Goal: Task Accomplishment & Management: Manage account settings

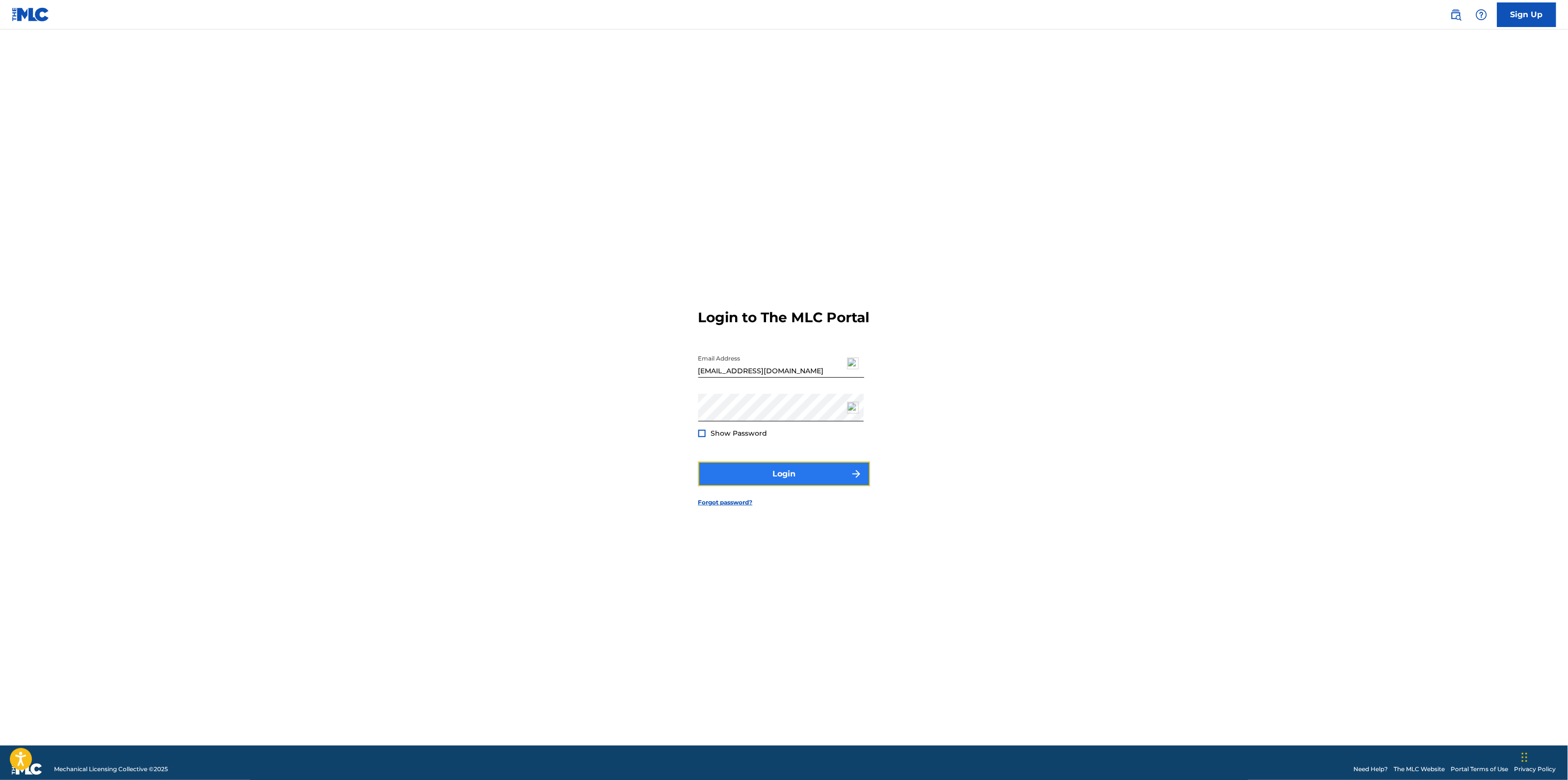
click at [772, 477] on button "Login" at bounding box center [784, 474] width 172 height 24
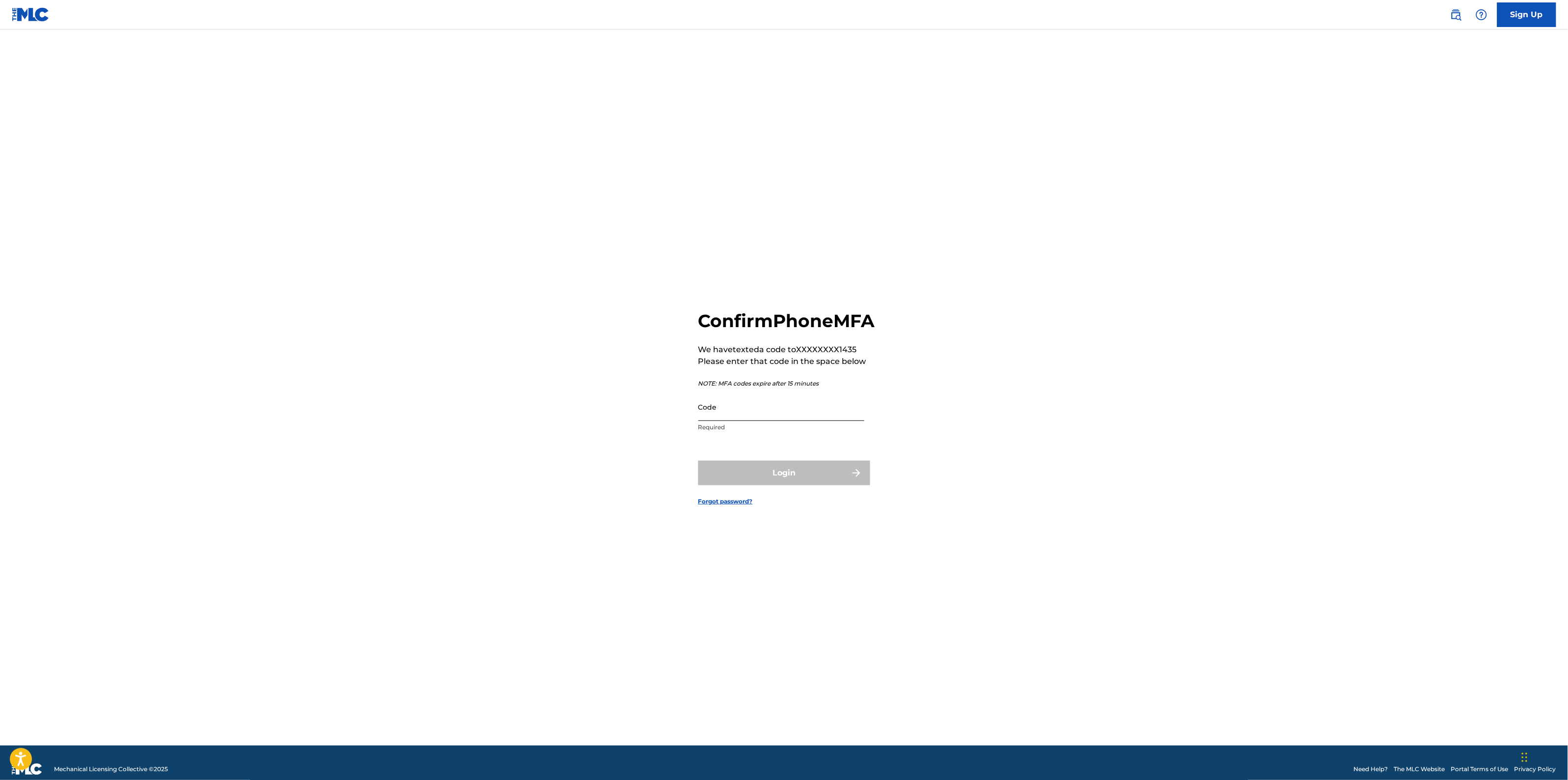
click at [740, 421] on input "Code" at bounding box center [781, 407] width 166 height 28
type input "713267"
click at [755, 482] on button "Login" at bounding box center [784, 473] width 172 height 24
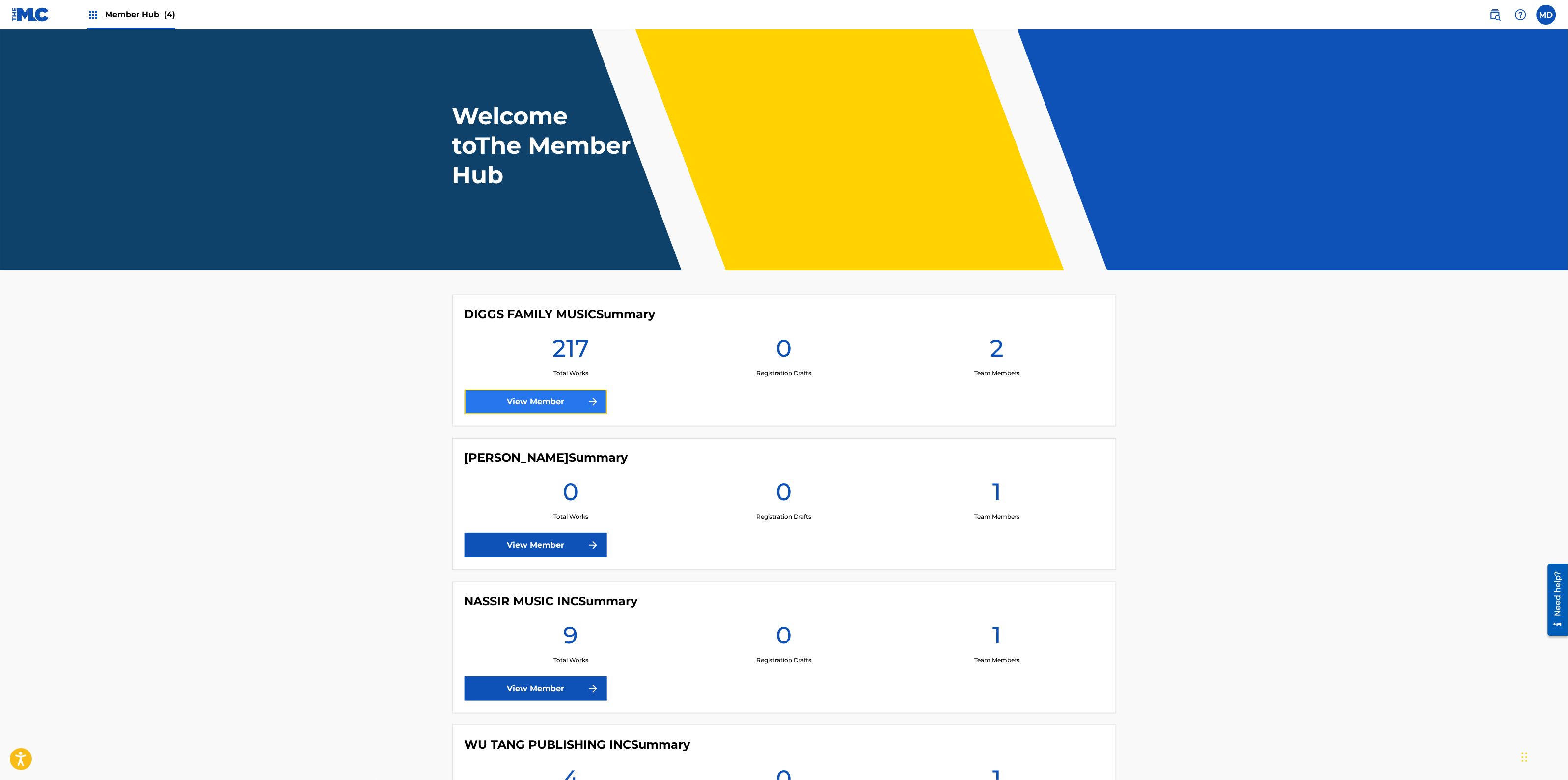
click at [532, 401] on link "View Member" at bounding box center [536, 402] width 143 height 24
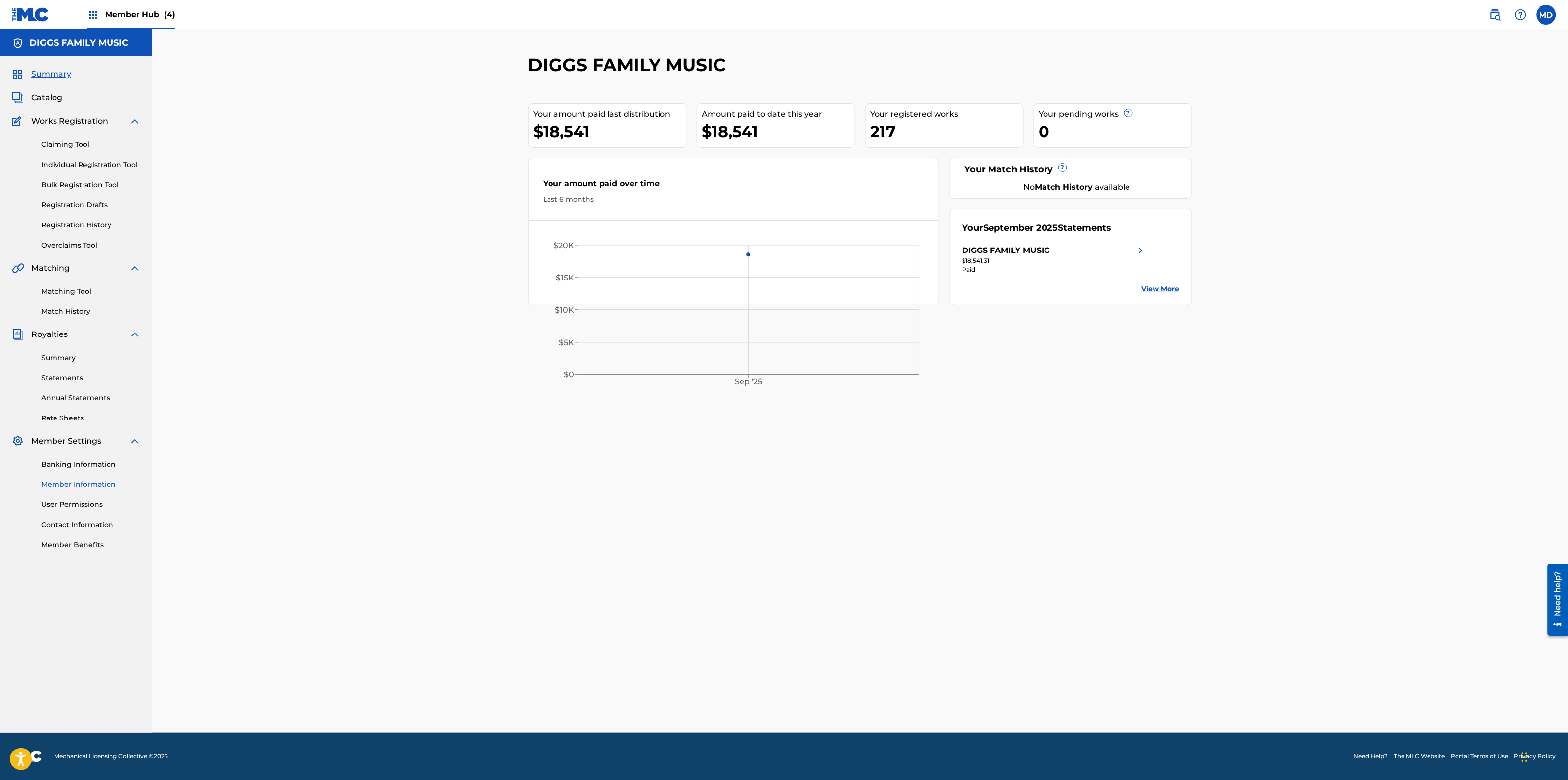
click at [62, 484] on link "Member Information" at bounding box center [91, 485] width 99 height 10
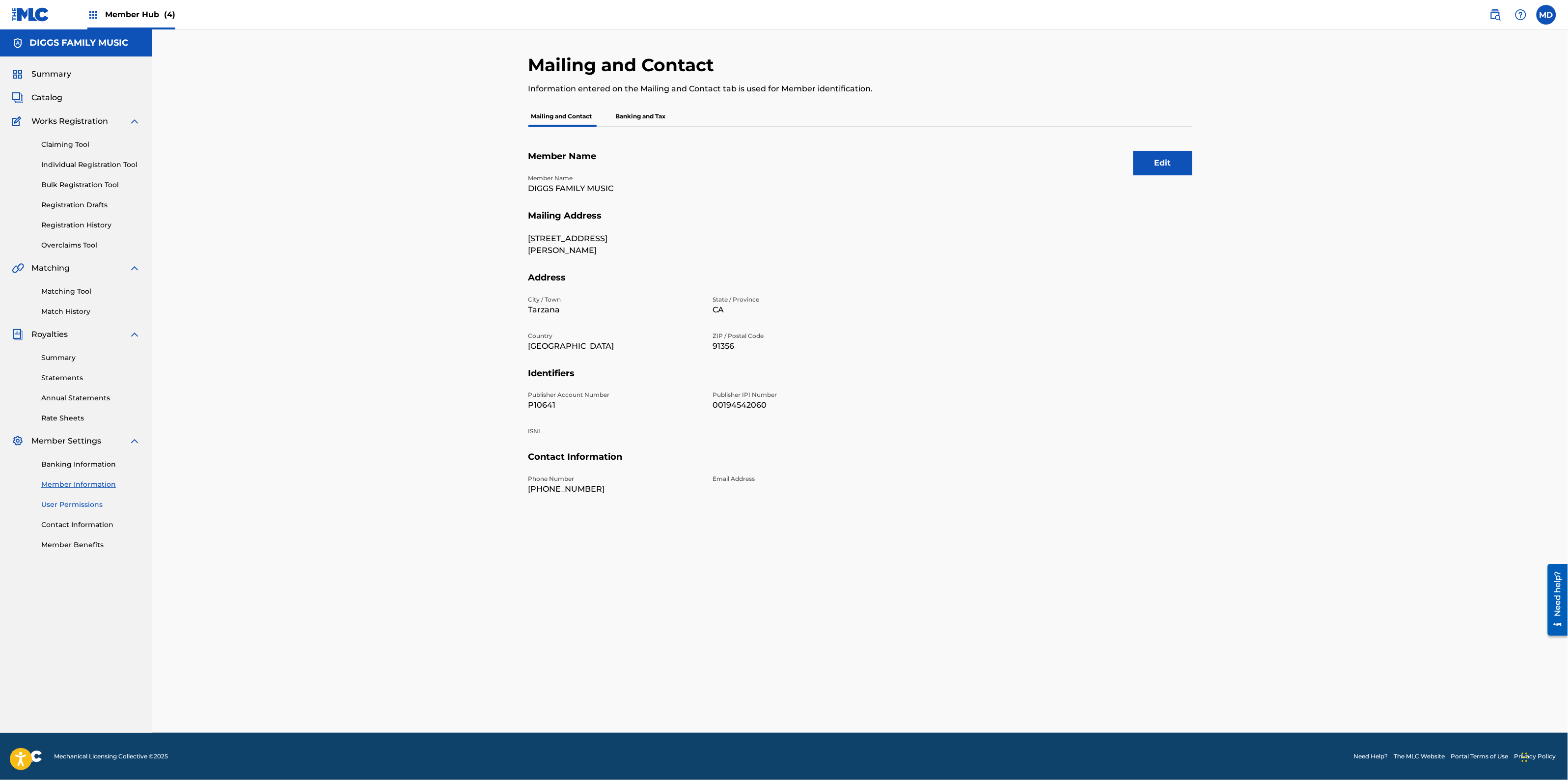
click at [64, 505] on link "User Permissions" at bounding box center [91, 505] width 99 height 10
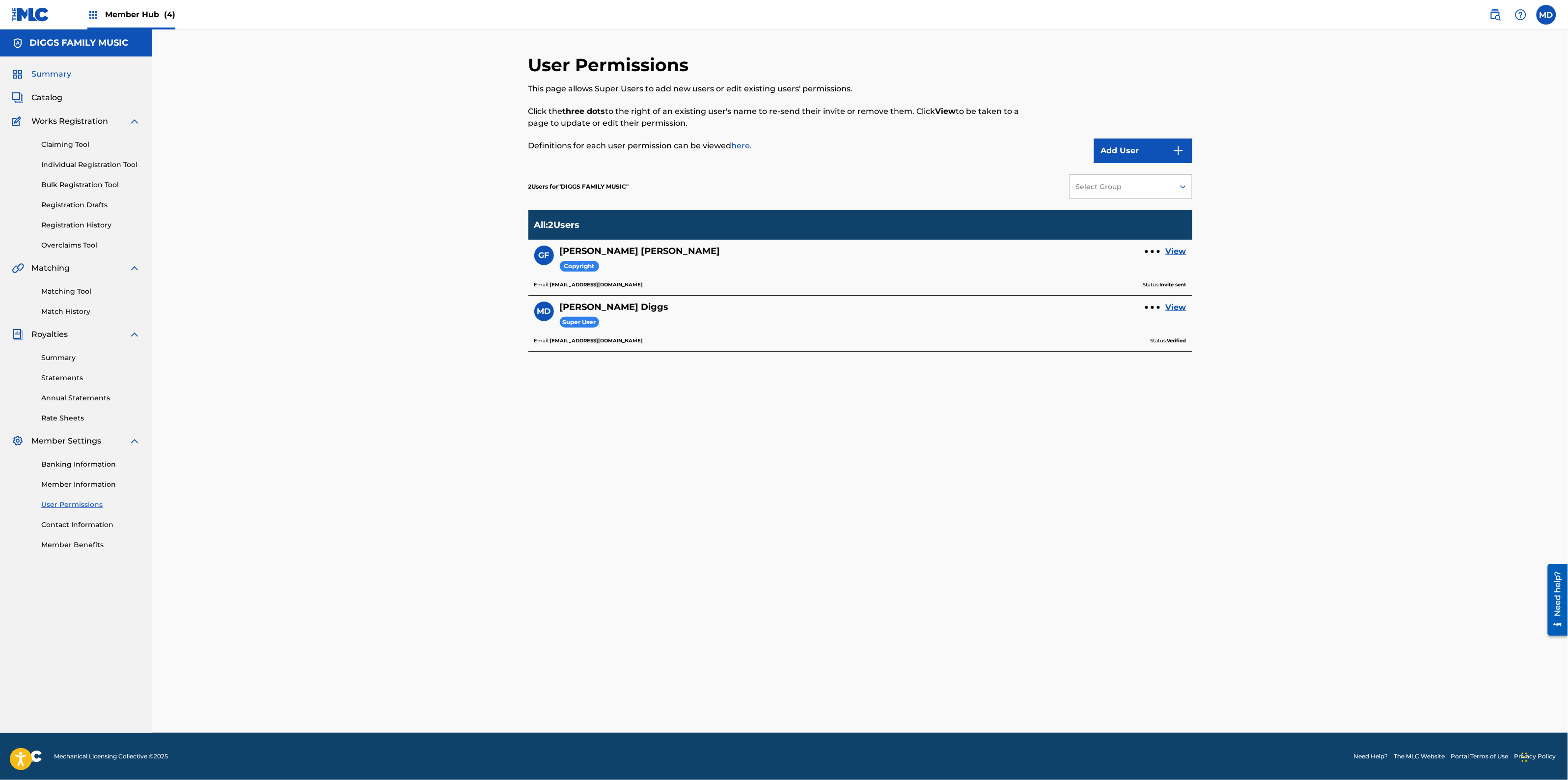
click at [42, 74] on span "Summary" at bounding box center [51, 74] width 40 height 12
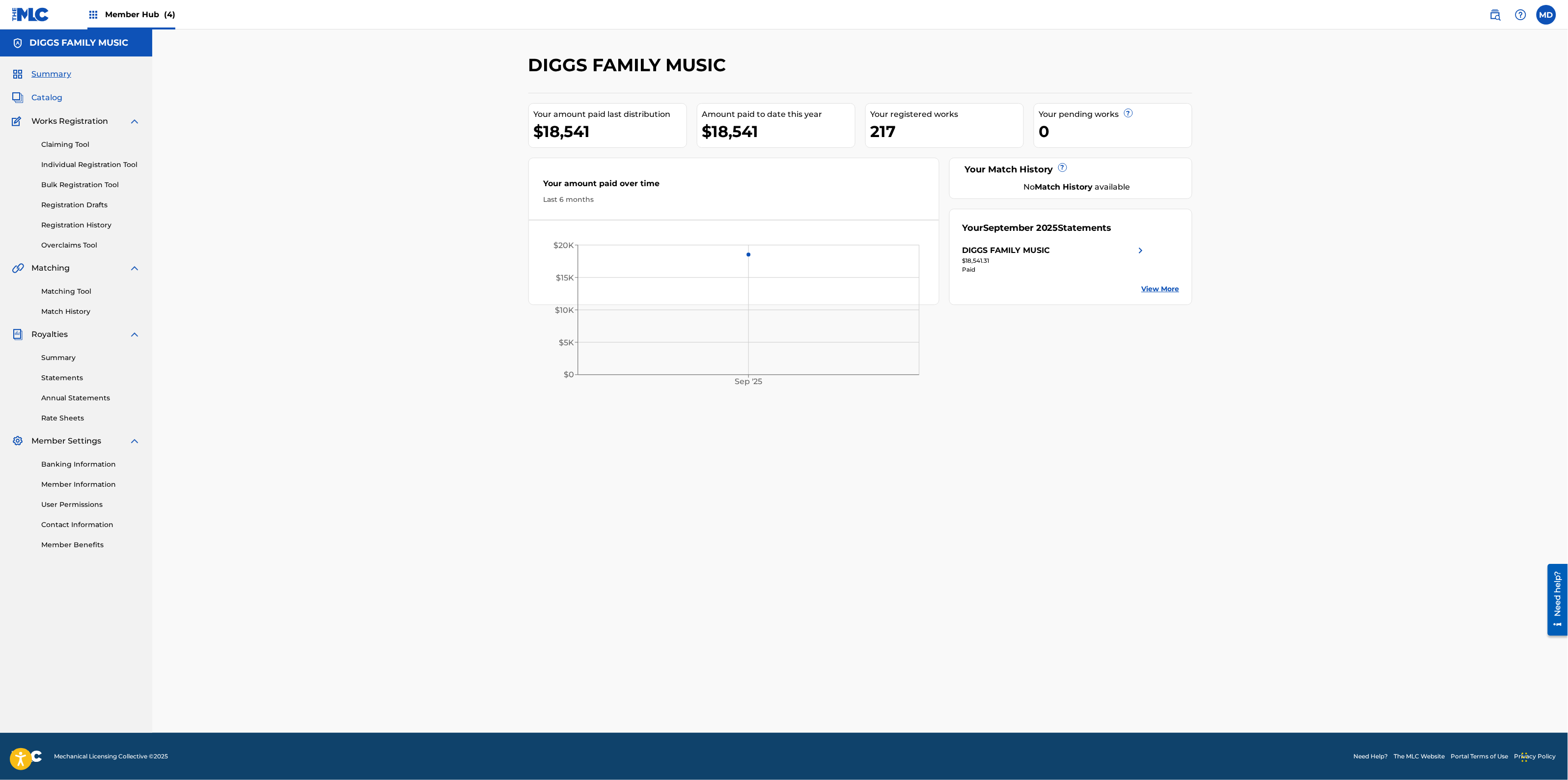
click at [47, 100] on span "Catalog" at bounding box center [47, 98] width 31 height 12
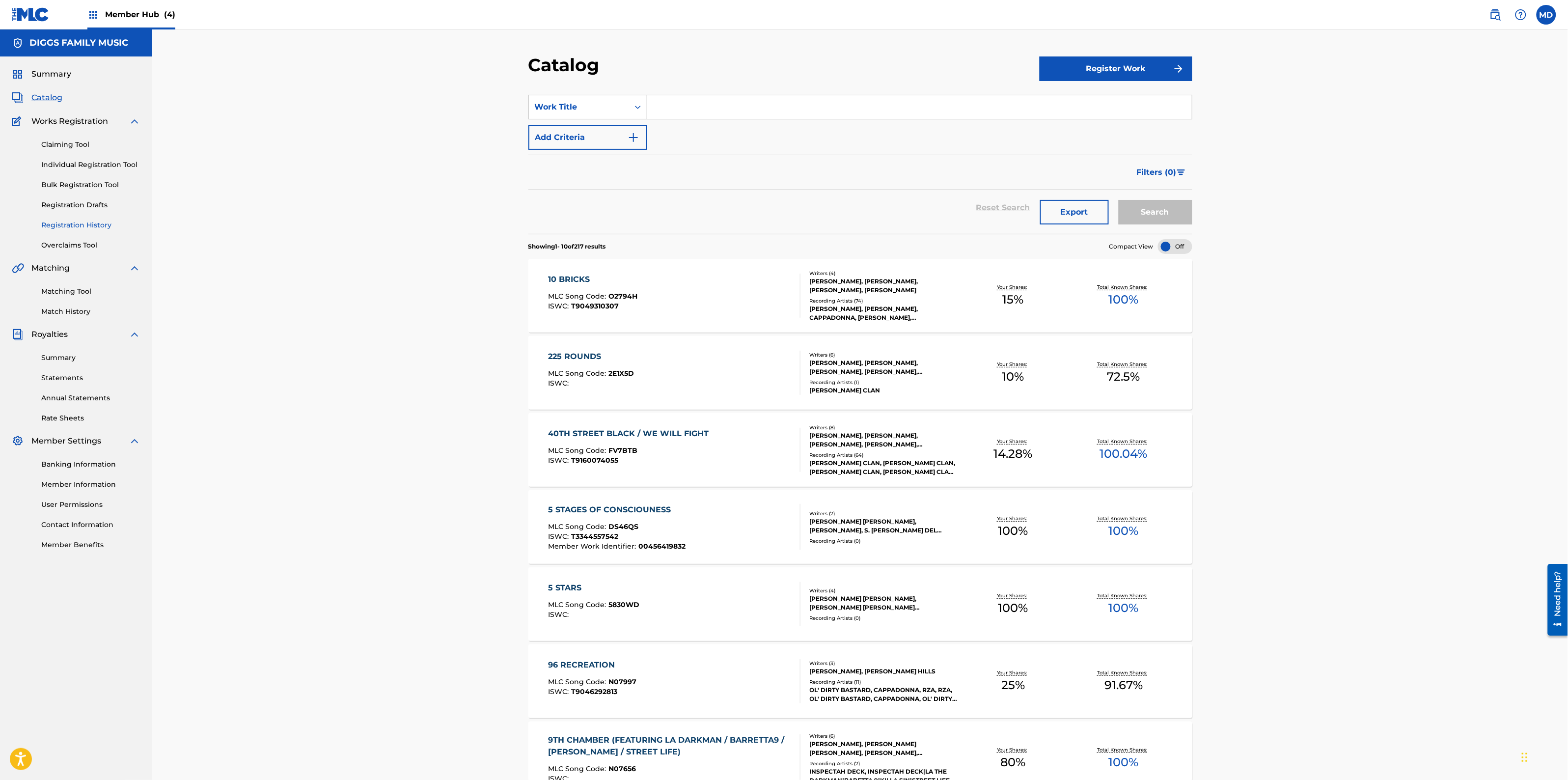
click at [60, 226] on link "Registration History" at bounding box center [91, 225] width 99 height 10
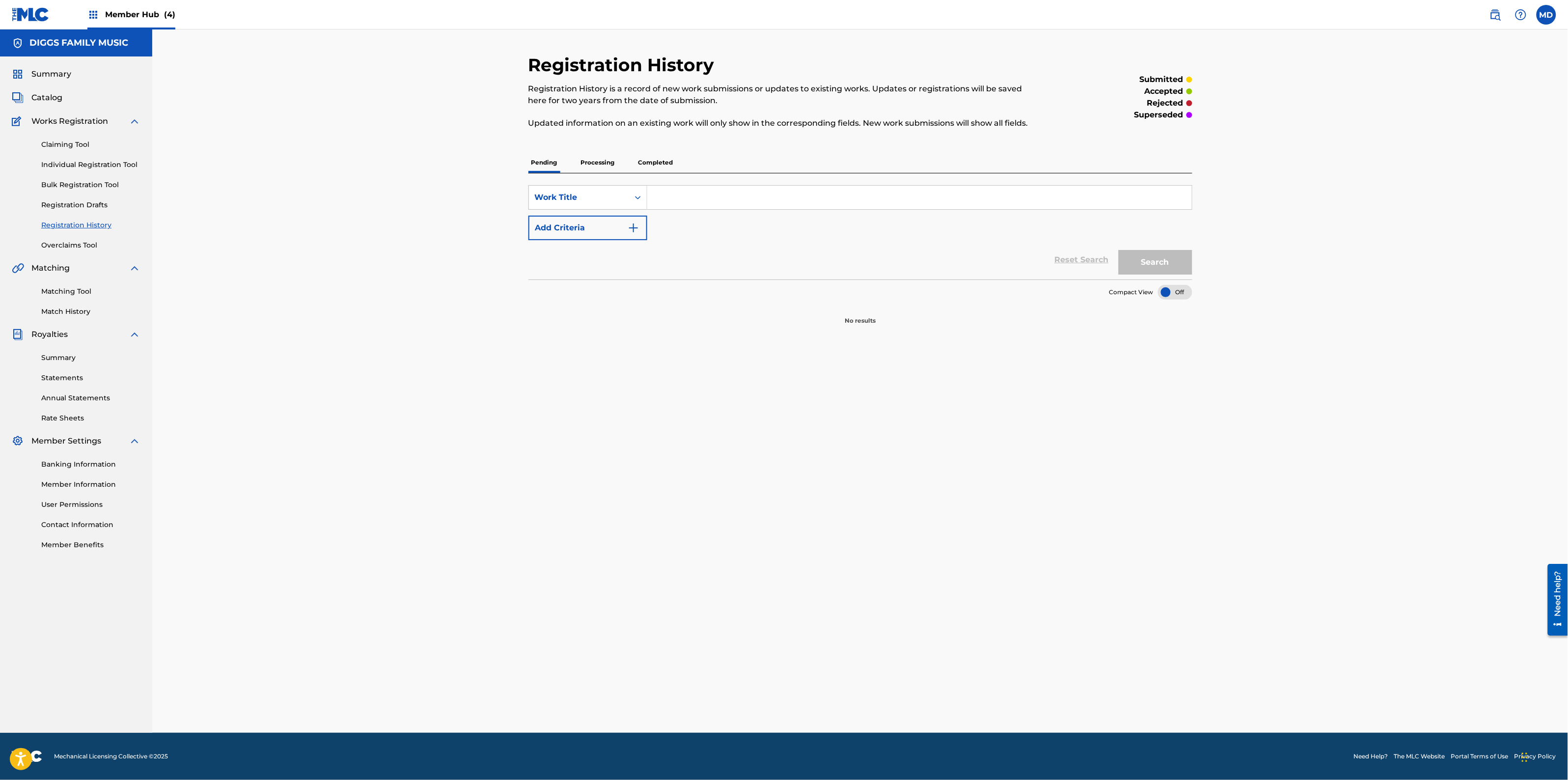
click at [546, 163] on p "Pending" at bounding box center [544, 163] width 32 height 21
click at [586, 163] on p "Processing" at bounding box center [598, 163] width 40 height 21
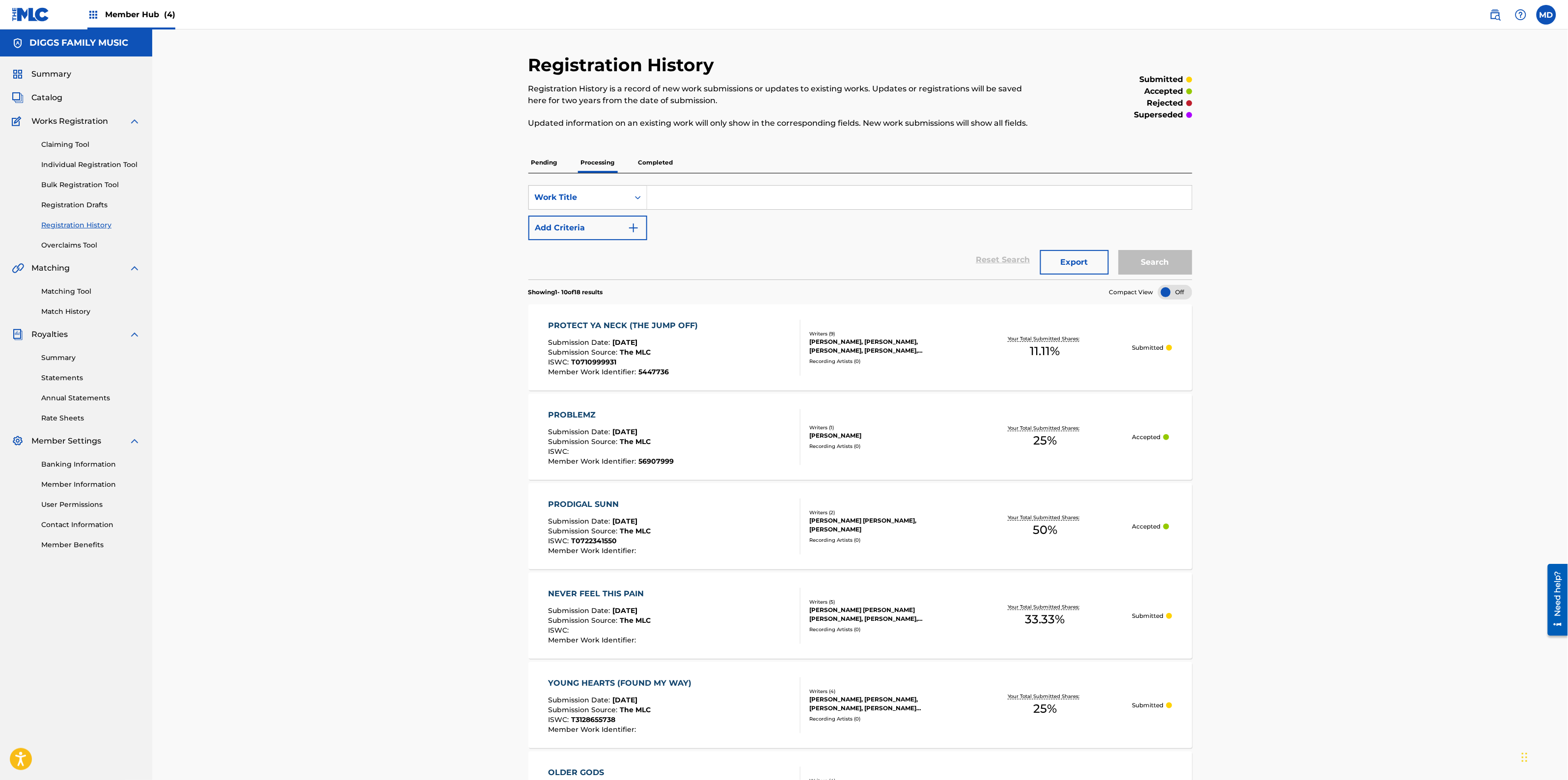
click at [684, 197] on input "Search Form" at bounding box center [919, 197] width 544 height 24
paste input "NO EXIT"
click at [1141, 255] on button "Search" at bounding box center [1155, 262] width 74 height 24
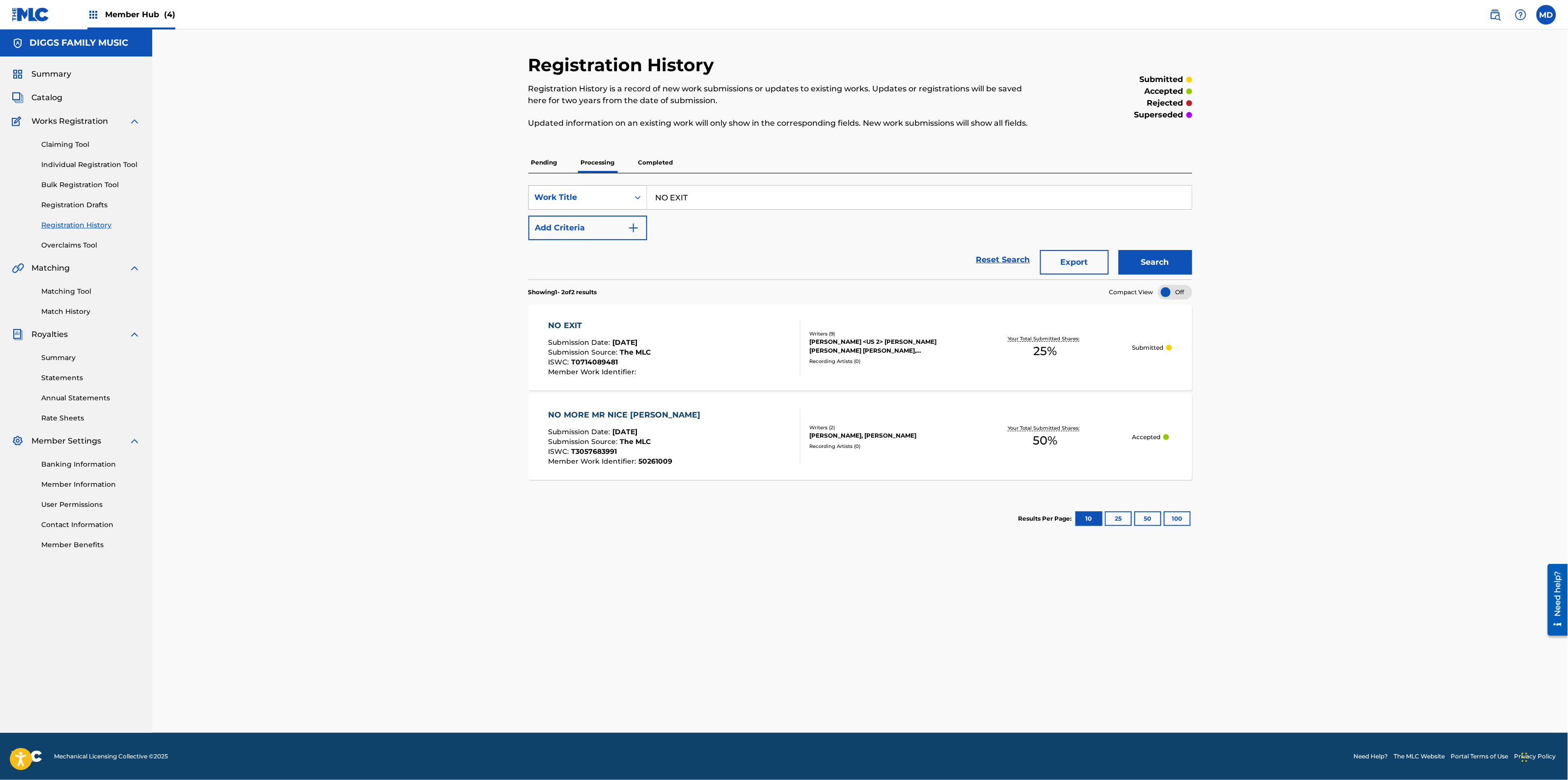
drag, startPoint x: 695, startPoint y: 195, endPoint x: 619, endPoint y: 203, distance: 76.4
click at [619, 203] on div "SearchWithCriteria88e6ef83-f331-44f9-8914-831b2039cdfc Work Title NO EXIT" at bounding box center [860, 197] width 664 height 24
paste input "MORE MR NICE [PERSON_NAME]"
type input "NO MORE MR NICE [PERSON_NAME]"
click at [448, 375] on div "Registration History Registration History is a record of new work submissions o…" at bounding box center [860, 381] width 1416 height 703
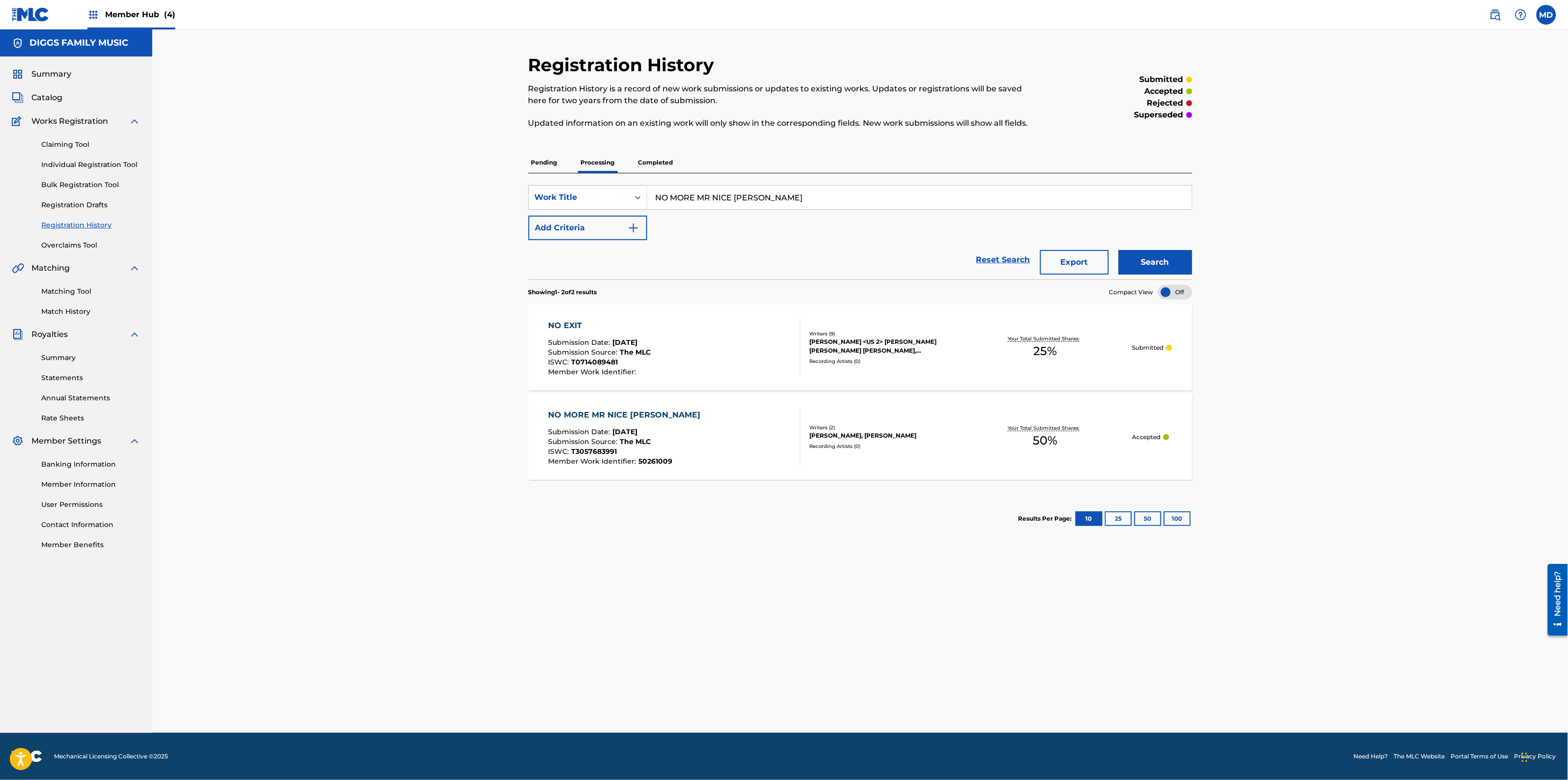
drag, startPoint x: 756, startPoint y: 197, endPoint x: 653, endPoint y: 201, distance: 103.1
click at [653, 201] on input "NO MORE MR NICE [PERSON_NAME]" at bounding box center [919, 197] width 544 height 24
click at [673, 195] on input "Search Form" at bounding box center [919, 197] width 544 height 24
paste input "NUMBER ONE SAMURAI"
click at [1155, 264] on button "Search" at bounding box center [1155, 262] width 74 height 24
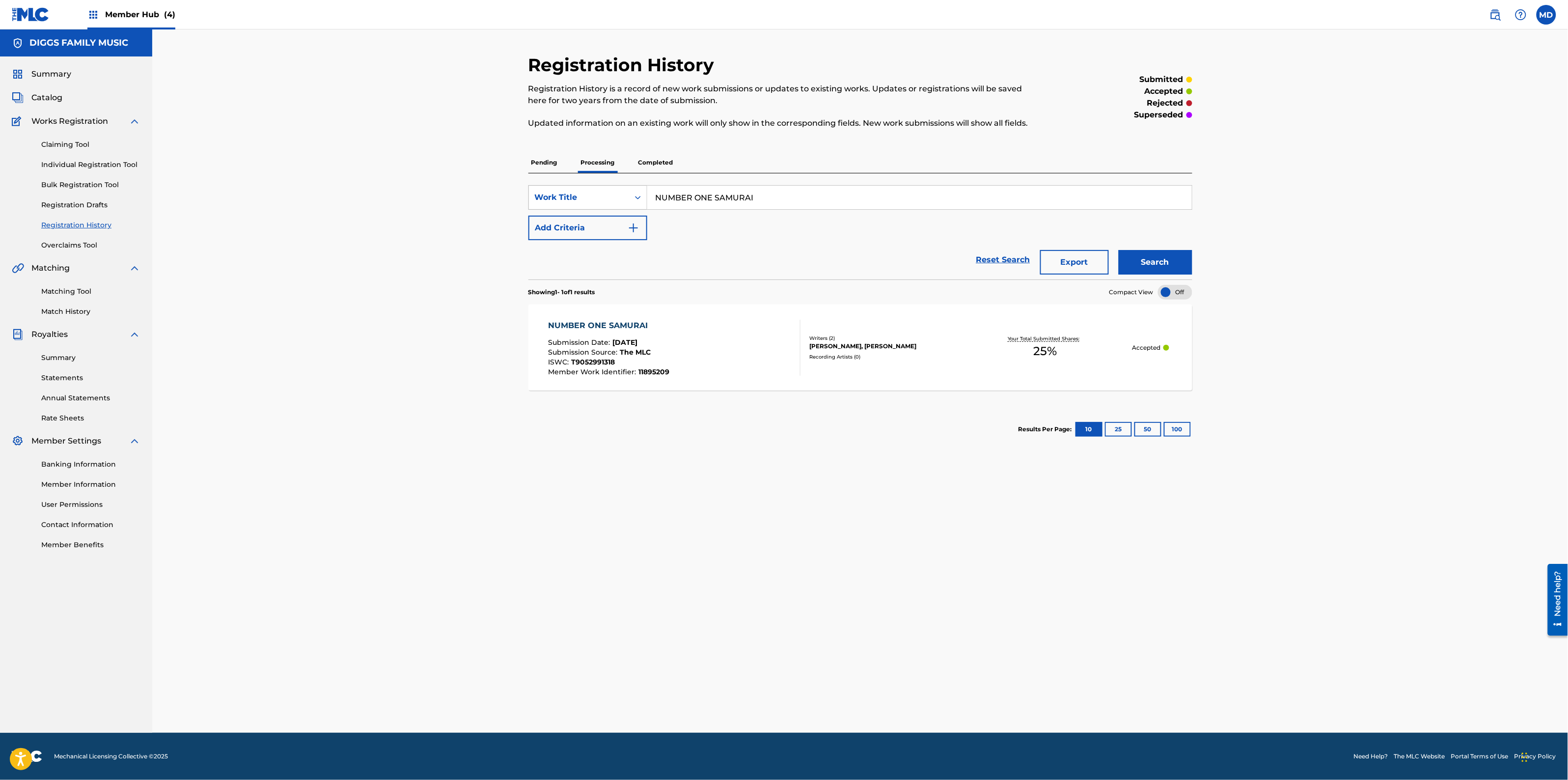
drag, startPoint x: 772, startPoint y: 193, endPoint x: 632, endPoint y: 186, distance: 140.2
click at [632, 186] on div "SearchWithCriteria88e6ef83-f331-44f9-8914-831b2039cdfc Work Title NUMBER ONE SA…" at bounding box center [860, 197] width 664 height 24
paste input "OH [PERSON_NAME]"
type input "OH [PERSON_NAME]"
click at [1145, 266] on button "Search" at bounding box center [1155, 262] width 74 height 24
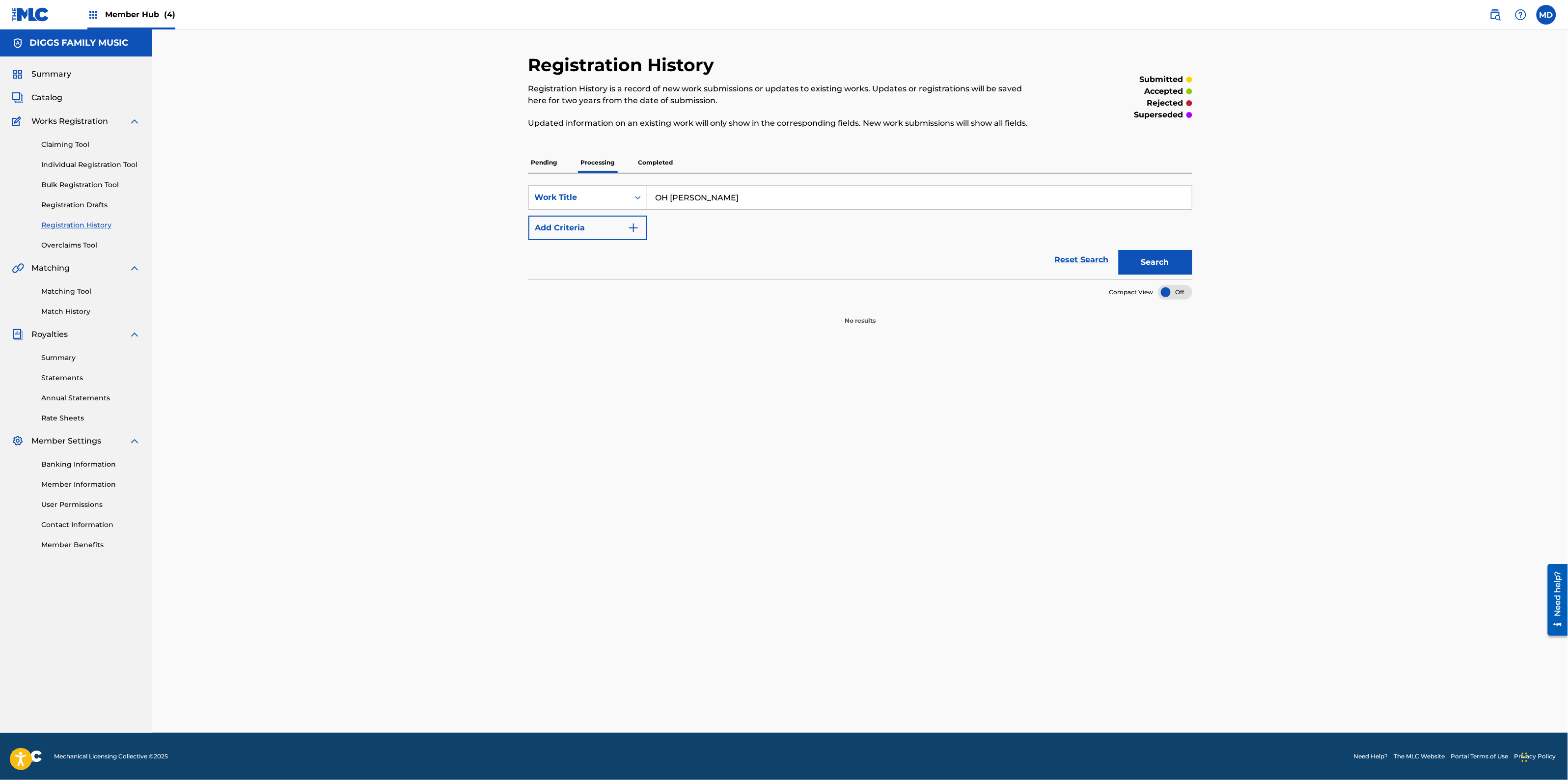
click at [659, 165] on p "Completed" at bounding box center [655, 163] width 40 height 21
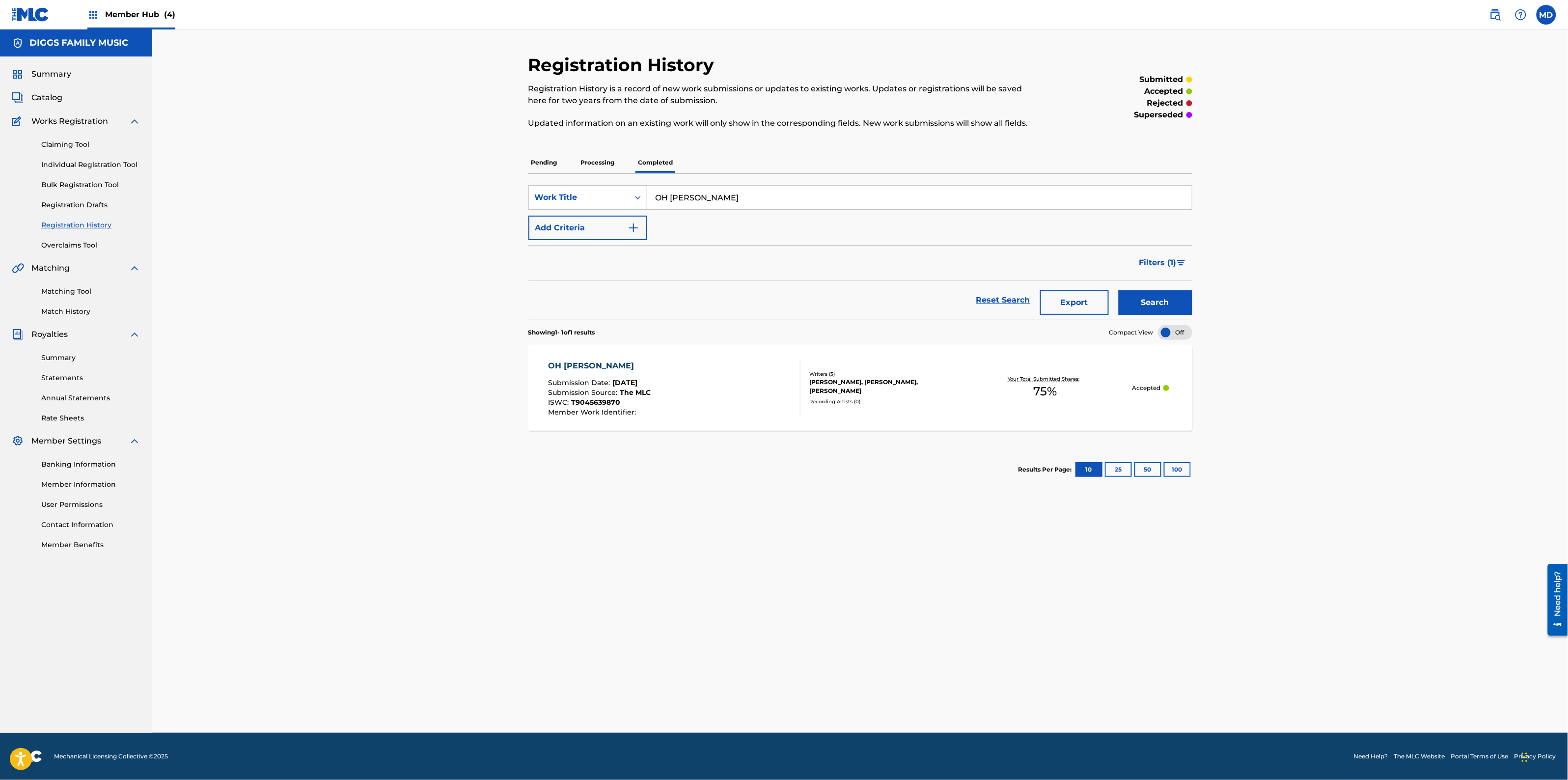
drag, startPoint x: 718, startPoint y: 190, endPoint x: 653, endPoint y: 197, distance: 65.4
click at [653, 197] on input "OH [PERSON_NAME]" at bounding box center [919, 197] width 544 height 24
paste input "LDER GODS"
type input "OLDER GODS"
click at [1138, 305] on button "Search" at bounding box center [1155, 303] width 74 height 24
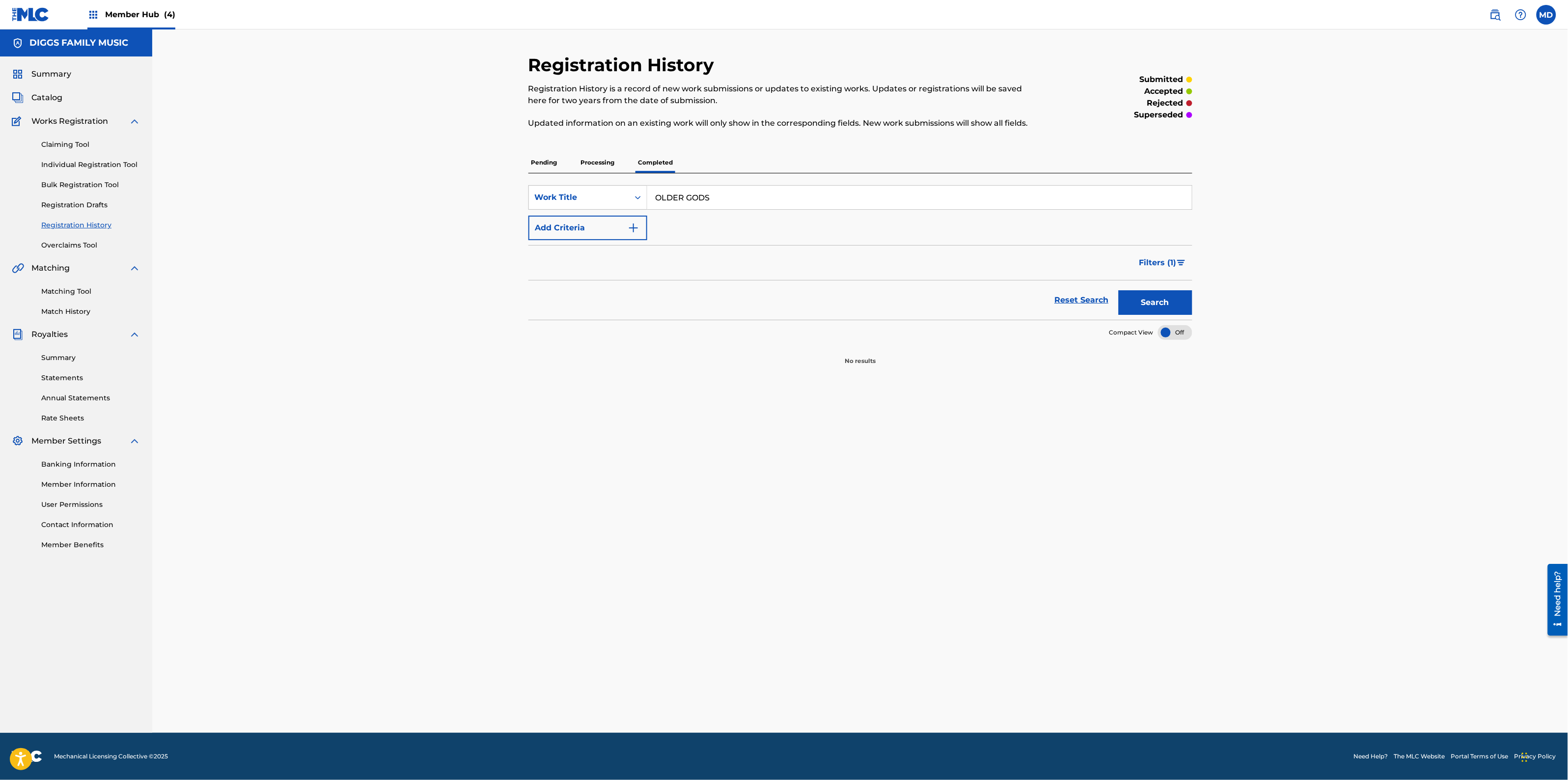
click at [604, 159] on p "Processing" at bounding box center [598, 163] width 40 height 21
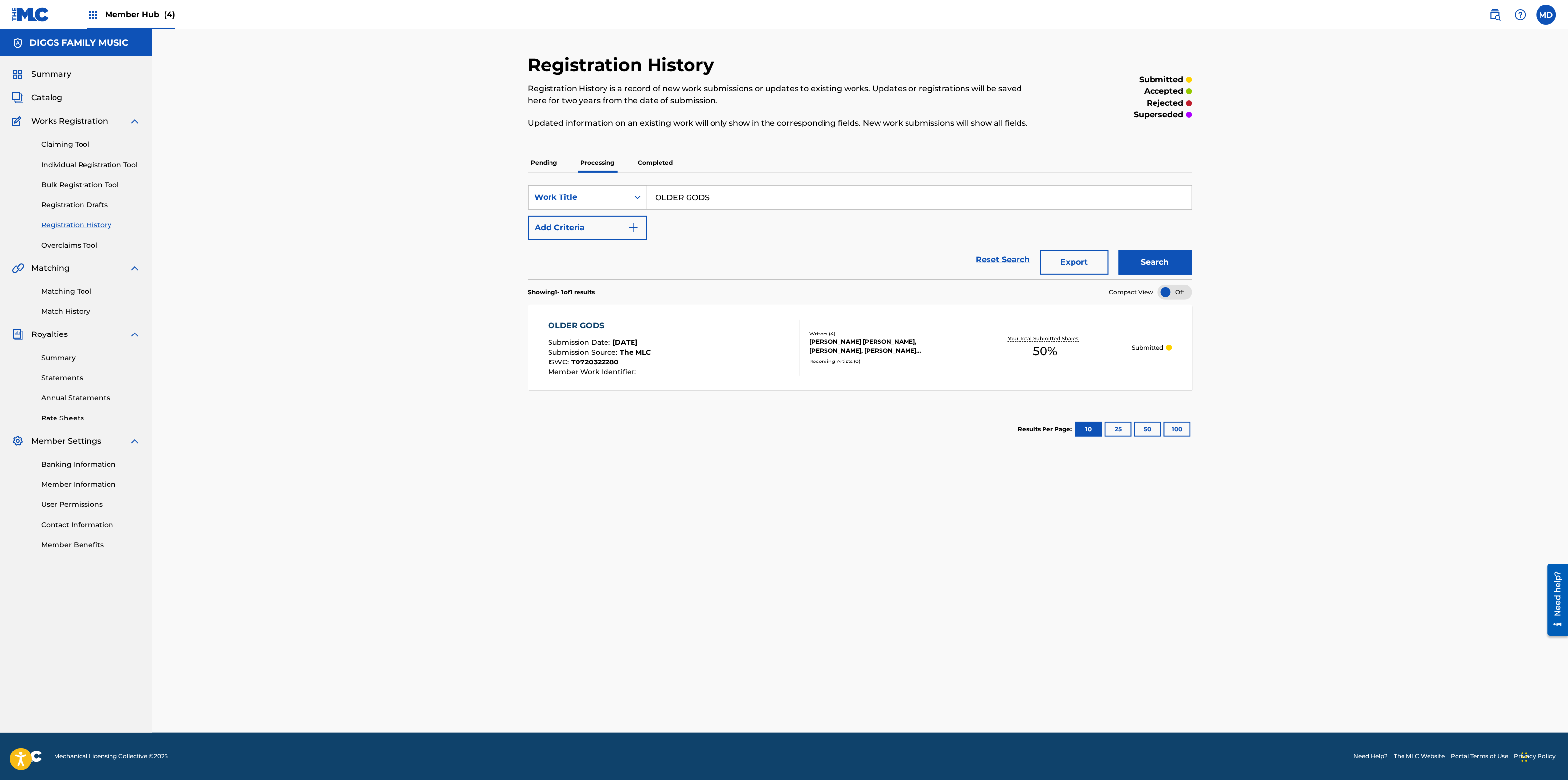
drag, startPoint x: 868, startPoint y: 197, endPoint x: 650, endPoint y: 215, distance: 218.7
click at [650, 215] on div "SearchWithCriteria88e6ef83-f331-44f9-8914-831b2039cdfc Work Title OLDER GODS Ad…" at bounding box center [860, 213] width 664 height 55
paste input "NCE UPON A TIME"
click at [1150, 256] on button "Search" at bounding box center [1155, 262] width 74 height 24
drag, startPoint x: 743, startPoint y: 201, endPoint x: 642, endPoint y: 204, distance: 101.0
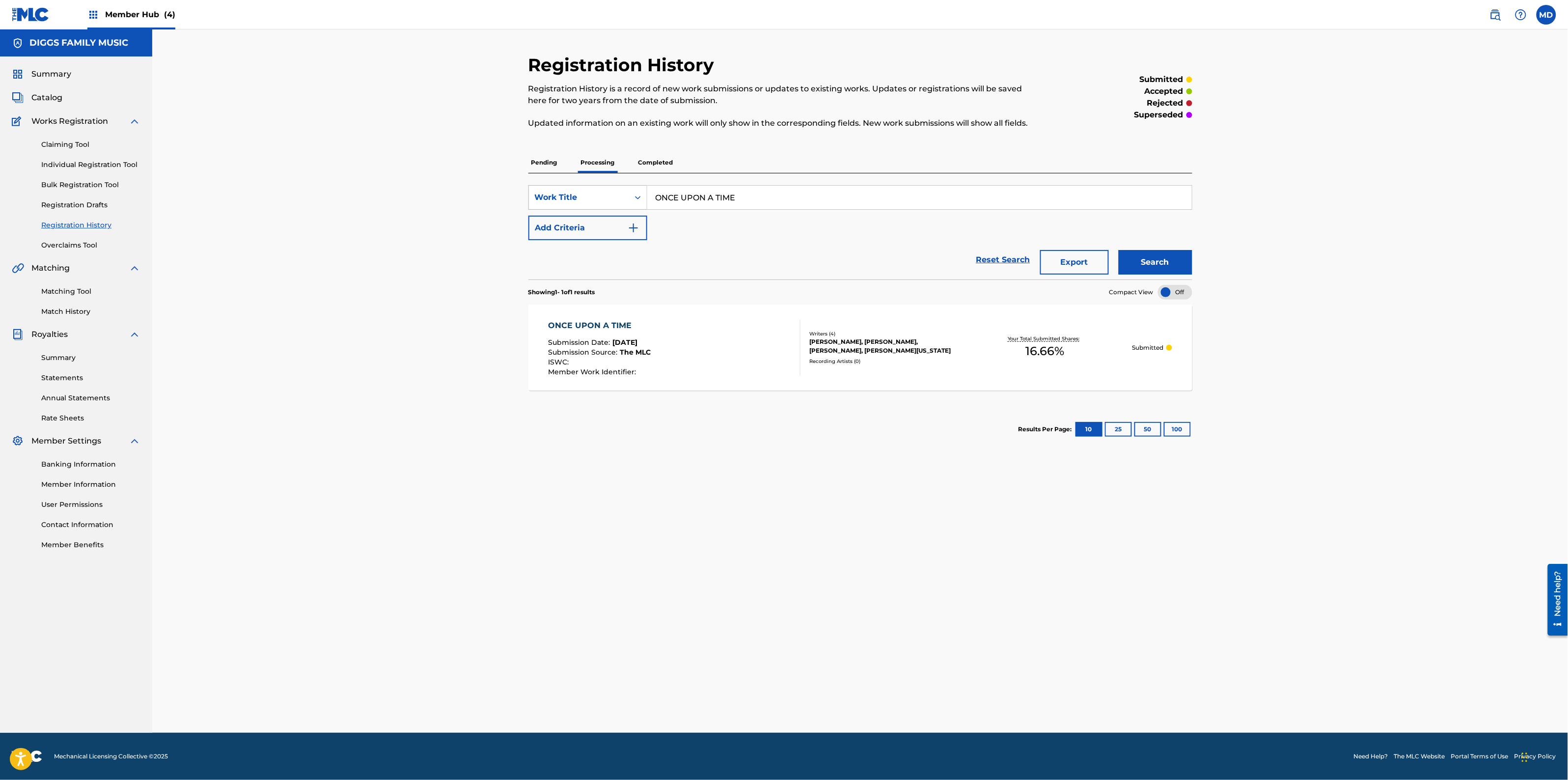
click at [646, 205] on div "SearchWithCriteria88e6ef83-f331-44f9-8914-831b2039cdfc Work Title ONCE UPON A T…" at bounding box center [860, 197] width 664 height 24
paste input "E BLOOD UNDER W"
click at [1150, 266] on button "Search" at bounding box center [1155, 262] width 74 height 24
click at [759, 199] on input "ONE BLOOD UNDER W" at bounding box center [919, 197] width 544 height 24
type input "ONE BLOOD UNDER [PERSON_NAME]"
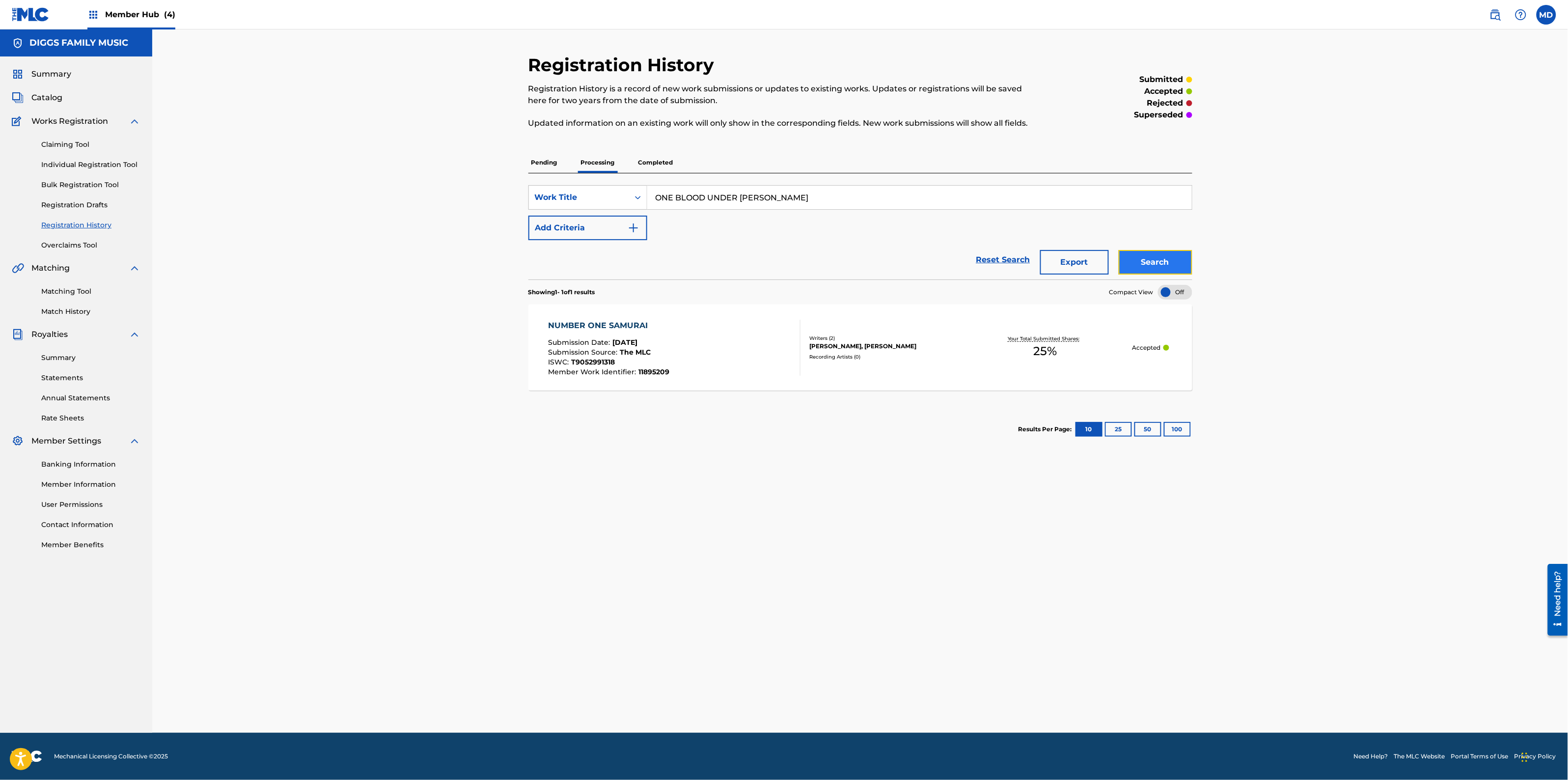
click at [1157, 271] on button "Search" at bounding box center [1155, 262] width 74 height 24
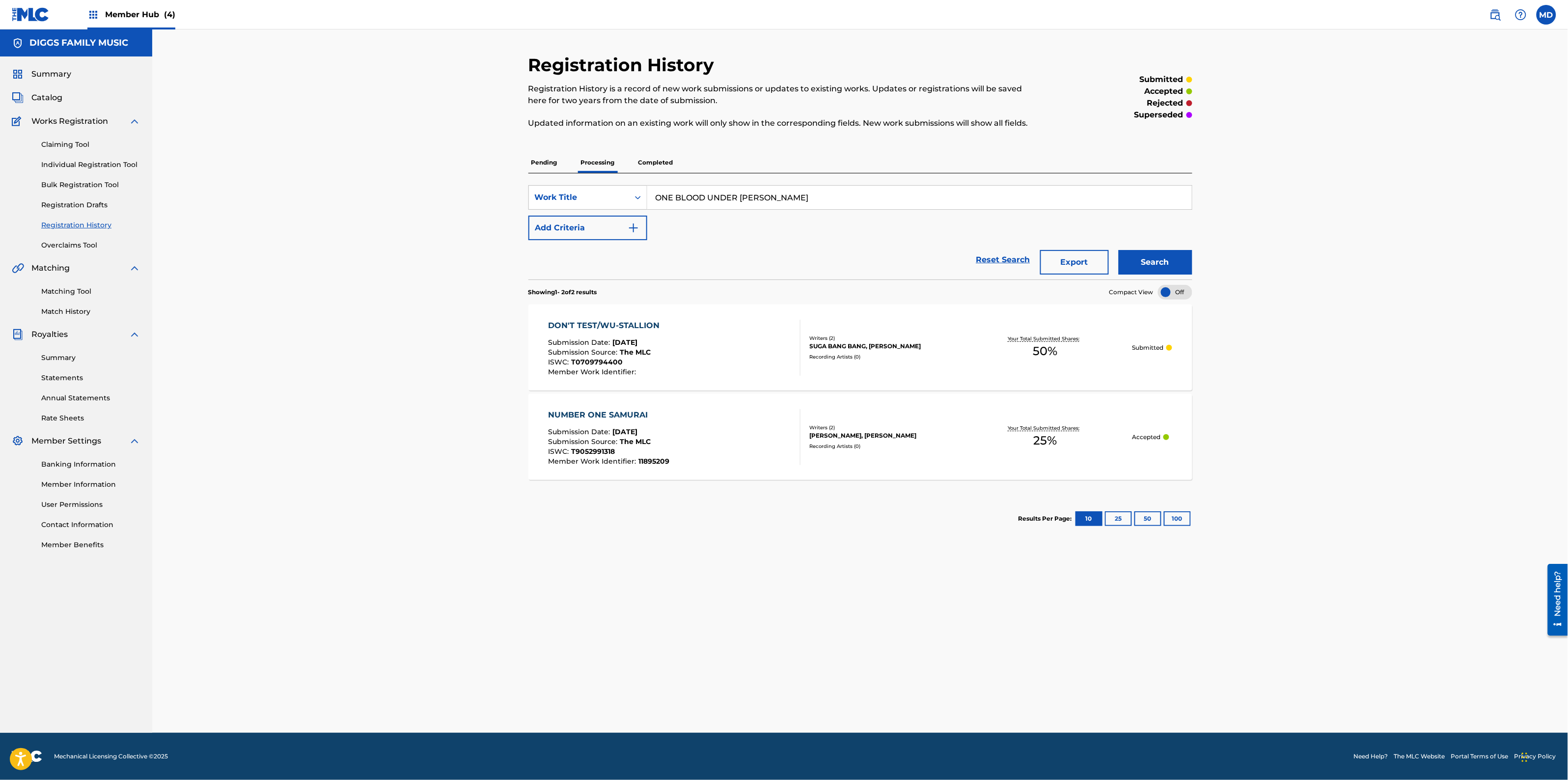
click at [551, 166] on p "Pending" at bounding box center [544, 163] width 32 height 21
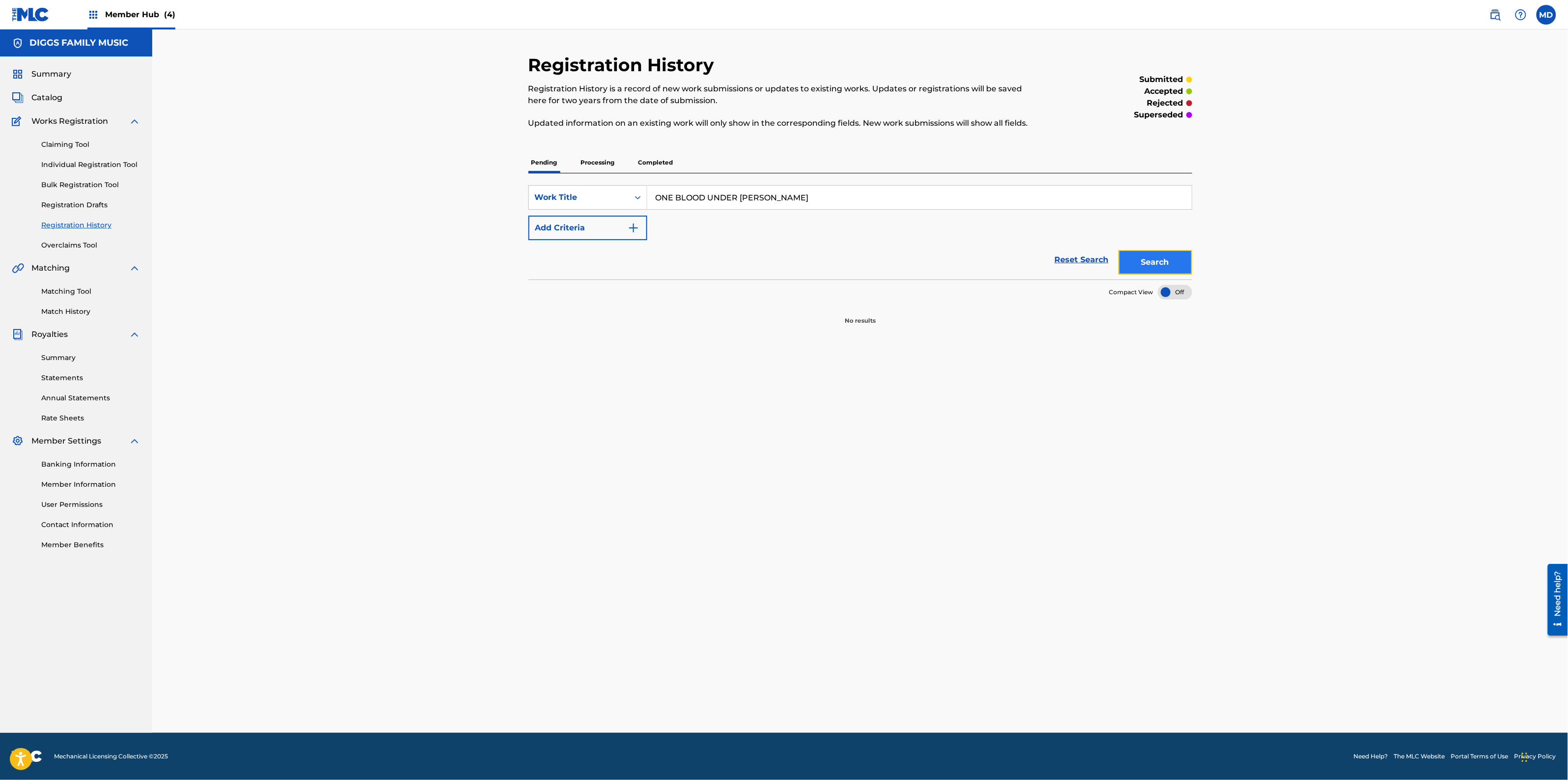
click at [1145, 257] on button "Search" at bounding box center [1155, 262] width 74 height 24
click at [666, 165] on p "Completed" at bounding box center [655, 163] width 40 height 21
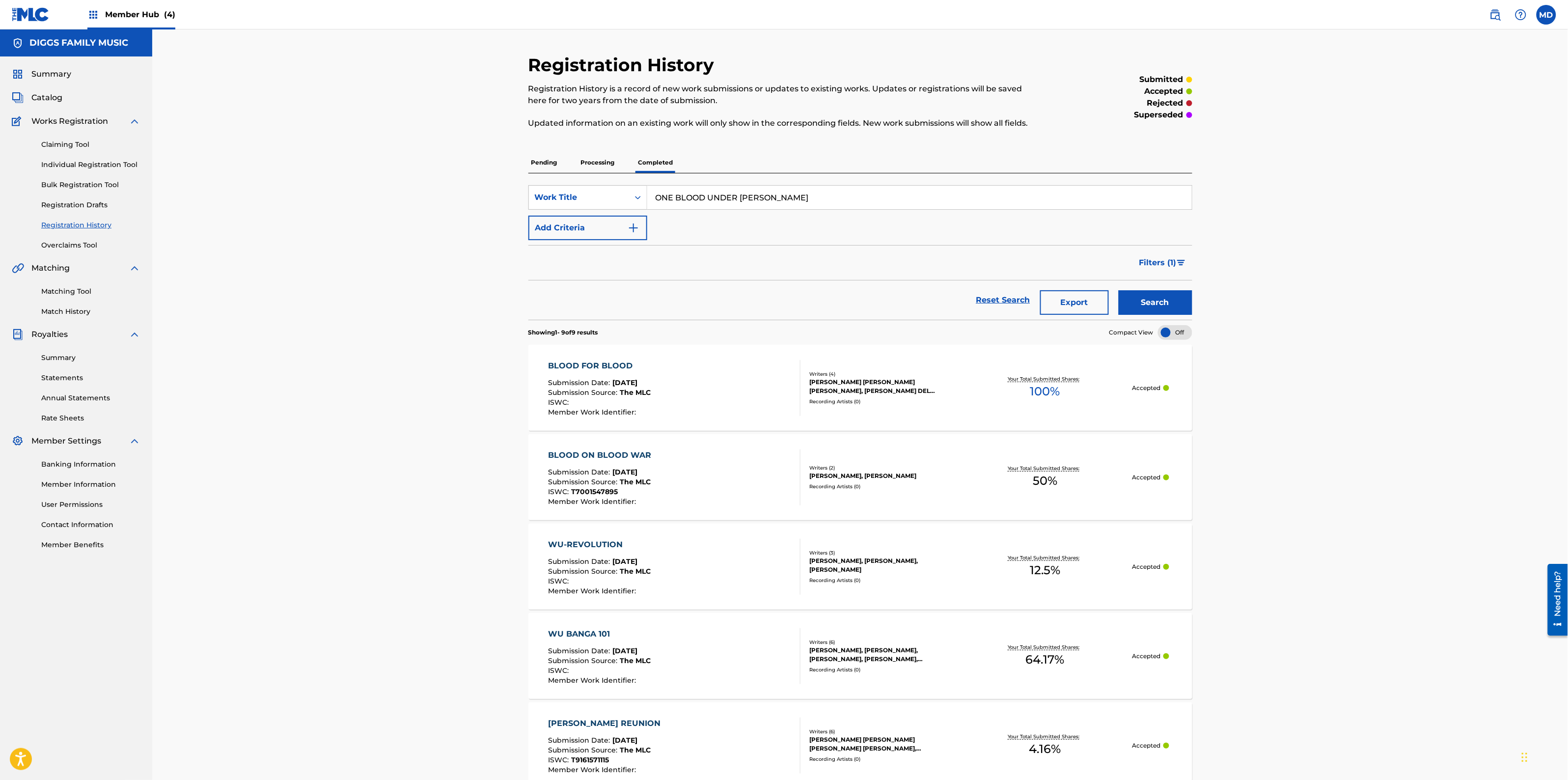
click at [614, 163] on p "Processing" at bounding box center [598, 163] width 40 height 21
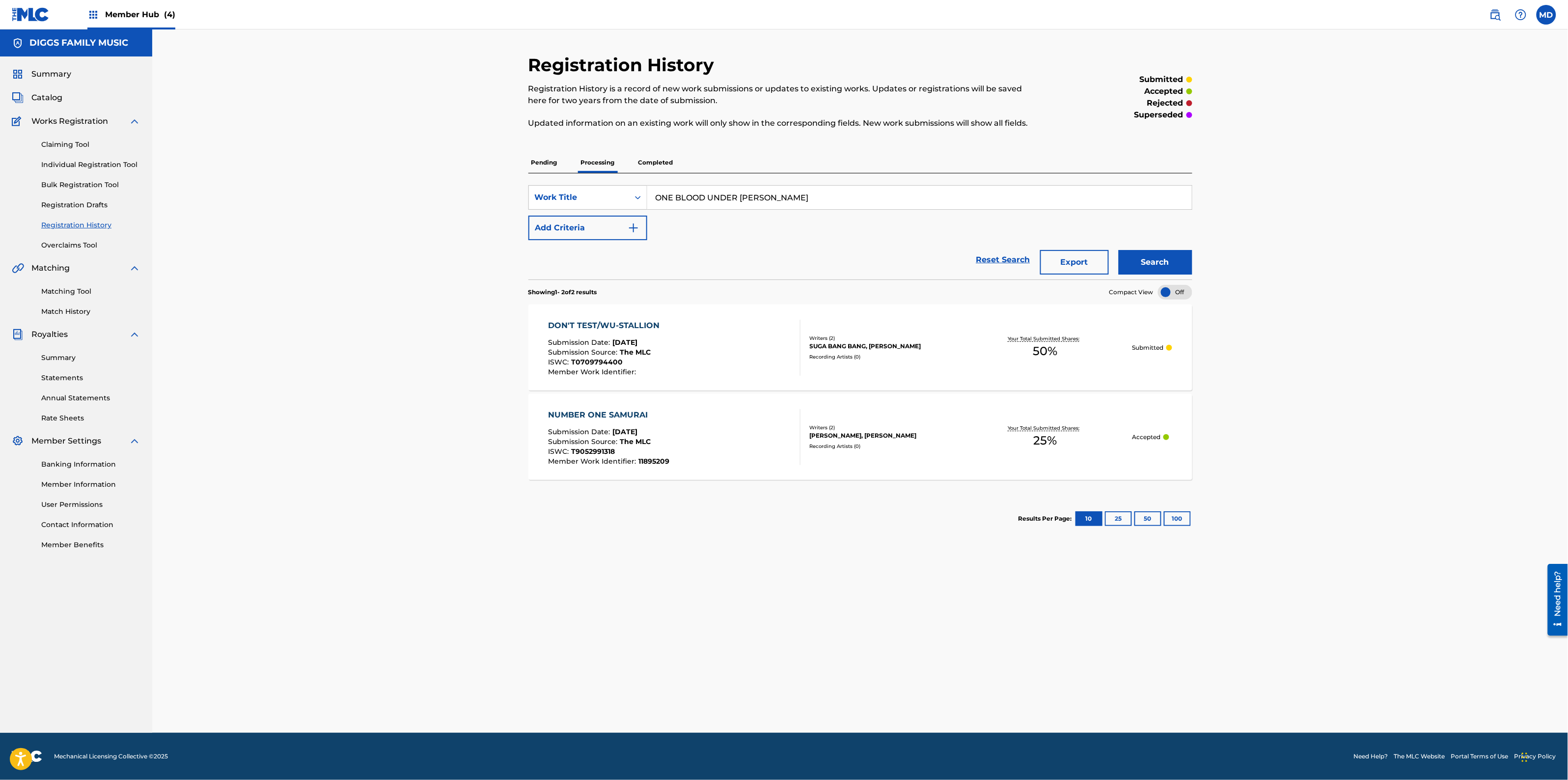
click at [533, 165] on p "Pending" at bounding box center [544, 163] width 32 height 21
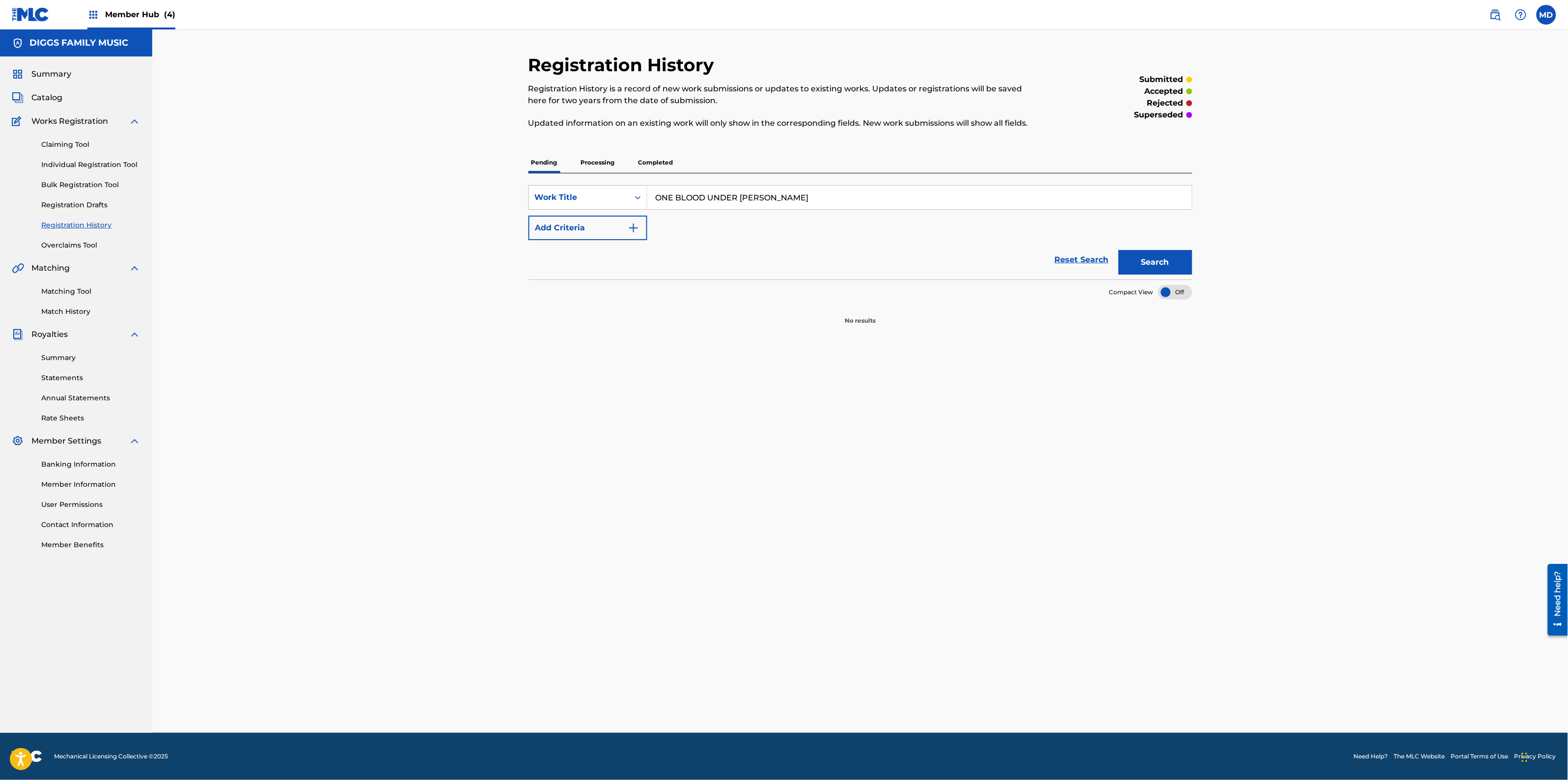
click at [759, 201] on input "ONE BLOOD UNDER [PERSON_NAME]" at bounding box center [919, 197] width 544 height 24
type input "ONE BLOOD UNDER W"
click at [1130, 259] on button "Search" at bounding box center [1155, 262] width 74 height 24
click at [596, 163] on p "Processing" at bounding box center [598, 163] width 40 height 21
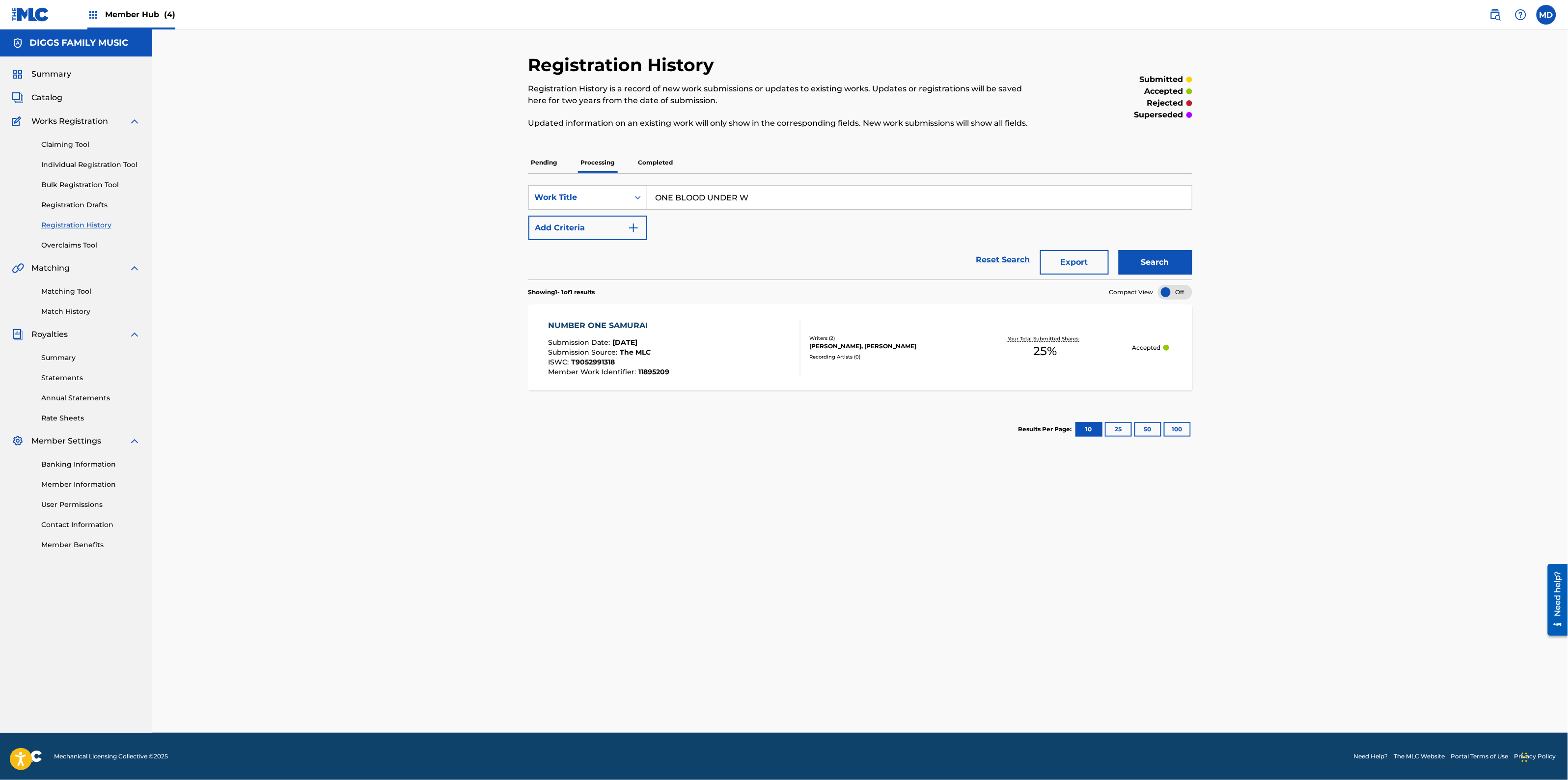
click at [655, 165] on p "Completed" at bounding box center [655, 163] width 40 height 21
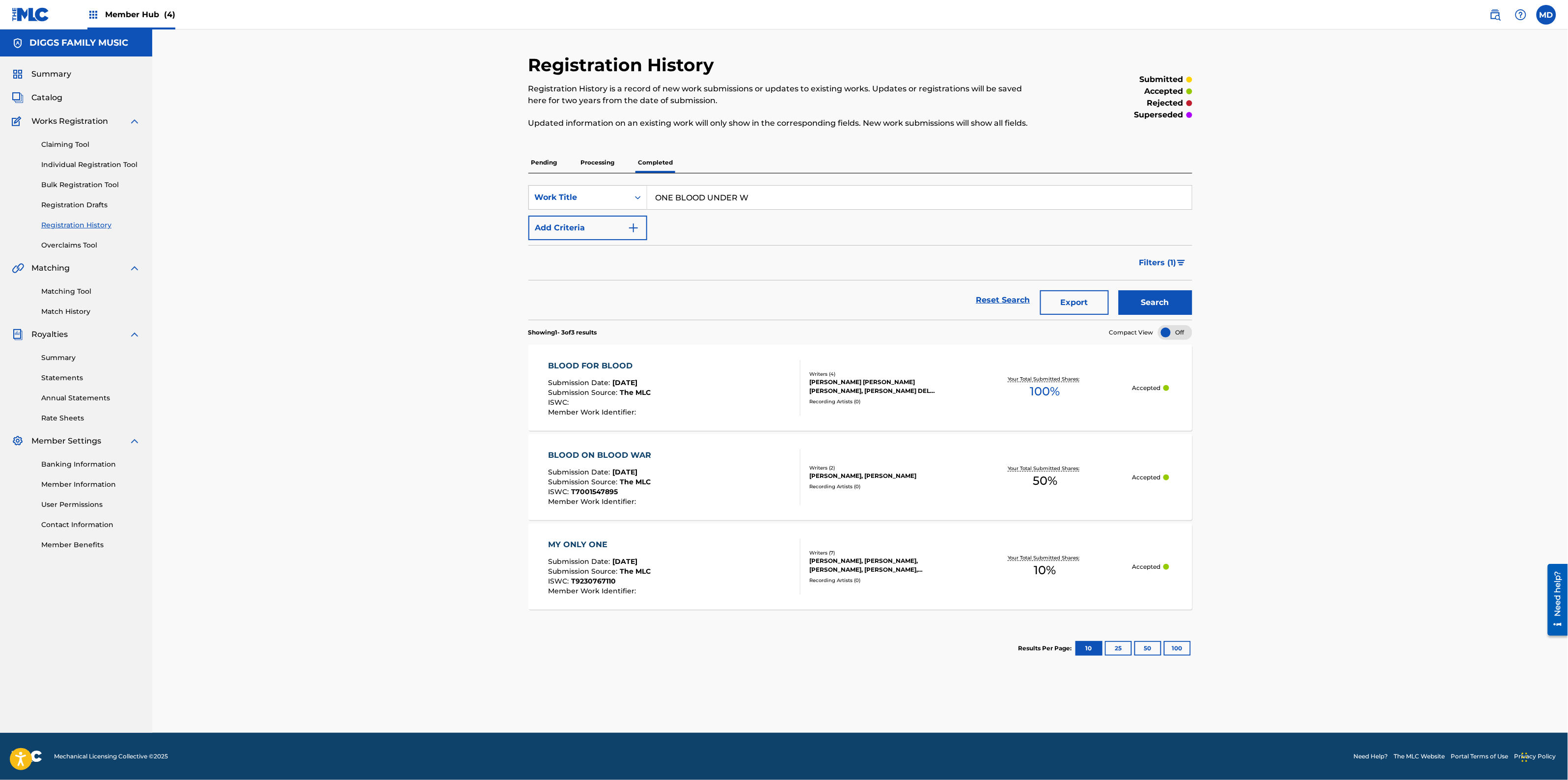
drag, startPoint x: 759, startPoint y: 195, endPoint x: 653, endPoint y: 202, distance: 106.2
click at [653, 202] on input "ONE BLOOD UNDER W" at bounding box center [919, 197] width 544 height 24
click at [62, 143] on link "Claiming Tool" at bounding box center [91, 145] width 99 height 10
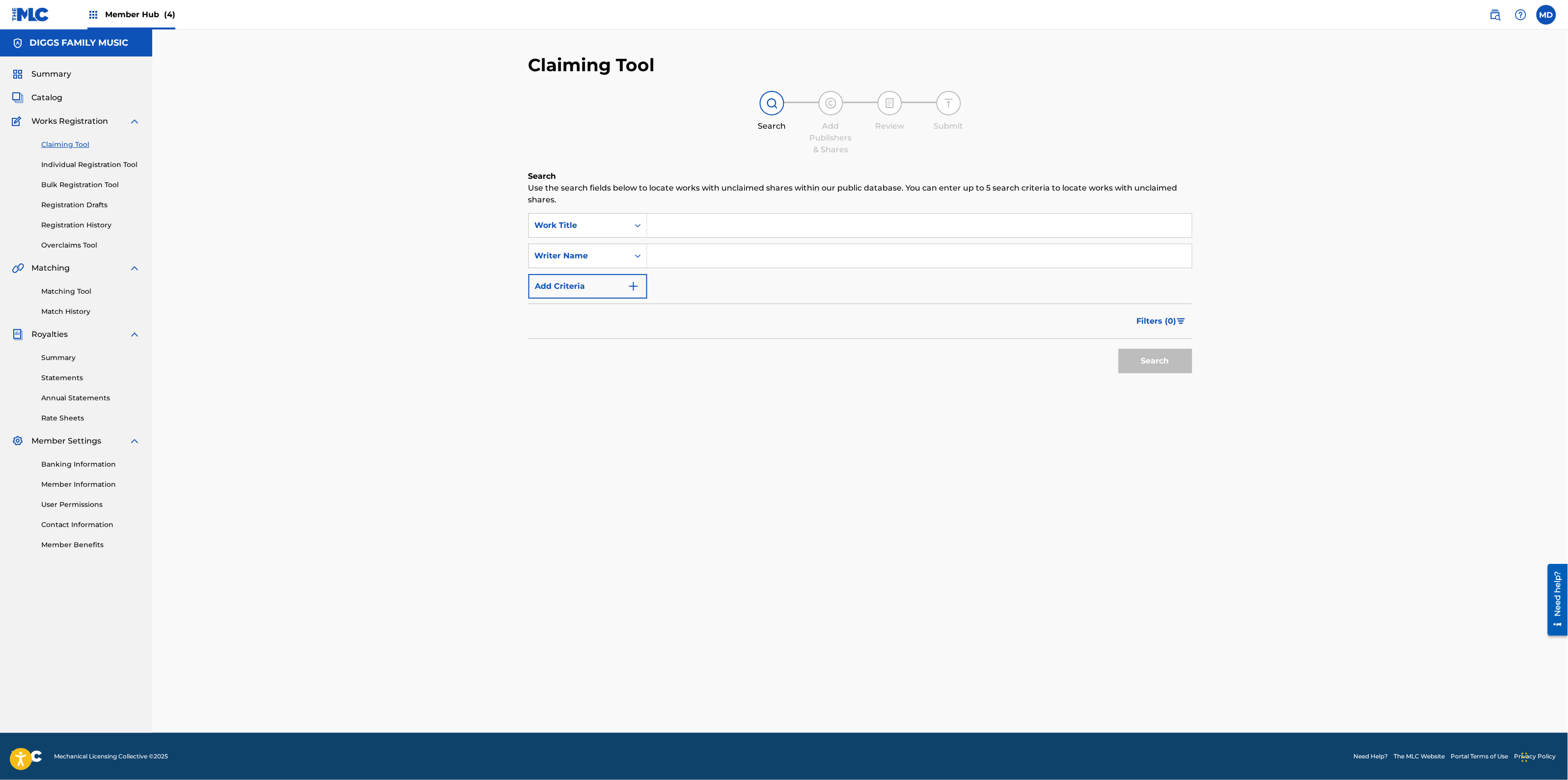
click at [684, 229] on input "Search Form" at bounding box center [919, 225] width 544 height 24
paste input "ONE BLOOD UNDER W"
type input "ONE BLOOD UNDER W"
click at [695, 258] on input "Search Form" at bounding box center [919, 256] width 544 height 24
type input "[PERSON_NAME]"
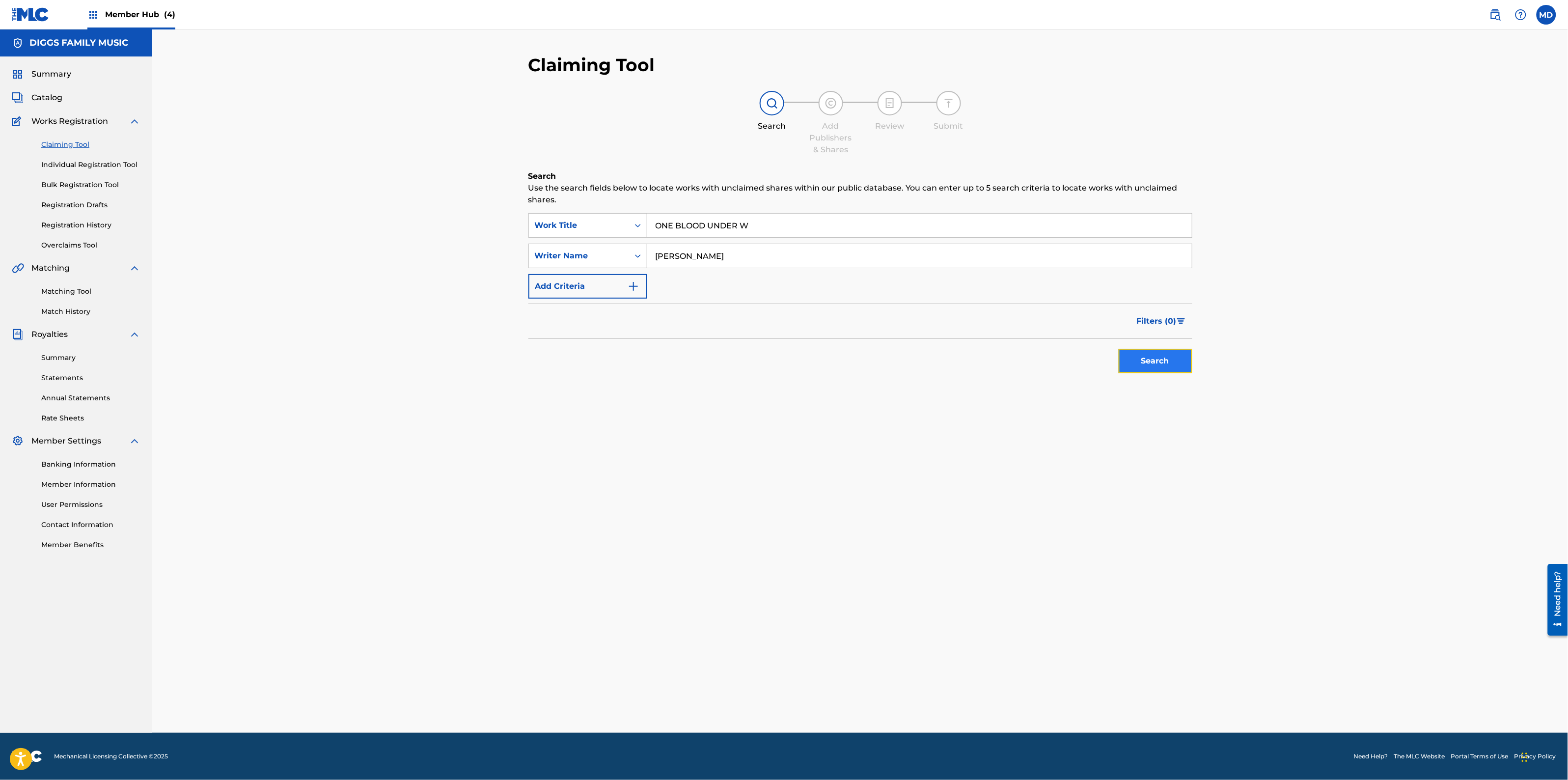
click at [1133, 359] on button "Search" at bounding box center [1155, 361] width 74 height 24
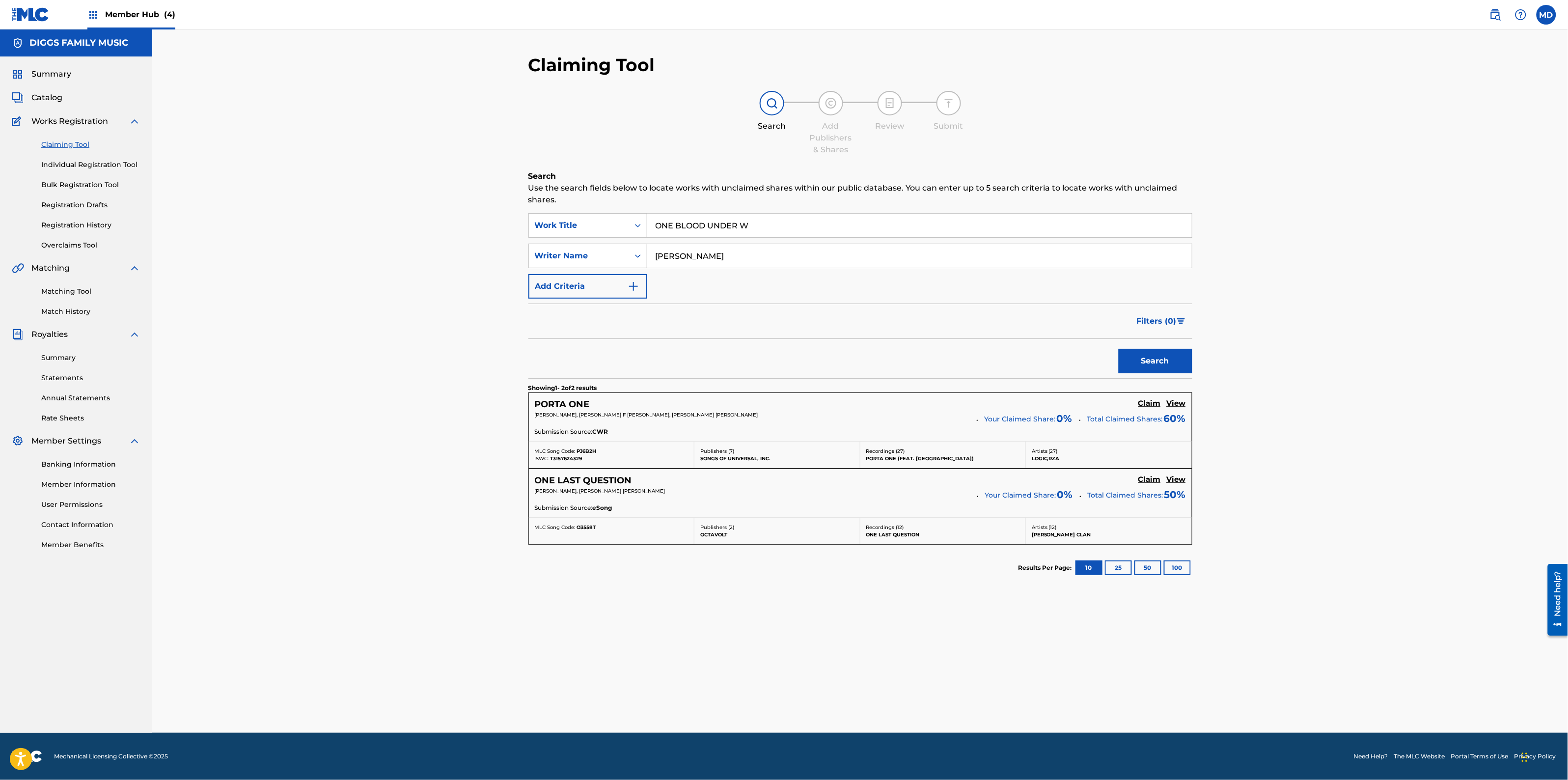
click at [748, 226] on input "ONE BLOOD UNDER W" at bounding box center [919, 225] width 544 height 24
type input "ONE BLOOD UNDER [PERSON_NAME]"
click at [1127, 358] on button "Search" at bounding box center [1155, 361] width 74 height 24
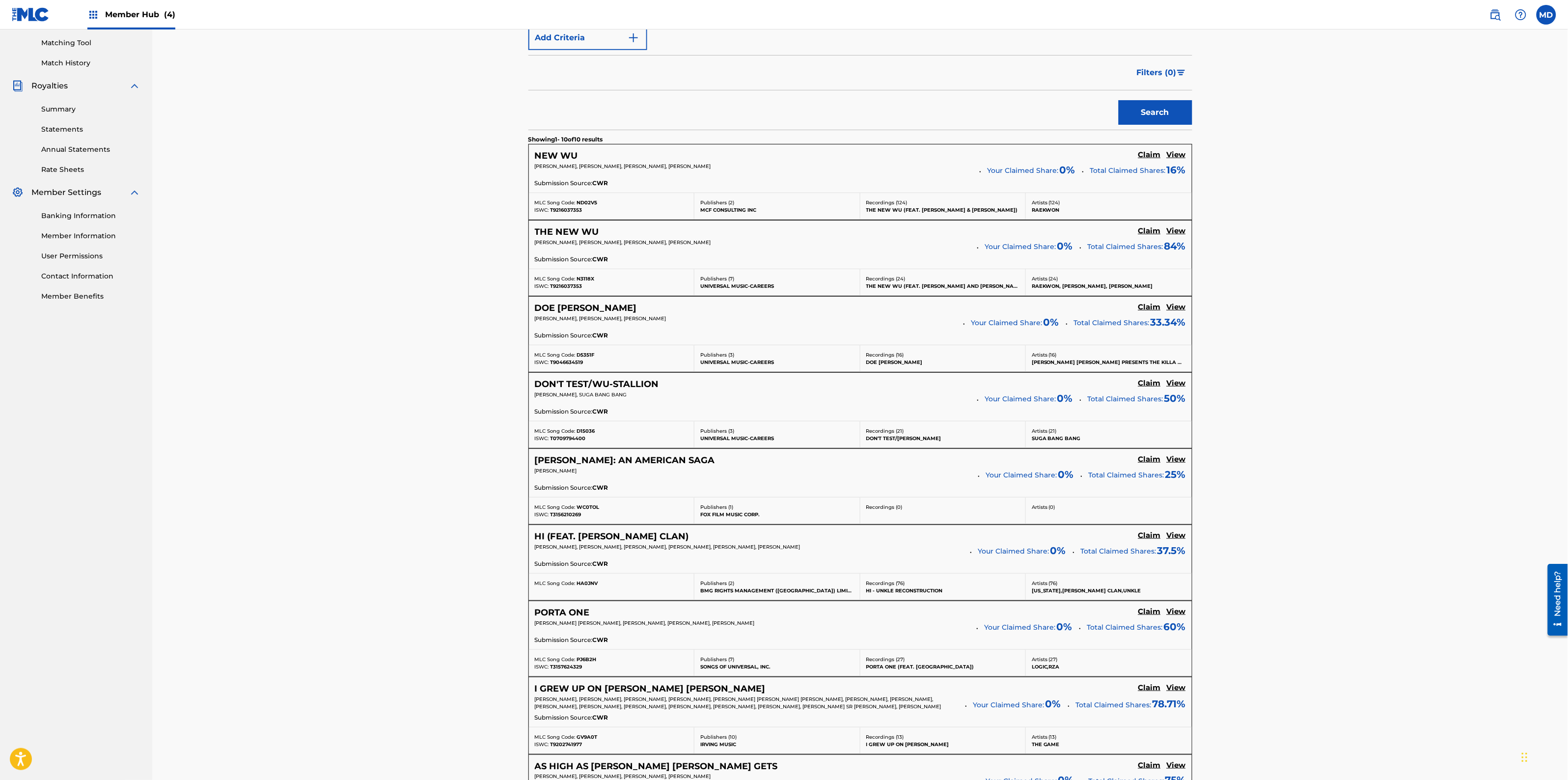
scroll to position [307, 0]
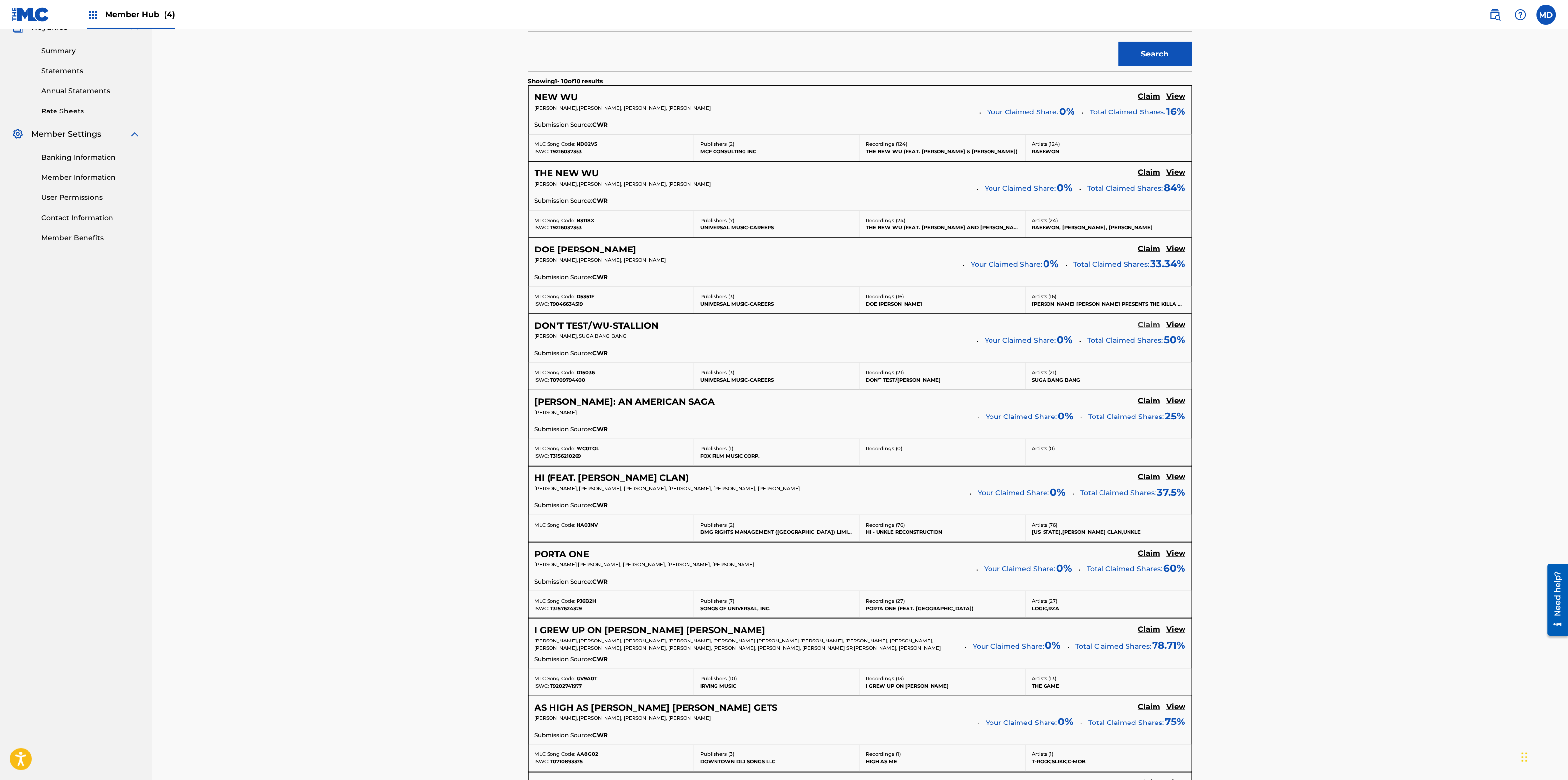
click at [1148, 326] on h5 "Claim" at bounding box center [1149, 325] width 22 height 10
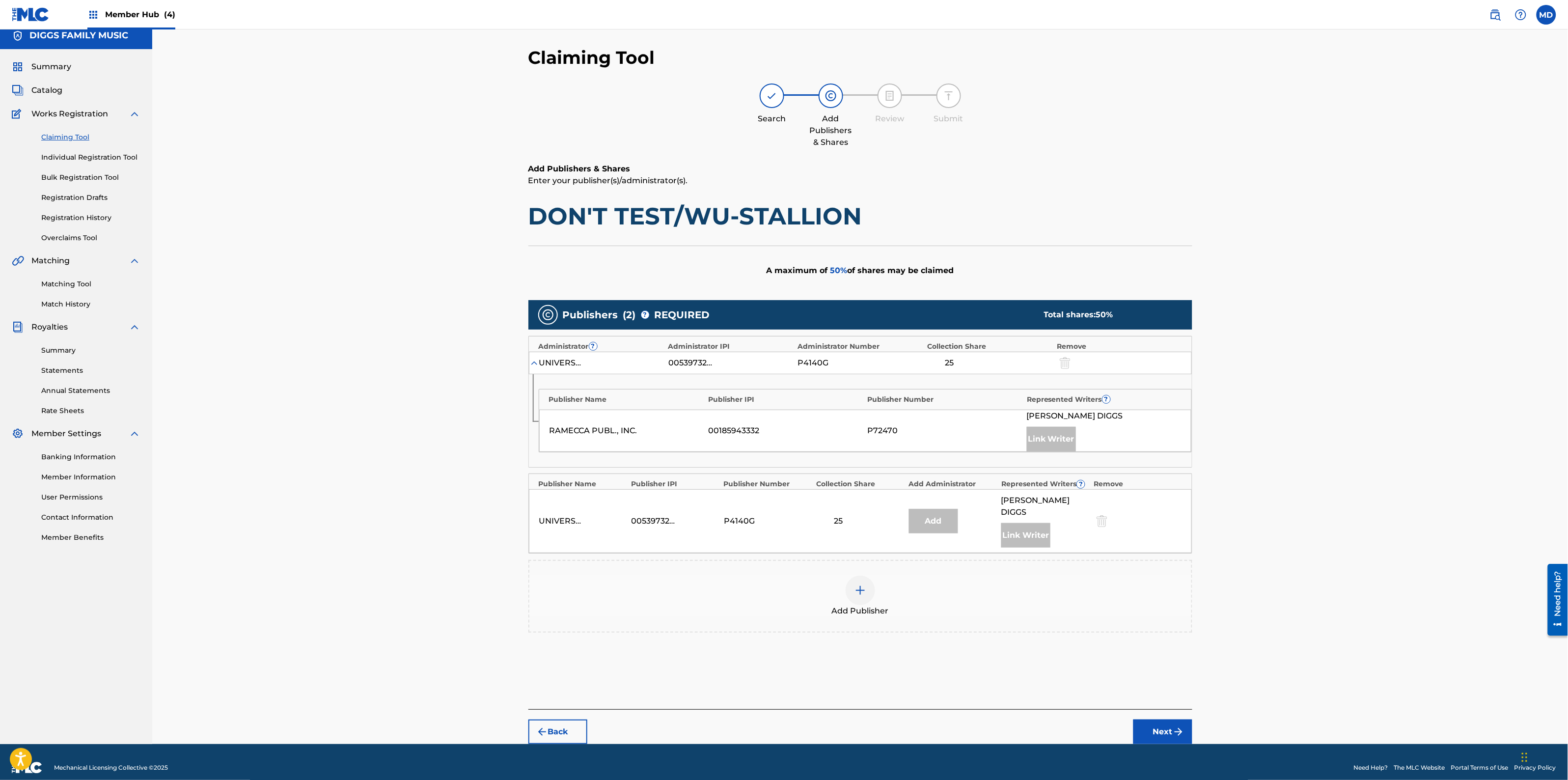
click at [857, 585] on img at bounding box center [860, 590] width 12 height 12
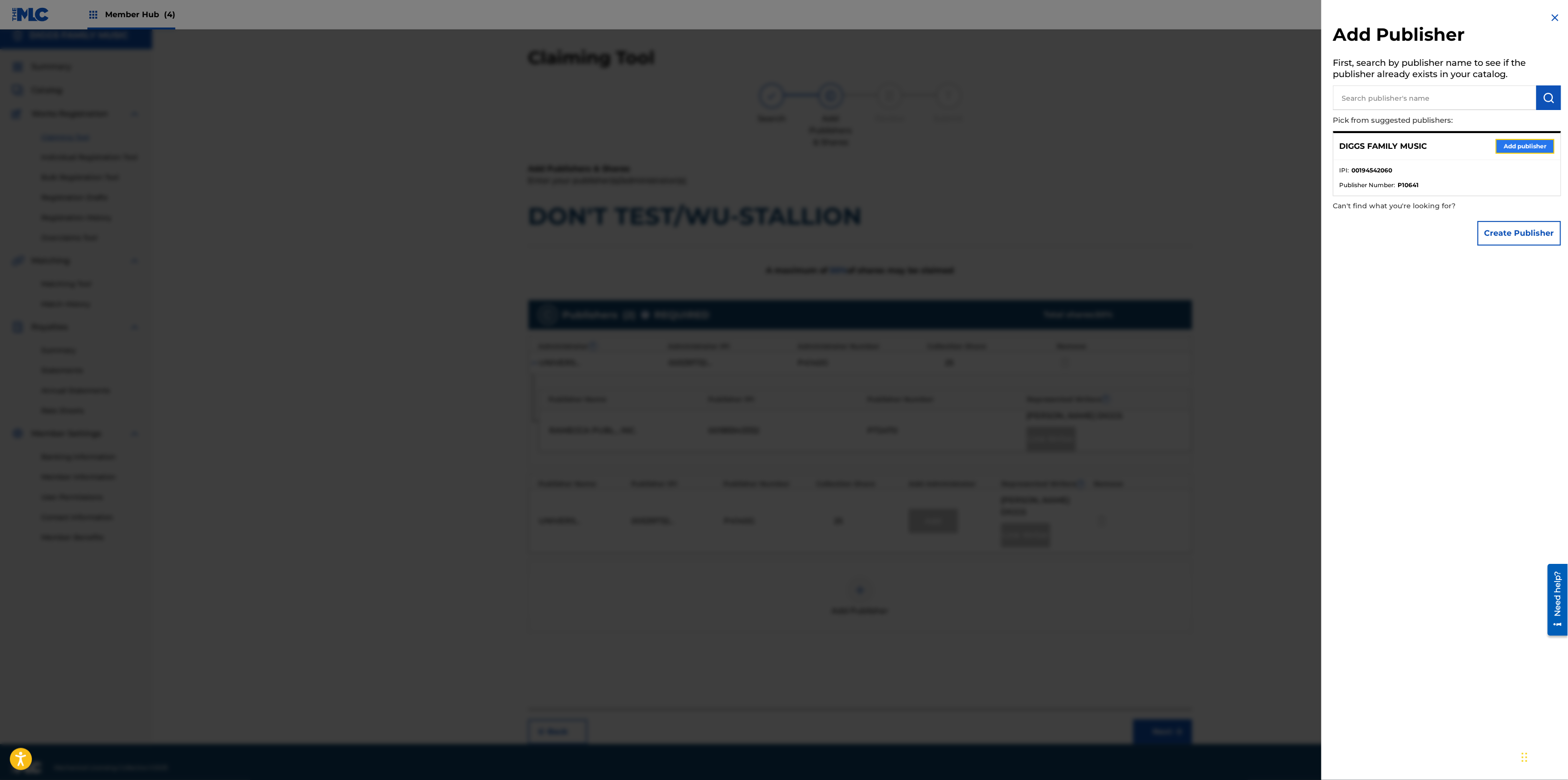
click at [1506, 149] on button "Add publisher" at bounding box center [1526, 146] width 59 height 15
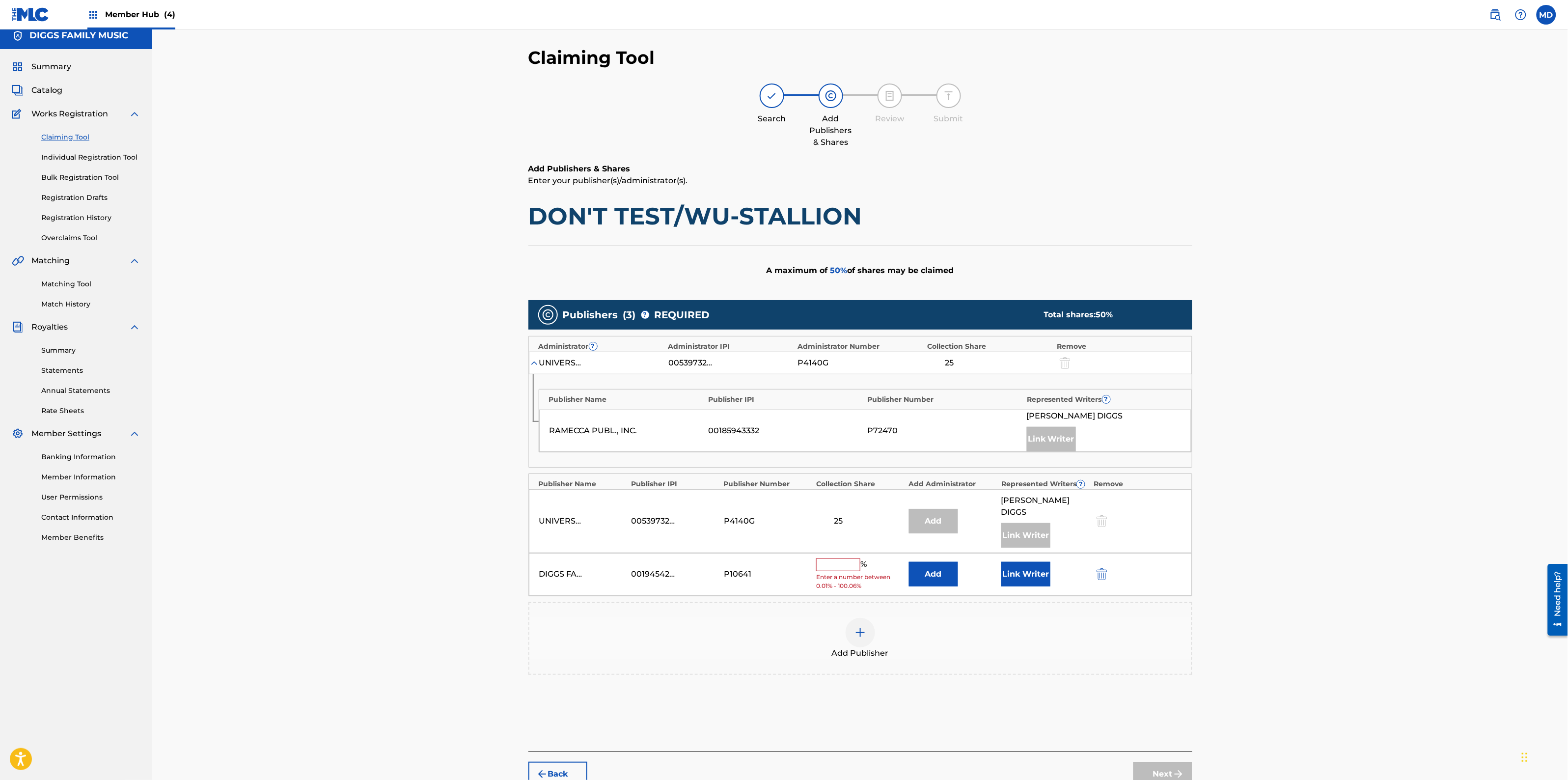
click at [826, 559] on input "text" at bounding box center [838, 565] width 44 height 13
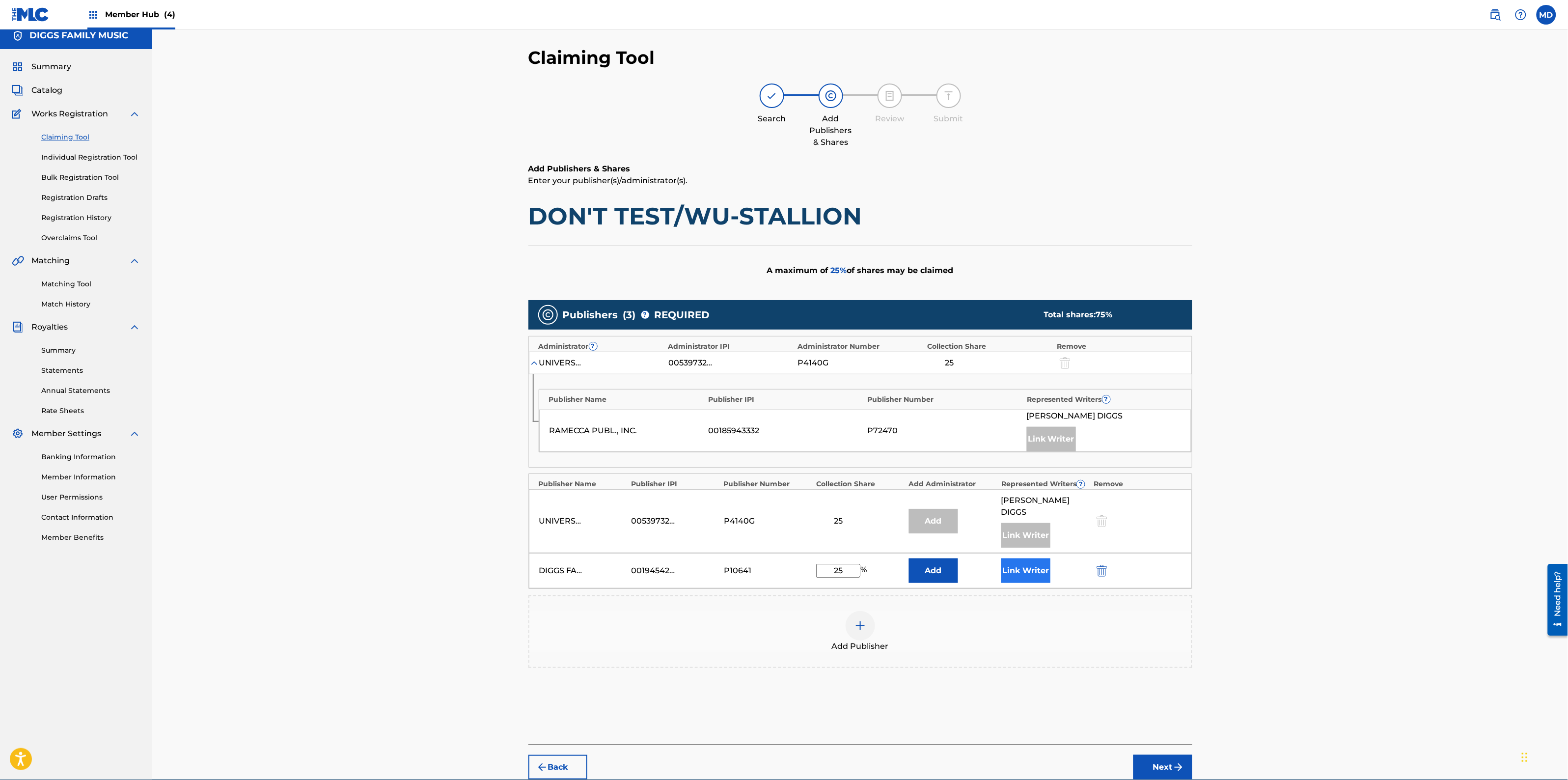
type input "25"
click at [1024, 560] on button "Link Writer" at bounding box center [1026, 571] width 49 height 24
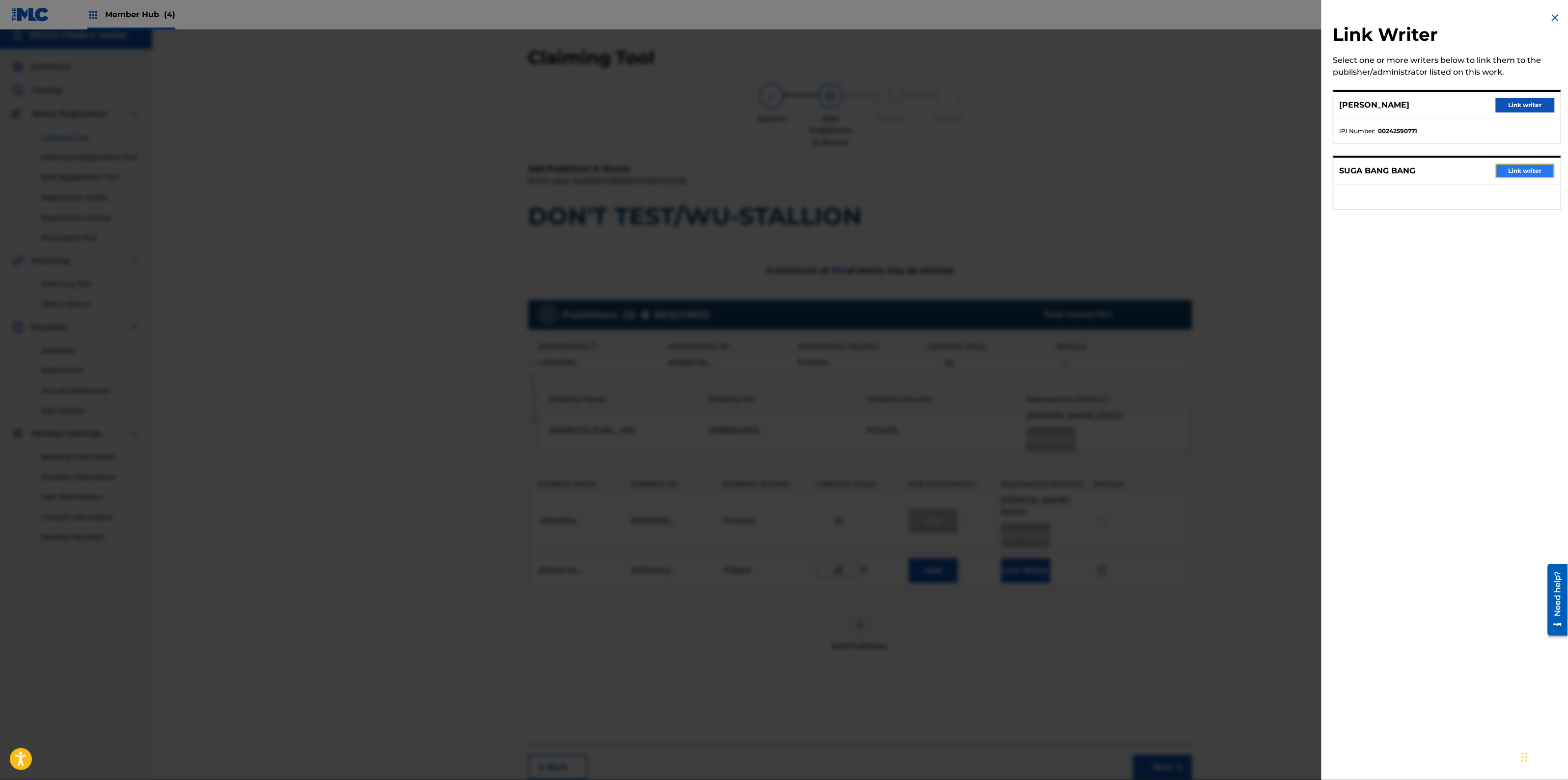
click at [1514, 168] on button "Link writer" at bounding box center [1526, 170] width 59 height 15
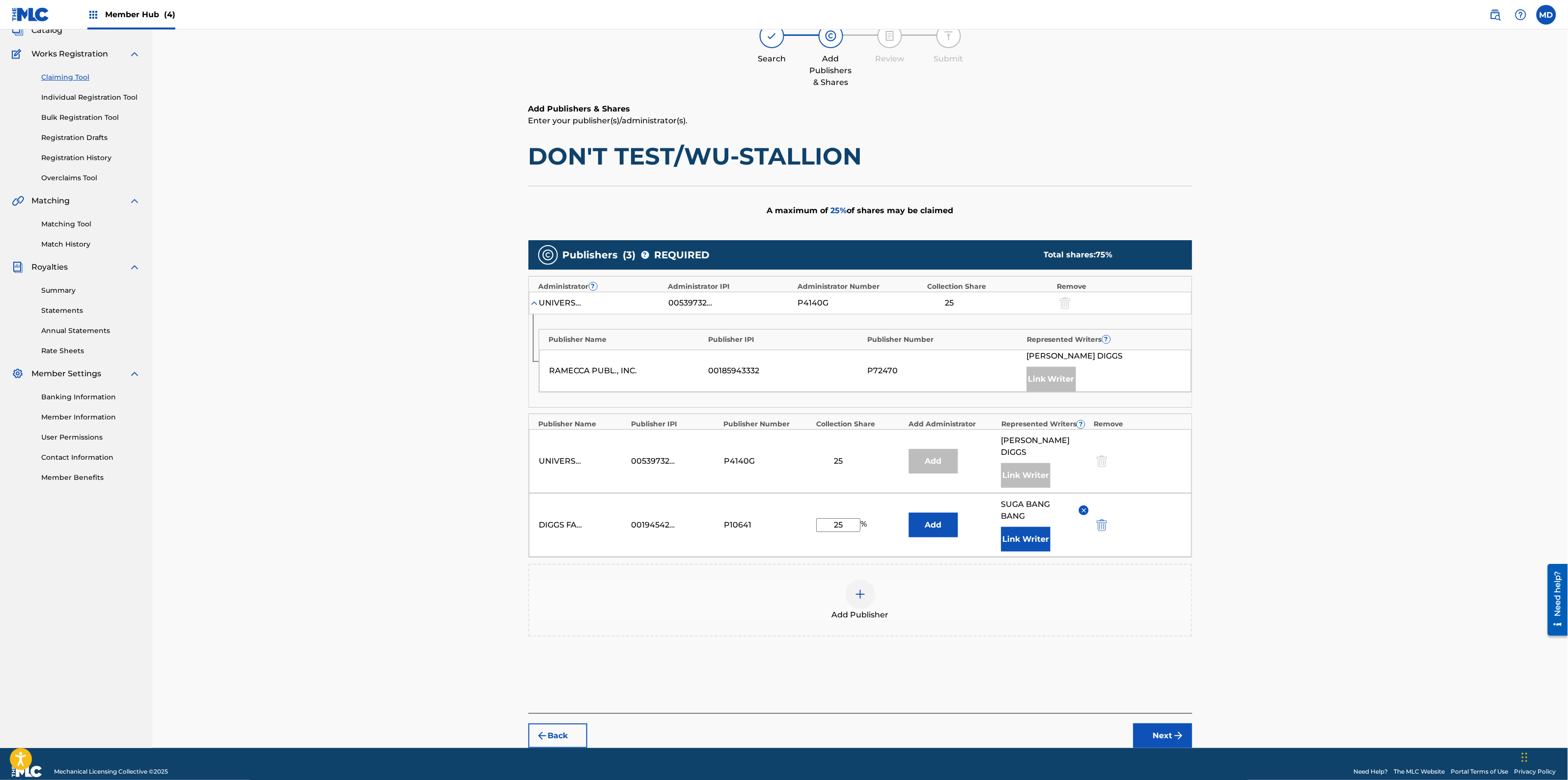
scroll to position [71, 0]
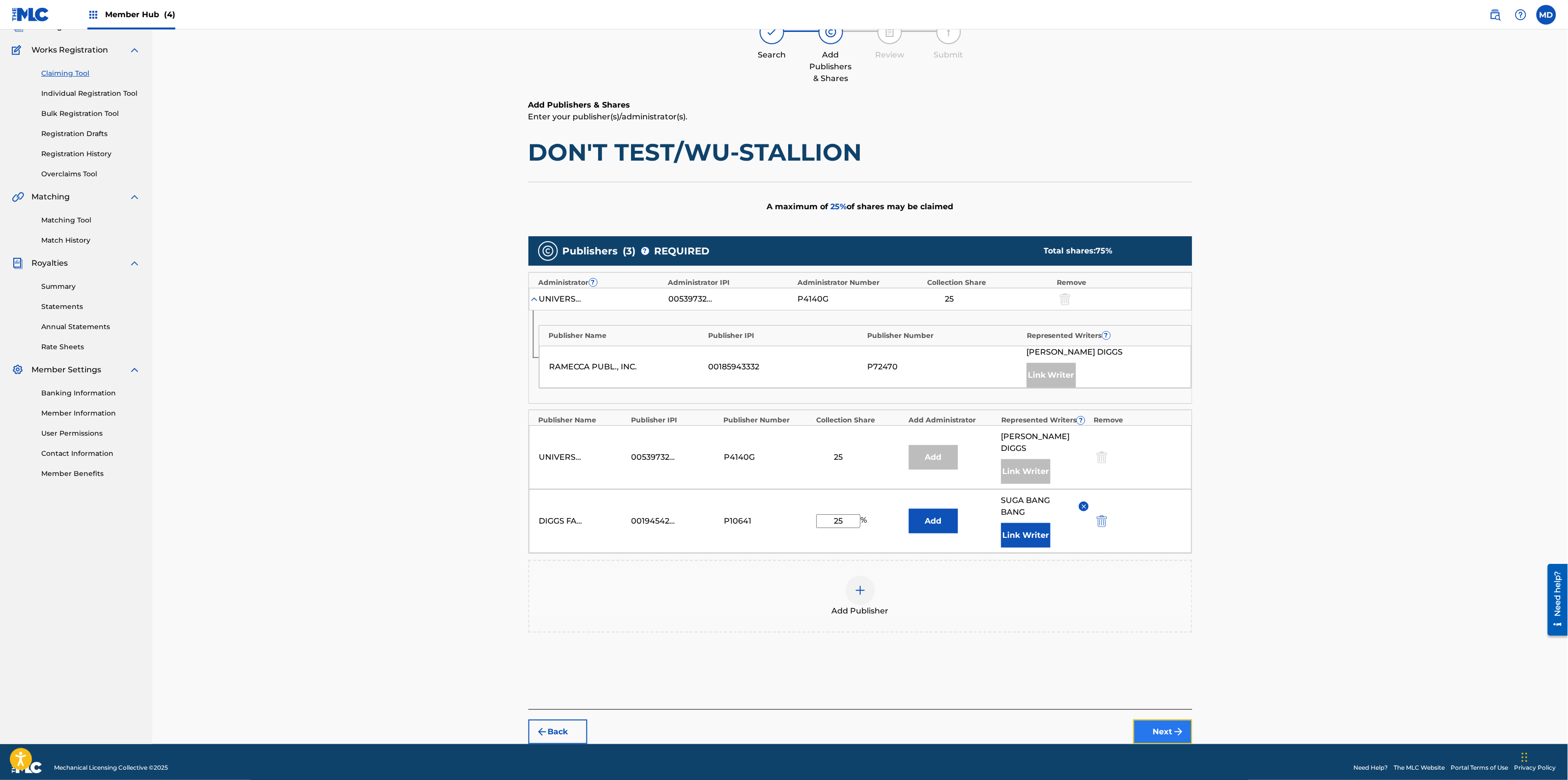
click at [1150, 720] on button "Next" at bounding box center [1163, 732] width 59 height 24
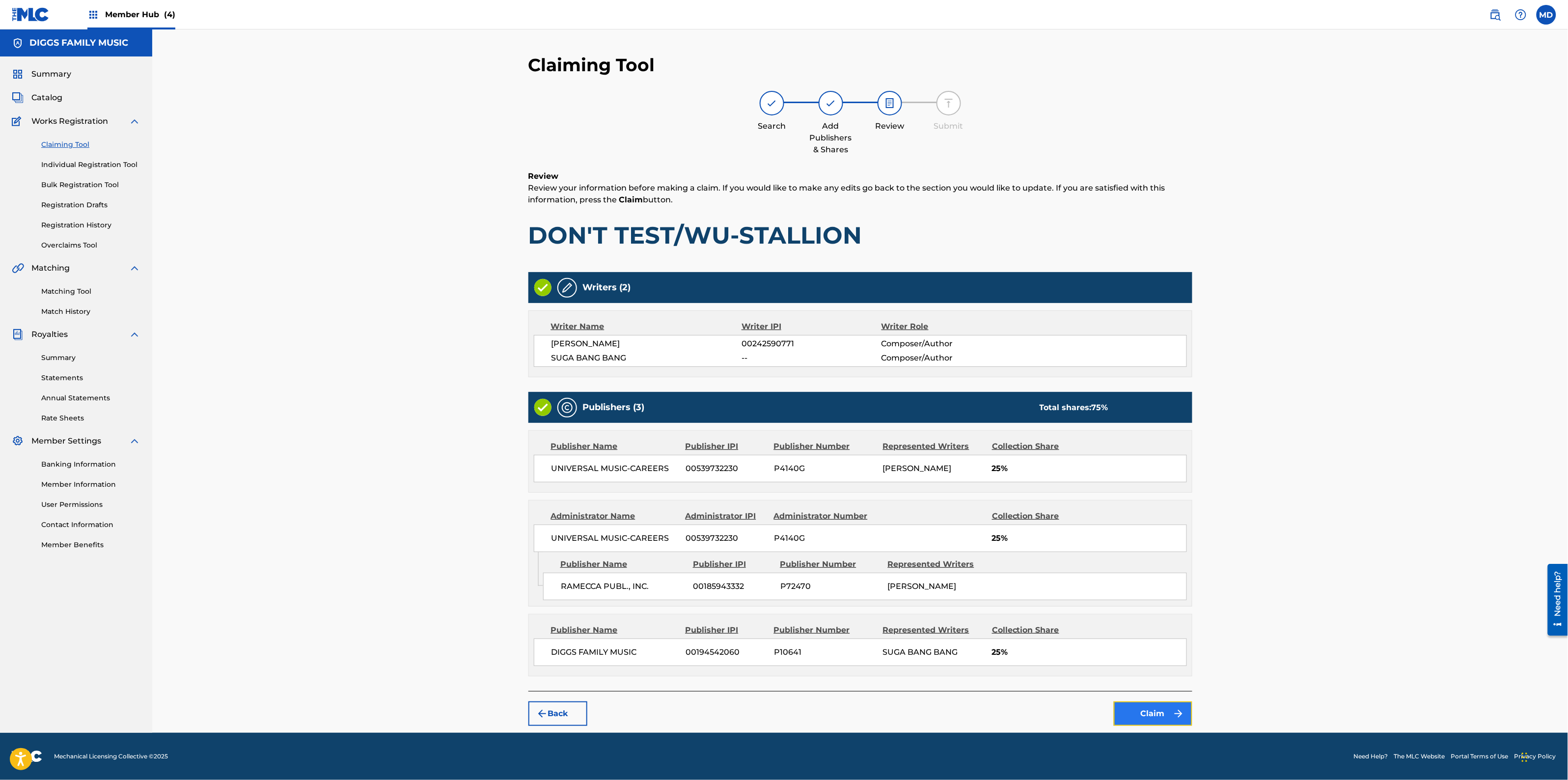
click at [1148, 718] on button "Claim" at bounding box center [1153, 714] width 78 height 24
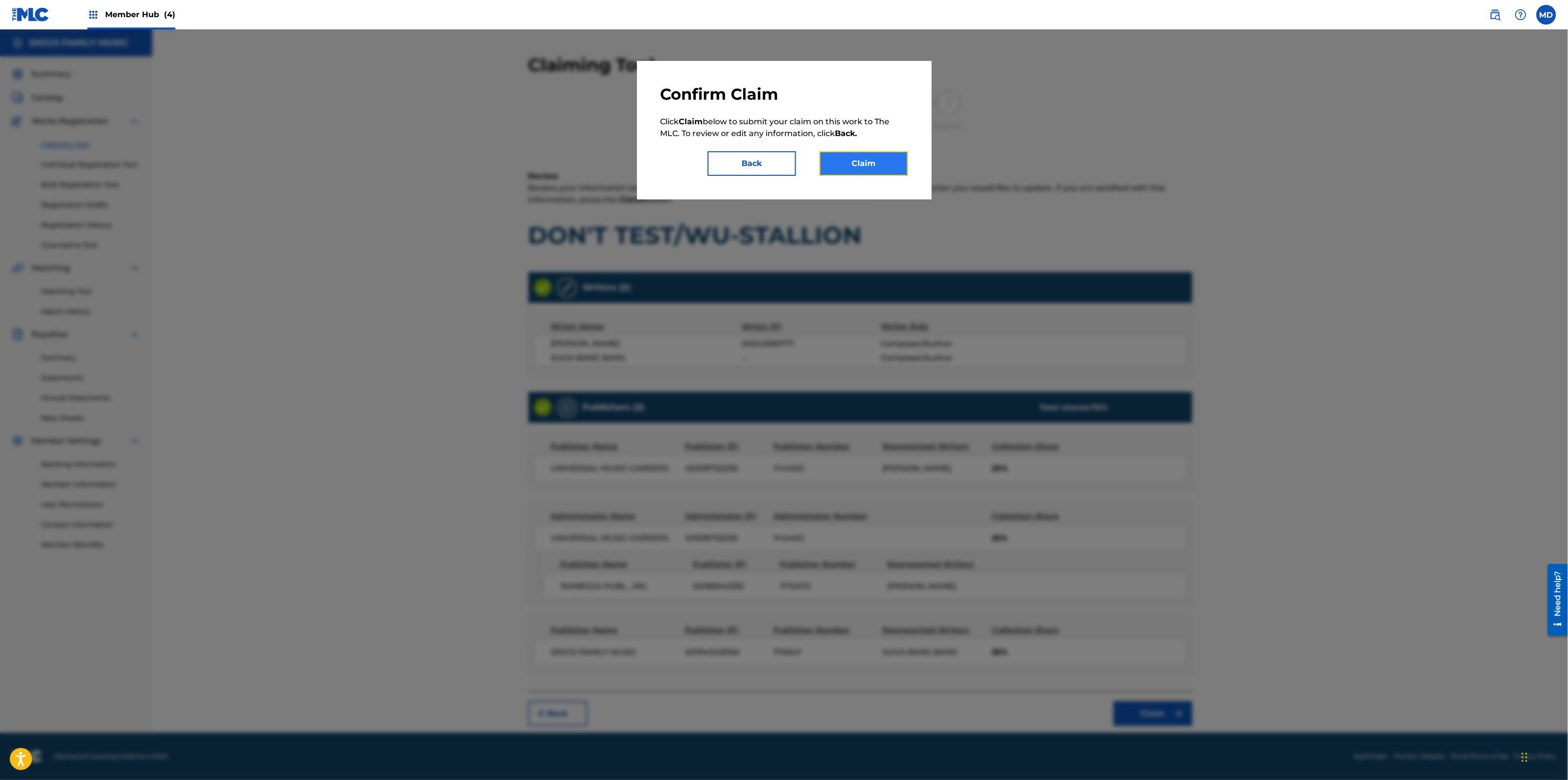
click at [880, 161] on button "Claim" at bounding box center [864, 163] width 89 height 24
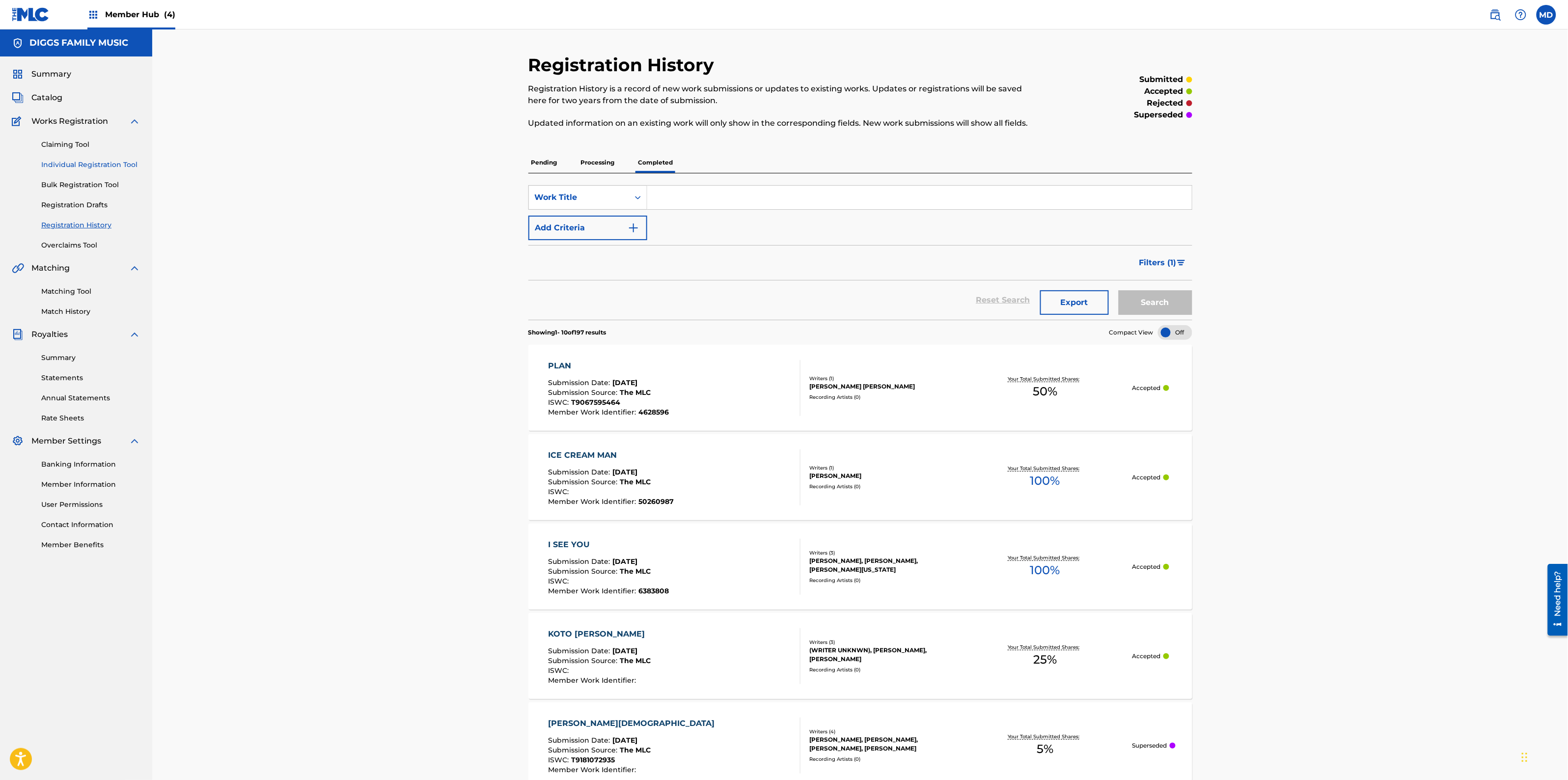
click at [78, 163] on link "Individual Registration Tool" at bounding box center [91, 165] width 99 height 10
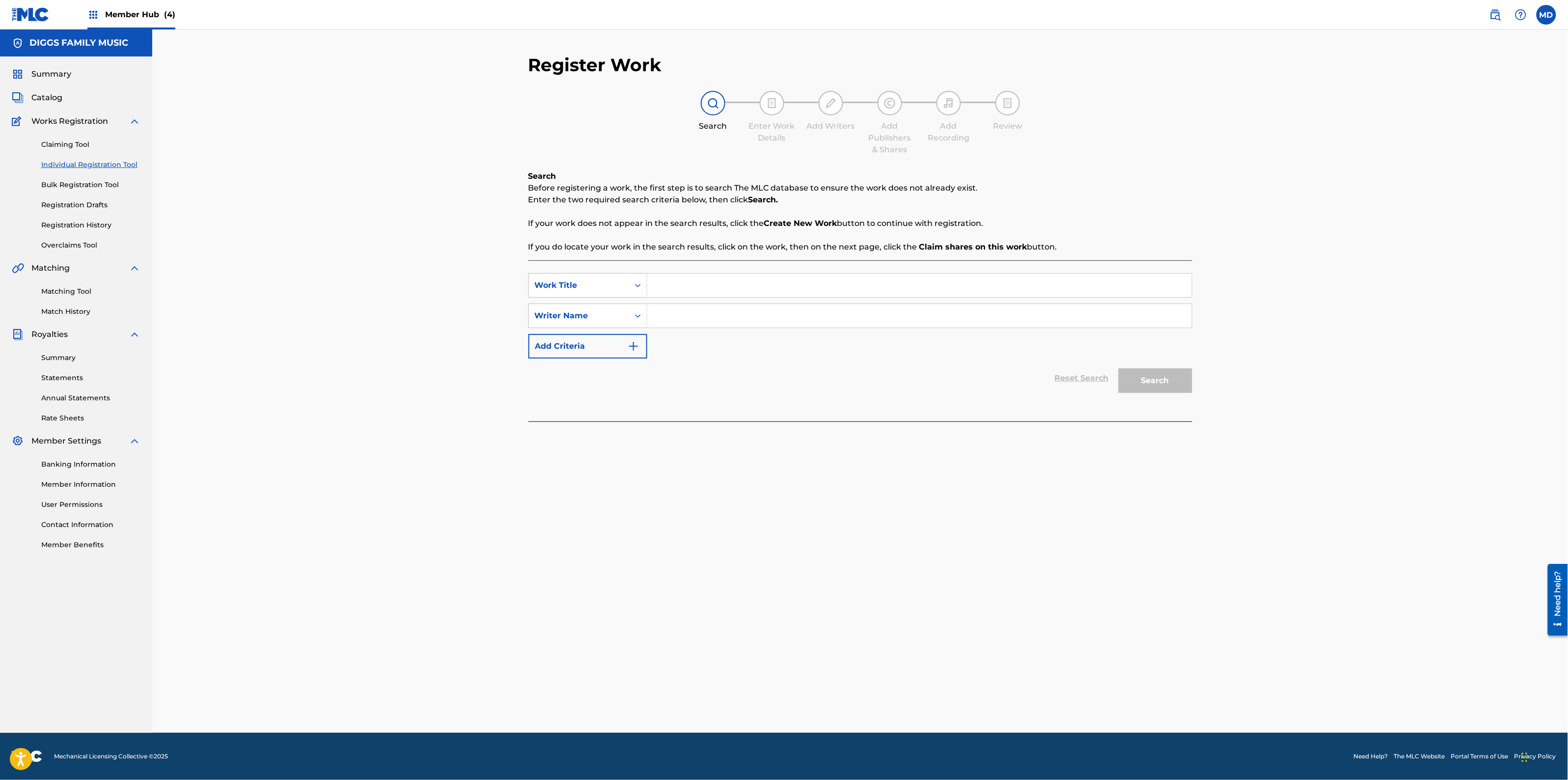
click at [686, 288] on input "Search Form" at bounding box center [919, 286] width 544 height 24
paste input "ONE BLOOD UNDER W"
type input "ONE BLOOD UNDER W"
click at [758, 313] on input "Search Form" at bounding box center [919, 316] width 544 height 24
drag, startPoint x: 709, startPoint y: 315, endPoint x: 628, endPoint y: 318, distance: 81.1
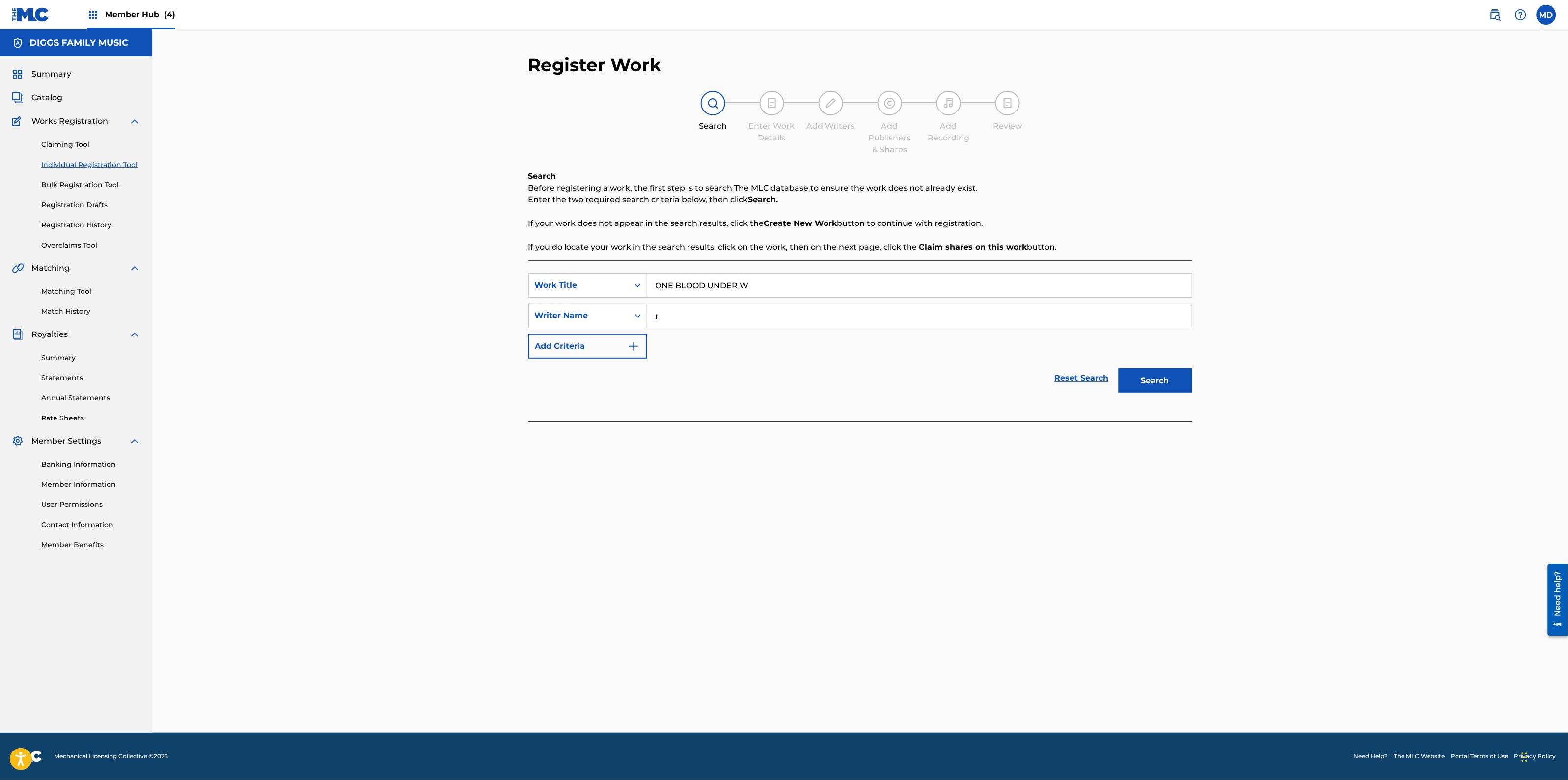
click at [631, 318] on div "SearchWithCriteriabdb11b55-a207-4bec-ae86-c0b67125085e Writer Name r" at bounding box center [860, 316] width 664 height 24
paste input "[PERSON_NAME]"
type input "[PERSON_NAME]"
click at [1136, 385] on button "Search" at bounding box center [1155, 381] width 74 height 24
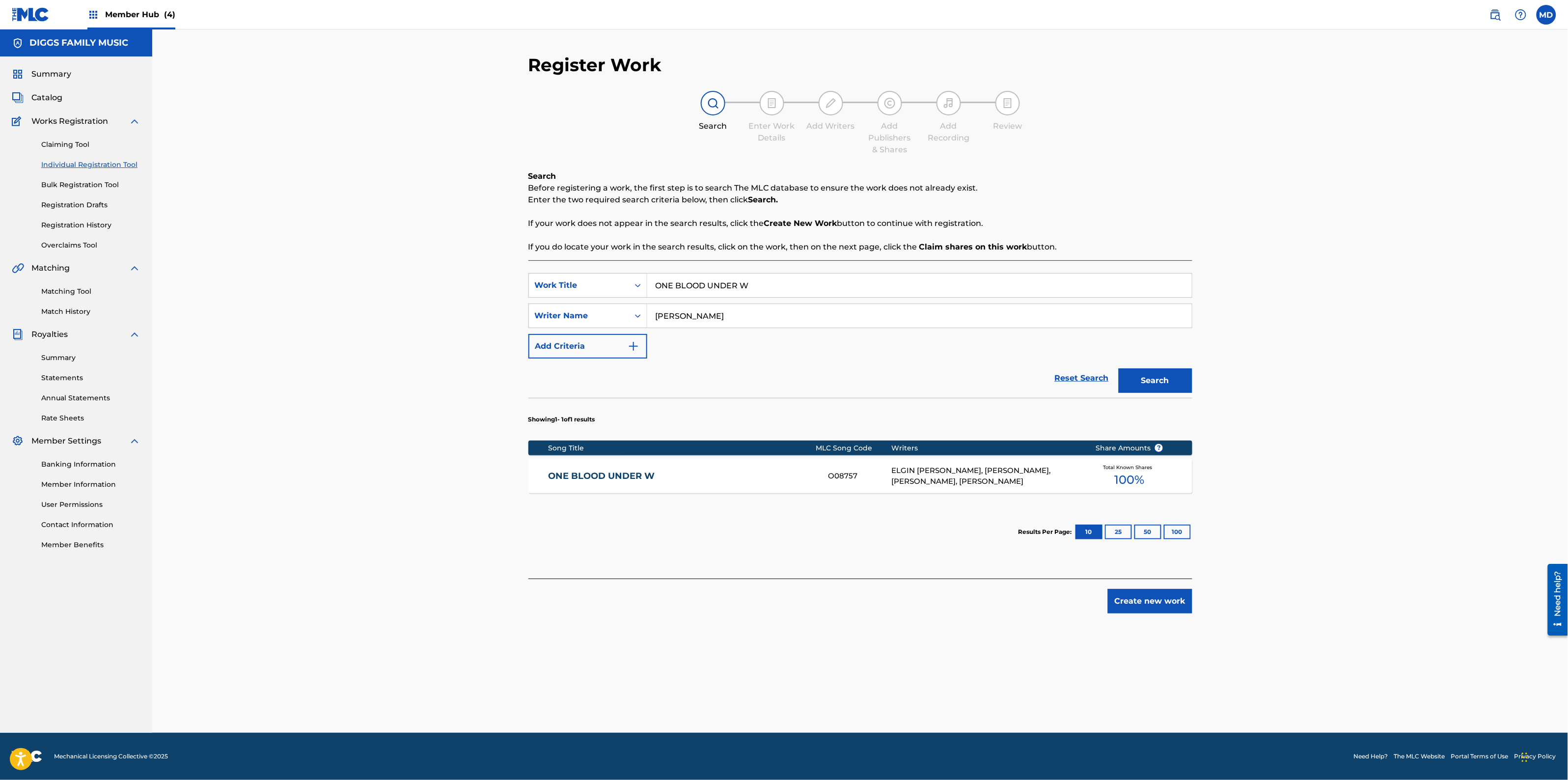
click at [684, 480] on link "ONE BLOOD UNDER W" at bounding box center [682, 476] width 267 height 12
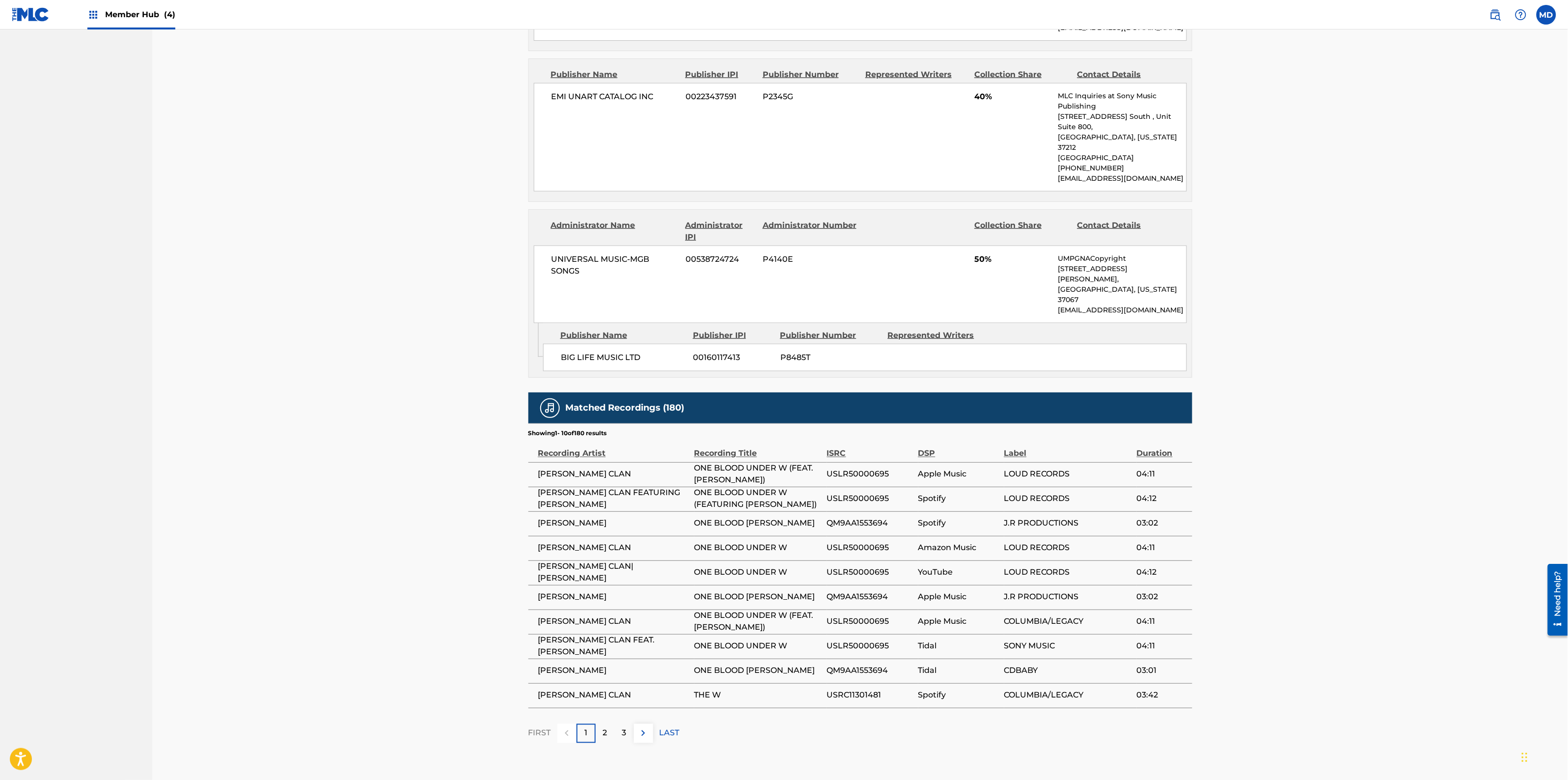
scroll to position [605, 0]
click at [673, 727] on p "LAST" at bounding box center [669, 733] width 20 height 12
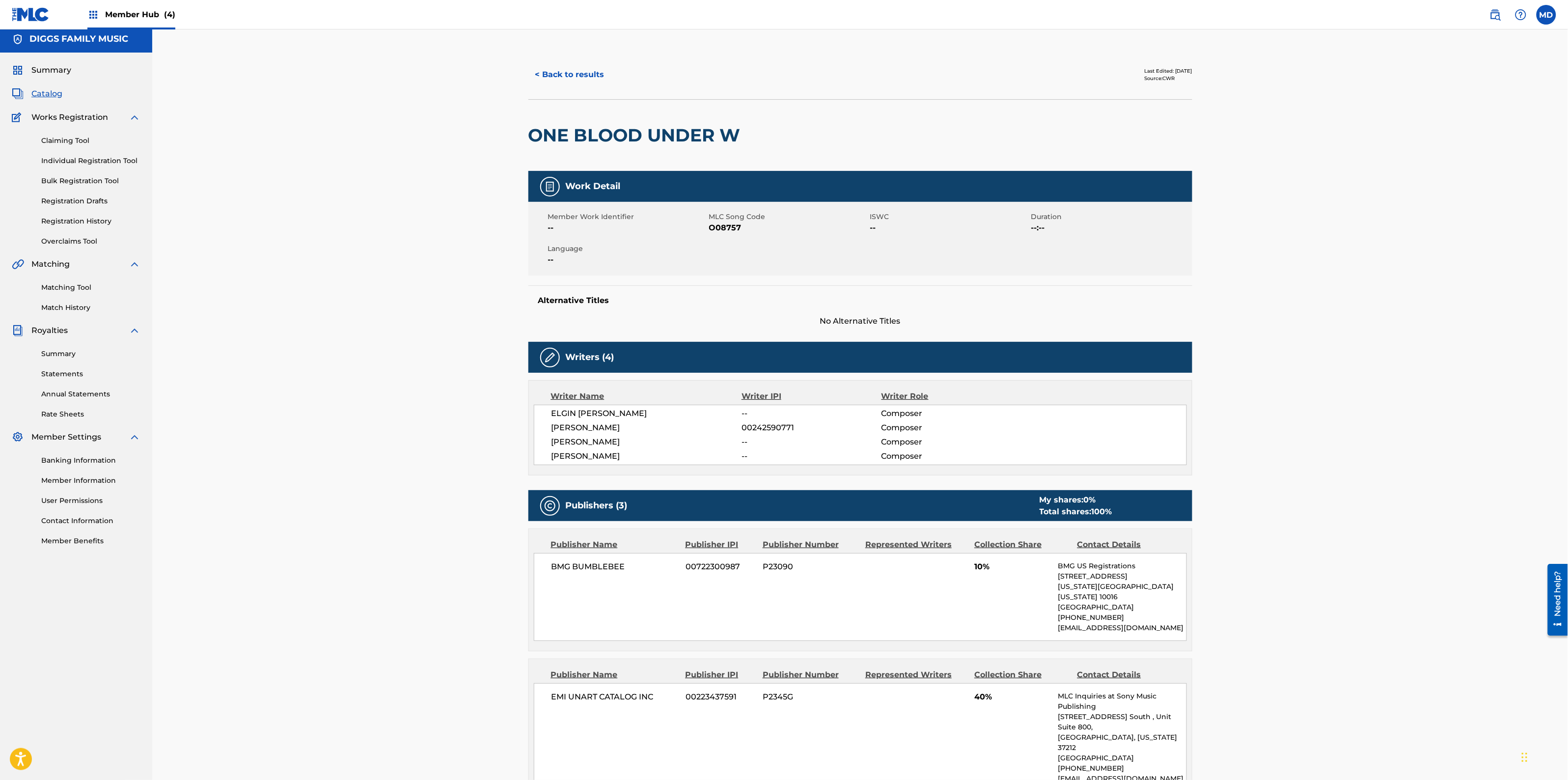
scroll to position [0, 0]
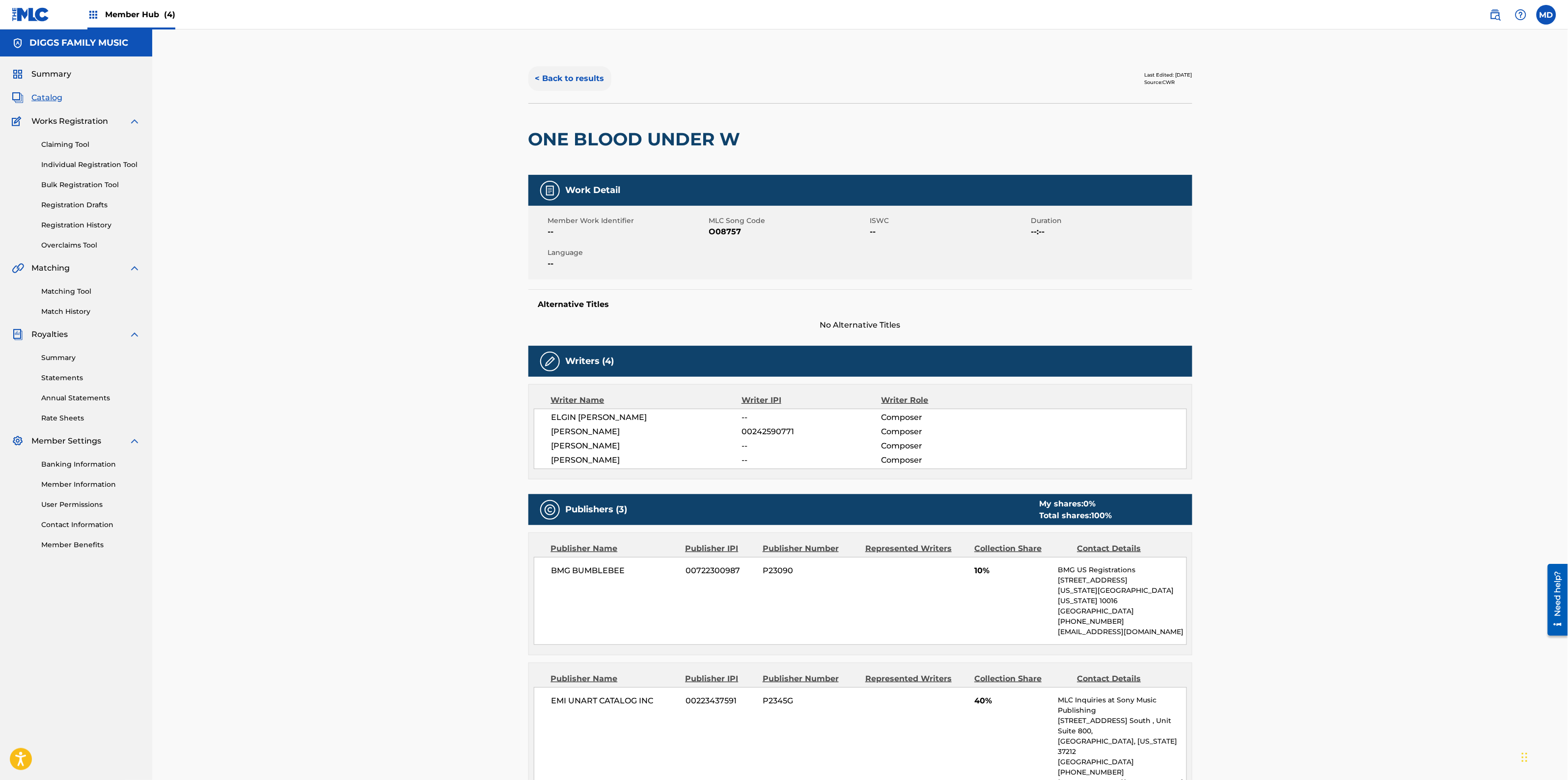
click at [569, 79] on button "< Back to results" at bounding box center [569, 78] width 83 height 24
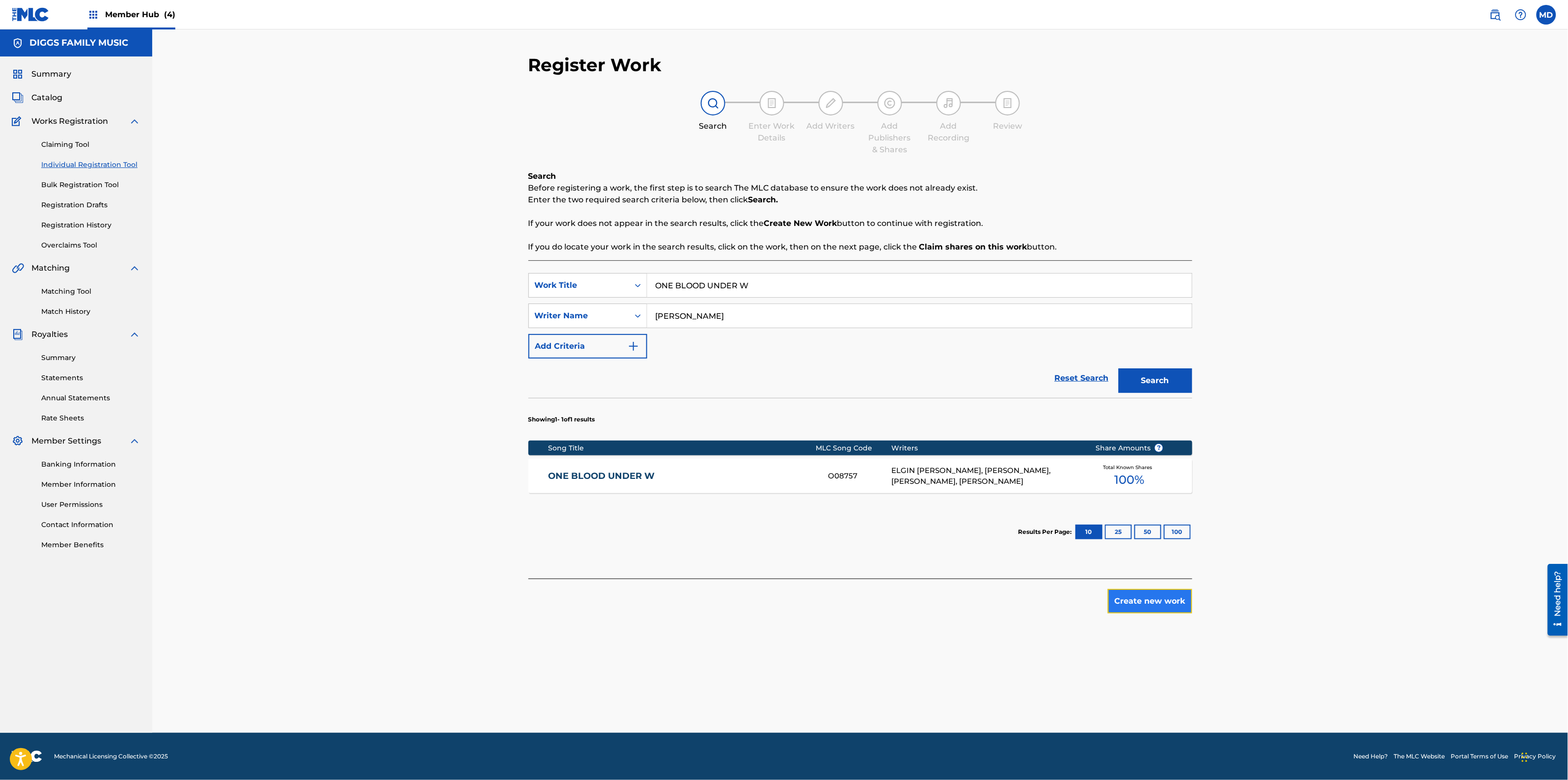
click at [1134, 606] on button "Create new work" at bounding box center [1150, 601] width 84 height 24
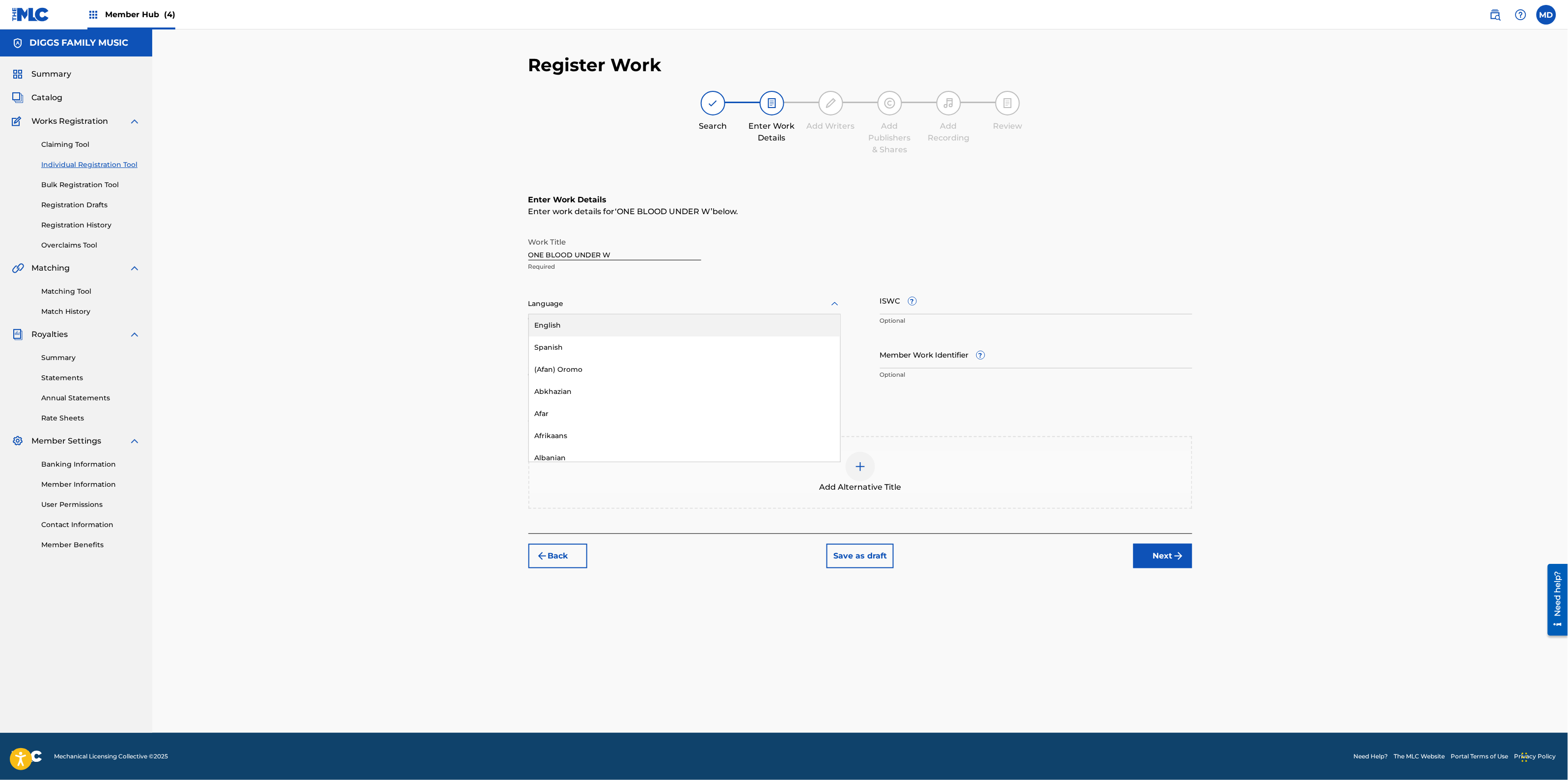
click at [697, 300] on div at bounding box center [684, 304] width 312 height 12
click at [690, 322] on div "English" at bounding box center [684, 325] width 311 height 22
click at [988, 305] on input "ISWC ?" at bounding box center [1036, 300] width 312 height 28
paste input "ISWC T0731771019"
click at [901, 306] on input "ISWC T0731771019" at bounding box center [1036, 300] width 312 height 28
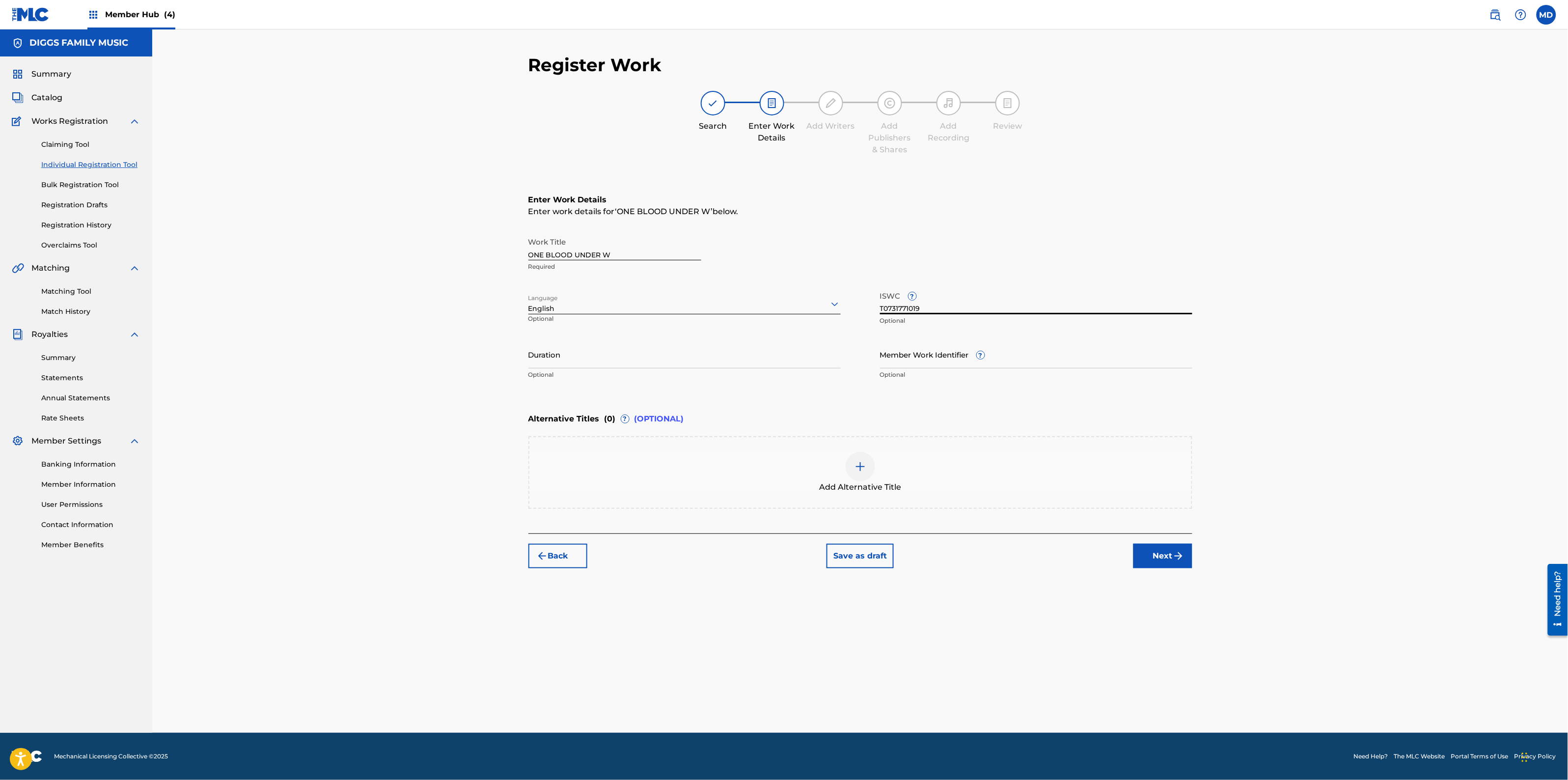
type input "T0731771019"
click at [899, 355] on input "Member Work Identifier ?" at bounding box center [1036, 355] width 312 height 28
paste input "5365337"
type input "5365337"
click at [1161, 558] on button "Next" at bounding box center [1163, 556] width 59 height 24
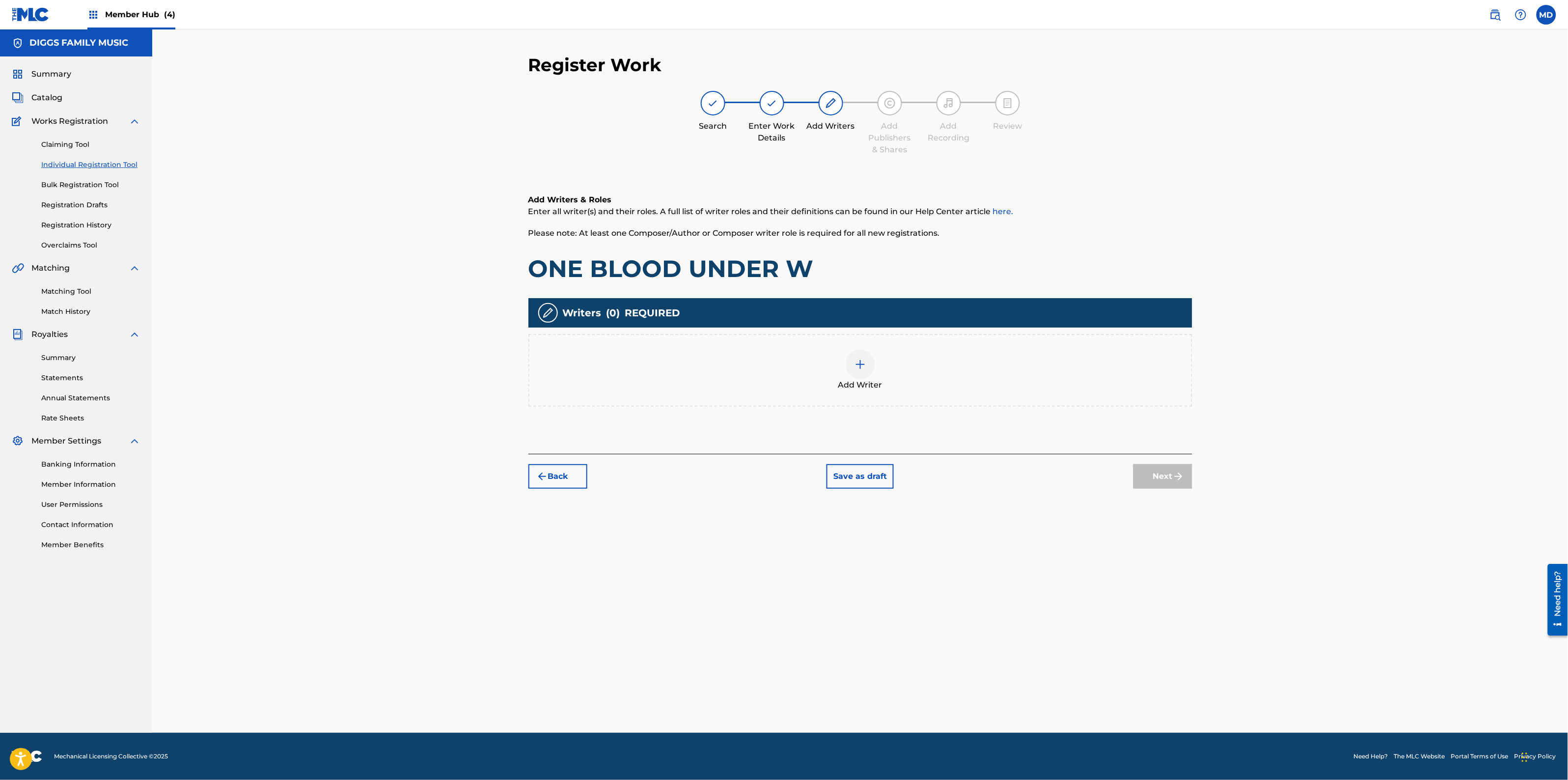
click at [859, 362] on img at bounding box center [860, 365] width 12 height 12
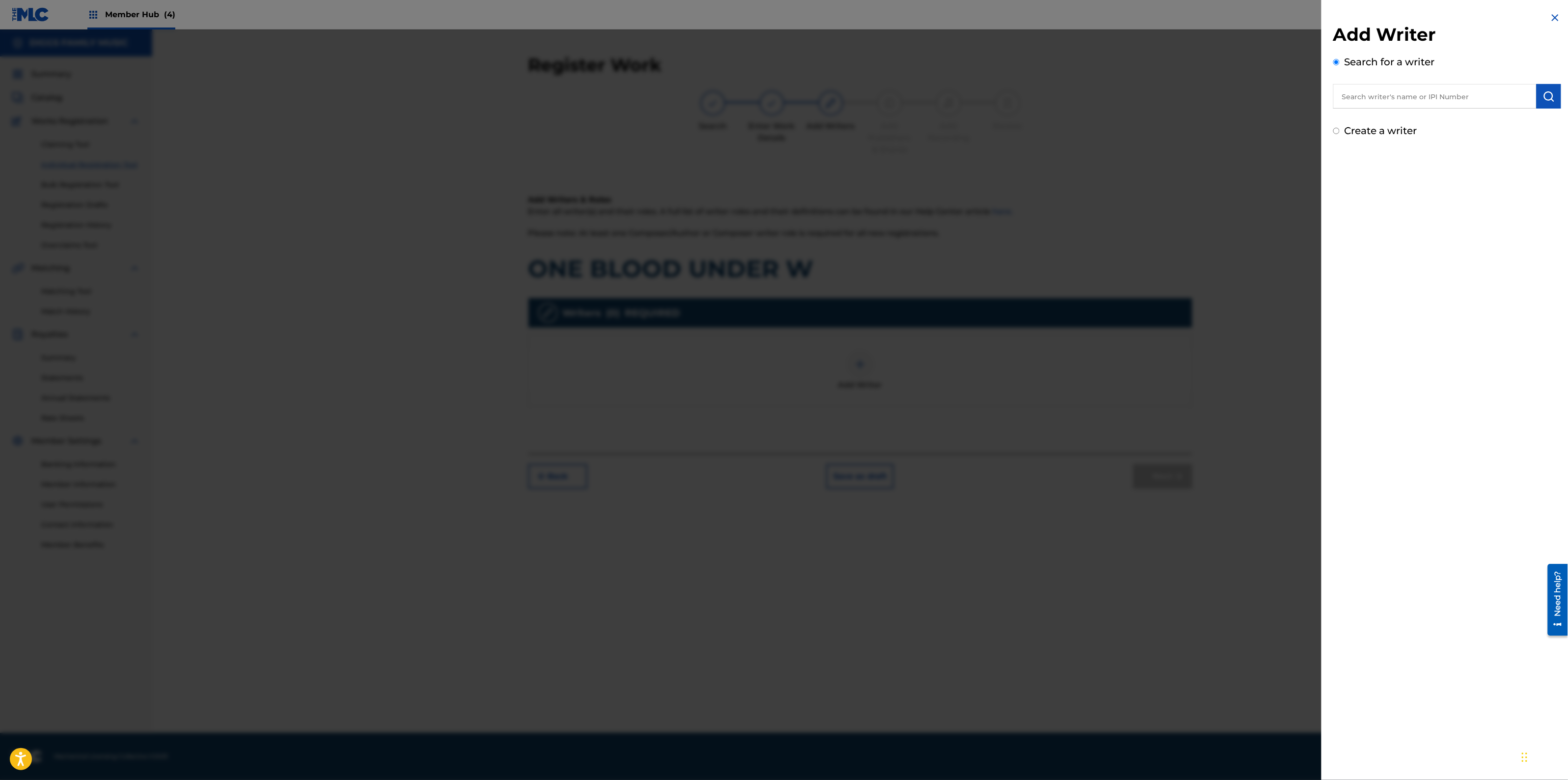
click at [1488, 89] on input "text" at bounding box center [1435, 96] width 203 height 24
paste input "183462952"
click at [1332, 102] on div "Add Writer Search for a writer 183462952 Create a writer" at bounding box center [1447, 75] width 251 height 150
click at [1341, 102] on input "183462952" at bounding box center [1435, 96] width 203 height 24
type input "00183462952"
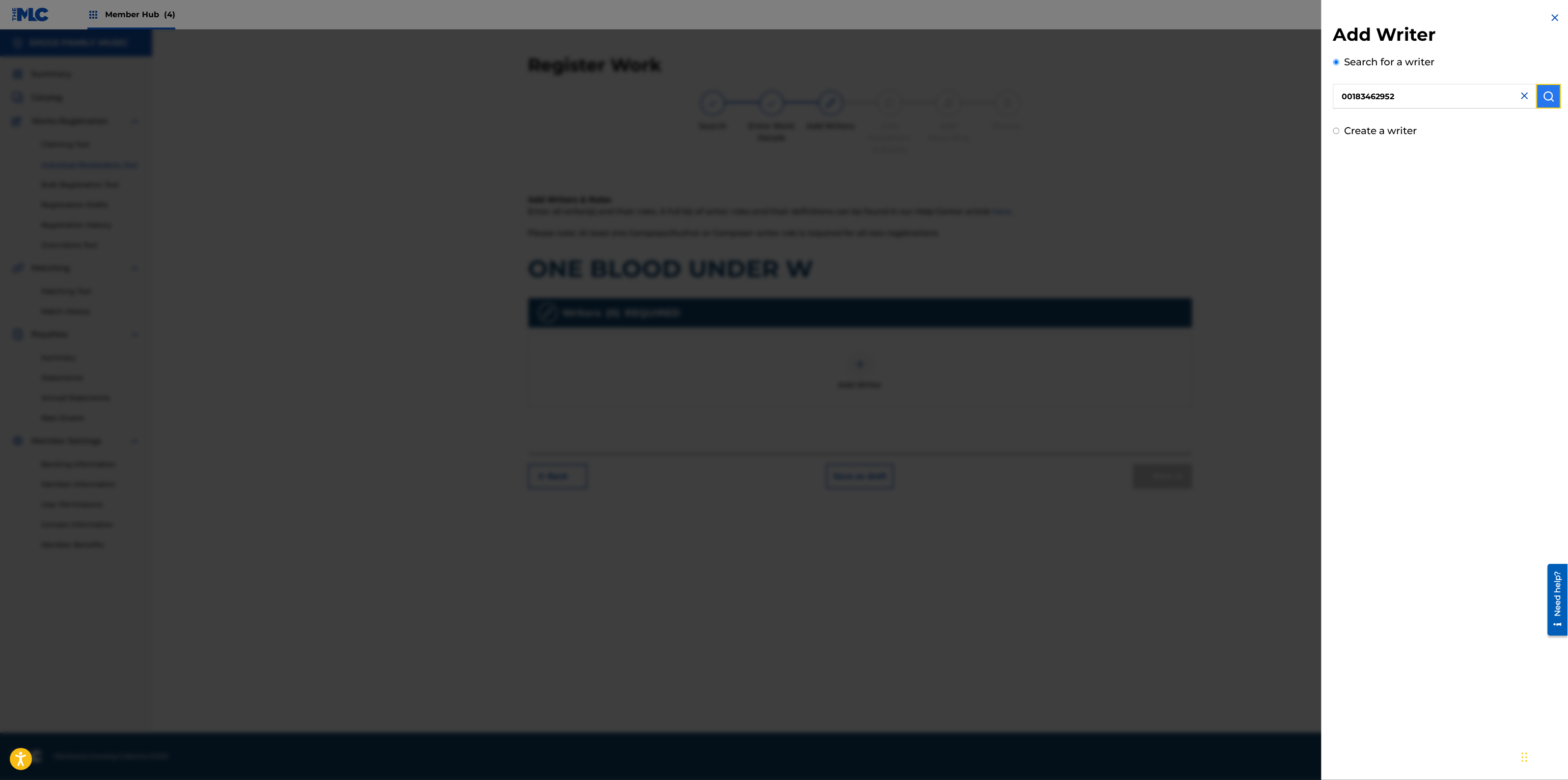
click at [1551, 99] on img "submit" at bounding box center [1549, 96] width 12 height 12
click at [1513, 145] on button "Add writer" at bounding box center [1526, 145] width 59 height 15
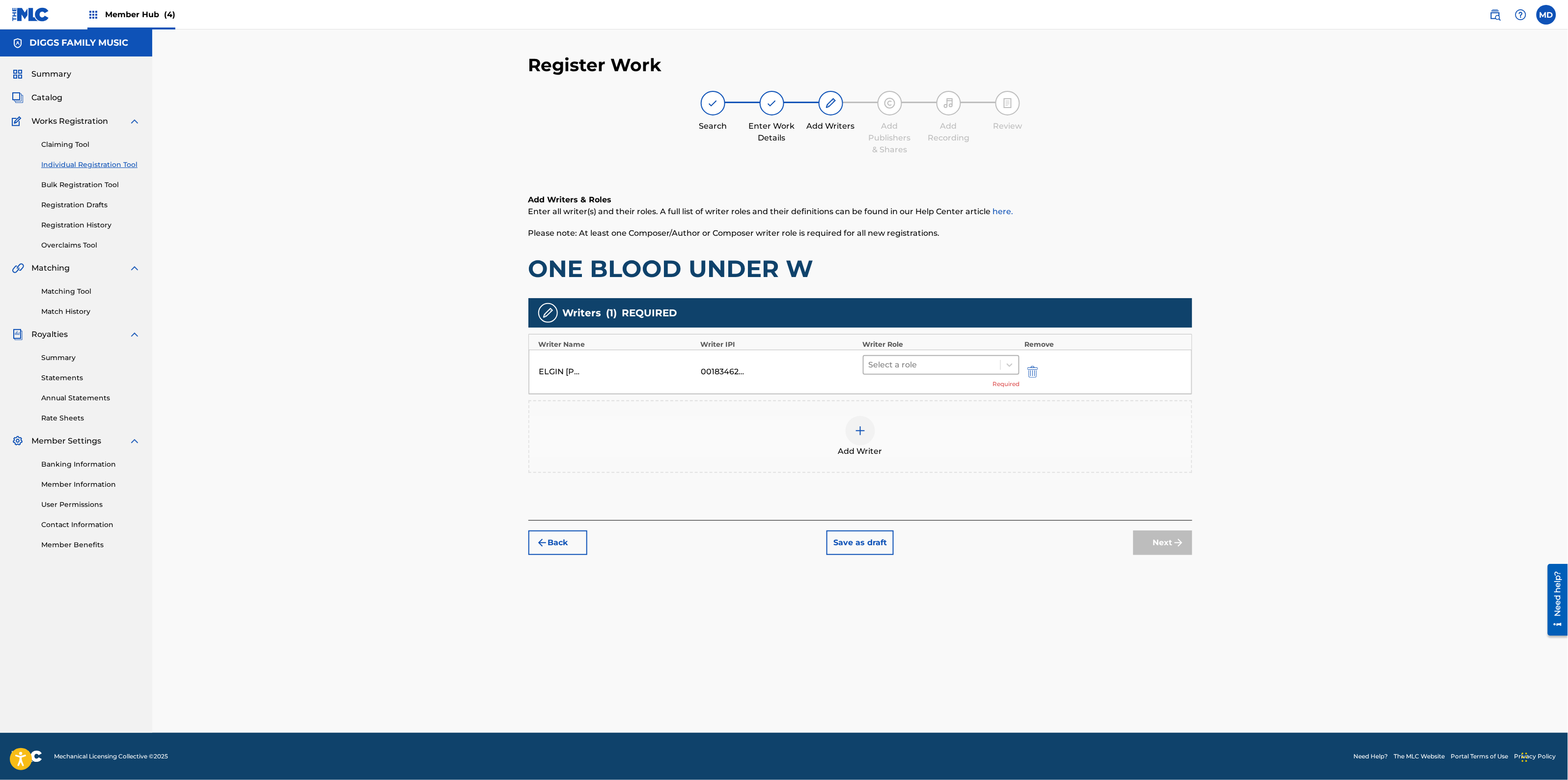
click at [966, 362] on div at bounding box center [932, 365] width 127 height 14
click at [913, 390] on div "Composer/Author" at bounding box center [941, 390] width 157 height 20
click at [858, 413] on img at bounding box center [860, 416] width 12 height 12
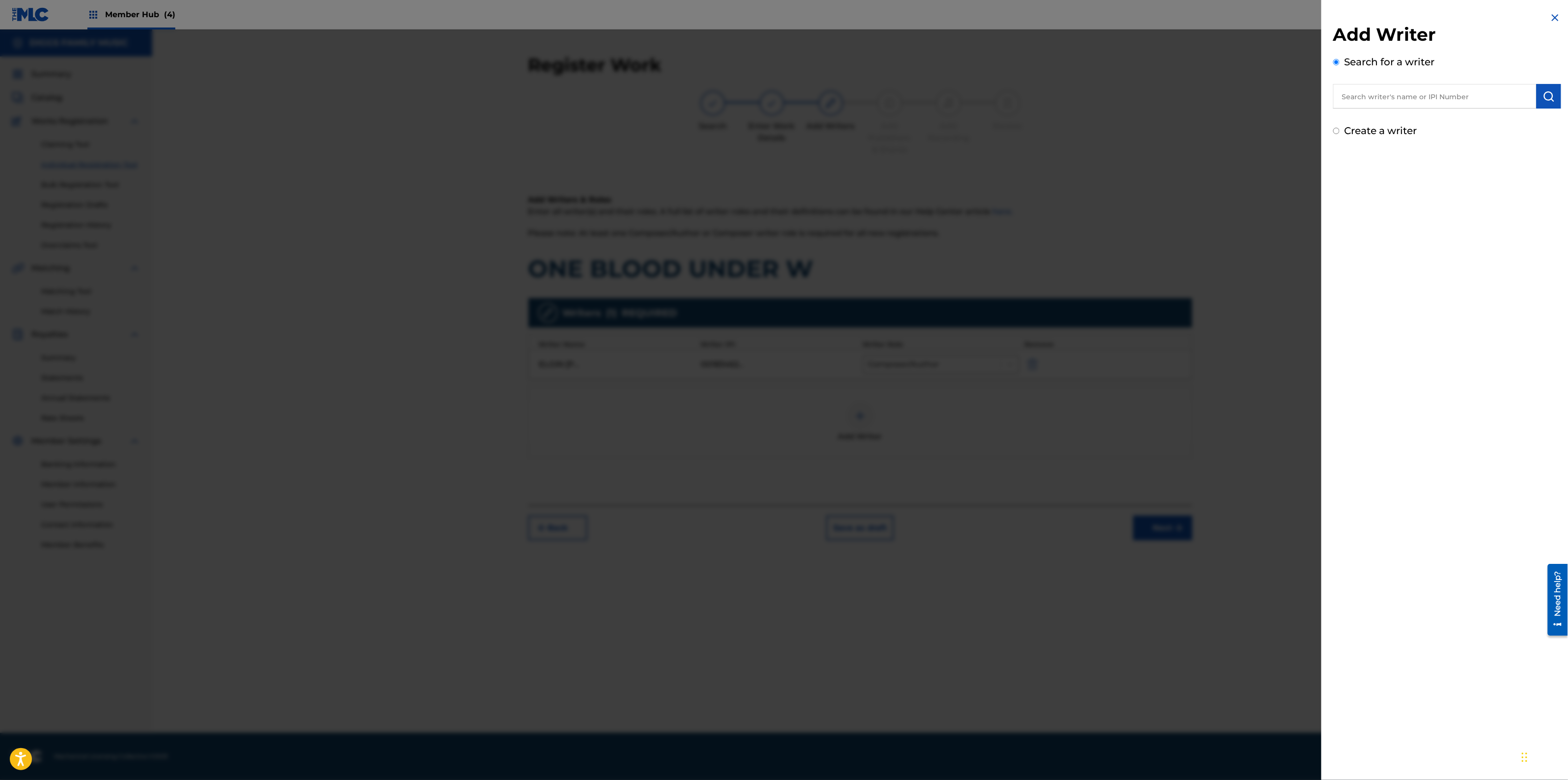
click at [1432, 101] on input "text" at bounding box center [1435, 96] width 203 height 24
paste input "242590771"
click at [1341, 100] on input "242590771" at bounding box center [1435, 96] width 203 height 24
type input "00242590771"
click at [1508, 143] on button "Add writer" at bounding box center [1526, 145] width 59 height 15
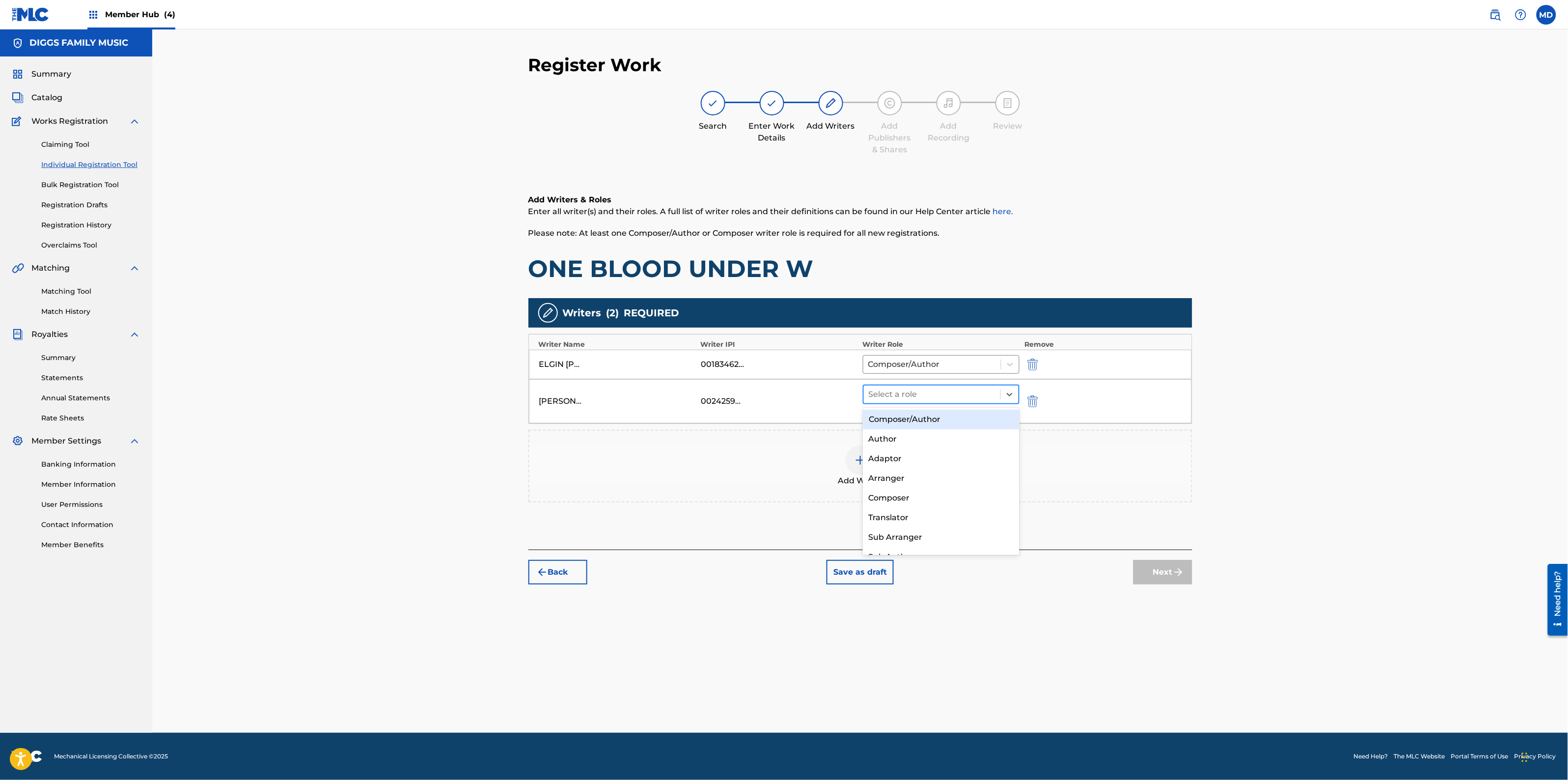
click at [911, 397] on div at bounding box center [932, 394] width 127 height 14
click at [889, 425] on div "Composer/Author" at bounding box center [941, 419] width 157 height 20
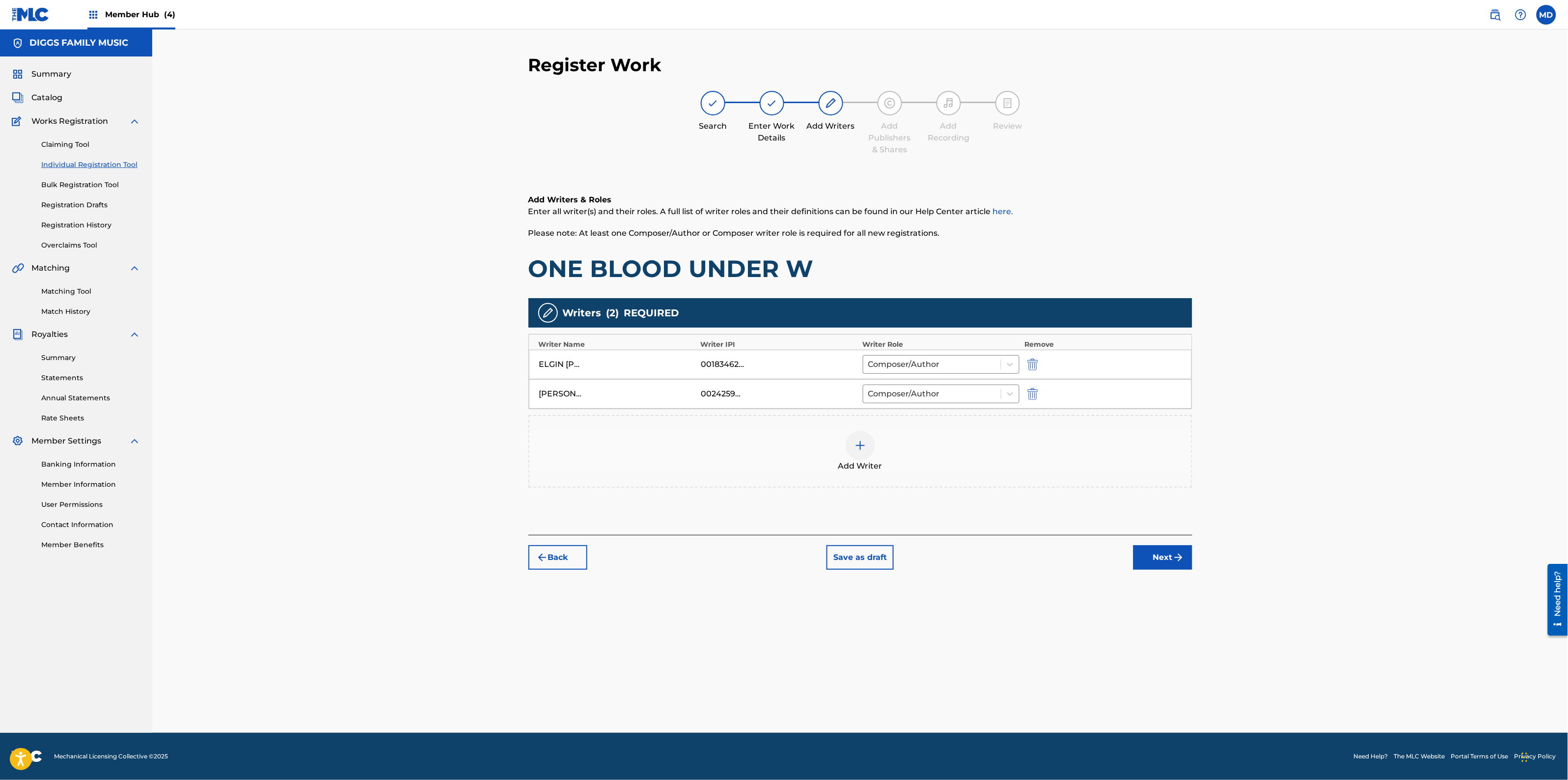
click at [861, 441] on img at bounding box center [860, 446] width 12 height 12
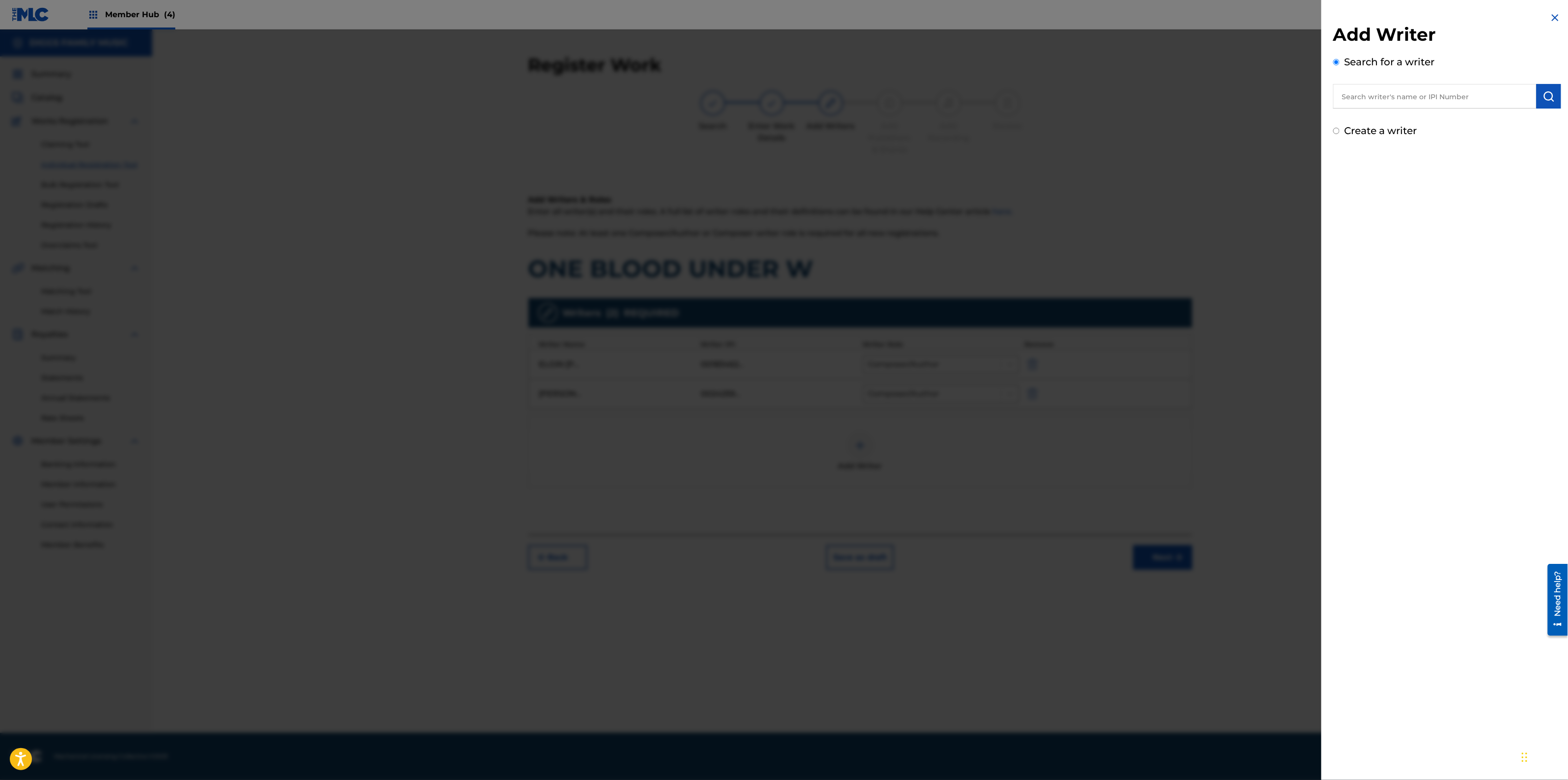
click at [1458, 95] on input "text" at bounding box center [1435, 96] width 203 height 24
paste input "22546016"
click at [1341, 98] on input "22546016" at bounding box center [1435, 96] width 203 height 24
type input "0022546016"
click at [1547, 92] on img "submit" at bounding box center [1549, 96] width 12 height 12
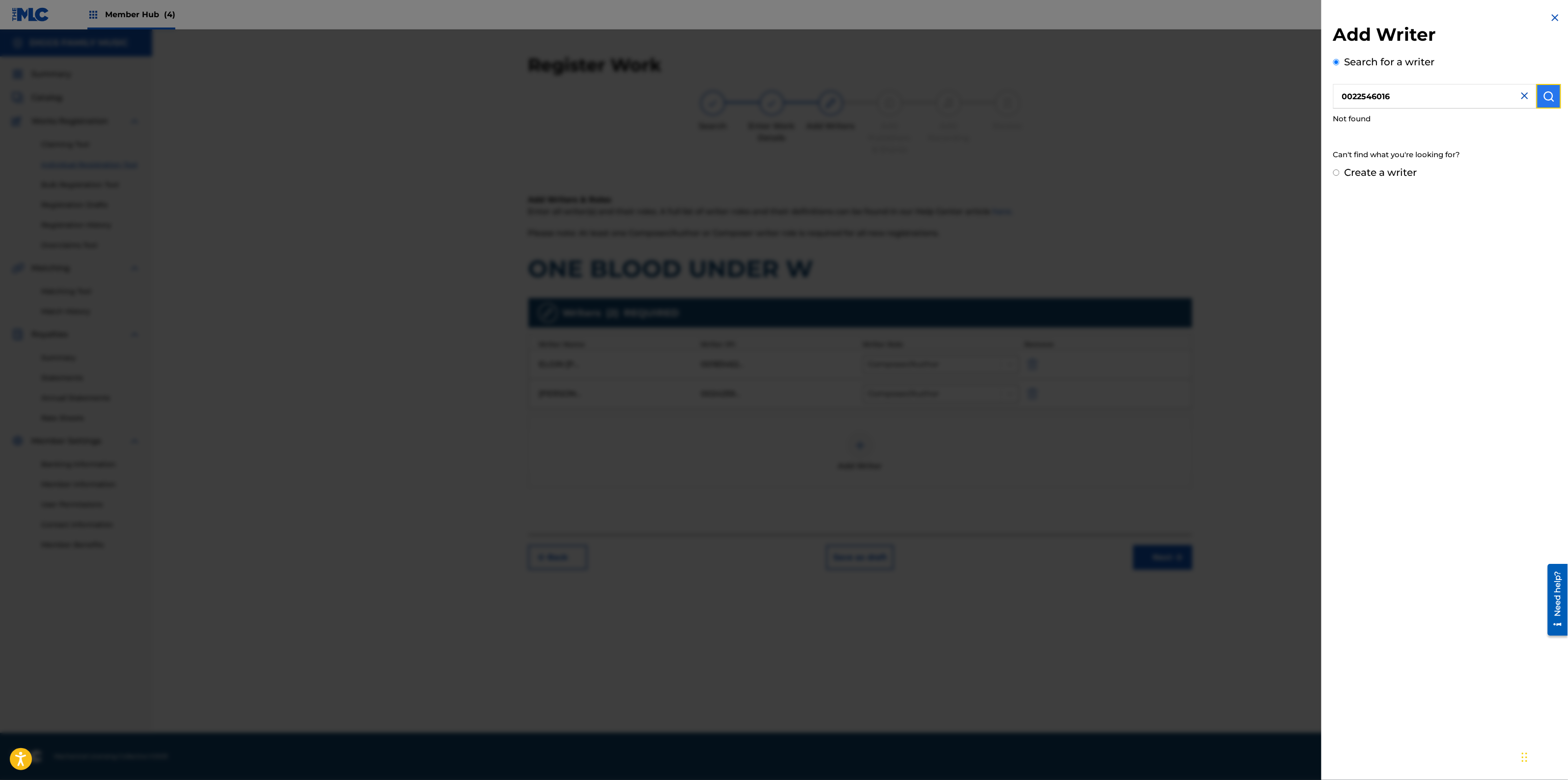
click at [1546, 98] on img "submit" at bounding box center [1549, 96] width 12 height 12
click at [1520, 97] on img at bounding box center [1524, 96] width 12 height 12
click at [1409, 96] on input "text" at bounding box center [1435, 96] width 203 height 24
paste input "[PERSON_NAME]"
click at [1438, 120] on div "[PERSON_NAME]" at bounding box center [1435, 119] width 203 height 18
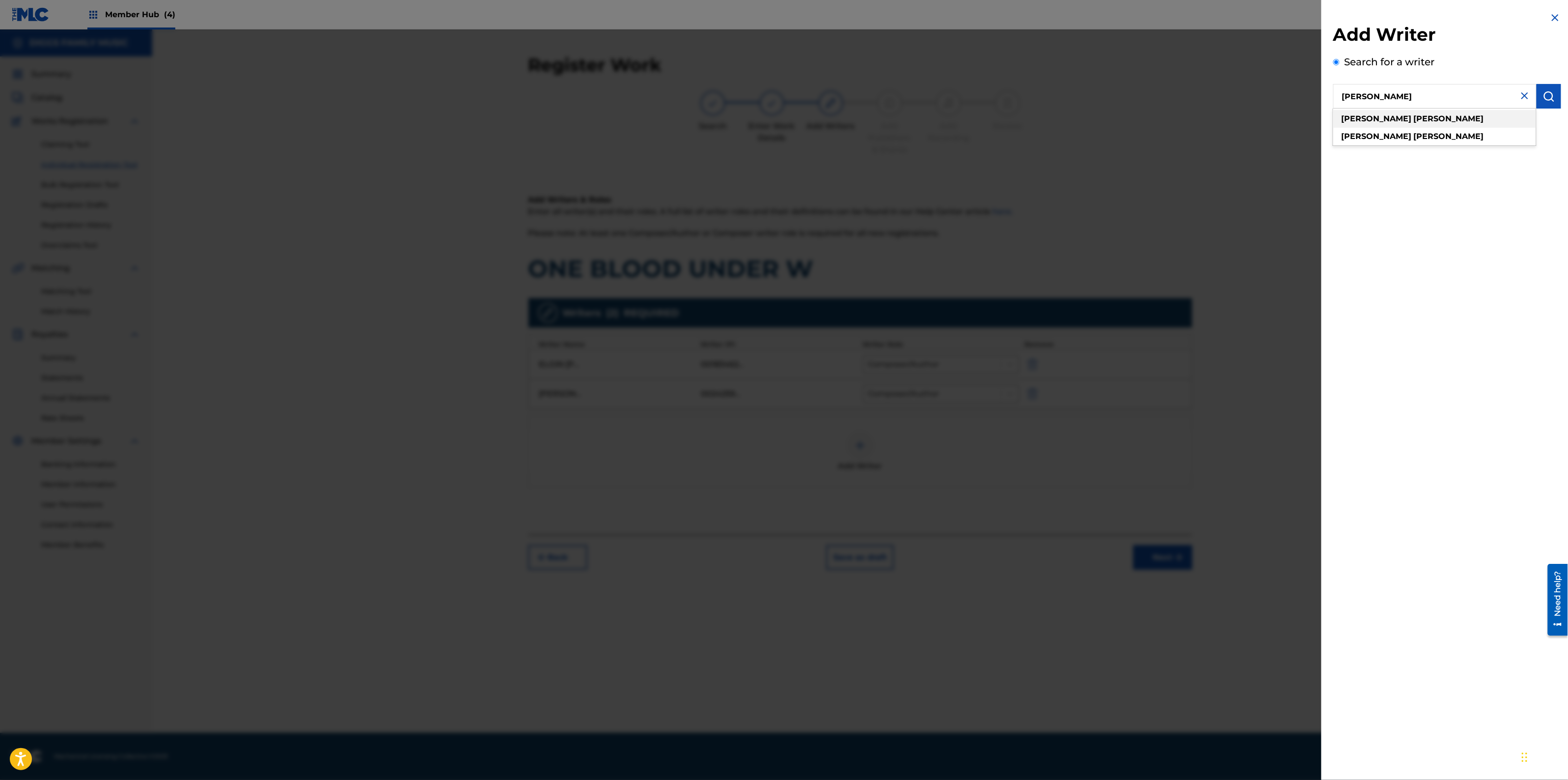
type input "[PERSON_NAME]"
click at [1543, 99] on img "submit" at bounding box center [1549, 96] width 12 height 12
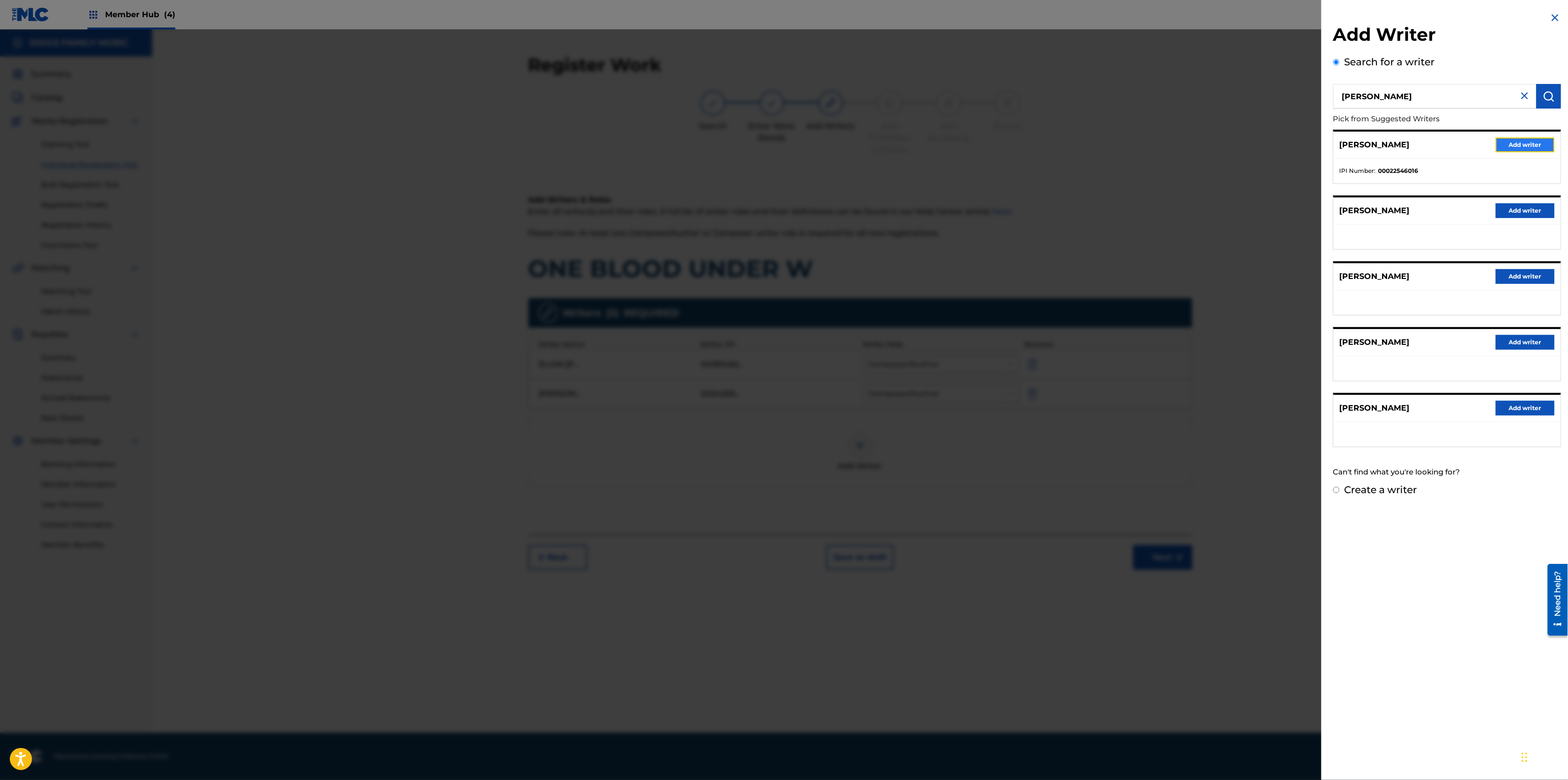
click at [1526, 141] on button "Add writer" at bounding box center [1526, 145] width 59 height 15
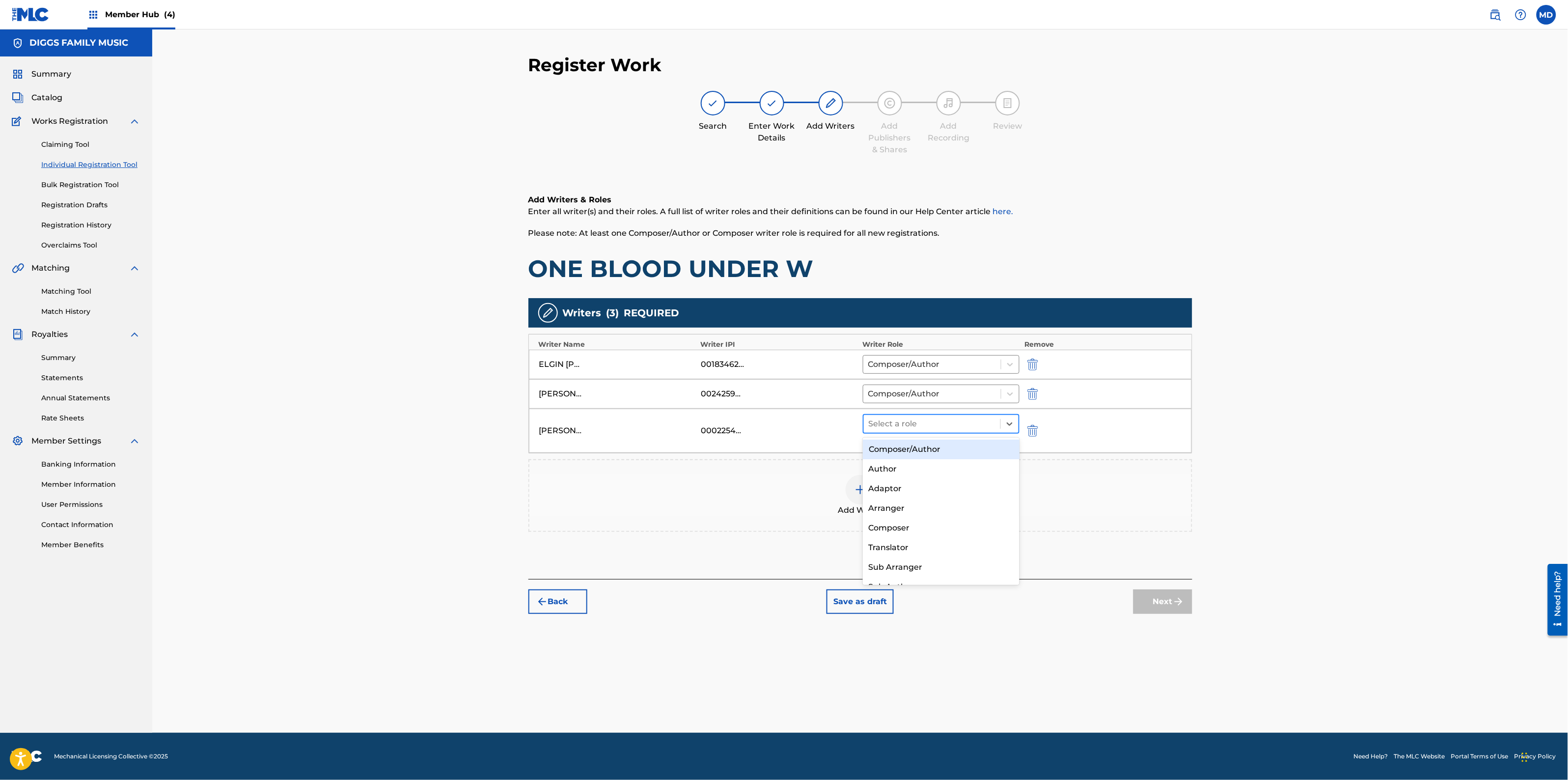
click at [901, 426] on div at bounding box center [932, 424] width 127 height 14
click at [914, 494] on div "Adaptor" at bounding box center [941, 489] width 157 height 20
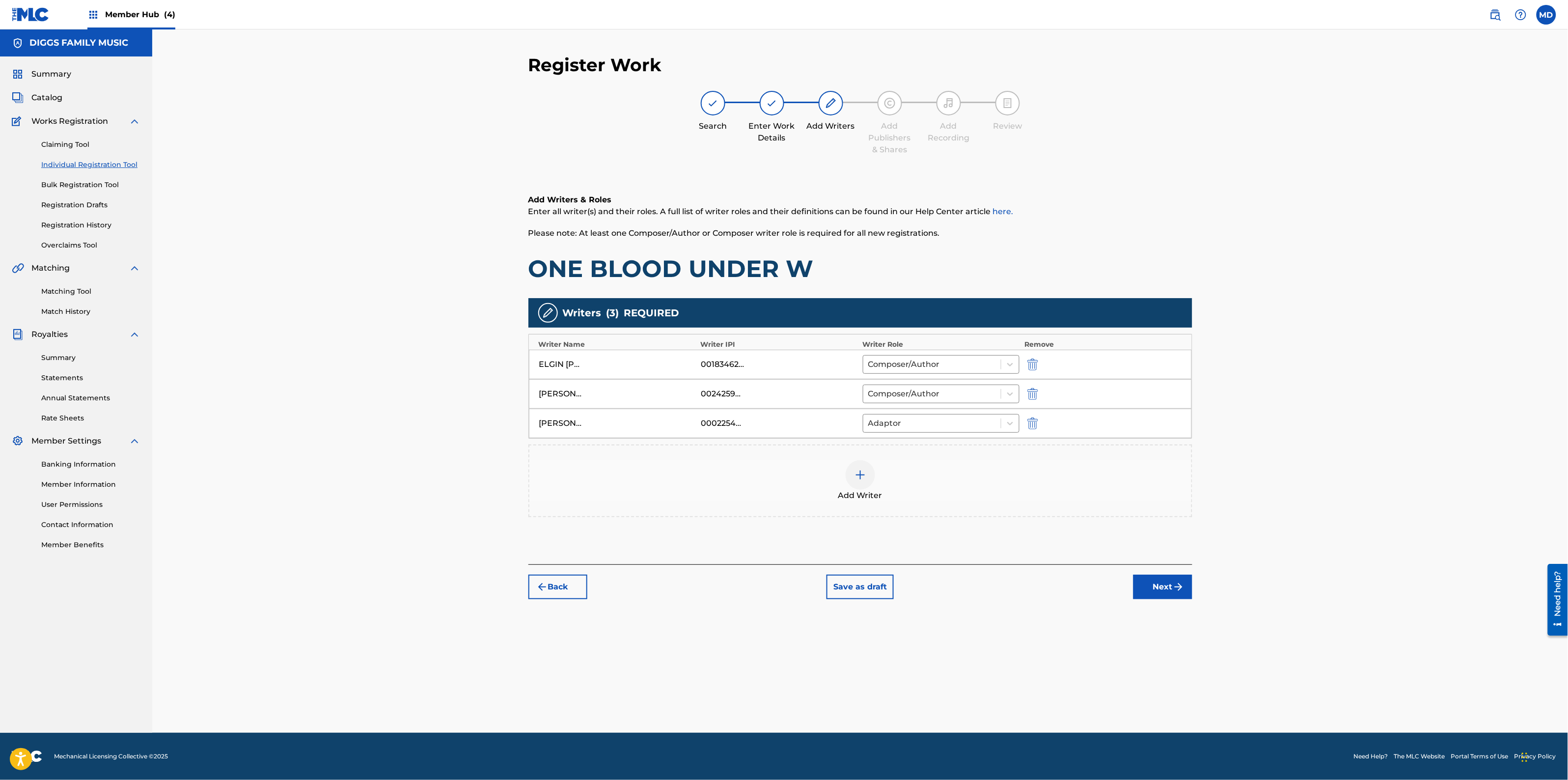
click at [867, 476] on div at bounding box center [860, 475] width 30 height 30
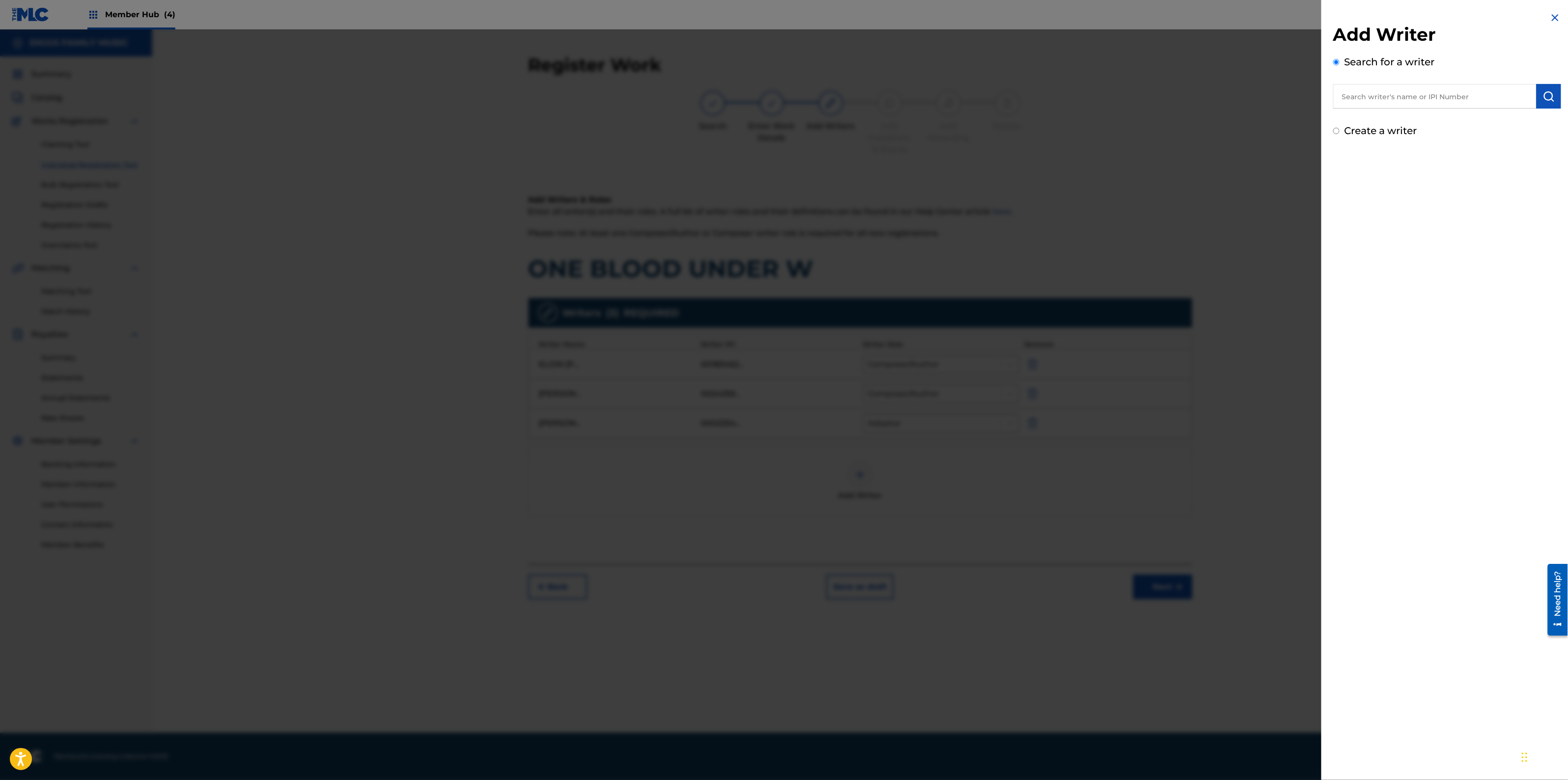
click at [1473, 95] on input "text" at bounding box center [1435, 96] width 203 height 24
paste input "160037606"
click at [1341, 99] on input "160037606" at bounding box center [1435, 96] width 203 height 24
type input "00160037606"
click at [1543, 143] on button "Add writer" at bounding box center [1526, 145] width 59 height 15
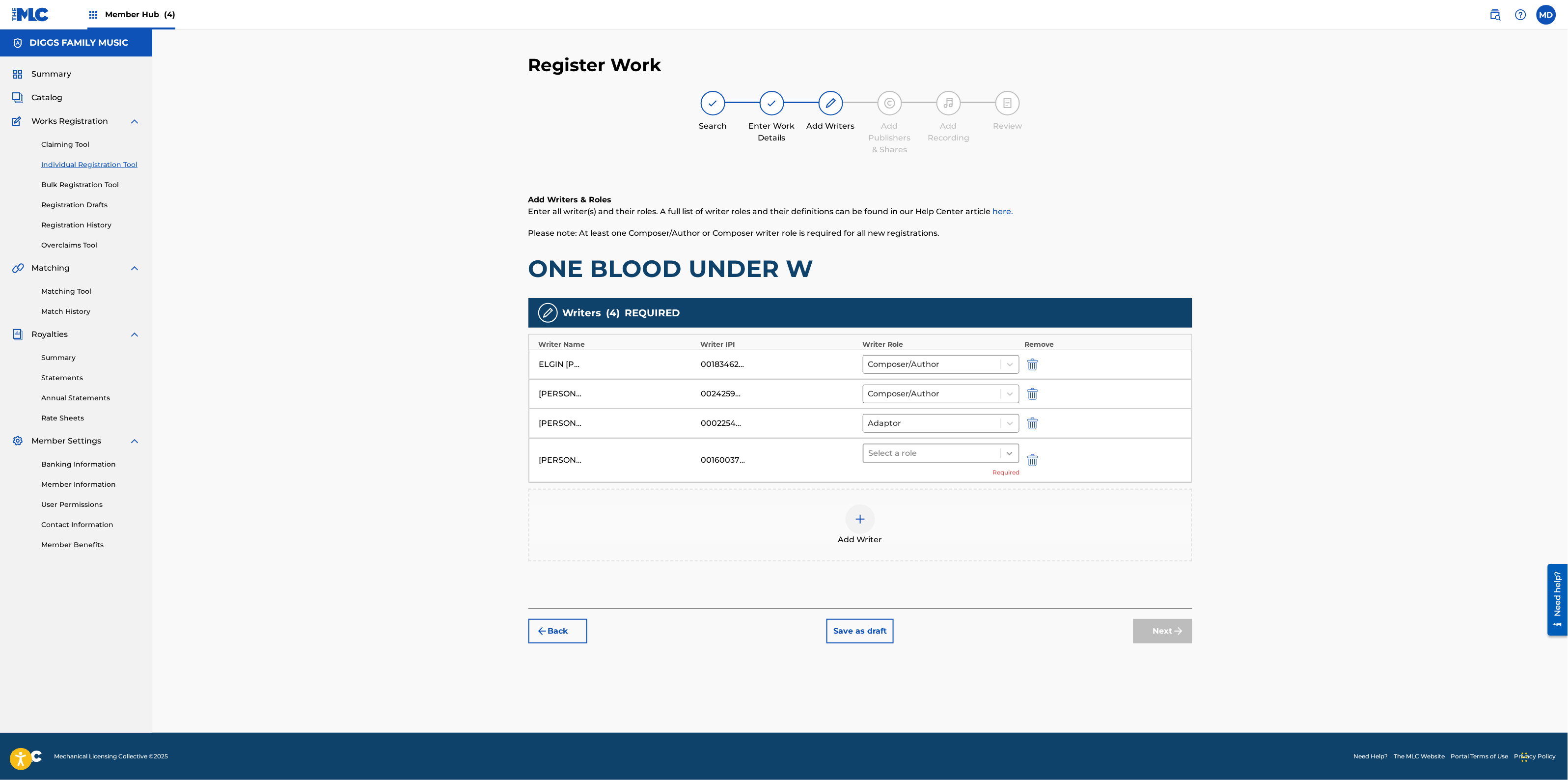
click at [1014, 451] on icon at bounding box center [1009, 453] width 10 height 10
click at [917, 479] on div "Composer/Author" at bounding box center [941, 480] width 157 height 20
click at [1144, 615] on button "Next" at bounding box center [1163, 617] width 59 height 24
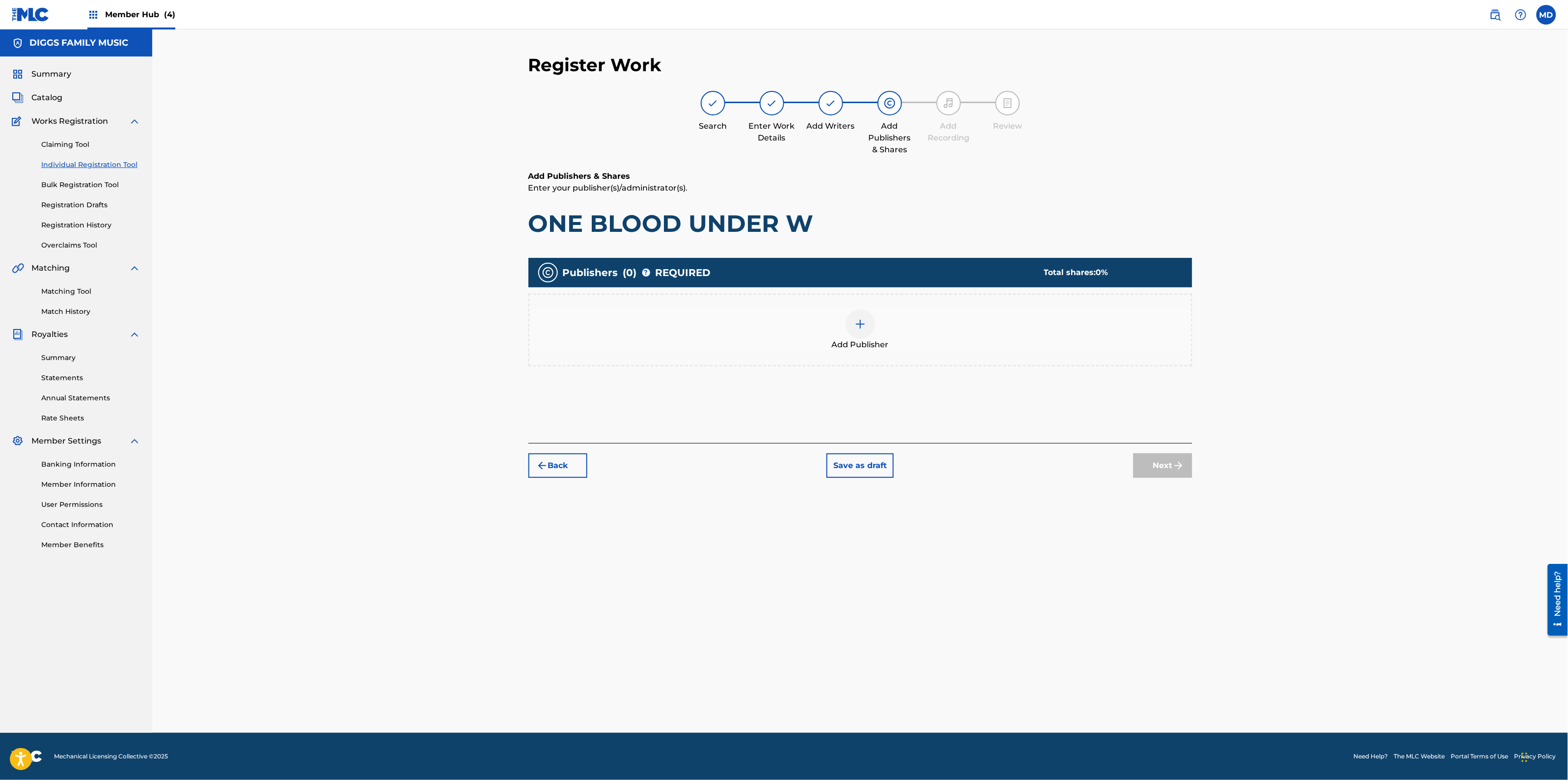
click at [863, 328] on img at bounding box center [860, 324] width 12 height 12
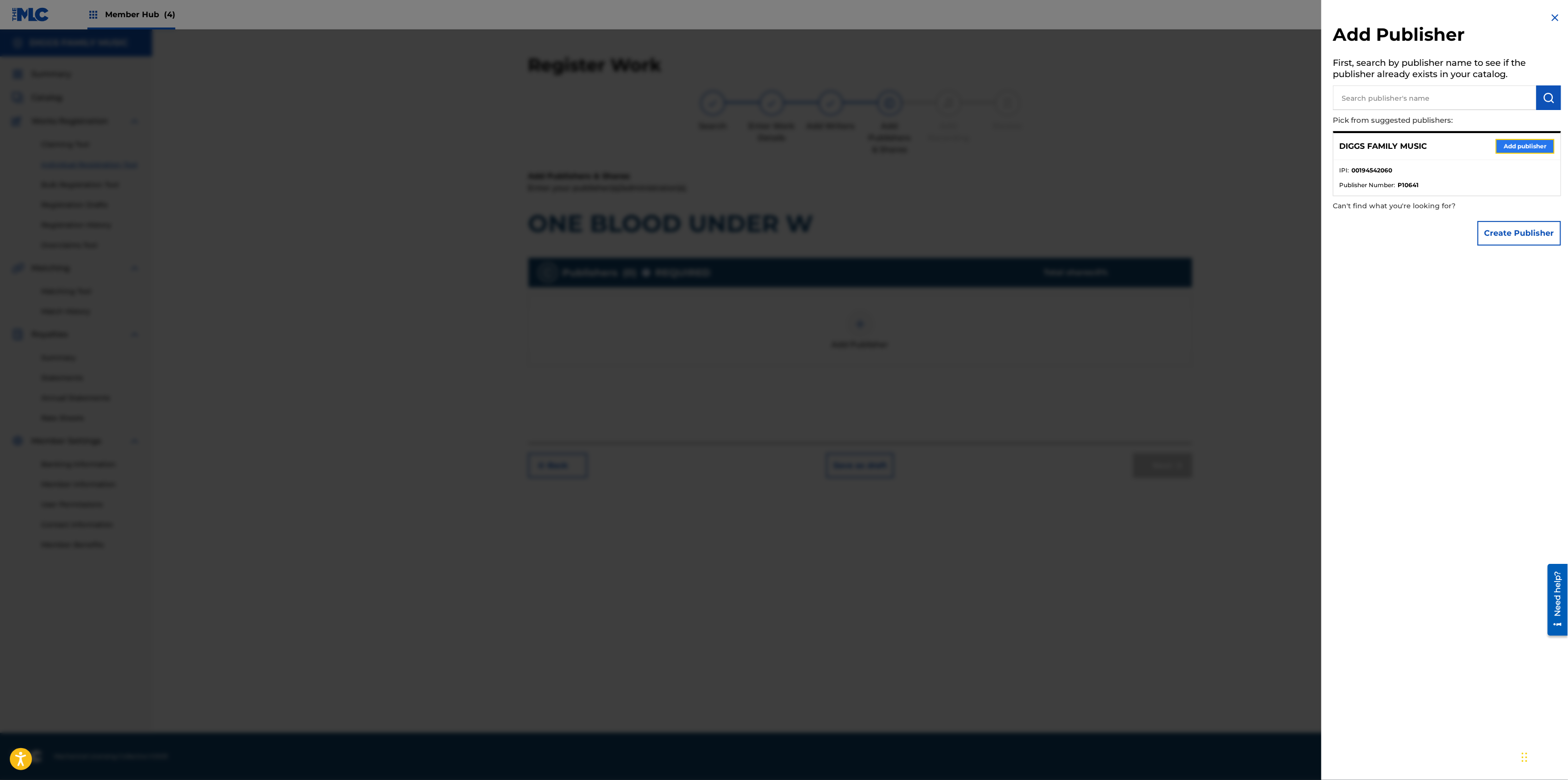
click at [1511, 149] on button "Add publisher" at bounding box center [1526, 146] width 59 height 15
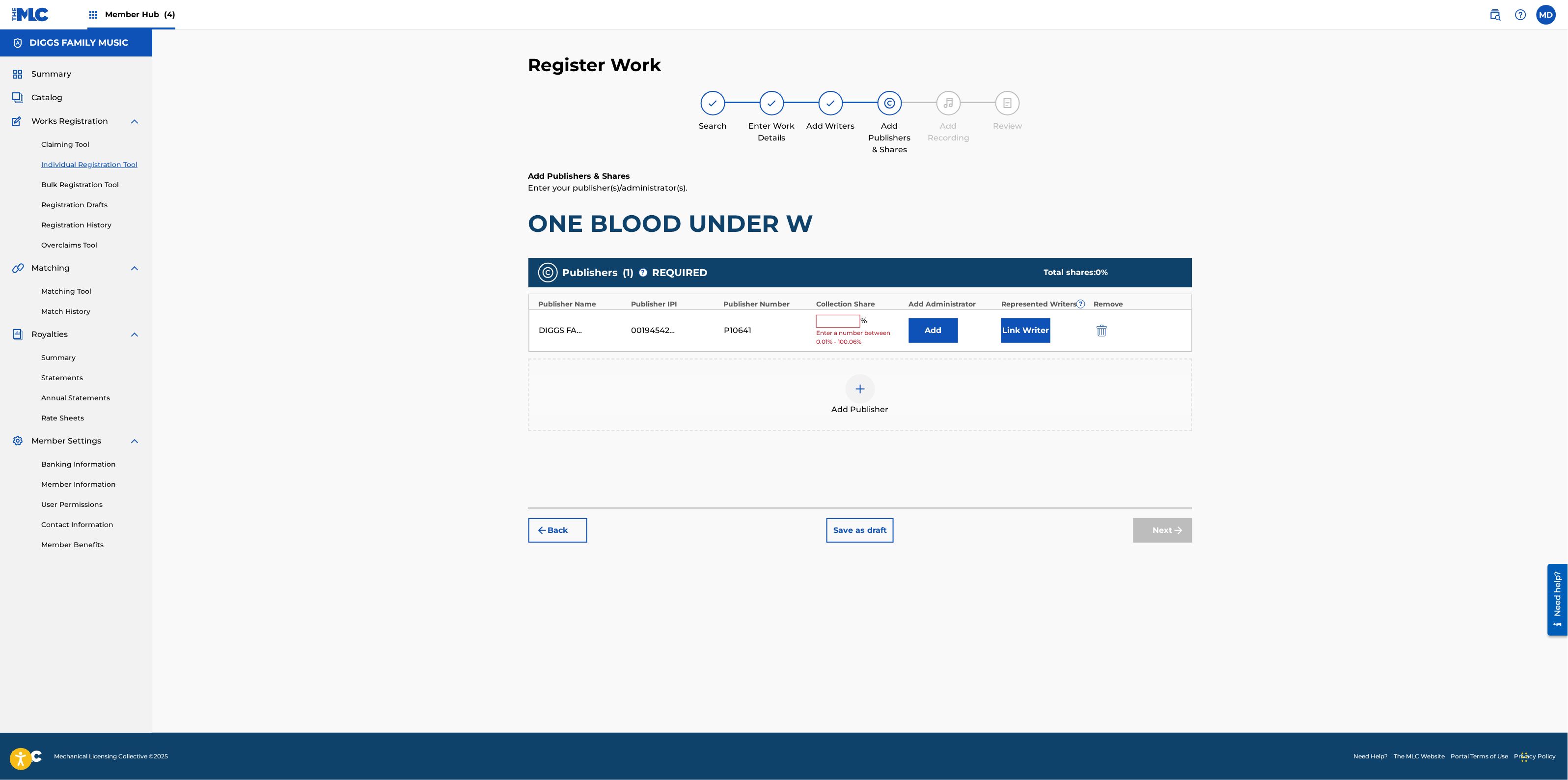
click at [848, 320] on input "text" at bounding box center [838, 322] width 44 height 13
type input "25"
click at [1017, 326] on button "Link Writer" at bounding box center [1026, 327] width 49 height 24
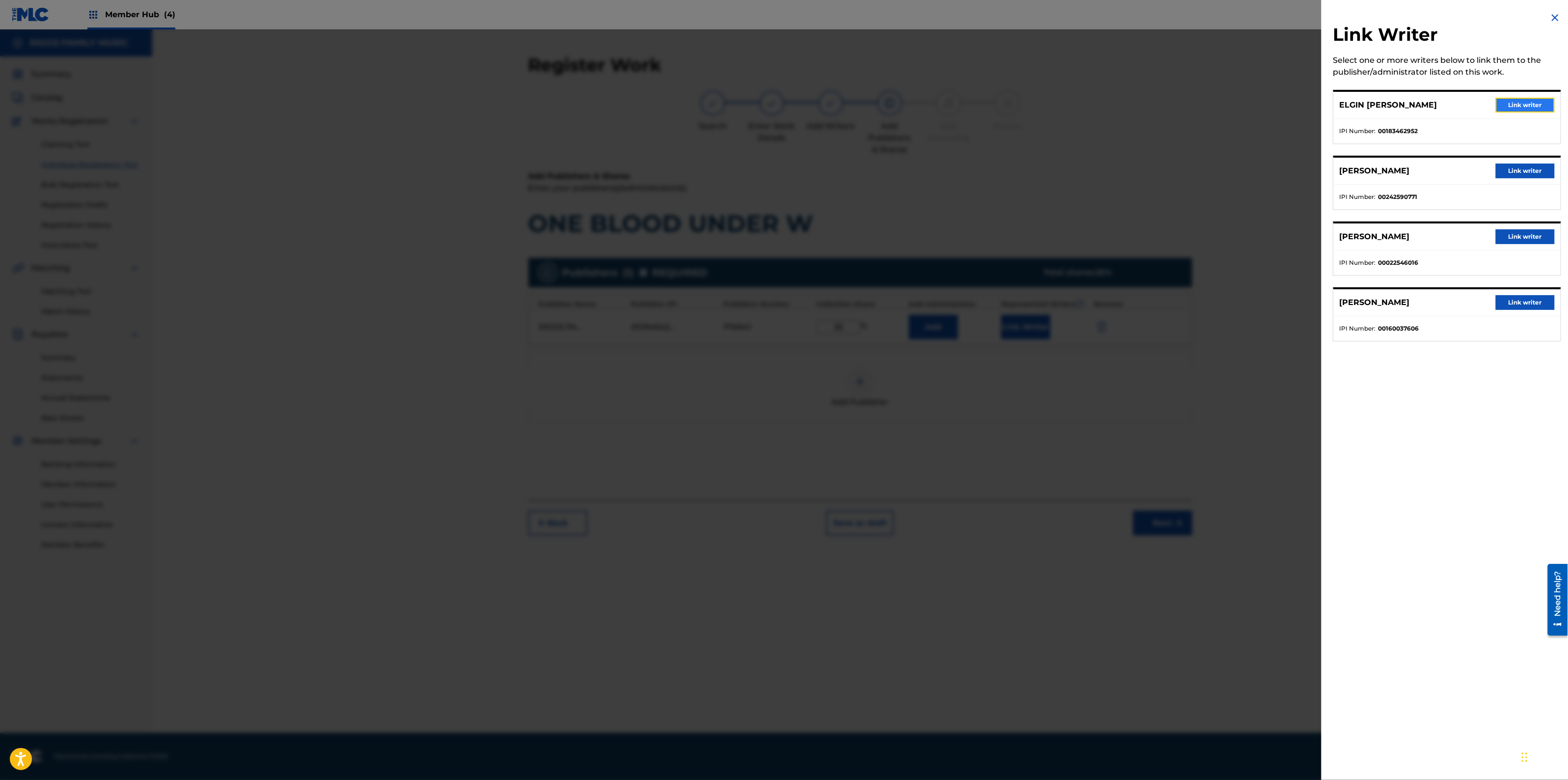
click at [1513, 102] on button "Link writer" at bounding box center [1526, 105] width 59 height 15
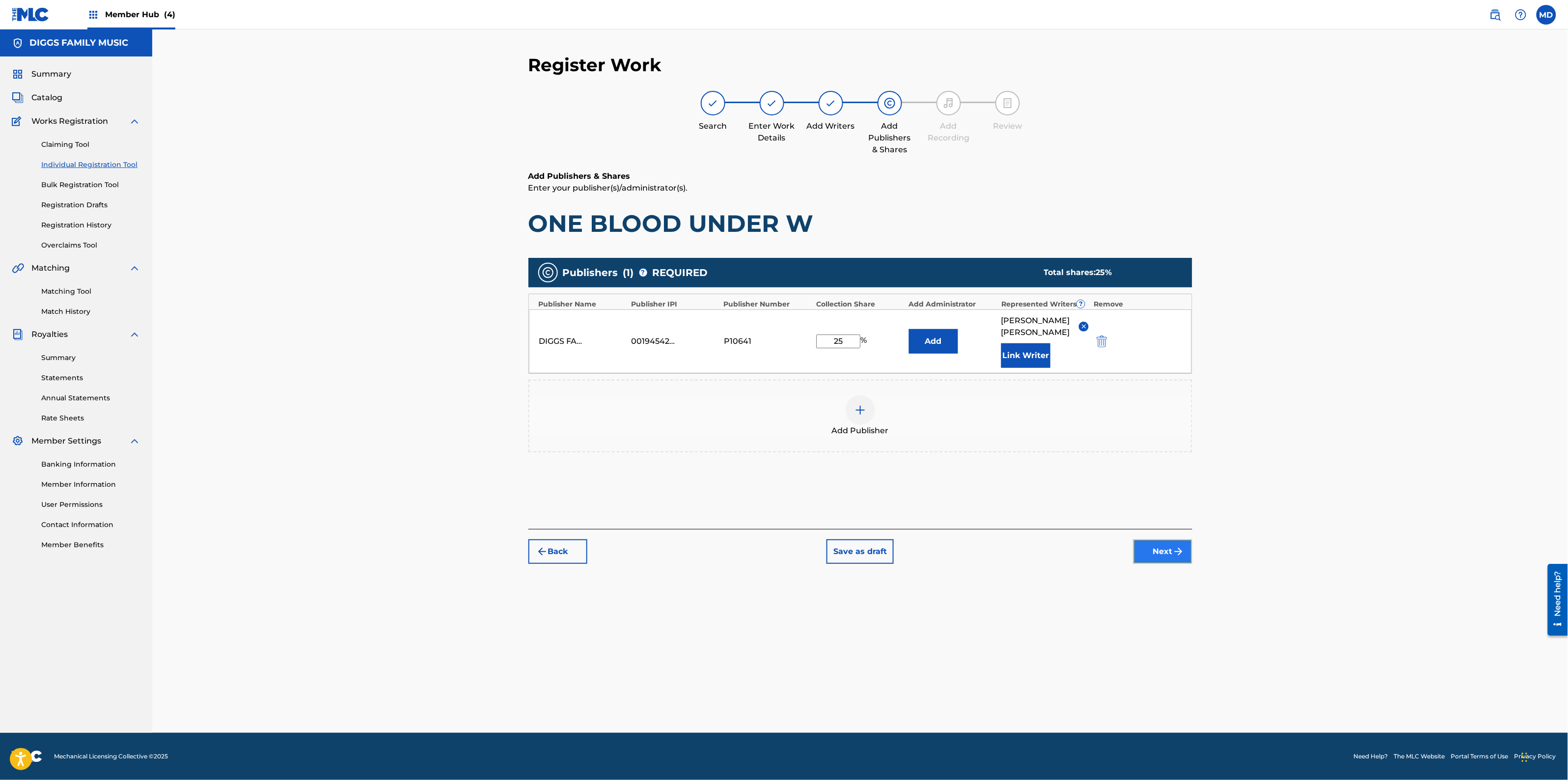
click at [1162, 552] on button "Next" at bounding box center [1163, 552] width 59 height 24
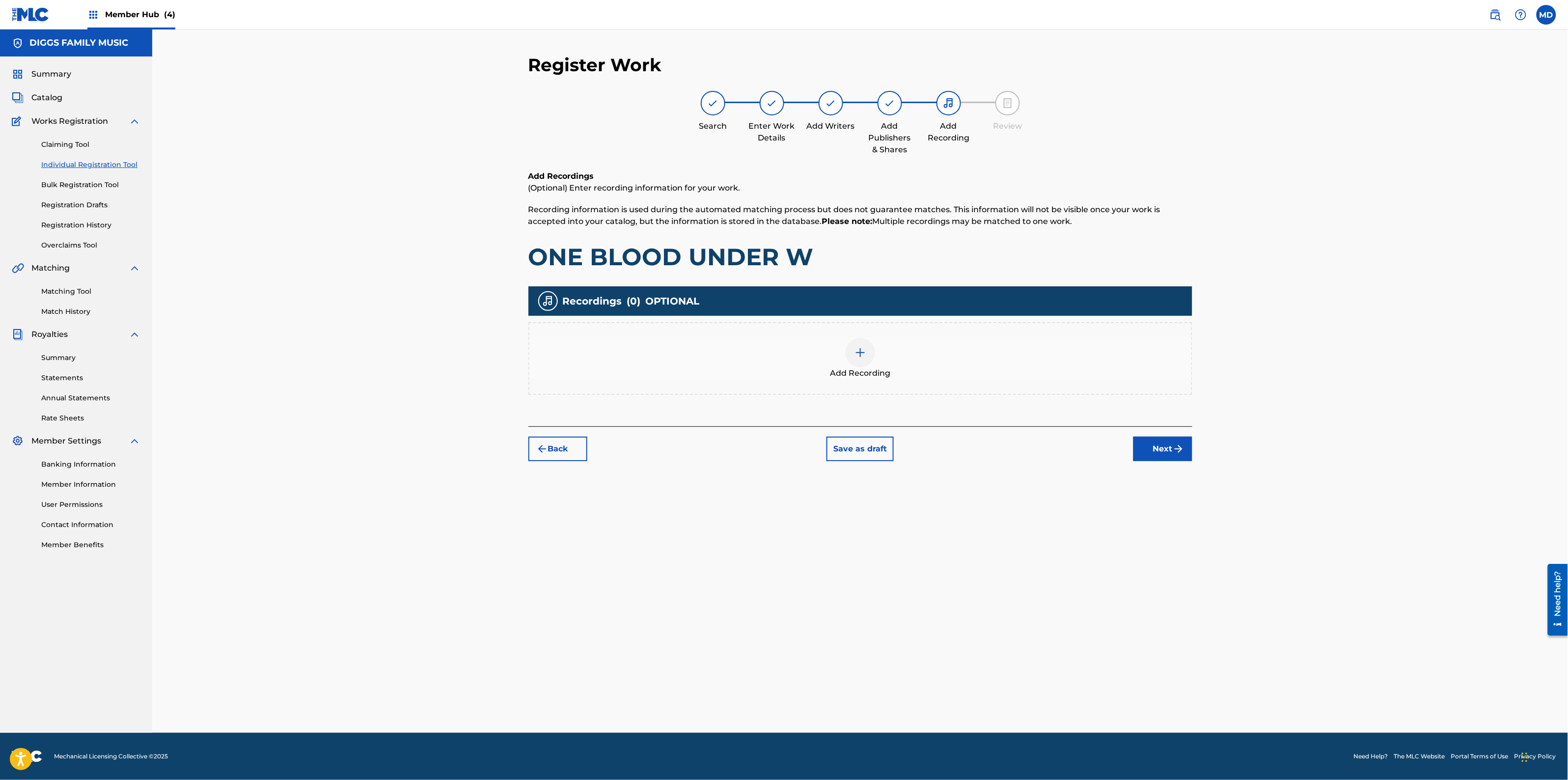
click at [863, 352] on img at bounding box center [860, 352] width 12 height 12
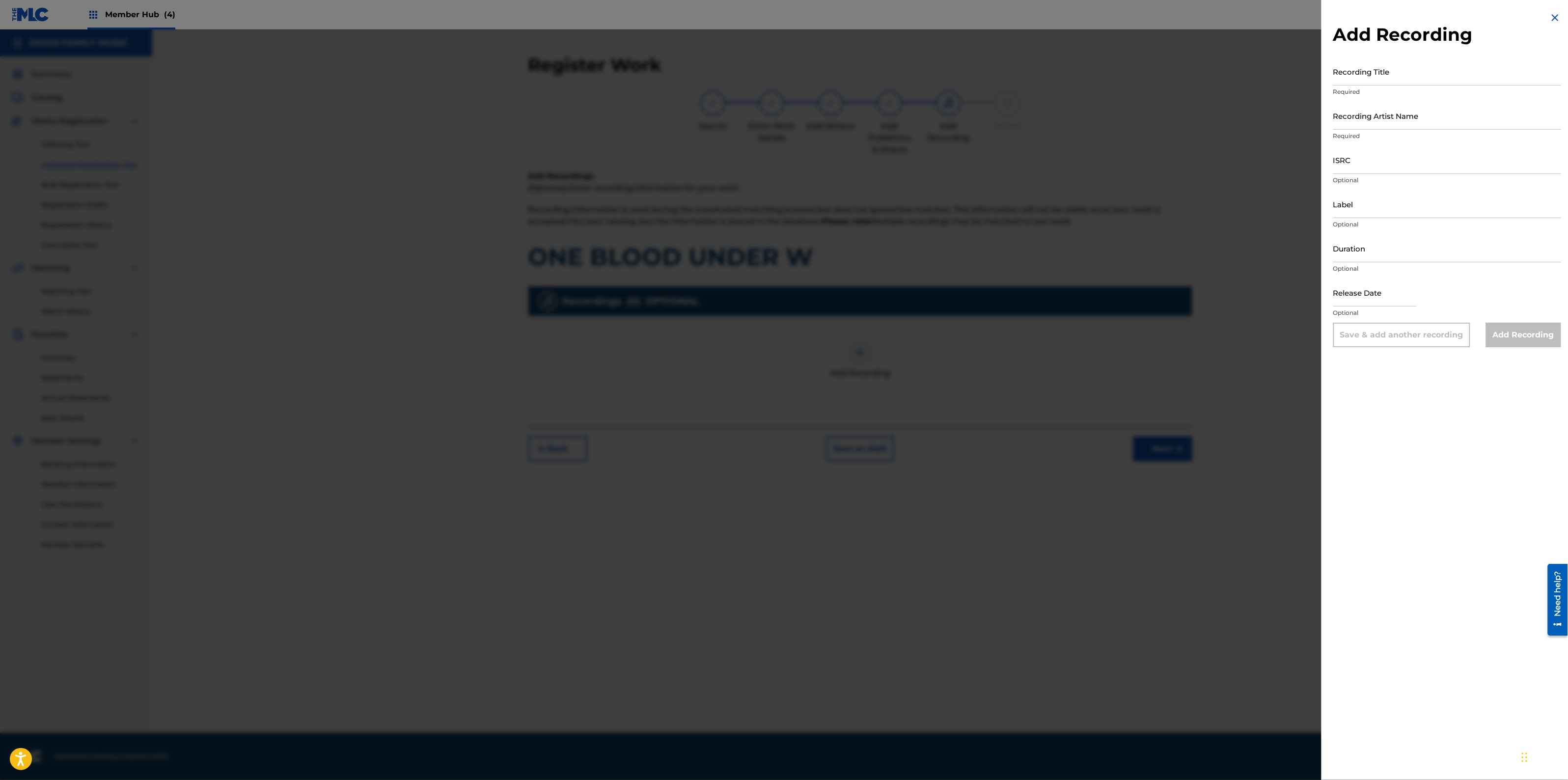
click at [1555, 16] on img at bounding box center [1555, 17] width 12 height 12
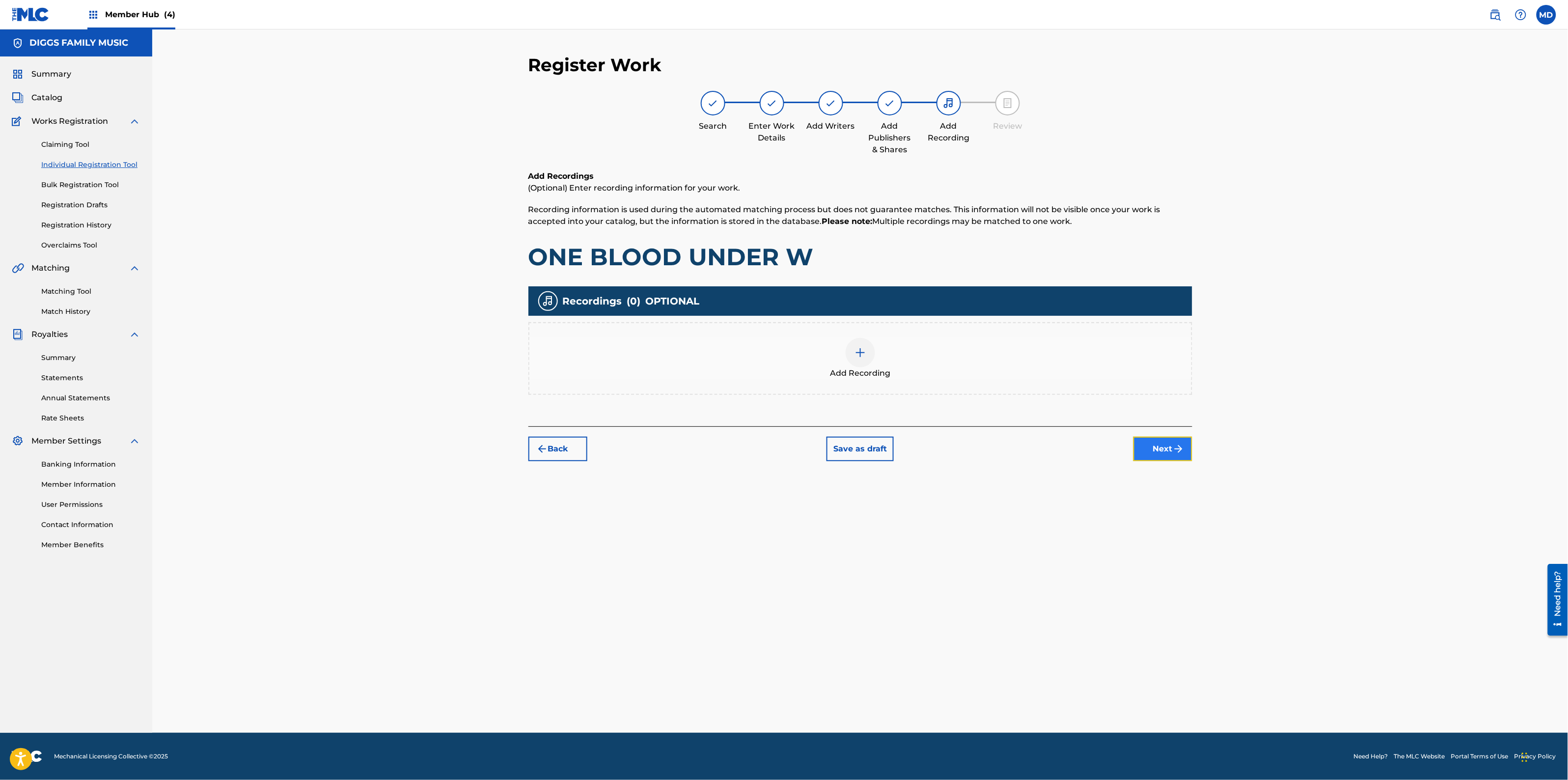
click at [1164, 446] on button "Next" at bounding box center [1163, 449] width 59 height 24
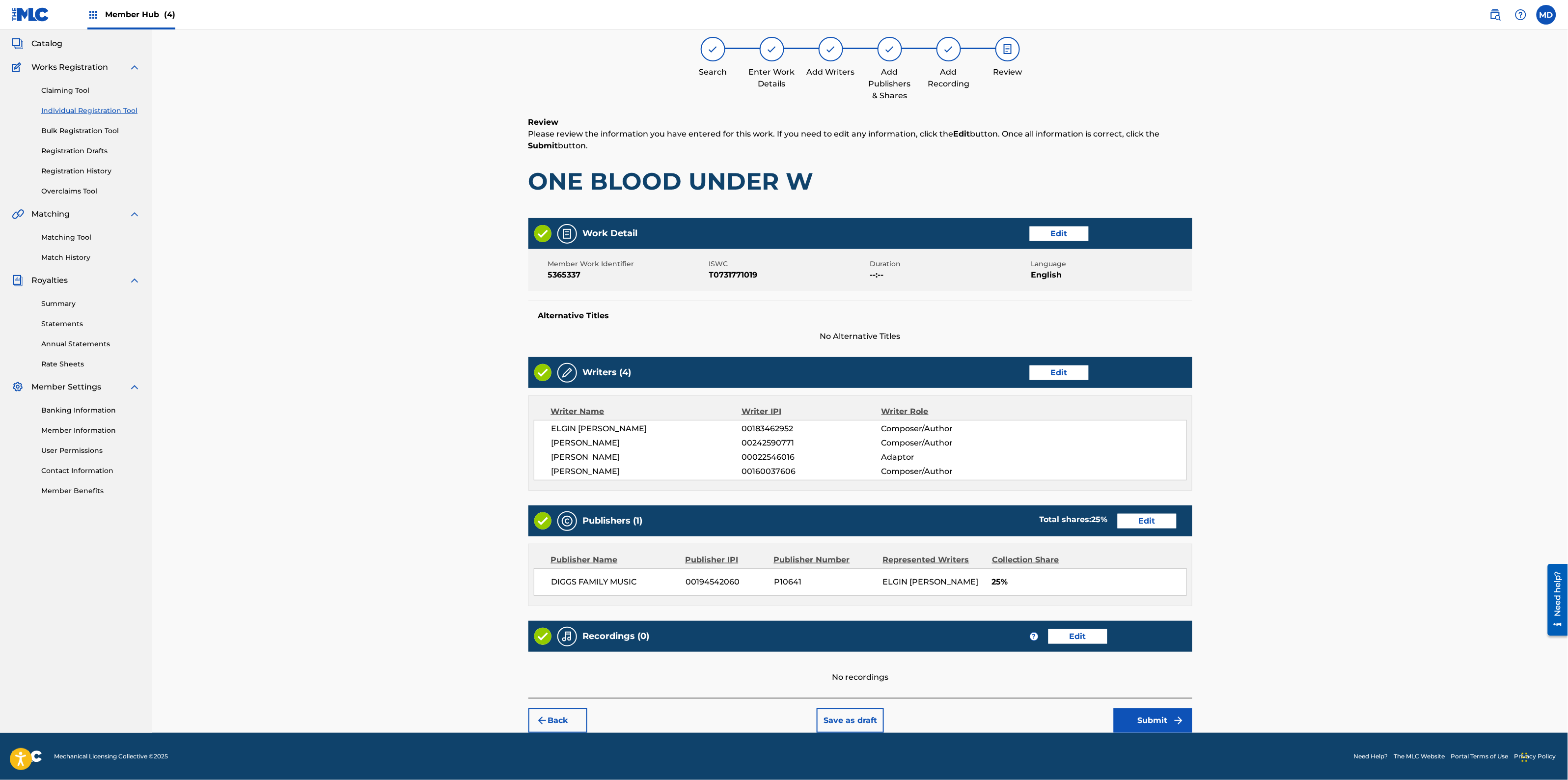
scroll to position [66, 0]
click at [1169, 718] on button "Submit" at bounding box center [1153, 721] width 78 height 24
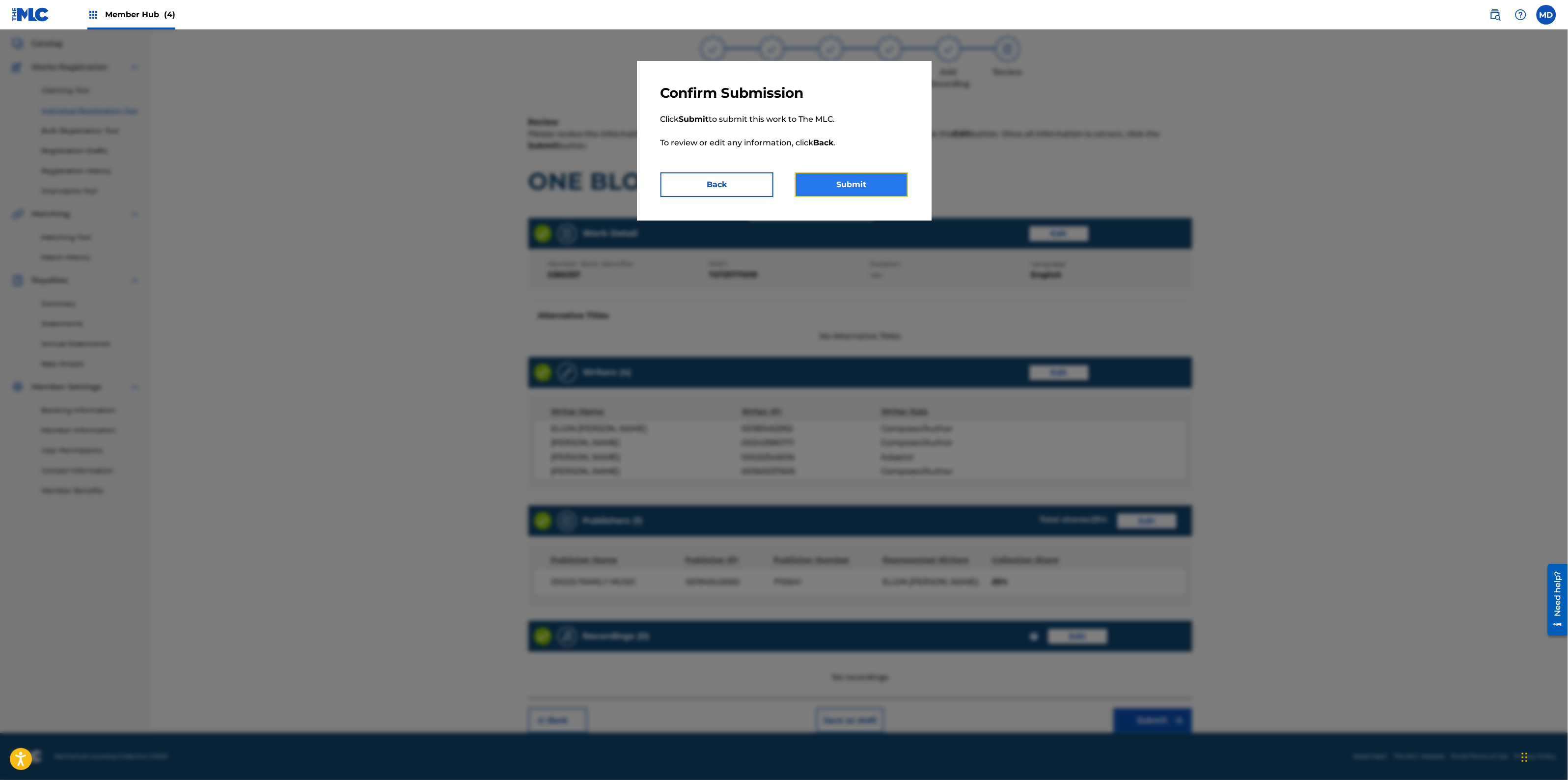
click at [859, 186] on button "Submit" at bounding box center [851, 185] width 113 height 24
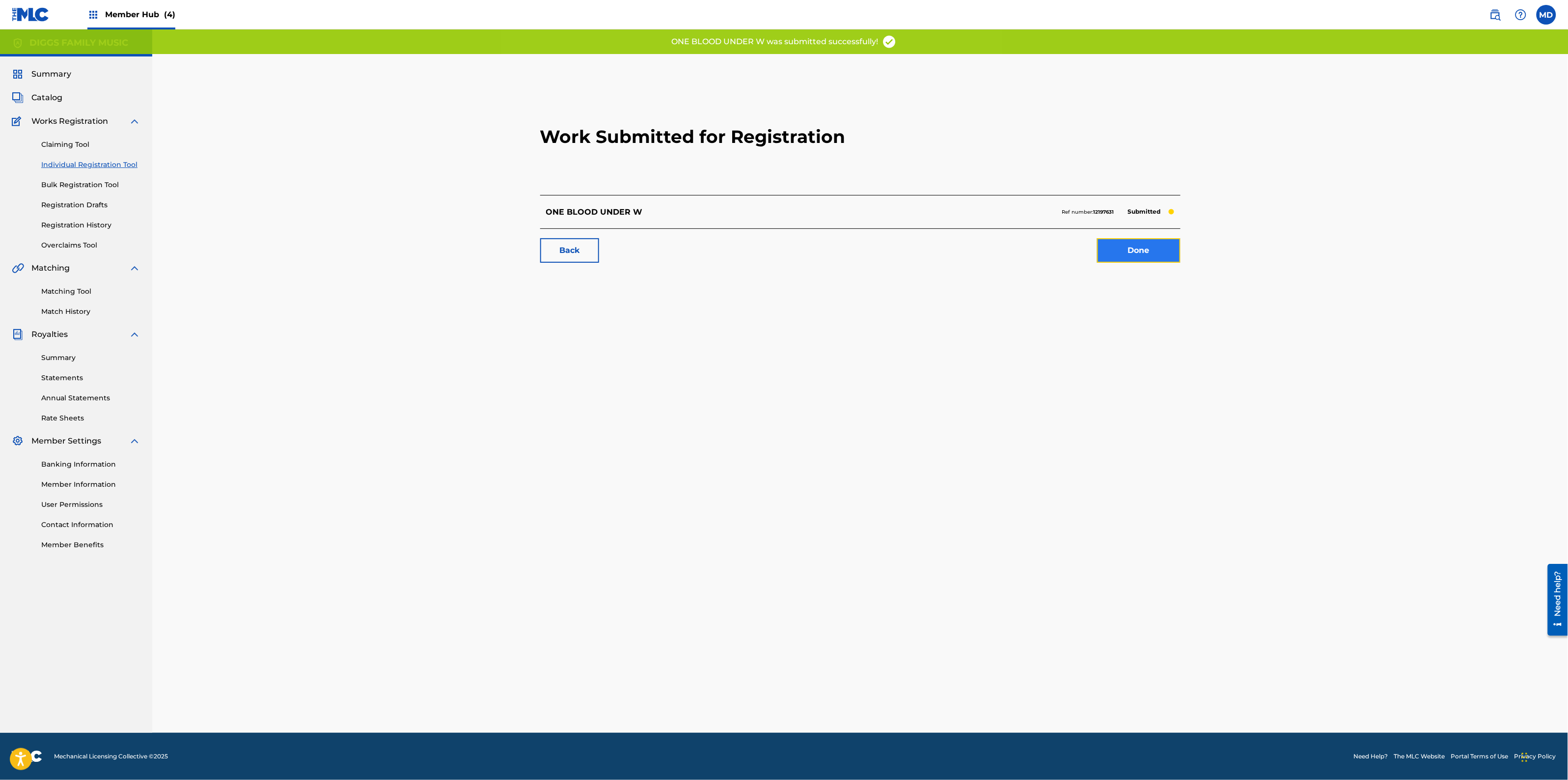
click at [1130, 257] on link "Done" at bounding box center [1139, 251] width 84 height 24
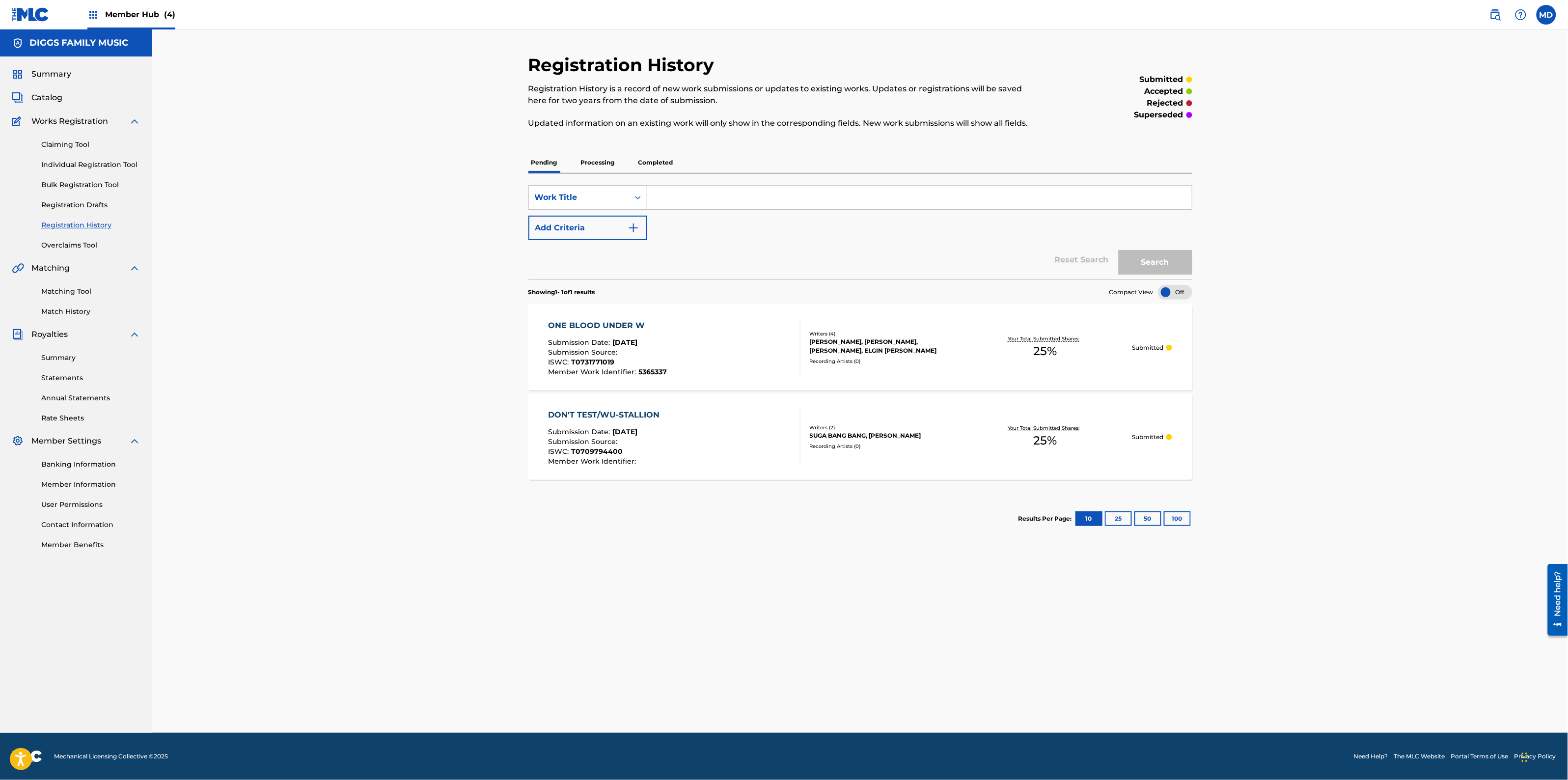
click at [708, 197] on input "Search Form" at bounding box center [919, 197] width 544 height 24
paste input "ONE WAY TO ZION"
type input "ONE WAY TO ZION"
click at [1153, 266] on button "Search" at bounding box center [1155, 262] width 74 height 24
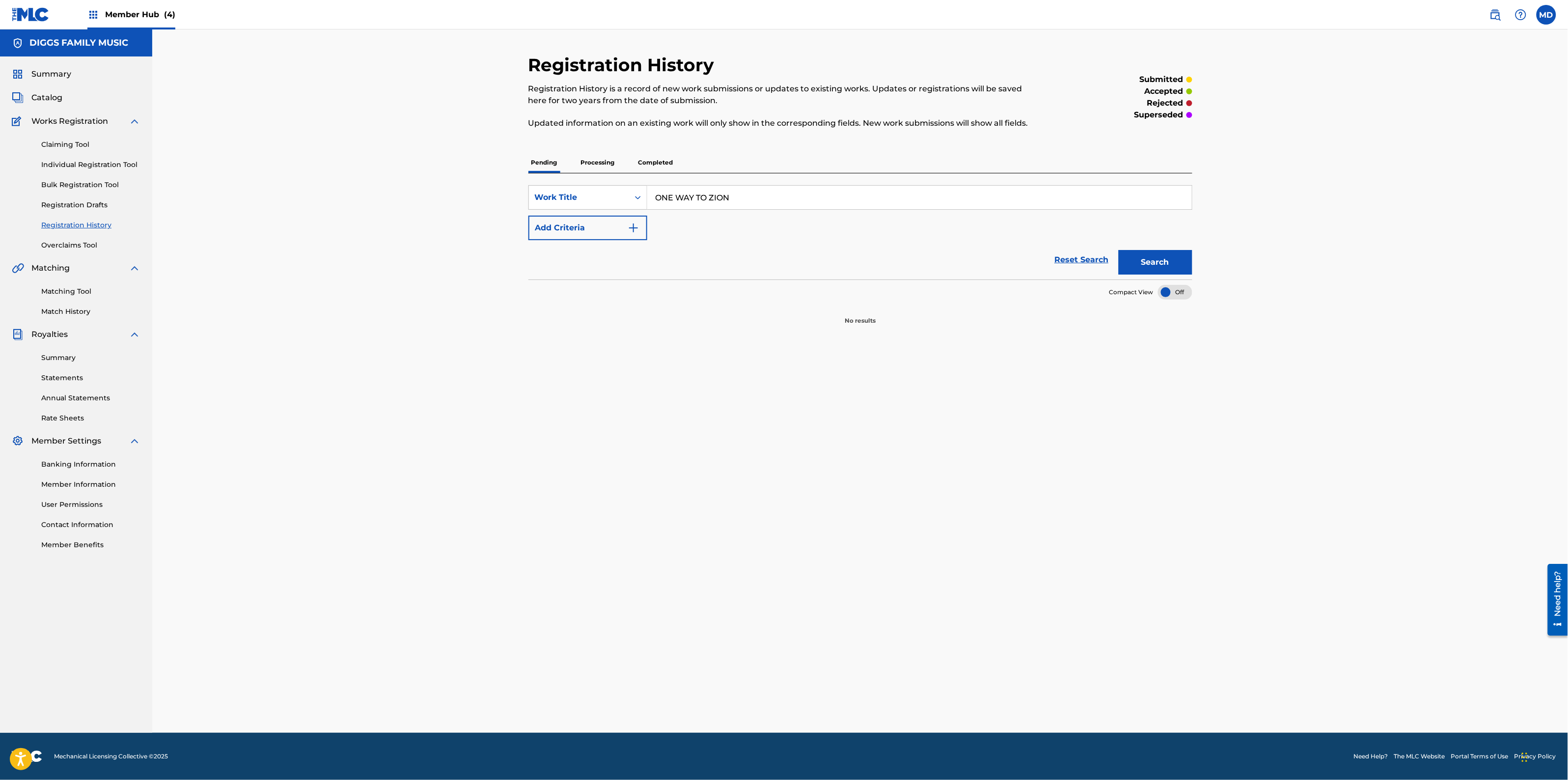
click at [605, 158] on p "Processing" at bounding box center [598, 163] width 40 height 21
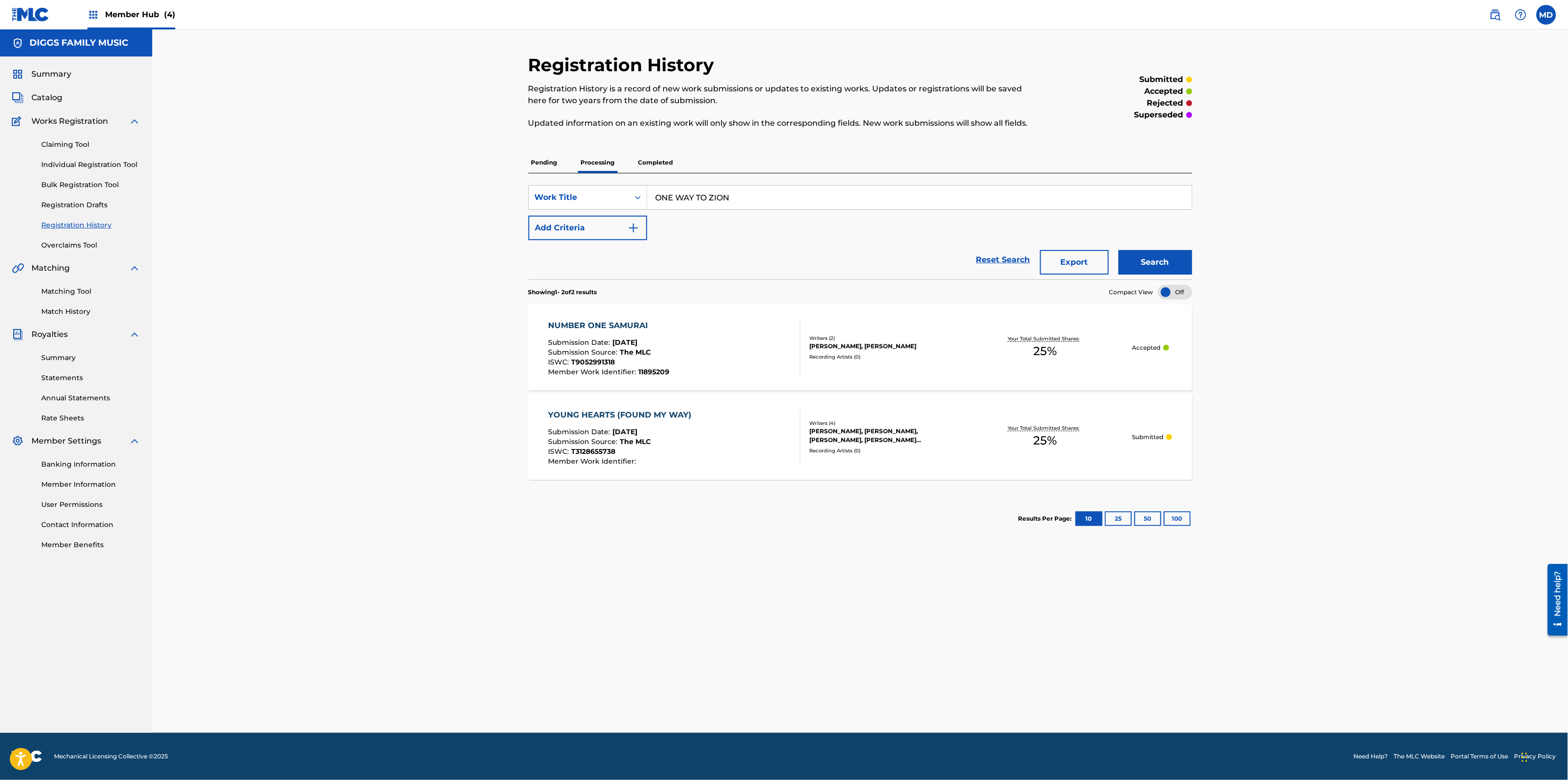
click at [644, 161] on p "Completed" at bounding box center [655, 163] width 40 height 21
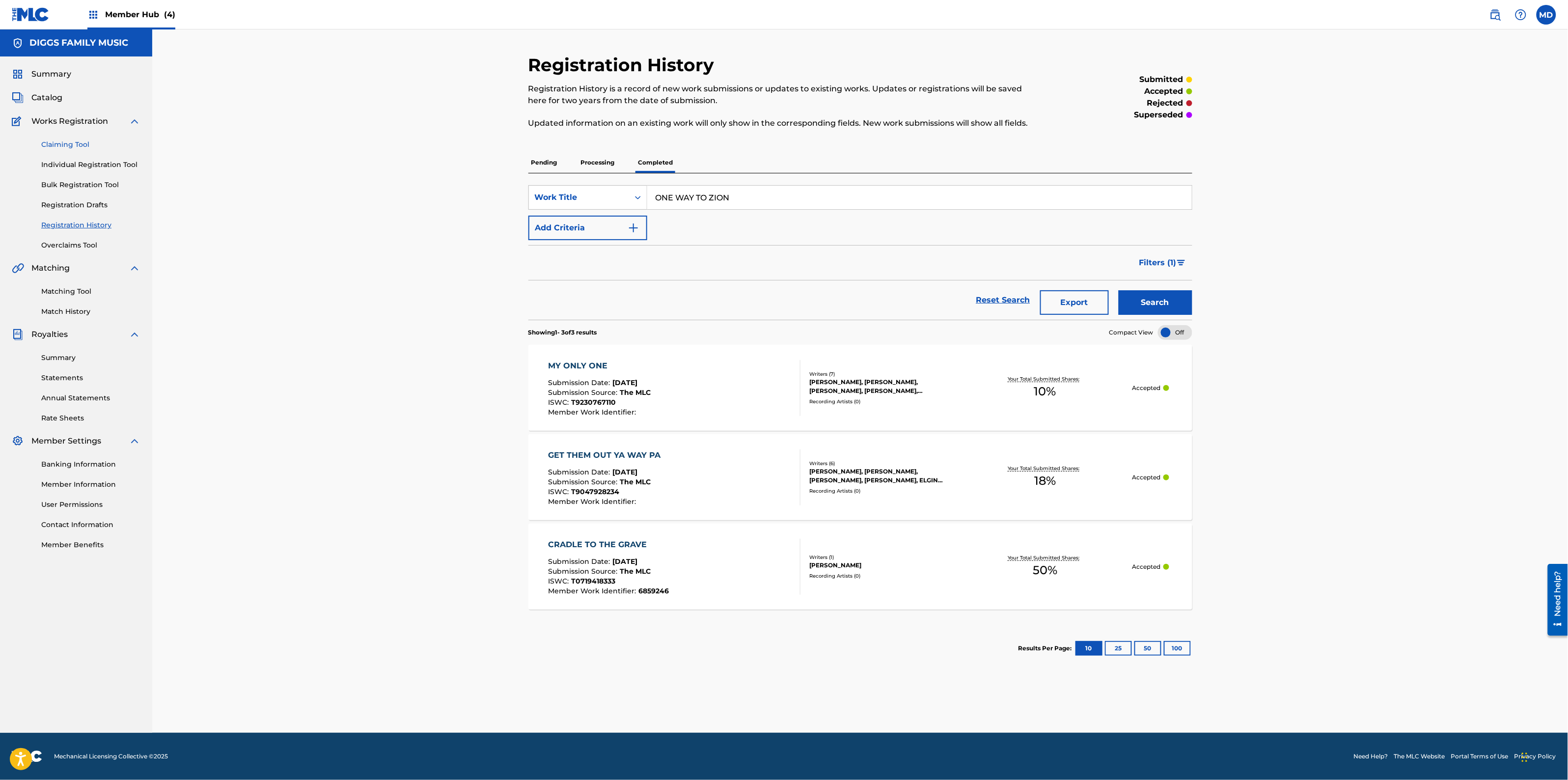
click at [62, 143] on link "Claiming Tool" at bounding box center [91, 145] width 99 height 10
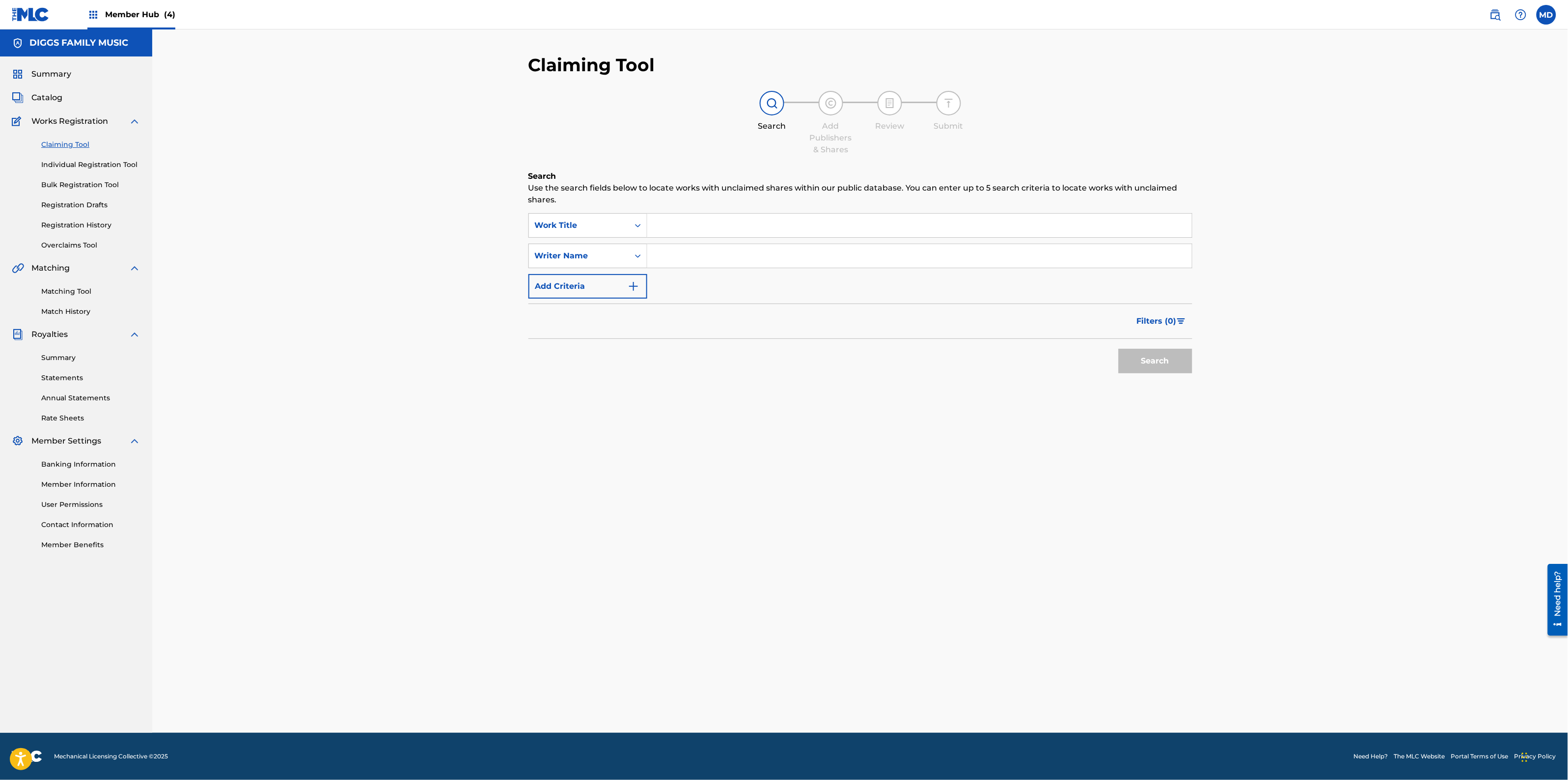
click at [710, 219] on input "Search Form" at bounding box center [919, 225] width 544 height 24
paste input "ONE WAY TO ZION"
type input "ONE WAY TO ZION"
click at [706, 253] on input "Search Form" at bounding box center [919, 256] width 544 height 24
type input "[PERSON_NAME]"
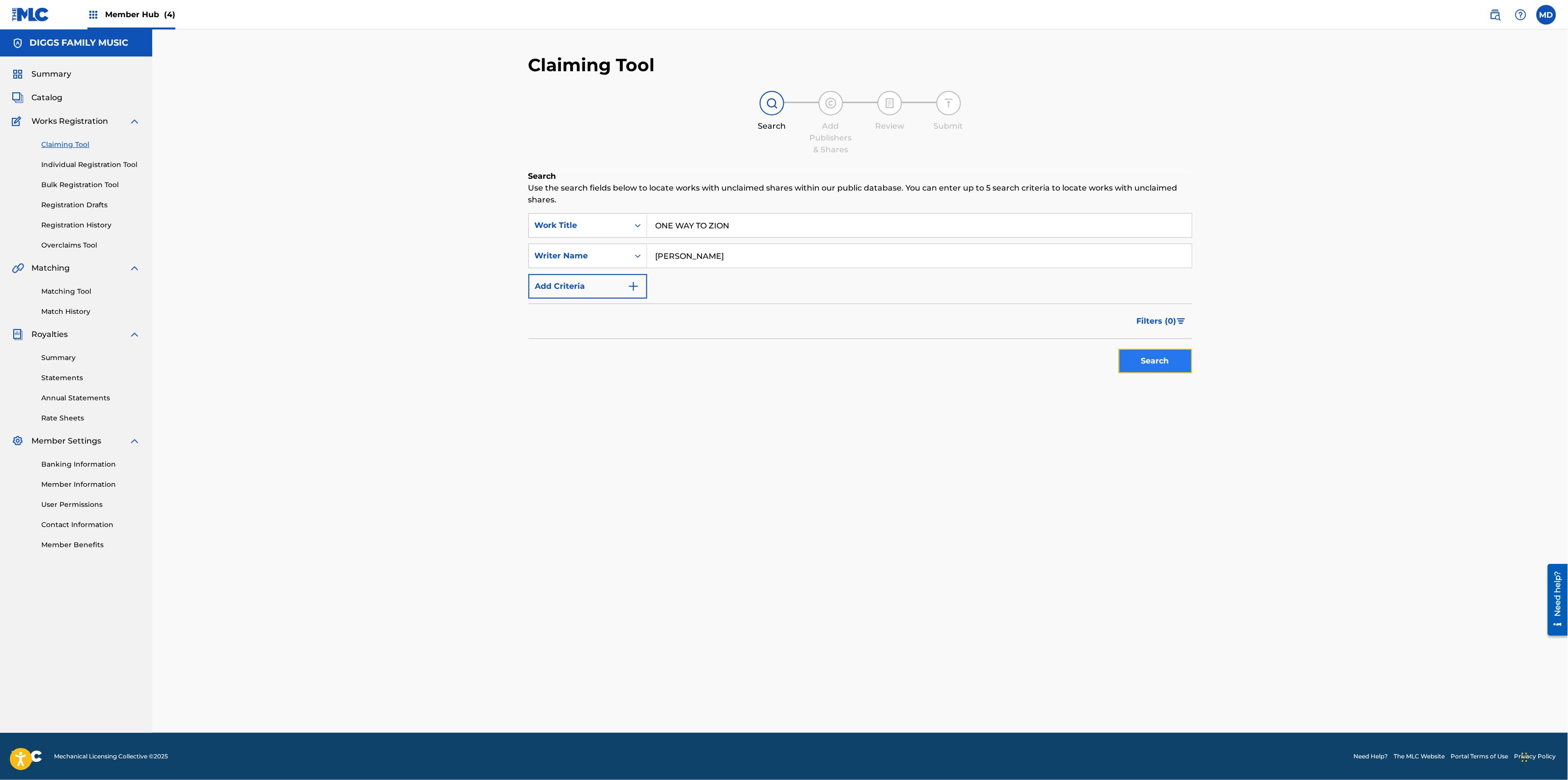
click at [1154, 360] on button "Search" at bounding box center [1155, 361] width 74 height 24
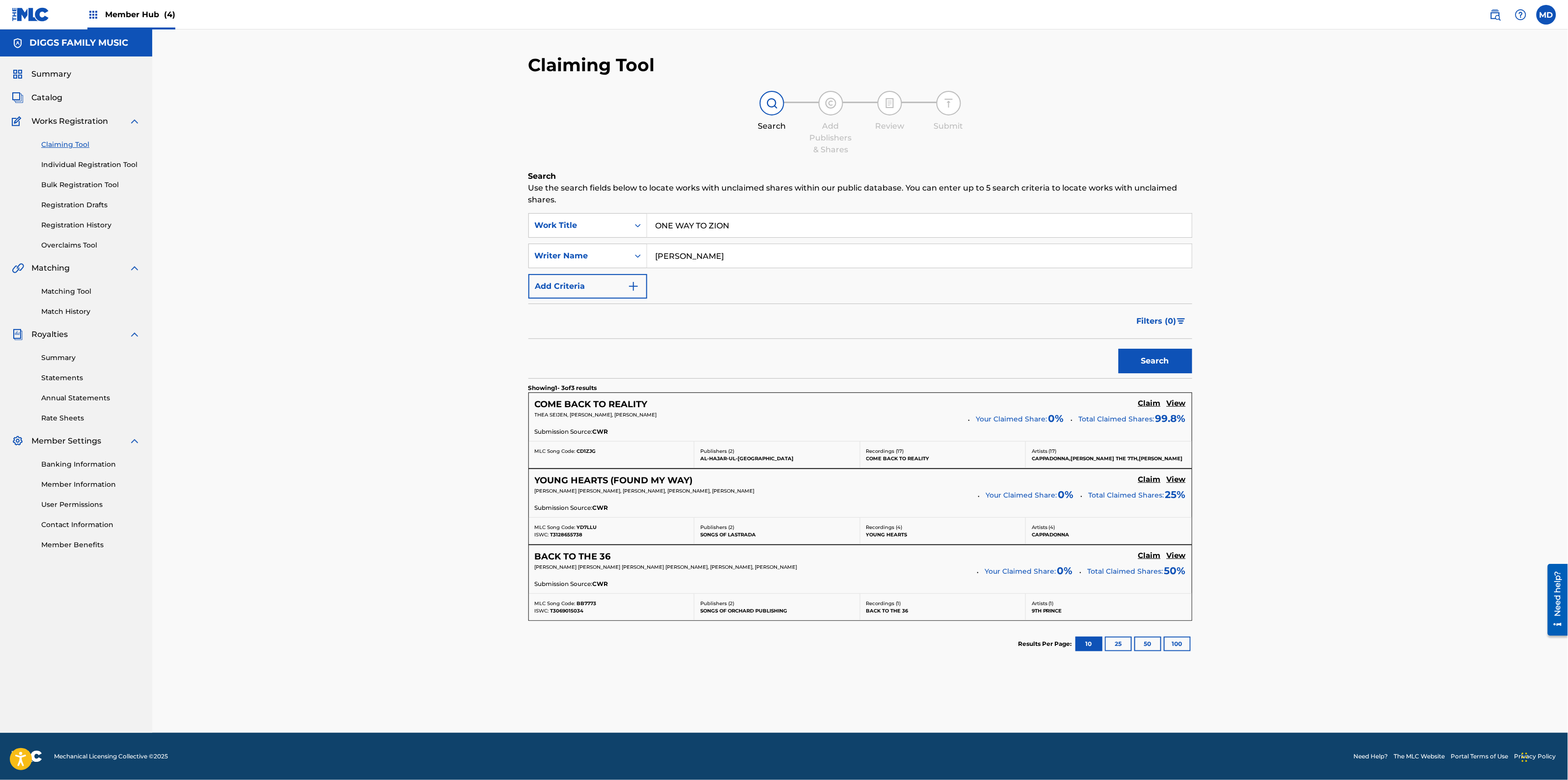
drag, startPoint x: 745, startPoint y: 227, endPoint x: 655, endPoint y: 237, distance: 90.6
click at [655, 237] on input "ONE WAY TO ZION" at bounding box center [919, 225] width 544 height 24
click at [81, 167] on link "Individual Registration Tool" at bounding box center [91, 165] width 99 height 10
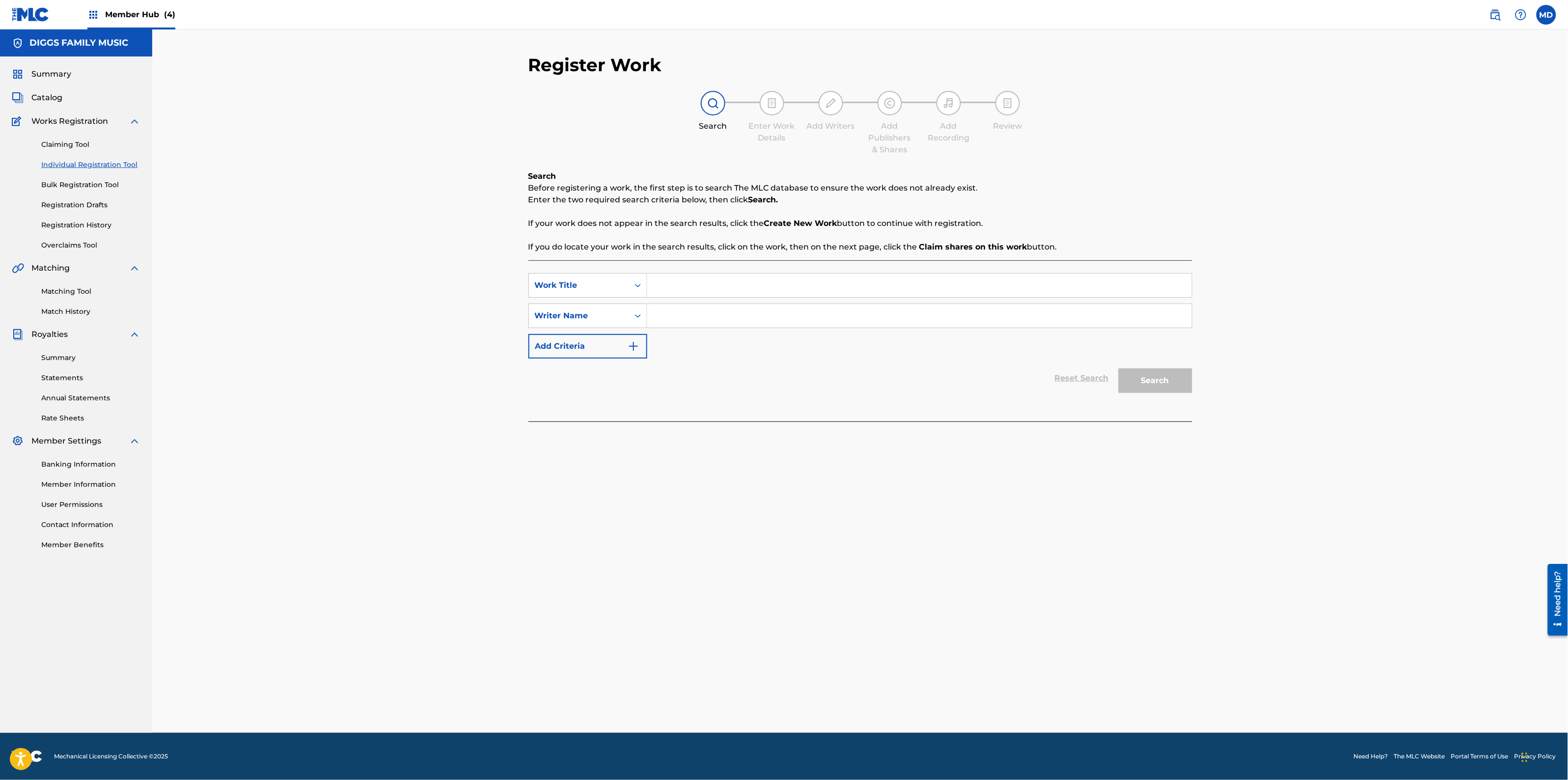
click at [760, 278] on input "Search Form" at bounding box center [919, 286] width 544 height 24
paste input "ONE WAY TO ZION"
type input "ONE WAY TO ZION"
click at [727, 311] on input "Search Form" at bounding box center [919, 316] width 544 height 24
click at [776, 311] on input "Search Form" at bounding box center [919, 316] width 544 height 24
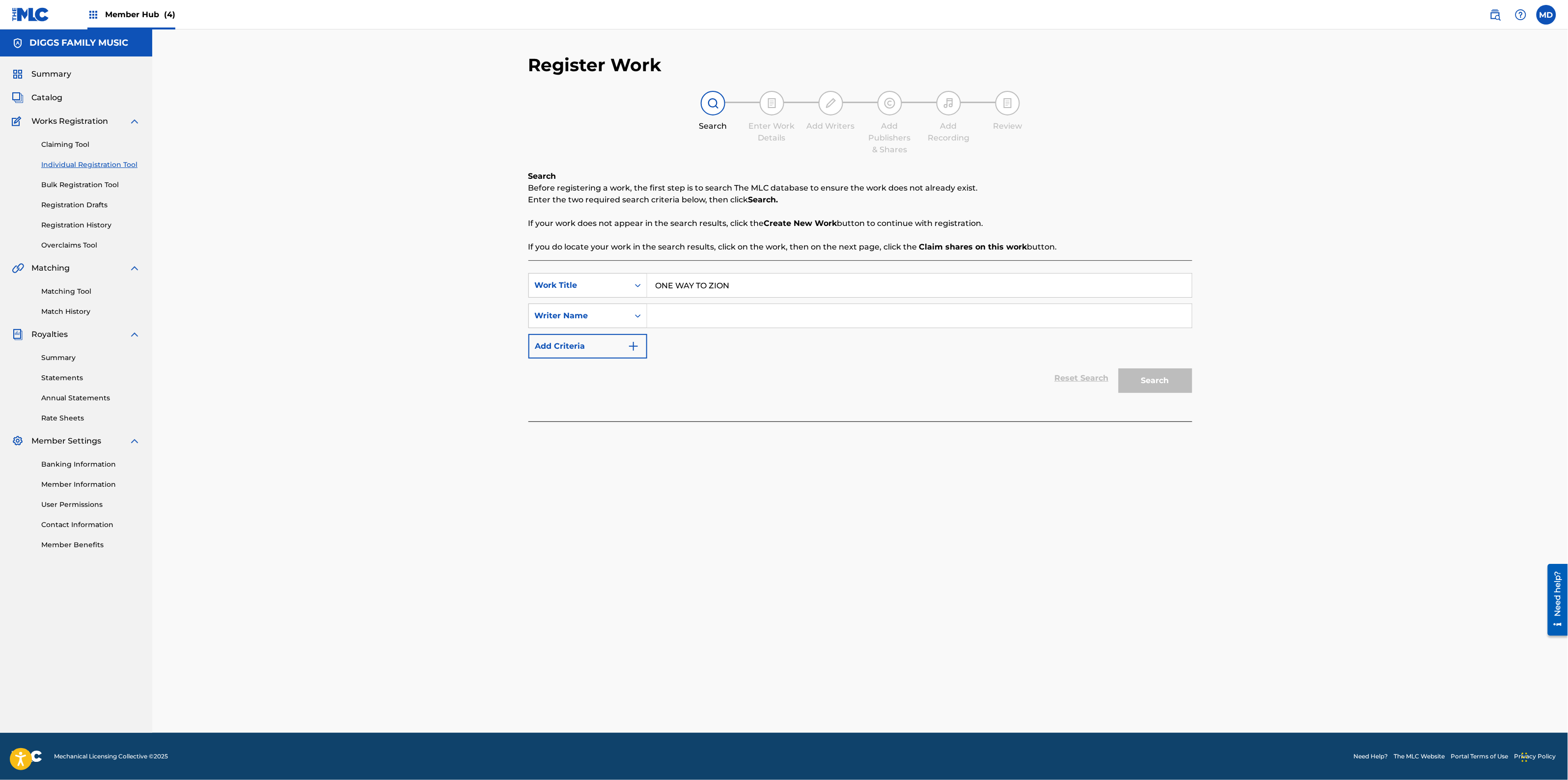
paste input "[PERSON_NAME] F"
type input "[PERSON_NAME] F"
click at [1146, 385] on button "Search" at bounding box center [1155, 381] width 74 height 24
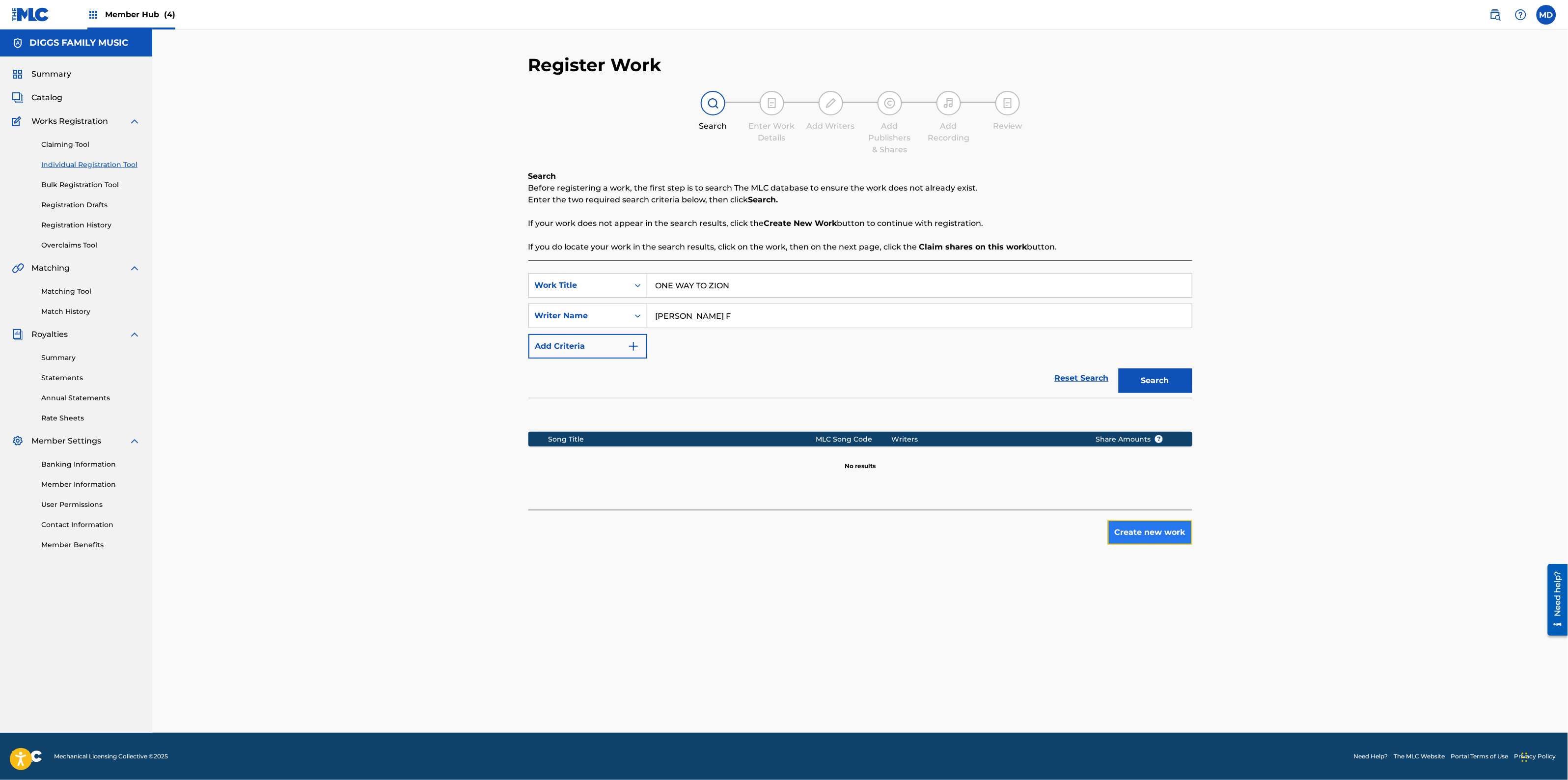
click at [1143, 536] on button "Create new work" at bounding box center [1150, 532] width 84 height 24
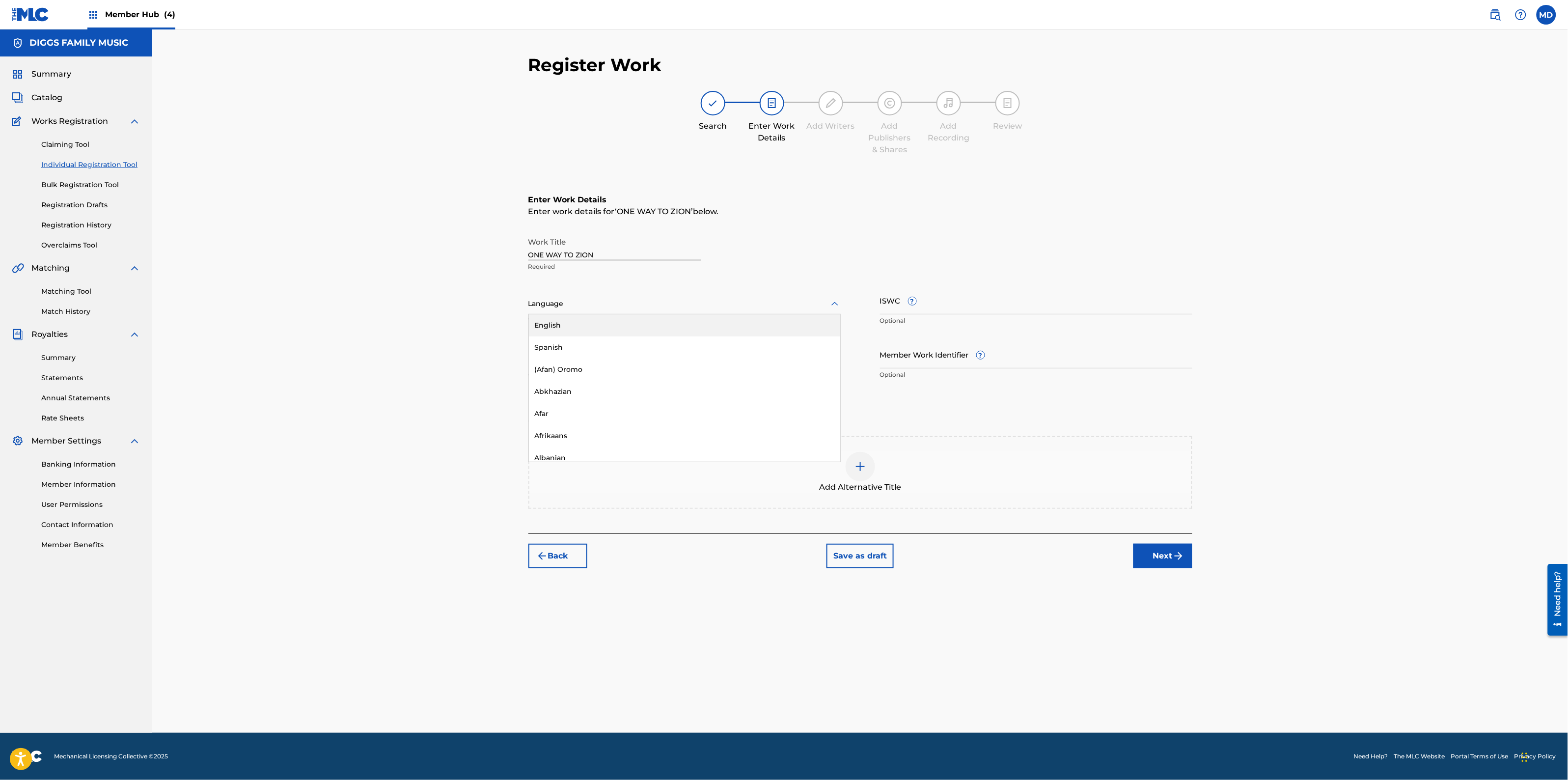
click at [629, 309] on div "Language" at bounding box center [684, 304] width 312 height 21
click at [615, 325] on div "English" at bounding box center [684, 325] width 311 height 22
click at [943, 301] on input "ISWC ?" at bounding box center [1036, 300] width 312 height 28
paste input "T9123541377"
type input "T9123541377"
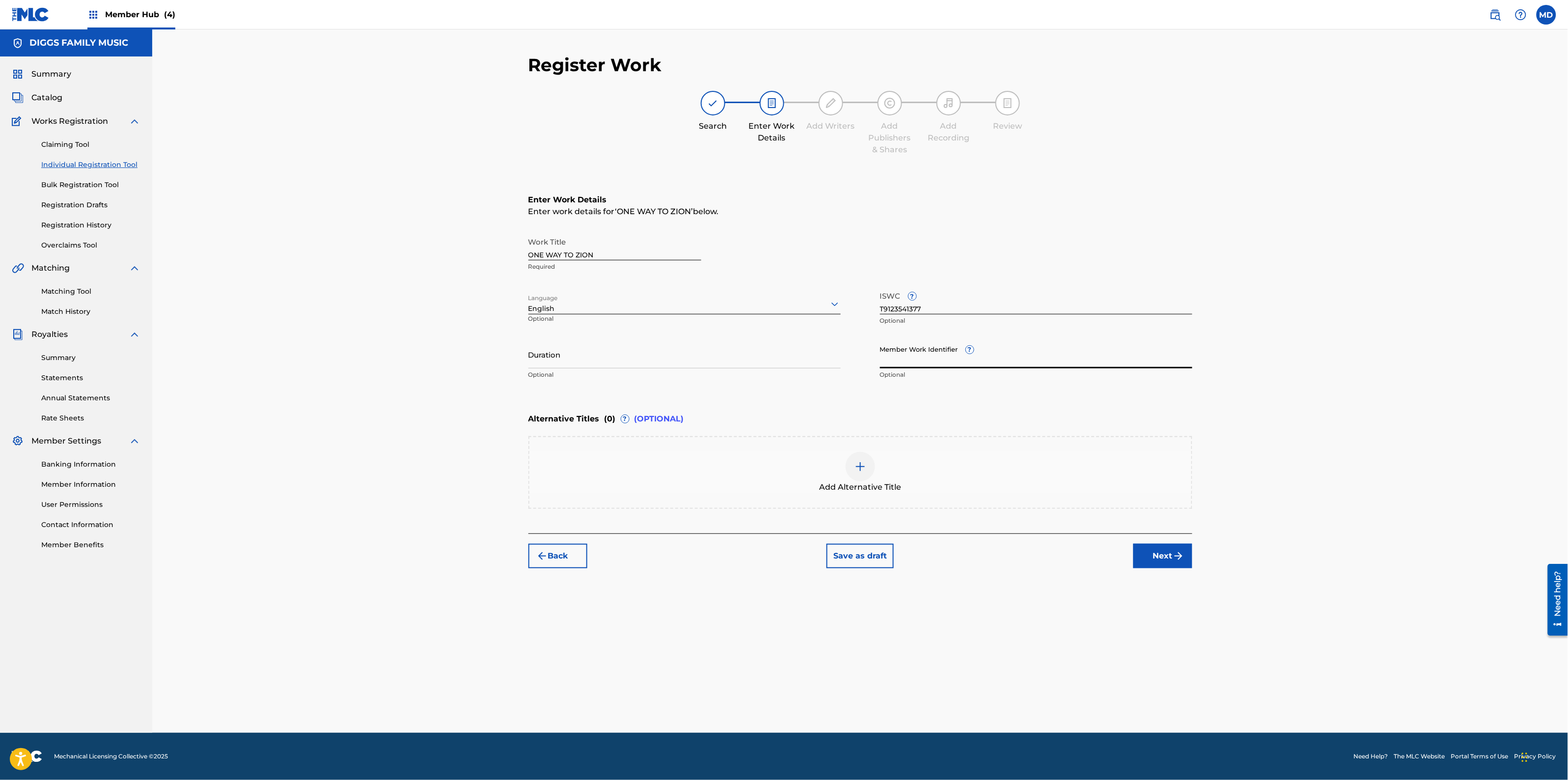
click at [948, 358] on input "Member Work Identifier ?" at bounding box center [1036, 355] width 312 height 28
paste input "14313421"
type input "14313421"
click at [1159, 561] on button "Next" at bounding box center [1163, 556] width 59 height 24
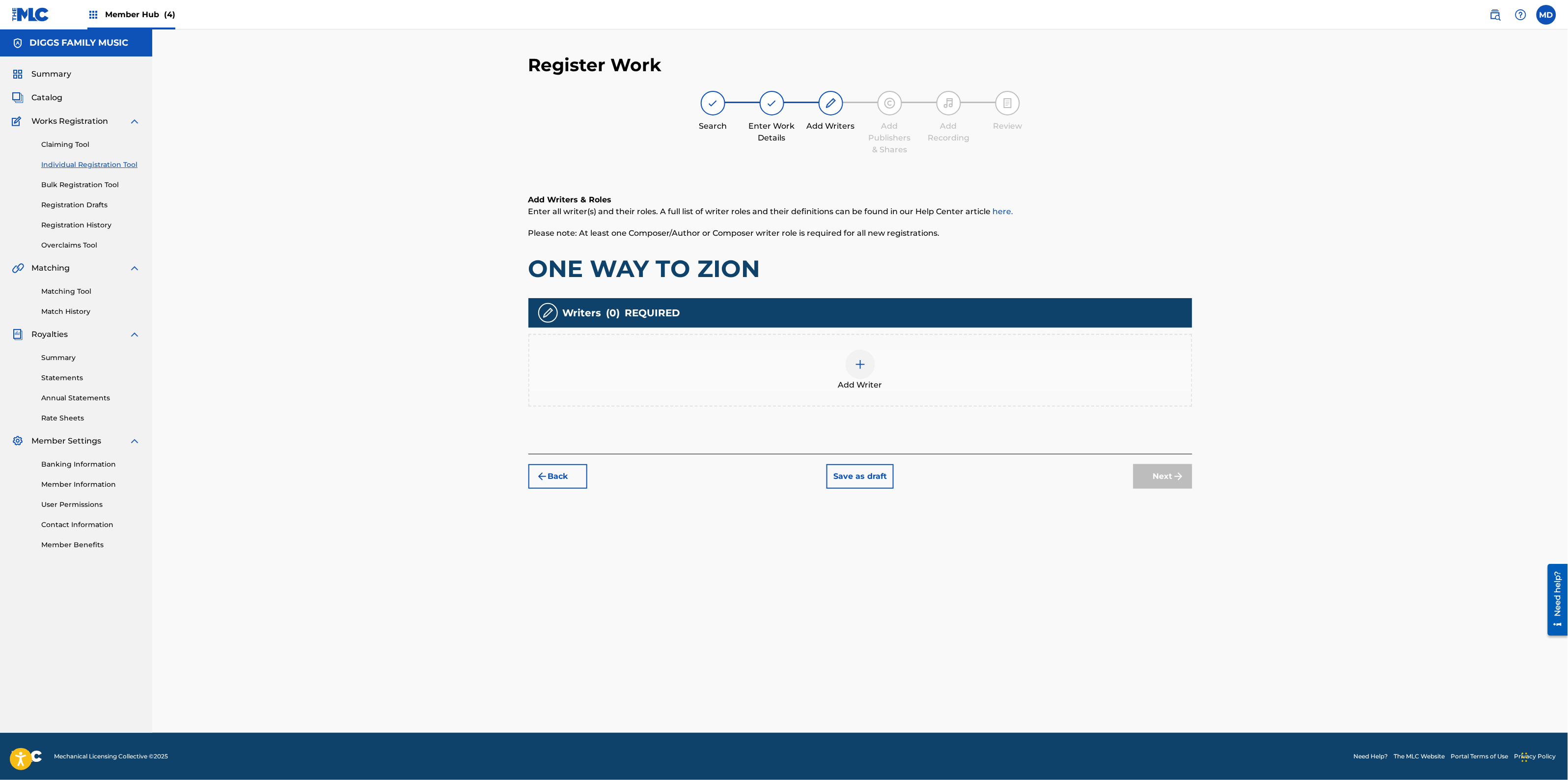
click at [867, 362] on div at bounding box center [860, 365] width 30 height 30
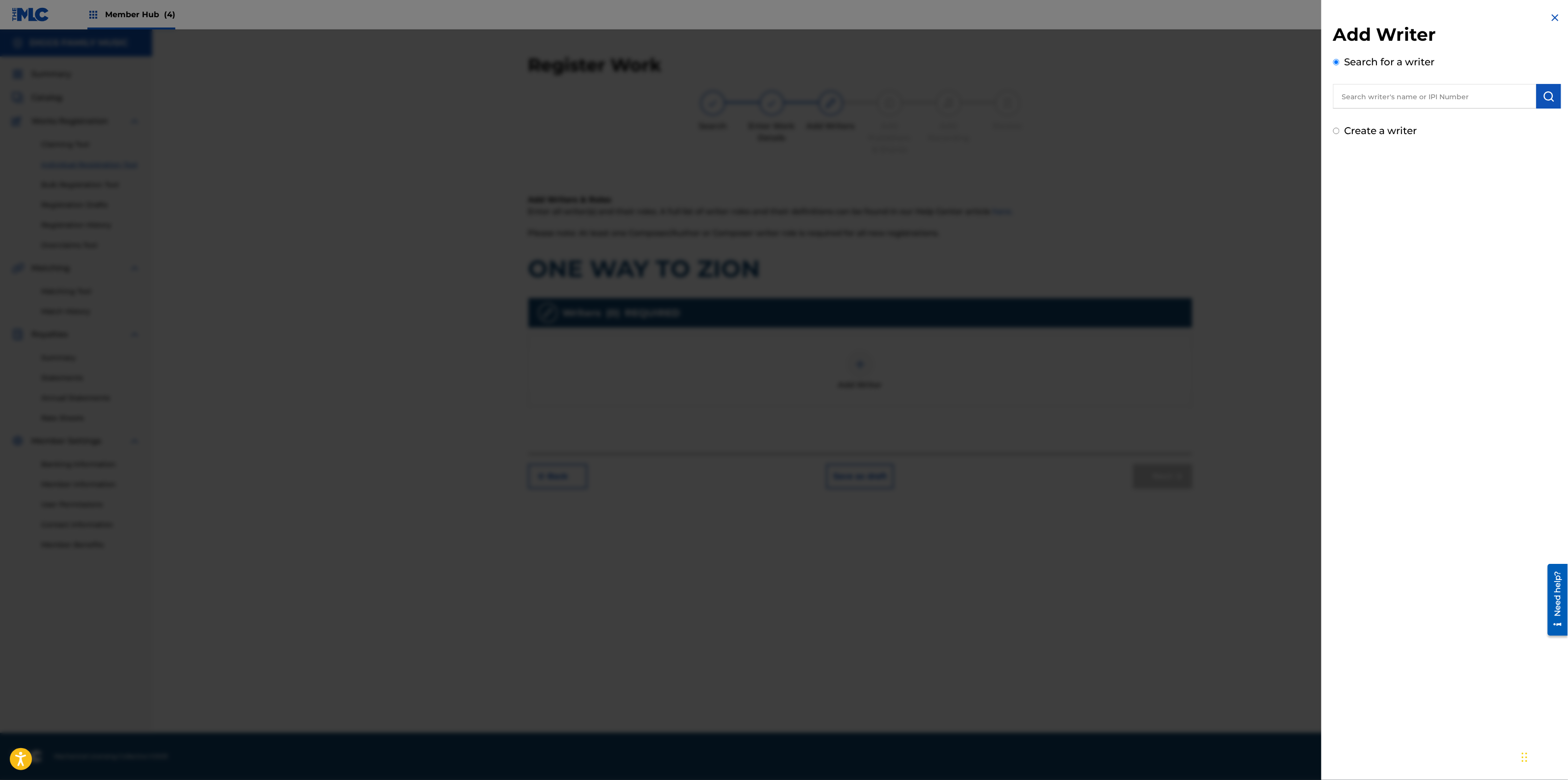
click at [1417, 99] on input "text" at bounding box center [1435, 96] width 203 height 24
paste input "00186596709"
type input "00186596709"
click at [1547, 97] on img "submit" at bounding box center [1549, 96] width 12 height 12
click at [1527, 144] on button "Add writer" at bounding box center [1526, 145] width 59 height 15
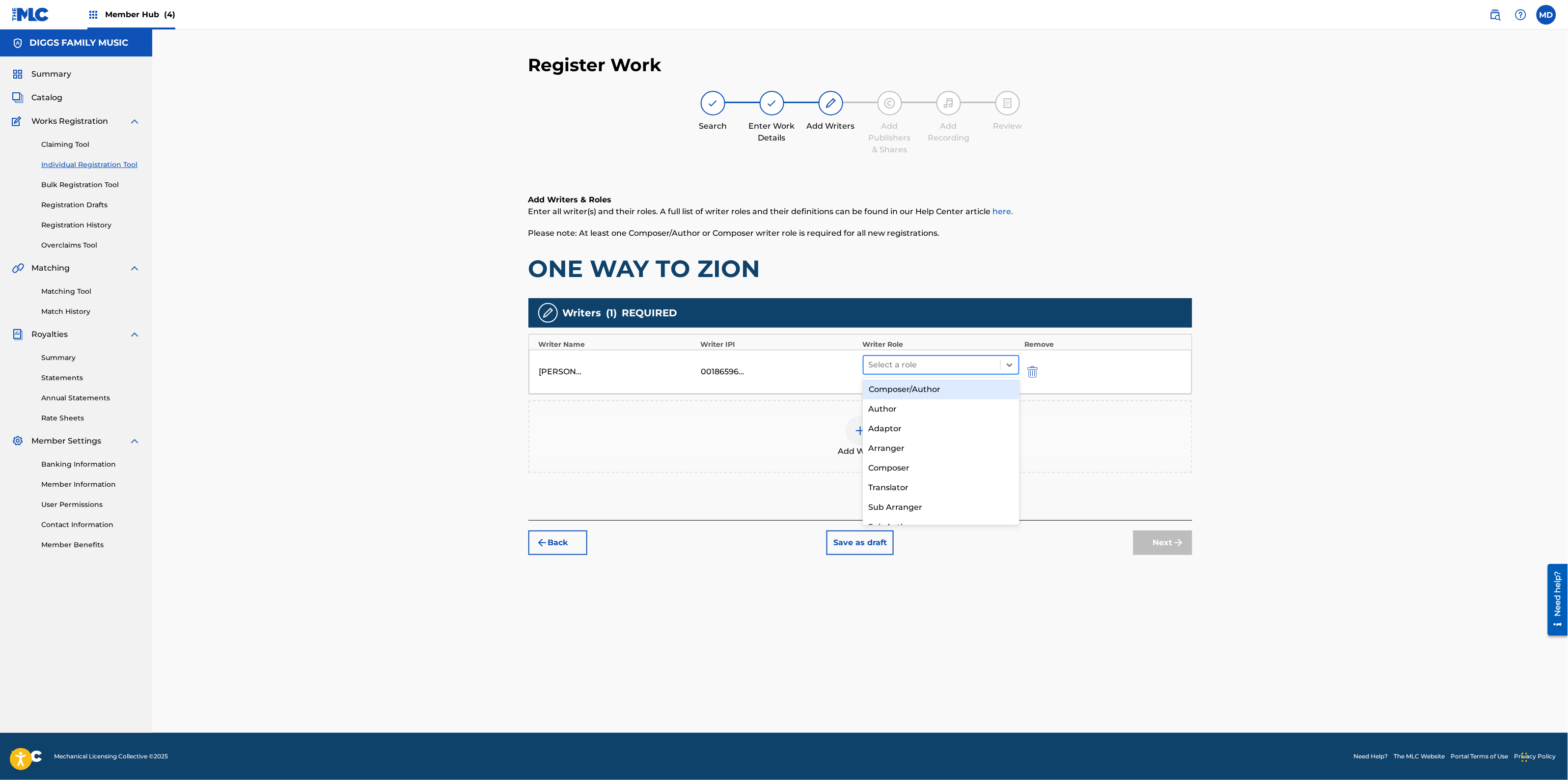
click at [956, 361] on div at bounding box center [932, 365] width 127 height 14
click at [943, 394] on div "Composer/Author" at bounding box center [941, 390] width 157 height 20
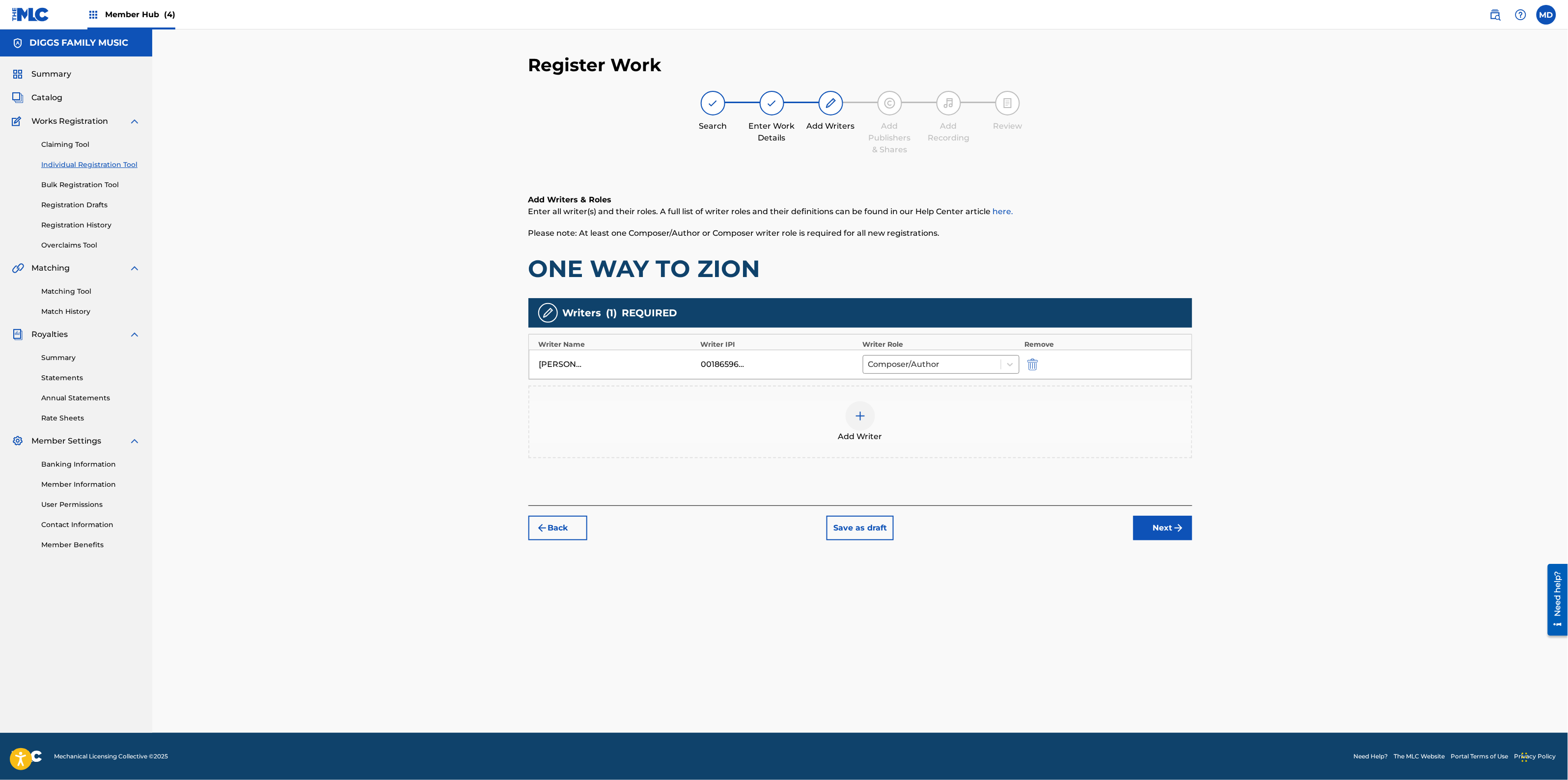
click at [867, 415] on div at bounding box center [860, 416] width 30 height 30
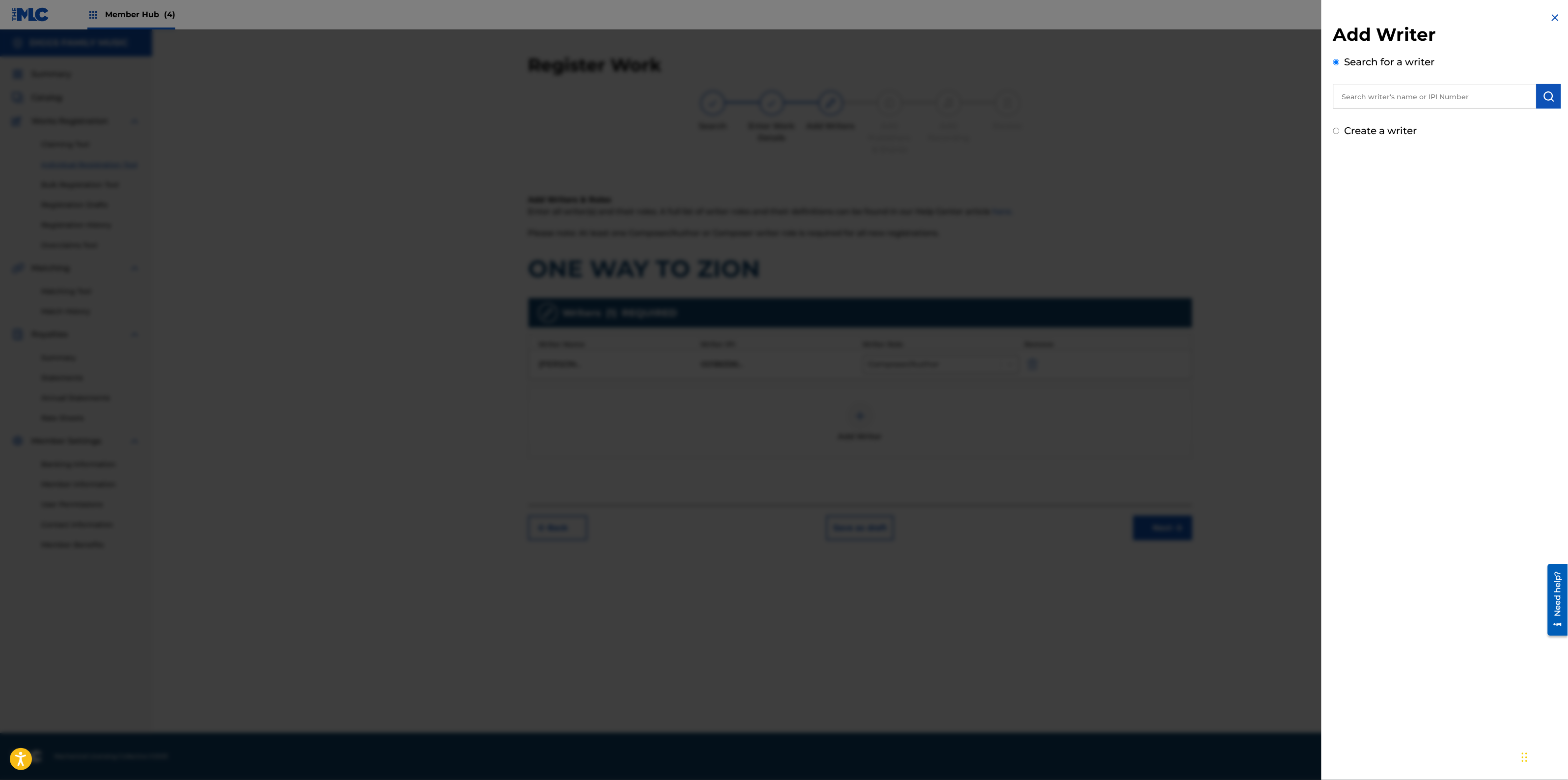
click at [1430, 95] on input "text" at bounding box center [1435, 96] width 203 height 24
paste input "353247764"
click at [1339, 98] on input "353247764" at bounding box center [1435, 96] width 203 height 24
type input "00353247764"
click at [1510, 141] on button "Add writer" at bounding box center [1526, 145] width 59 height 15
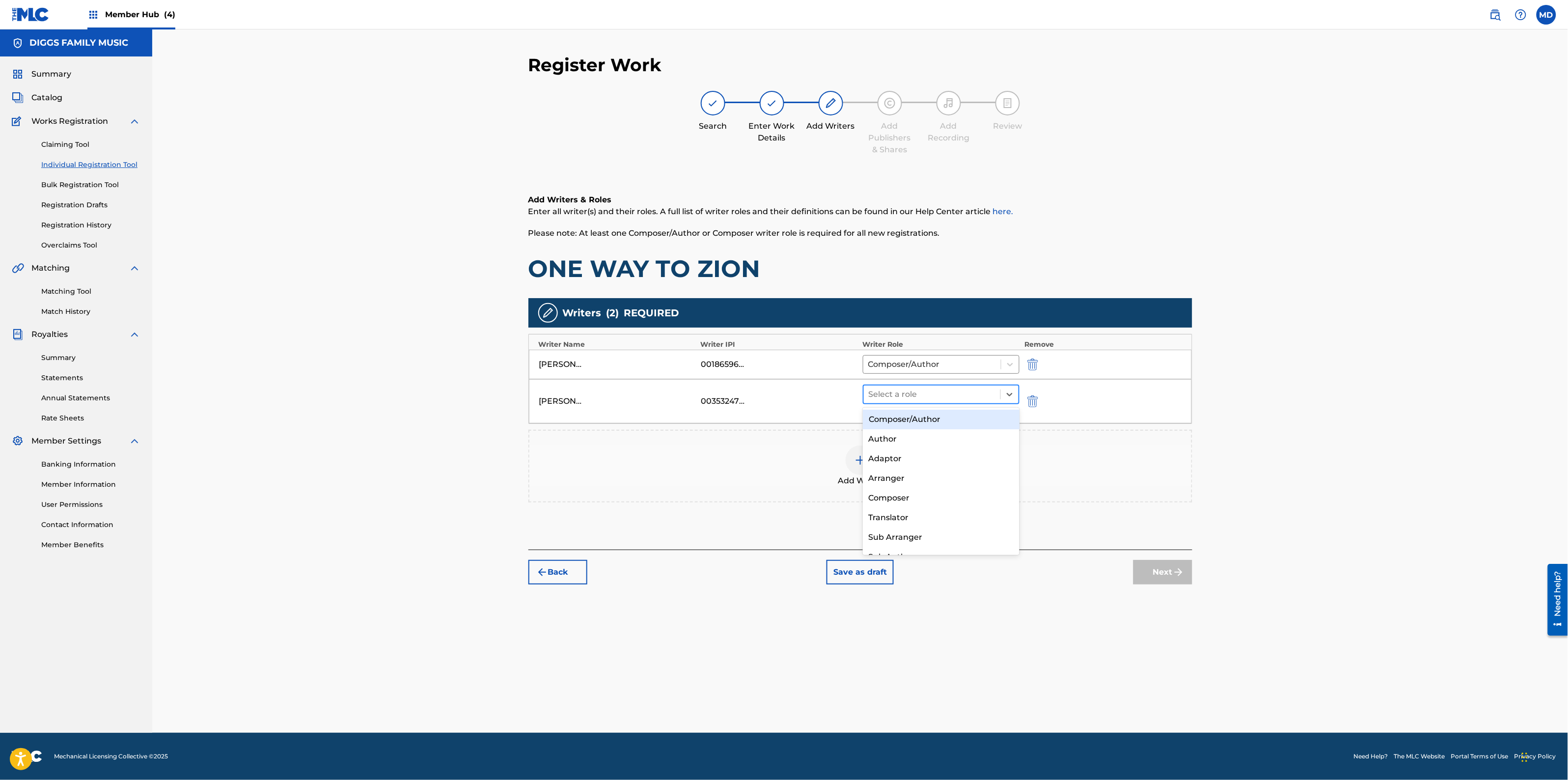
click at [958, 398] on div at bounding box center [932, 394] width 127 height 14
click at [923, 425] on div "Composer/Author" at bounding box center [941, 419] width 157 height 20
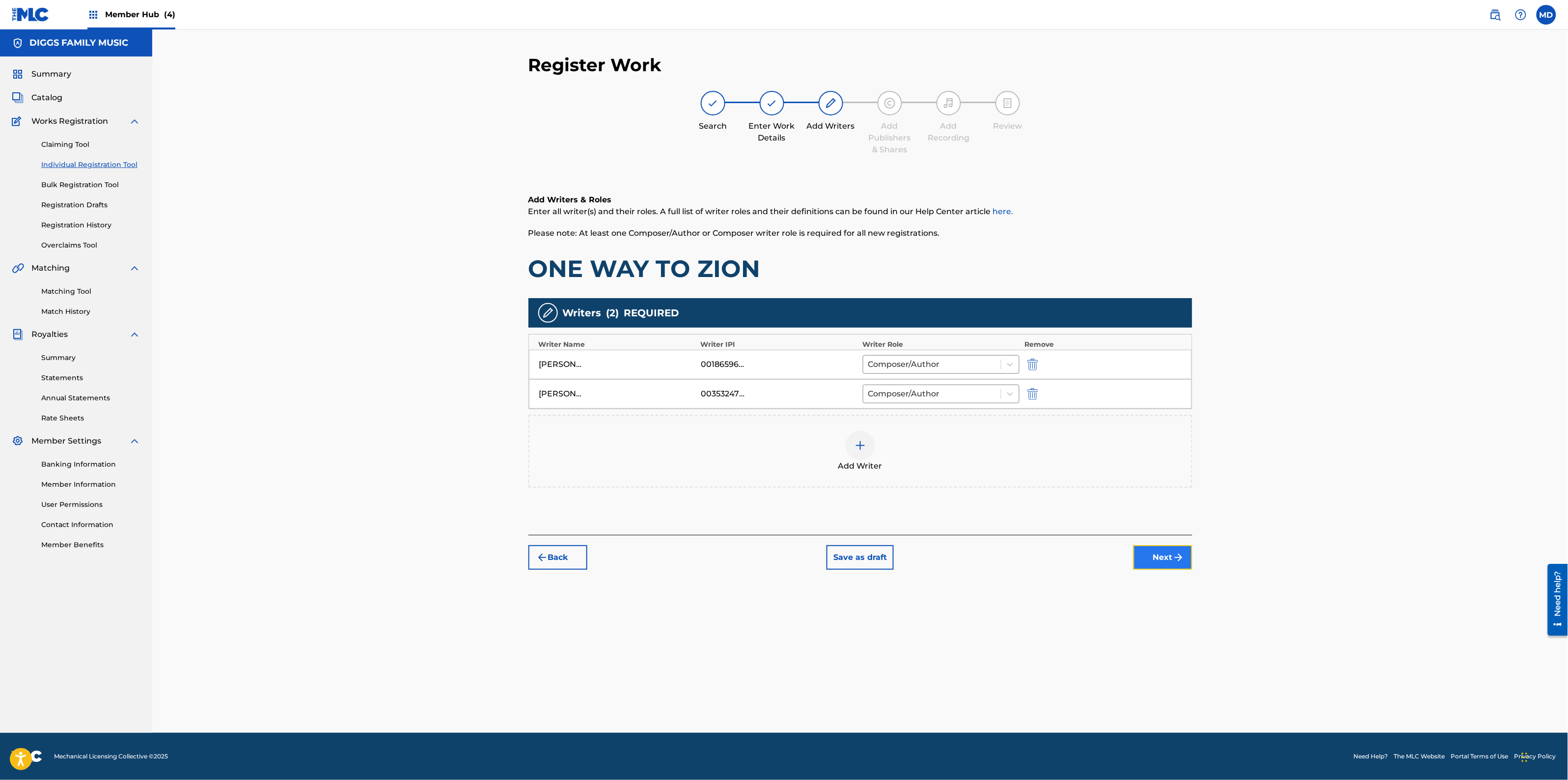
click at [1161, 558] on button "Next" at bounding box center [1163, 558] width 59 height 24
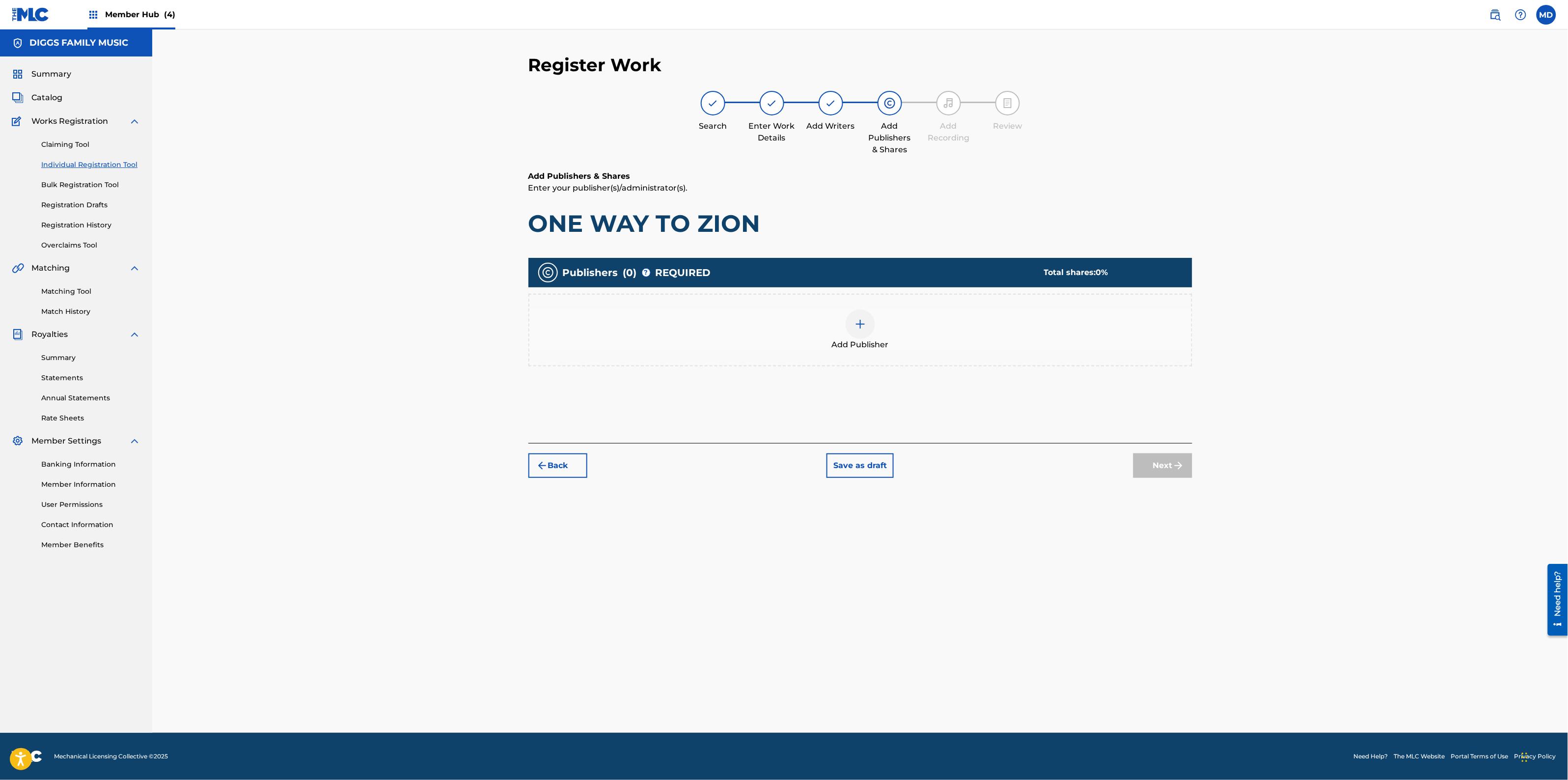
click at [863, 325] on img at bounding box center [860, 324] width 12 height 12
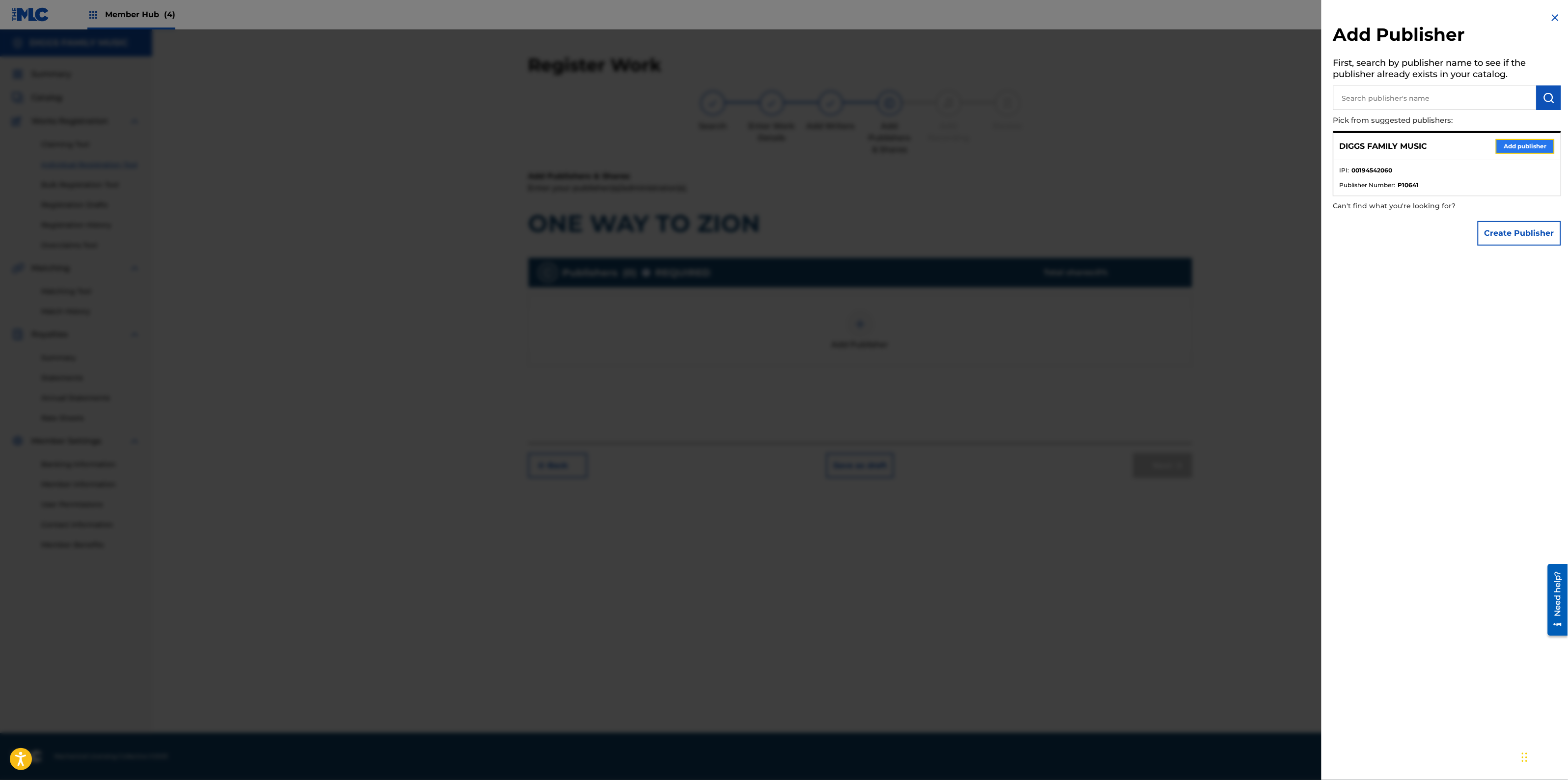
click at [1530, 143] on button "Add publisher" at bounding box center [1526, 146] width 59 height 15
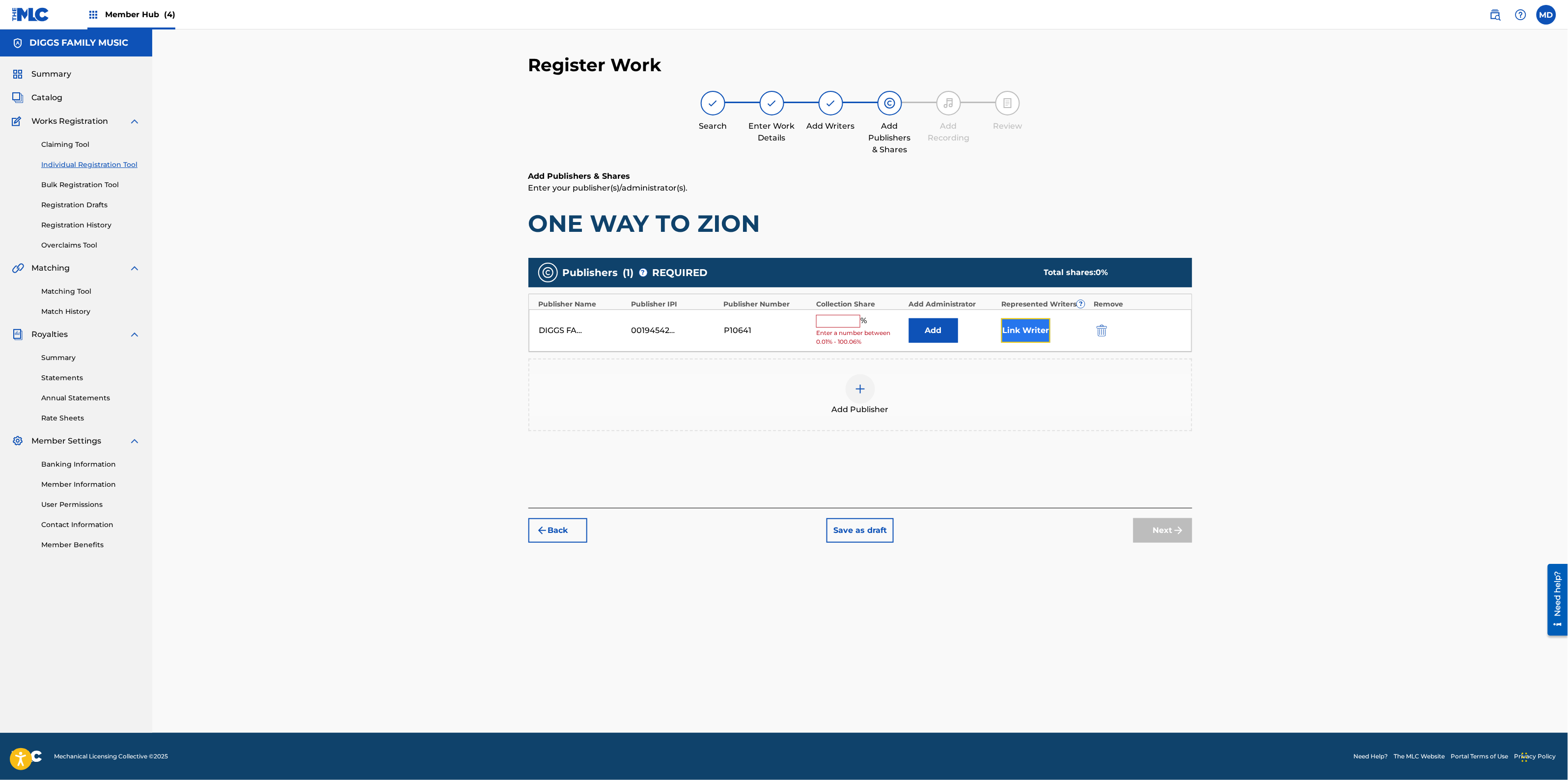
click at [1019, 332] on button "Link Writer" at bounding box center [1026, 331] width 49 height 24
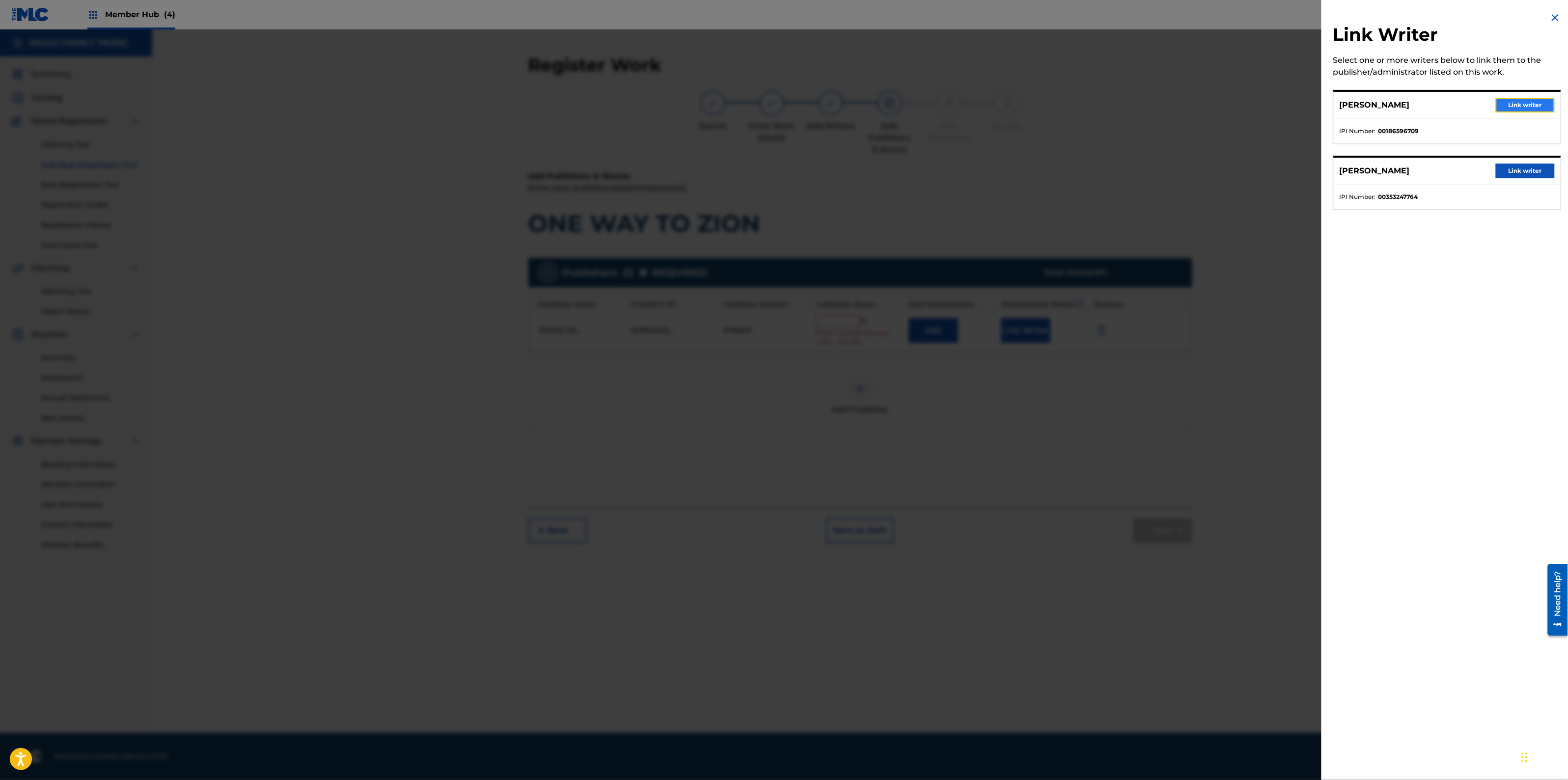
click at [1515, 101] on button "Link writer" at bounding box center [1526, 105] width 59 height 15
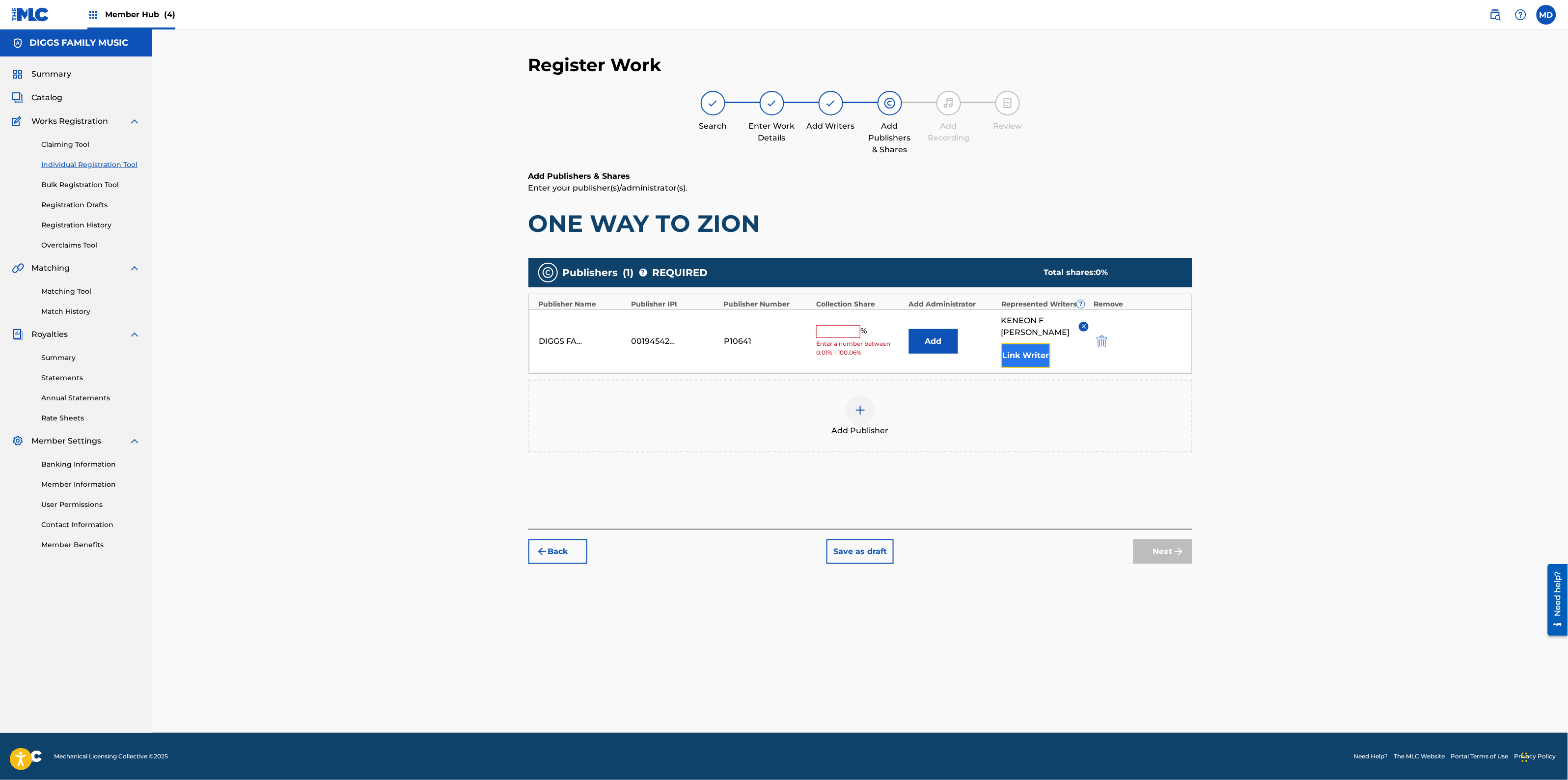
click at [1038, 344] on button "Link Writer" at bounding box center [1026, 356] width 49 height 24
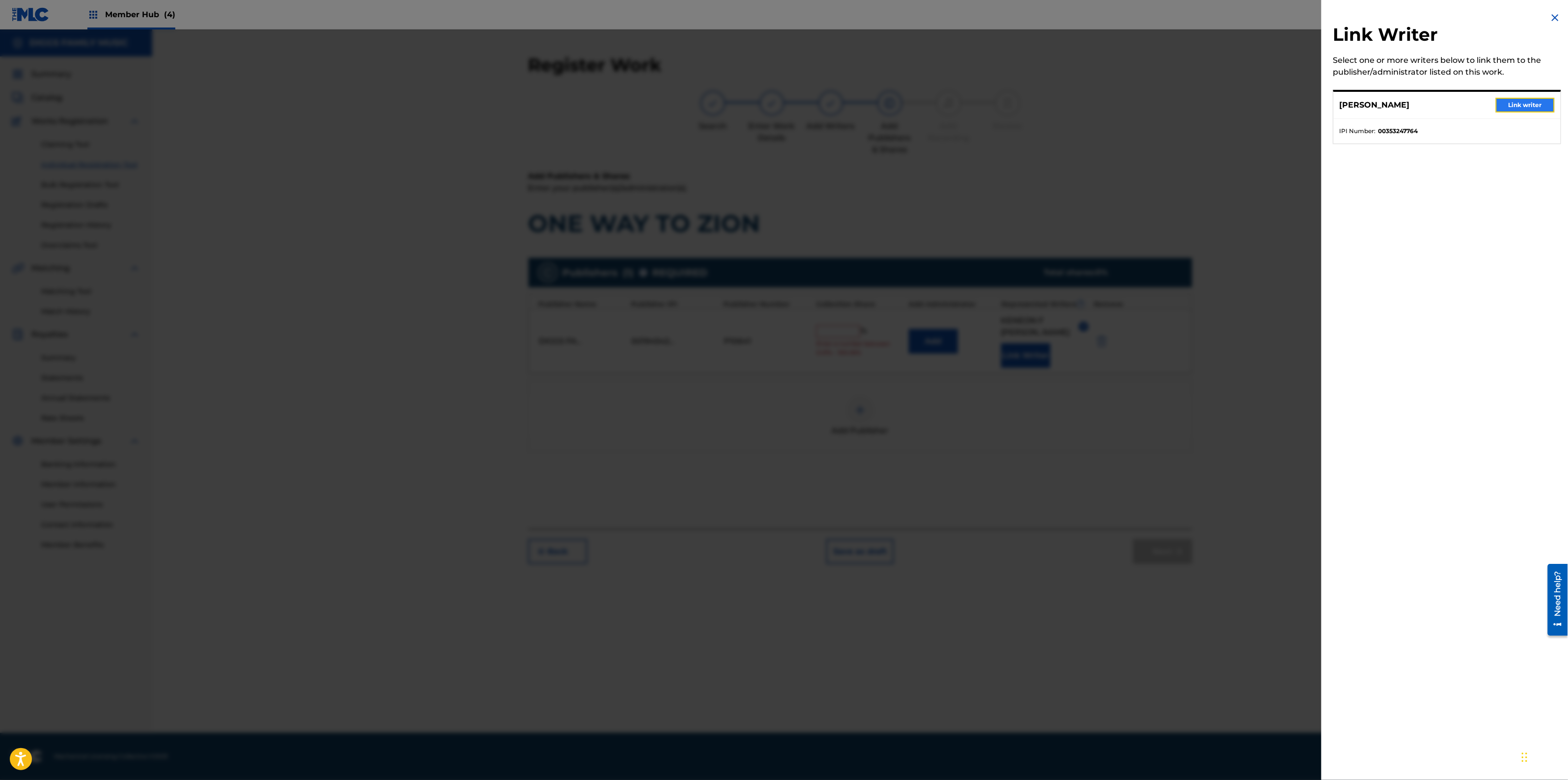
click at [1517, 101] on button "Link writer" at bounding box center [1526, 105] width 59 height 15
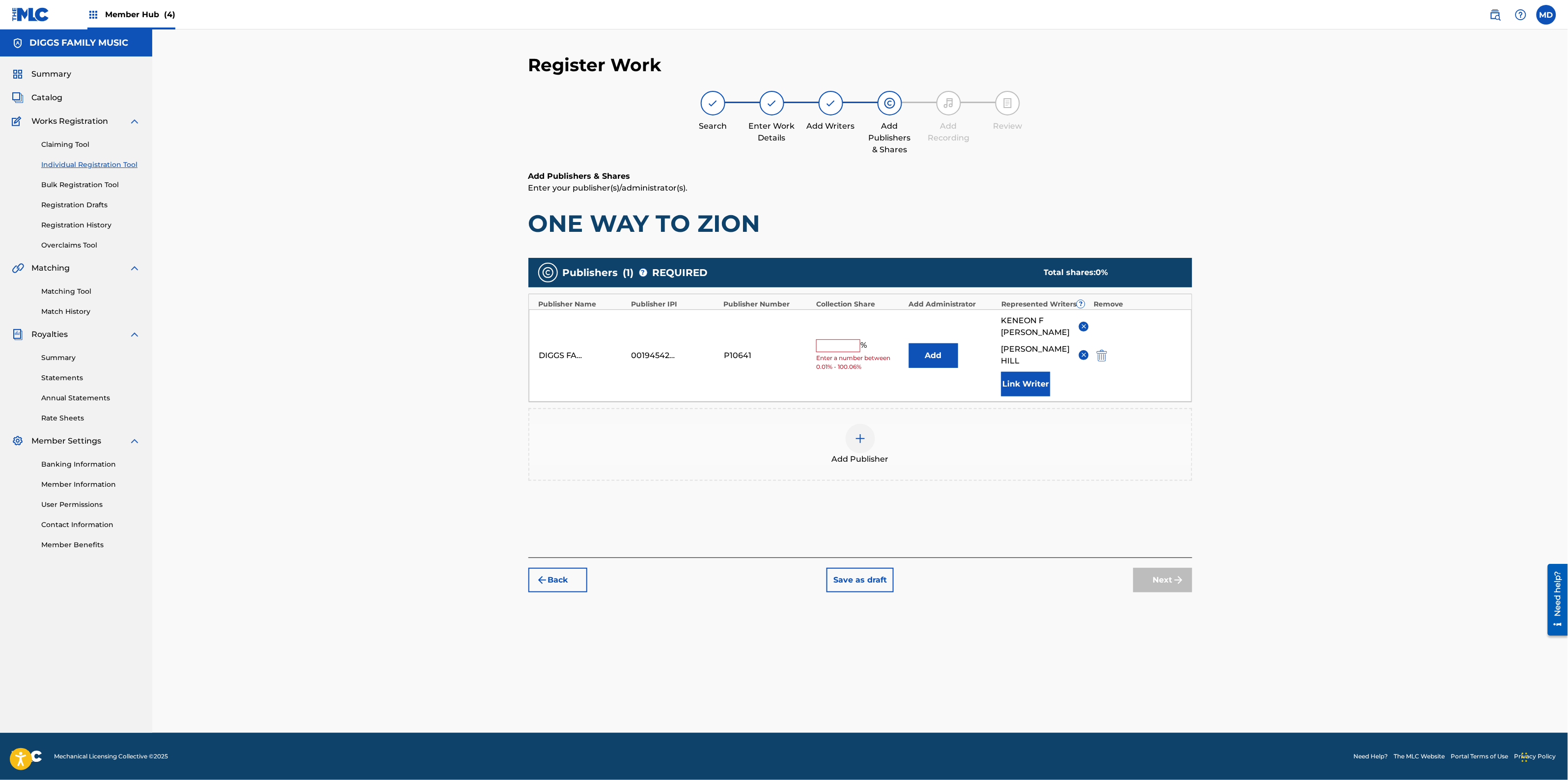
click at [850, 340] on input "text" at bounding box center [838, 346] width 44 height 13
type input "50"
click at [1152, 568] on button "Next" at bounding box center [1163, 580] width 59 height 24
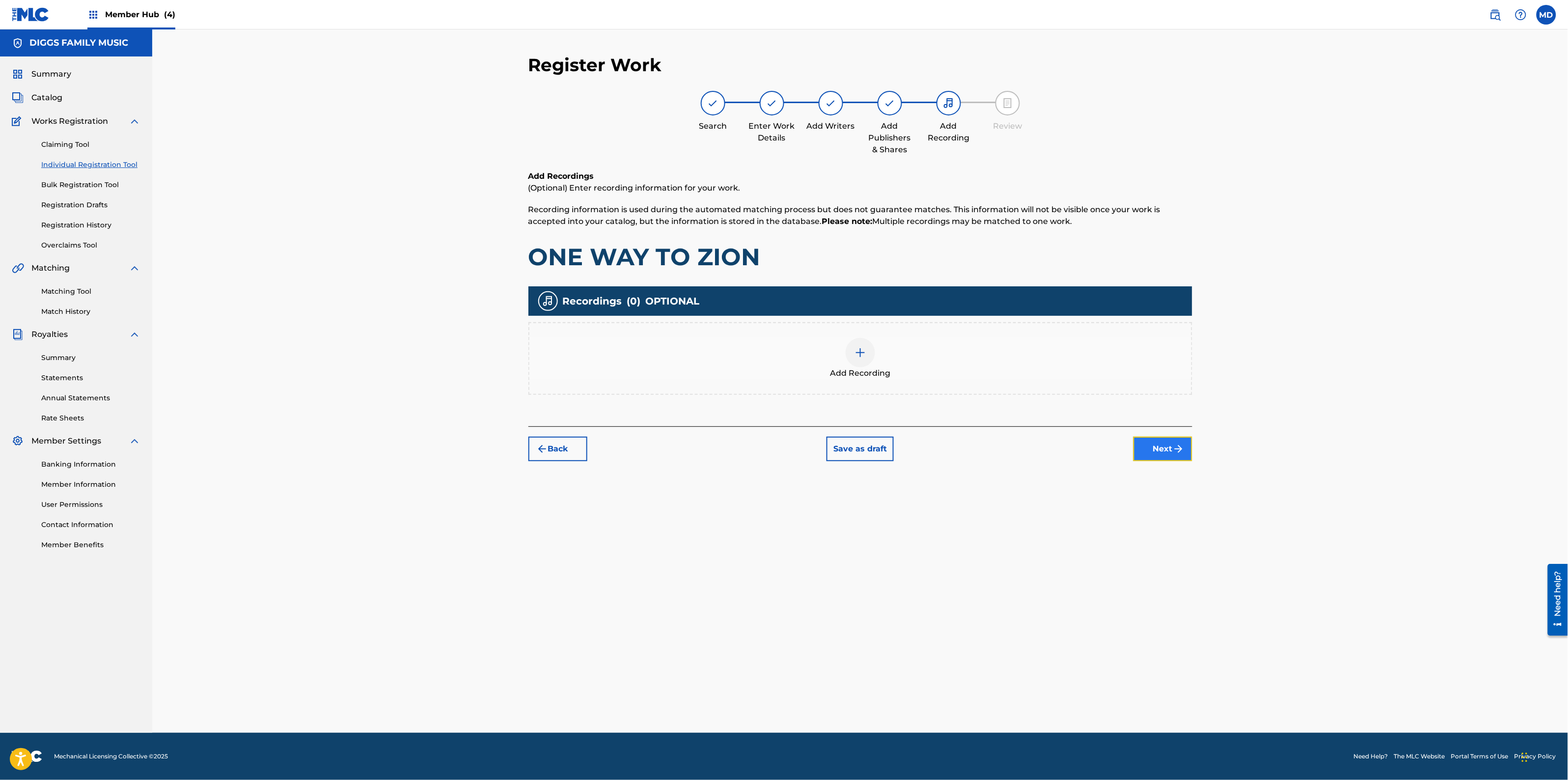
click at [1157, 450] on button "Next" at bounding box center [1163, 449] width 59 height 24
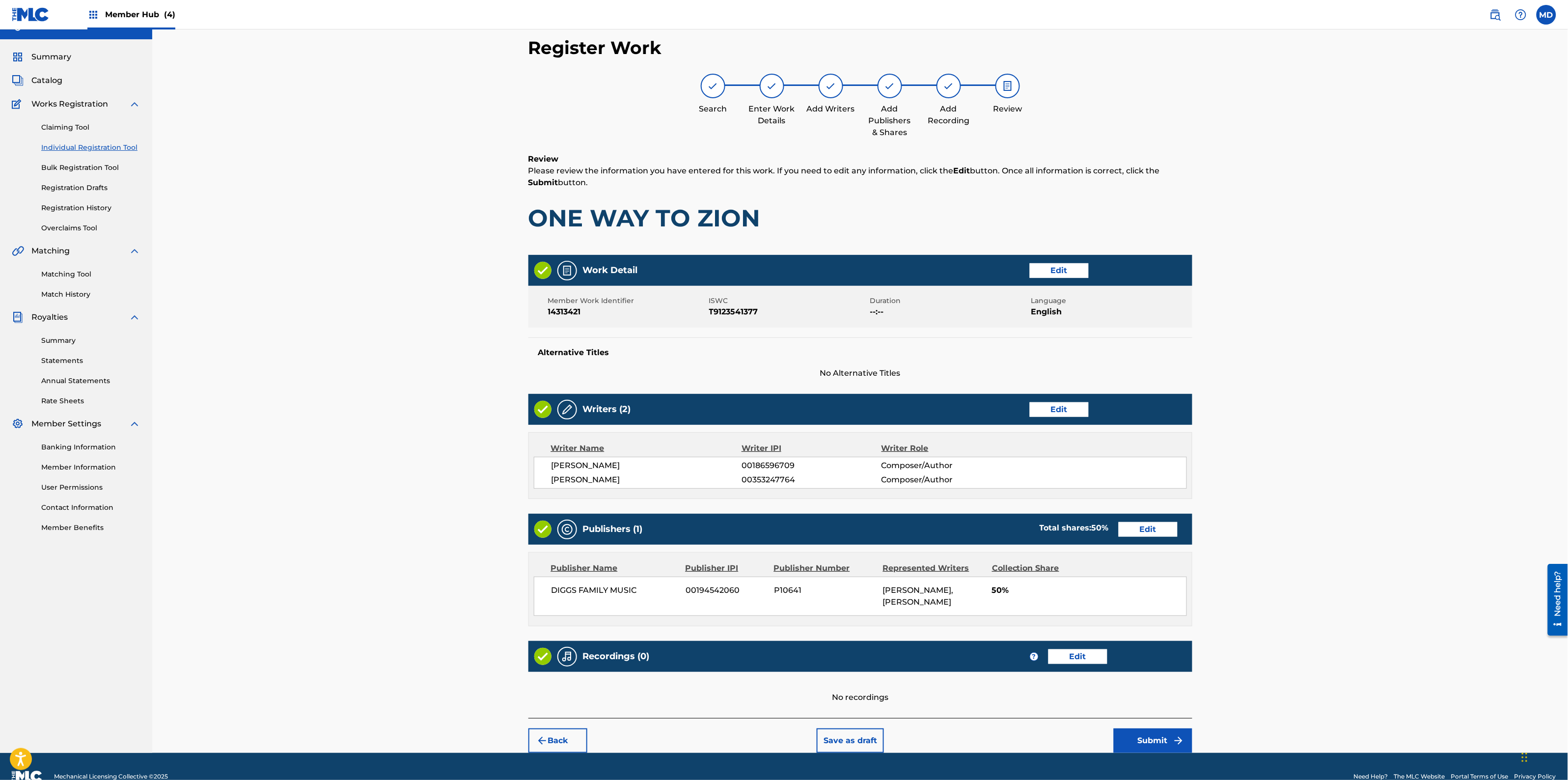
scroll to position [38, 0]
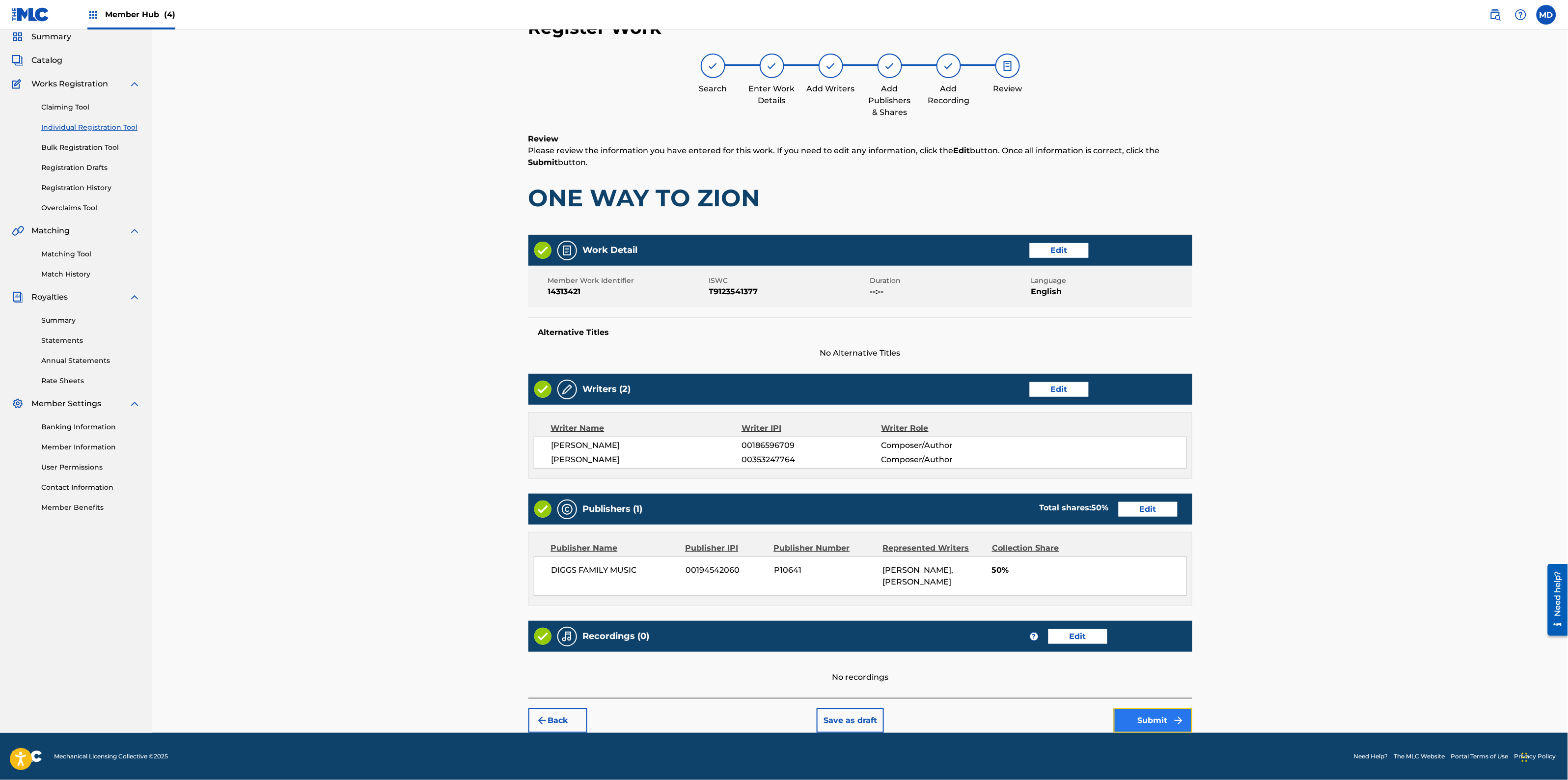
click at [1157, 720] on button "Submit" at bounding box center [1153, 721] width 78 height 24
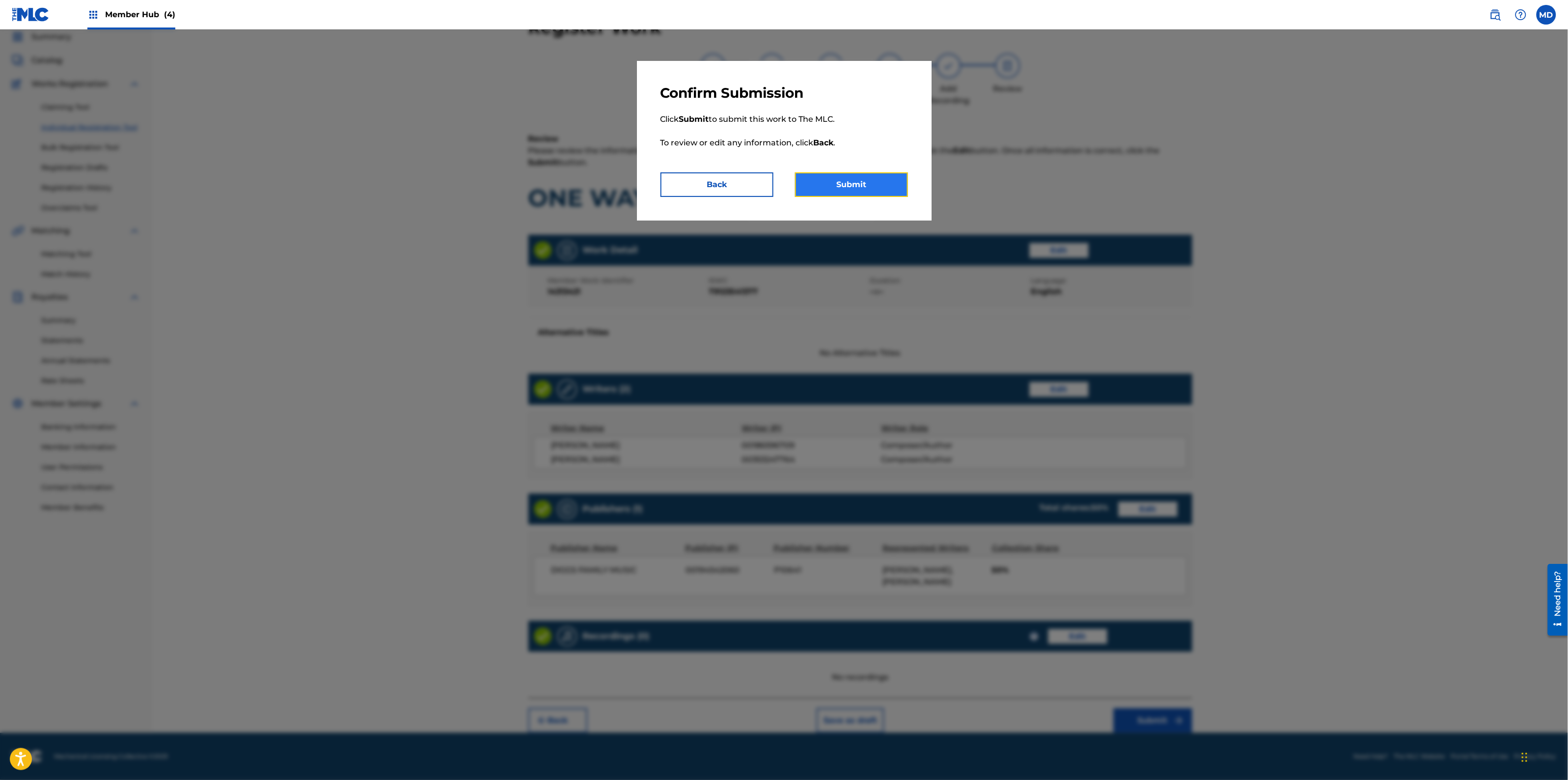
click at [868, 188] on button "Submit" at bounding box center [851, 185] width 113 height 24
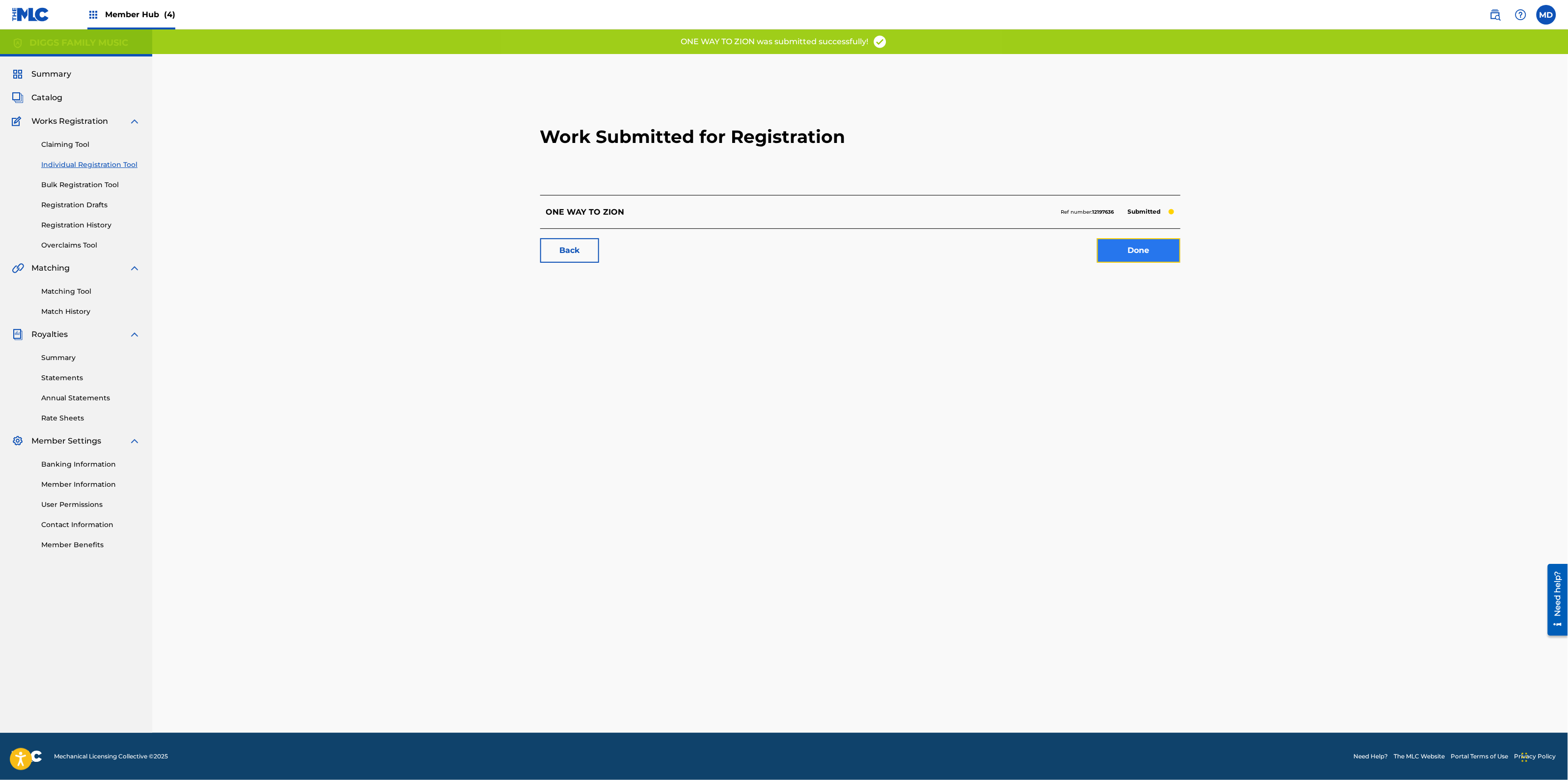
click at [1121, 249] on link "Done" at bounding box center [1139, 251] width 84 height 24
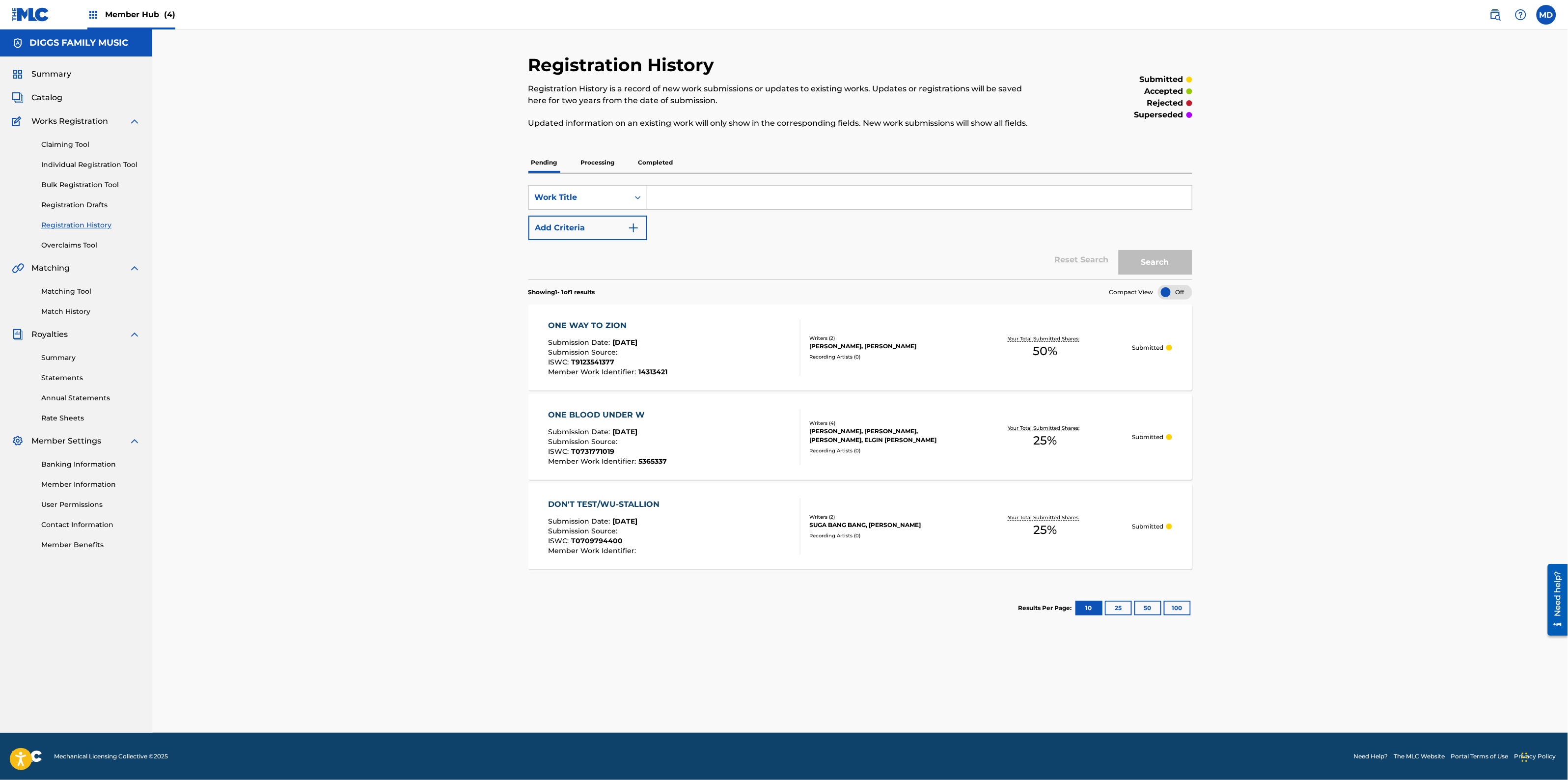
click at [717, 198] on input "Search Form" at bounding box center [919, 197] width 544 height 24
paste input "PILLAGE"
type input "PILLAGE"
click at [1155, 262] on button "Search" at bounding box center [1155, 262] width 74 height 24
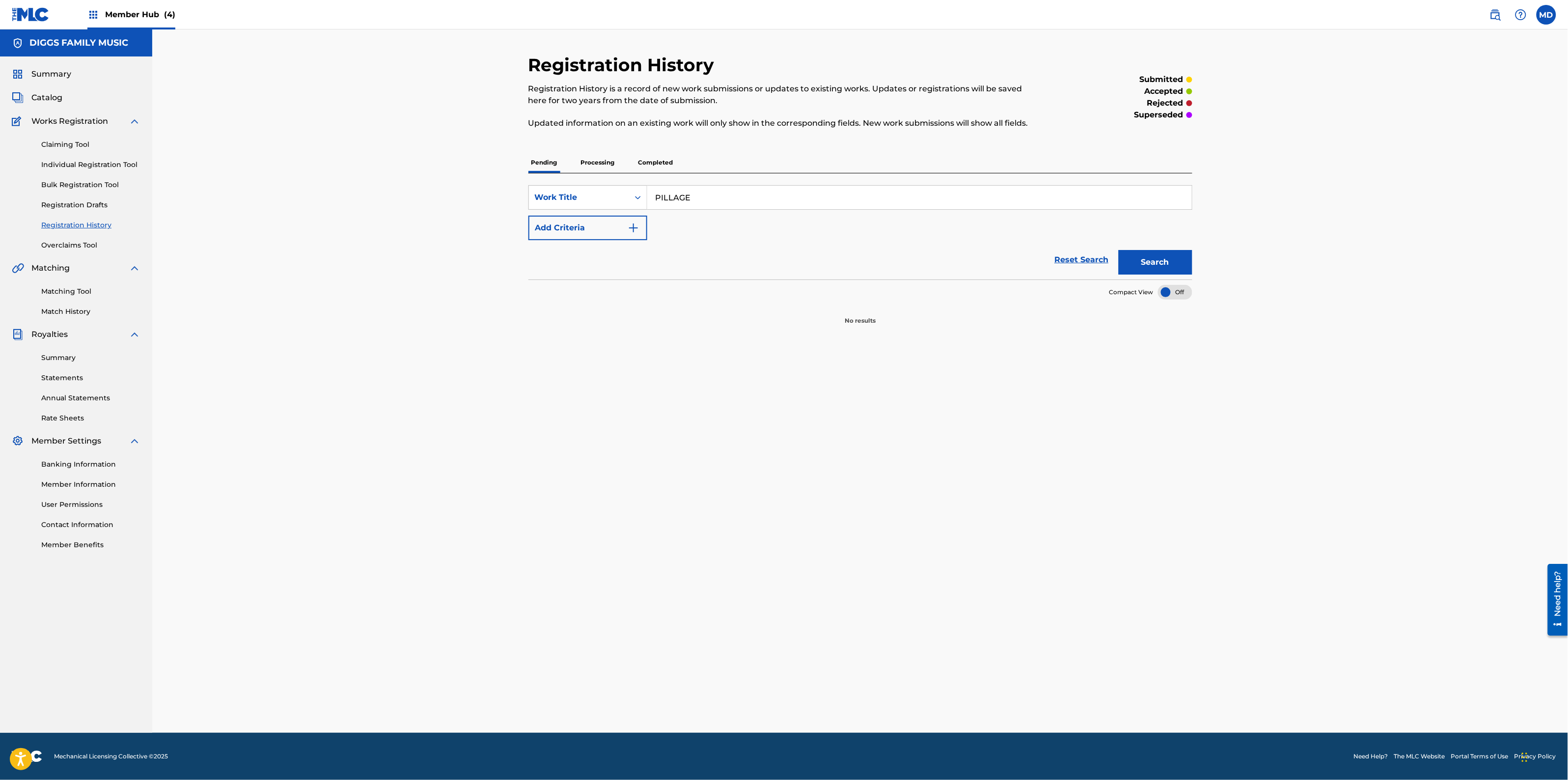
click at [603, 165] on p "Processing" at bounding box center [598, 163] width 40 height 21
click at [646, 162] on p "Completed" at bounding box center [655, 163] width 40 height 21
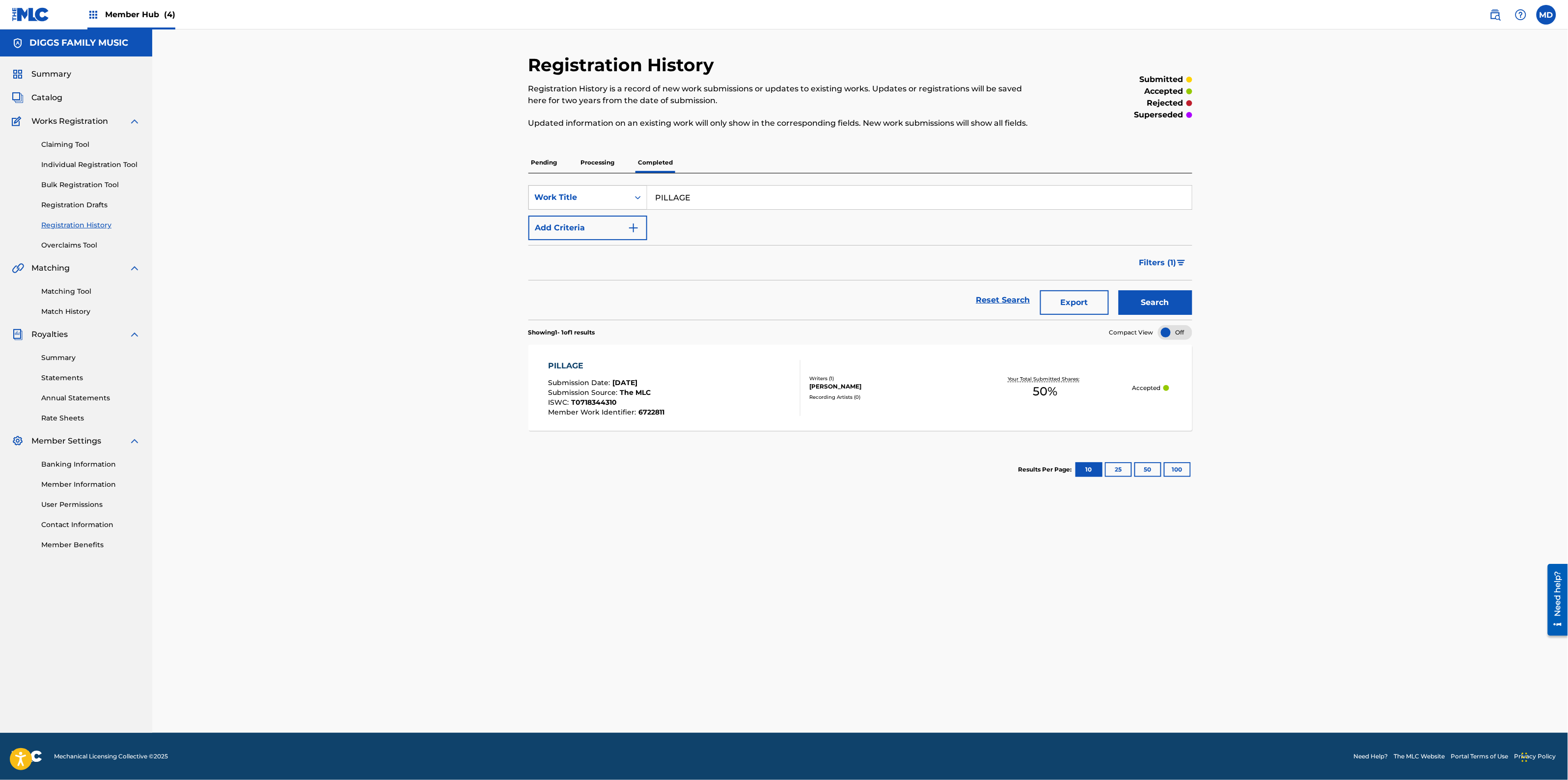
drag, startPoint x: 745, startPoint y: 199, endPoint x: 637, endPoint y: 204, distance: 108.1
click at [644, 205] on div "SearchWithCriteria88e6ef83-f331-44f9-8914-831b2039cdfc Work Title PILLAGE" at bounding box center [860, 197] width 664 height 24
paste input "ONEER THE FRONTIER"
click at [1145, 305] on button "Search" at bounding box center [1155, 303] width 74 height 24
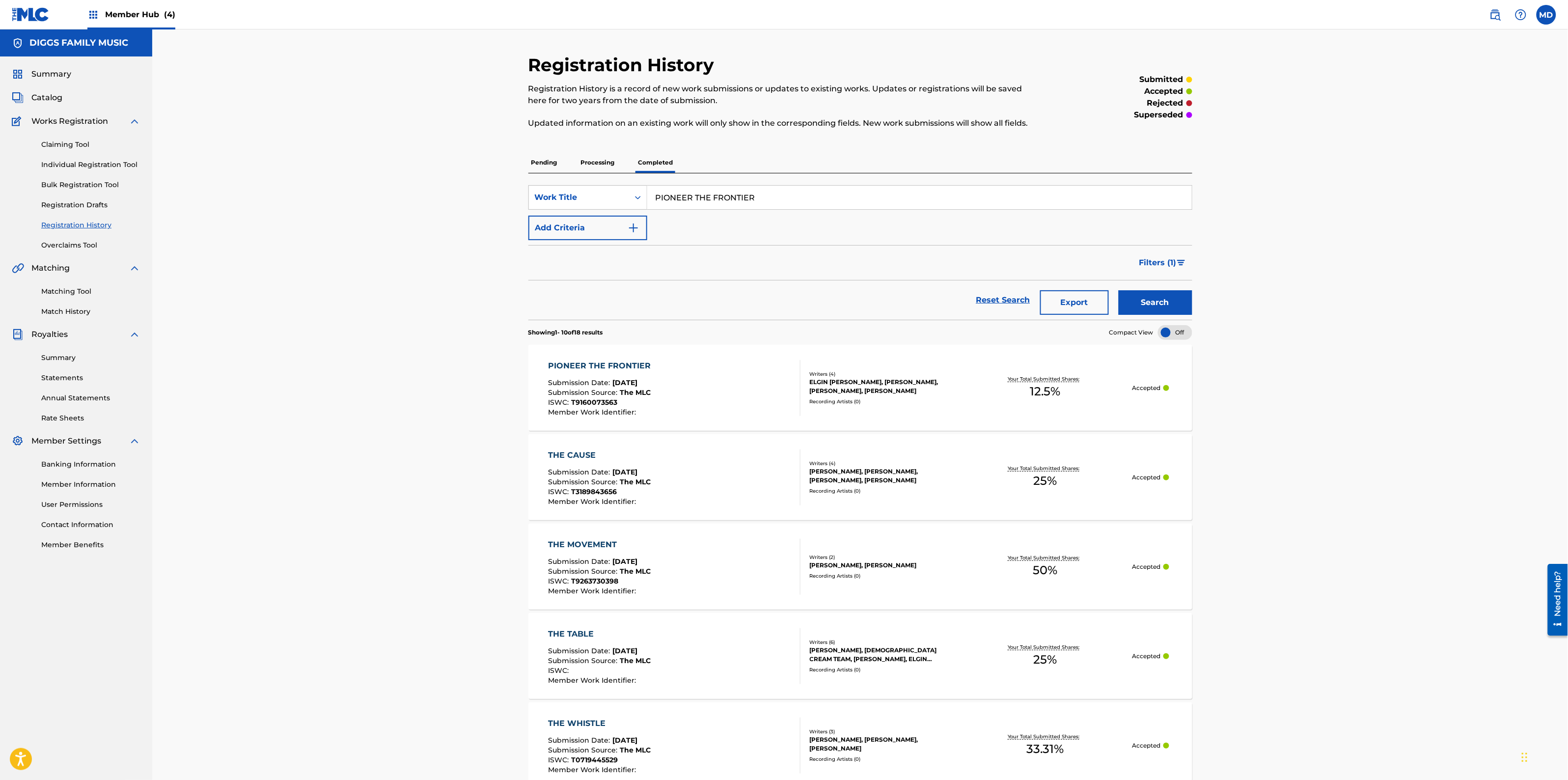
drag, startPoint x: 761, startPoint y: 201, endPoint x: 652, endPoint y: 190, distance: 109.6
click at [652, 190] on input "PIONEER THE FRONTIER" at bounding box center [919, 197] width 544 height 24
paste input "LAN"
click at [1127, 309] on button "Search" at bounding box center [1155, 303] width 74 height 24
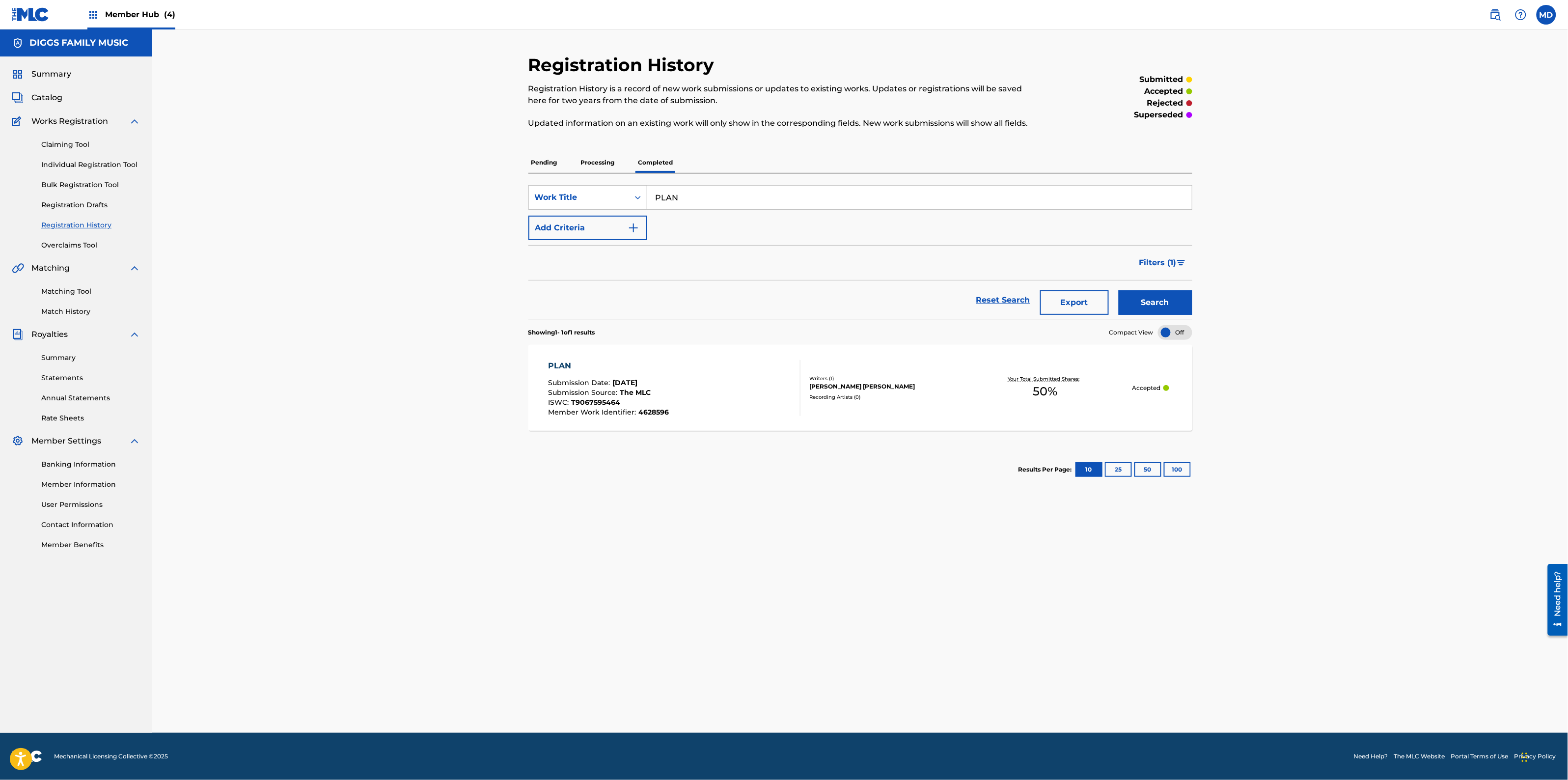
click at [681, 201] on input "PLAN" at bounding box center [919, 197] width 544 height 24
paste input "Y IV KEEPS"
type input "PLAY IV KEEPS"
click at [1136, 306] on button "Search" at bounding box center [1155, 303] width 74 height 24
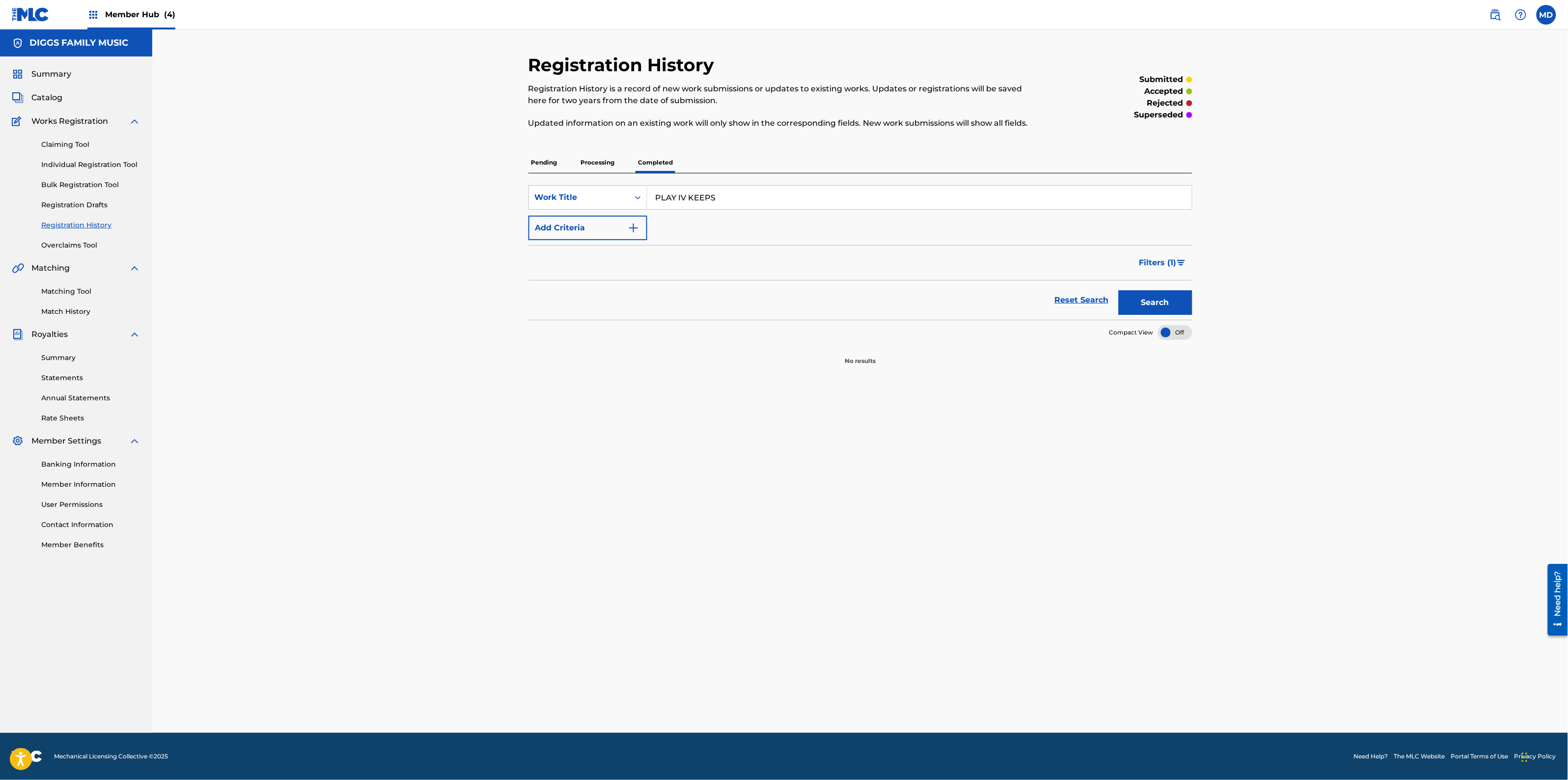
click at [614, 161] on p "Processing" at bounding box center [598, 163] width 40 height 21
click at [538, 166] on p "Pending" at bounding box center [544, 163] width 32 height 21
drag, startPoint x: 729, startPoint y: 201, endPoint x: 650, endPoint y: 198, distance: 79.1
click at [651, 197] on input "PLAY IV KEEPS" at bounding box center [919, 197] width 544 height 24
click at [73, 147] on link "Claiming Tool" at bounding box center [91, 145] width 99 height 10
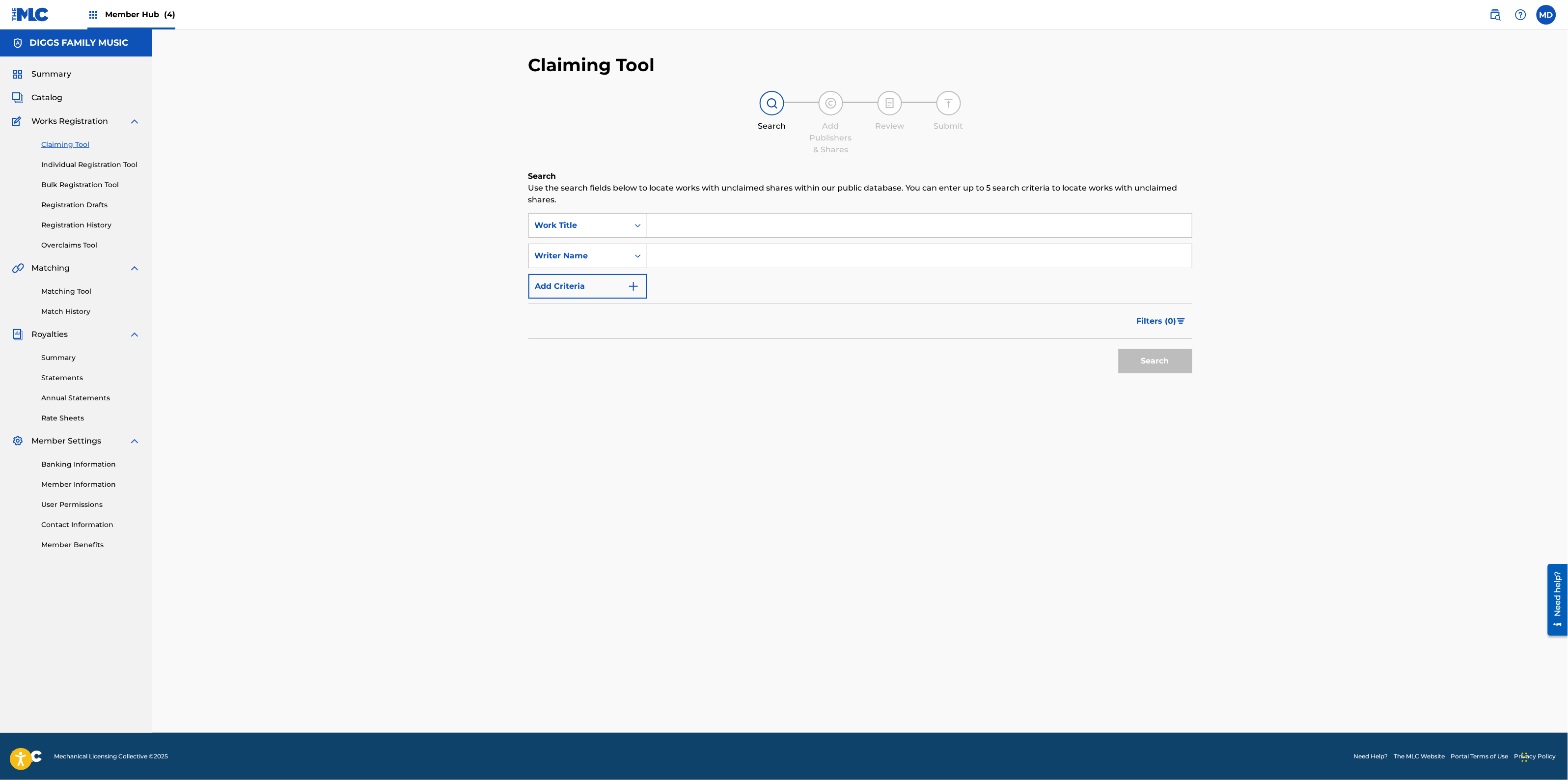
click at [700, 230] on input "Search Form" at bounding box center [919, 225] width 544 height 24
paste input "PLAY IV KEEPS"
type input "PLAY IV KEEPS"
click at [706, 255] on input "Search Form" at bounding box center [919, 256] width 544 height 24
type input "[PERSON_NAME]"
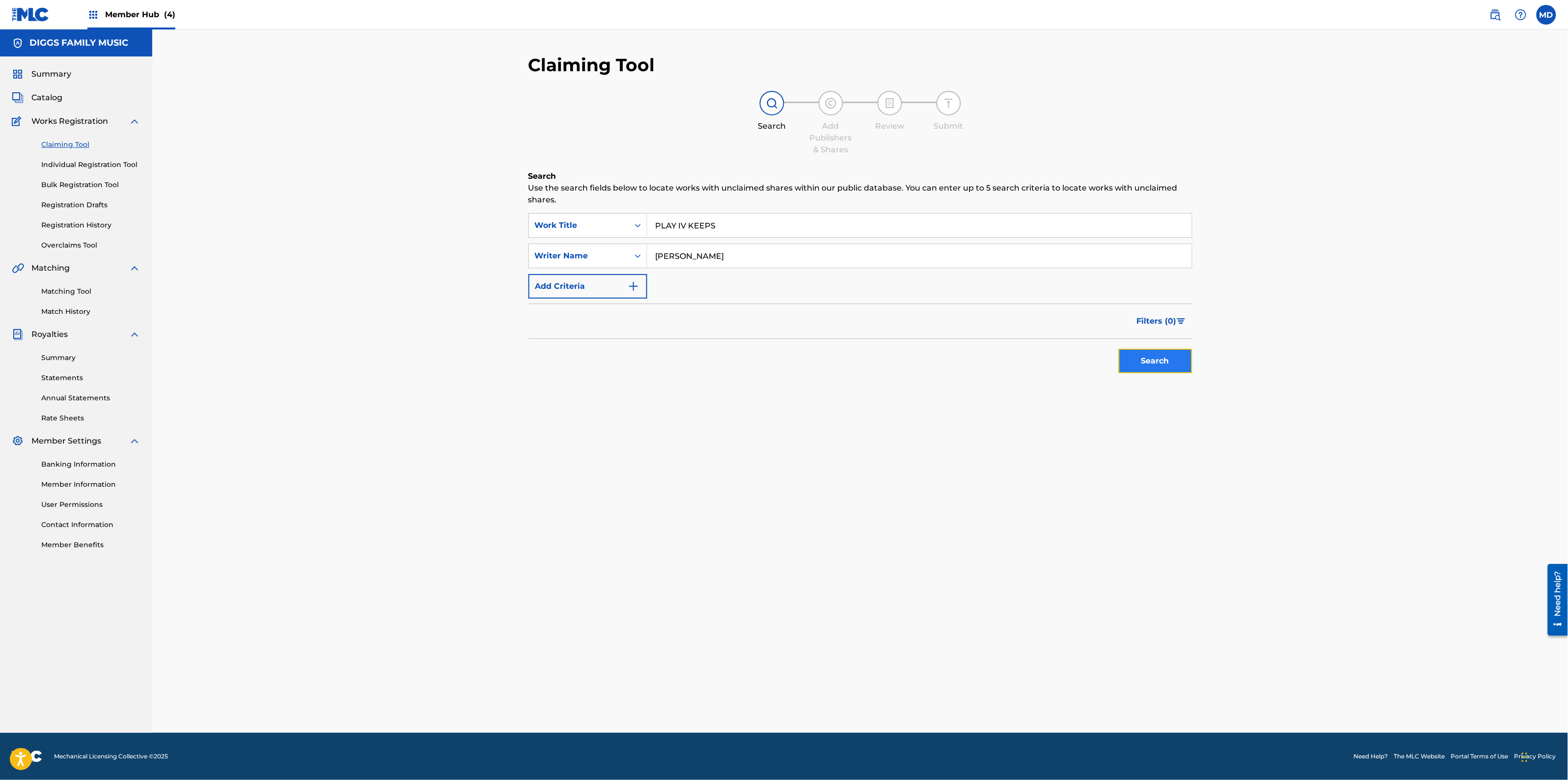
click at [1154, 363] on button "Search" at bounding box center [1155, 361] width 74 height 24
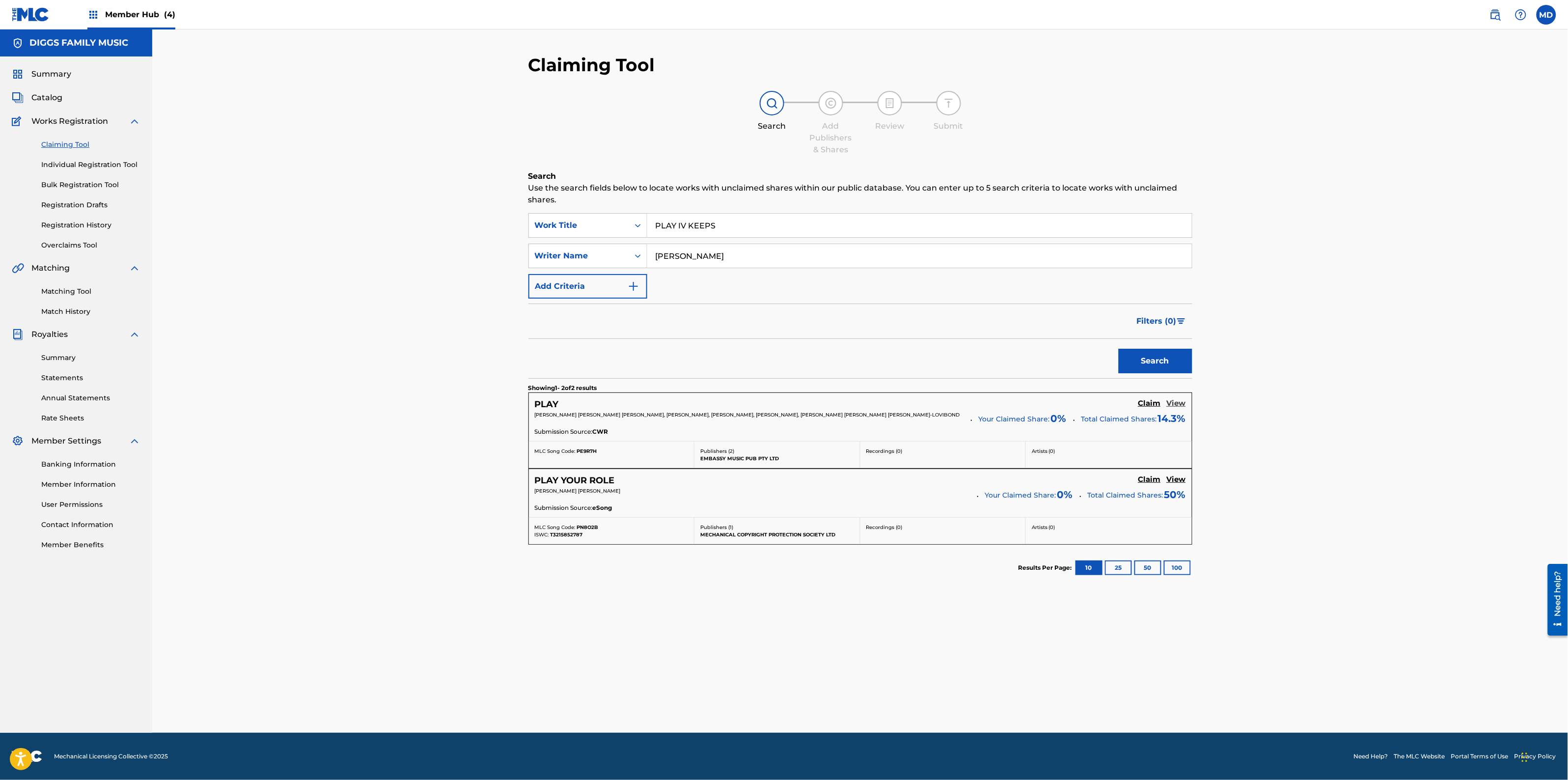
click at [1177, 406] on h5 "View" at bounding box center [1177, 403] width 19 height 10
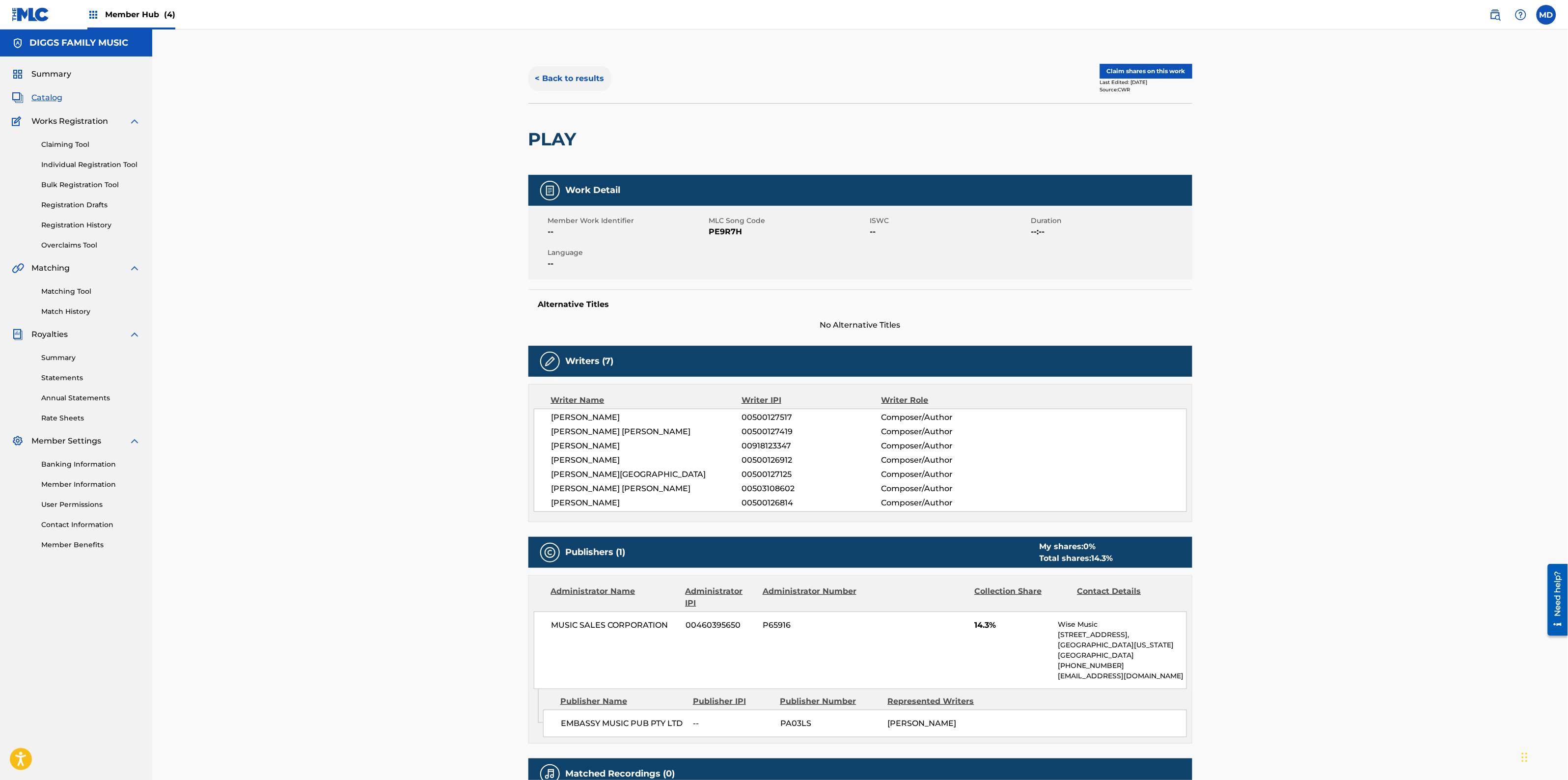
click at [555, 79] on button "< Back to results" at bounding box center [569, 78] width 83 height 24
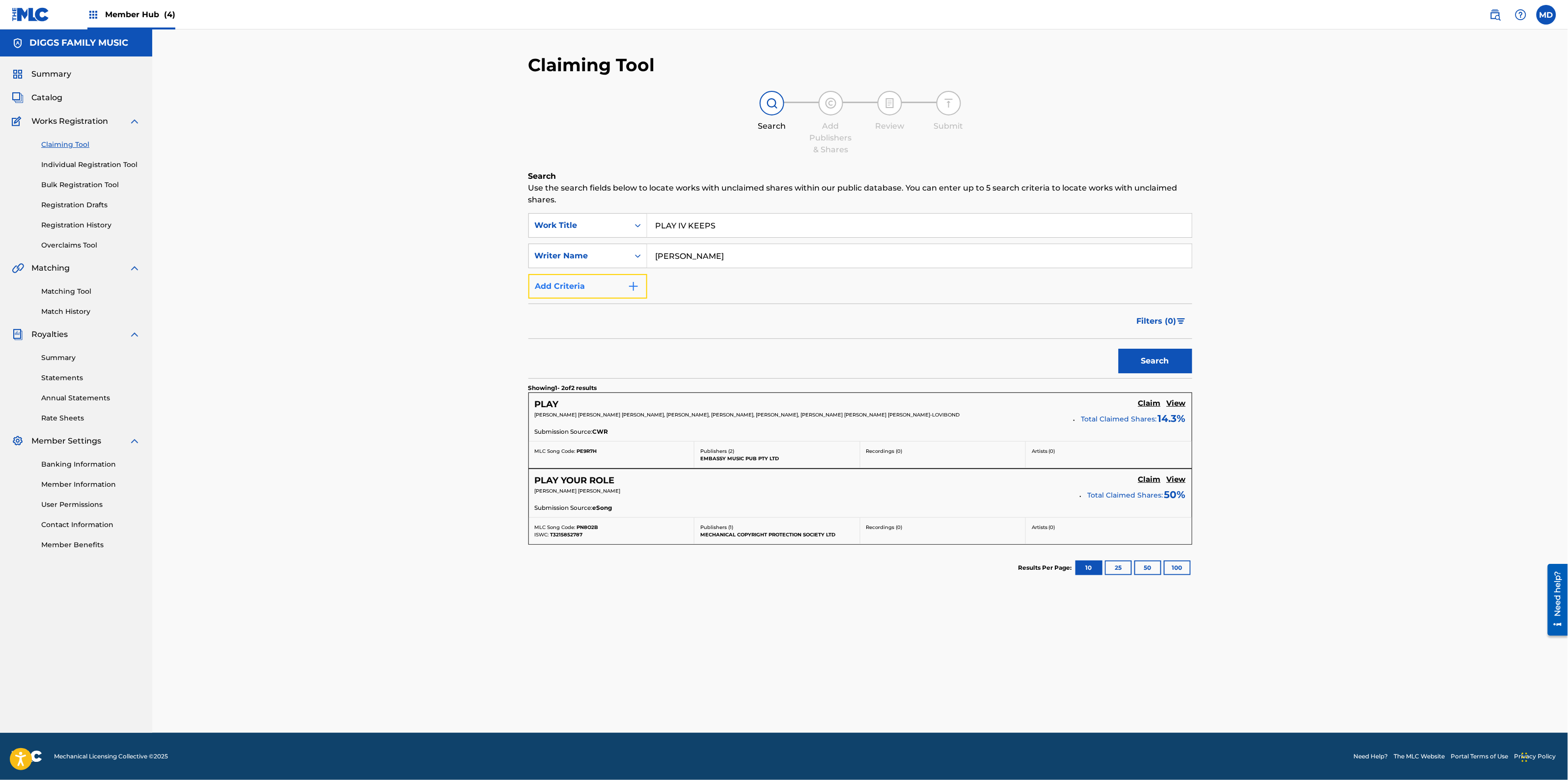
click at [587, 288] on button "Add Criteria" at bounding box center [587, 286] width 119 height 24
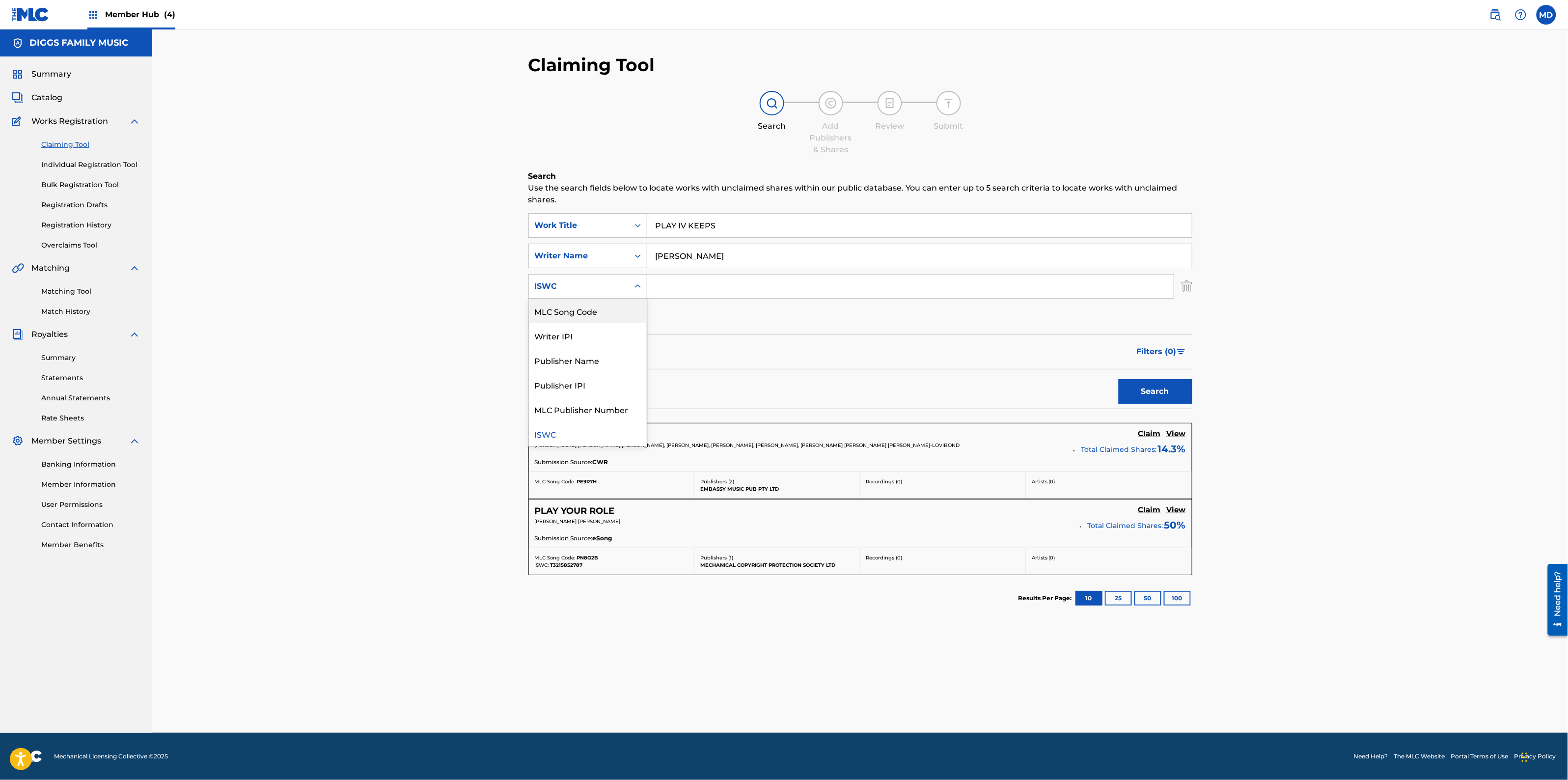
click at [580, 298] on div "6 results available. Use Up and Down to choose options, press Enter to select t…" at bounding box center [587, 286] width 119 height 24
click at [377, 201] on div "Claiming Tool Search Add Publishers & Shares Review Submit Search Use the searc…" at bounding box center [860, 381] width 1416 height 703
click at [737, 258] on input "[PERSON_NAME]" at bounding box center [919, 256] width 544 height 24
drag, startPoint x: 740, startPoint y: 261, endPoint x: 636, endPoint y: 262, distance: 104.0
click at [646, 266] on div "SearchWithCriteriaa34ba9cd-4bf5-46b4-b45f-95e4f6385915 Writer Name [PERSON_NAME]" at bounding box center [860, 256] width 664 height 24
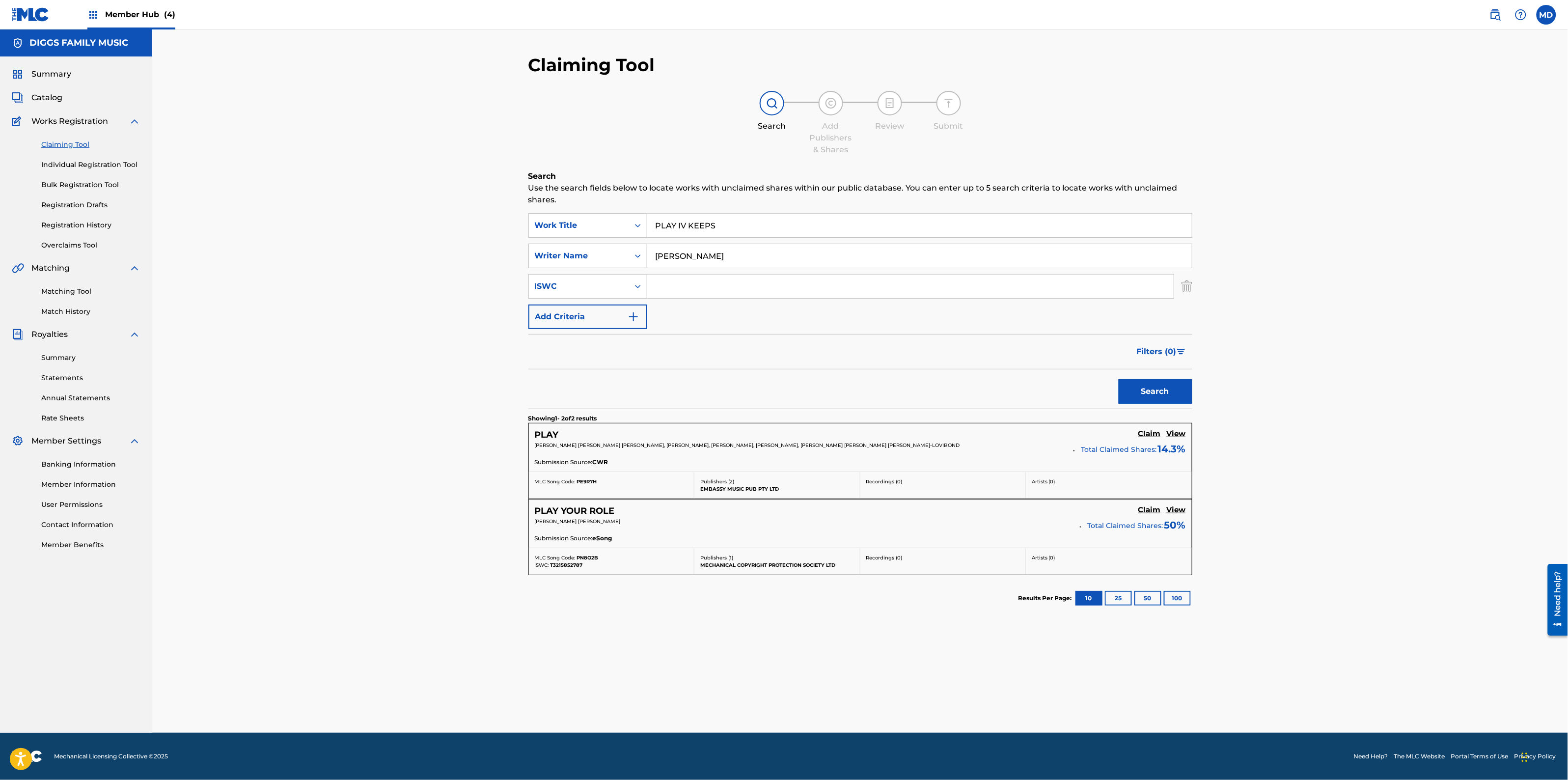
paste input "[PERSON_NAME]"
type input "[PERSON_NAME]"
click at [1134, 395] on button "Search" at bounding box center [1155, 392] width 74 height 24
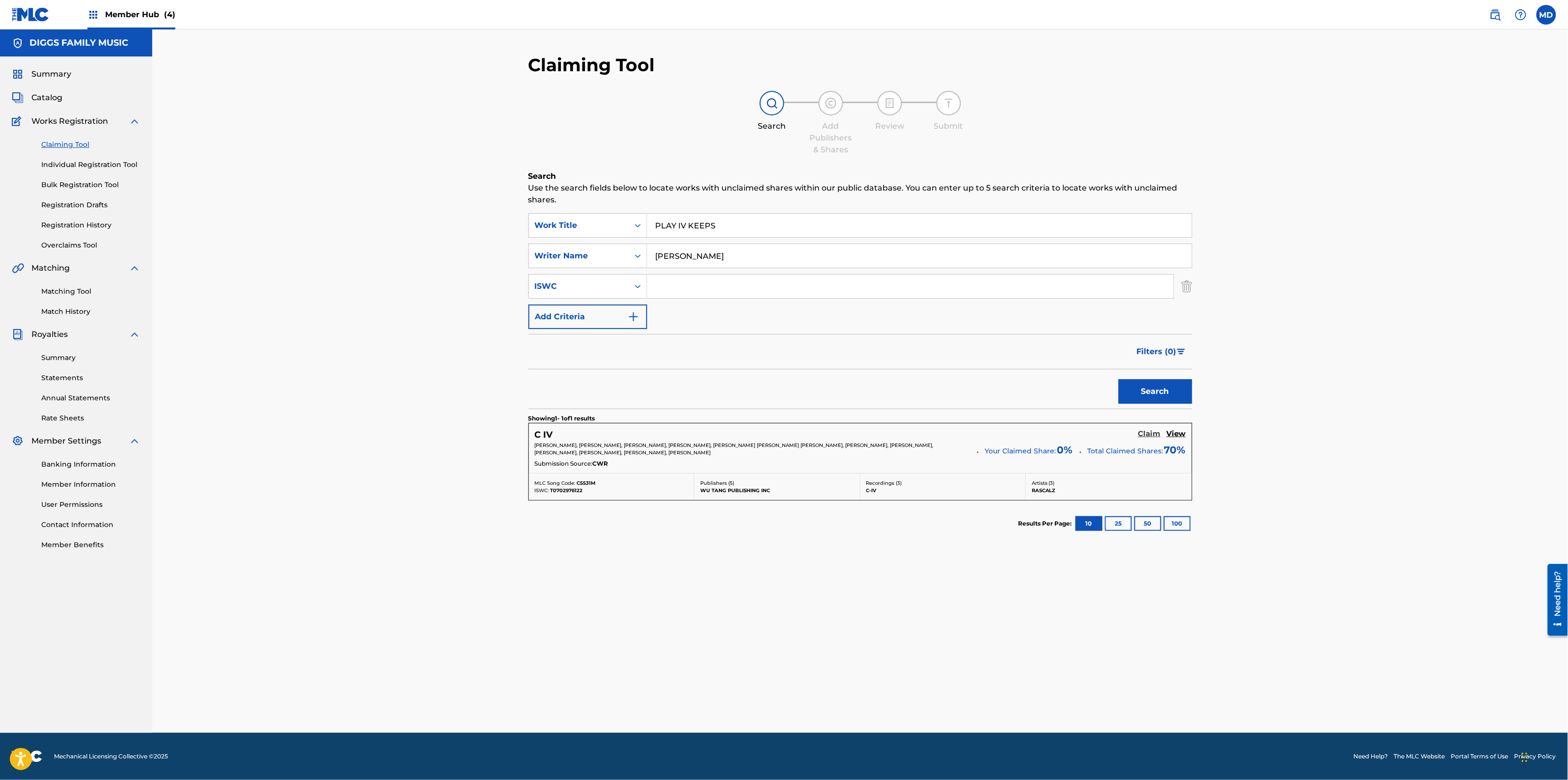
click at [1145, 435] on h5 "Claim" at bounding box center [1149, 434] width 22 height 10
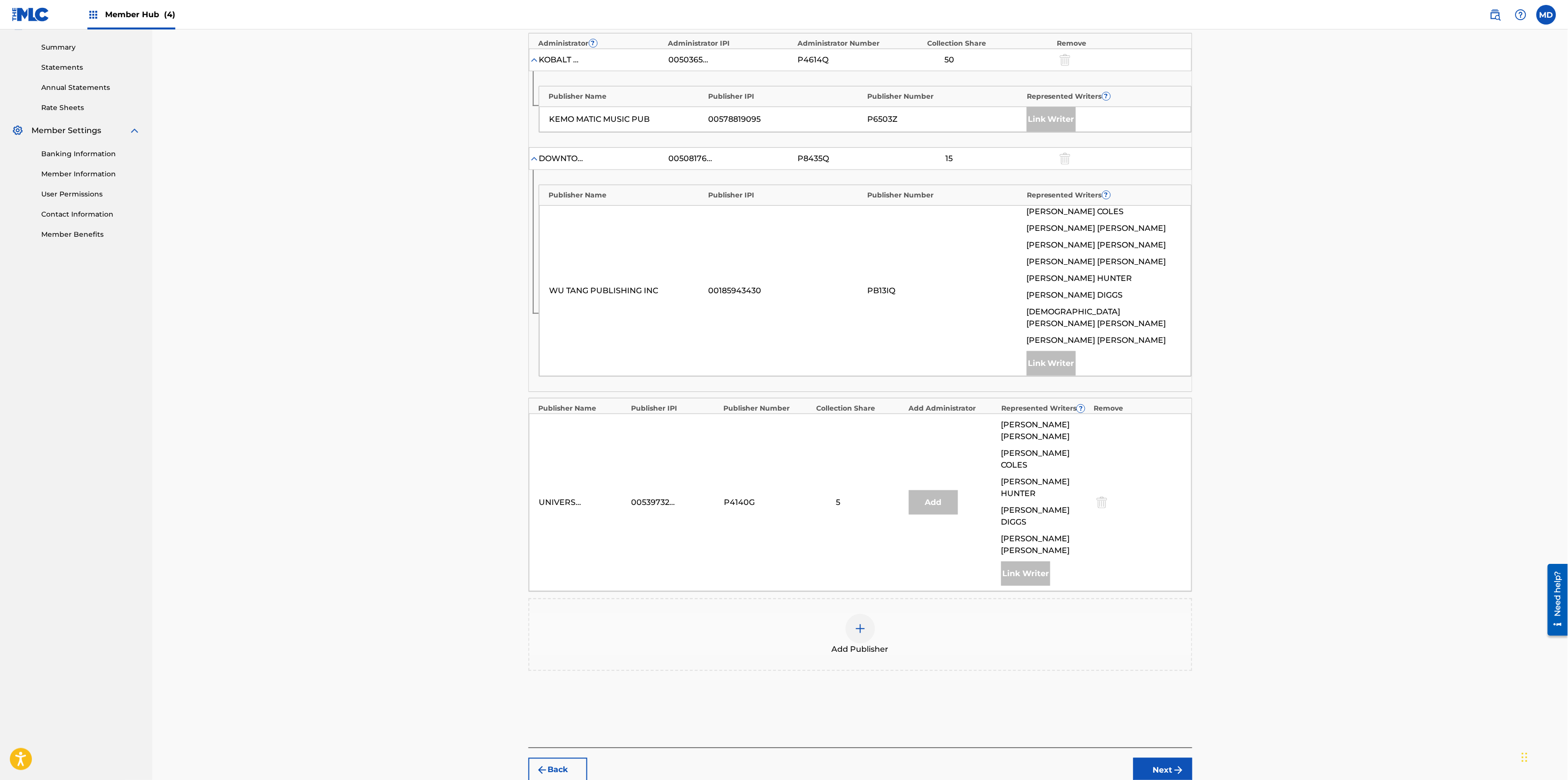
scroll to position [314, 0]
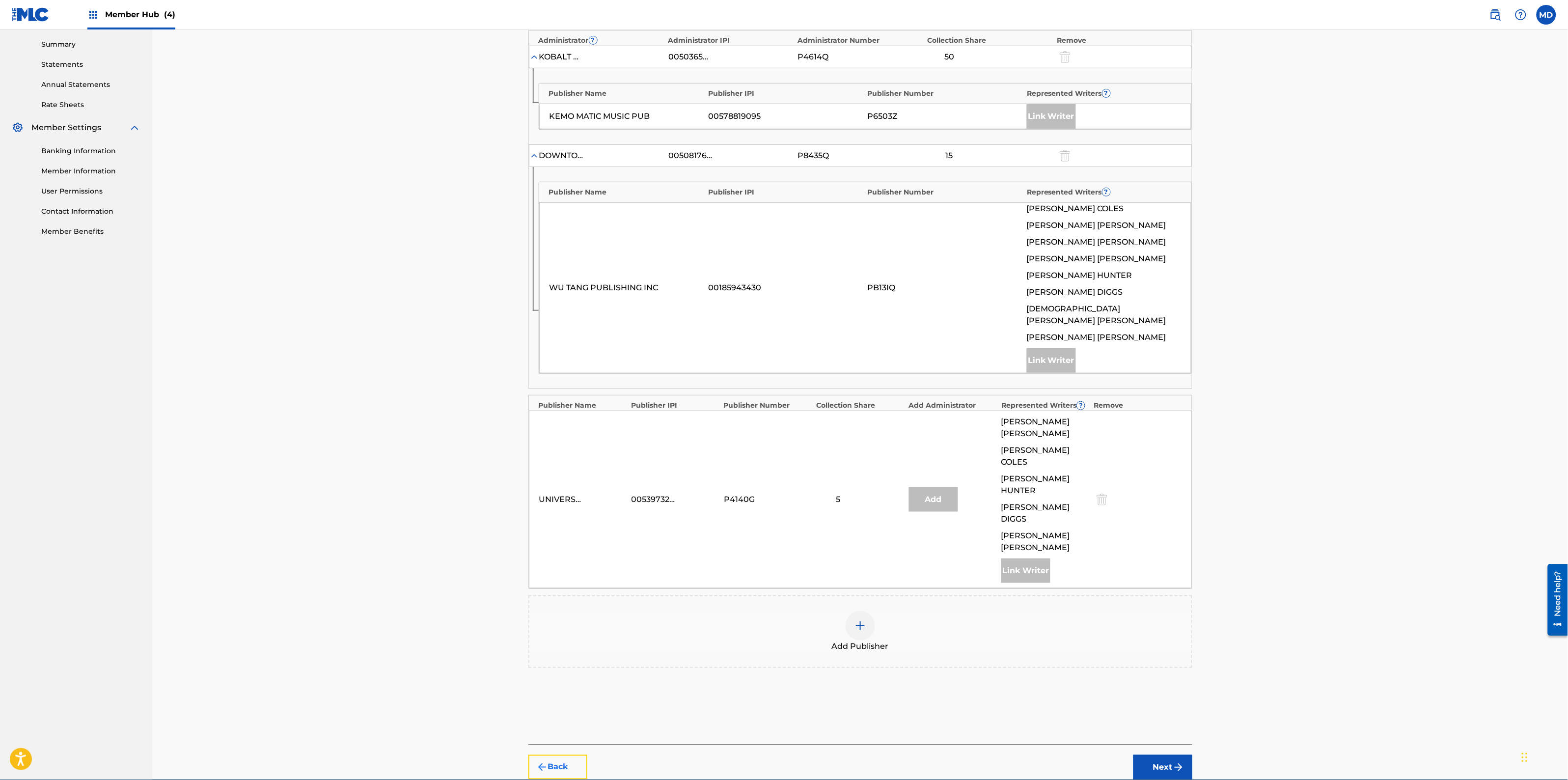
click at [557, 755] on button "Back" at bounding box center [558, 767] width 59 height 24
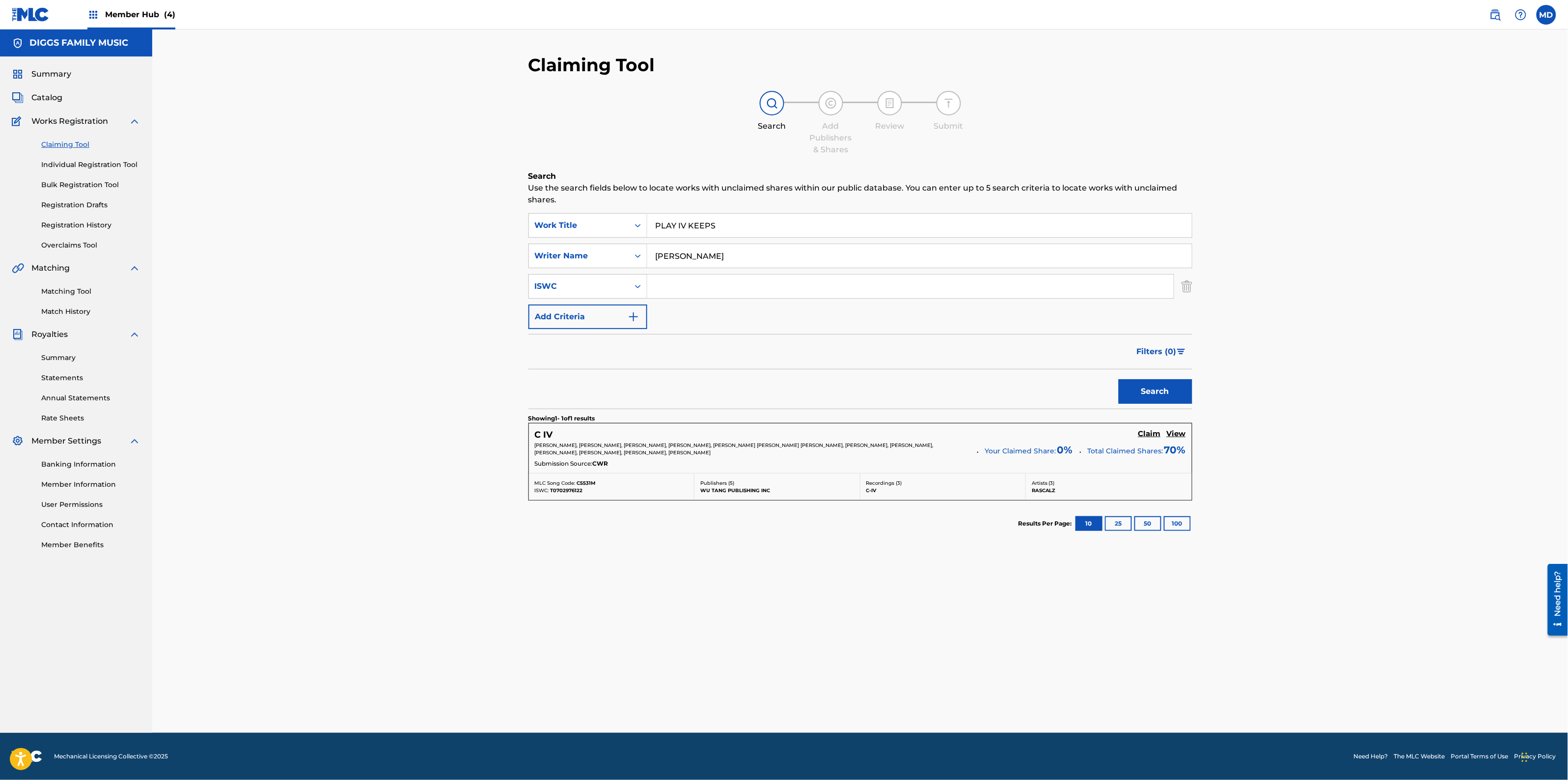
scroll to position [0, 0]
click at [686, 220] on input "PLAY IV KEEPS" at bounding box center [919, 225] width 544 height 24
click at [700, 249] on strong "keeps" at bounding box center [695, 247] width 24 height 10
type input "play 4 keeps"
click at [1149, 392] on button "Search" at bounding box center [1155, 392] width 74 height 24
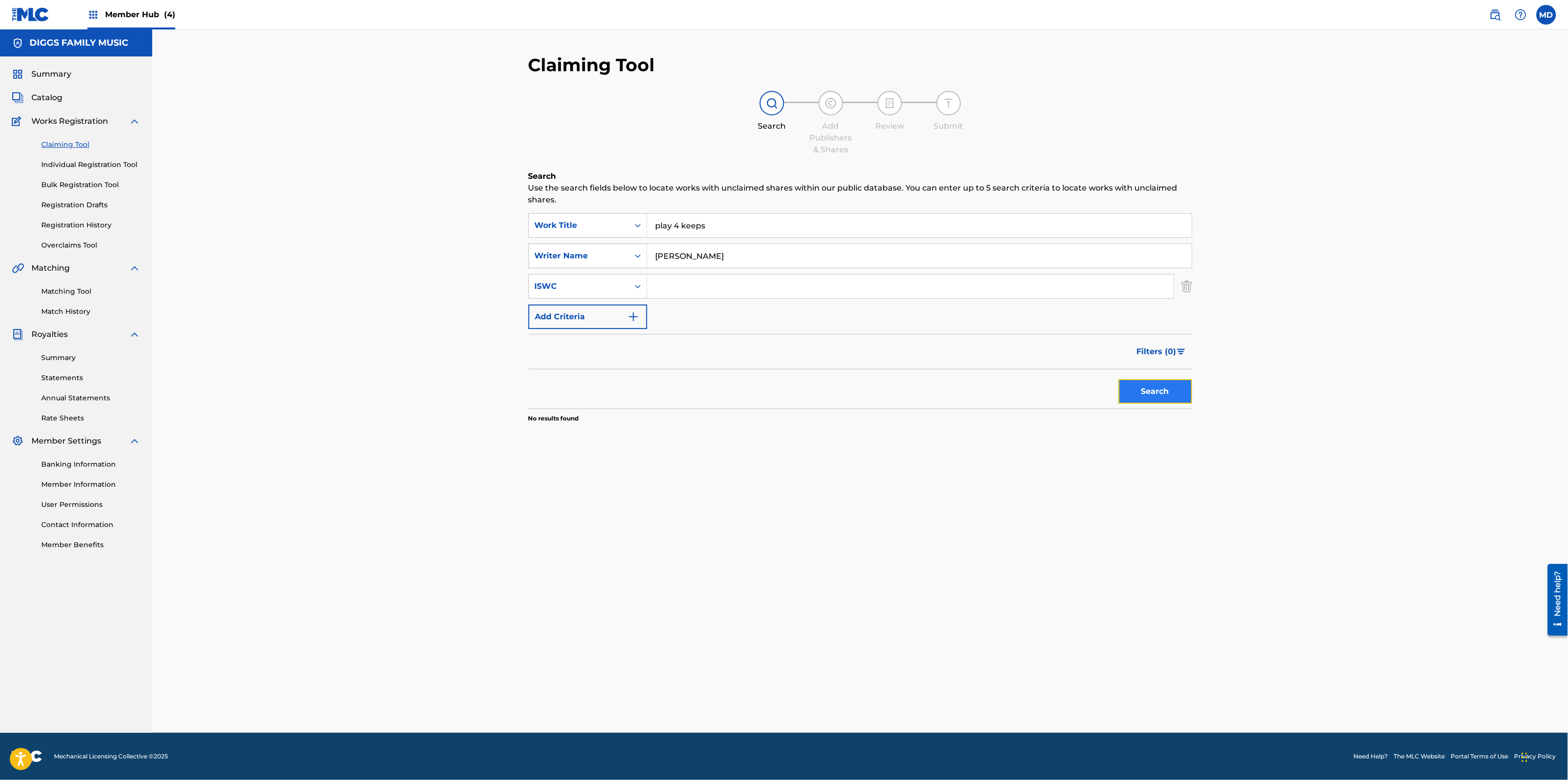
click at [1148, 392] on button "Search" at bounding box center [1155, 392] width 74 height 24
click at [64, 168] on link "Individual Registration Tool" at bounding box center [91, 165] width 99 height 10
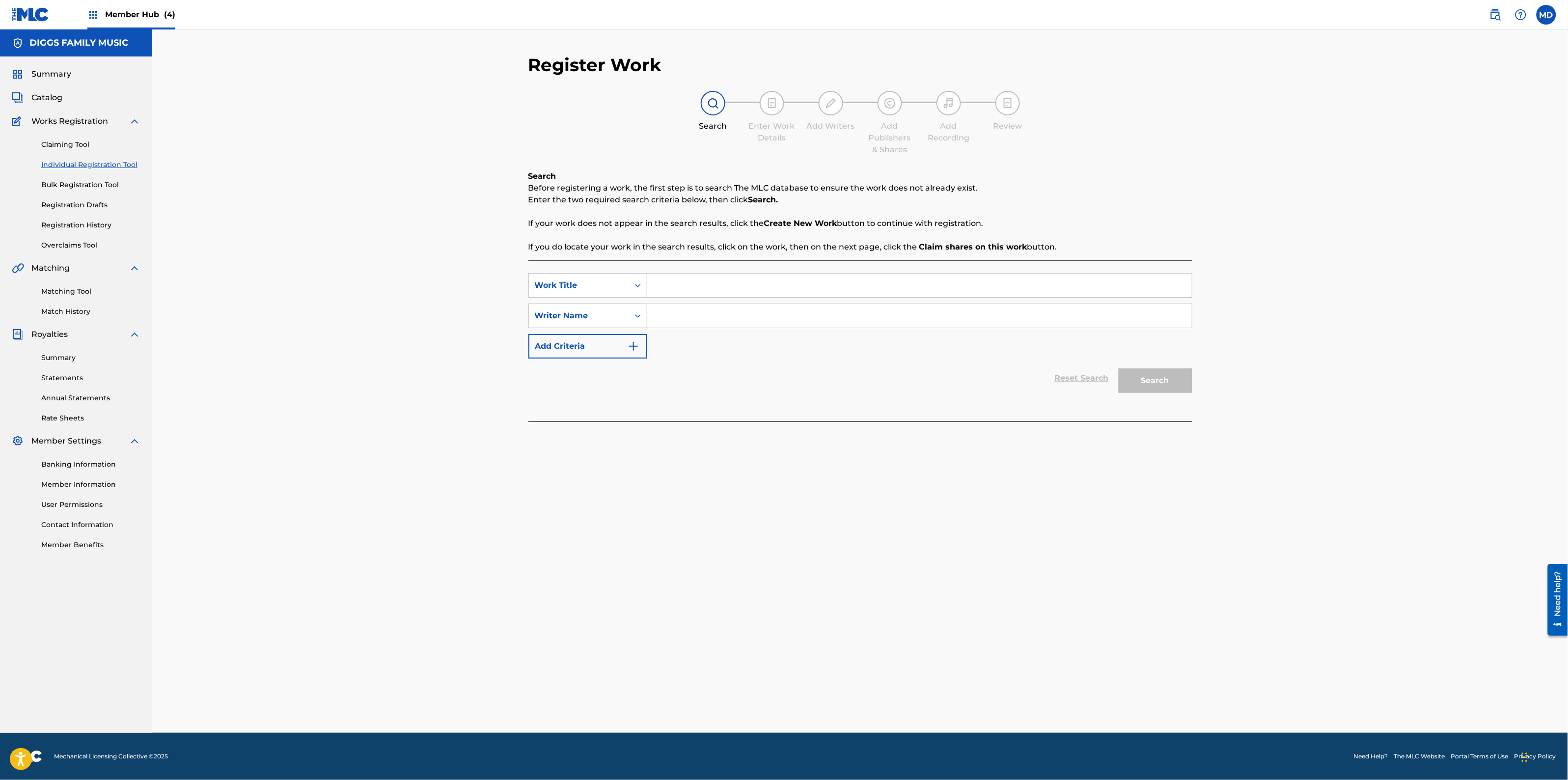
click at [672, 284] on input "Search Form" at bounding box center [919, 286] width 544 height 24
paste input "PLAY IV KEEPS"
click at [727, 311] on div "play iv keeps" at bounding box center [845, 308] width 396 height 18
type input "play iv keeps"
click at [727, 314] on input "Search Form" at bounding box center [919, 316] width 544 height 24
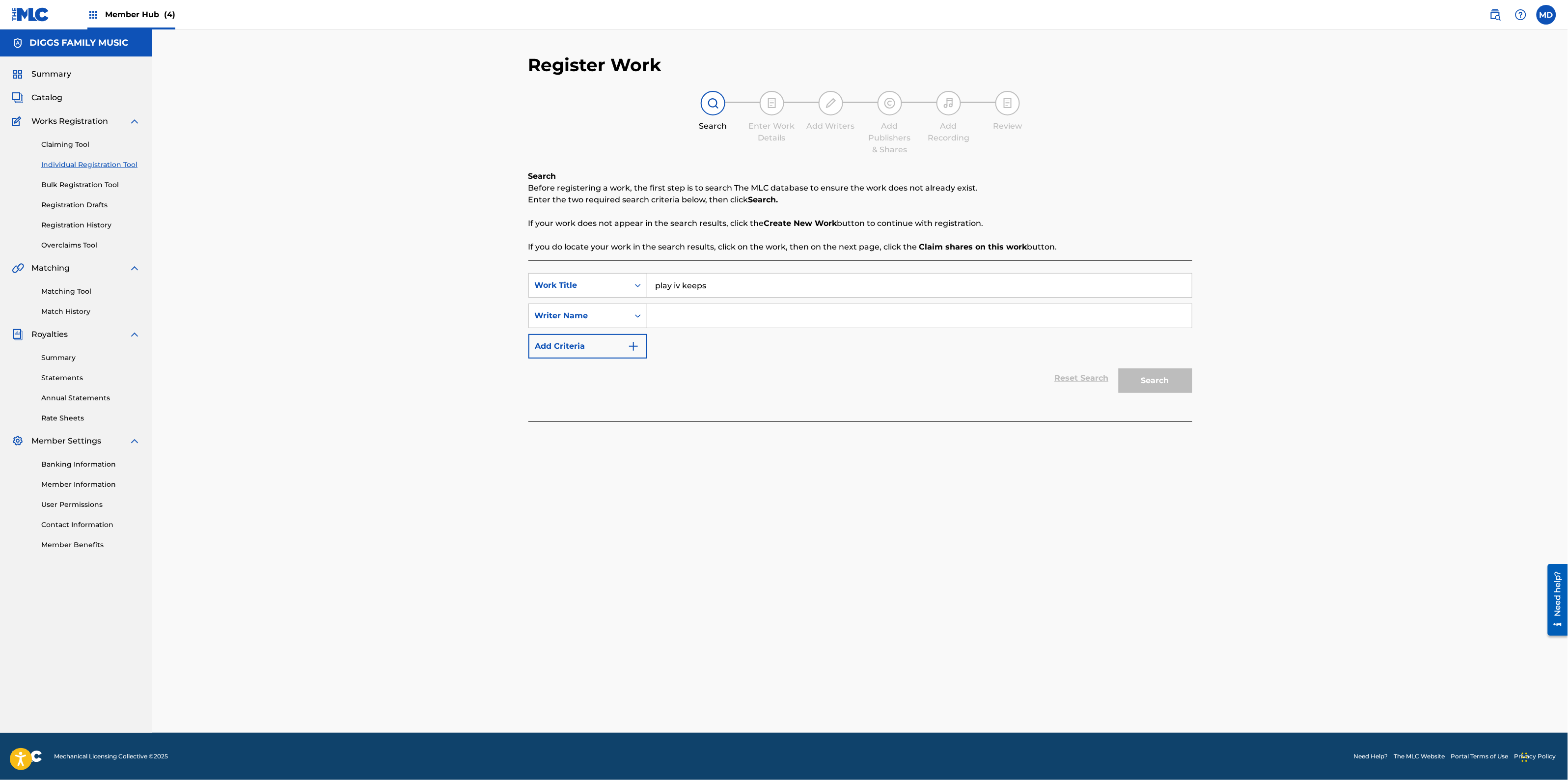
paste input "[PERSON_NAME]"
type input "[PERSON_NAME]"
click at [1169, 379] on button "Search" at bounding box center [1155, 381] width 74 height 24
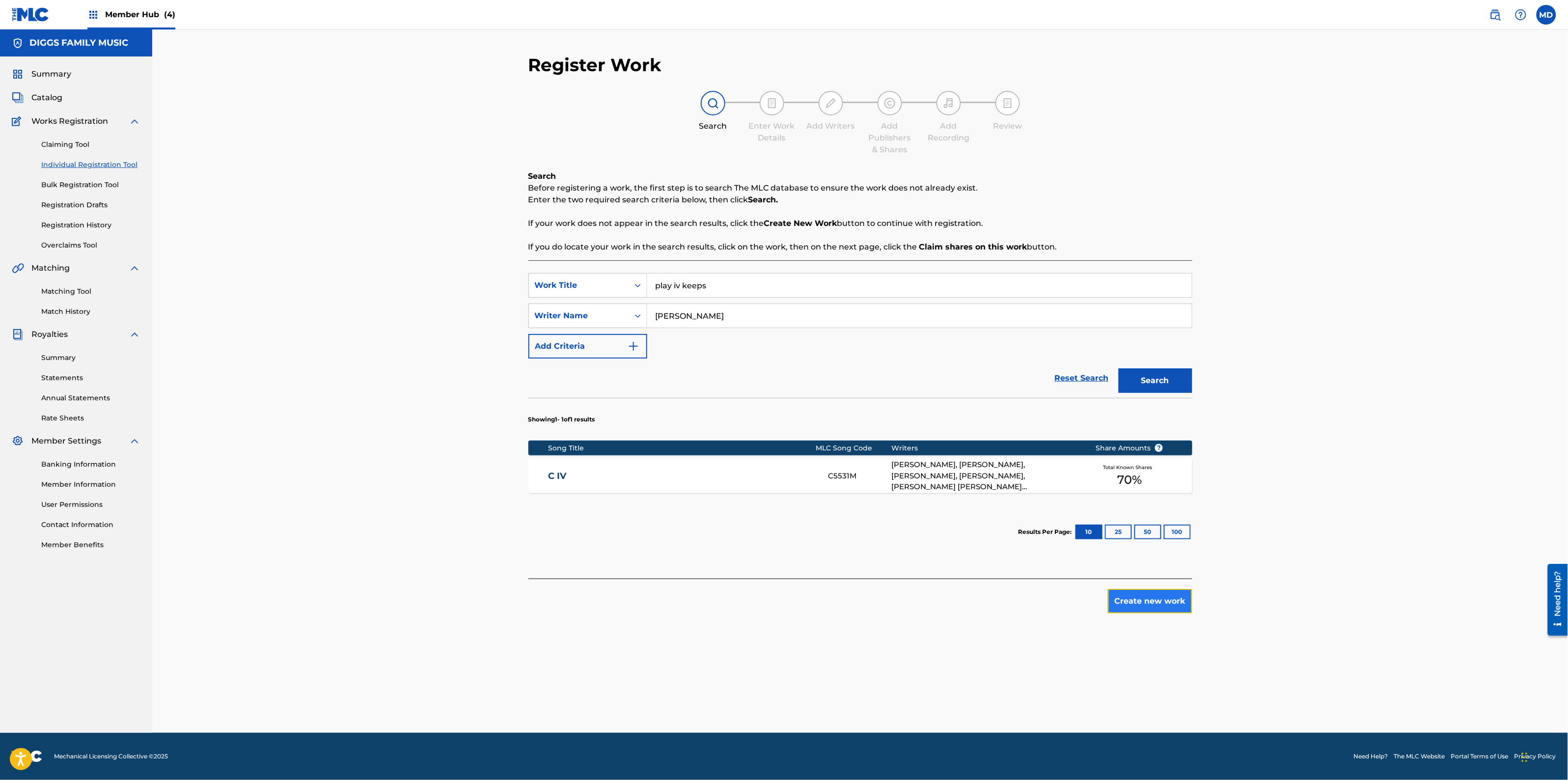
click at [1145, 610] on button "Create new work" at bounding box center [1150, 601] width 84 height 24
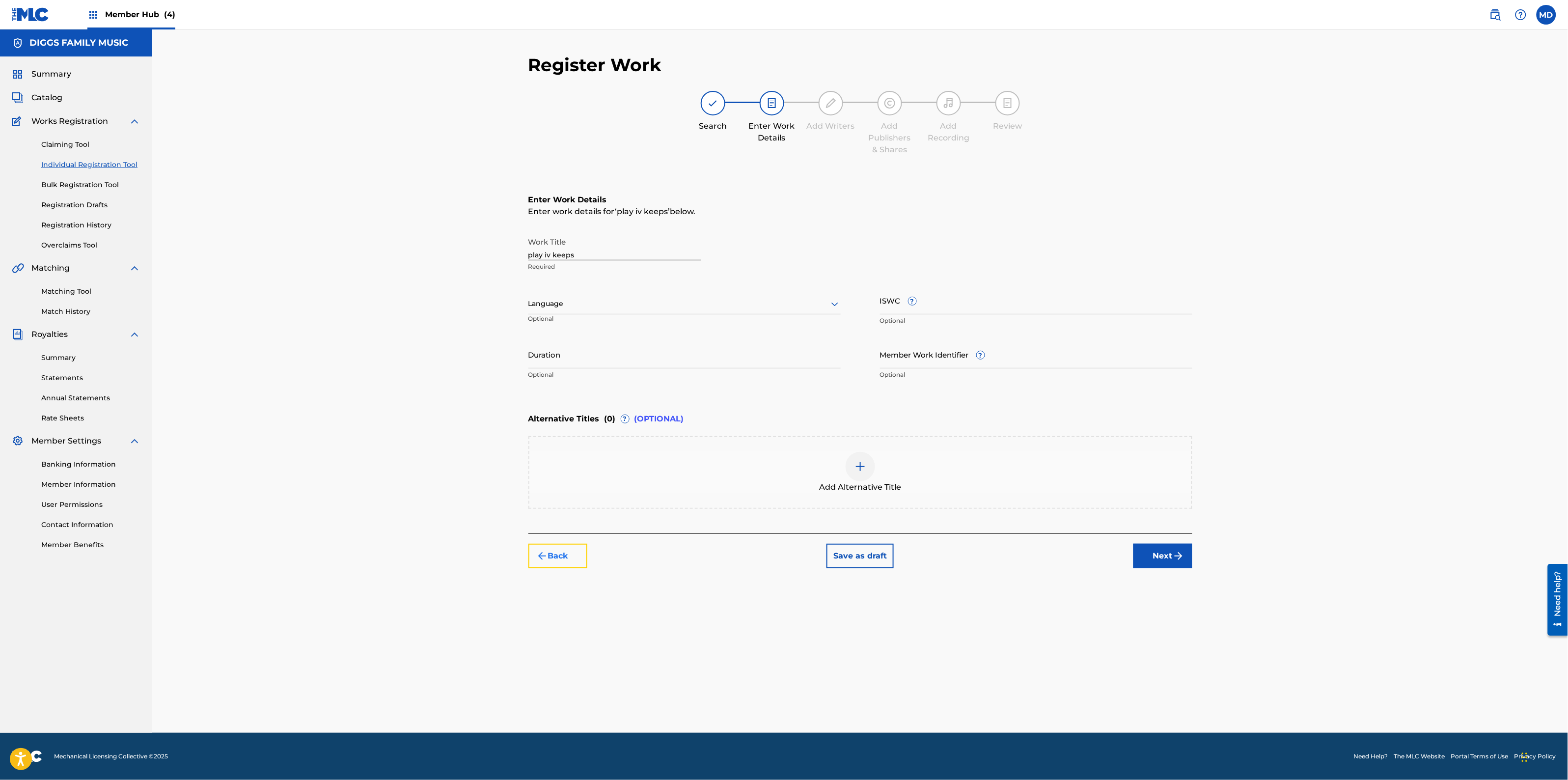
click at [555, 559] on button "Back" at bounding box center [558, 556] width 59 height 24
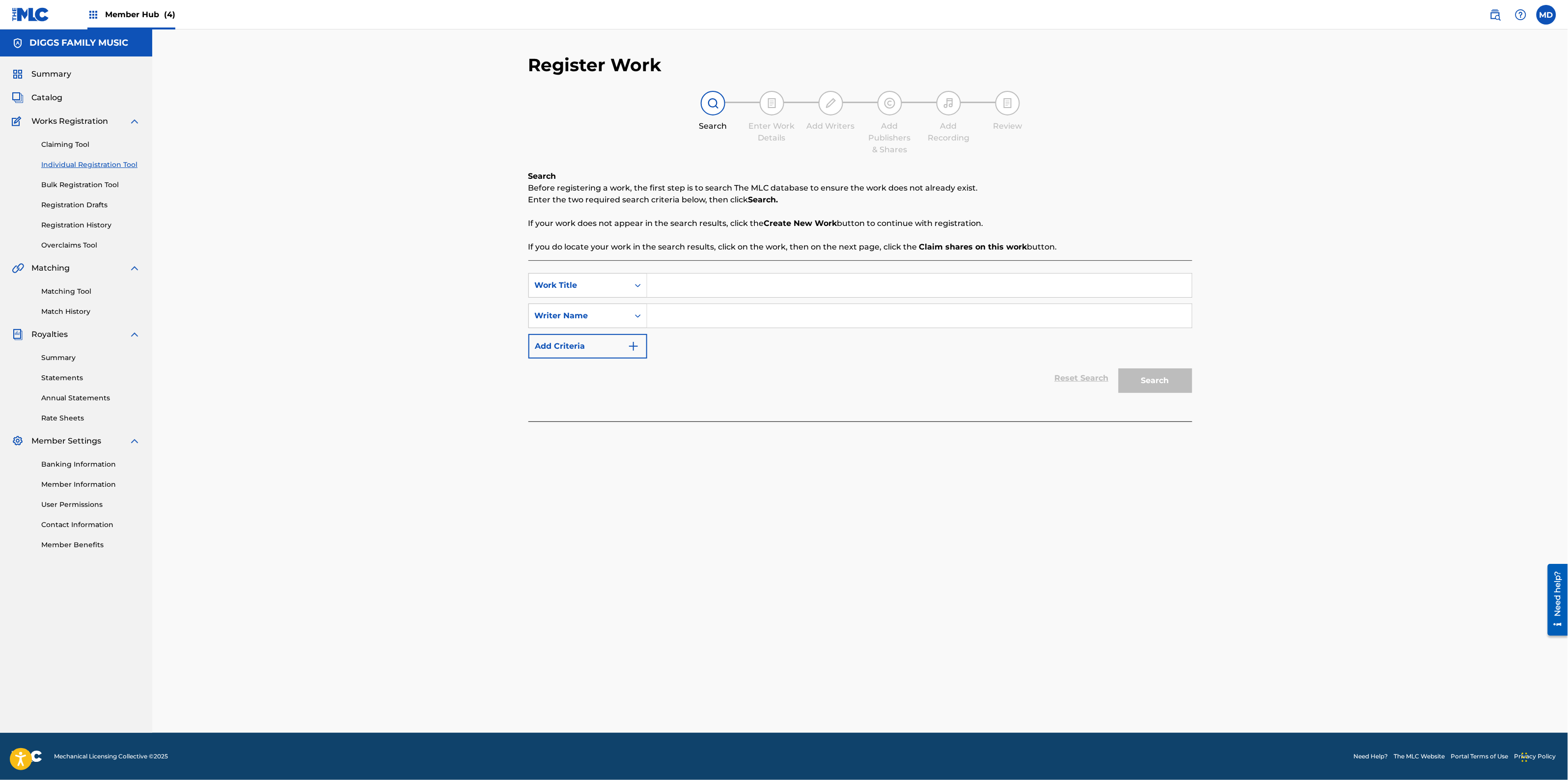
click at [749, 316] on input "Search Form" at bounding box center [919, 316] width 544 height 24
paste input "[PERSON_NAME]"
type input "[PERSON_NAME]"
click at [736, 286] on input "Search Form" at bounding box center [919, 286] width 544 height 24
paste input "PLAY IV KEEPS"
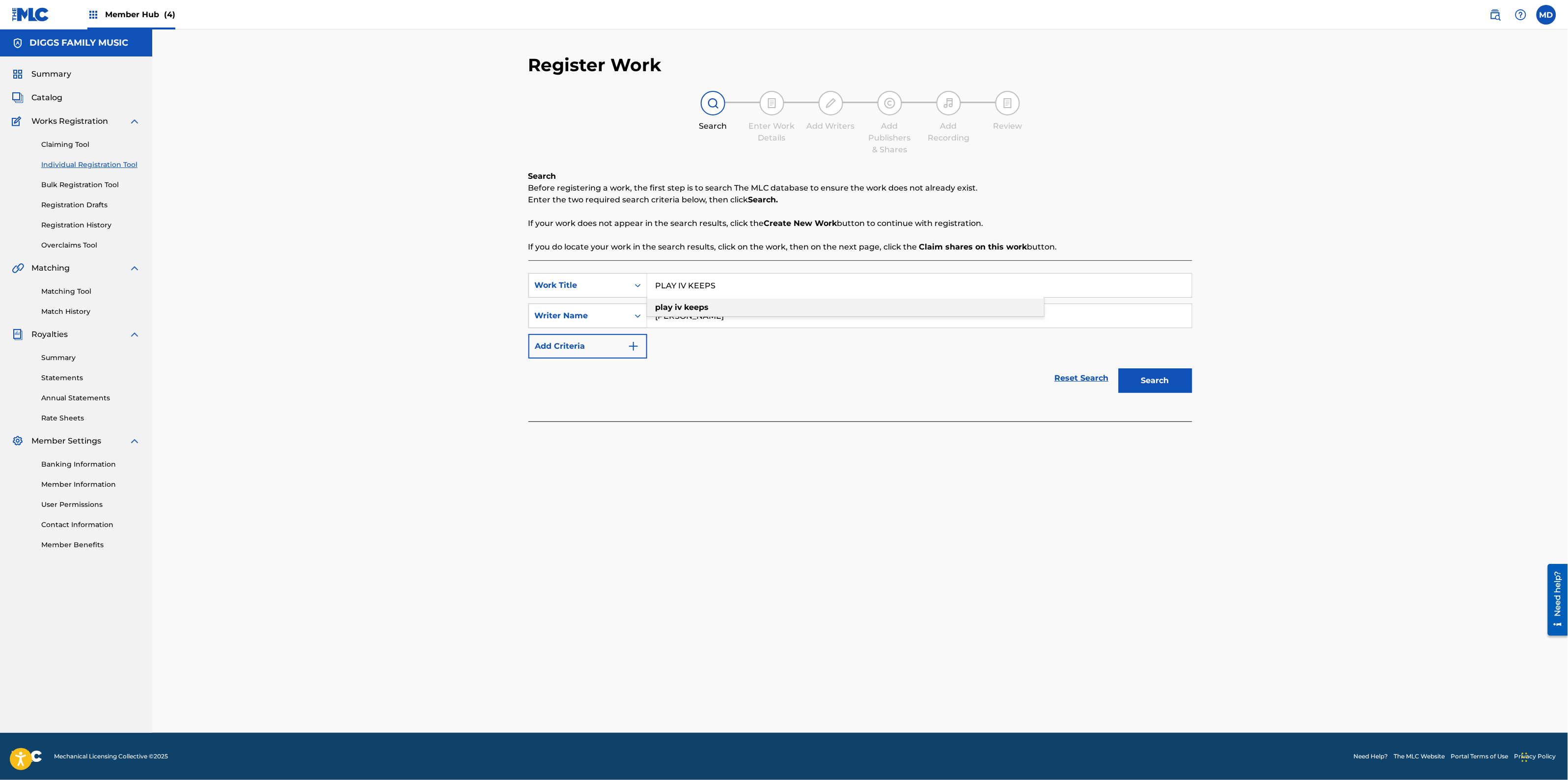
click at [774, 316] on div "play iv keeps" at bounding box center [845, 308] width 396 height 18
type input "play iv keeps"
click at [1125, 379] on button "Search" at bounding box center [1155, 381] width 74 height 24
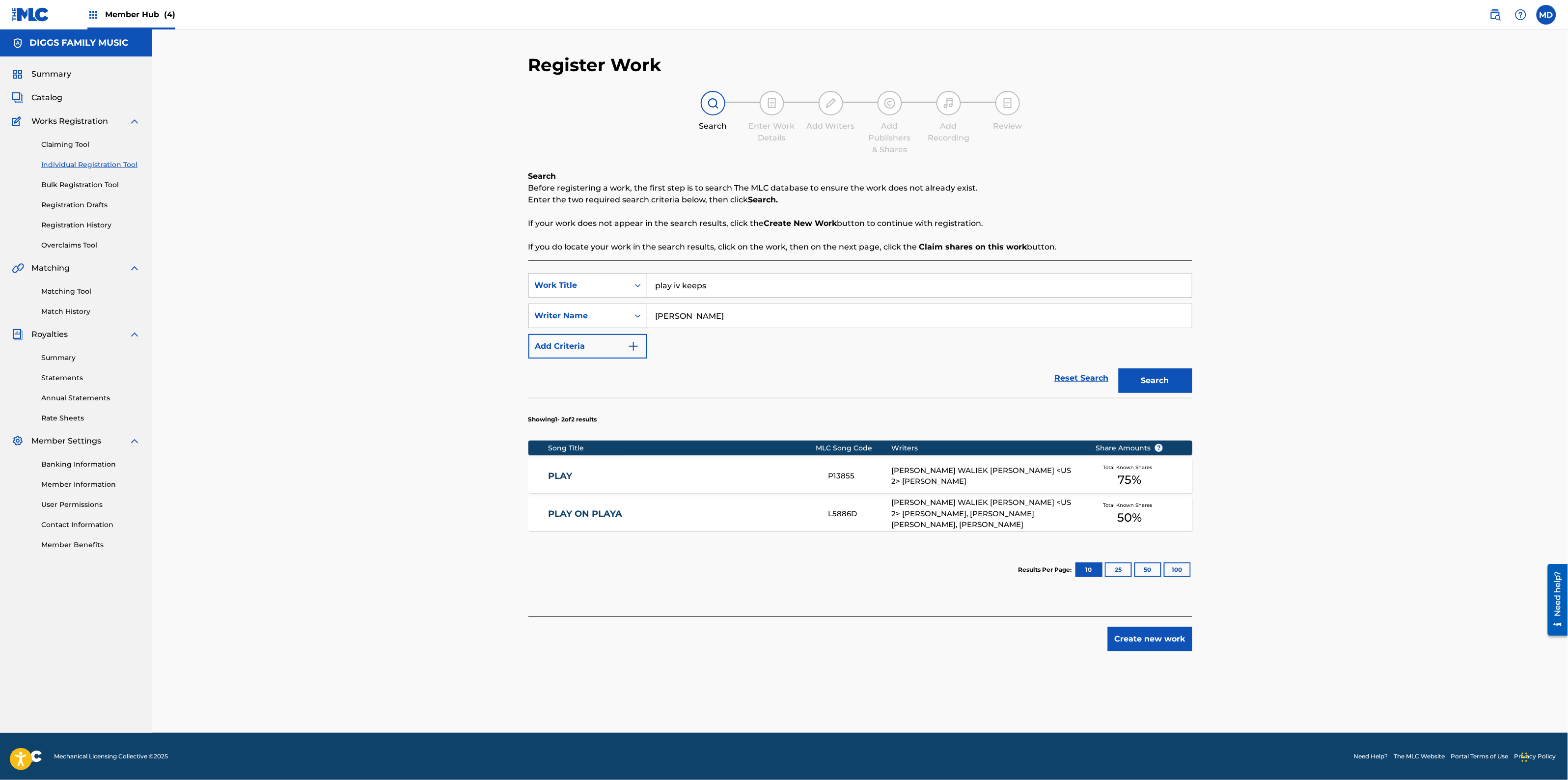
click at [639, 479] on link "PLAY" at bounding box center [682, 476] width 267 height 12
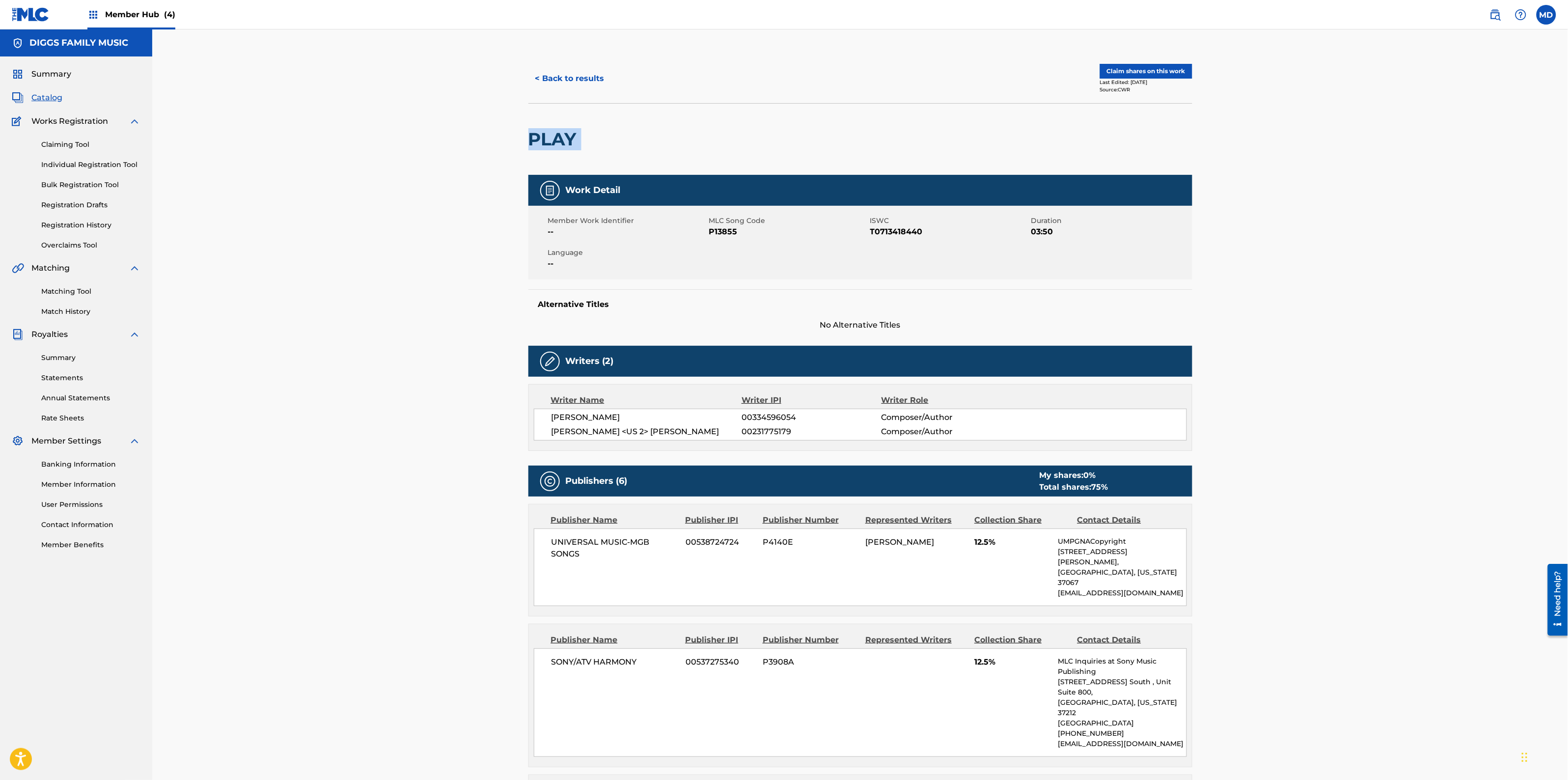
drag, startPoint x: 582, startPoint y: 143, endPoint x: 512, endPoint y: 156, distance: 71.2
click at [1114, 72] on button "Claim shares on this work" at bounding box center [1146, 71] width 93 height 15
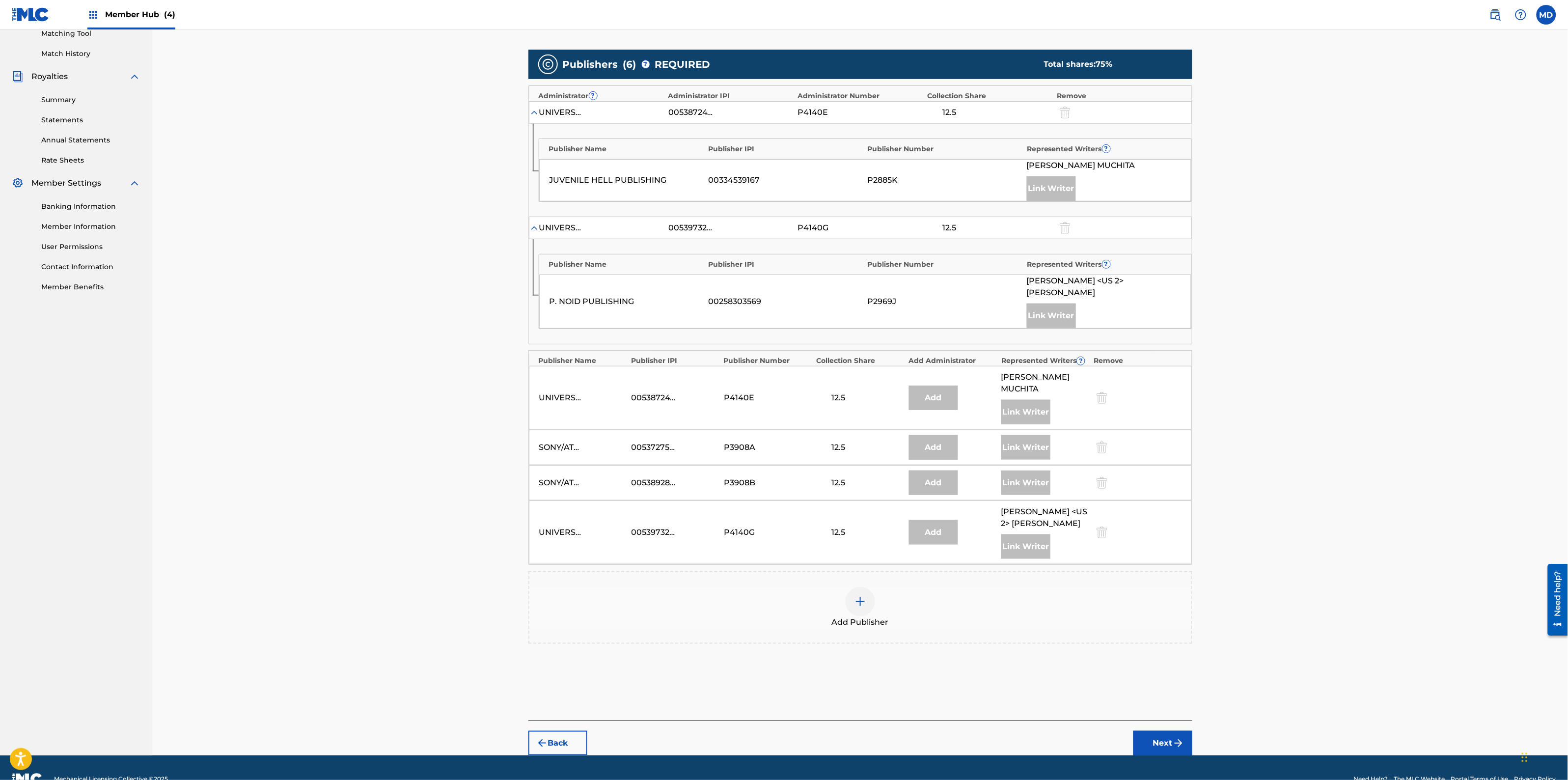
scroll to position [270, 0]
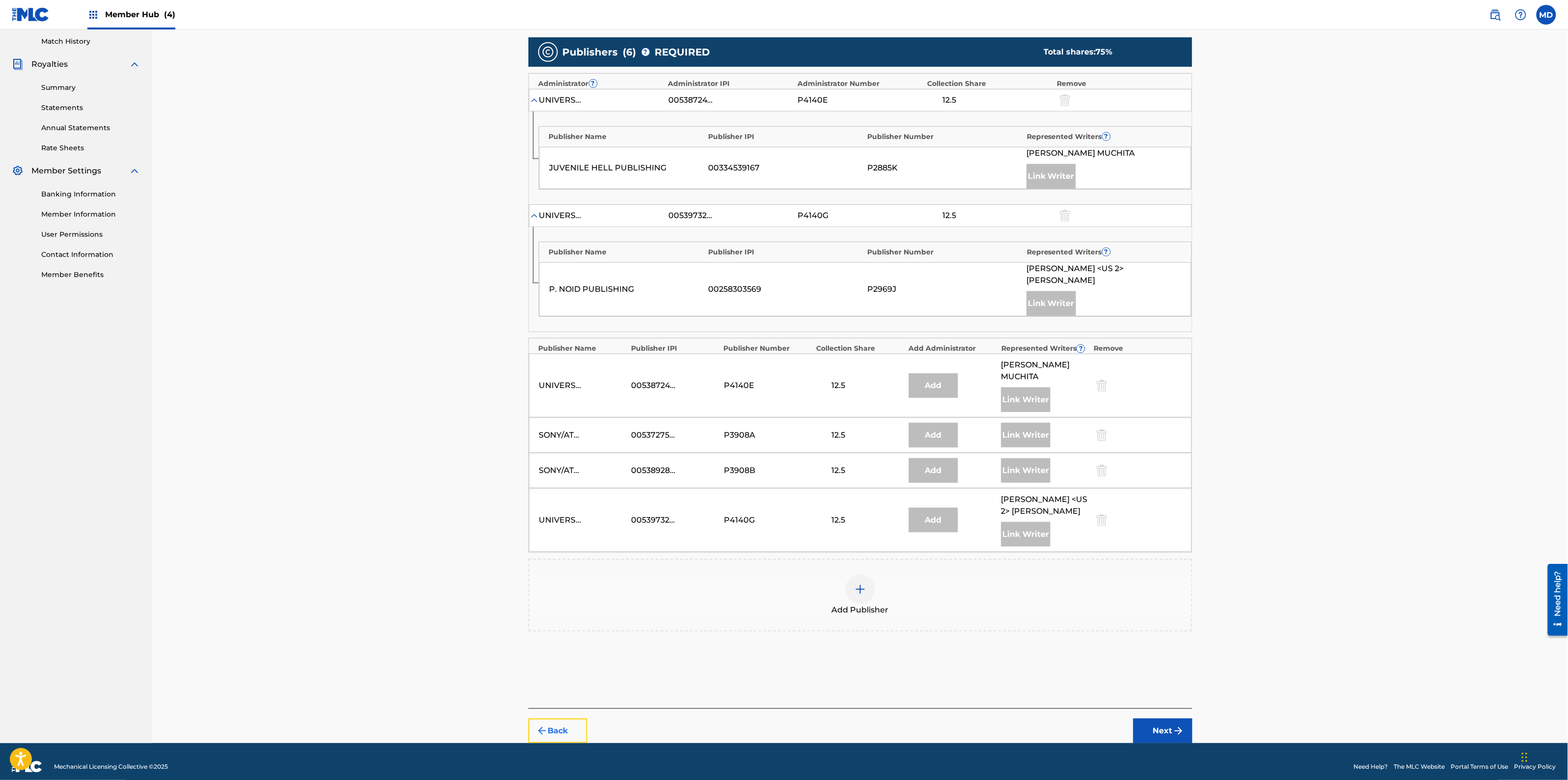
click at [555, 722] on button "Back" at bounding box center [558, 731] width 59 height 24
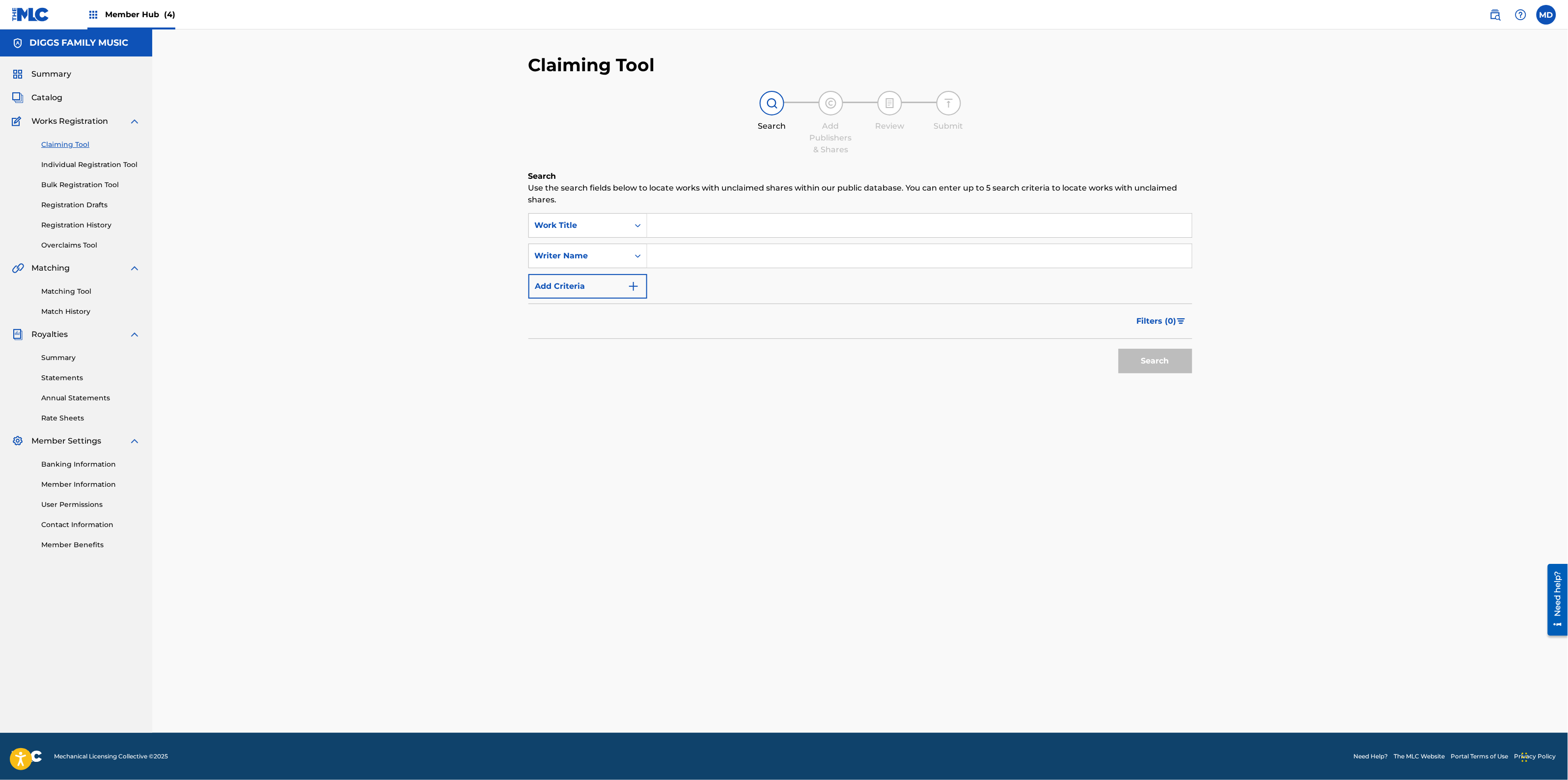
click at [706, 230] on input "Search Form" at bounding box center [919, 225] width 544 height 24
paste input "PLAY IV KEEPS"
type input "PLAY IV KEEPS"
click at [715, 256] on input "Search Form" at bounding box center [919, 256] width 544 height 24
type input "[PERSON_NAME]"
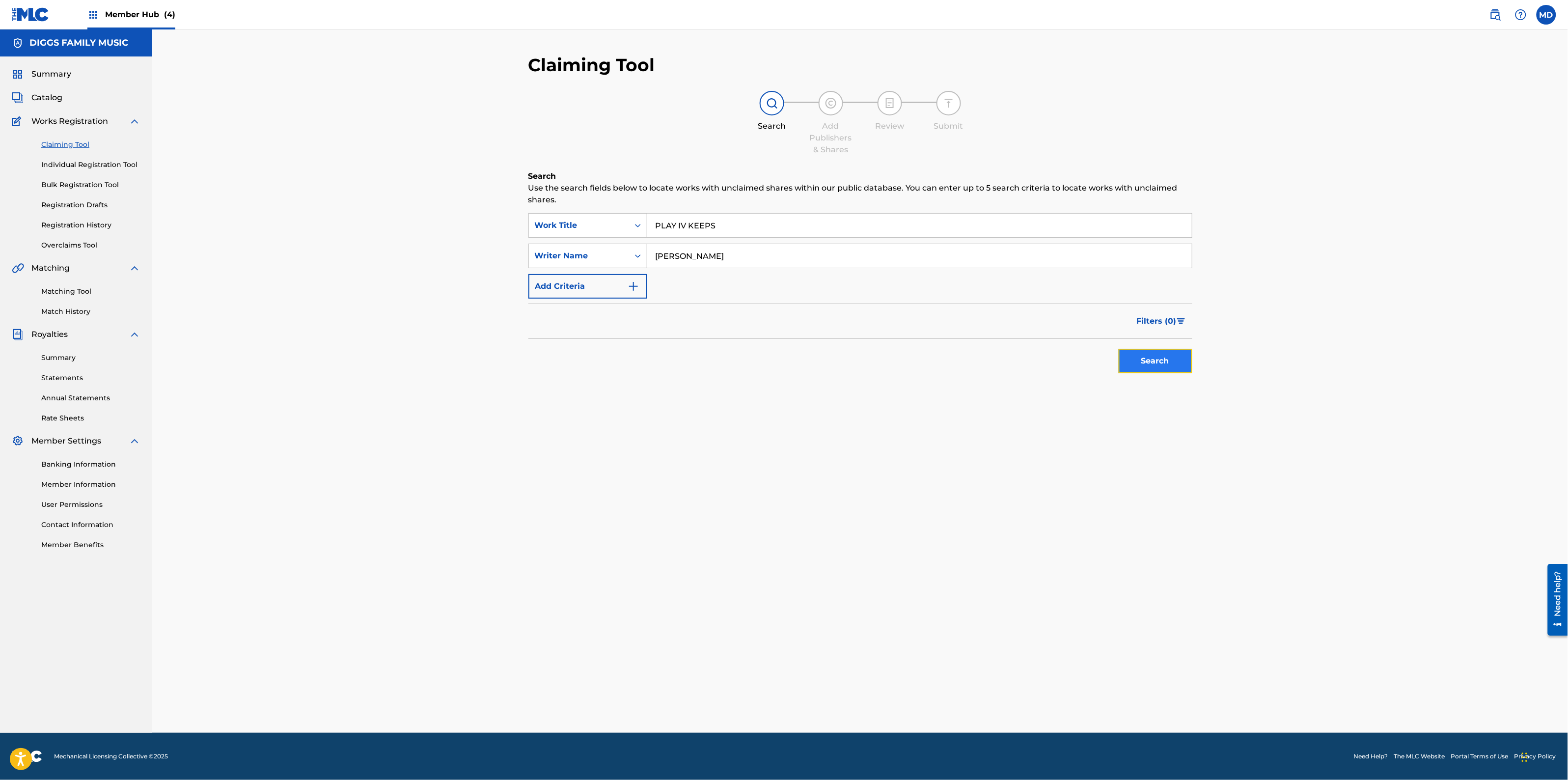
click at [1150, 359] on button "Search" at bounding box center [1155, 361] width 74 height 24
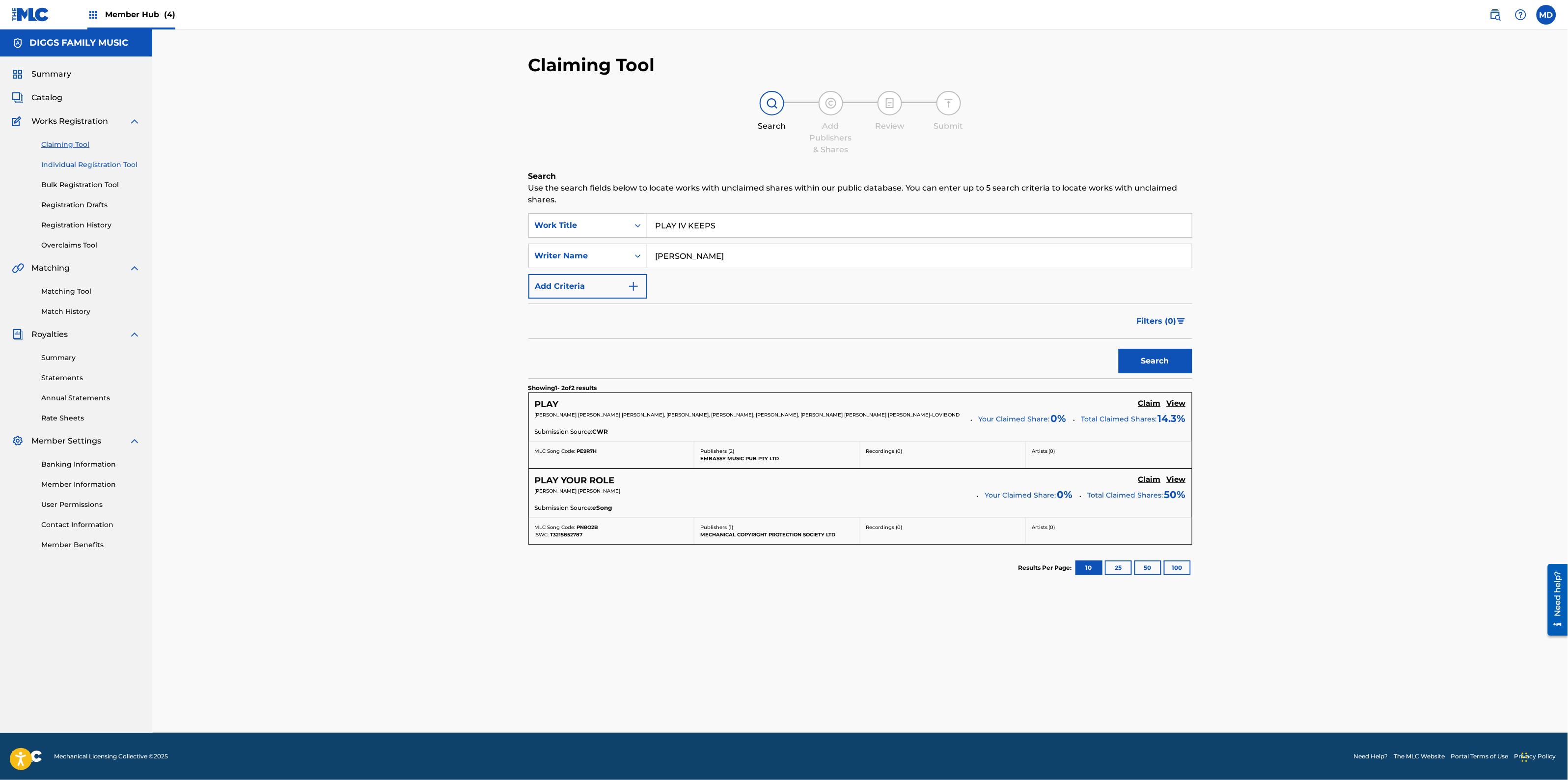
click at [74, 163] on link "Individual Registration Tool" at bounding box center [91, 165] width 99 height 10
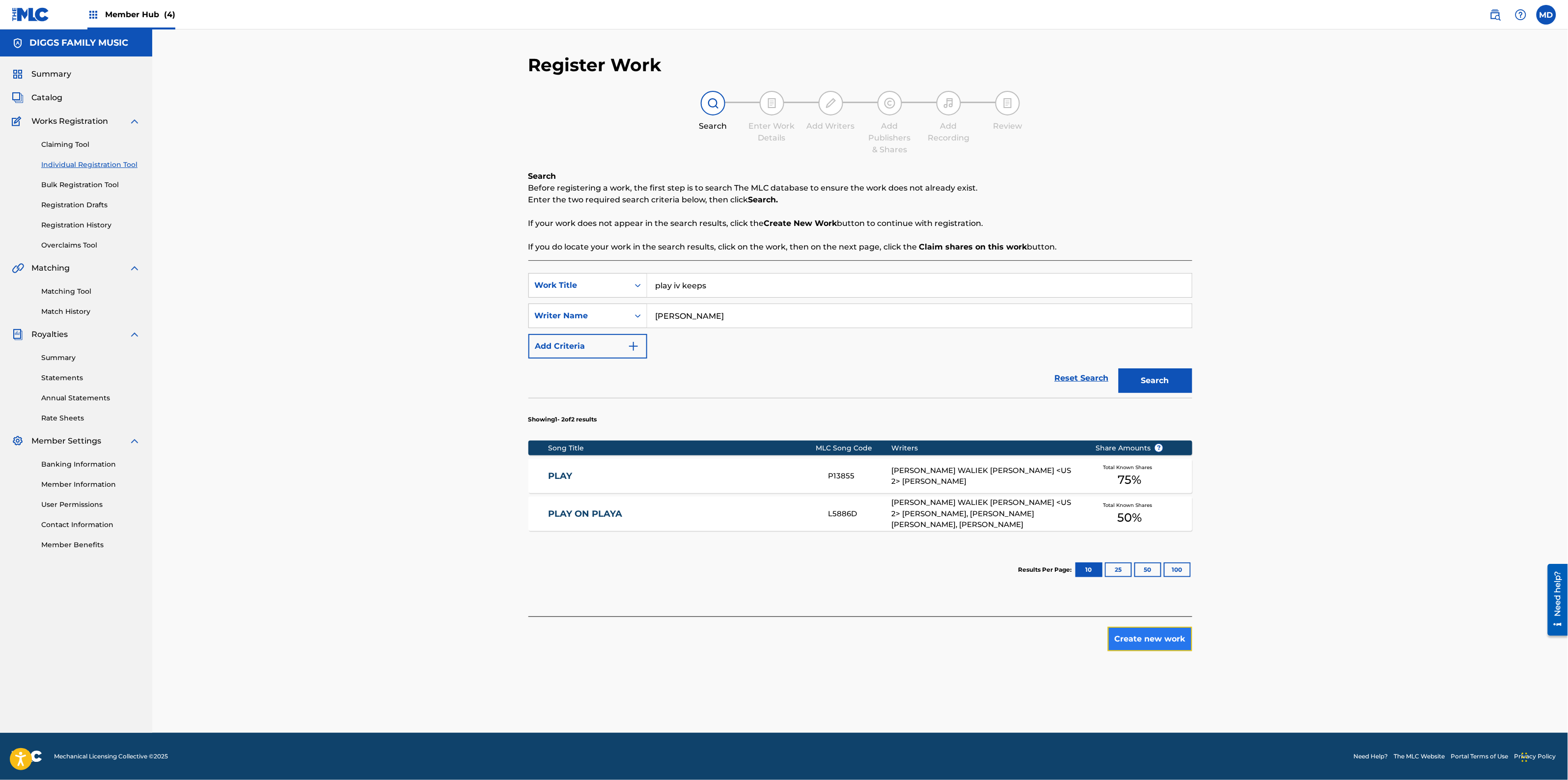
click at [1157, 644] on button "Create new work" at bounding box center [1150, 639] width 84 height 24
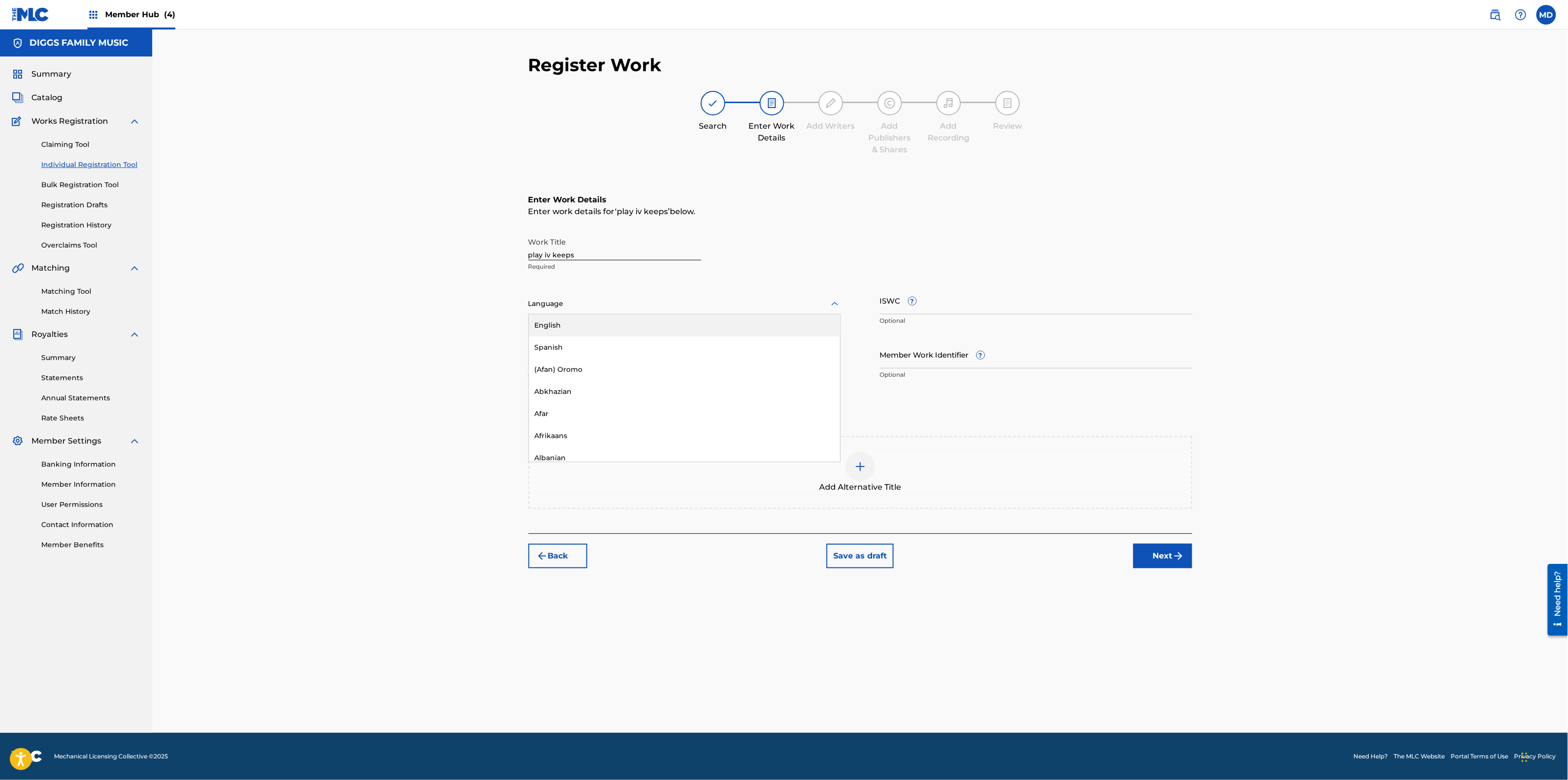
click at [690, 309] on div at bounding box center [684, 304] width 312 height 12
click at [681, 333] on div "English" at bounding box center [684, 325] width 311 height 22
click at [997, 352] on input "Member Work Identifier ?" at bounding box center [1036, 355] width 312 height 28
paste input "4620388"
type input "4620388"
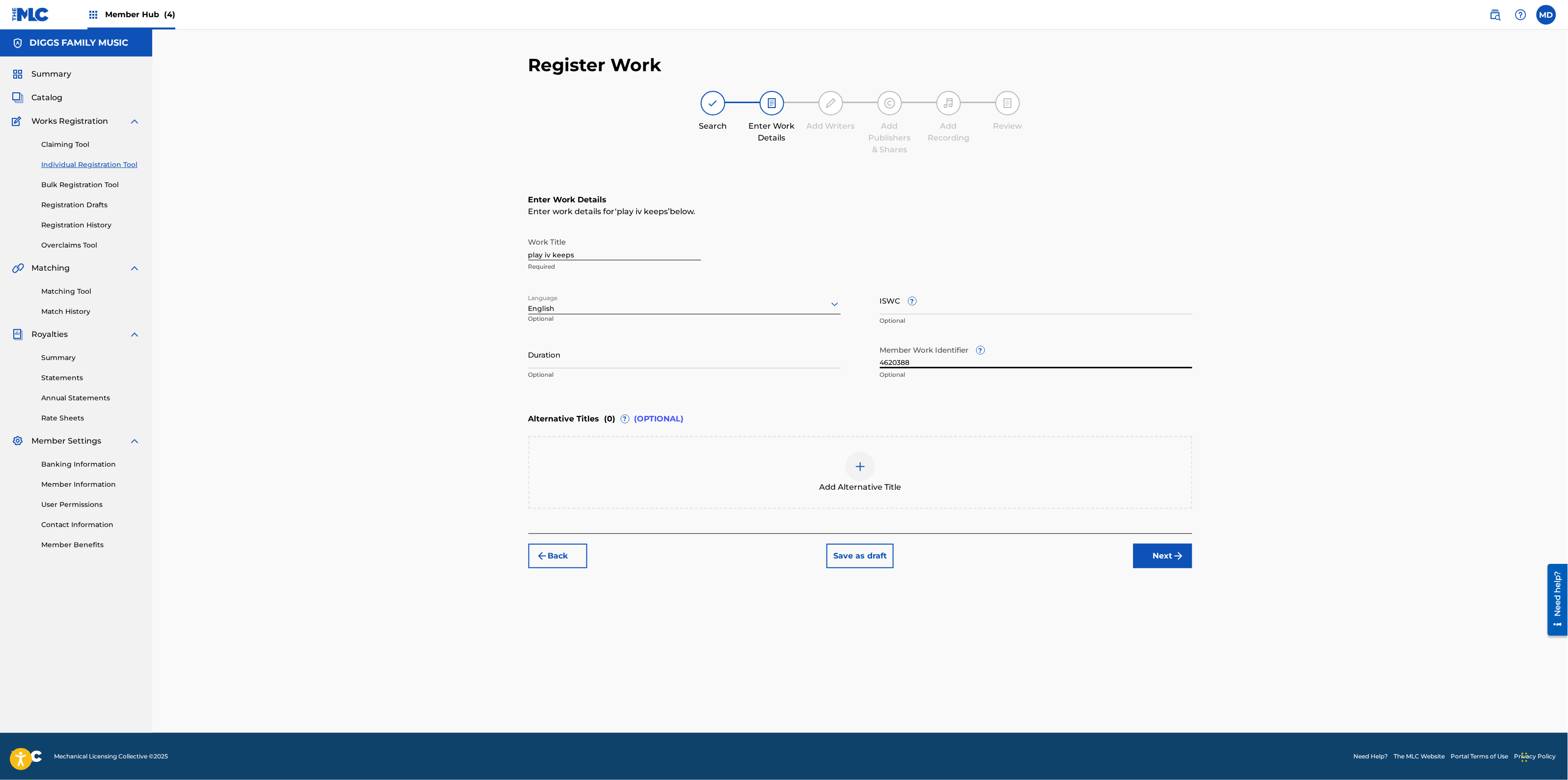
click at [1405, 303] on div "Register Work Search Enter Work Details Add Writers Add Publishers & Shares Add…" at bounding box center [860, 381] width 1416 height 703
click at [1162, 557] on button "Next" at bounding box center [1163, 556] width 59 height 24
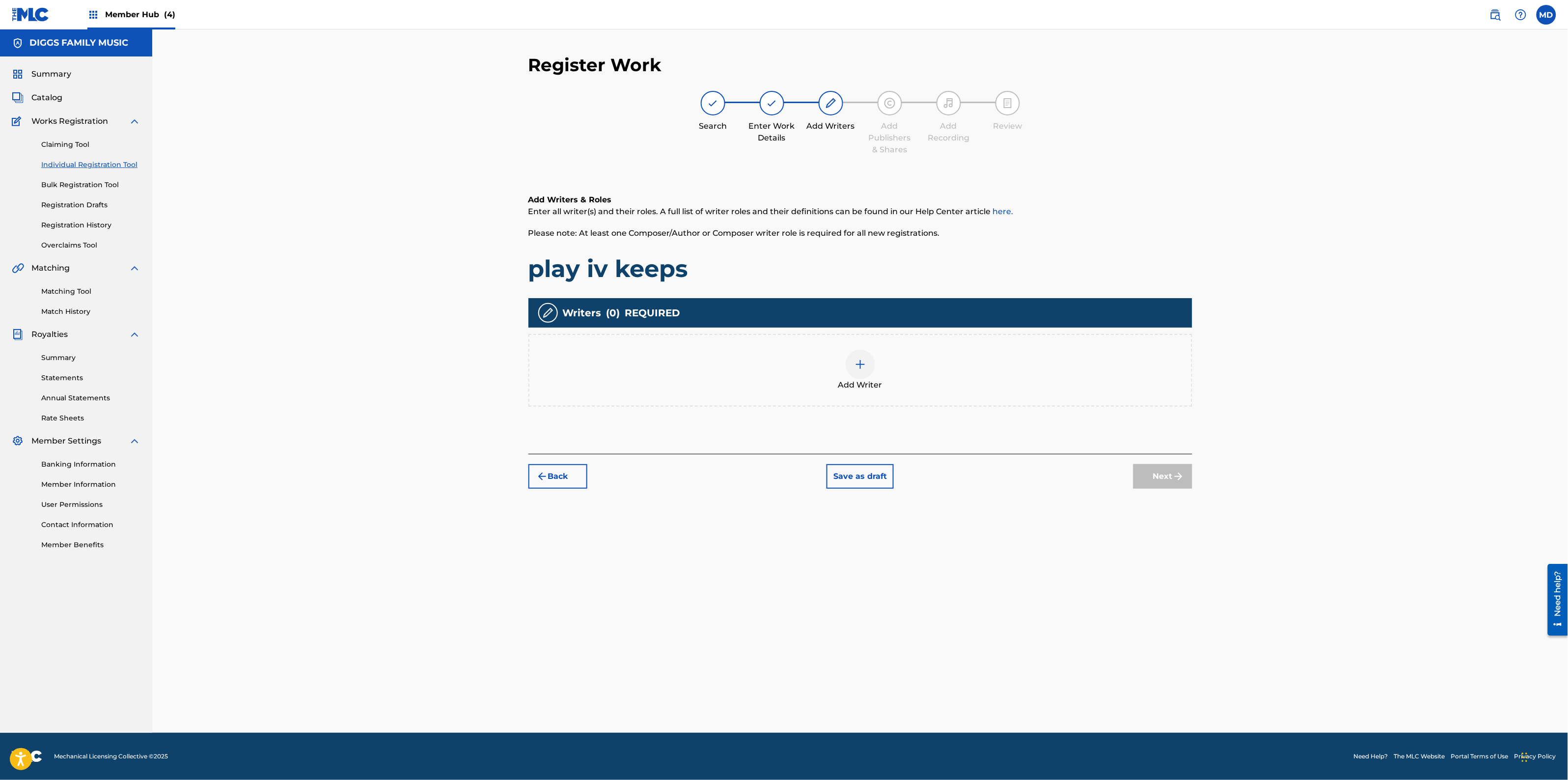
click at [859, 368] on img at bounding box center [860, 365] width 12 height 12
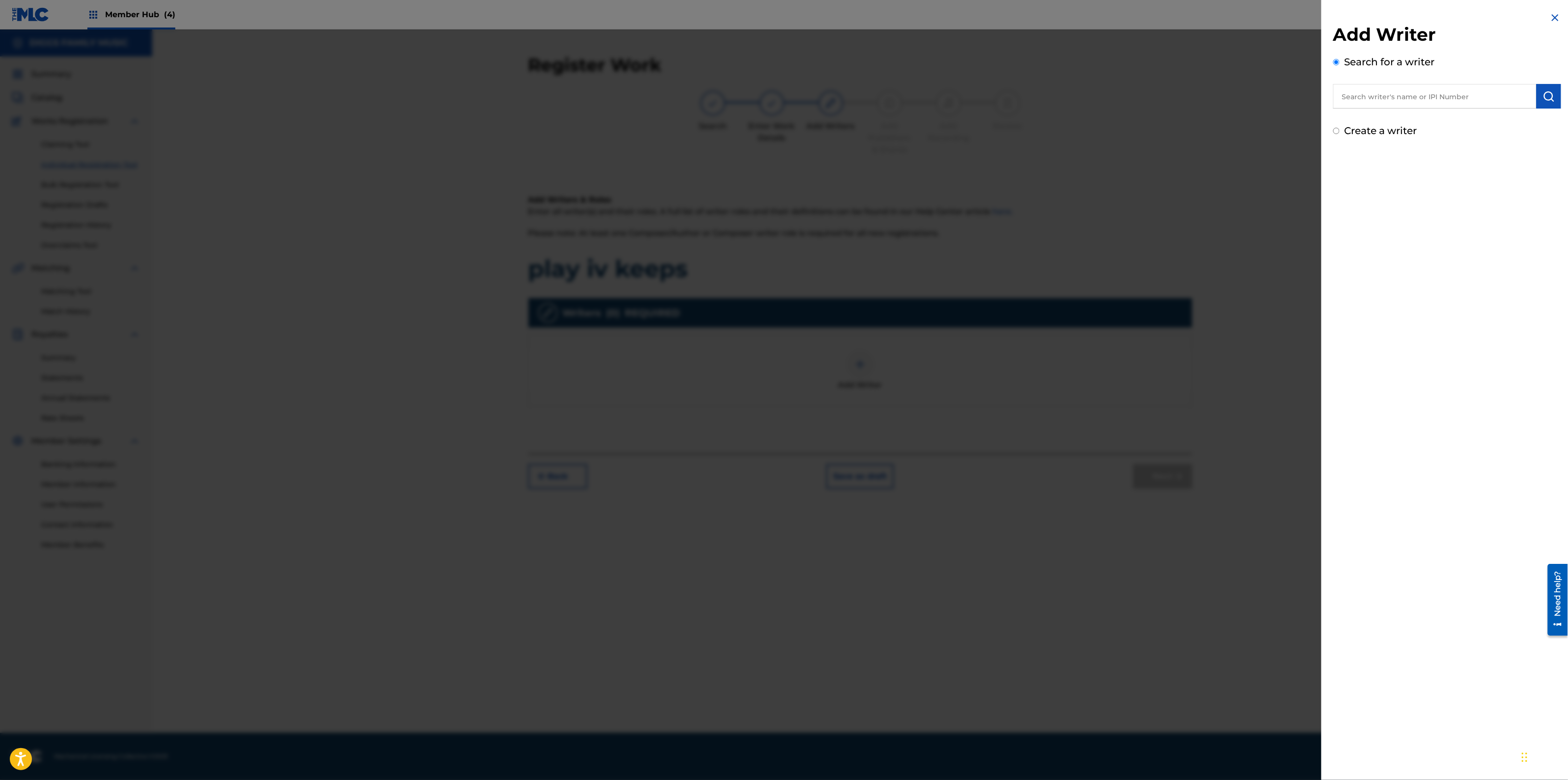
click at [1439, 105] on input "text" at bounding box center [1435, 96] width 203 height 24
paste input "183499233"
click at [1340, 100] on input "183499233" at bounding box center [1435, 96] width 203 height 24
type input "00183499233"
click at [1509, 143] on button "Add writer" at bounding box center [1526, 145] width 59 height 15
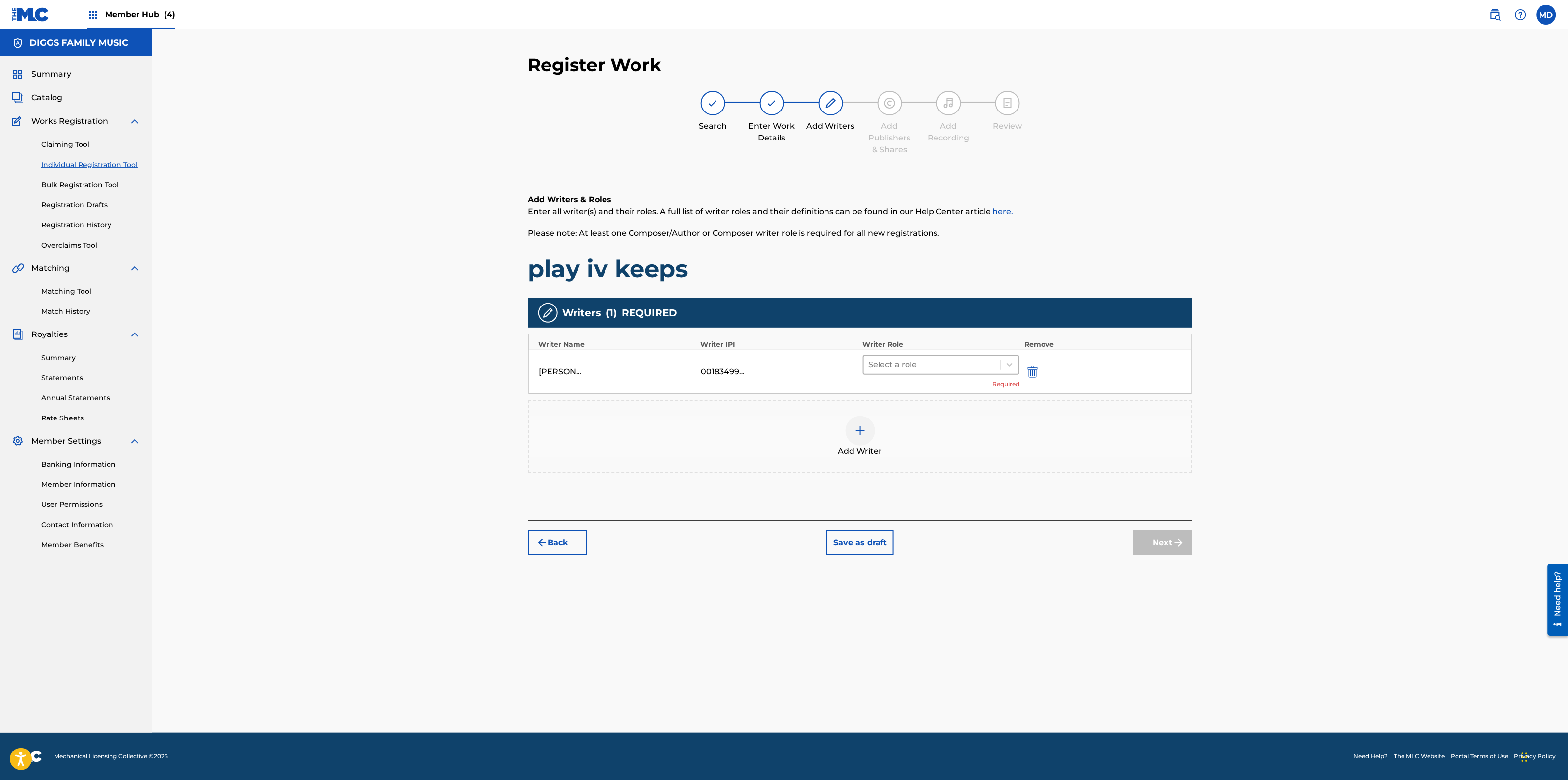
click at [918, 363] on div at bounding box center [932, 365] width 127 height 14
click at [922, 410] on div "Author" at bounding box center [941, 409] width 157 height 20
click at [922, 416] on div "Add Writer" at bounding box center [860, 437] width 662 height 41
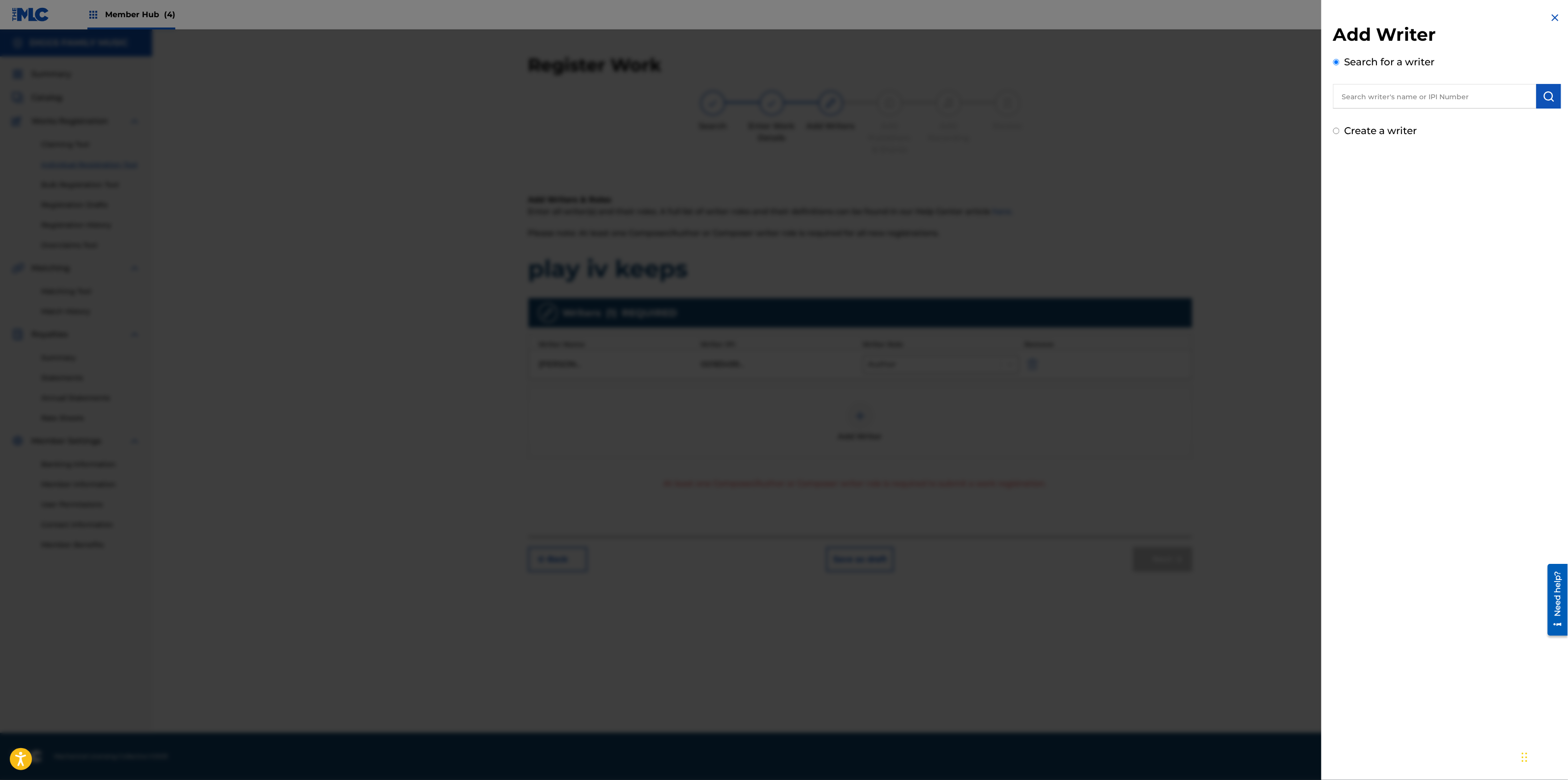
click at [1483, 98] on input "text" at bounding box center [1435, 96] width 203 height 24
paste input "183499233"
type input "183499233"
drag, startPoint x: 1409, startPoint y: 101, endPoint x: 1305, endPoint y: 104, distance: 104.0
click at [1305, 104] on div "Add Writer Search for a writer 183499233 Create a writer" at bounding box center [784, 405] width 1568 height 751
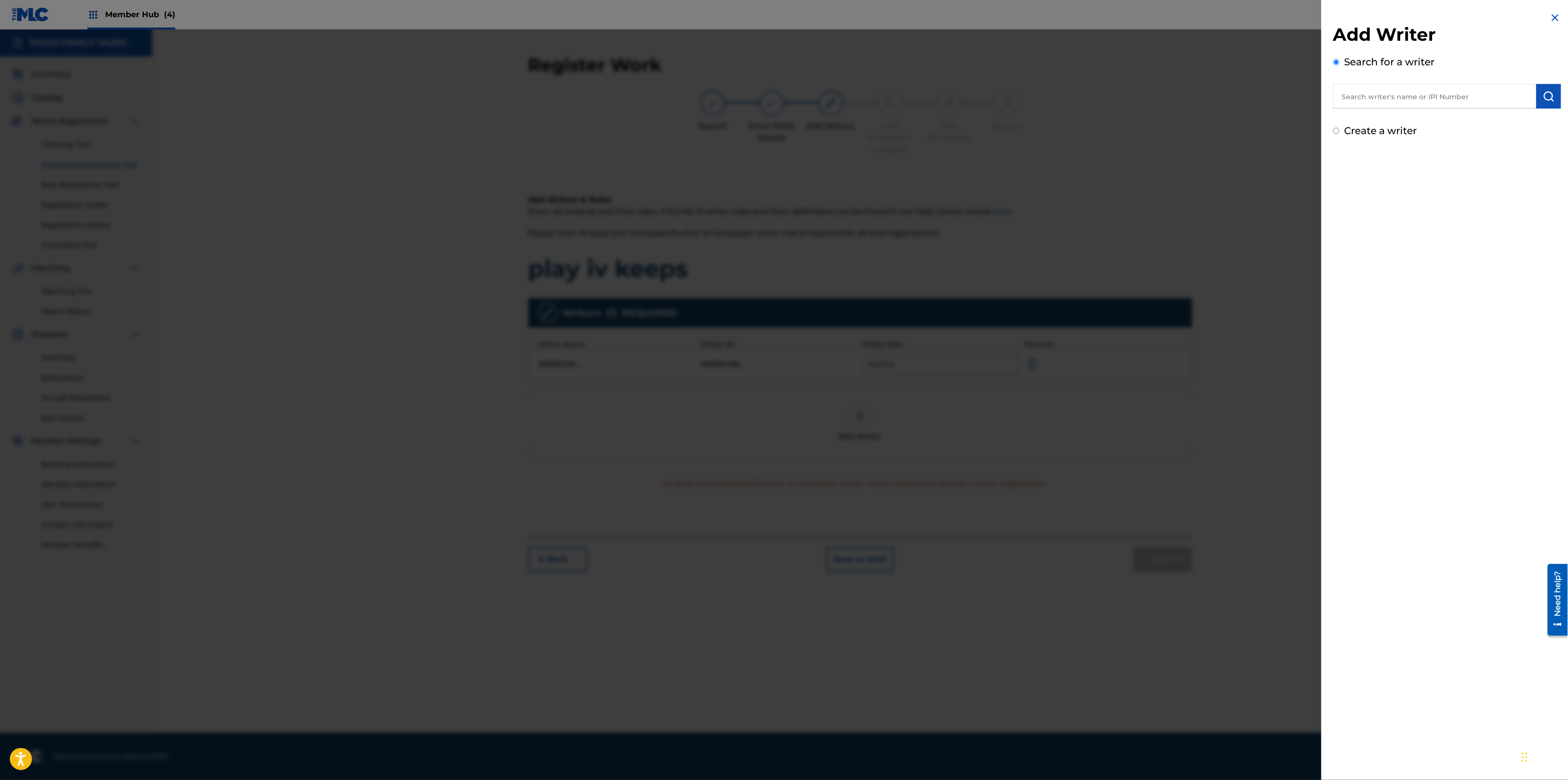
click at [1486, 102] on input "text" at bounding box center [1435, 96] width 203 height 24
paste input "[PERSON_NAME]"
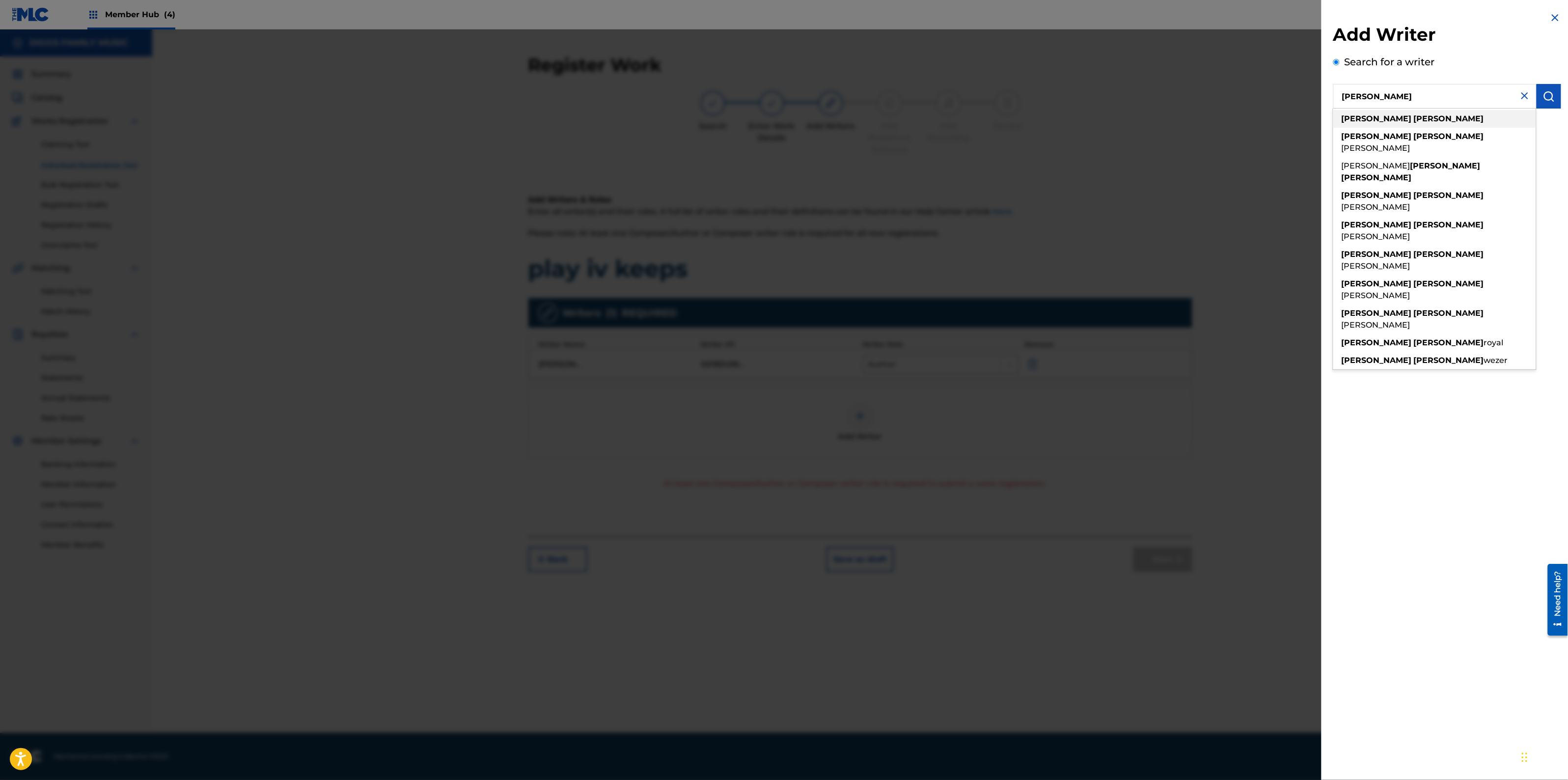
click at [1421, 126] on div "[PERSON_NAME]" at bounding box center [1435, 119] width 203 height 18
type input "[PERSON_NAME]"
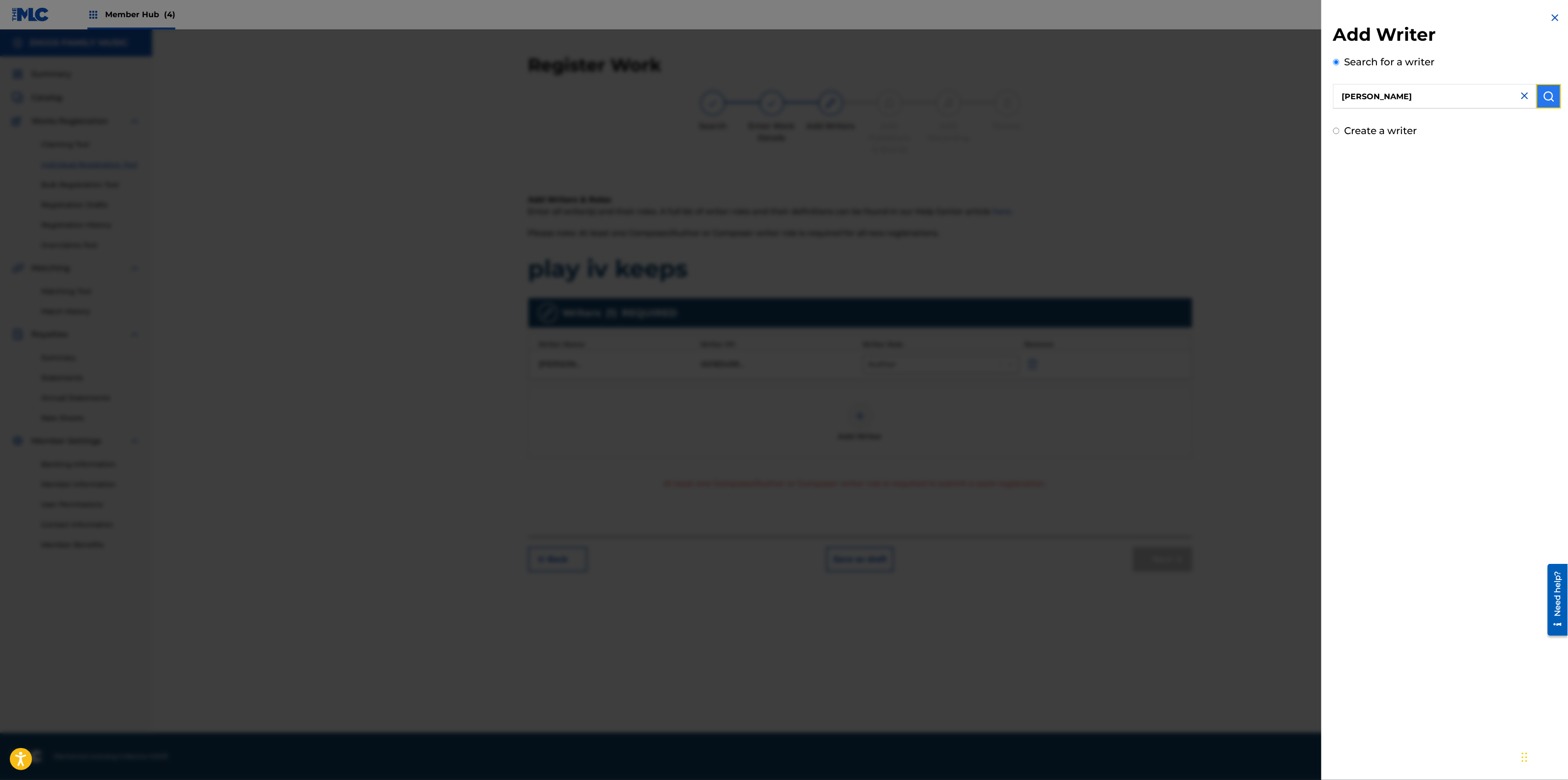
click at [1553, 95] on button "submit" at bounding box center [1549, 96] width 24 height 24
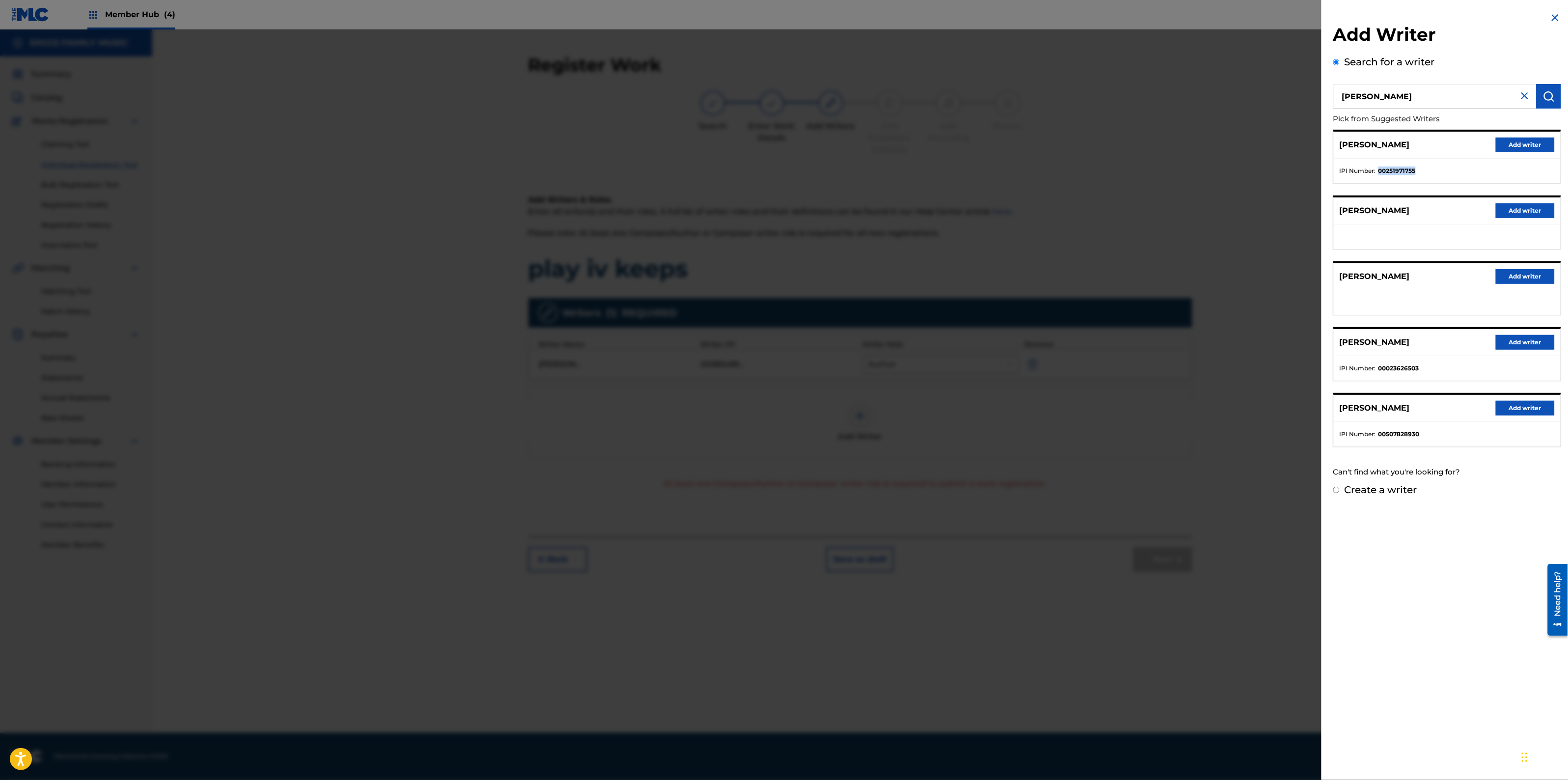
drag, startPoint x: 1419, startPoint y: 171, endPoint x: 1378, endPoint y: 171, distance: 41.0
click at [1378, 171] on li "IPI Number : 00251971755" at bounding box center [1447, 171] width 215 height 9
copy strong "00251971755"
click at [441, 350] on div at bounding box center [784, 419] width 1568 height 780
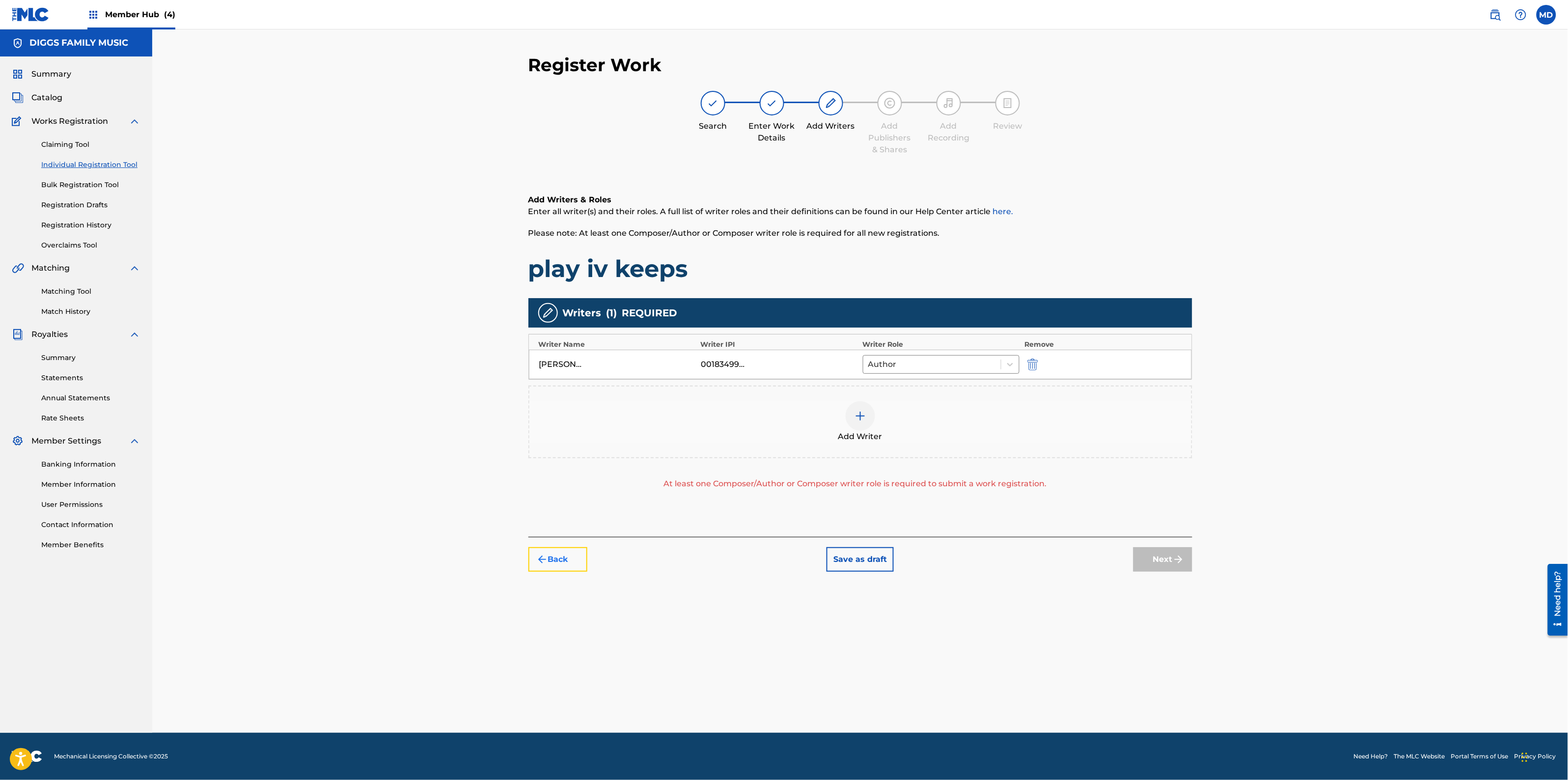
click at [566, 558] on button "Back" at bounding box center [558, 559] width 59 height 24
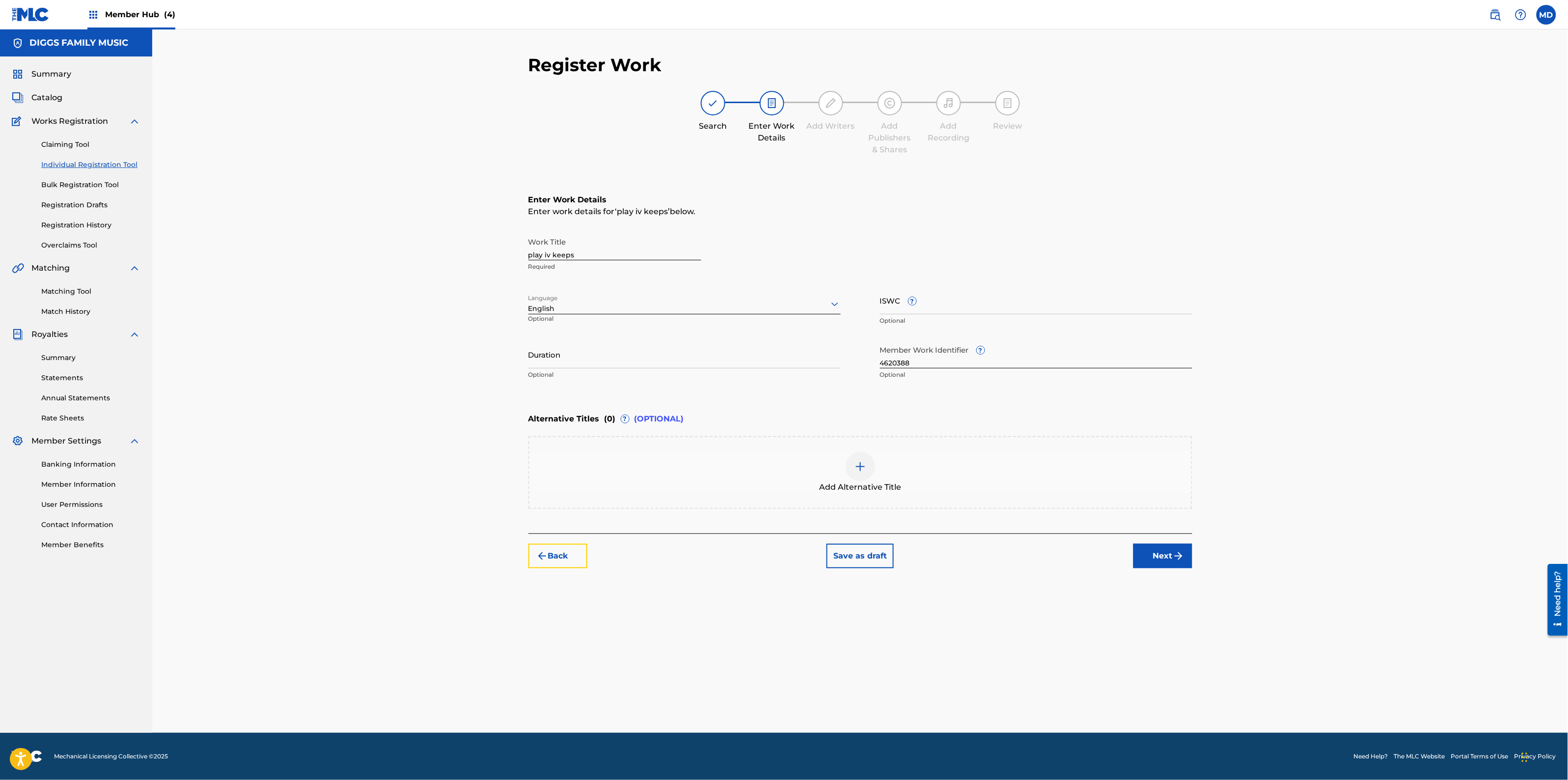
click at [566, 558] on button "Back" at bounding box center [558, 556] width 59 height 24
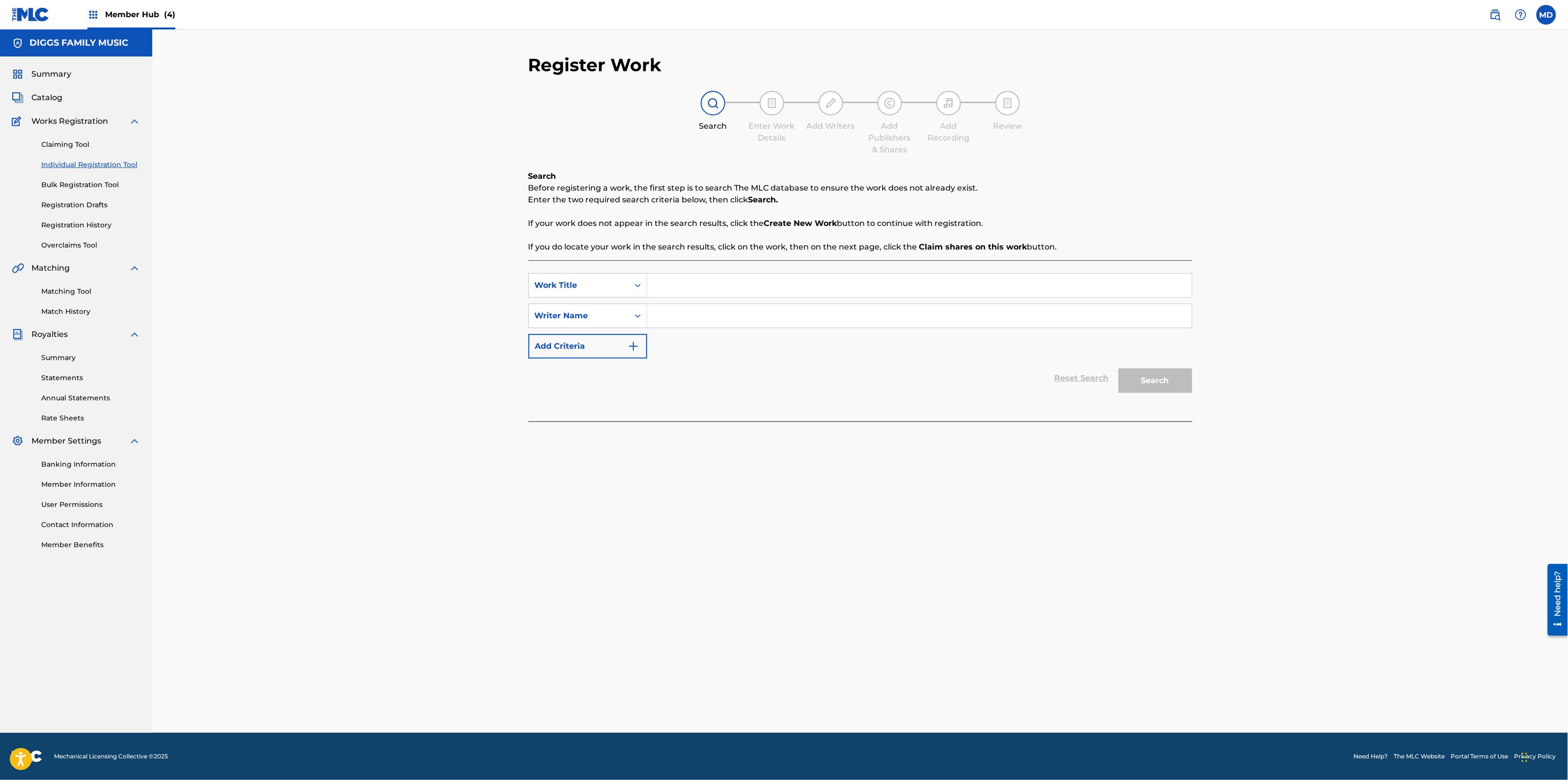
click at [806, 283] on input "Search Form" at bounding box center [919, 286] width 544 height 24
paste input "AND YOU DON T STOP"
type input "AND YOU DON T STOP"
click at [848, 317] on input "Search Form" at bounding box center [919, 316] width 544 height 24
click at [67, 224] on link "Registration History" at bounding box center [91, 225] width 99 height 10
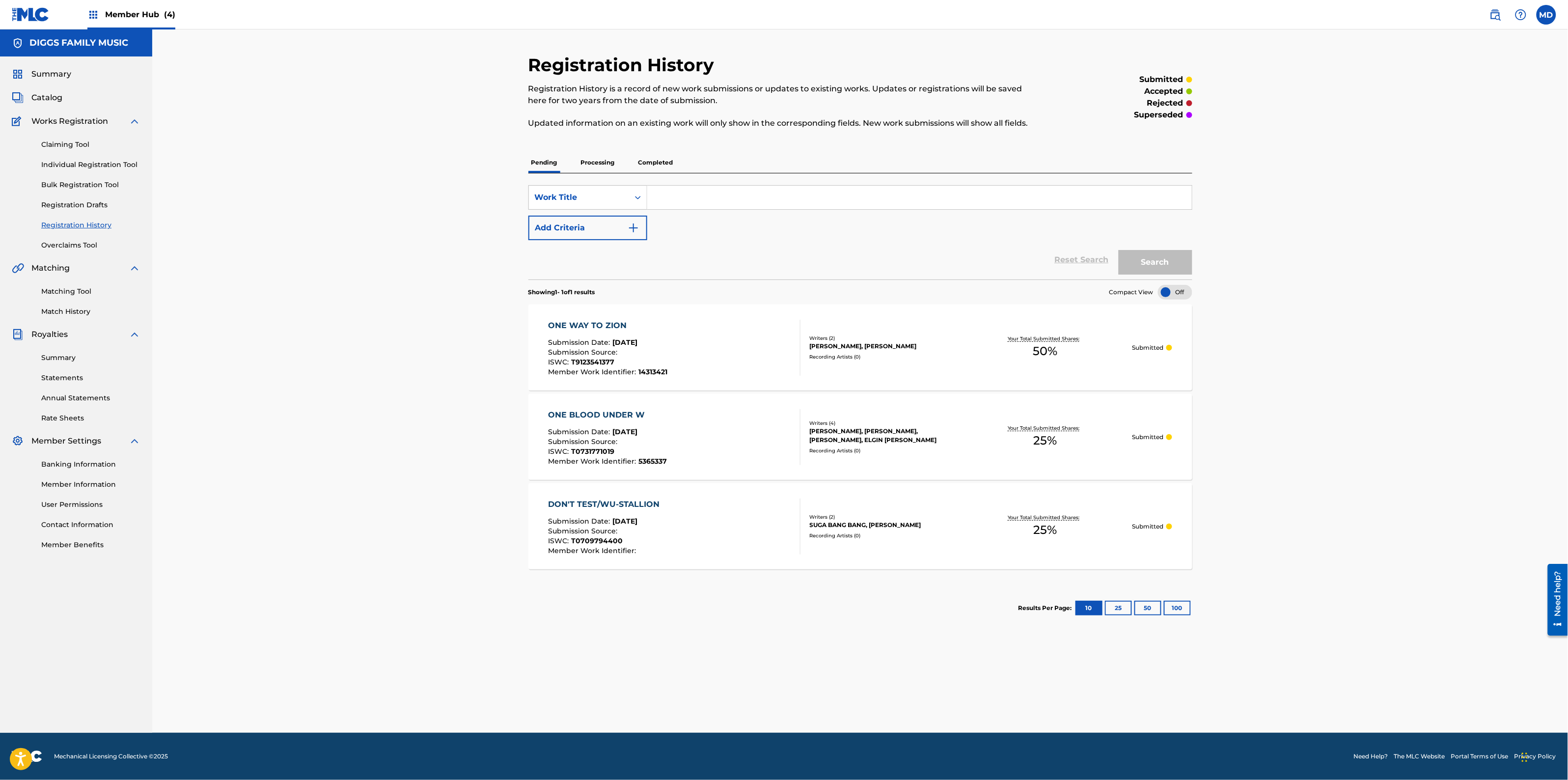
click at [693, 190] on input "Search Form" at bounding box center [919, 197] width 544 height 24
paste input "AND YOU DON T STOP"
type input "AND YOU DON T STOP"
click at [1135, 254] on button "Search" at bounding box center [1155, 262] width 74 height 24
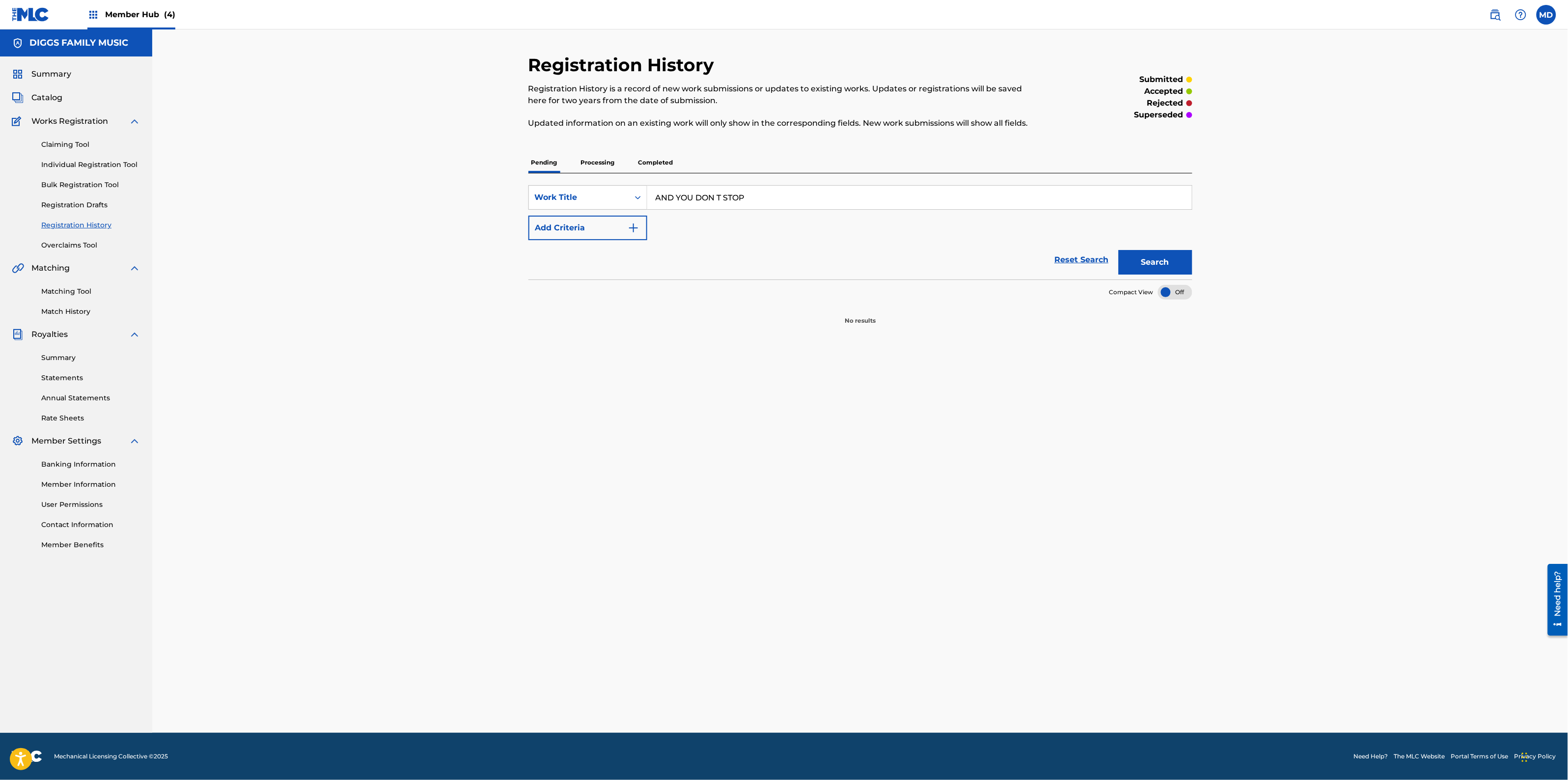
click at [582, 163] on p "Processing" at bounding box center [598, 163] width 40 height 21
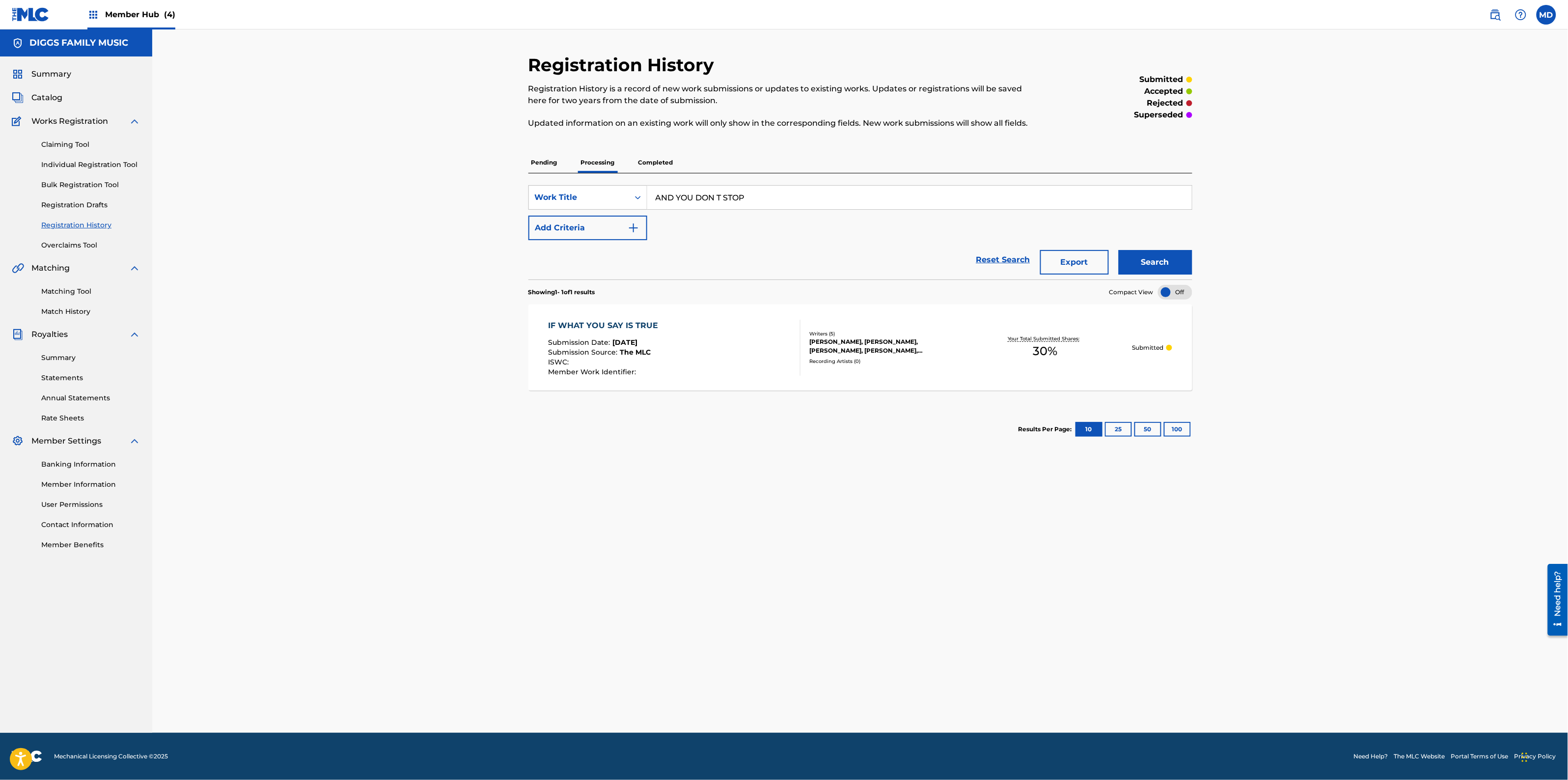
click at [641, 165] on p "Completed" at bounding box center [655, 163] width 40 height 21
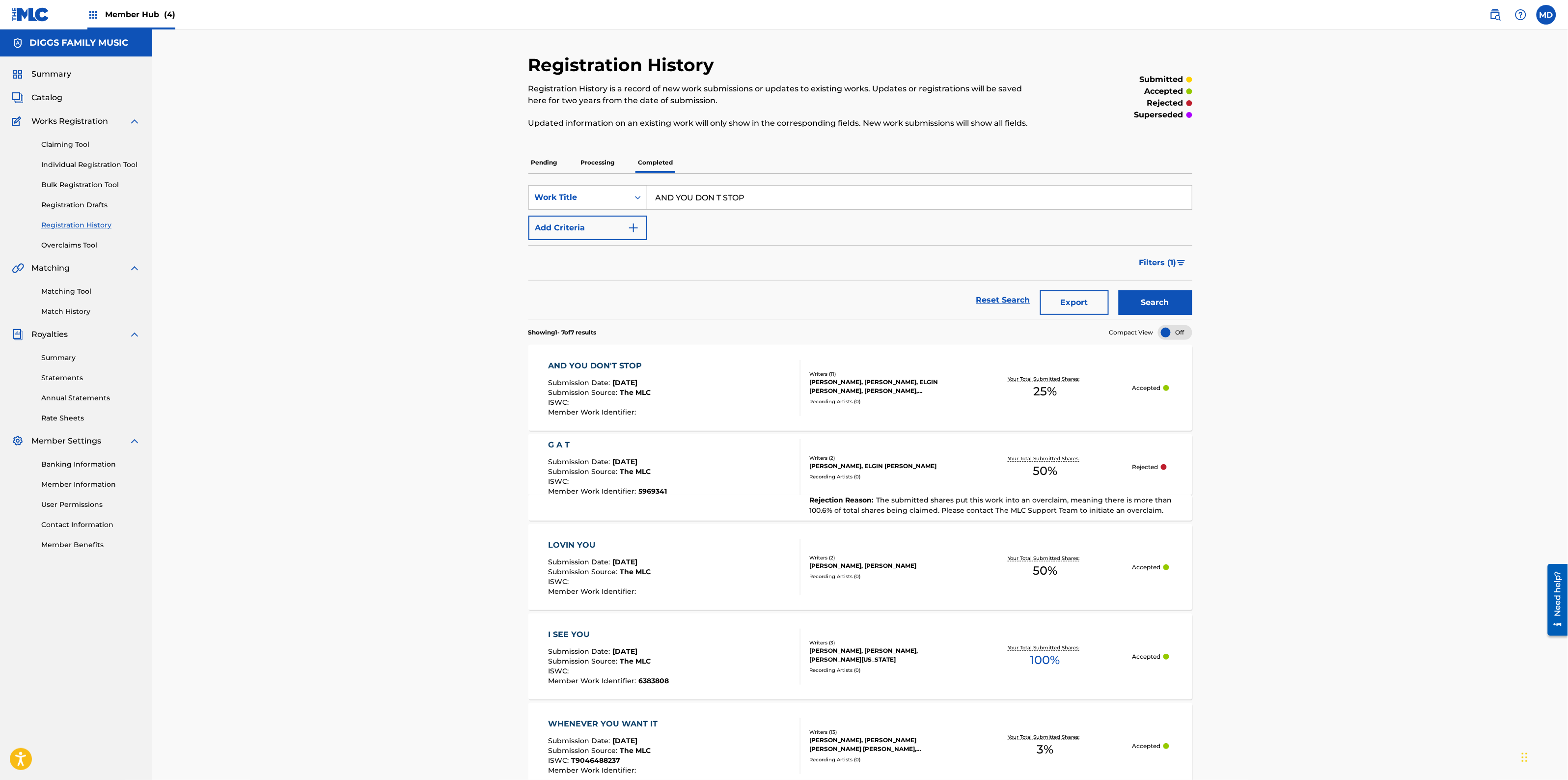
drag, startPoint x: 760, startPoint y: 193, endPoint x: 647, endPoint y: 199, distance: 113.2
click at [647, 199] on input "AND YOU DON T STOP" at bounding box center [919, 197] width 544 height 24
paste input "CAUSE"
click at [1145, 301] on button "Search" at bounding box center [1155, 303] width 74 height 24
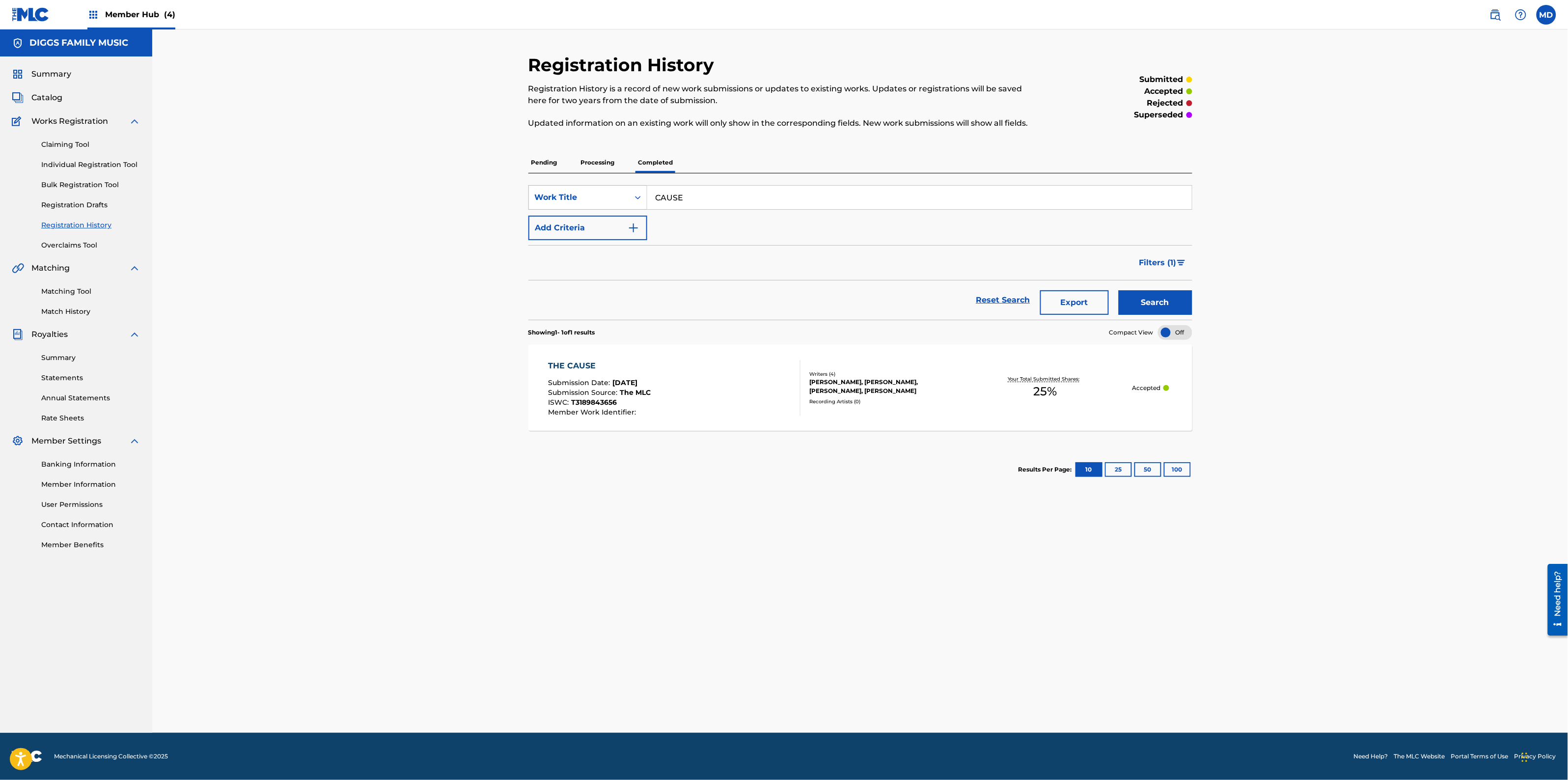
drag, startPoint x: 715, startPoint y: 200, endPoint x: 641, endPoint y: 200, distance: 74.0
click at [641, 200] on div "SearchWithCriteria88e6ef83-f331-44f9-8914-831b2039cdfc Work Title CAUSE" at bounding box center [860, 197] width 664 height 24
paste input "DANGEROUS GROUNDS"
type input "DANGEROUS GROUNDS"
click at [1140, 305] on button "Search" at bounding box center [1155, 303] width 74 height 24
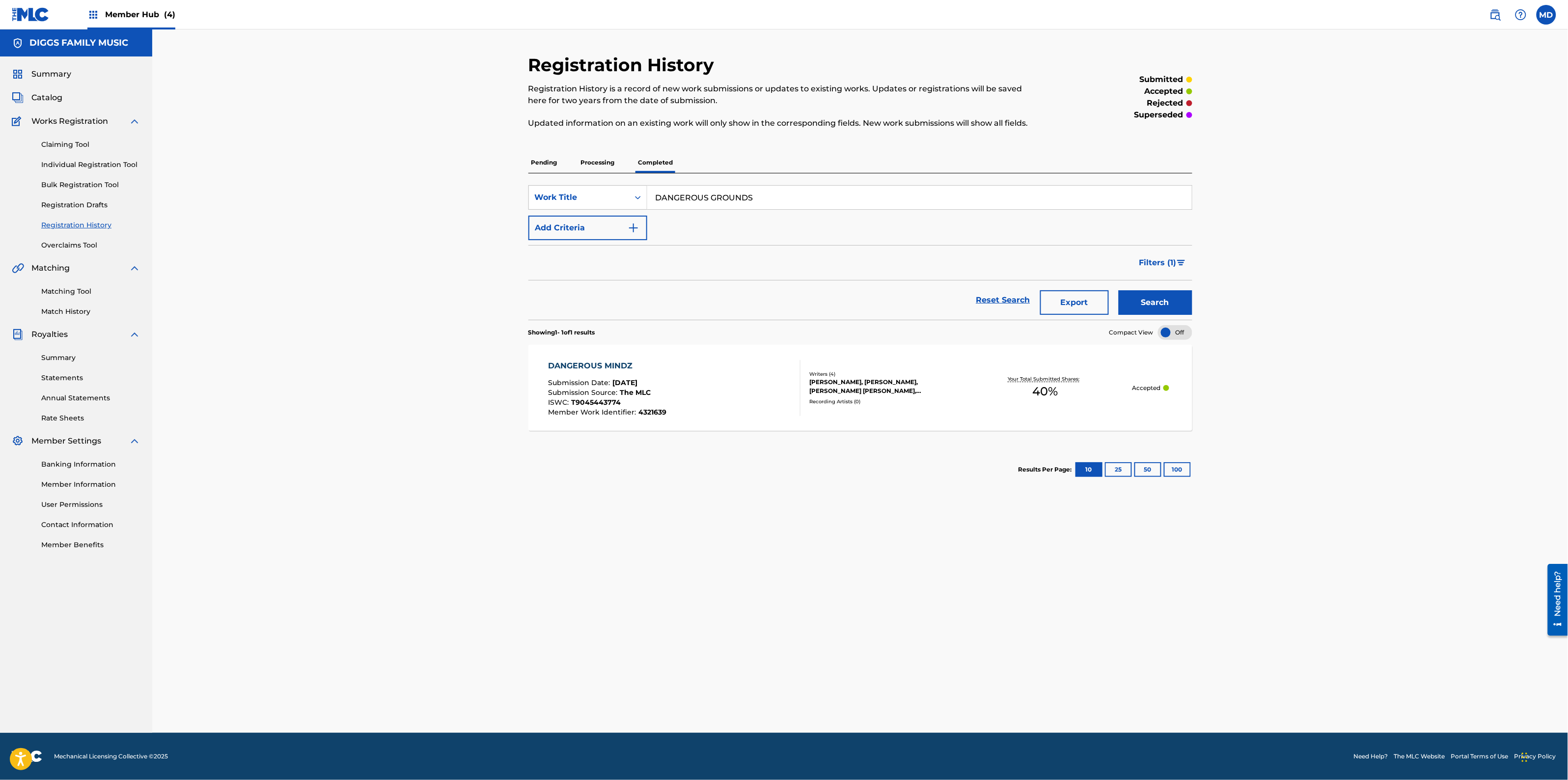
click at [594, 163] on p "Processing" at bounding box center [598, 163] width 40 height 21
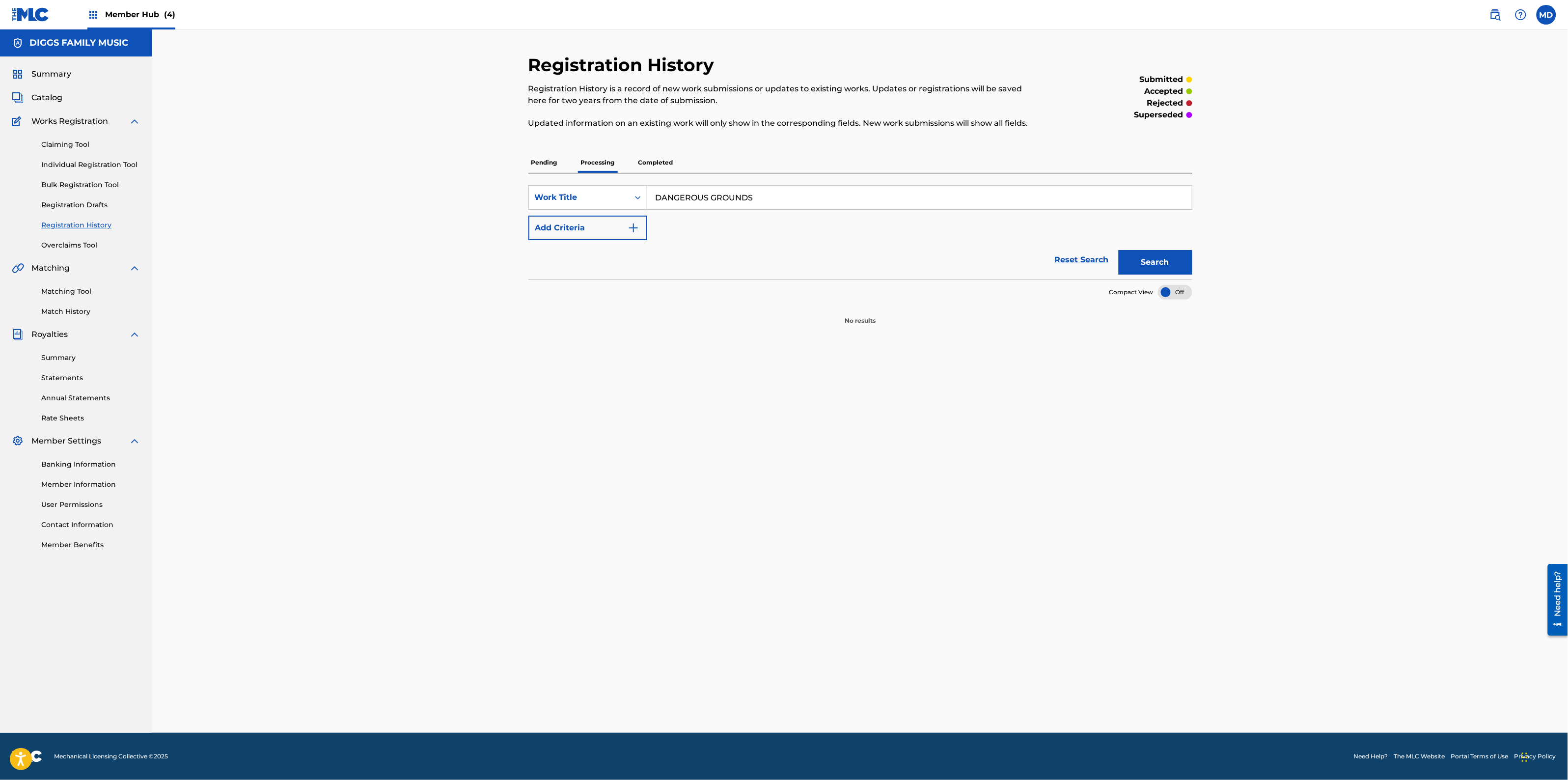
click at [546, 161] on p "Pending" at bounding box center [544, 163] width 32 height 21
click at [64, 146] on link "Claiming Tool" at bounding box center [91, 145] width 99 height 10
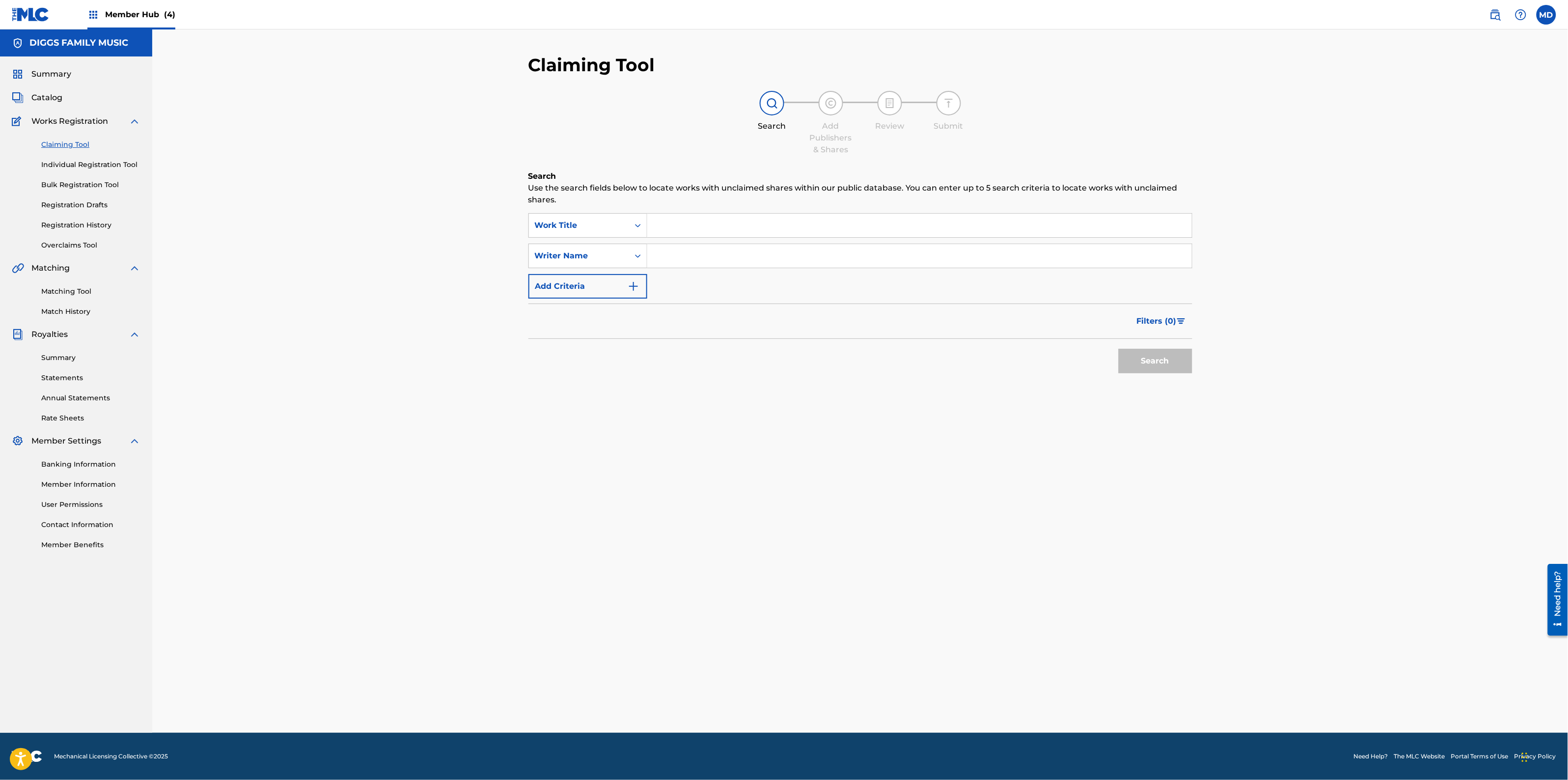
click at [706, 224] on input "Search Form" at bounding box center [919, 225] width 544 height 24
paste input "DANGEROUS GROUNDS"
click at [710, 246] on strong "grounds" at bounding box center [718, 247] width 34 height 10
type input "dangerous grounds"
click at [713, 251] on input "Search Form" at bounding box center [919, 256] width 544 height 24
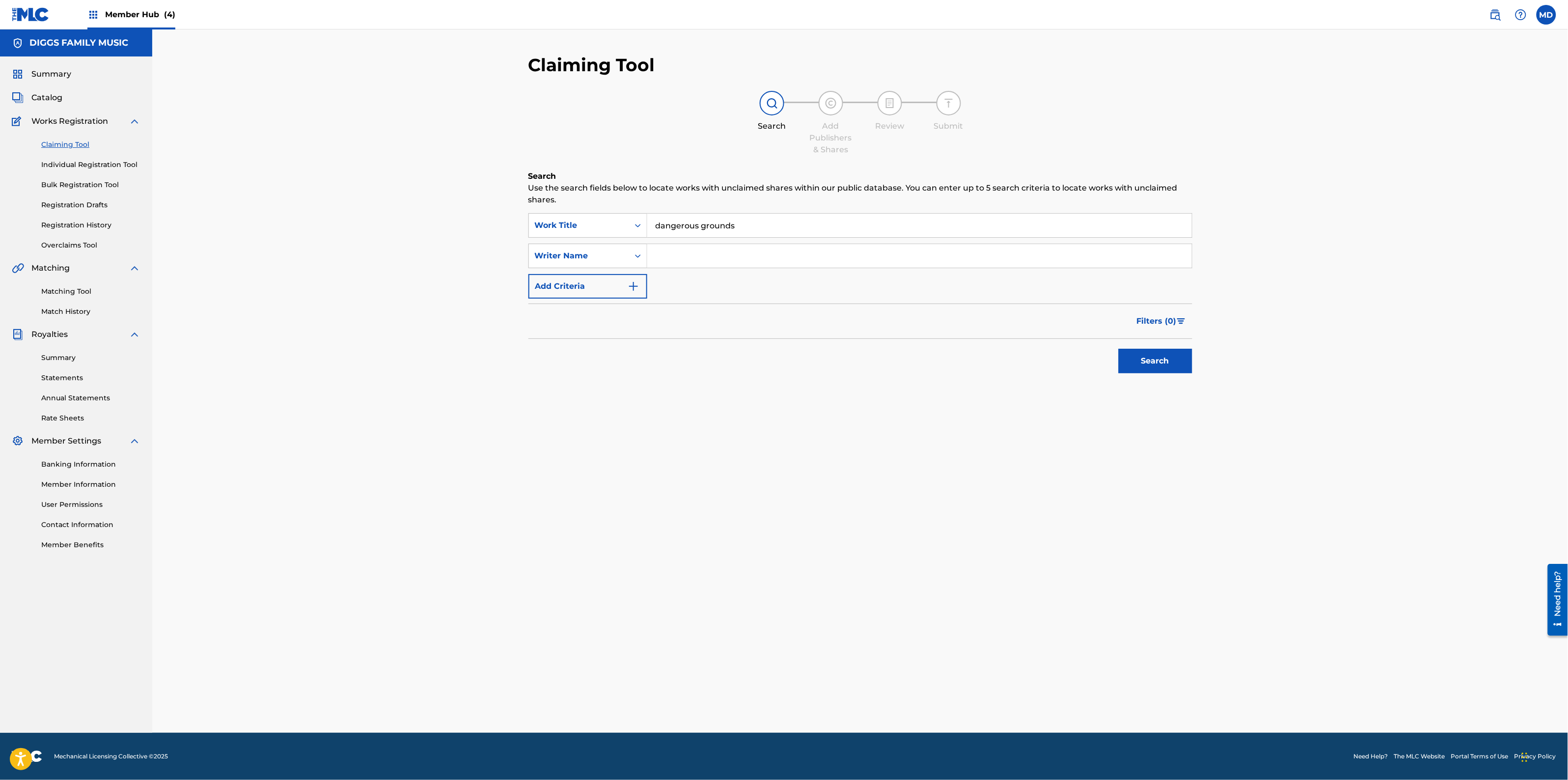
type input "[PERSON_NAME]"
click at [1131, 359] on button "Search" at bounding box center [1155, 361] width 74 height 24
drag, startPoint x: 742, startPoint y: 255, endPoint x: 651, endPoint y: 253, distance: 91.0
click at [651, 253] on input "[PERSON_NAME]" at bounding box center [919, 256] width 544 height 24
click at [717, 251] on input "Search Form" at bounding box center [919, 256] width 544 height 24
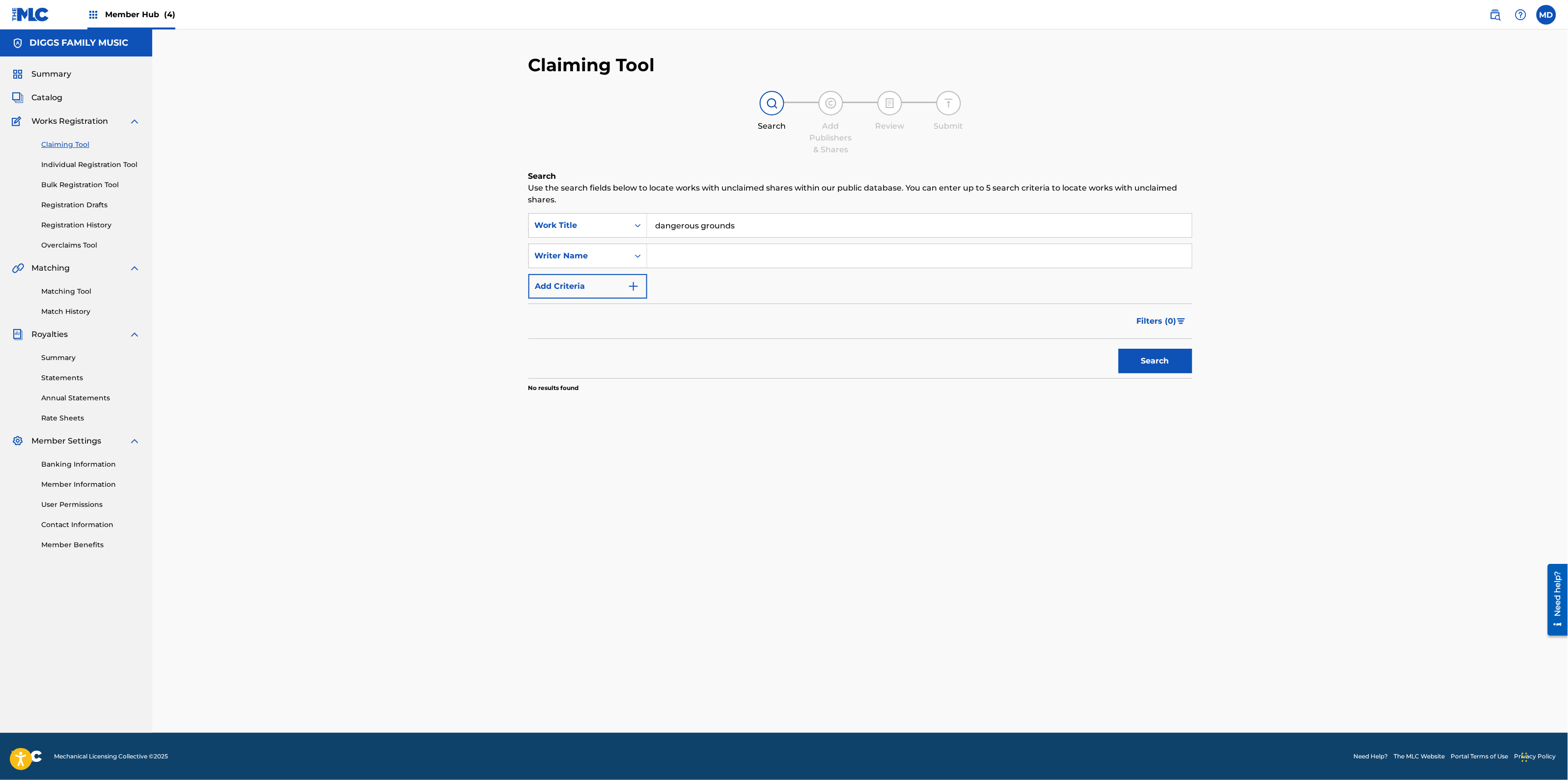
type input "[PERSON_NAME]"
click at [1148, 363] on button "Search" at bounding box center [1155, 361] width 74 height 24
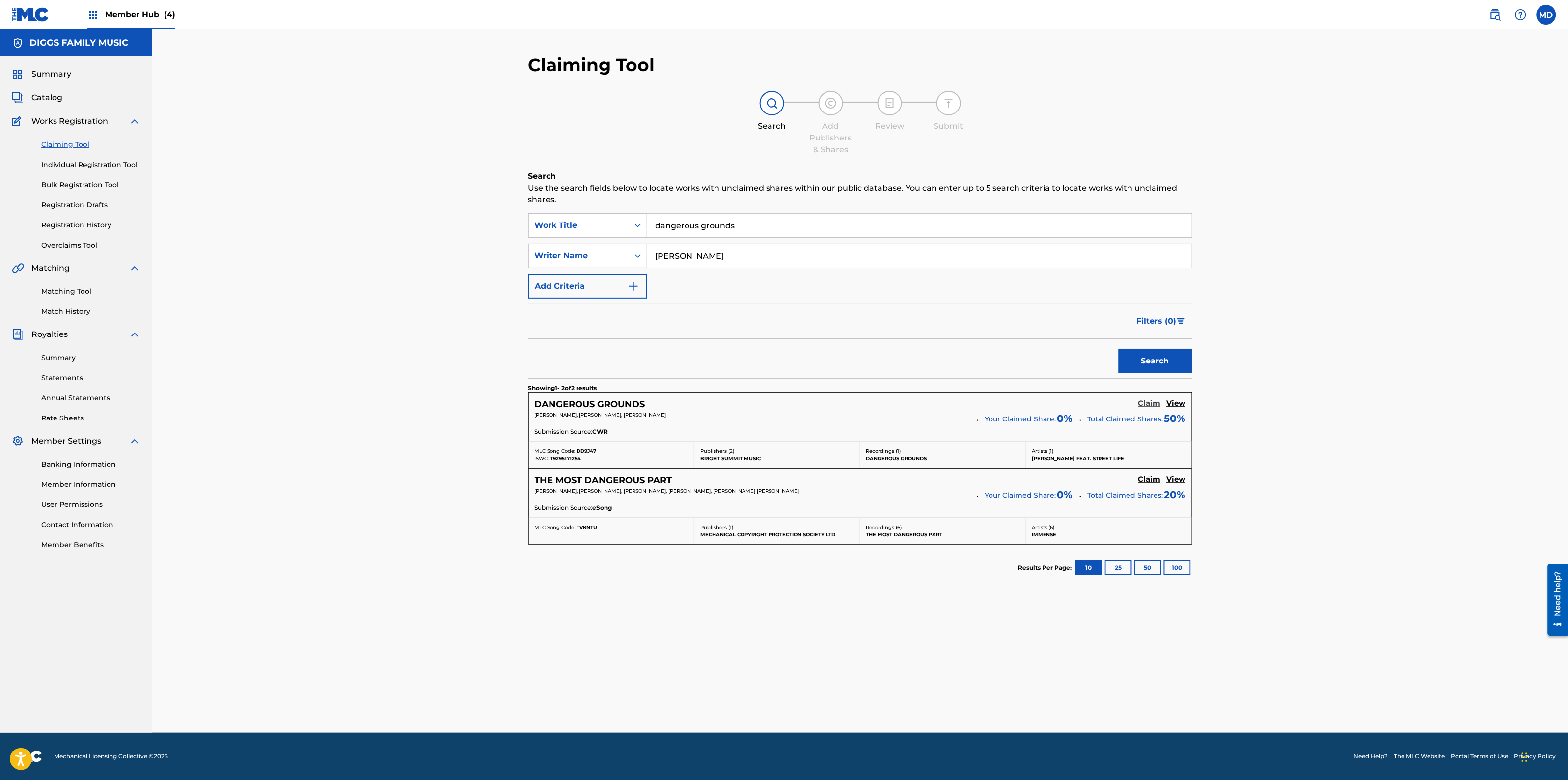
click at [1150, 404] on h5 "Claim" at bounding box center [1149, 403] width 22 height 10
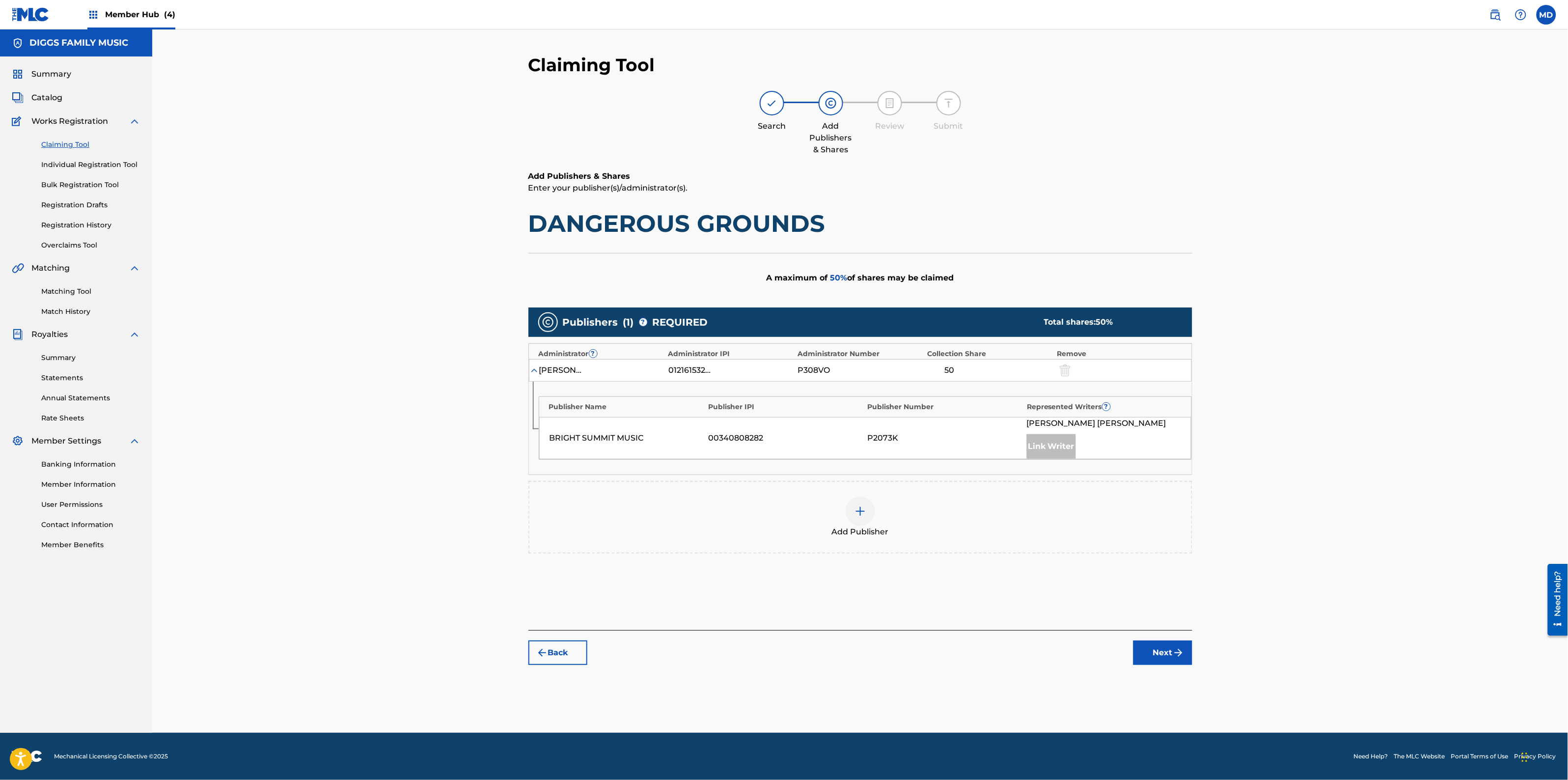
click at [861, 510] on img at bounding box center [860, 511] width 12 height 12
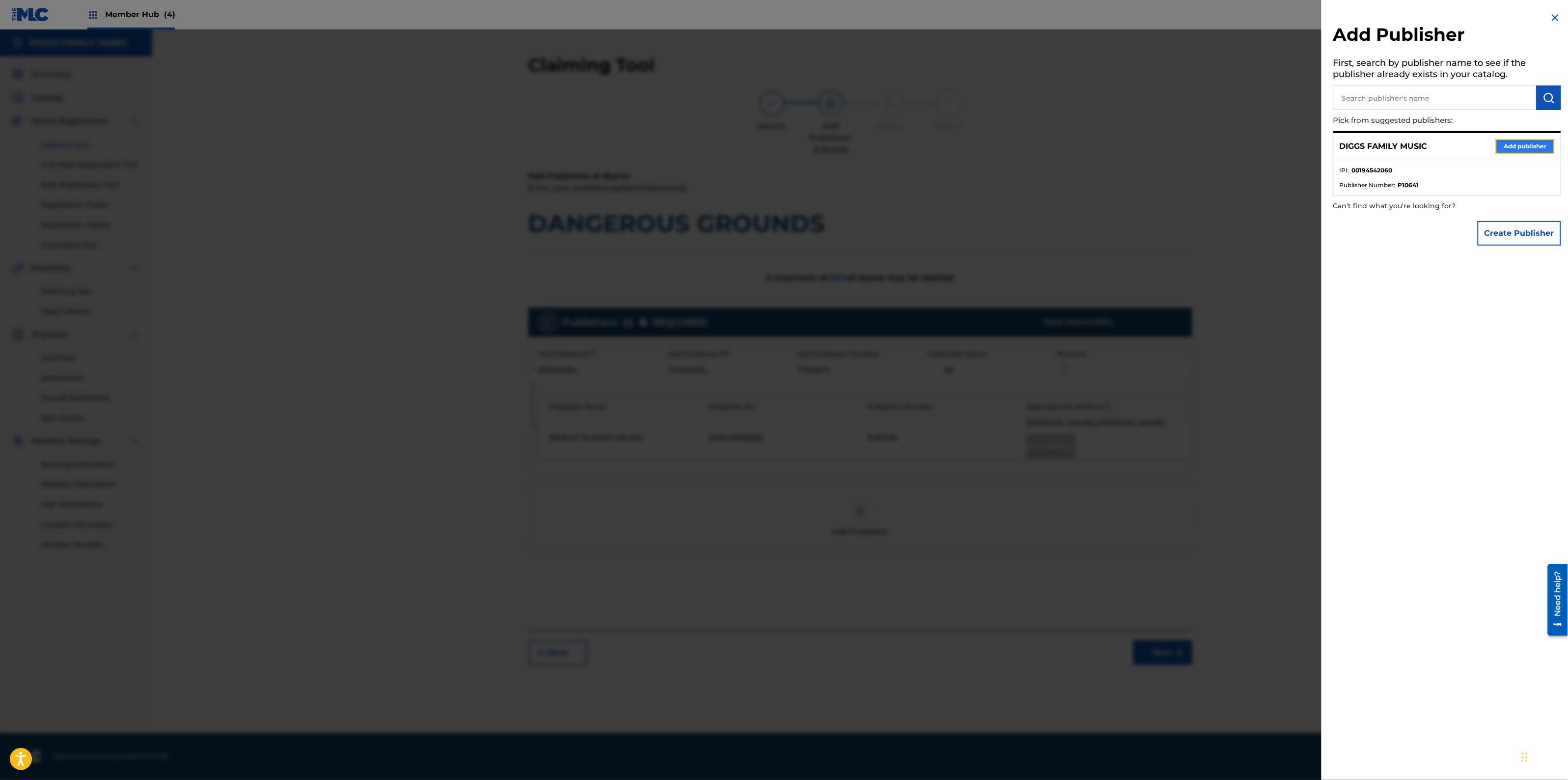
click at [1519, 141] on button "Add publisher" at bounding box center [1526, 146] width 59 height 15
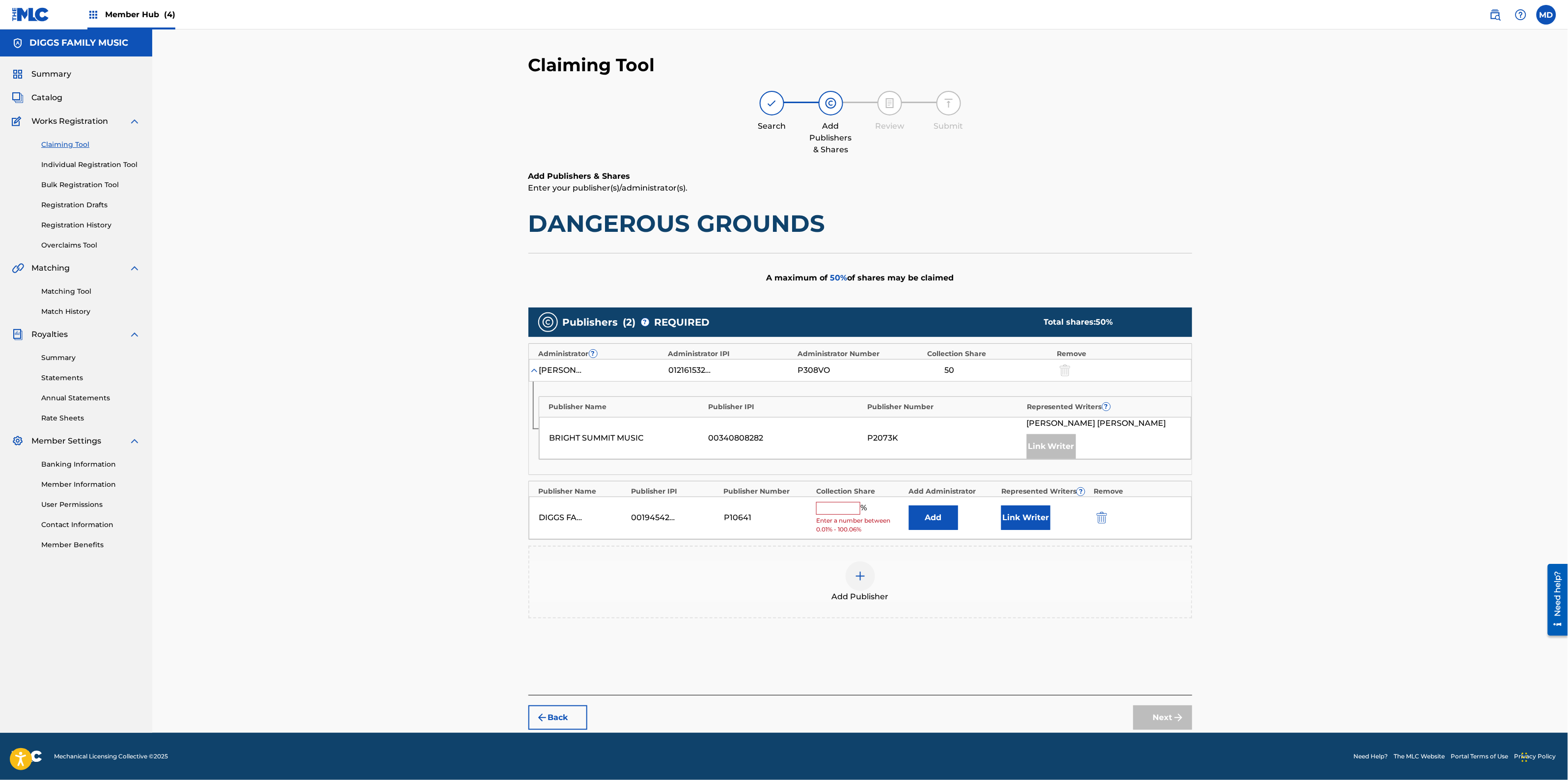
click at [848, 509] on input "text" at bounding box center [838, 509] width 44 height 13
type input "25"
click at [1310, 511] on div "Claiming Tool Search Add Publishers & Shares Review Submit Add Publishers & Sha…" at bounding box center [860, 381] width 1416 height 703
click at [1017, 517] on button "Link Writer" at bounding box center [1026, 514] width 49 height 24
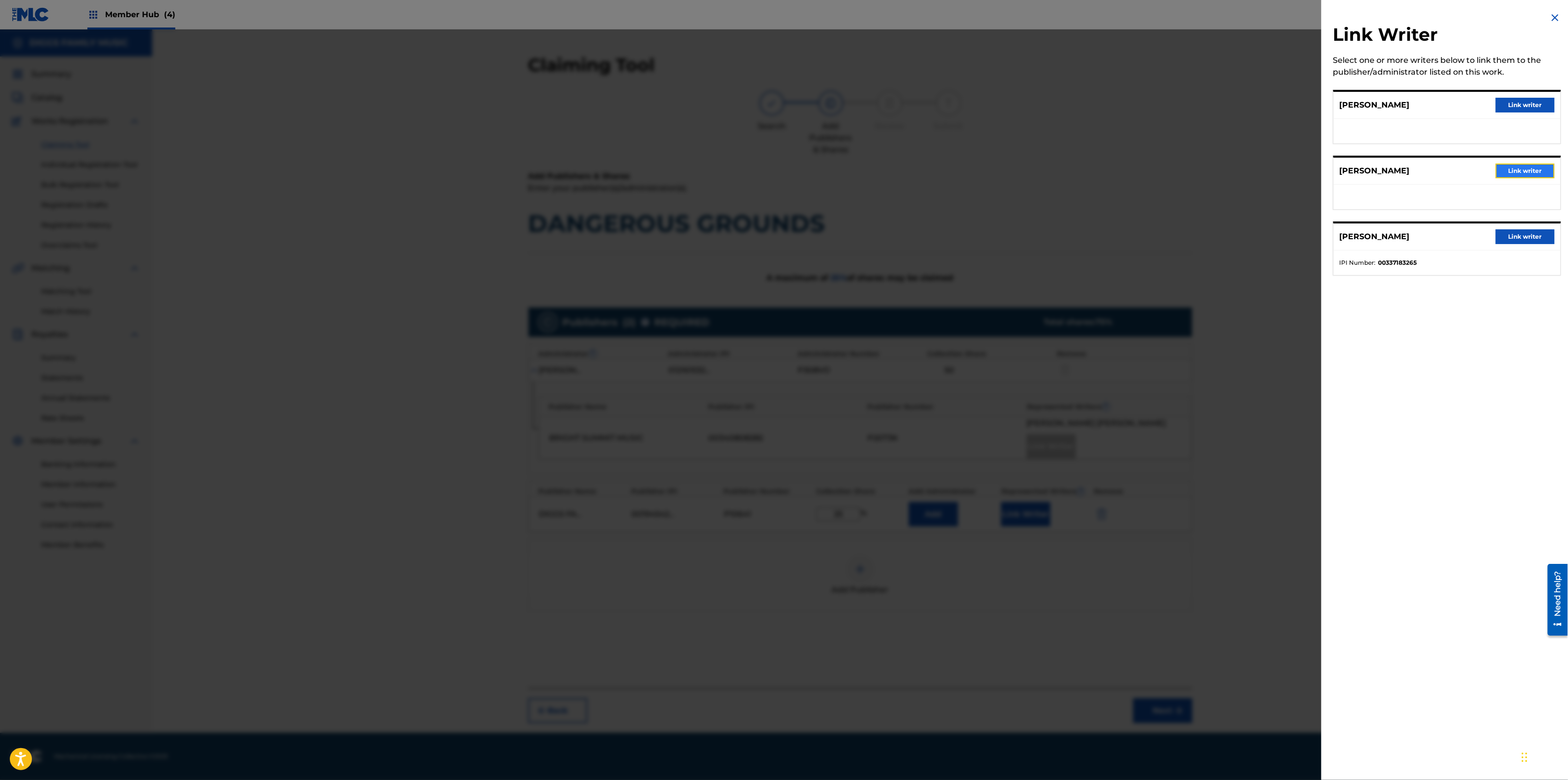
click at [1515, 170] on button "Link writer" at bounding box center [1526, 170] width 59 height 15
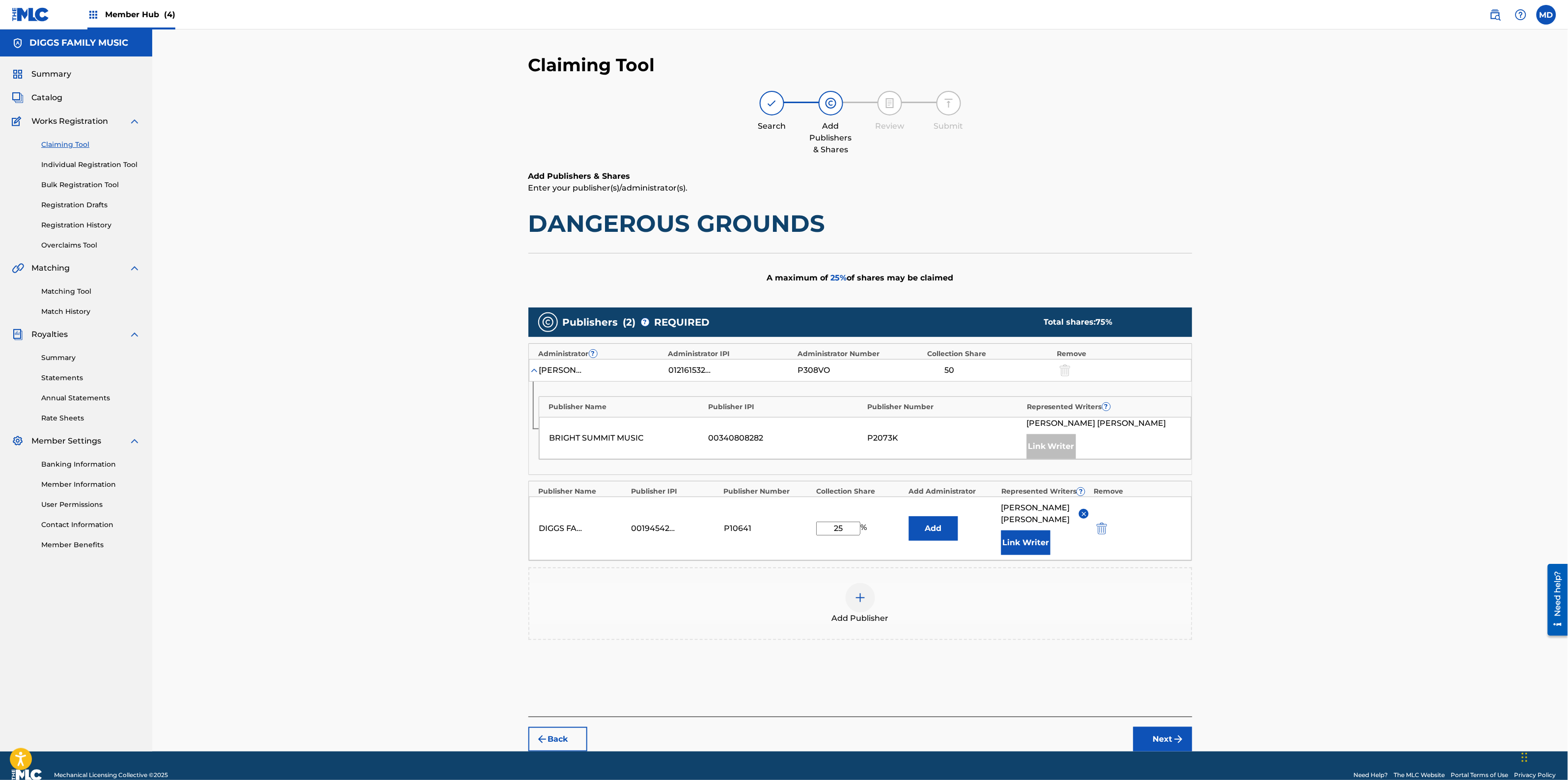
scroll to position [19, 0]
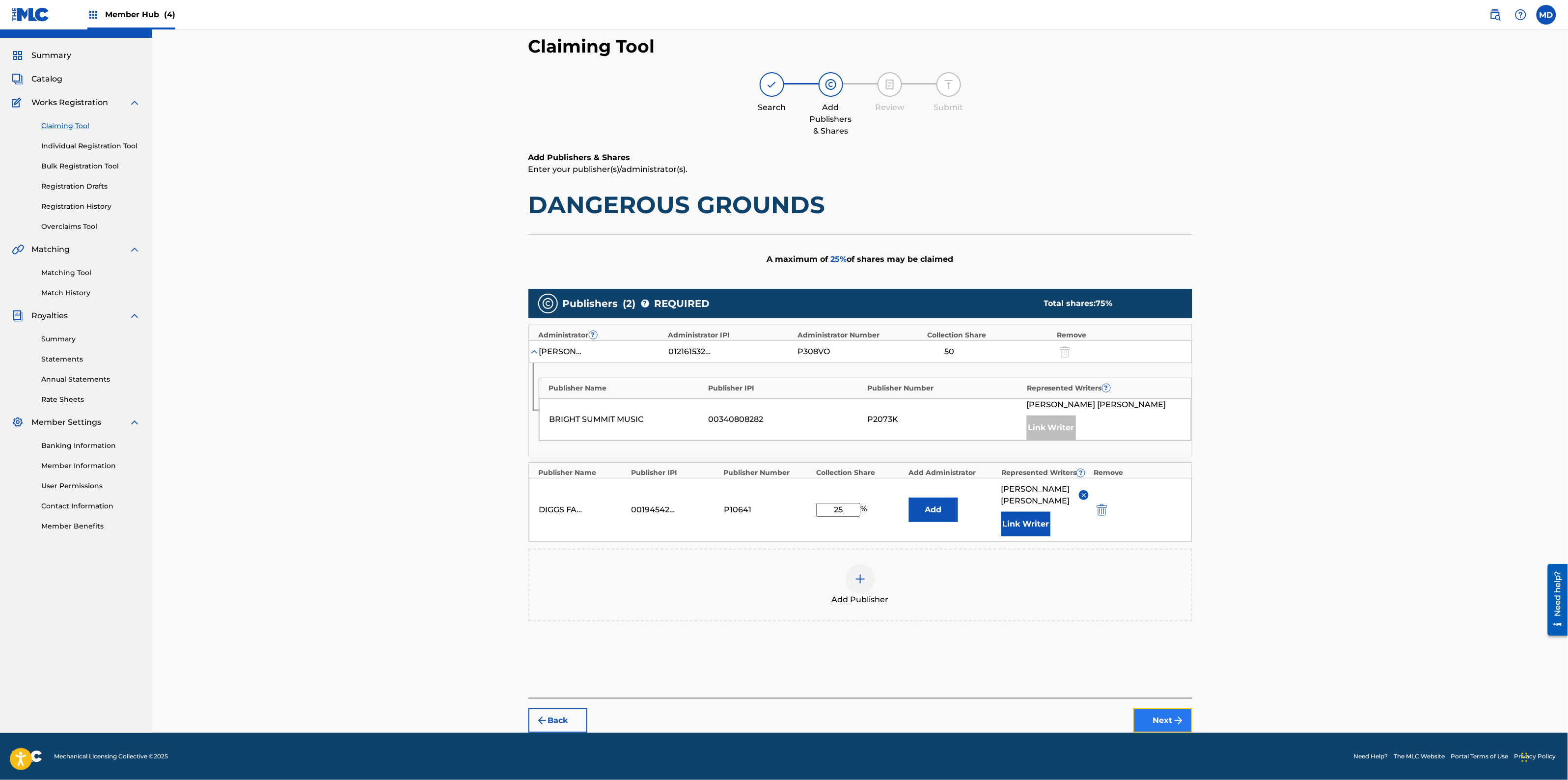
click at [1161, 719] on button "Next" at bounding box center [1163, 721] width 59 height 24
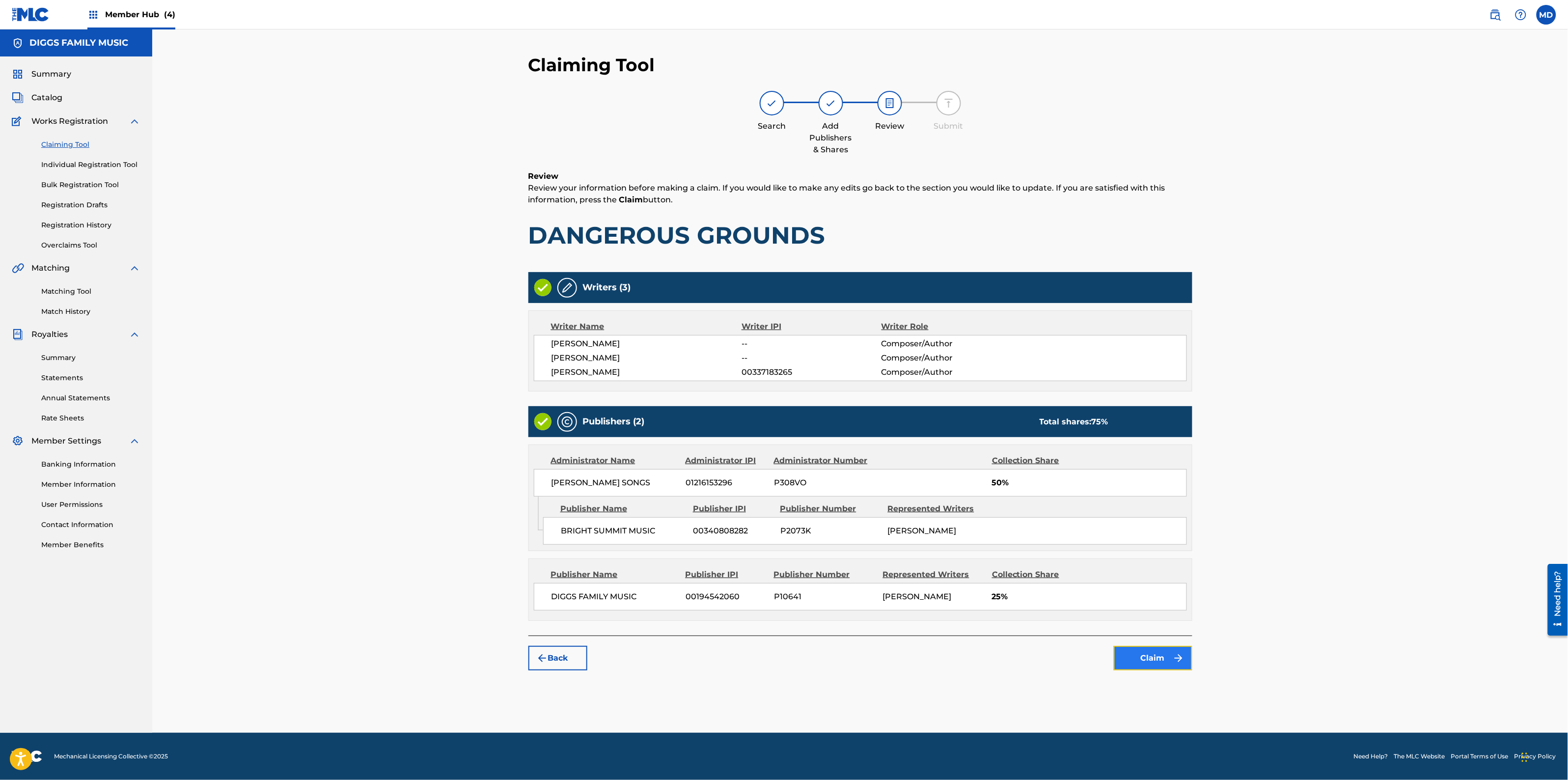
click at [1127, 656] on button "Claim" at bounding box center [1153, 658] width 78 height 24
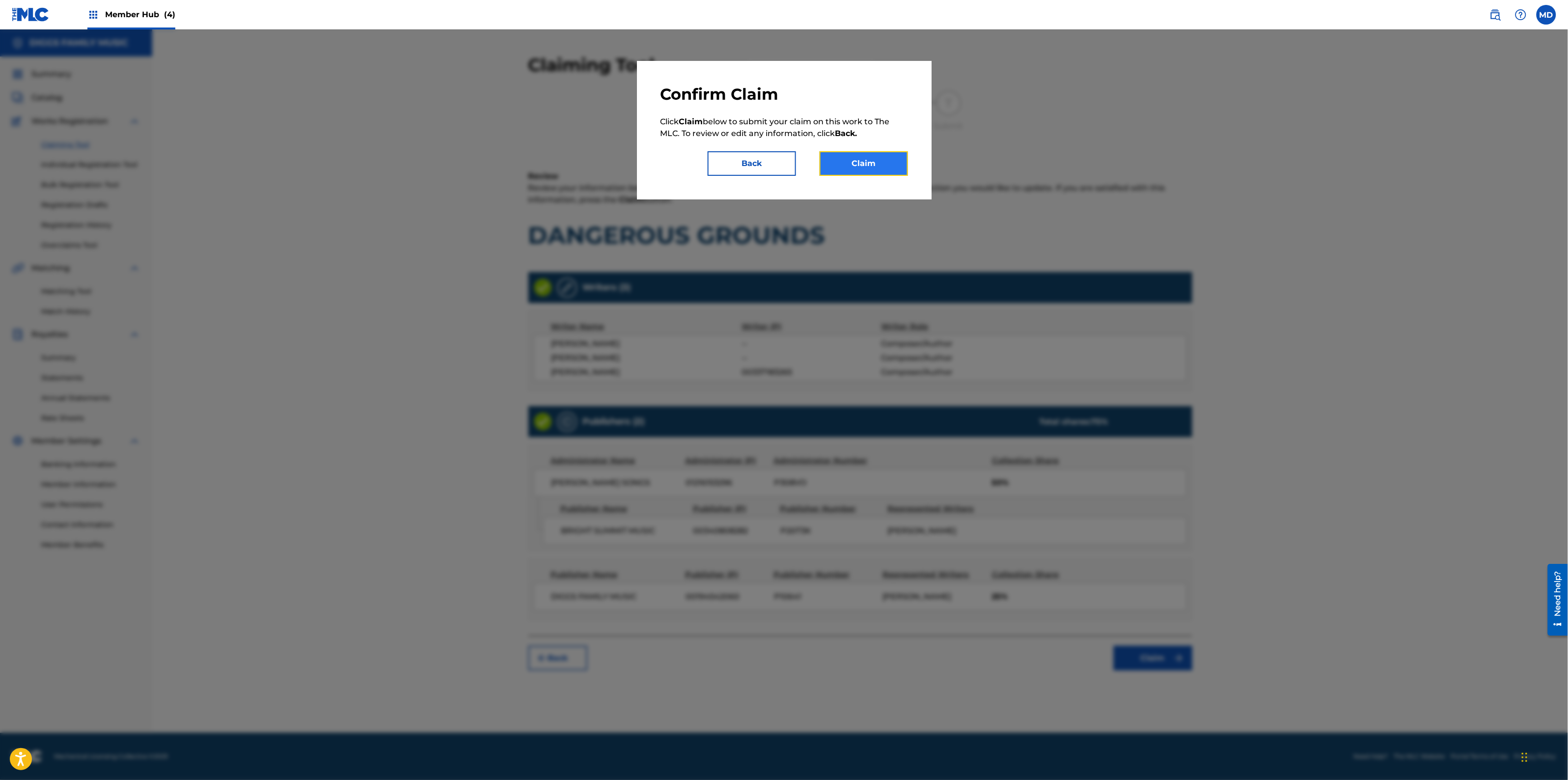
click at [866, 162] on button "Claim" at bounding box center [864, 163] width 89 height 24
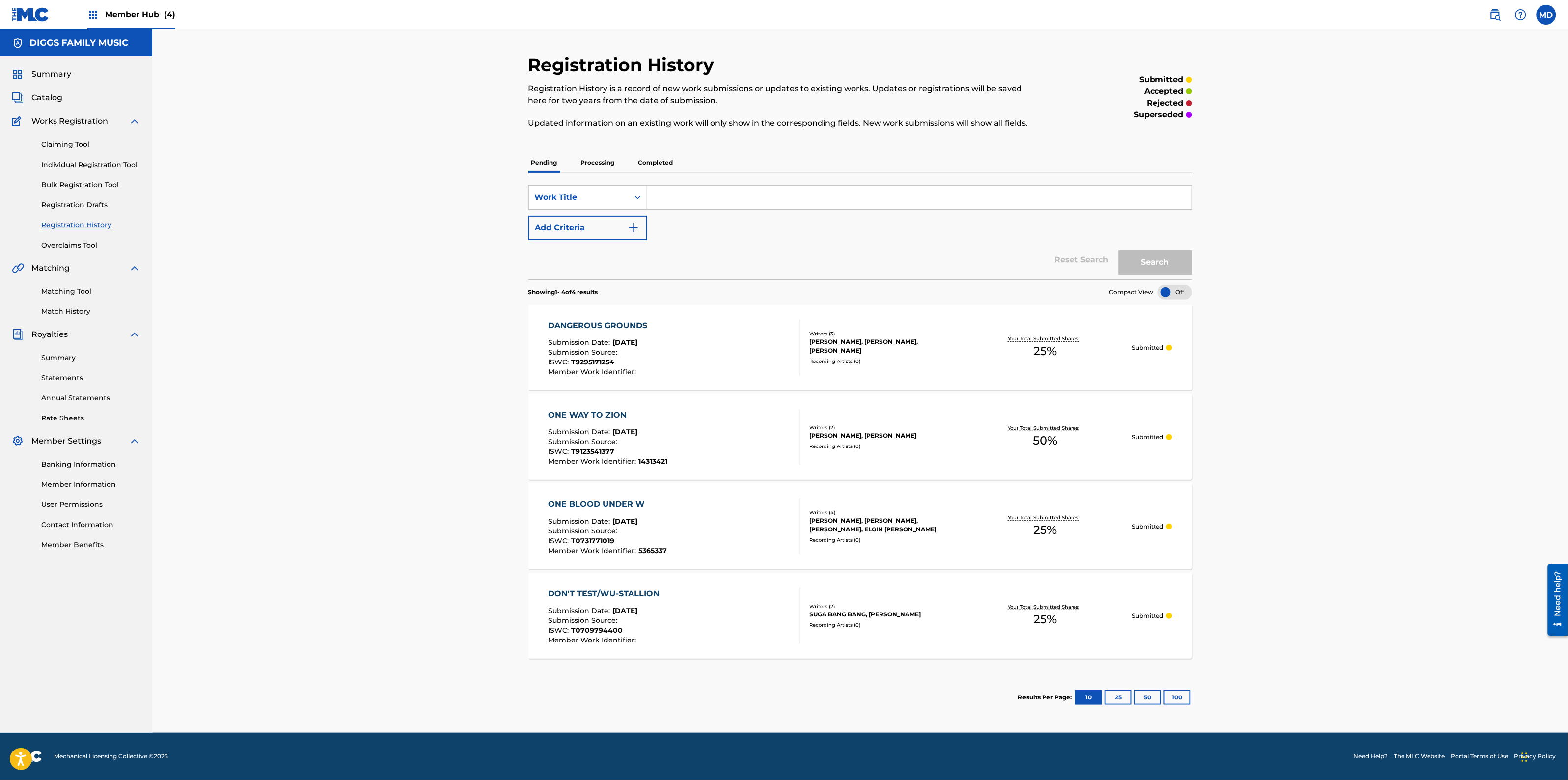
click at [751, 187] on input "Search Form" at bounding box center [919, 197] width 544 height 24
paste input "DEADLY MELODY"
type input "DEADLY MELODY"
click at [1142, 256] on button "Search" at bounding box center [1155, 262] width 74 height 24
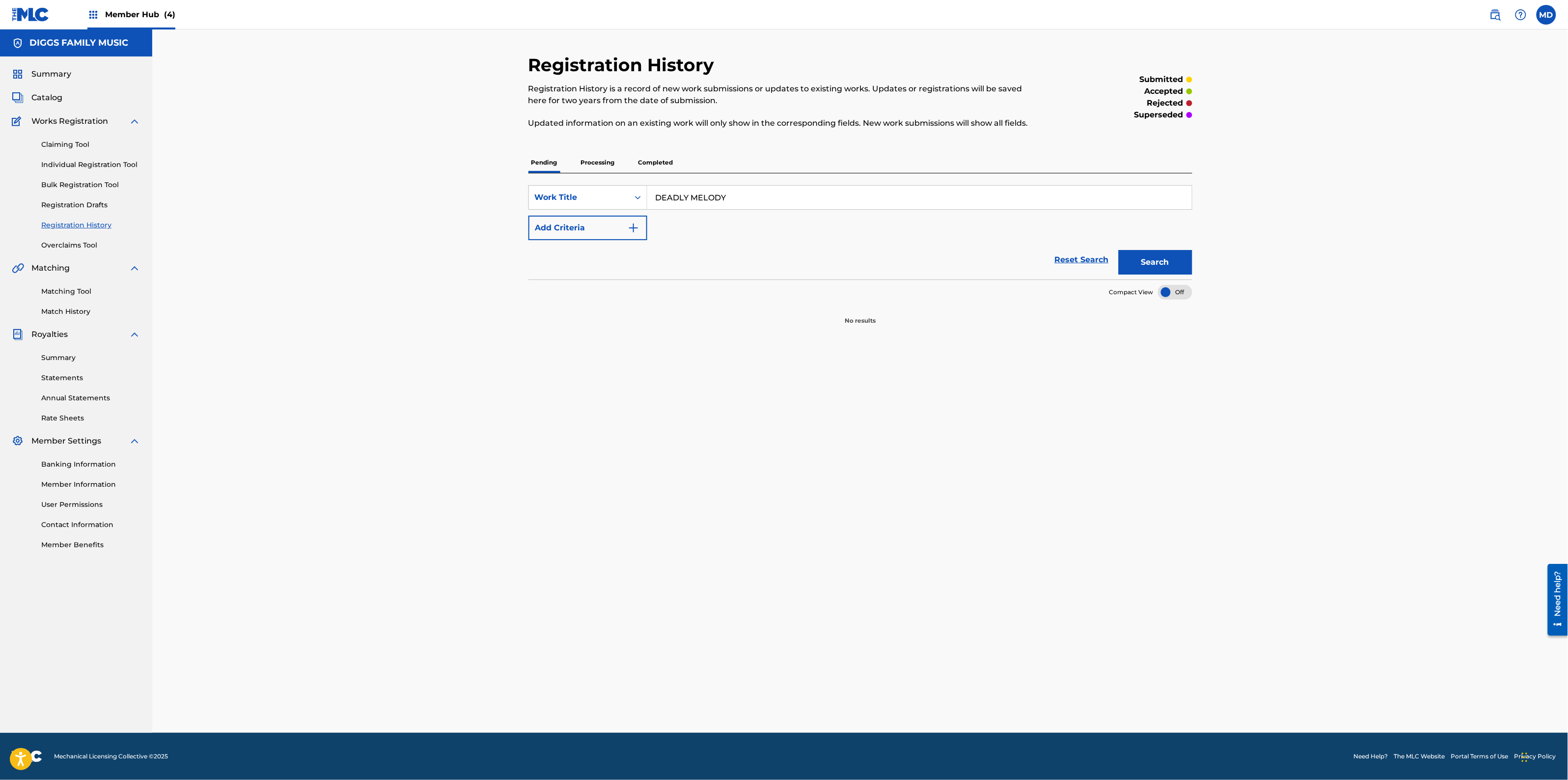
click at [610, 163] on p "Processing" at bounding box center [598, 163] width 40 height 21
click at [659, 163] on p "Completed" at bounding box center [655, 163] width 40 height 21
click at [551, 163] on p "Pending" at bounding box center [544, 163] width 32 height 21
click at [598, 162] on p "Processing" at bounding box center [598, 163] width 40 height 21
click at [655, 159] on p "Completed" at bounding box center [655, 163] width 40 height 21
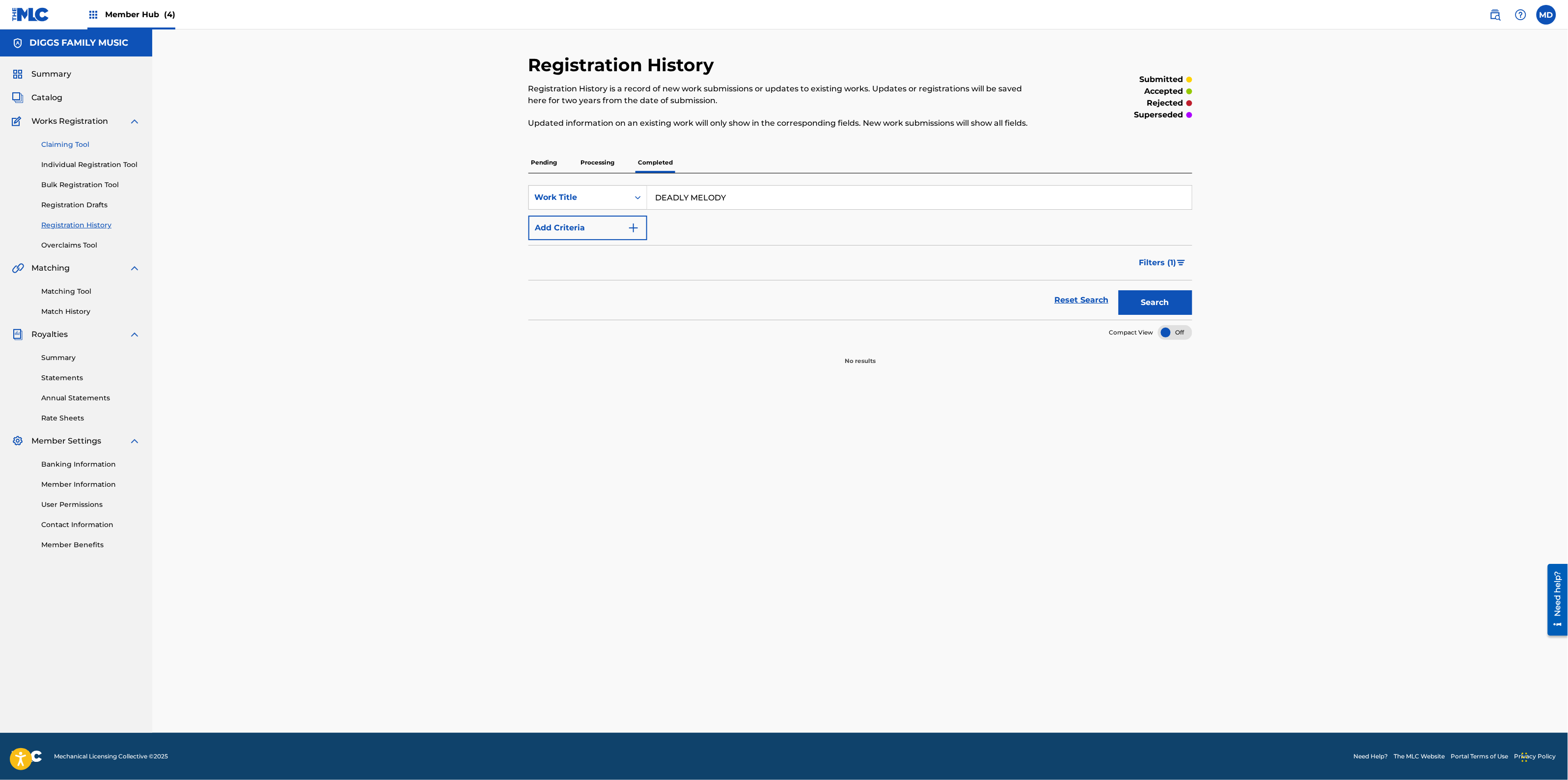
click at [55, 146] on link "Claiming Tool" at bounding box center [91, 145] width 99 height 10
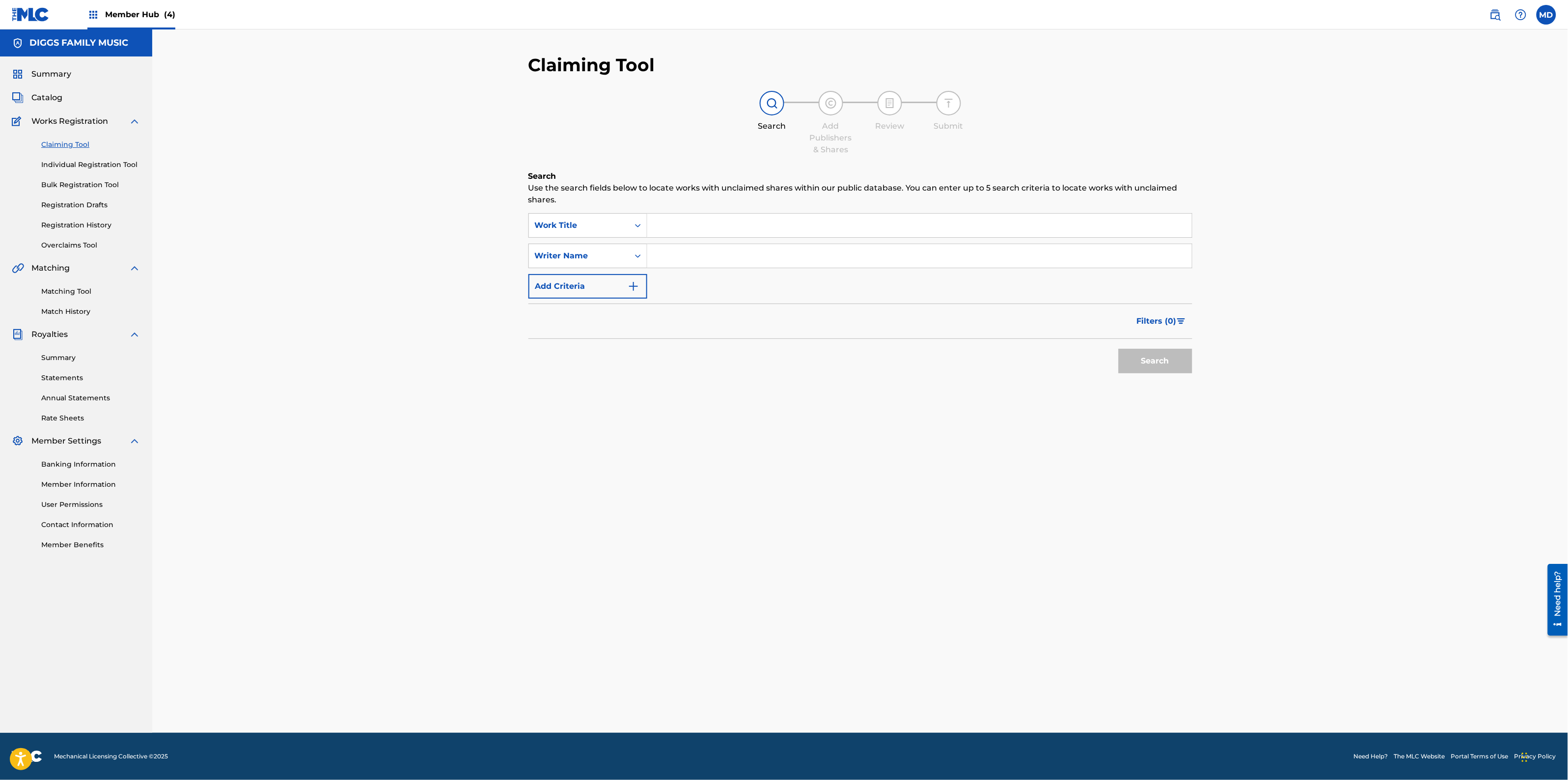
click at [742, 226] on input "Search Form" at bounding box center [919, 225] width 544 height 24
paste input "DEADLY MELODY"
click at [747, 244] on div "deadly melody" at bounding box center [845, 248] width 396 height 18
type input "deadly melody"
click at [1138, 358] on button "Search" at bounding box center [1155, 361] width 74 height 24
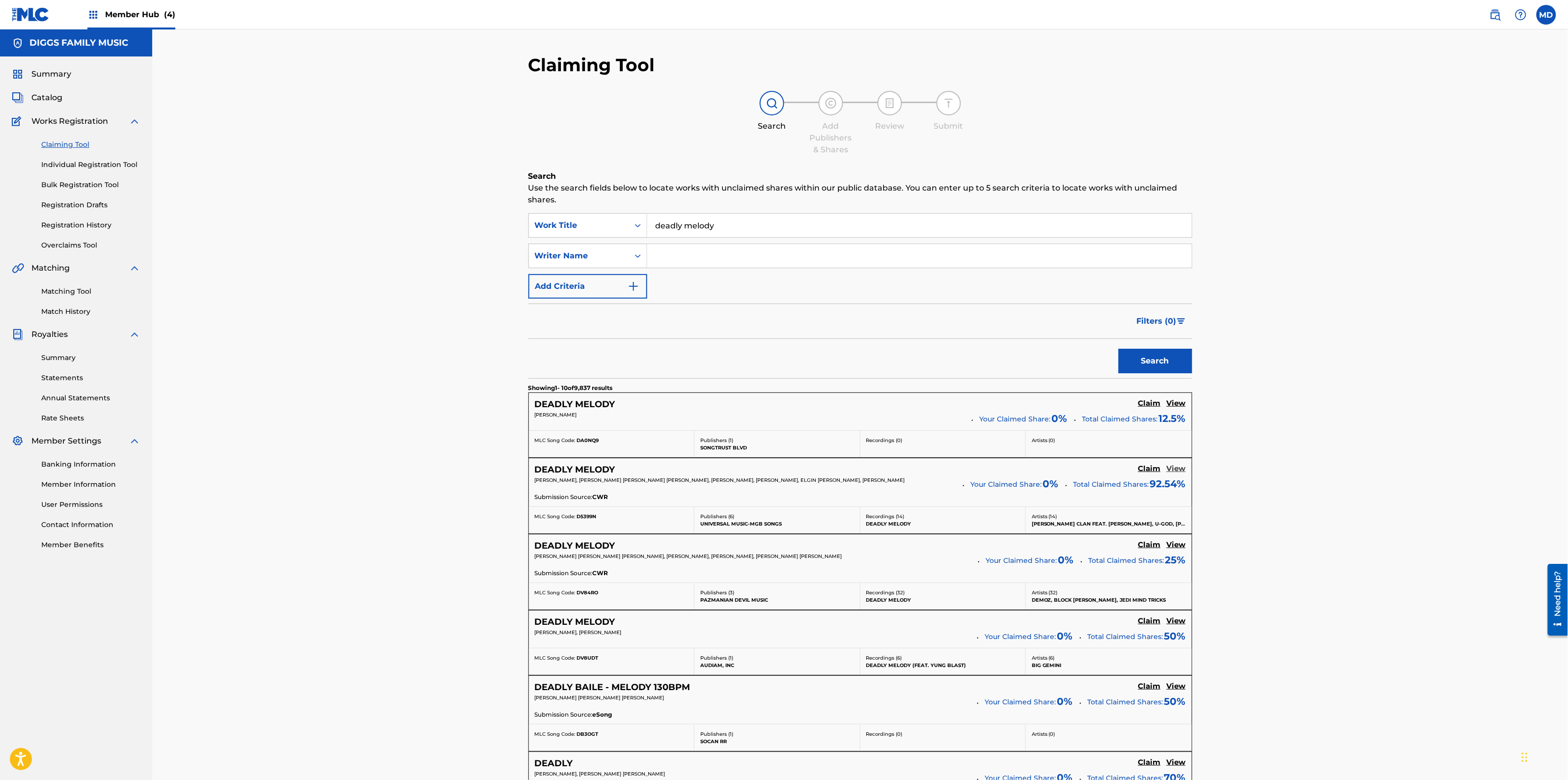
click at [1179, 473] on h5 "View" at bounding box center [1177, 469] width 19 height 10
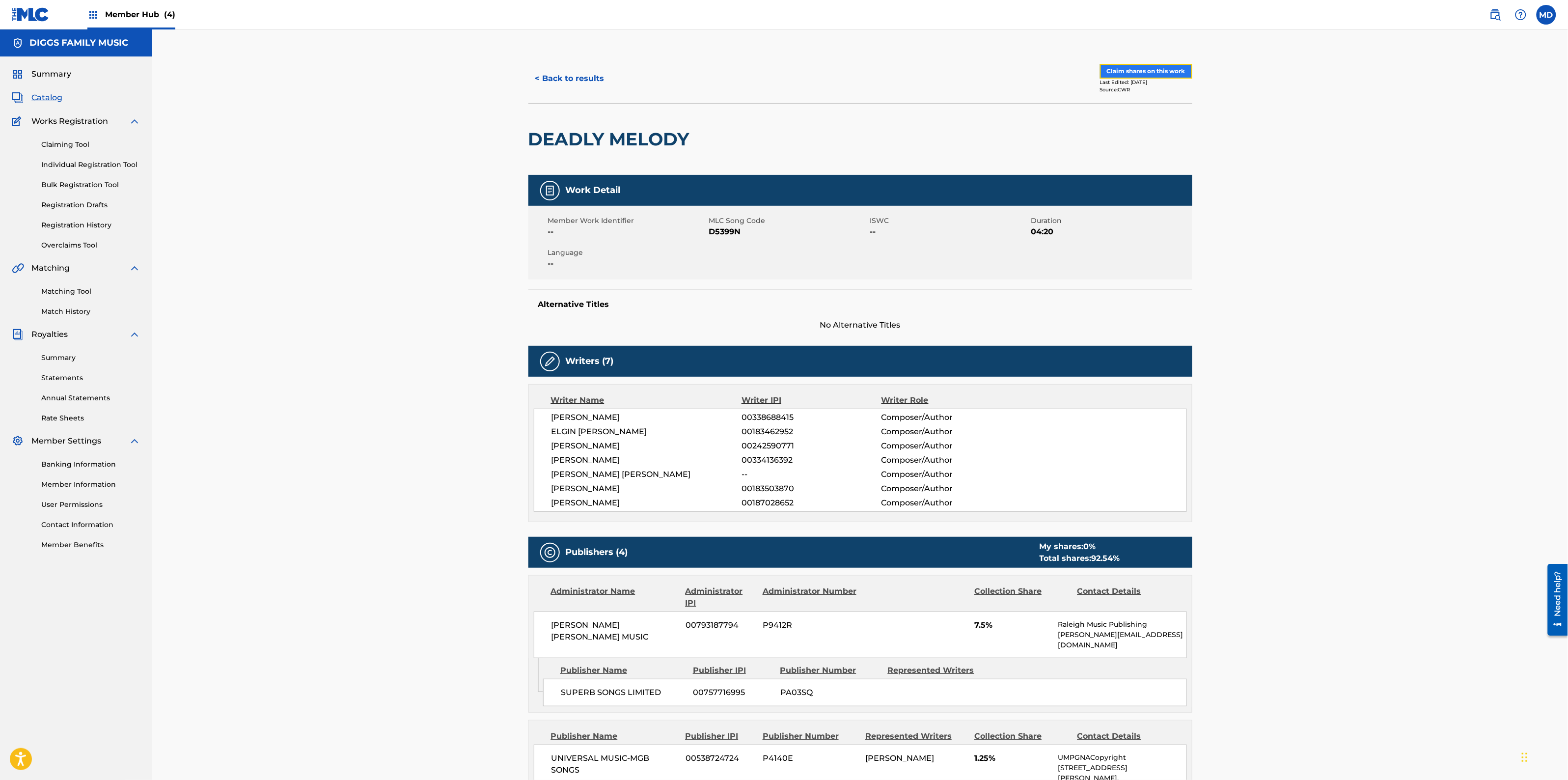
click at [1171, 74] on button "Claim shares on this work" at bounding box center [1146, 71] width 93 height 15
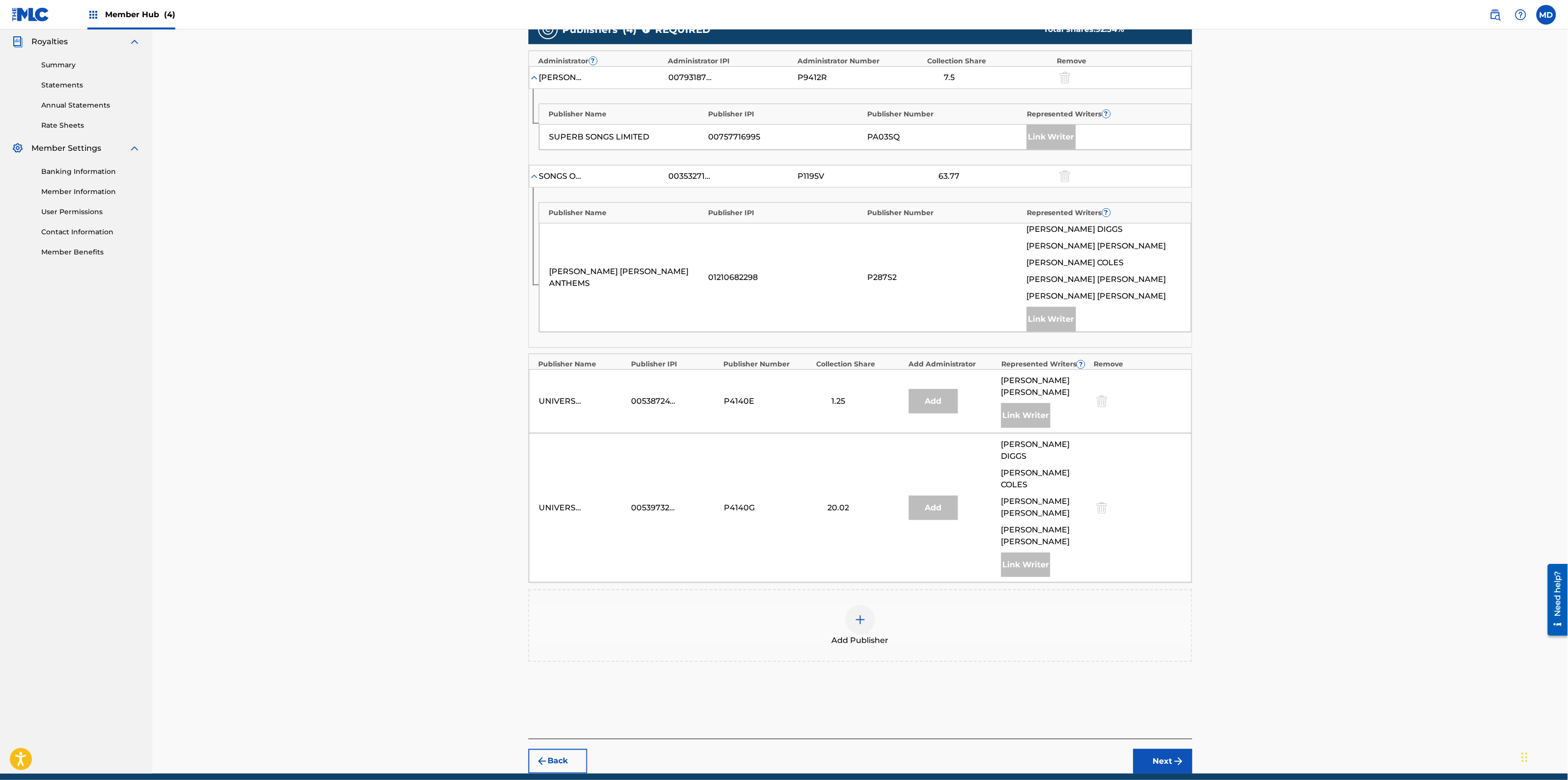
scroll to position [299, 0]
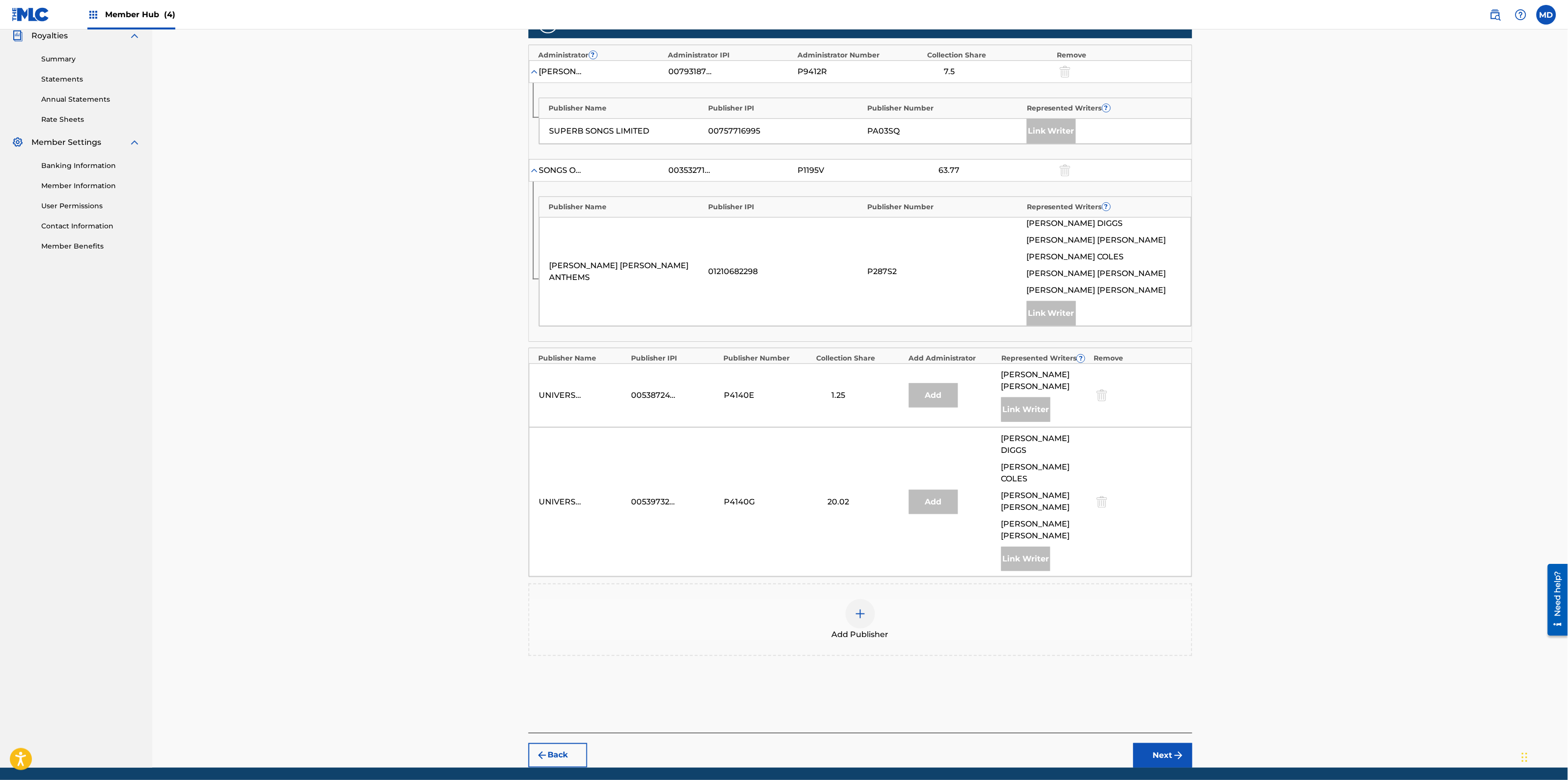
click at [855, 608] on img at bounding box center [860, 614] width 12 height 12
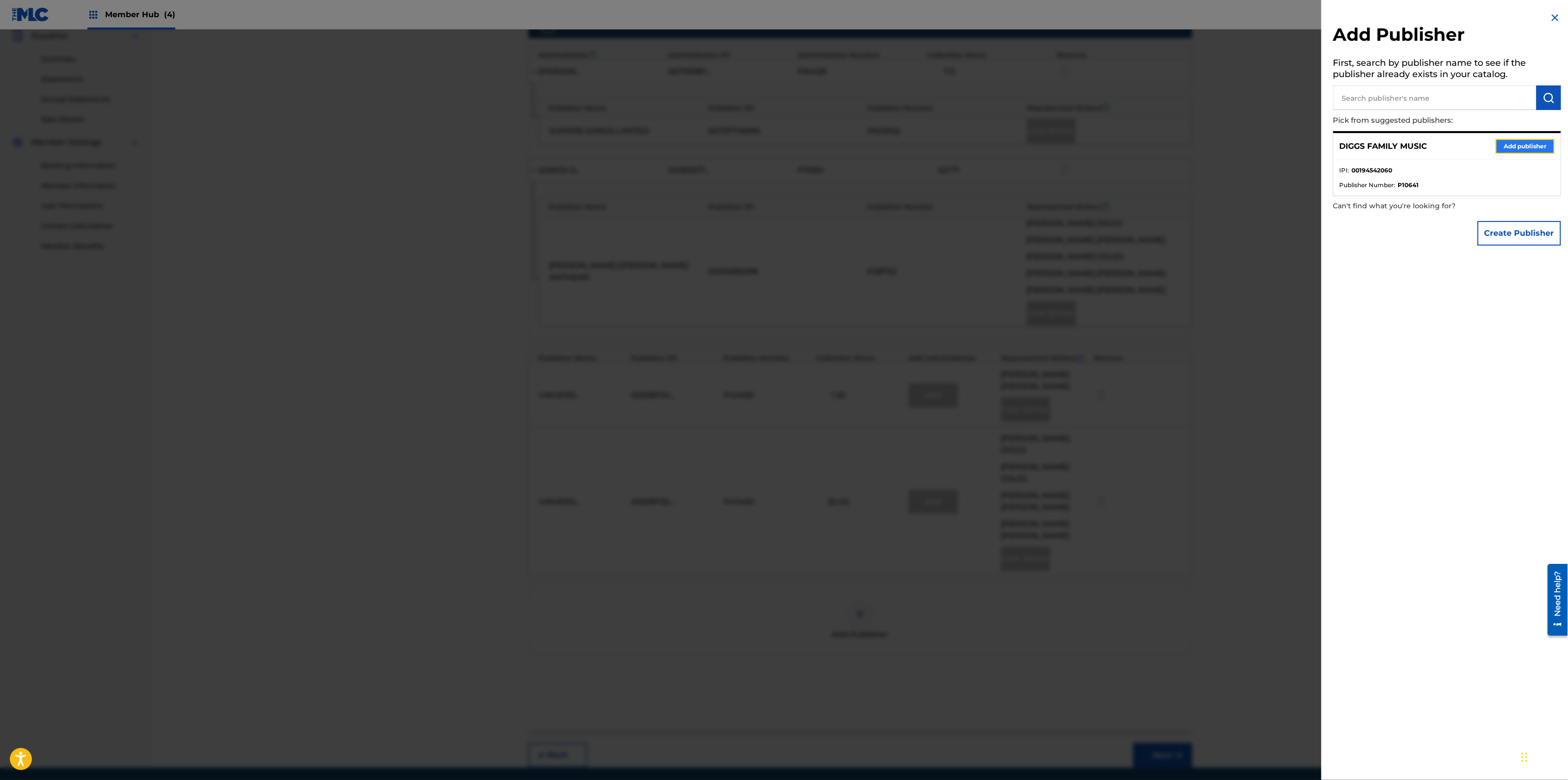
click at [1516, 146] on button "Add publisher" at bounding box center [1526, 146] width 59 height 15
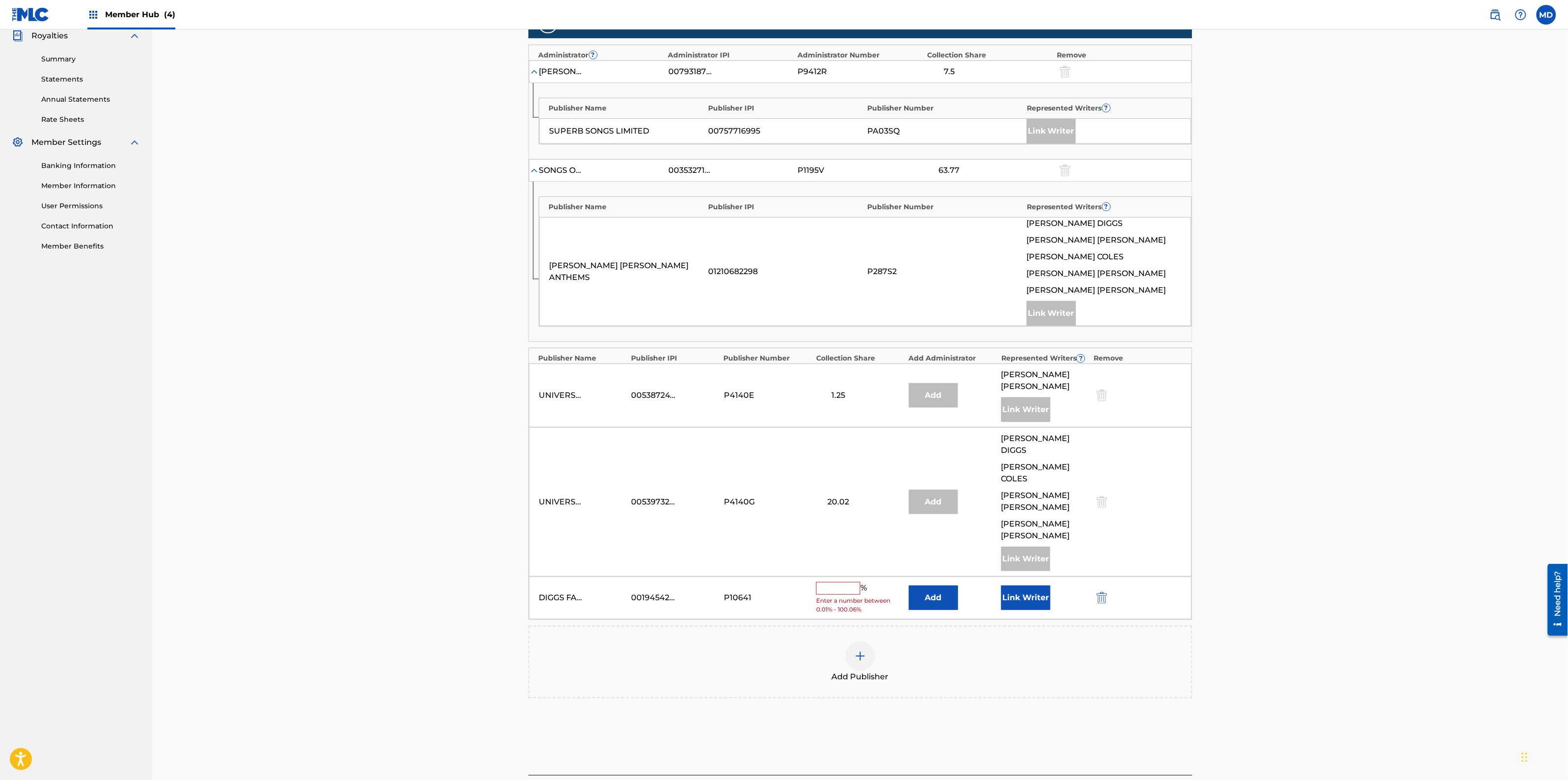
click at [837, 583] on input "text" at bounding box center [838, 589] width 44 height 13
type input "7.5"
click at [1030, 583] on button "Link Writer" at bounding box center [1026, 595] width 49 height 24
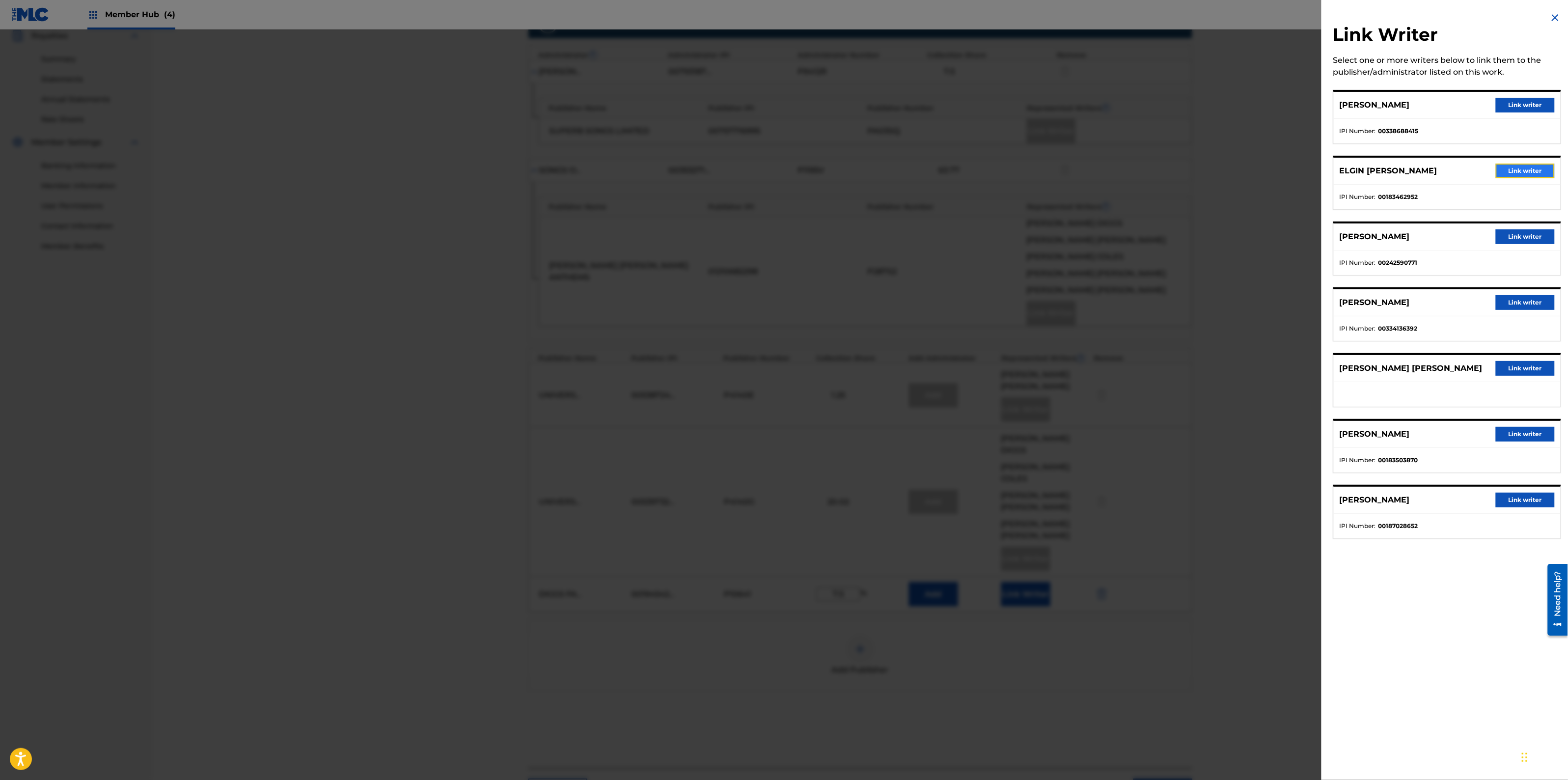
click at [1511, 170] on button "Link writer" at bounding box center [1526, 170] width 59 height 15
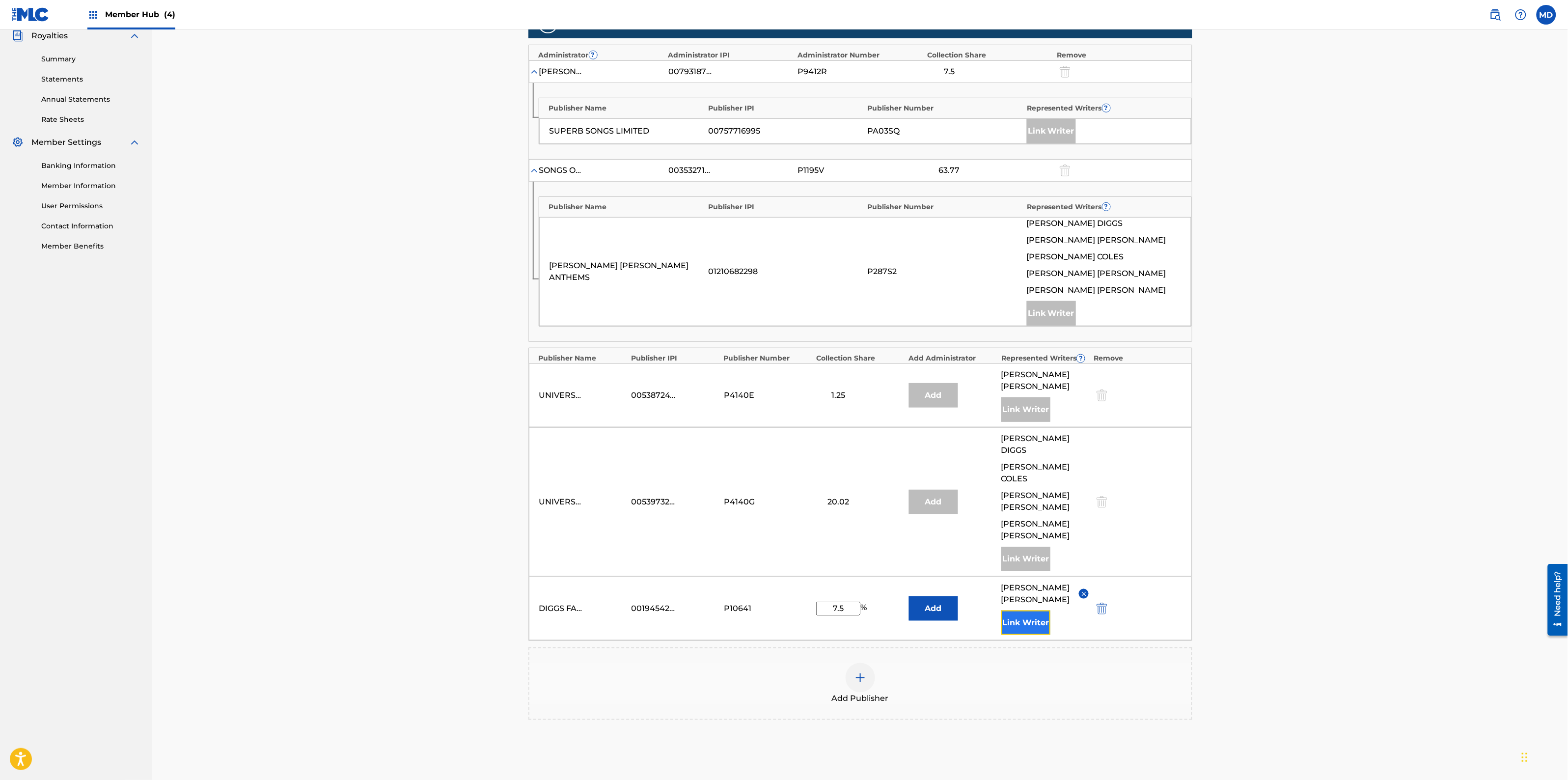
click at [1013, 611] on button "Link Writer" at bounding box center [1026, 623] width 49 height 24
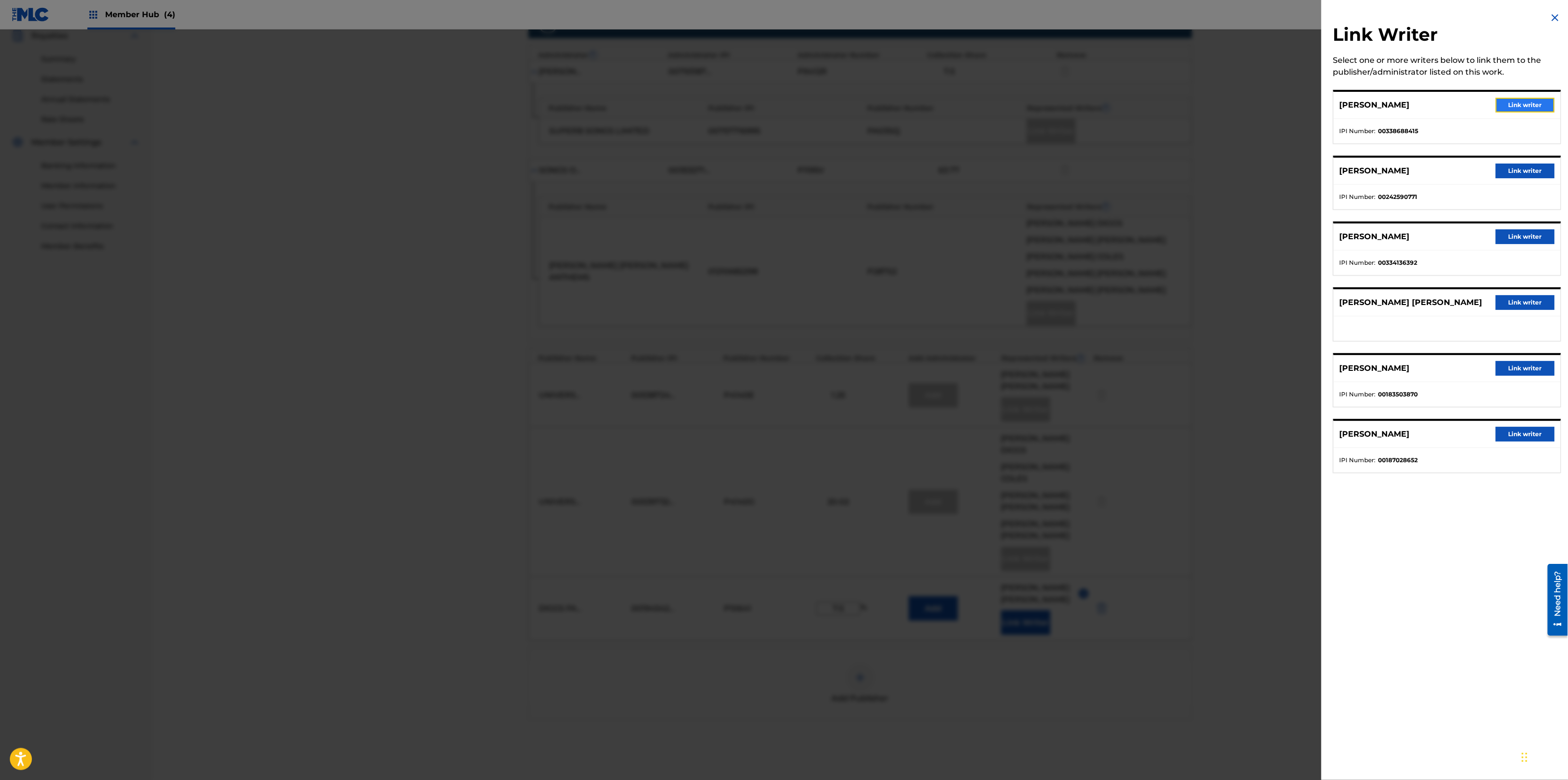
click at [1515, 101] on button "Link writer" at bounding box center [1526, 105] width 59 height 15
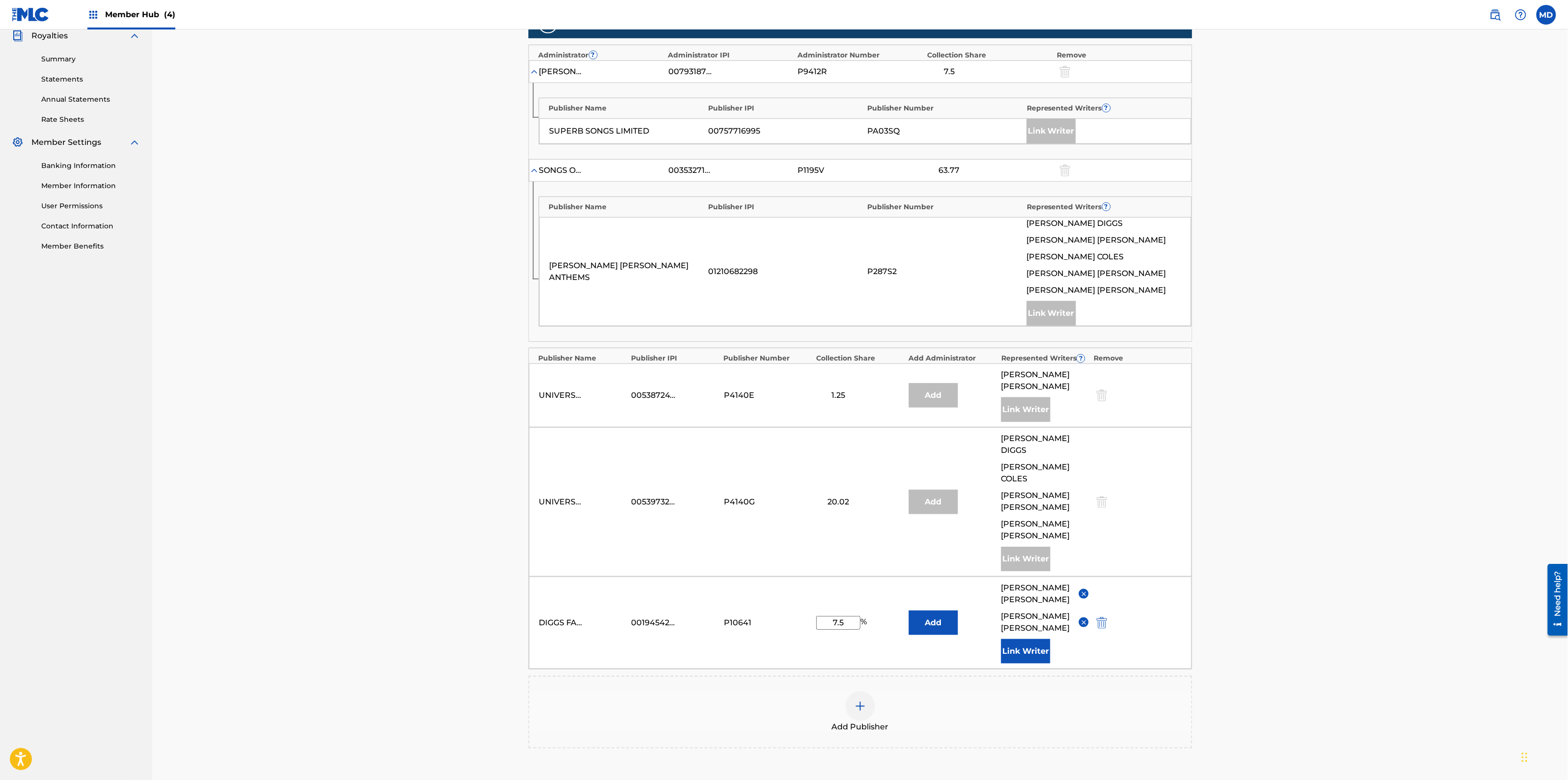
click at [1454, 583] on div "Claiming Tool Search Add Publishers & Shares Review Submit Add Publishers & Sha…" at bounding box center [860, 295] width 1416 height 1130
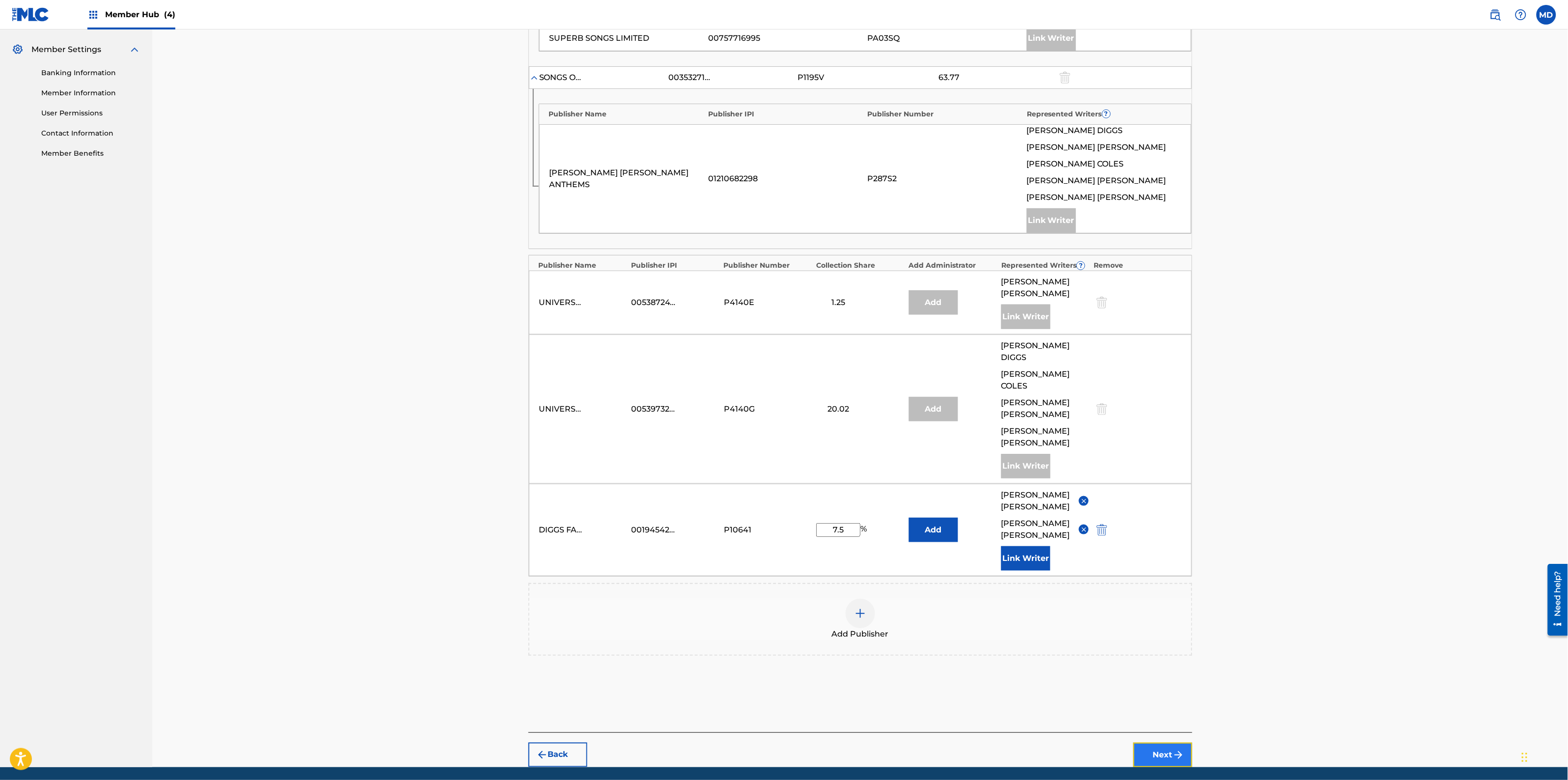
click at [1173, 749] on img "submit" at bounding box center [1179, 755] width 12 height 12
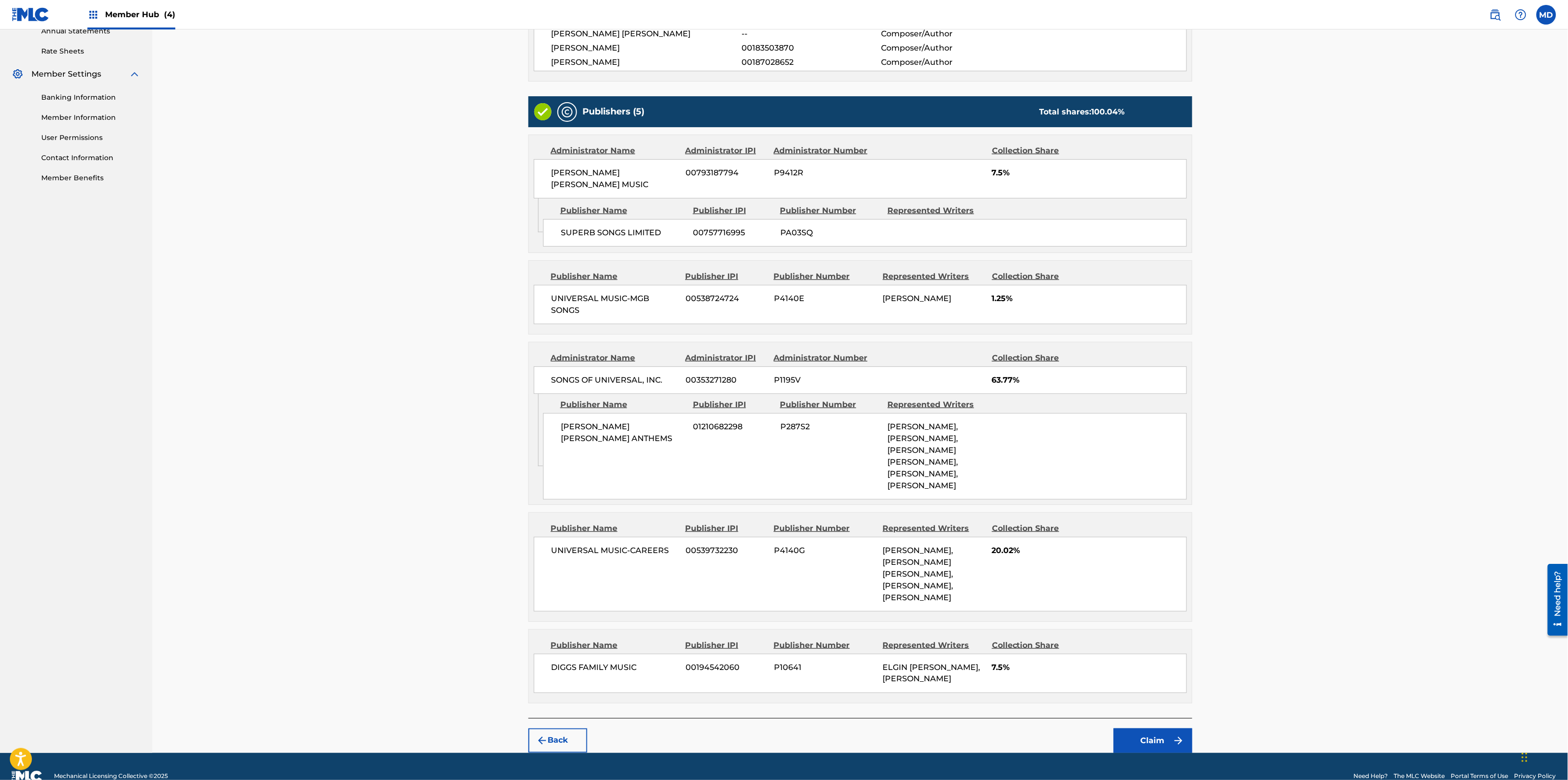
scroll to position [377, 0]
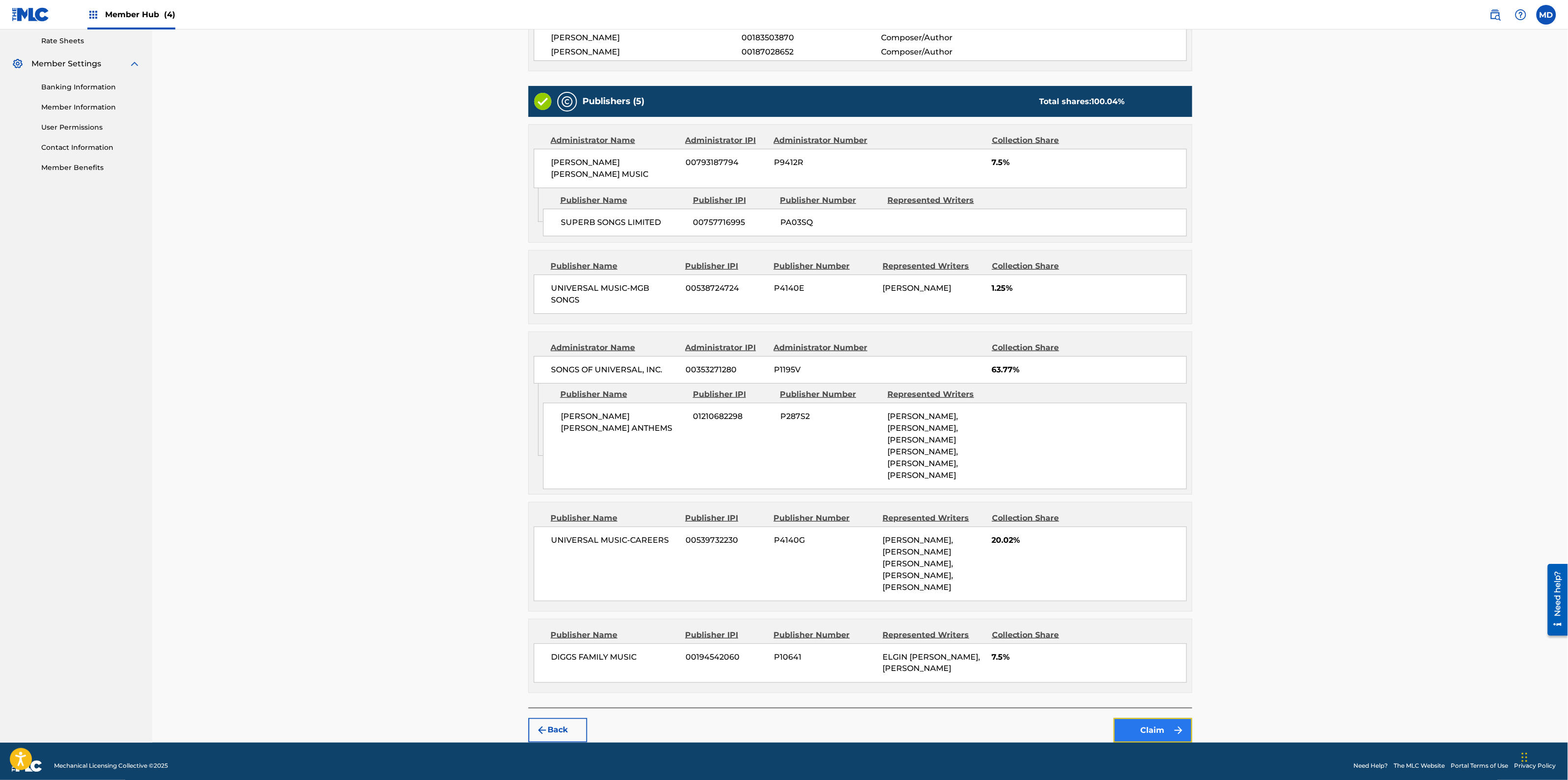
click at [1145, 721] on button "Claim" at bounding box center [1153, 730] width 78 height 24
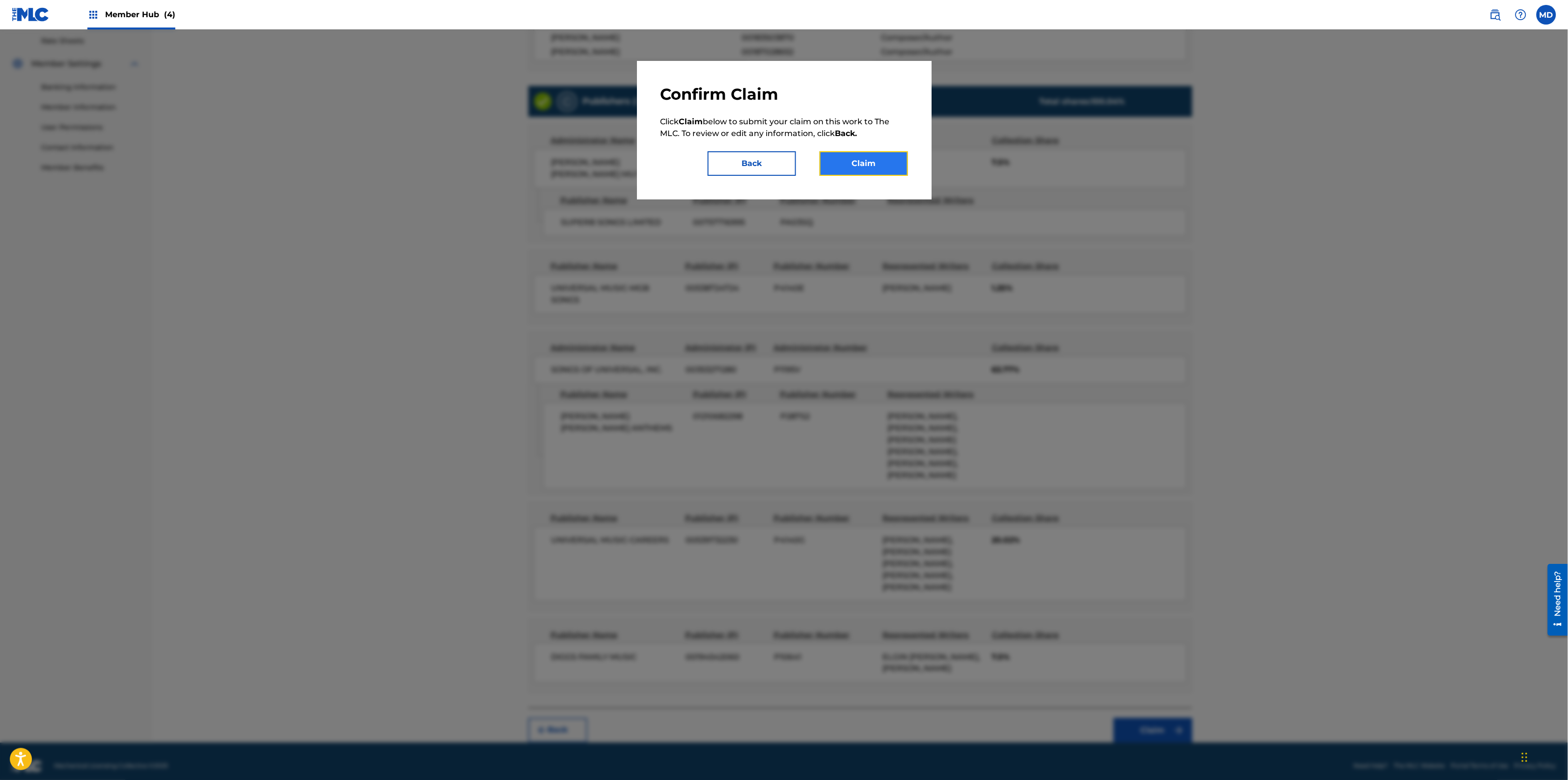
click at [880, 159] on button "Claim" at bounding box center [864, 163] width 89 height 24
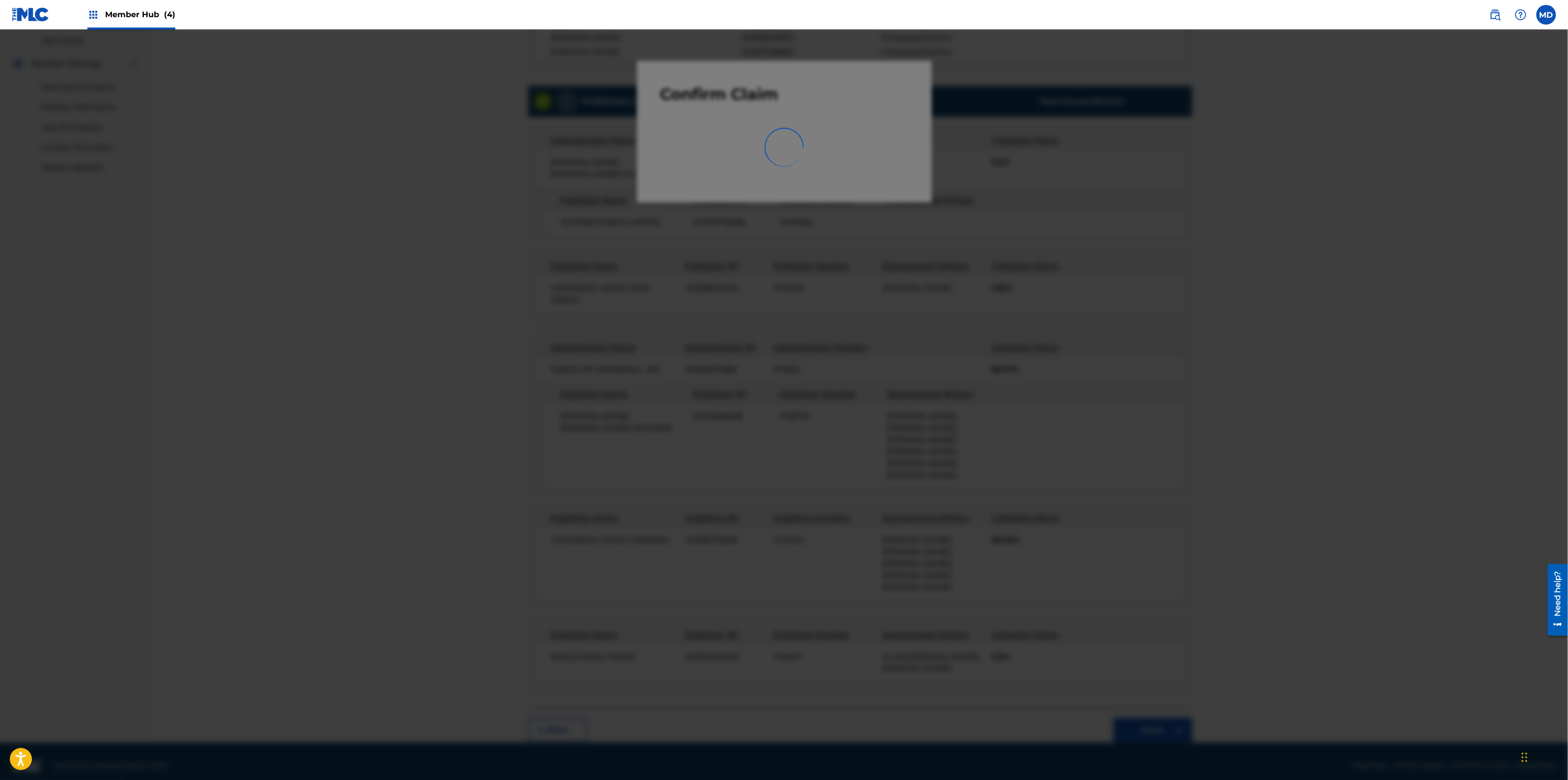
scroll to position [0, 0]
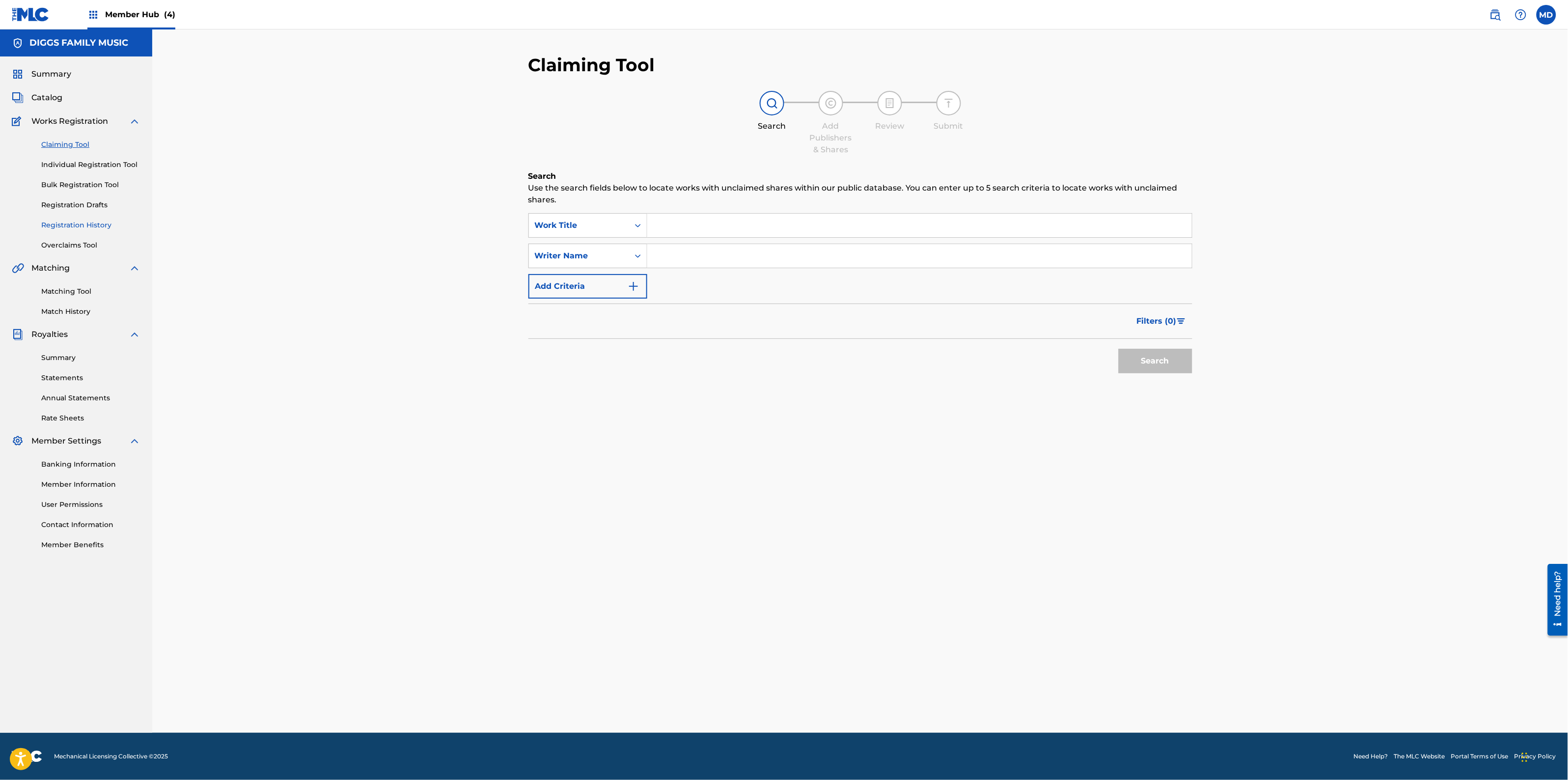
click at [64, 226] on link "Registration History" at bounding box center [91, 225] width 99 height 10
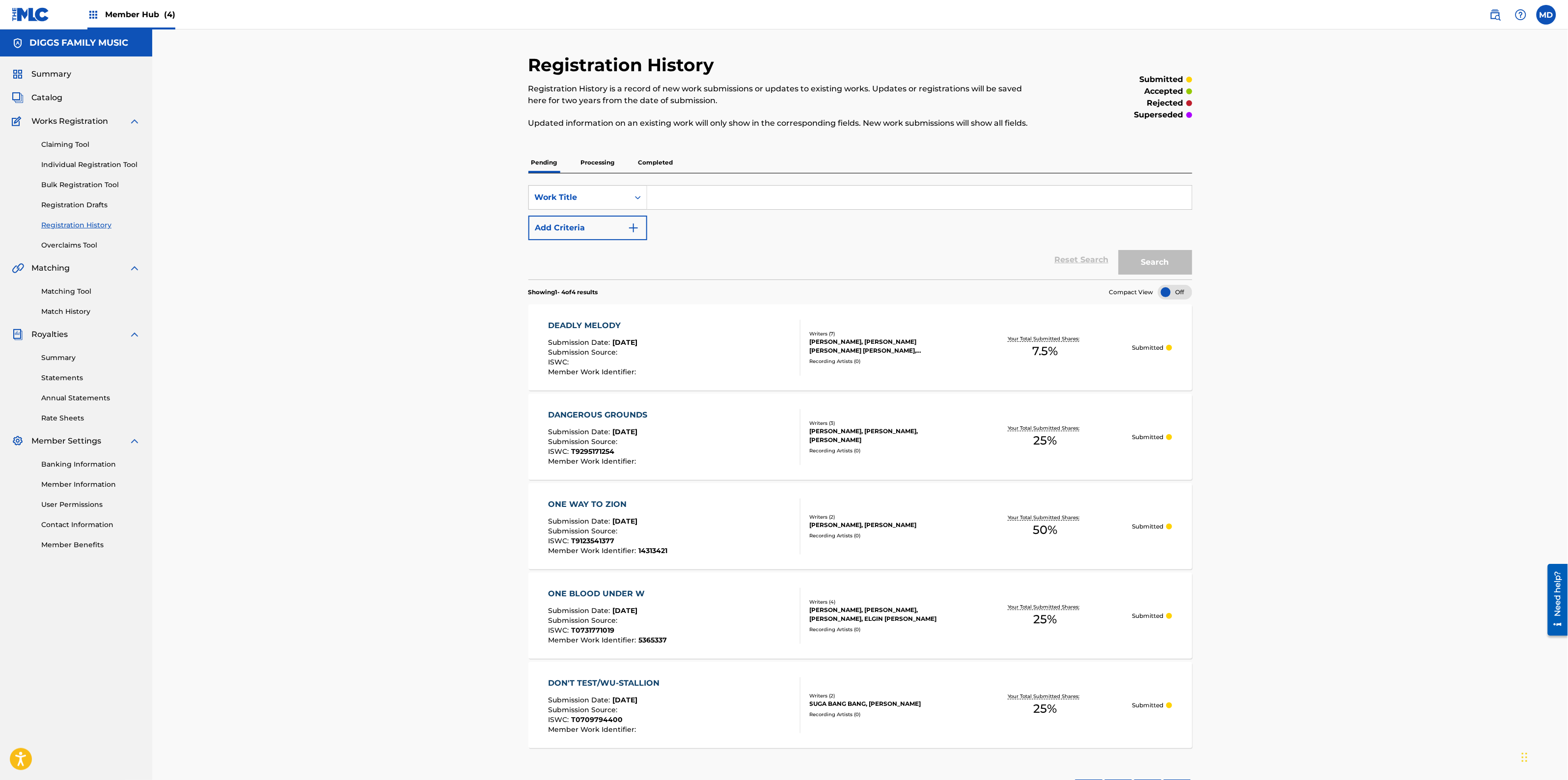
click at [730, 202] on input "Search Form" at bounding box center [919, 197] width 544 height 24
paste input "ENJOY DA RIDE"
type input "ENJOY DA RIDE"
click at [1144, 260] on button "Search" at bounding box center [1155, 262] width 74 height 24
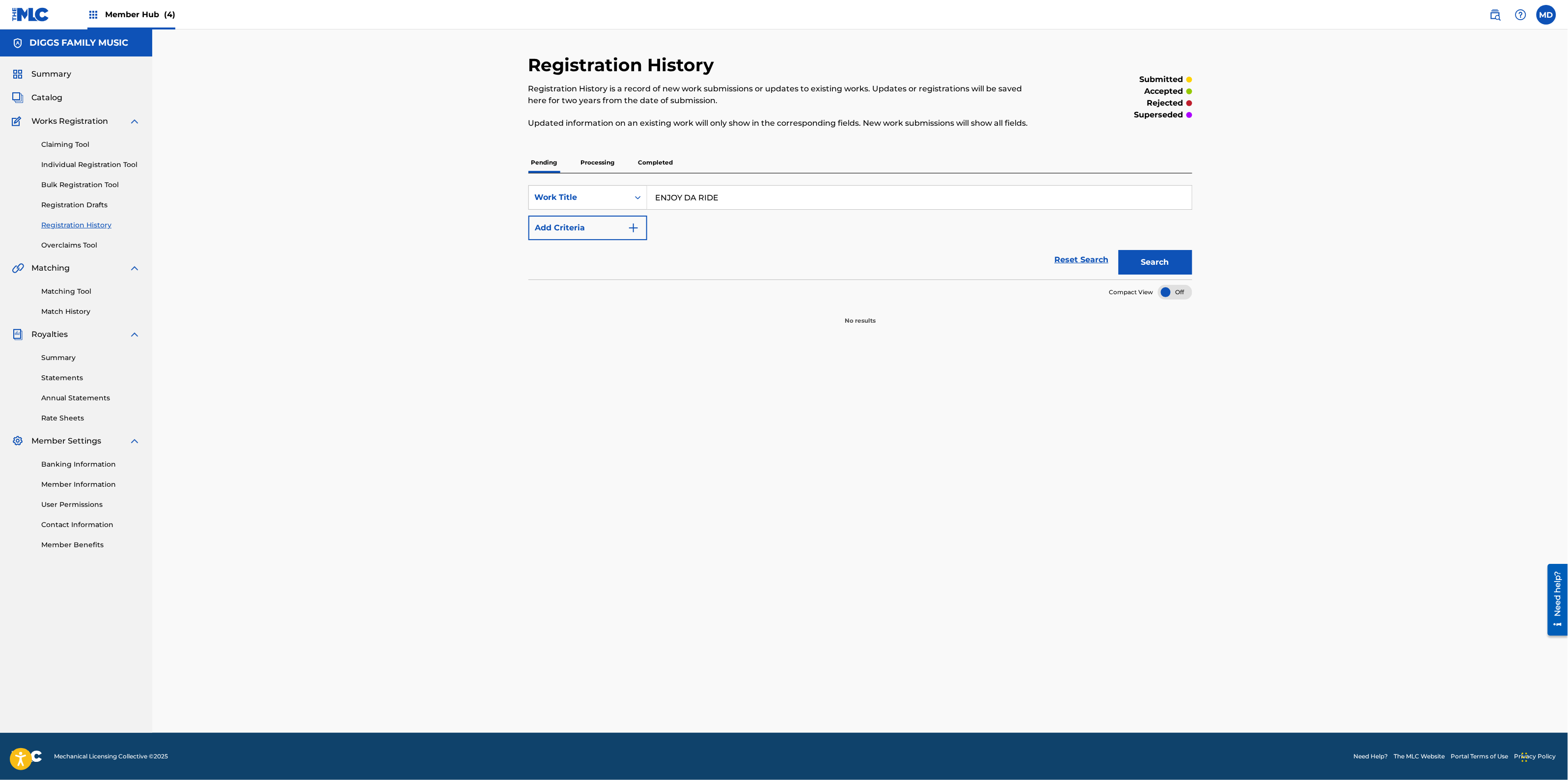
click at [599, 160] on p "Processing" at bounding box center [598, 163] width 40 height 21
click at [645, 161] on p "Completed" at bounding box center [655, 163] width 40 height 21
click at [57, 144] on link "Claiming Tool" at bounding box center [91, 145] width 99 height 10
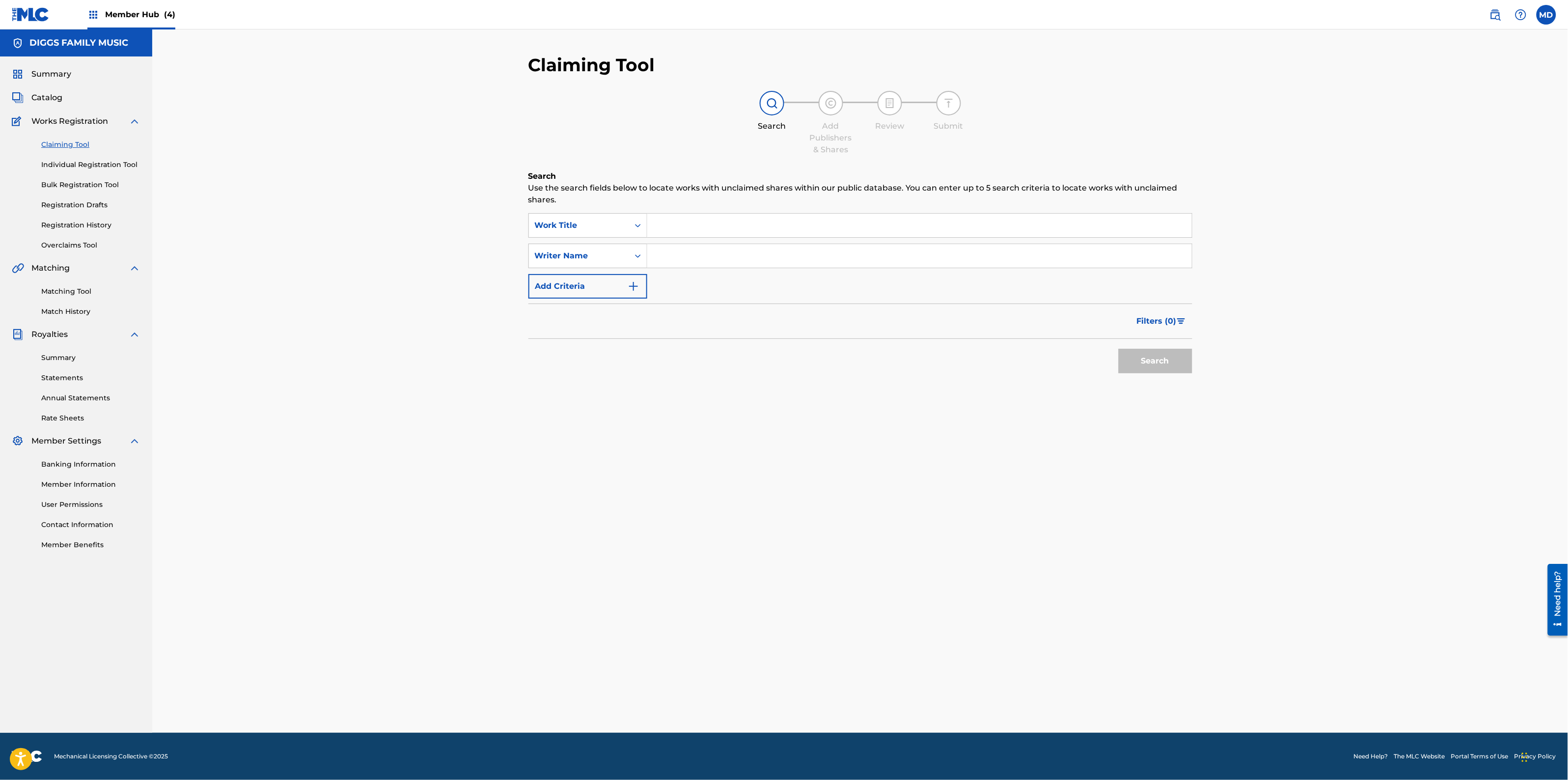
click at [760, 232] on input "Search Form" at bounding box center [919, 225] width 544 height 24
paste input "ENJOY DA RIDE"
click at [745, 245] on div "enjoy da ride" at bounding box center [845, 248] width 396 height 18
type input "enjoy da ride"
click at [742, 252] on input "Search Form" at bounding box center [919, 256] width 544 height 24
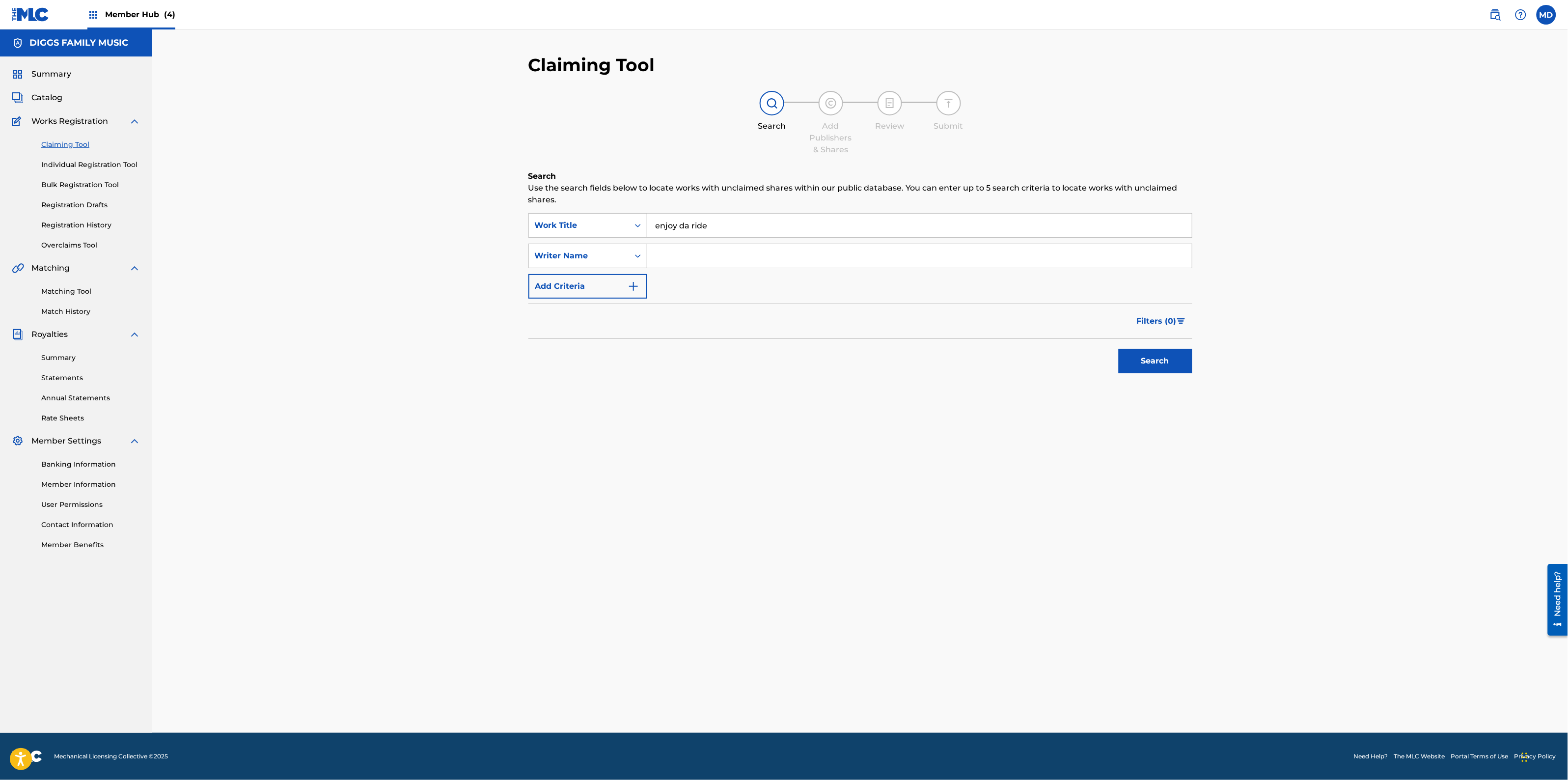
type input "[PERSON_NAME]"
click at [1140, 355] on button "Search" at bounding box center [1155, 361] width 74 height 24
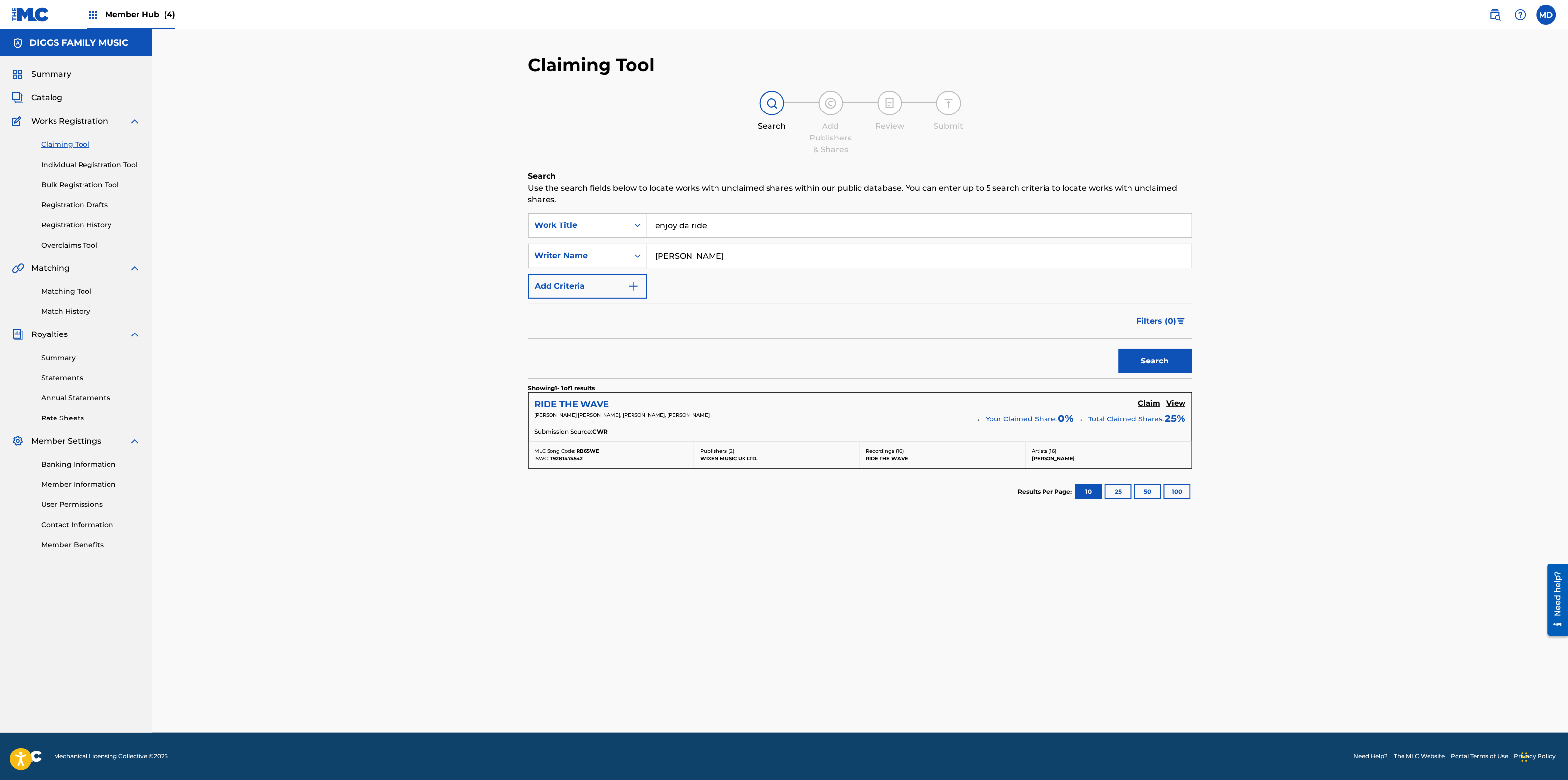
click at [598, 401] on h5 "RIDE THE WAVE" at bounding box center [572, 404] width 75 height 12
click at [740, 228] on input "enjoy da ride" at bounding box center [919, 225] width 544 height 24
click at [738, 226] on input "enjoy da ride" at bounding box center [919, 225] width 544 height 24
click at [731, 231] on input "enjoy da ride" at bounding box center [919, 225] width 544 height 24
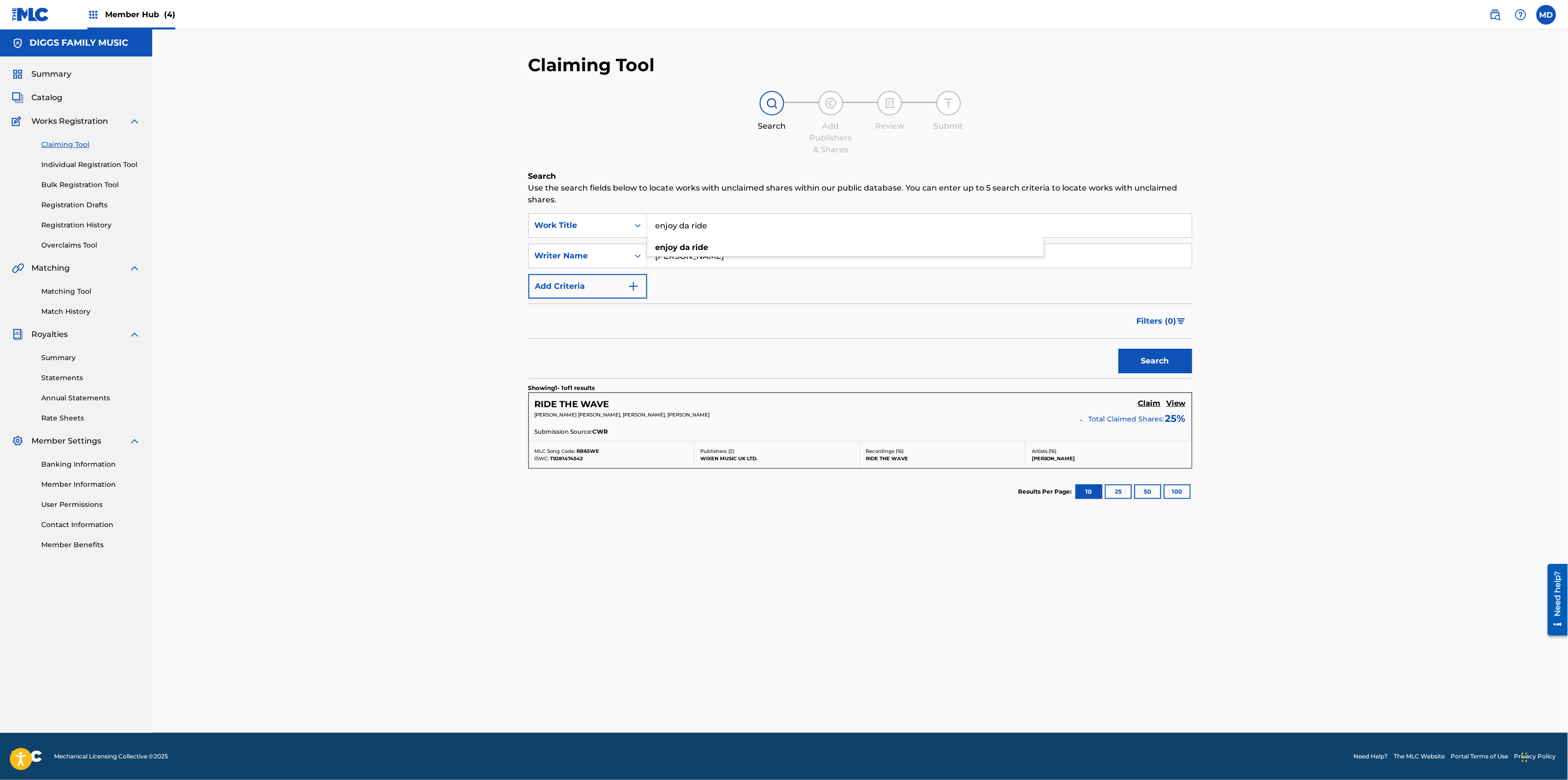
drag, startPoint x: 726, startPoint y: 221, endPoint x: 650, endPoint y: 224, distance: 76.1
click at [650, 224] on input "enjoy da ride" at bounding box center [919, 225] width 544 height 24
click at [77, 166] on link "Individual Registration Tool" at bounding box center [91, 165] width 99 height 10
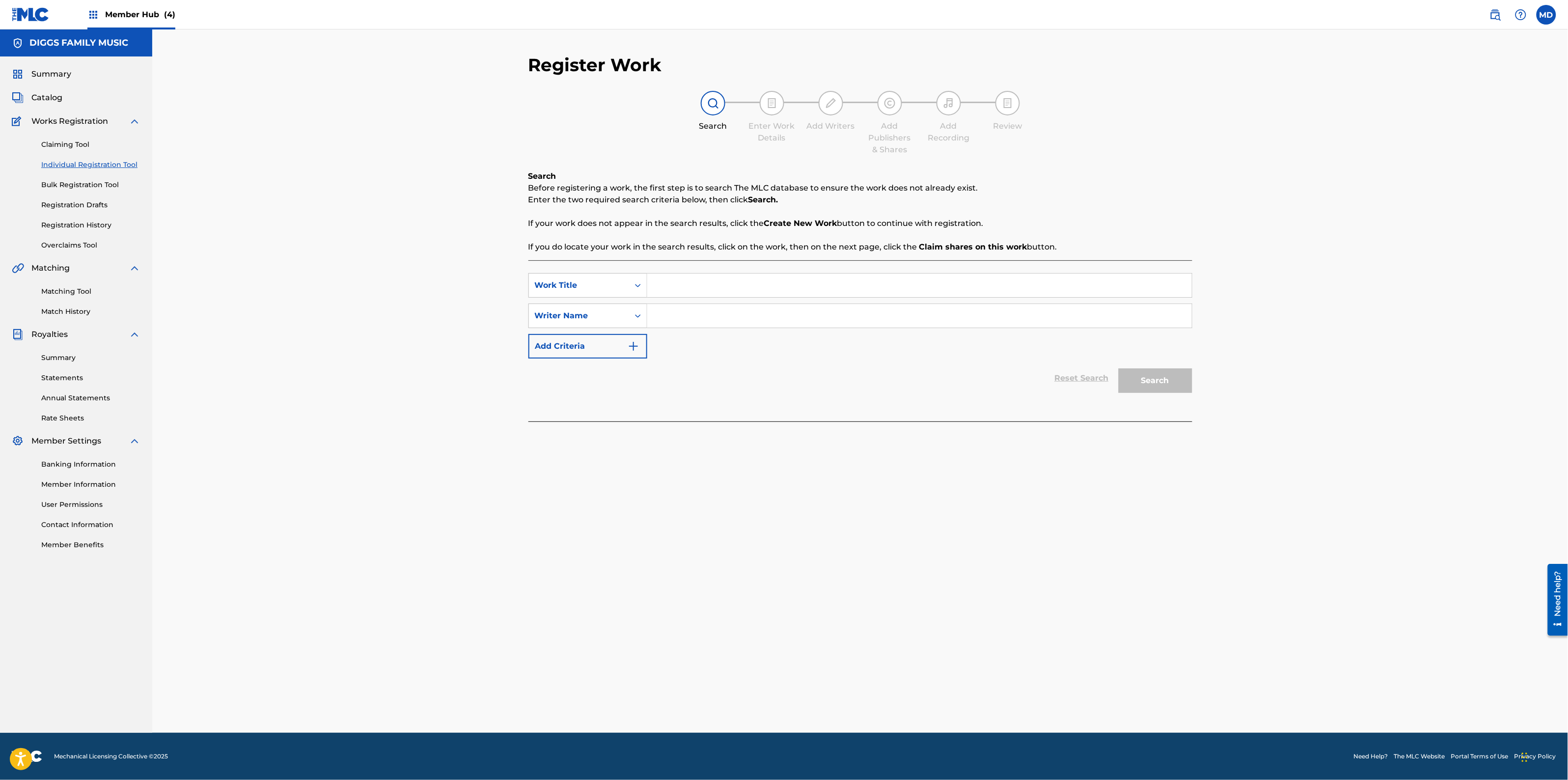
click at [786, 277] on input "Search Form" at bounding box center [919, 286] width 544 height 24
paste input "enjoy da ride"
type input "enjoy da ride"
click at [733, 308] on div "enjoy da ride" at bounding box center [845, 308] width 396 height 18
drag, startPoint x: 755, startPoint y: 395, endPoint x: 759, endPoint y: 349, distance: 46.2
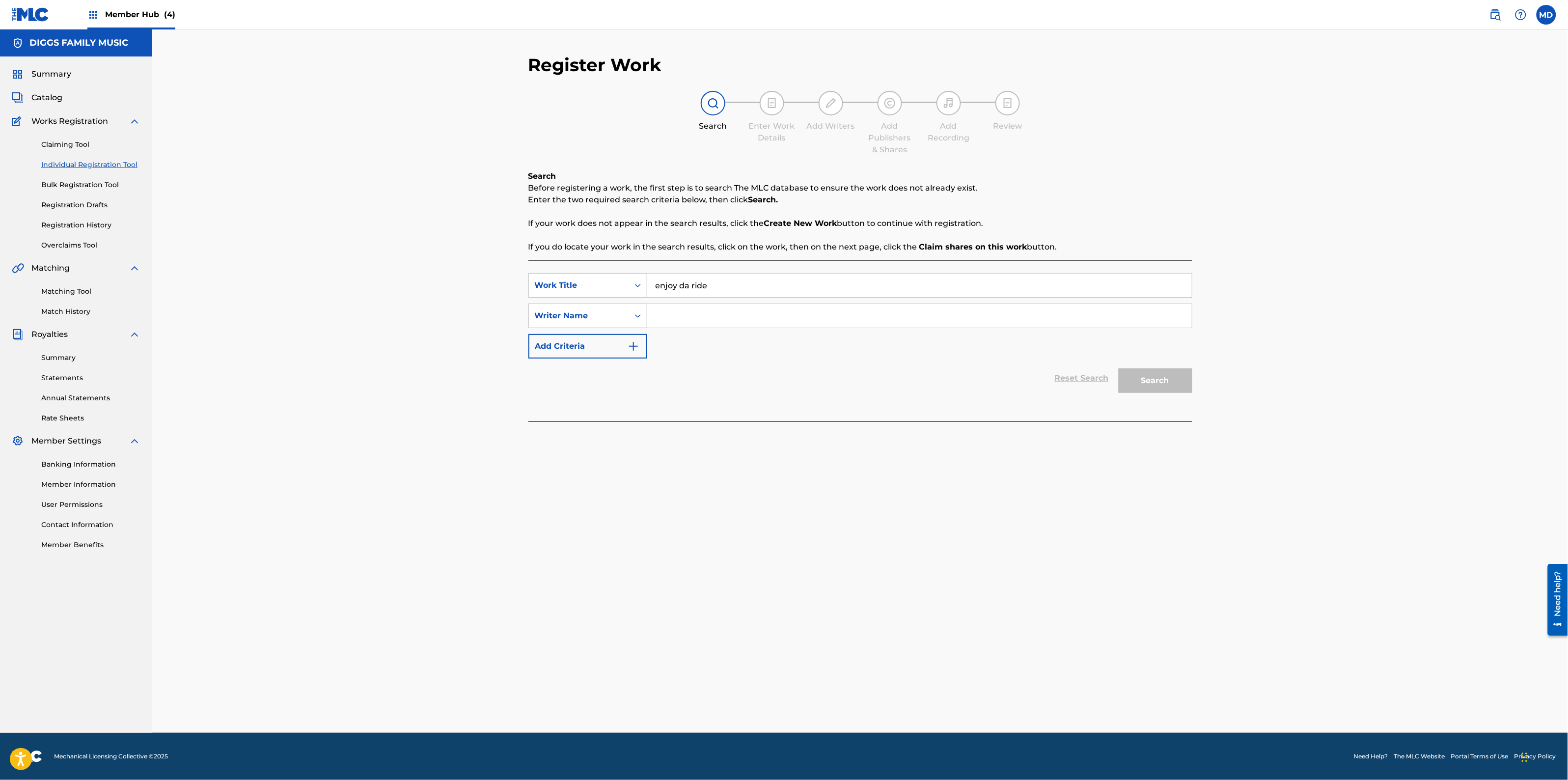
click at [754, 393] on div "Reset Search Search" at bounding box center [860, 378] width 664 height 39
click at [762, 315] on input "Search Form" at bounding box center [919, 316] width 544 height 24
paste input "[PERSON_NAME]"
type input "[PERSON_NAME]"
click at [1158, 385] on button "Search" at bounding box center [1155, 381] width 74 height 24
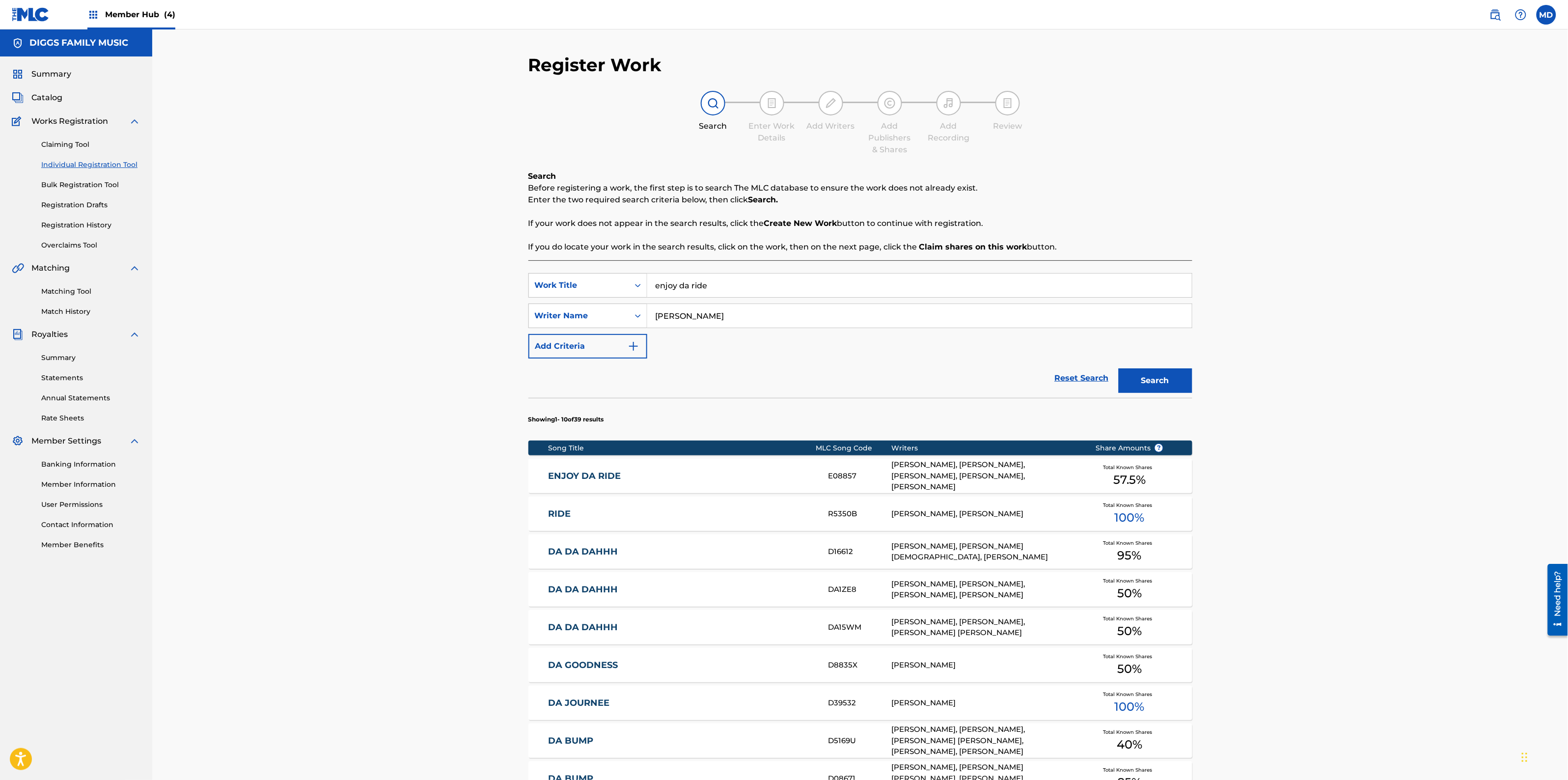
click at [689, 480] on link "ENJOY DA RIDE" at bounding box center [682, 476] width 267 height 12
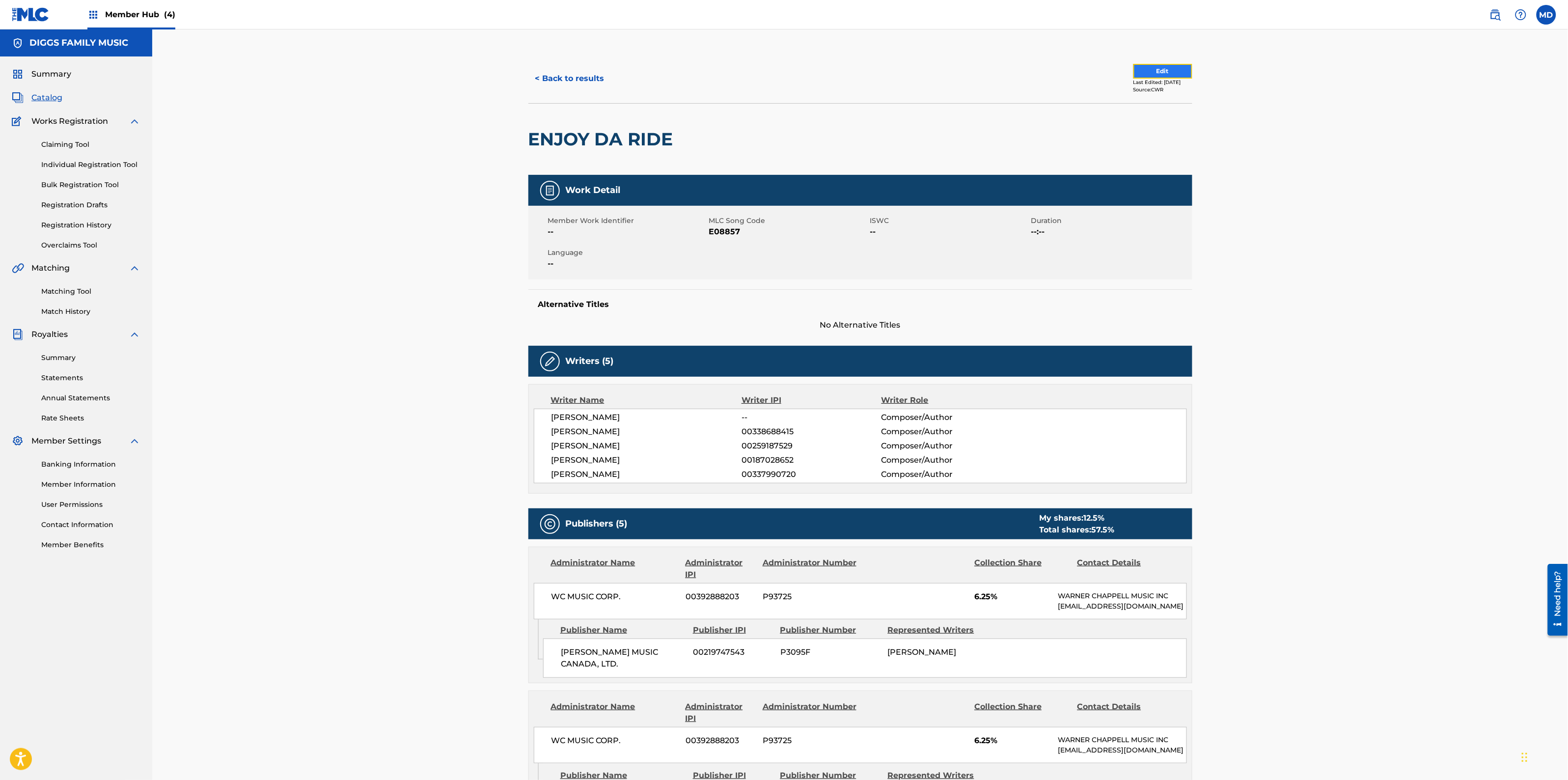
click at [1155, 70] on button "Edit" at bounding box center [1163, 71] width 59 height 15
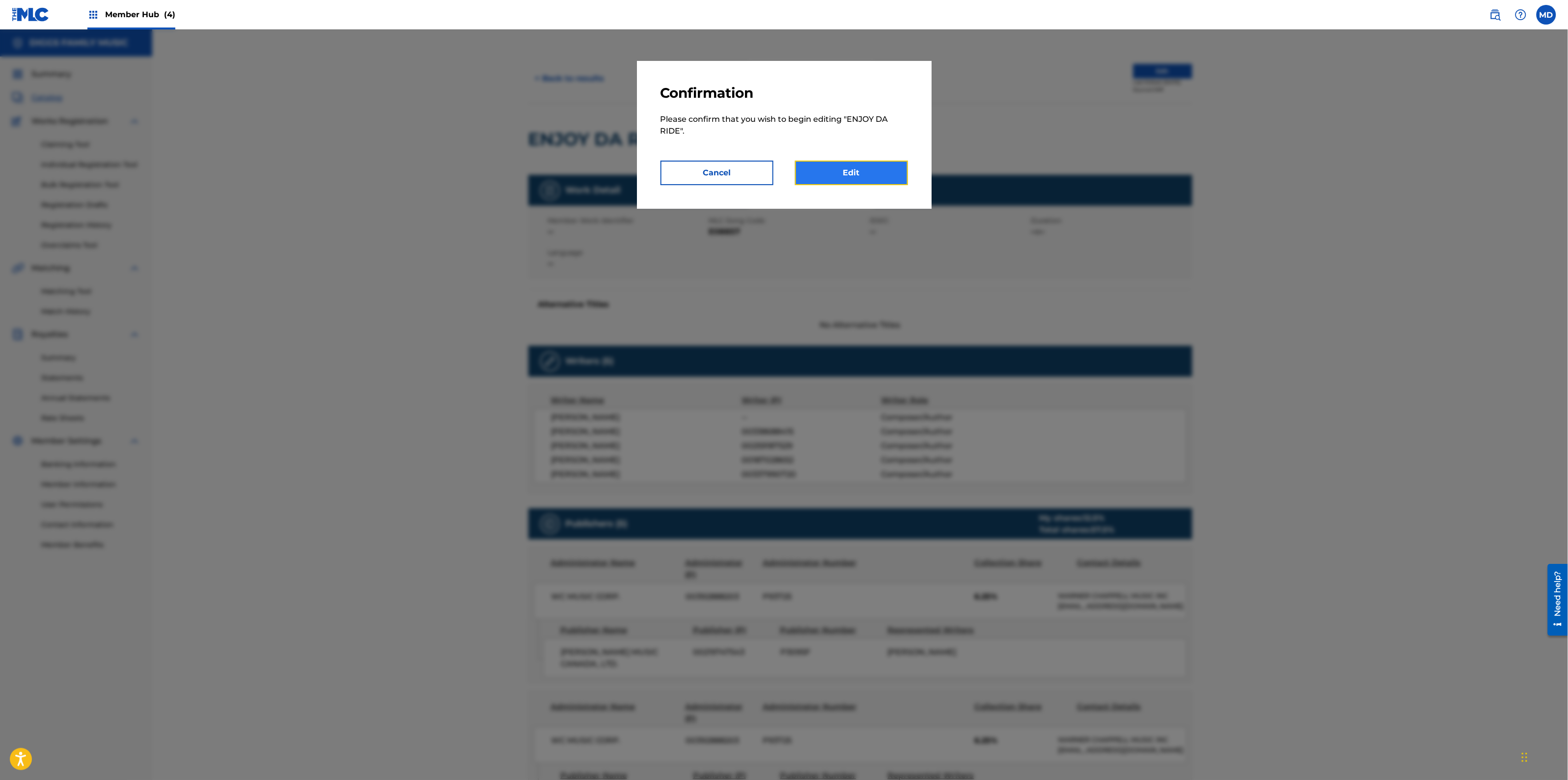
click at [855, 170] on link "Edit" at bounding box center [851, 173] width 113 height 24
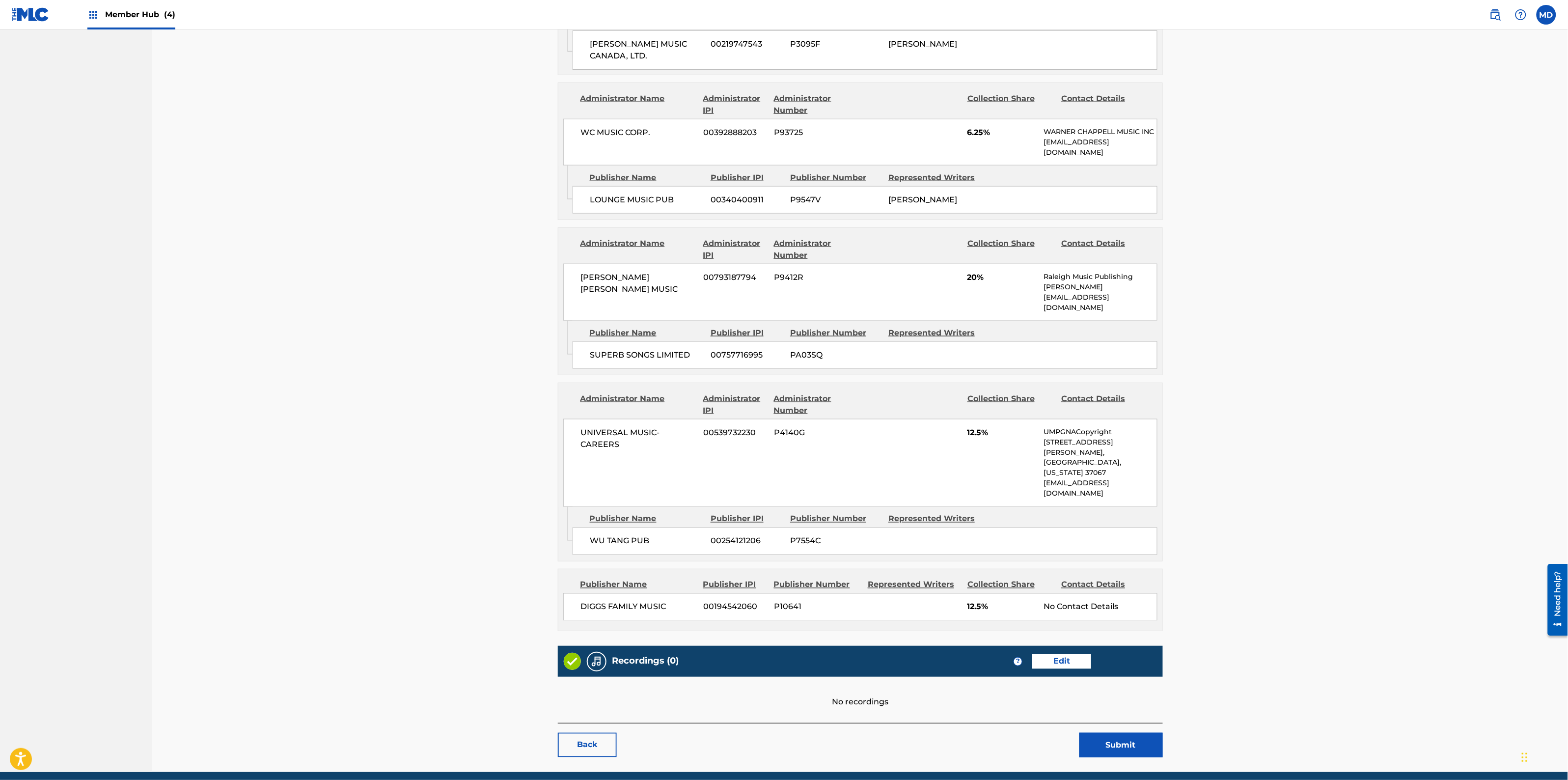
scroll to position [585, 0]
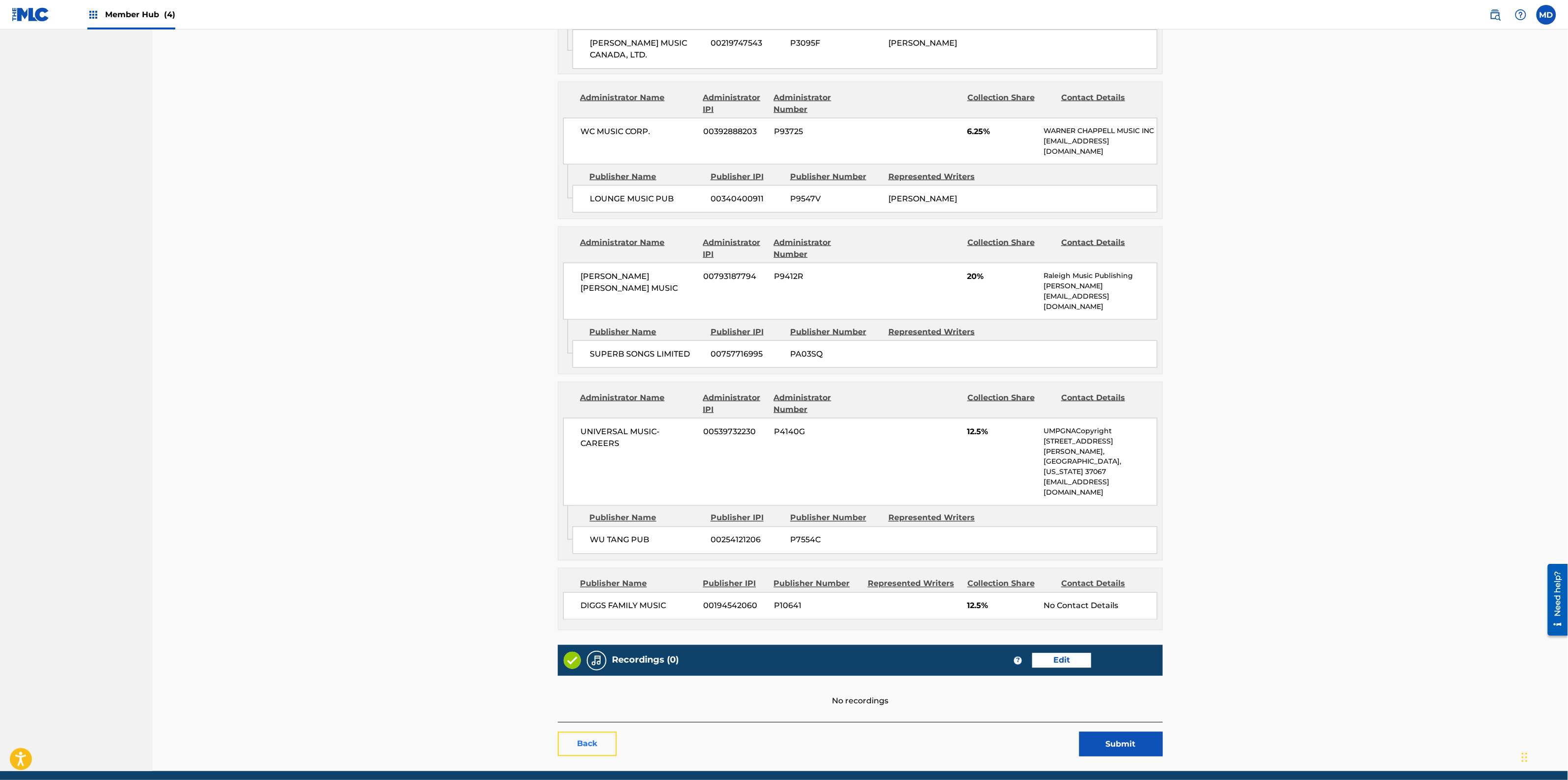
click at [592, 732] on link "Back" at bounding box center [587, 745] width 59 height 24
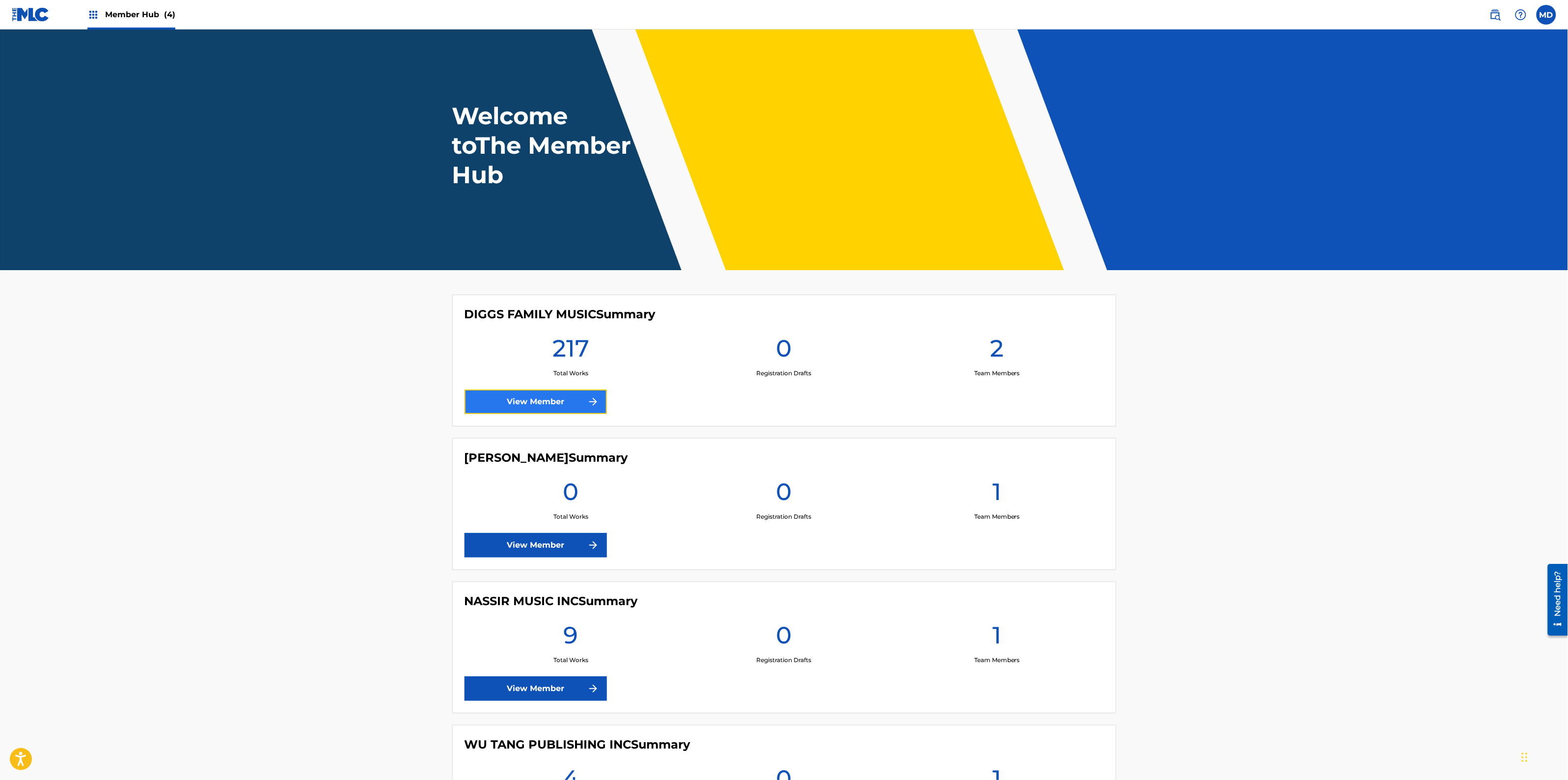
click at [555, 407] on link "View Member" at bounding box center [536, 402] width 143 height 24
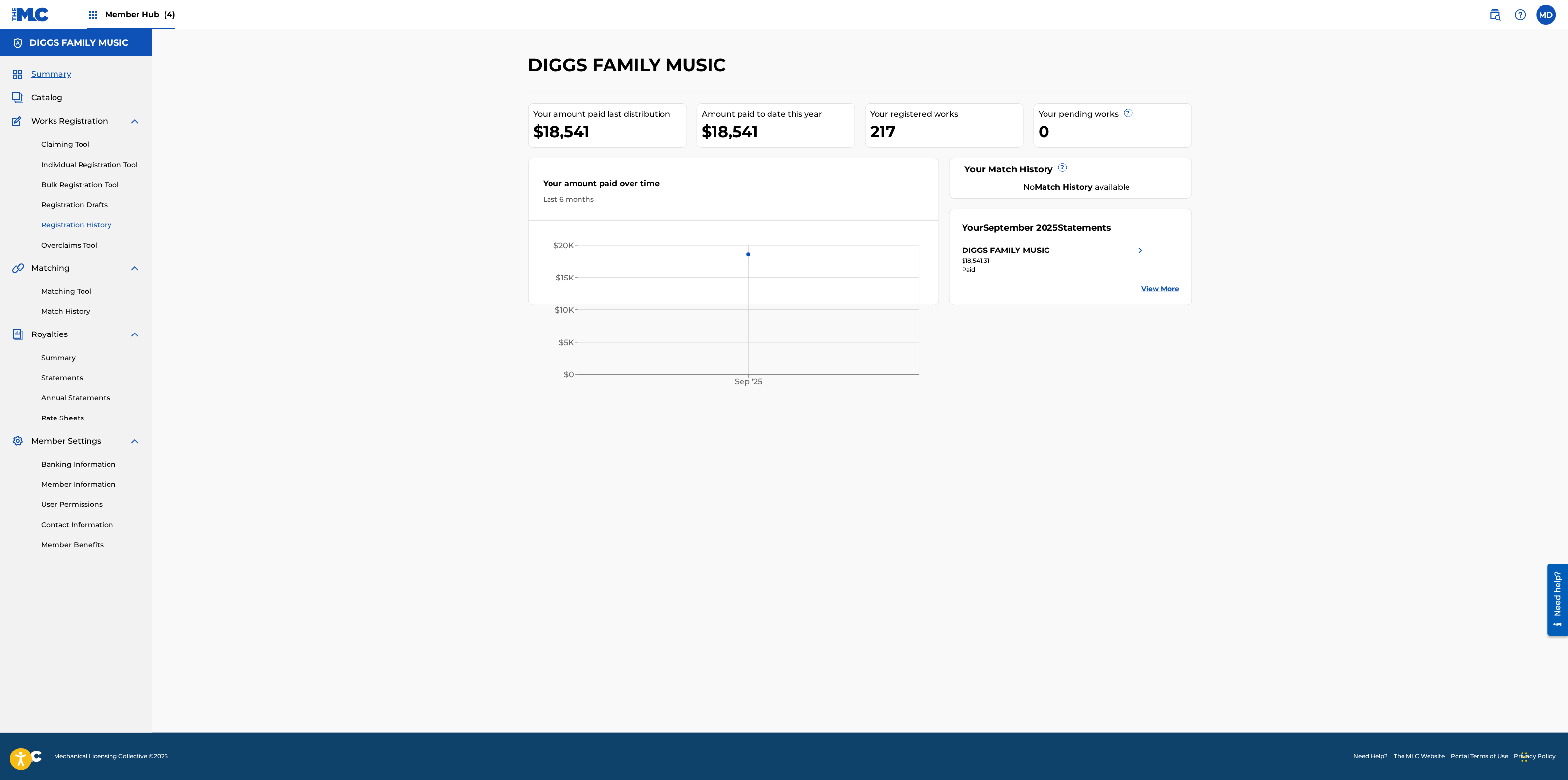
click at [67, 226] on link "Registration History" at bounding box center [91, 225] width 99 height 10
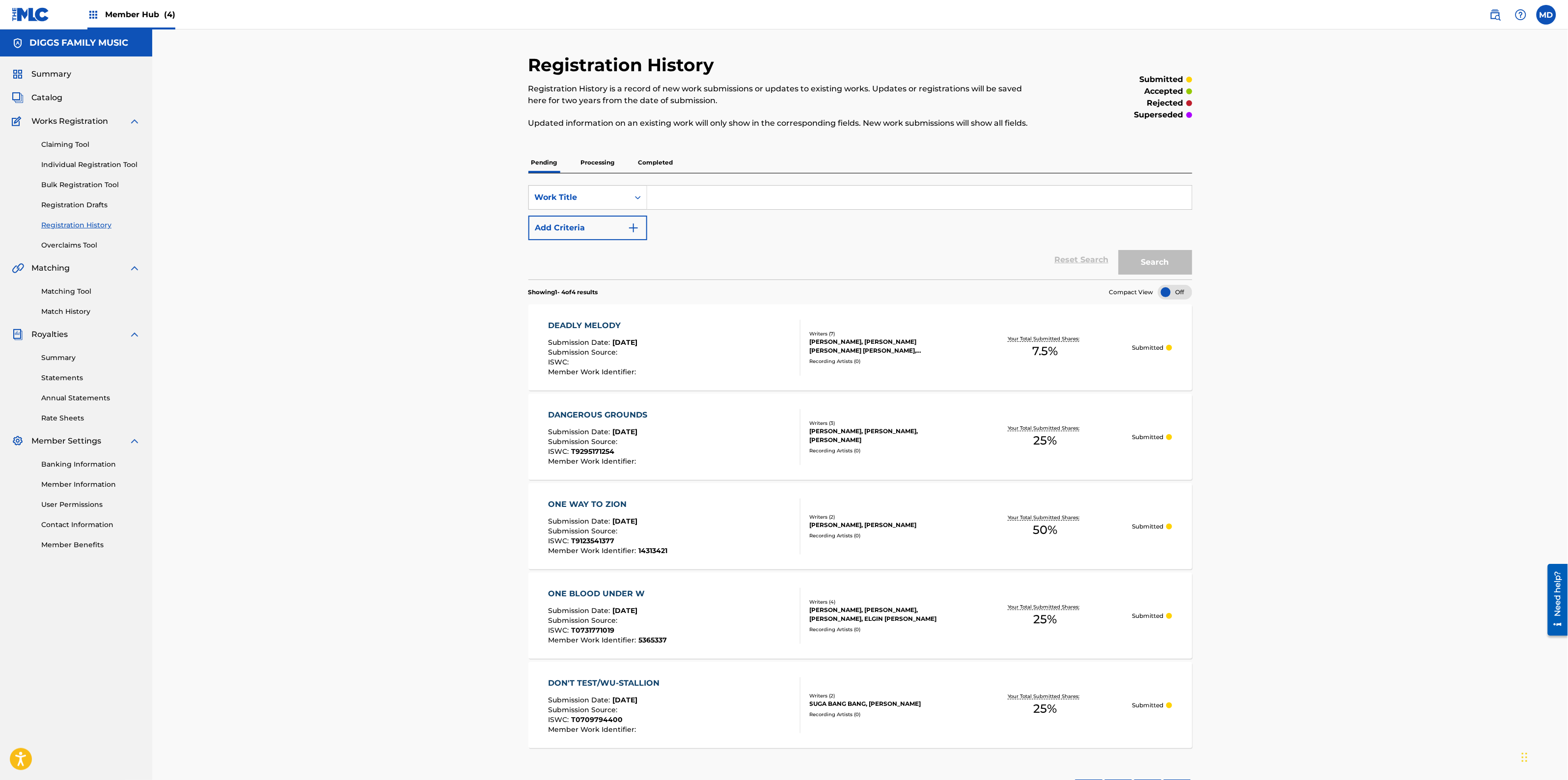
click at [688, 201] on input "Search Form" at bounding box center [919, 197] width 544 height 24
paste input "ENOUGH"
type input "ENOUGH"
click at [1128, 267] on button "Search" at bounding box center [1155, 262] width 74 height 24
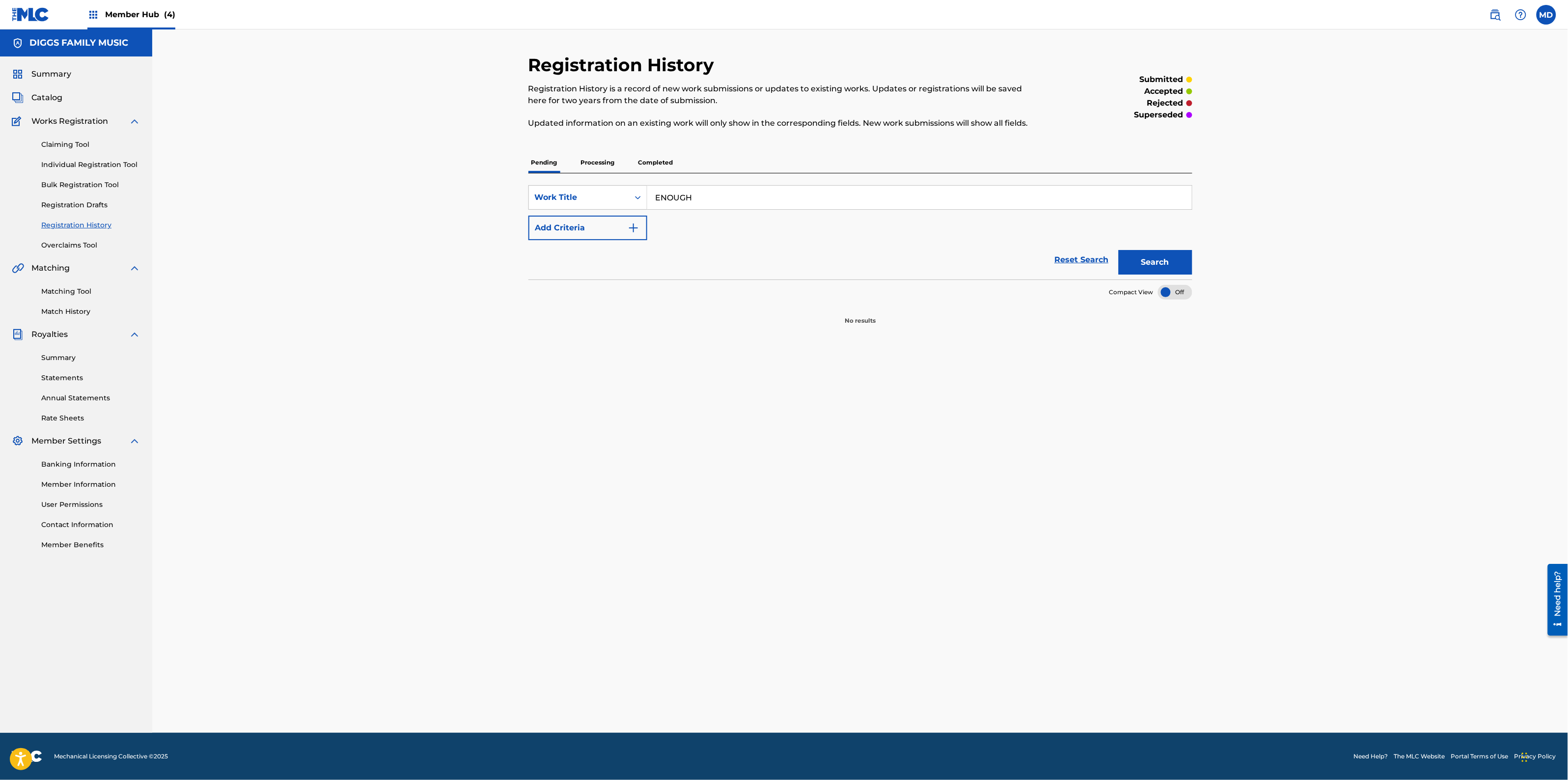
click at [587, 161] on p "Processing" at bounding box center [598, 163] width 40 height 21
click at [659, 162] on p "Completed" at bounding box center [655, 163] width 40 height 21
click at [66, 145] on link "Claiming Tool" at bounding box center [91, 145] width 99 height 10
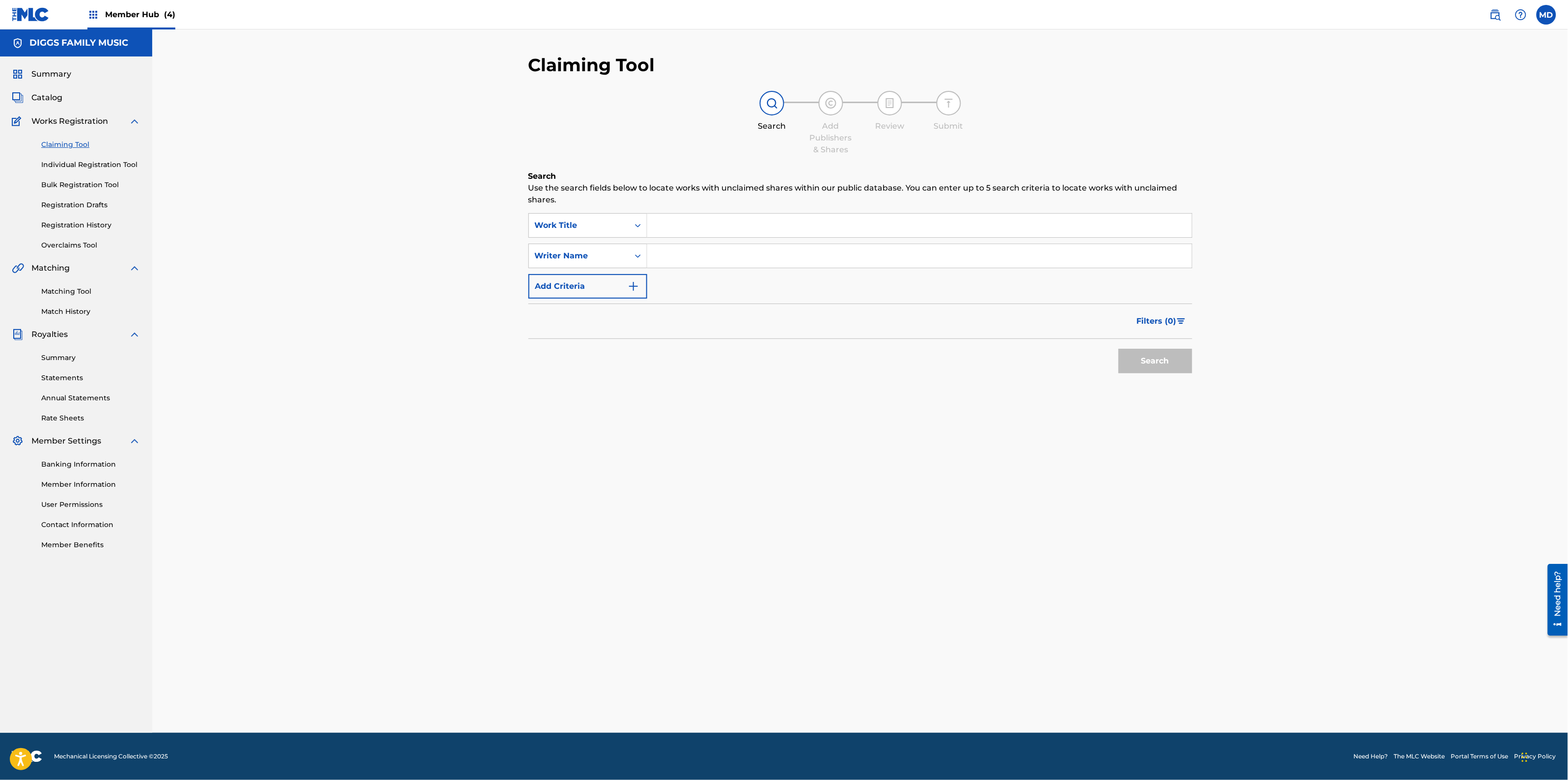
click at [693, 226] on input "Search Form" at bounding box center [919, 225] width 544 height 24
paste input "ENOUGH"
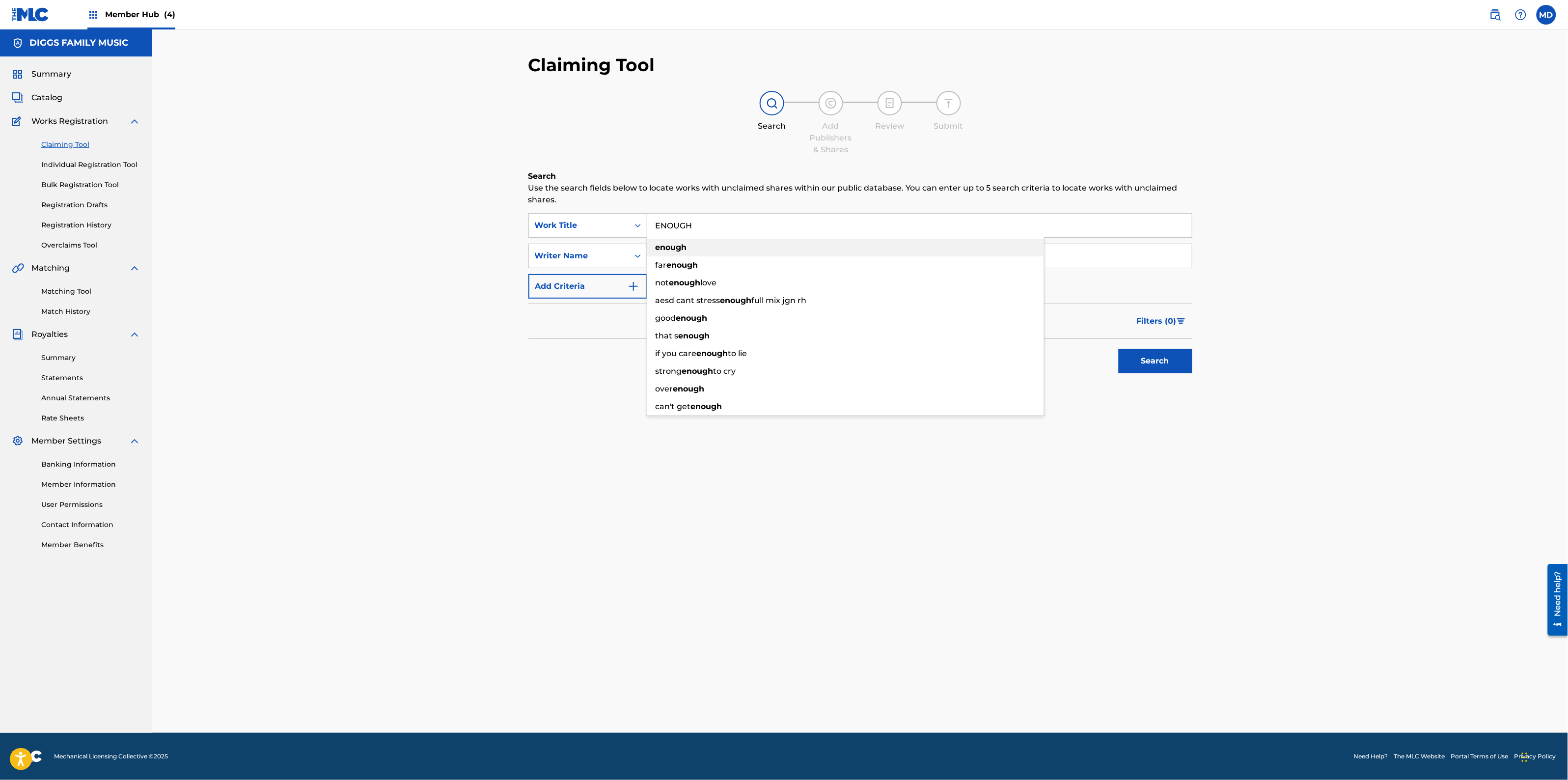
click at [701, 251] on div "enough" at bounding box center [845, 248] width 396 height 18
type input "enough"
click at [701, 251] on input "Search Form" at bounding box center [919, 256] width 544 height 24
type input "[PERSON_NAME]"
click at [1157, 367] on button "Search" at bounding box center [1155, 361] width 74 height 24
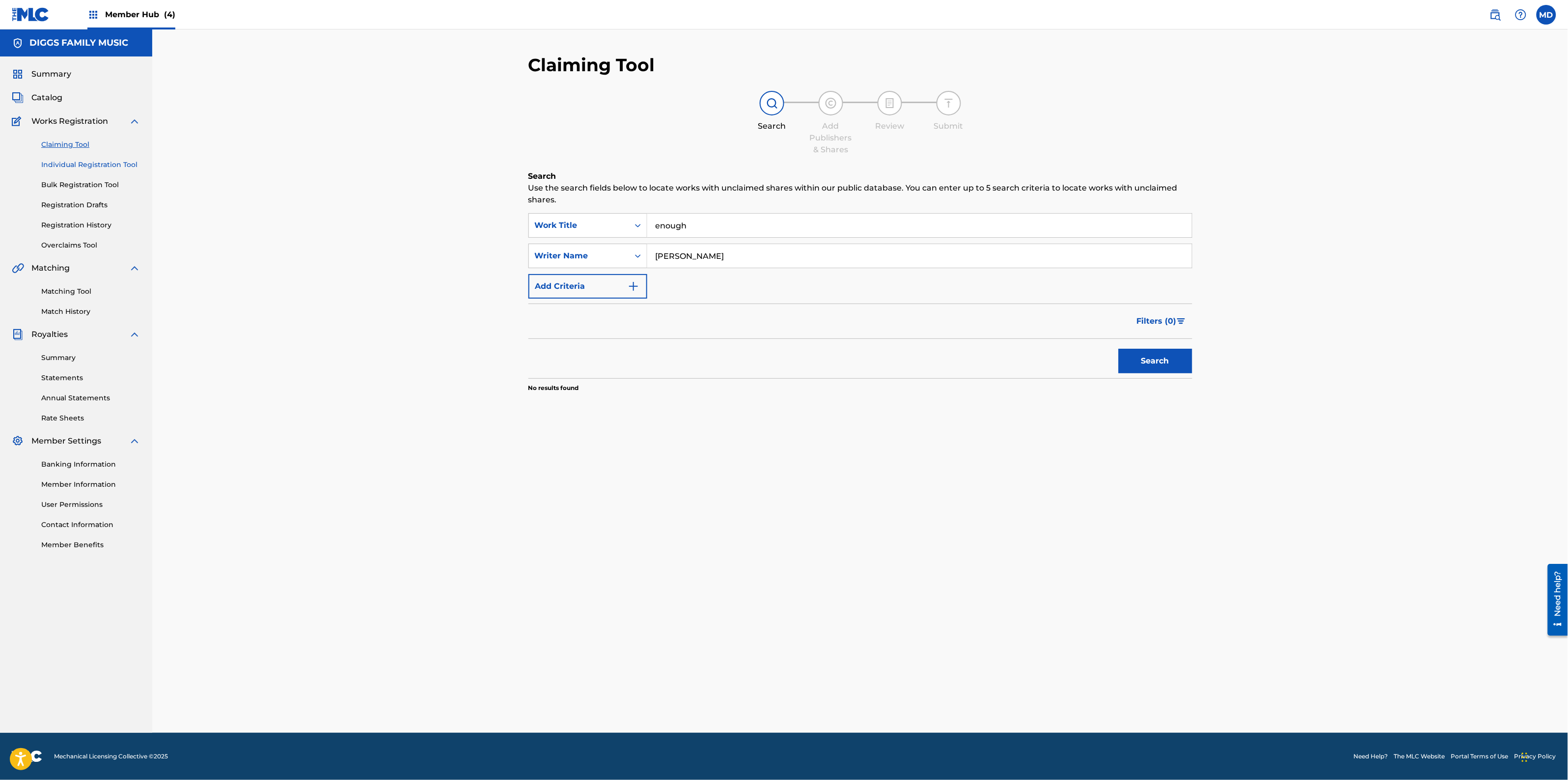
click at [75, 167] on link "Individual Registration Tool" at bounding box center [91, 165] width 99 height 10
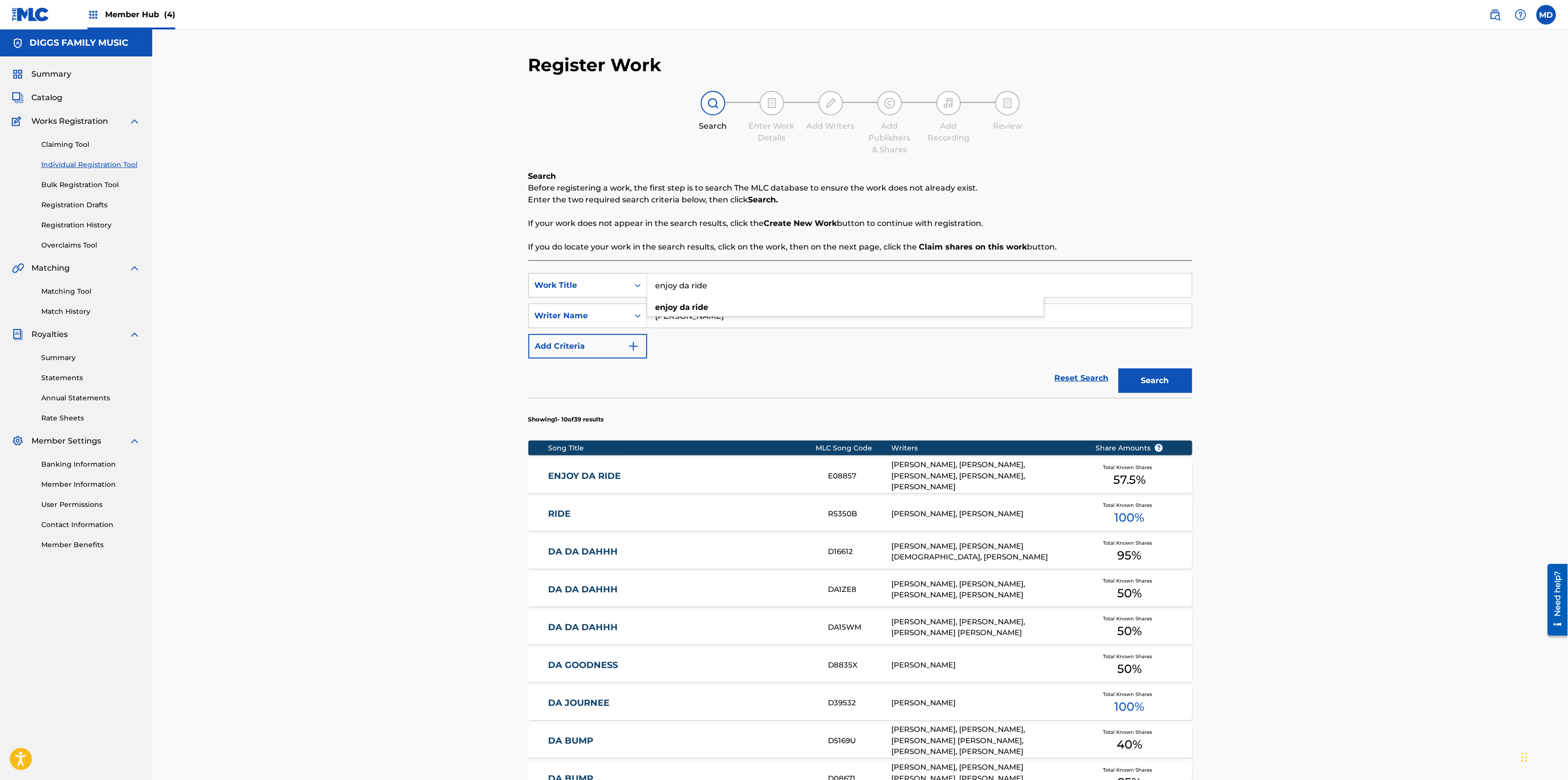
drag, startPoint x: 744, startPoint y: 290, endPoint x: 646, endPoint y: 297, distance: 98.2
click at [646, 297] on div "SearchWithCriteriaabd27ece-1981-4d2b-9ce3-ddb6a9c8adbd Work Title enjoy da ride…" at bounding box center [860, 286] width 664 height 24
paste input "ENOUGH"
type input "ENOUGH"
drag, startPoint x: 718, startPoint y: 320, endPoint x: 634, endPoint y: 335, distance: 85.3
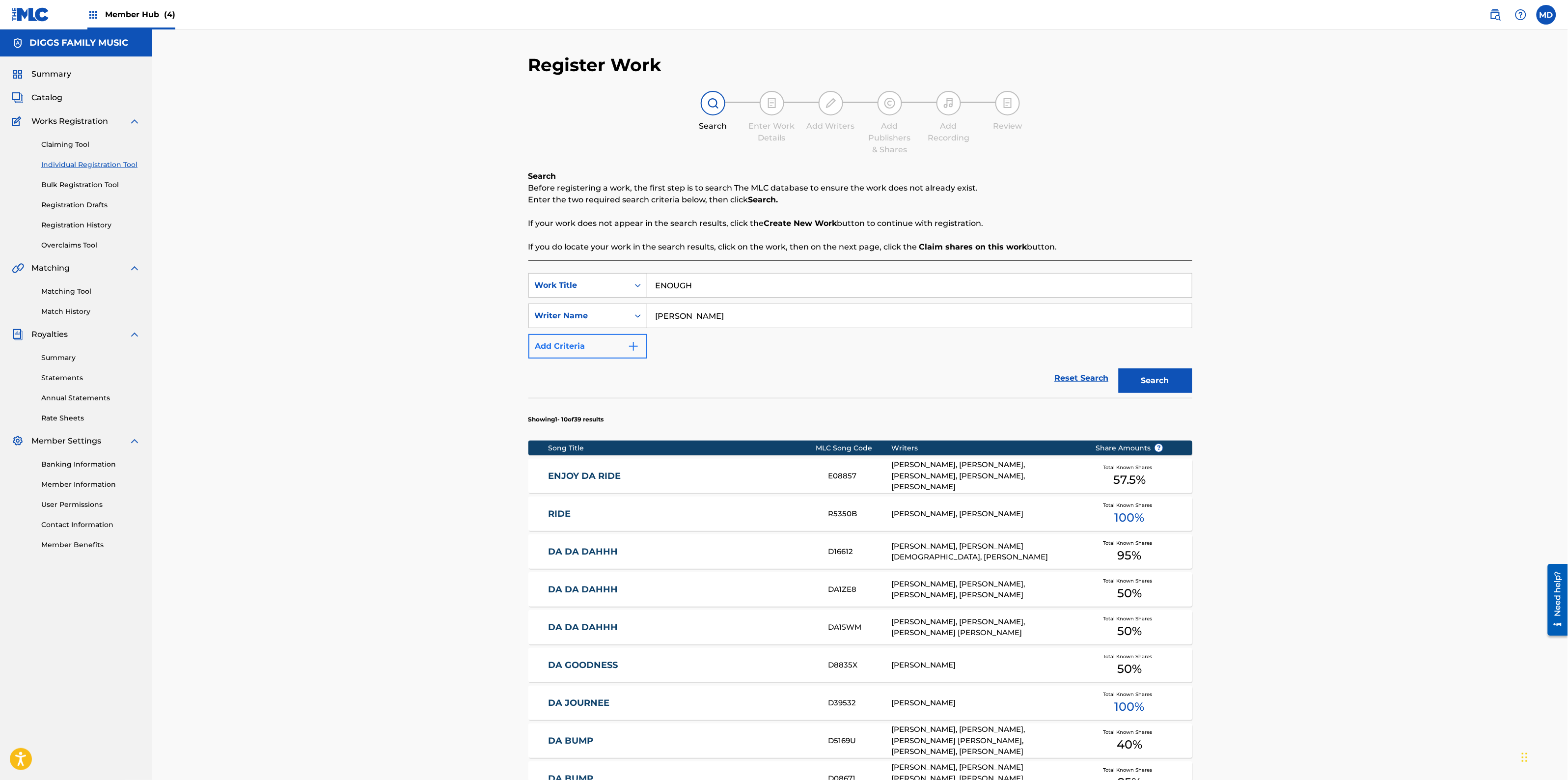
click at [634, 335] on div "SearchWithCriteriaabd27ece-1981-4d2b-9ce3-ddb6a9c8adbd Work Title ENOUGH Search…" at bounding box center [860, 316] width 664 height 86
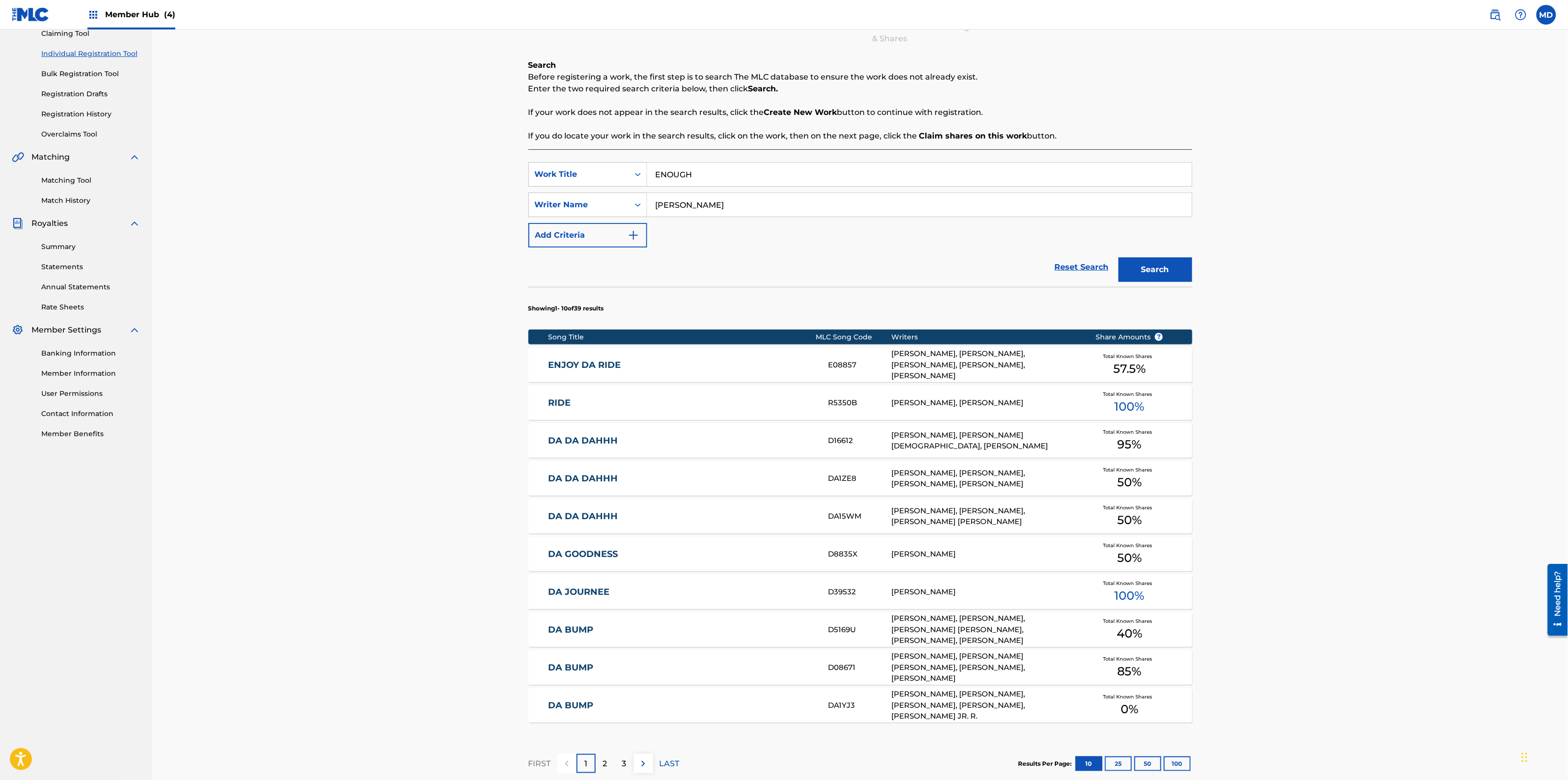
scroll to position [123, 0]
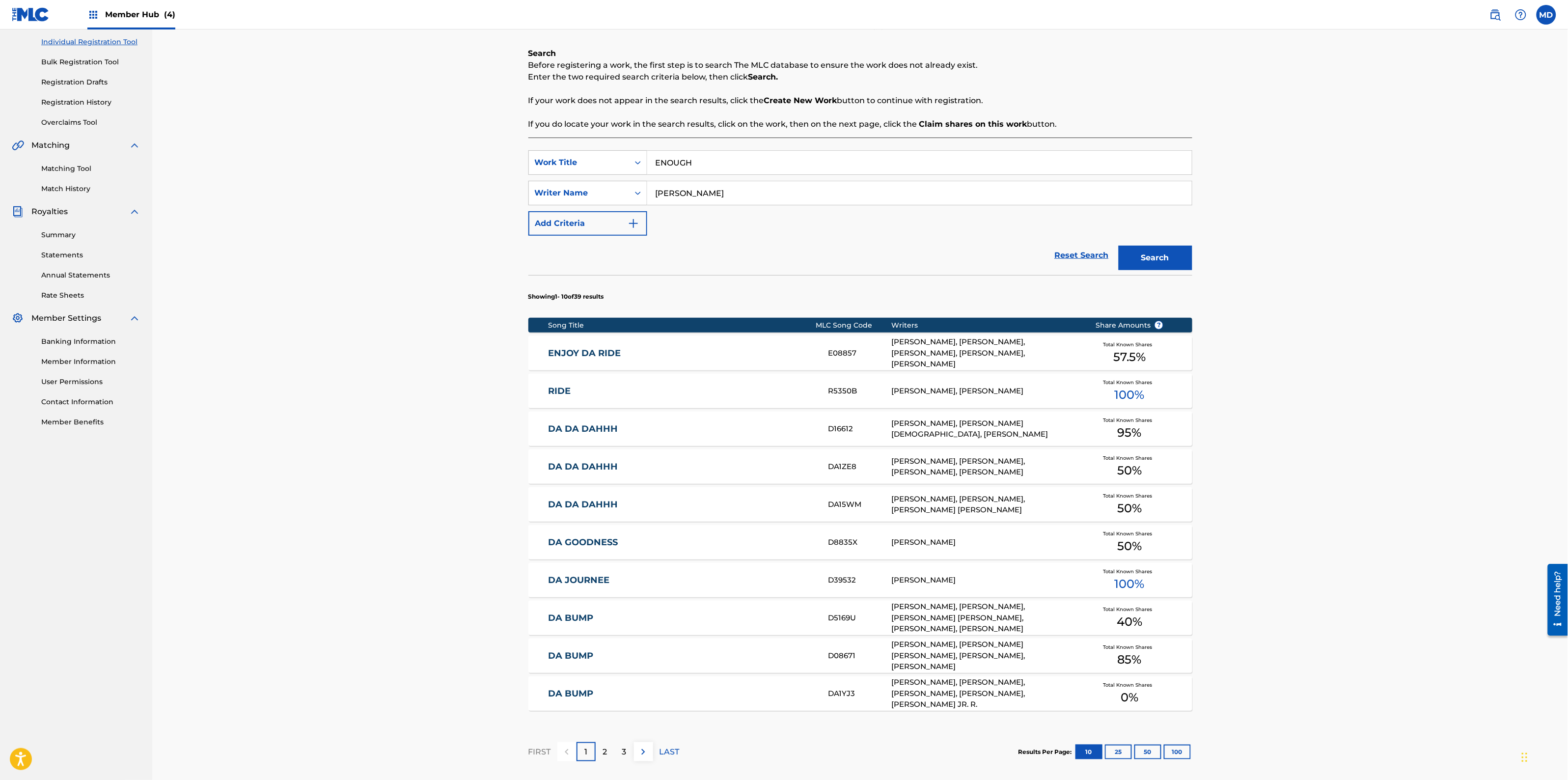
click at [571, 545] on link "DA GOODNESS" at bounding box center [682, 543] width 267 height 12
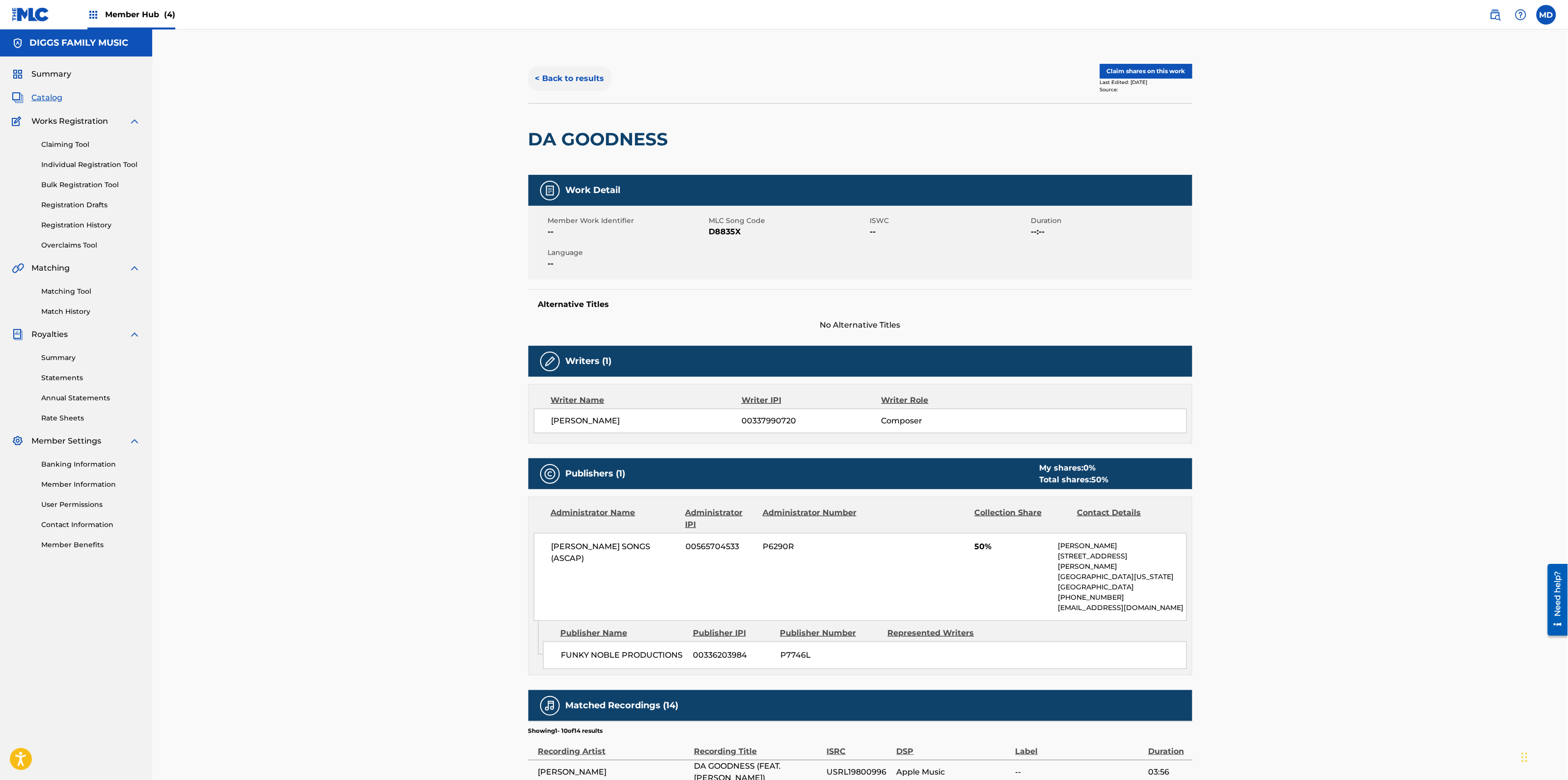
click at [596, 76] on button "< Back to results" at bounding box center [569, 78] width 83 height 24
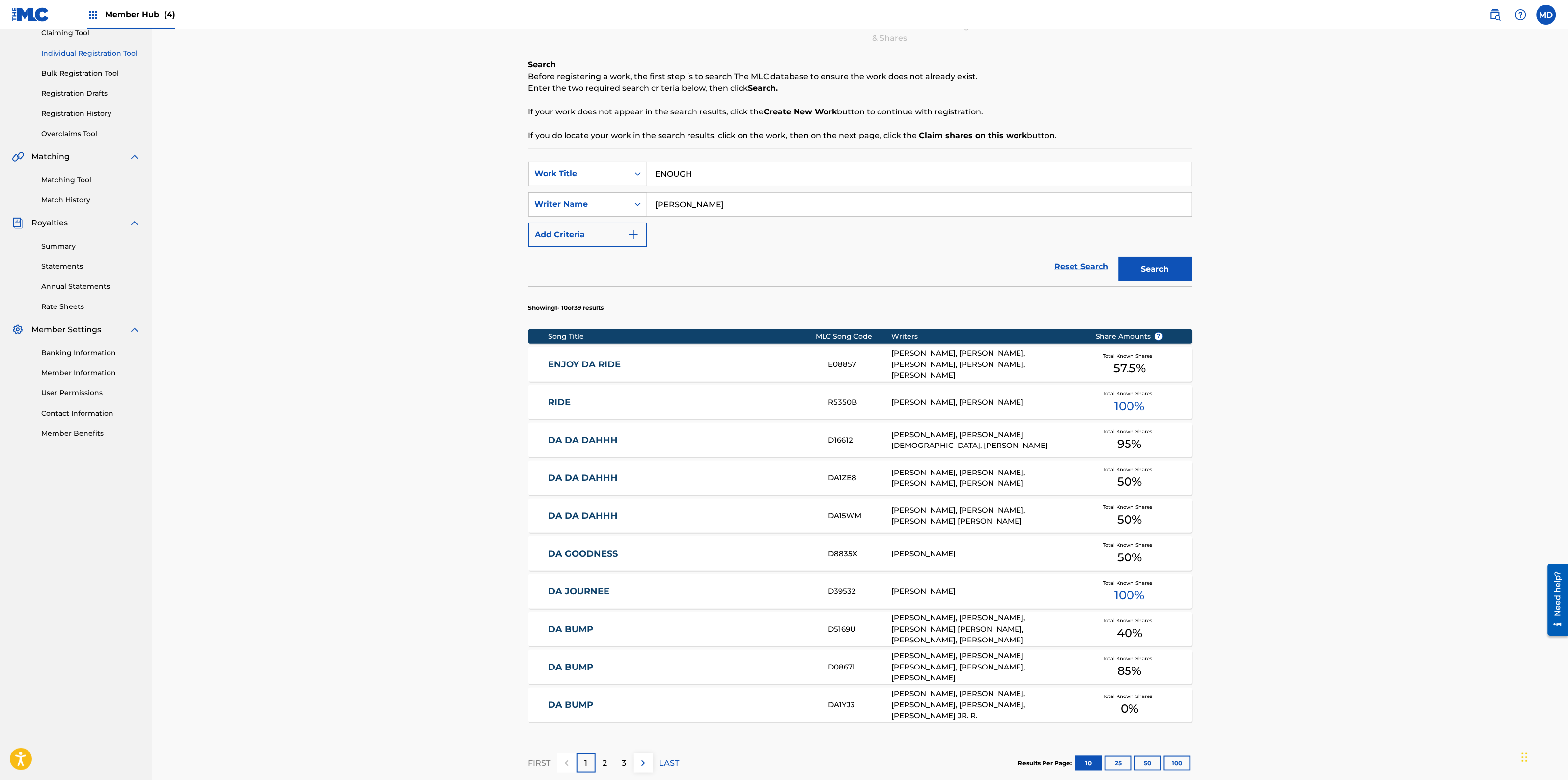
scroll to position [123, 0]
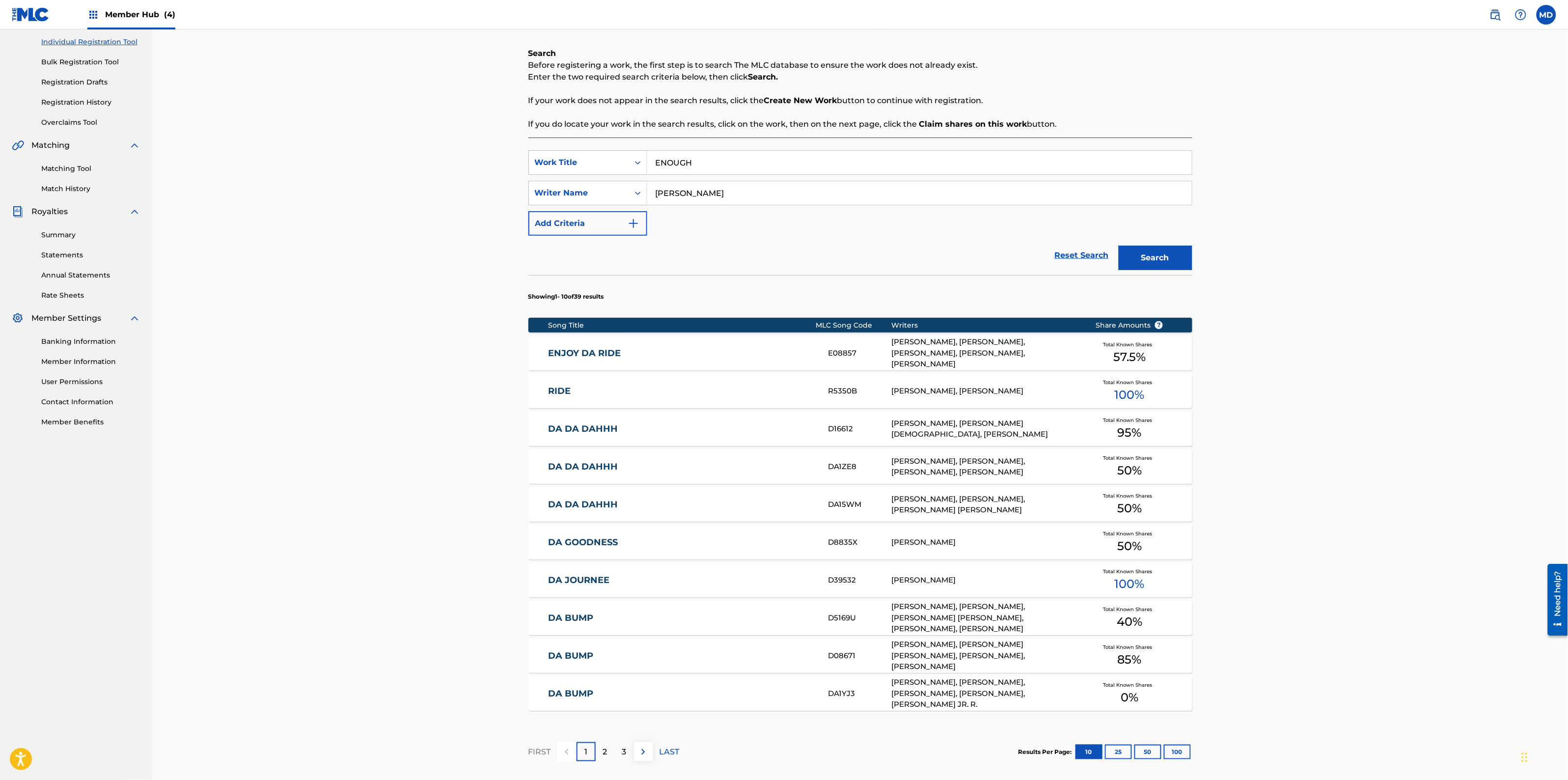
click at [558, 505] on link "DA DA DAHHH" at bounding box center [682, 505] width 267 height 12
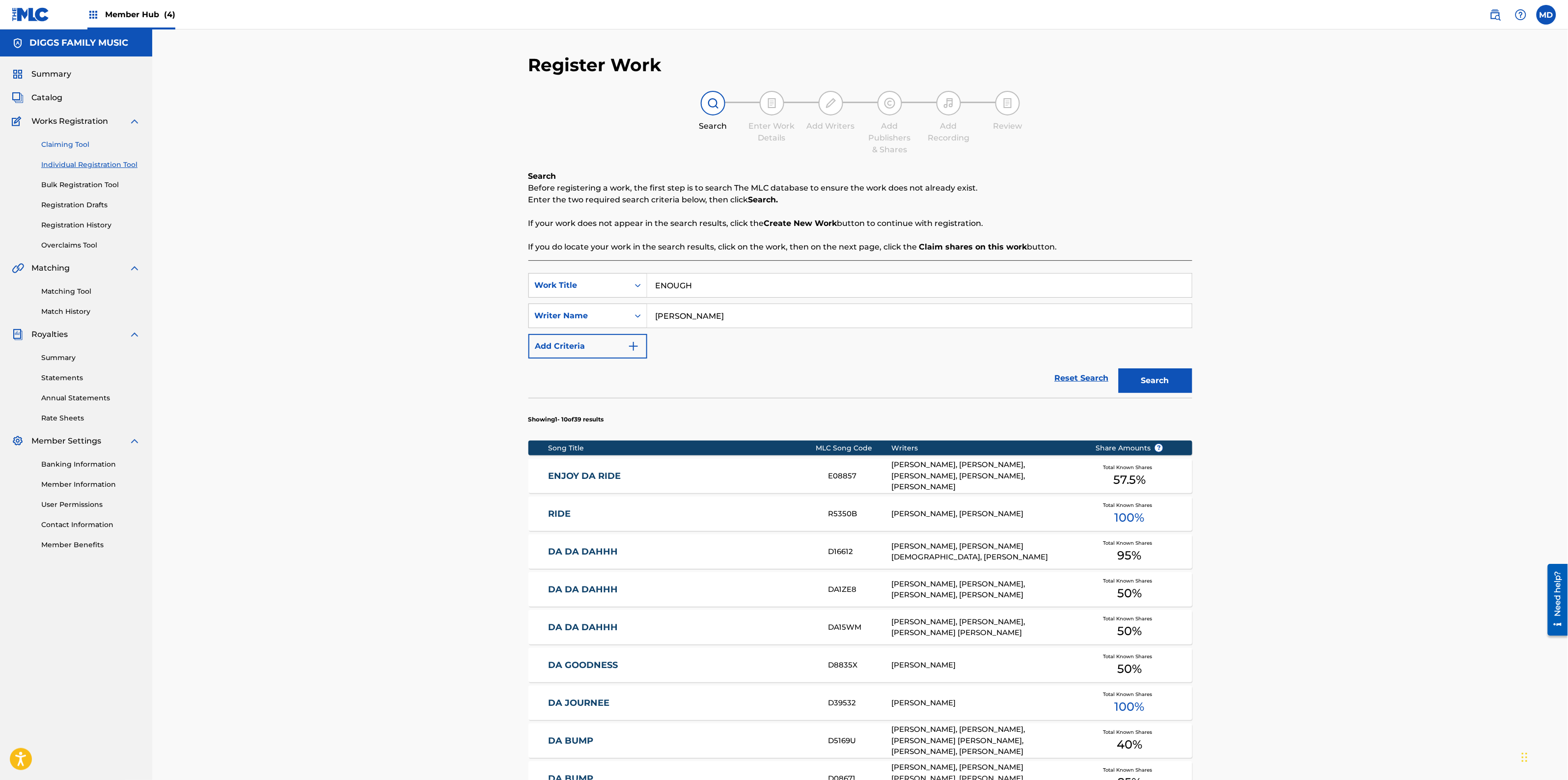
click at [62, 146] on link "Claiming Tool" at bounding box center [91, 145] width 99 height 10
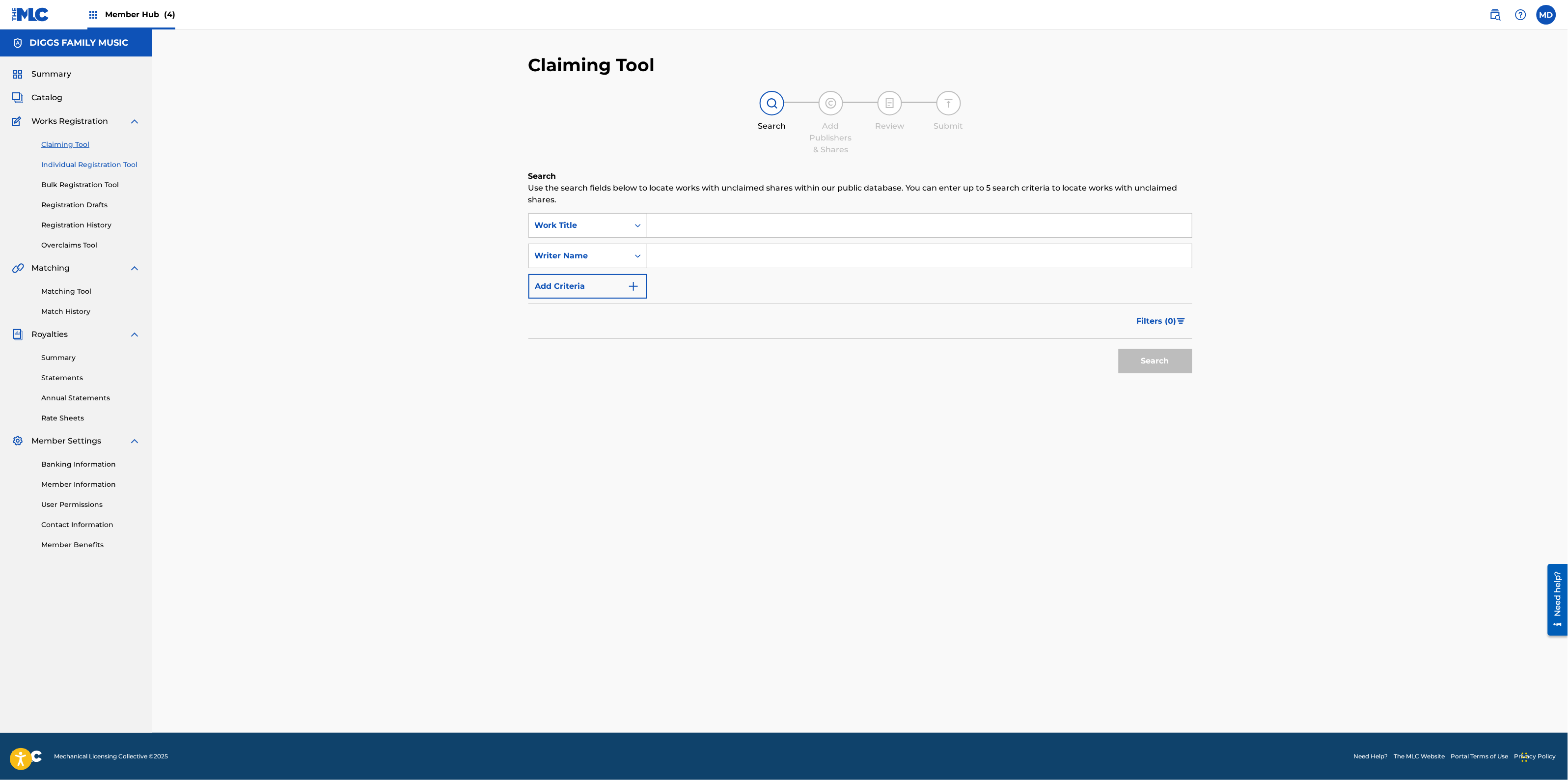
click at [74, 166] on link "Individual Registration Tool" at bounding box center [91, 165] width 99 height 10
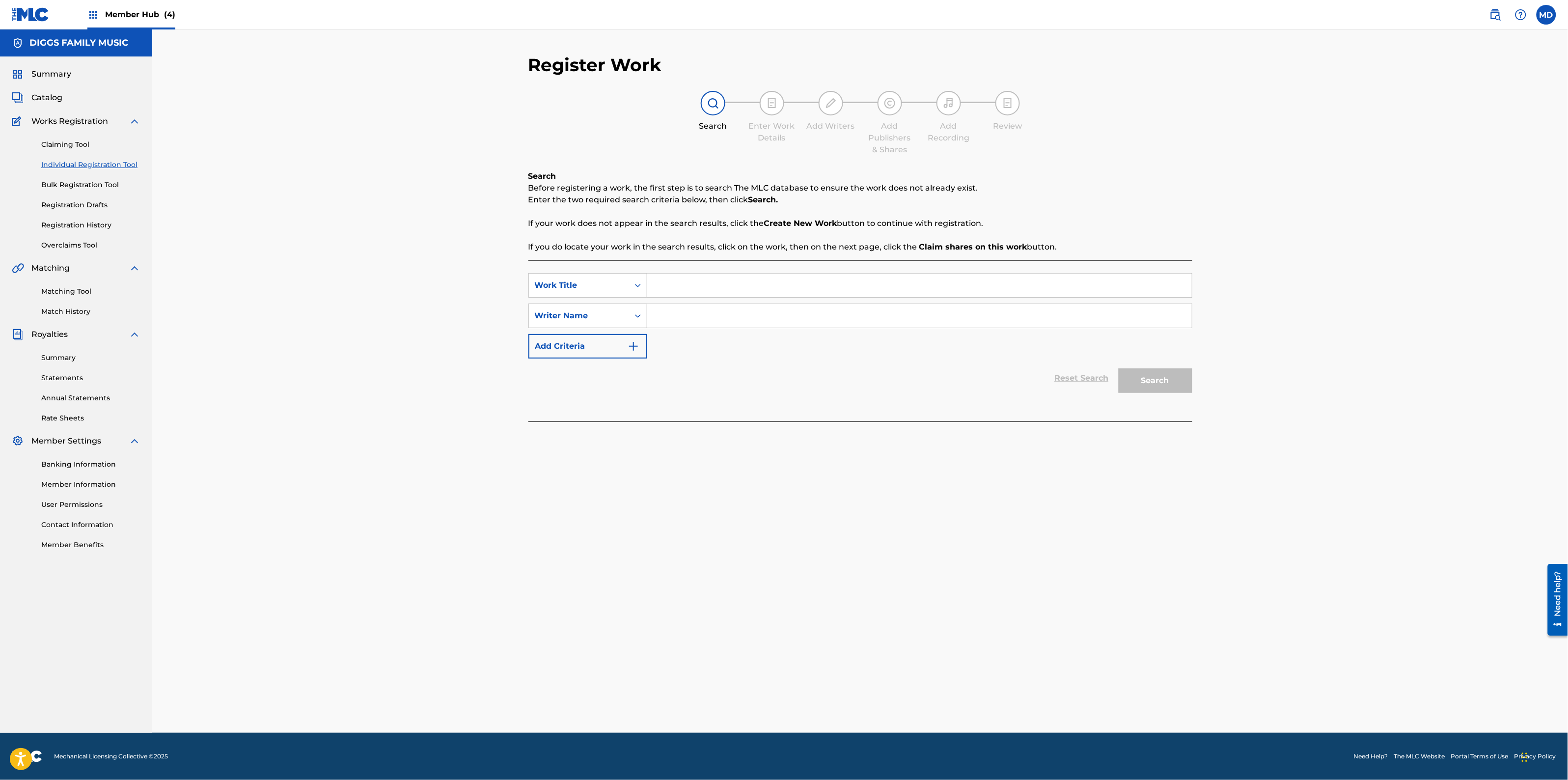
click at [728, 278] on input "Search Form" at bounding box center [919, 286] width 544 height 24
paste input "ENOUGH"
type input "ENOUGH"
click at [702, 313] on input "Search Form" at bounding box center [919, 316] width 544 height 24
paste input "[PERSON_NAME]"
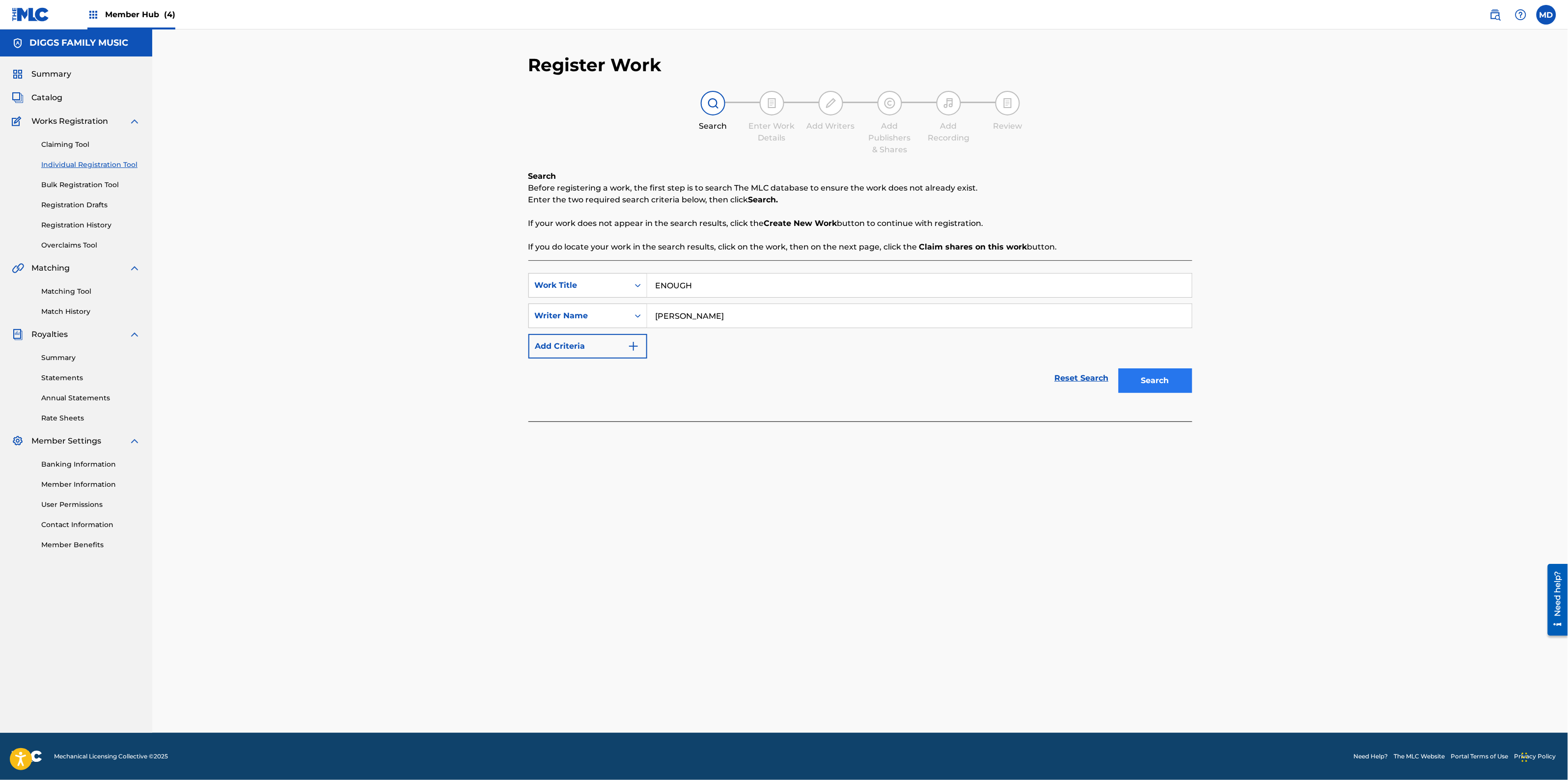
type input "[PERSON_NAME]"
click at [1167, 377] on button "Search" at bounding box center [1155, 381] width 74 height 24
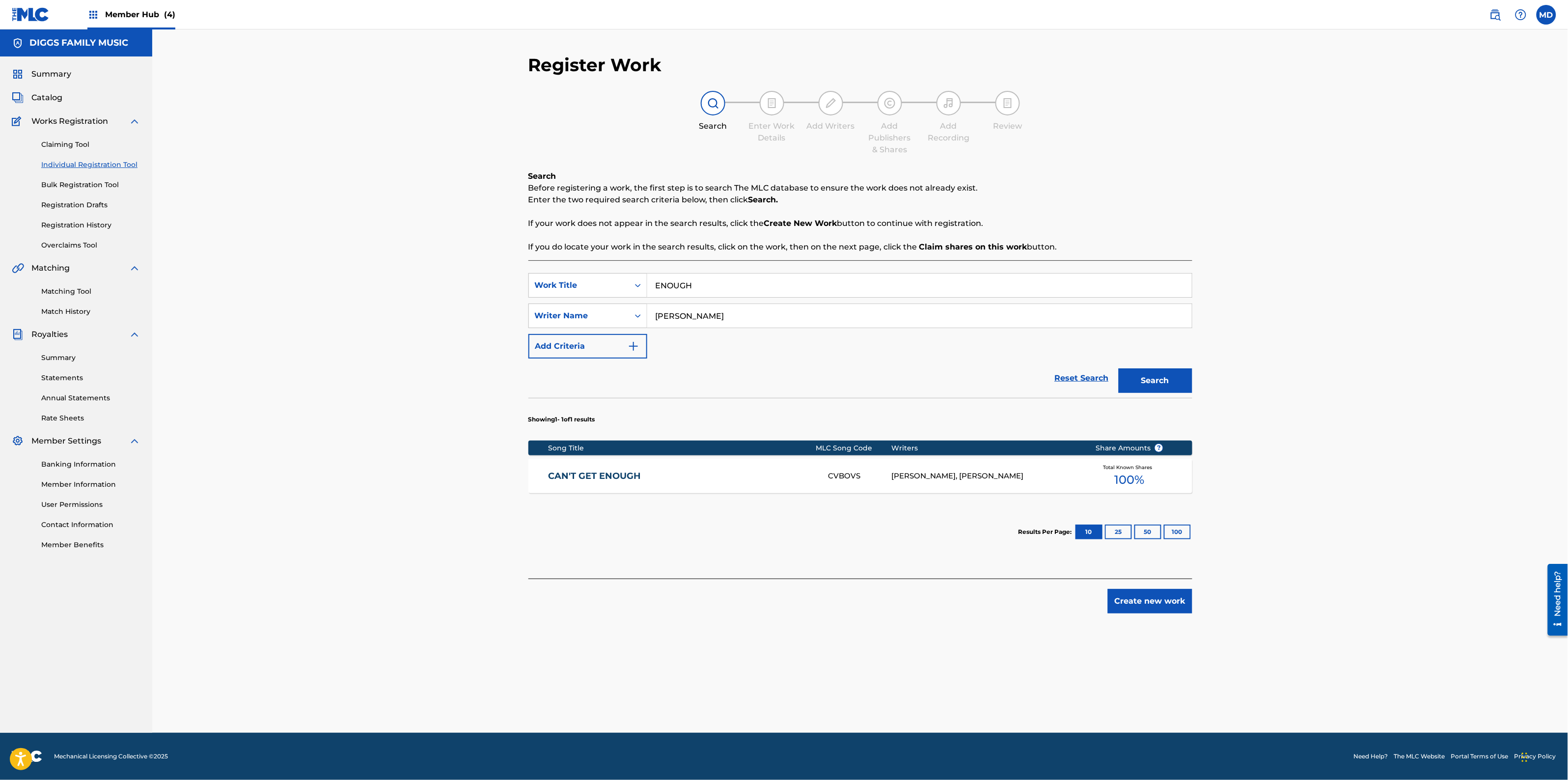
click at [706, 482] on div "CAN'T GET ENOUGH CVBOVS [PERSON_NAME], [PERSON_NAME] Total Known Shares 100 %" at bounding box center [860, 476] width 664 height 34
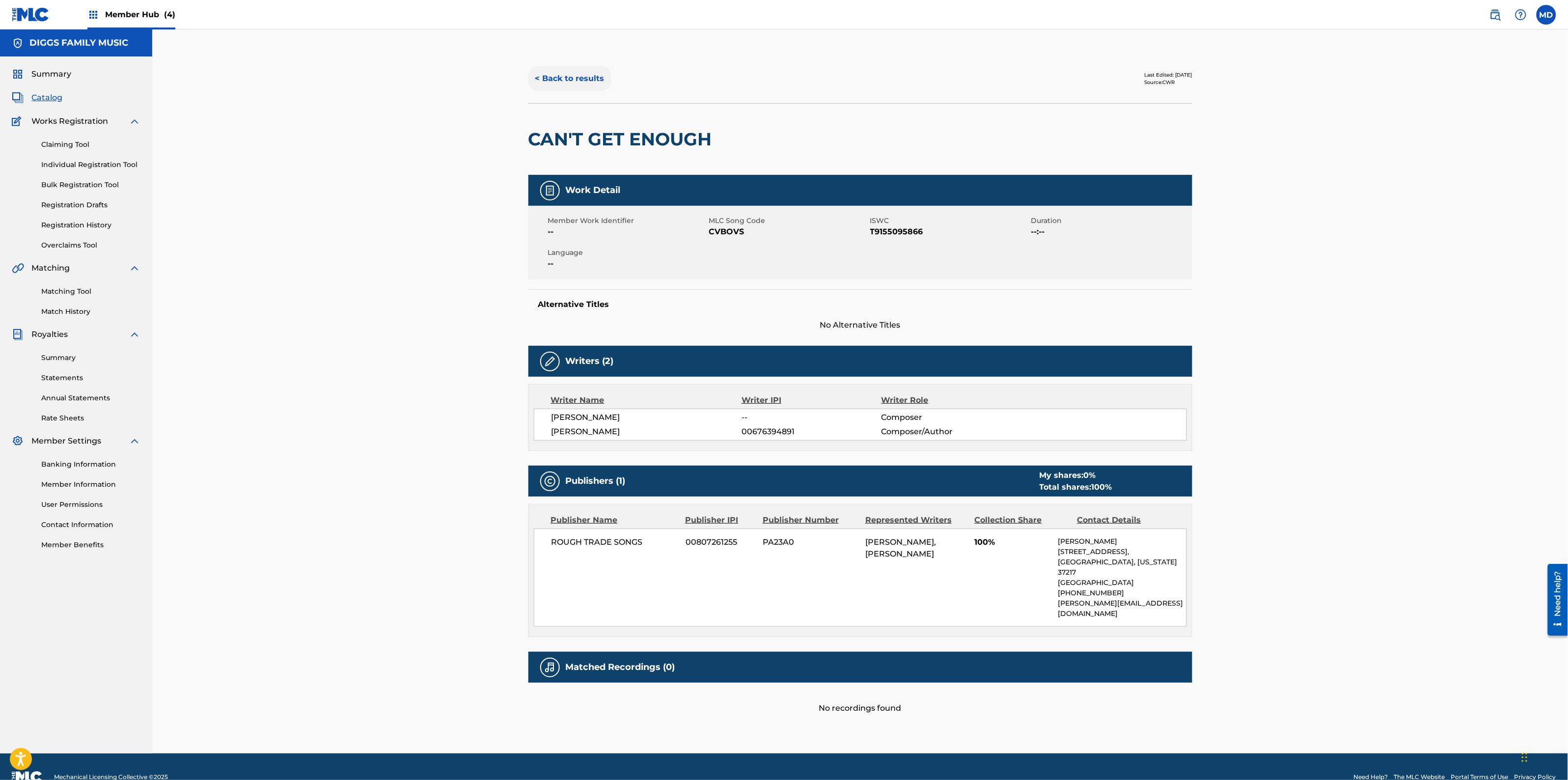
click at [546, 81] on button "< Back to results" at bounding box center [569, 78] width 83 height 24
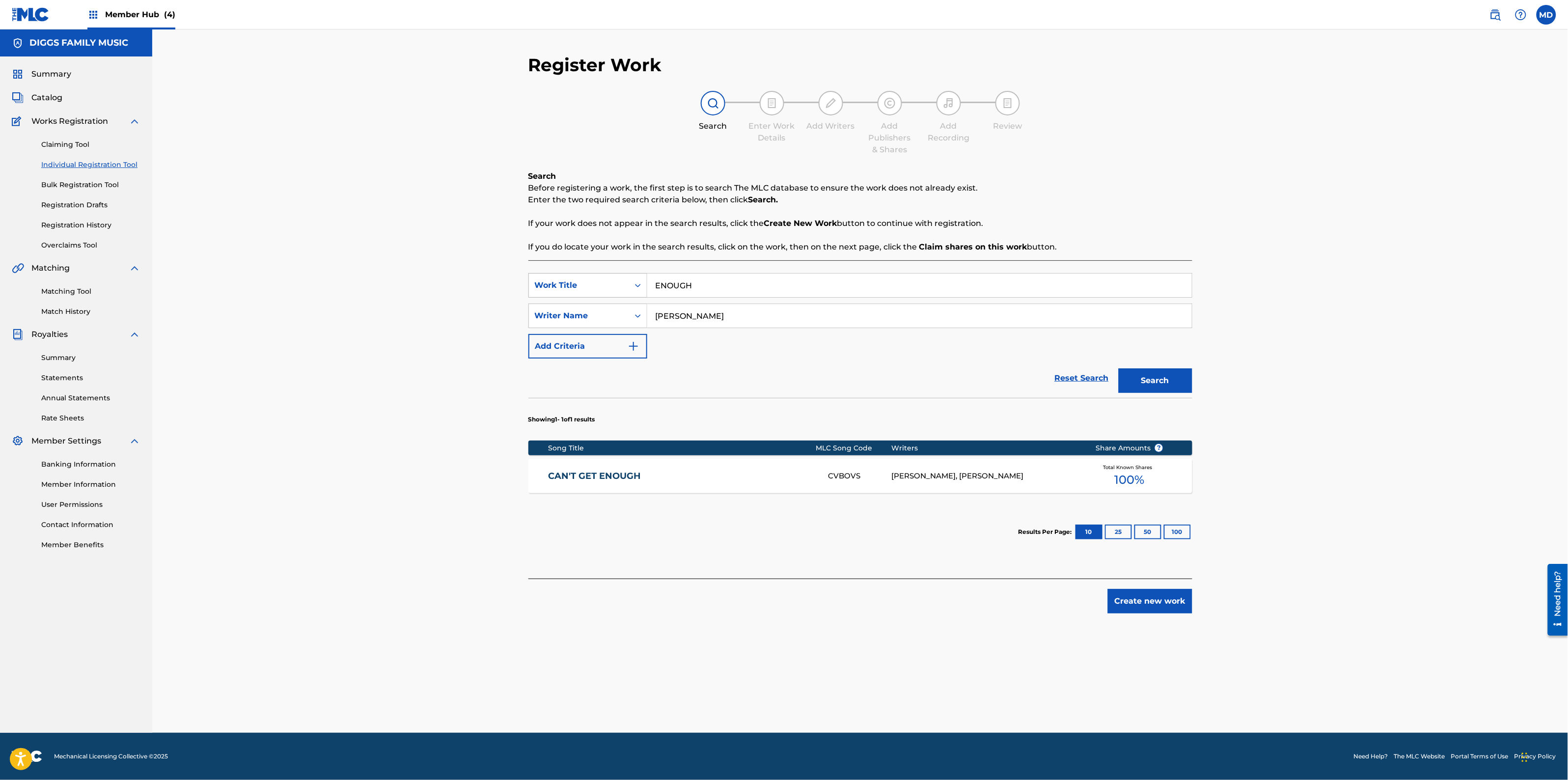
drag, startPoint x: 715, startPoint y: 288, endPoint x: 639, endPoint y: 296, distance: 76.4
click at [639, 296] on div "SearchWithCriteriaabd27ece-1981-4d2b-9ce3-ddb6a9c8adbd Work Title ENOUGH" at bounding box center [860, 286] width 664 height 24
paste input "GLOK O POP"
click at [767, 311] on div "glok o pop" at bounding box center [845, 308] width 396 height 18
type input "glok o pop"
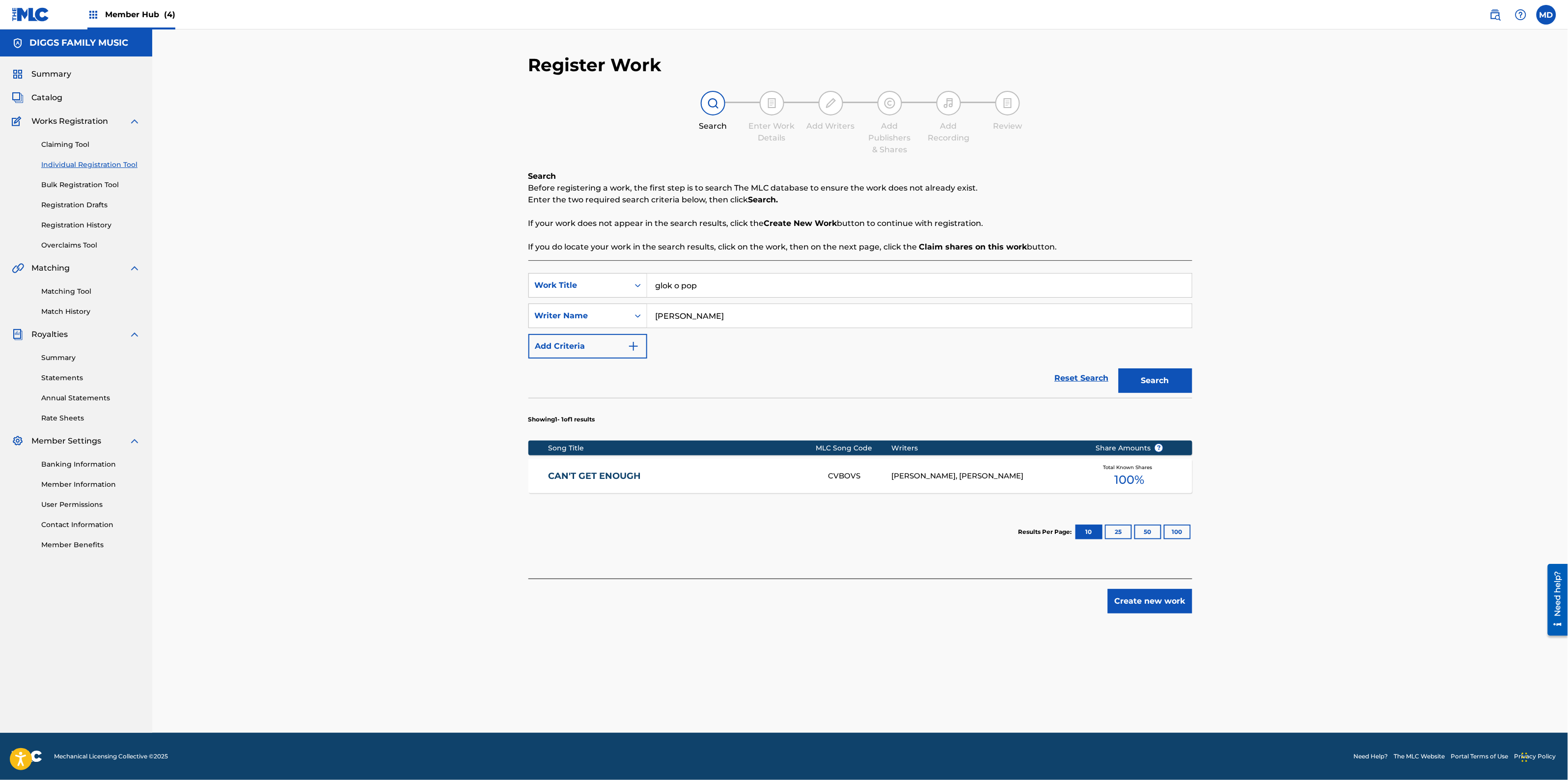
click at [765, 312] on input "[PERSON_NAME]" at bounding box center [919, 316] width 544 height 24
click at [735, 318] on input "[PERSON_NAME]" at bounding box center [919, 316] width 544 height 24
drag, startPoint x: 736, startPoint y: 317, endPoint x: 646, endPoint y: 322, distance: 90.1
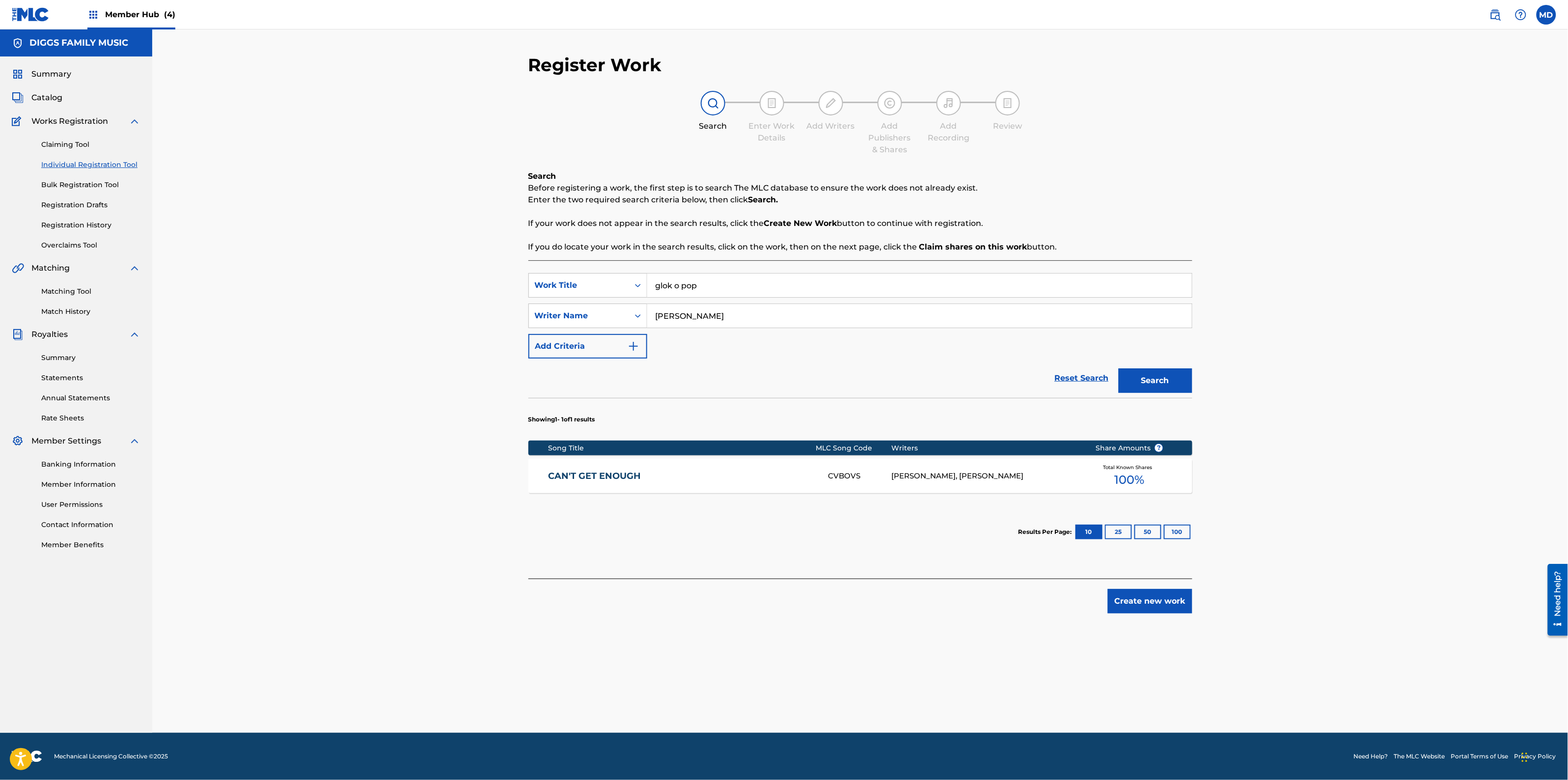
click at [647, 322] on input "[PERSON_NAME]" at bounding box center [919, 316] width 544 height 24
click at [1159, 377] on button "Search" at bounding box center [1155, 381] width 74 height 24
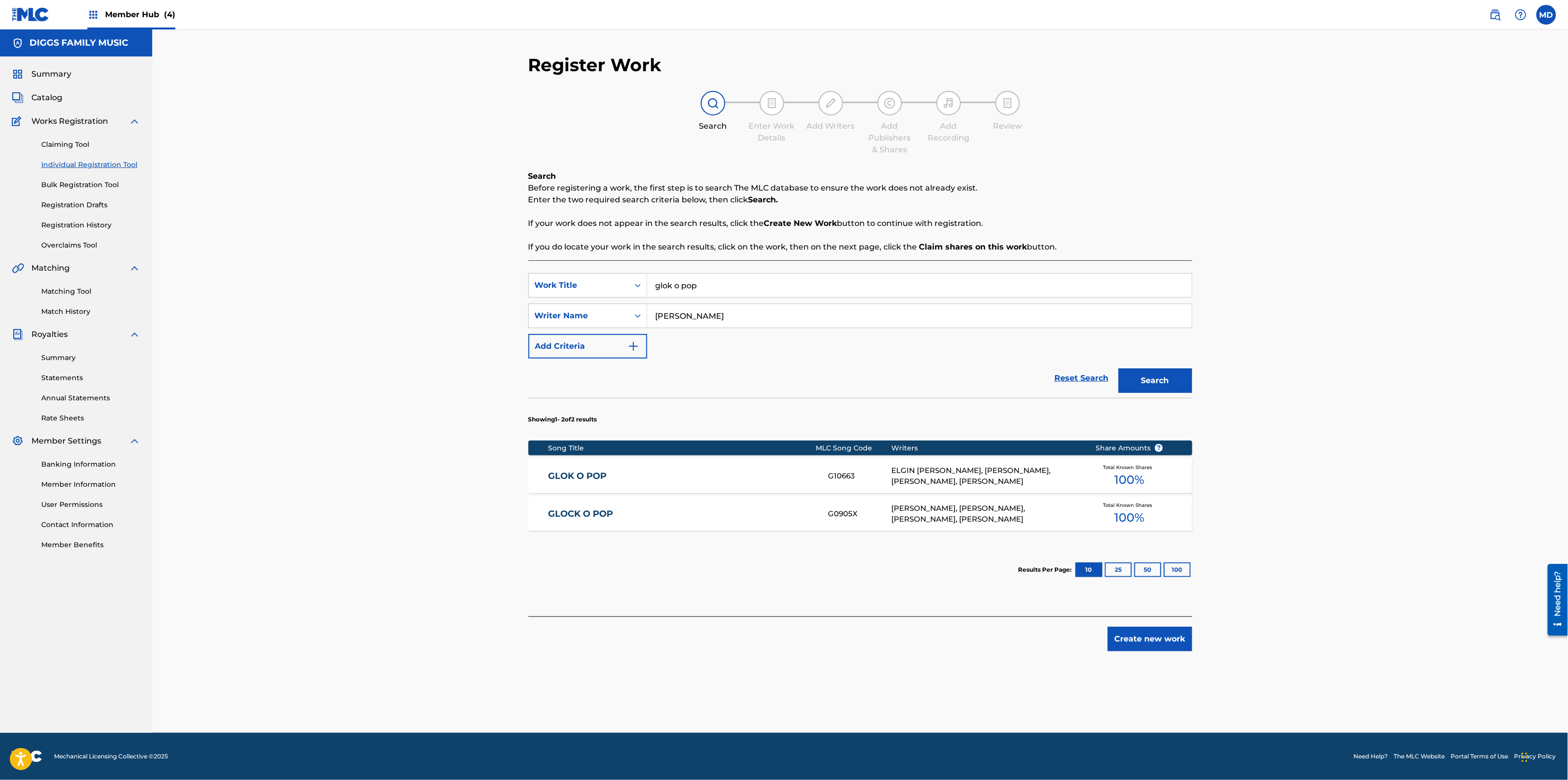
click at [626, 482] on div "GLOK O POP G10663 ELGIN [PERSON_NAME], [PERSON_NAME], [PERSON_NAME], [PERSON_NA…" at bounding box center [860, 476] width 664 height 34
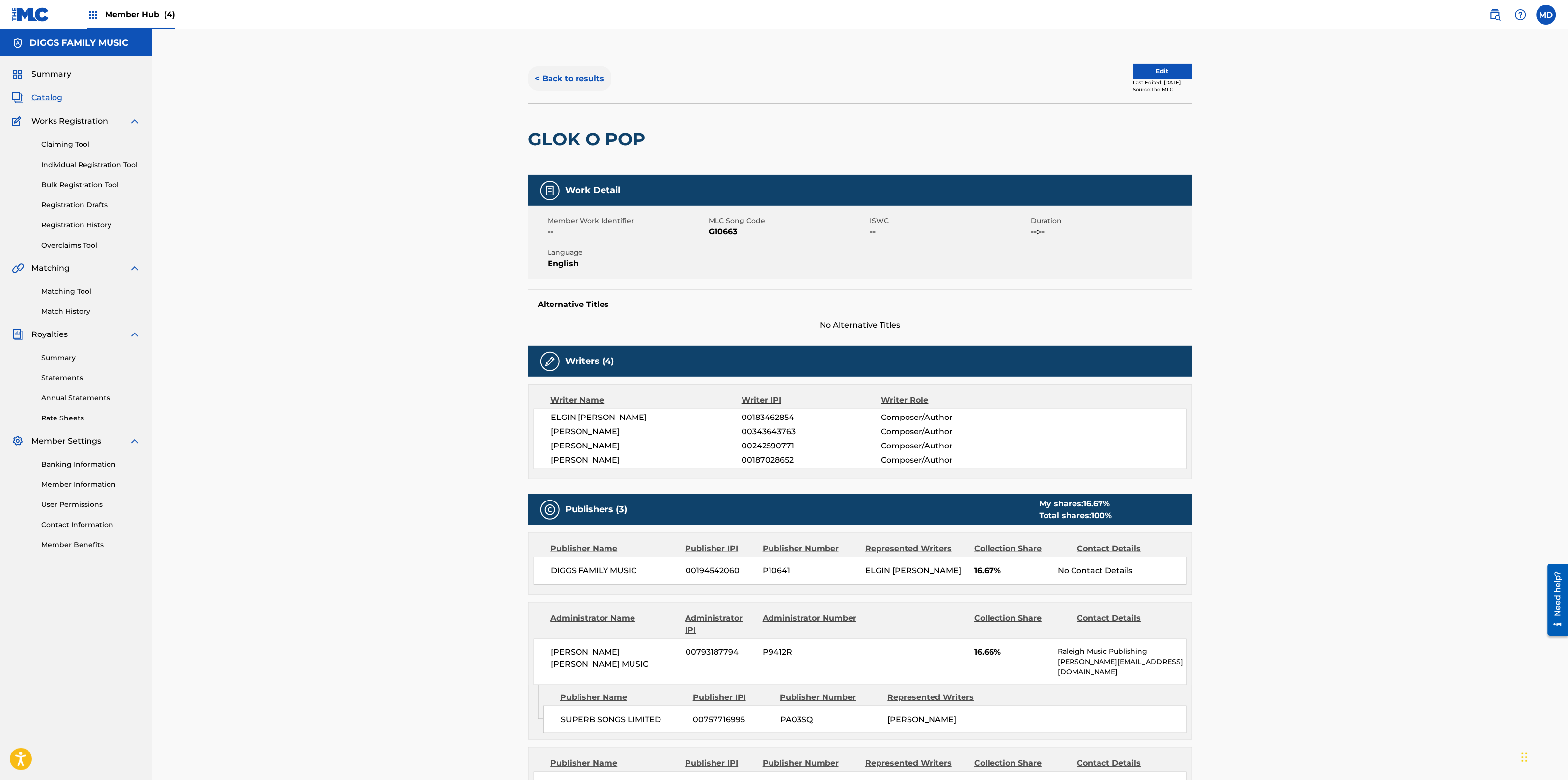
click at [561, 73] on button "< Back to results" at bounding box center [569, 78] width 83 height 24
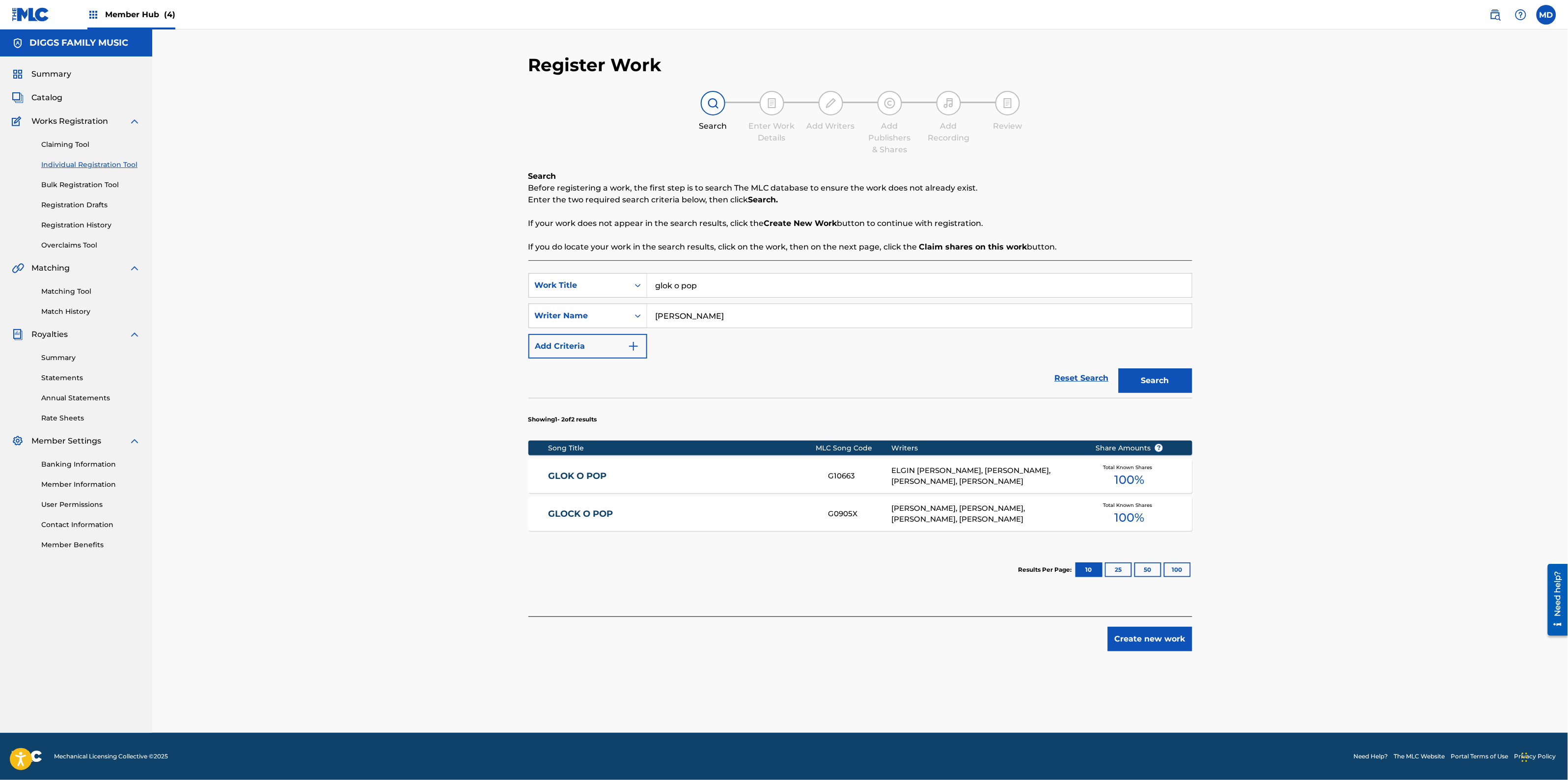
click at [581, 515] on link "GLOCK O POP" at bounding box center [682, 514] width 267 height 12
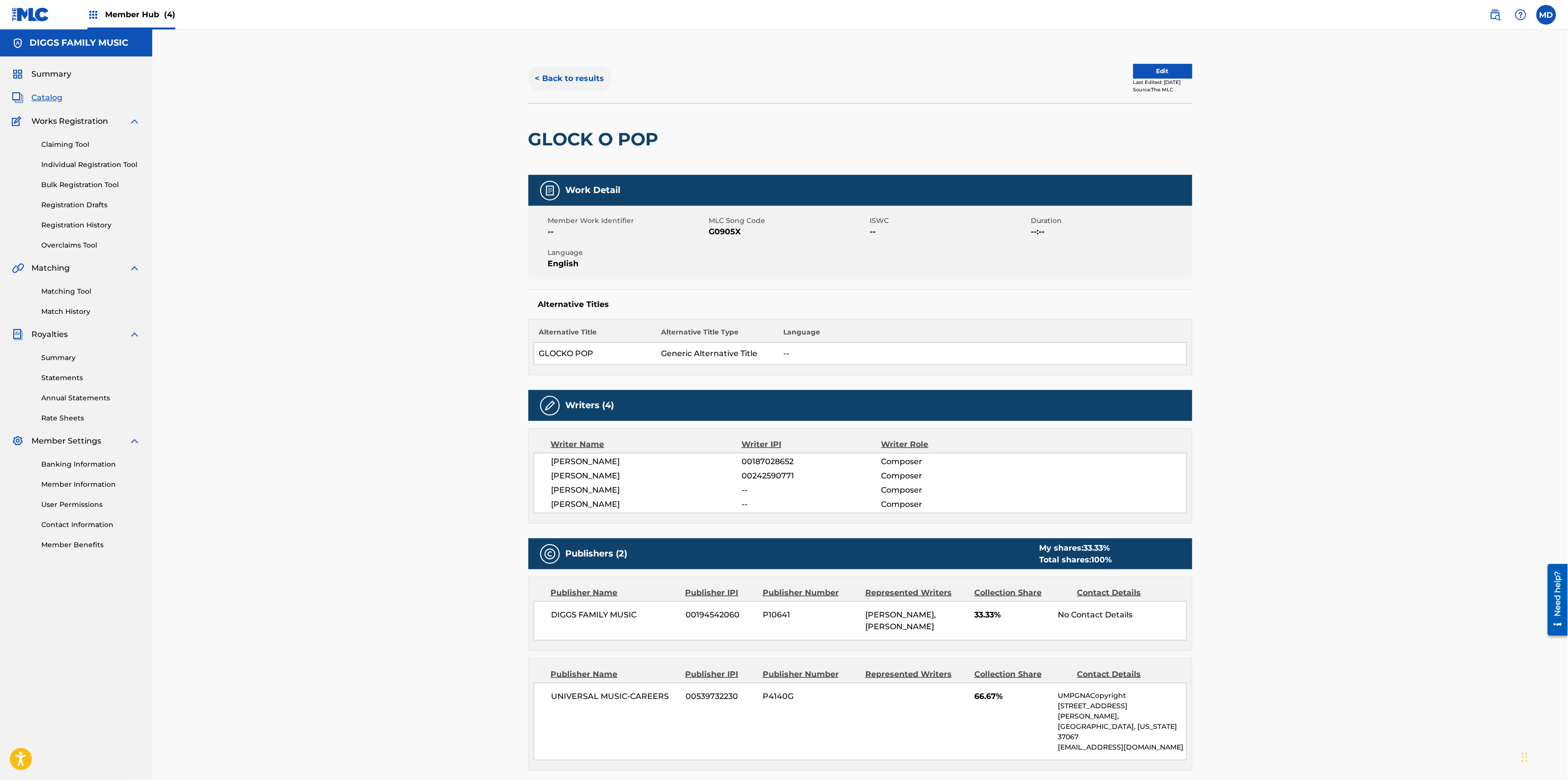
click at [600, 77] on button "< Back to results" at bounding box center [569, 78] width 83 height 24
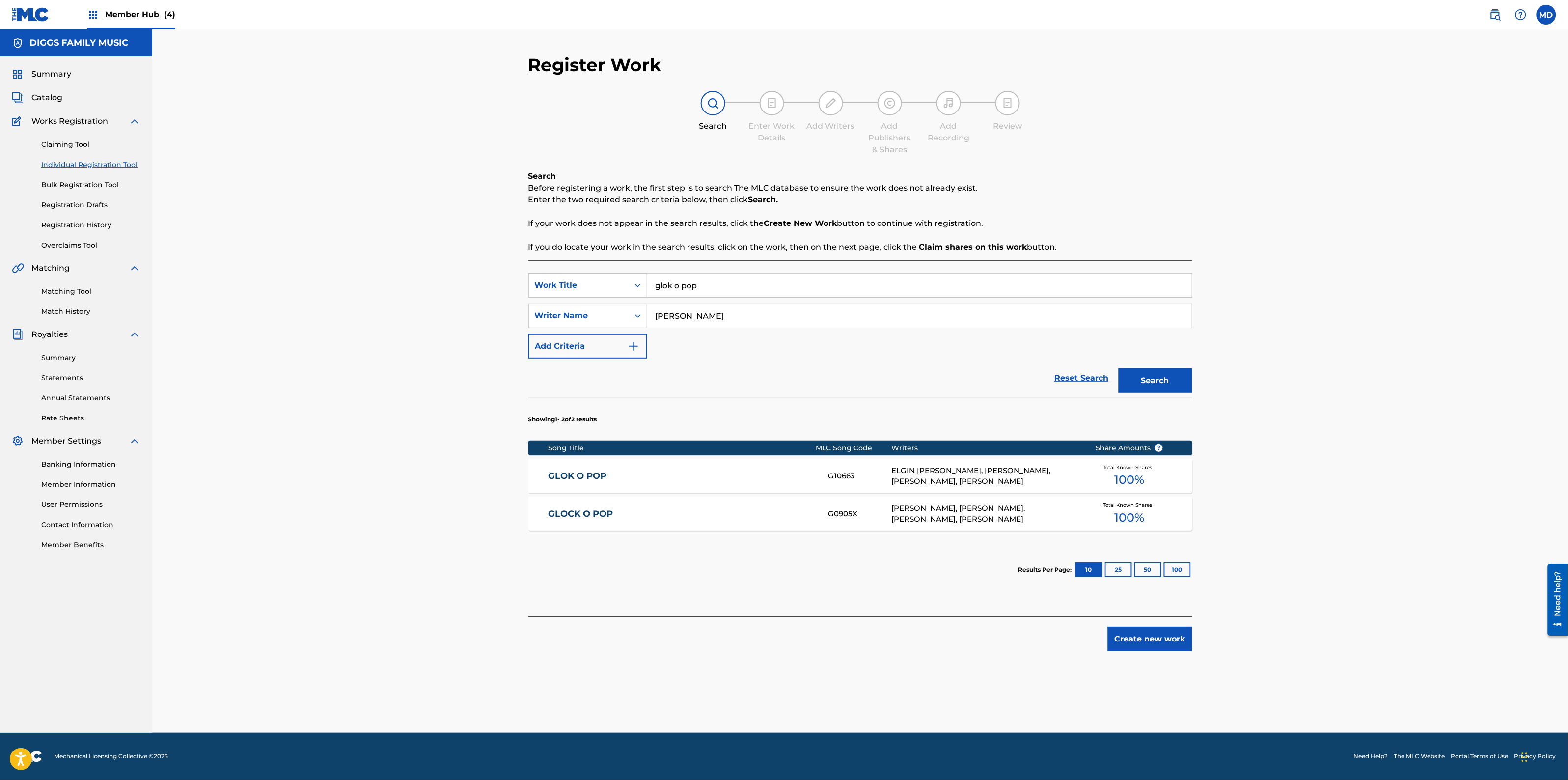
click at [611, 514] on link "GLOCK O POP" at bounding box center [682, 514] width 267 height 12
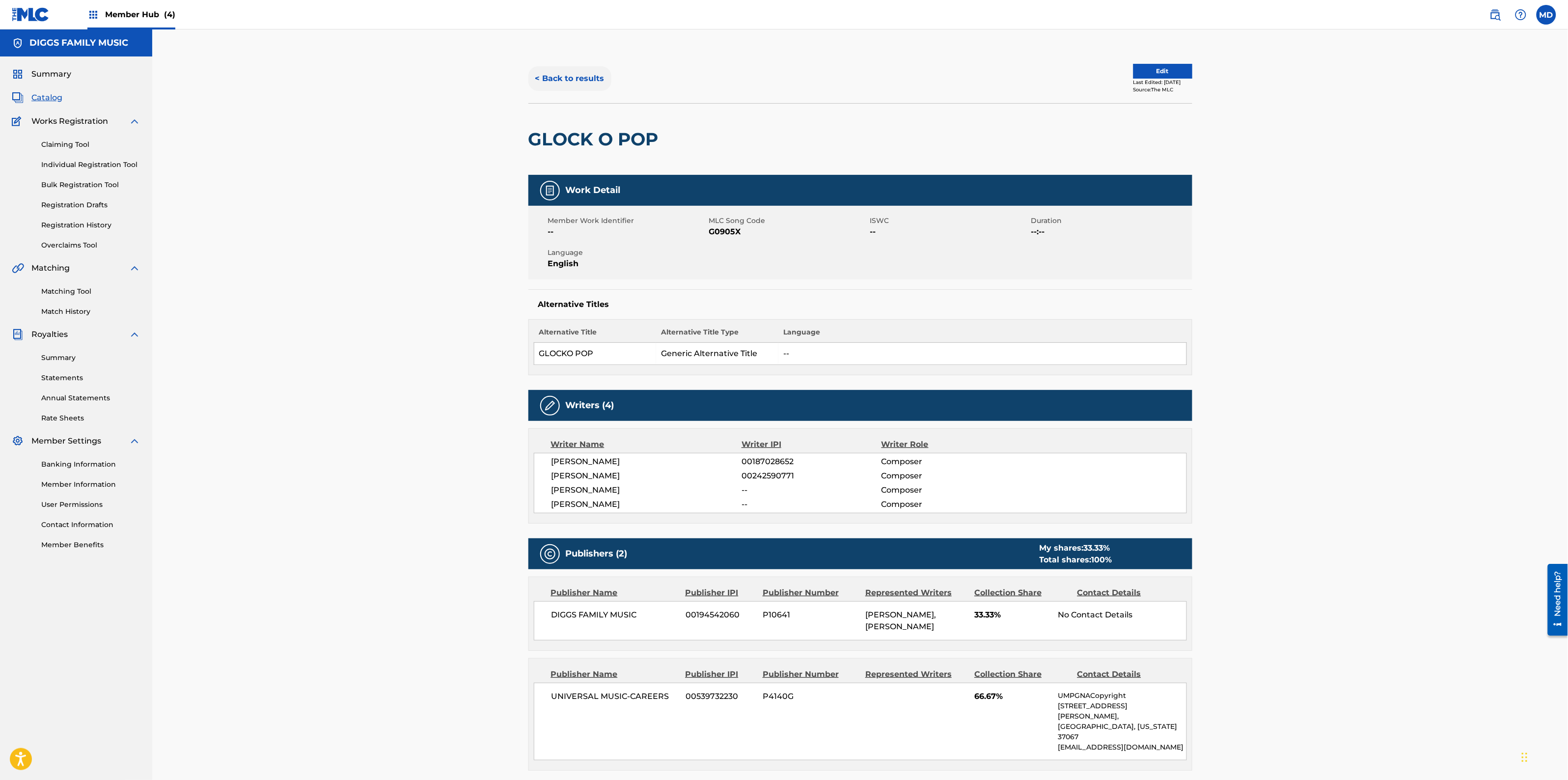
click at [584, 82] on button "< Back to results" at bounding box center [569, 78] width 83 height 24
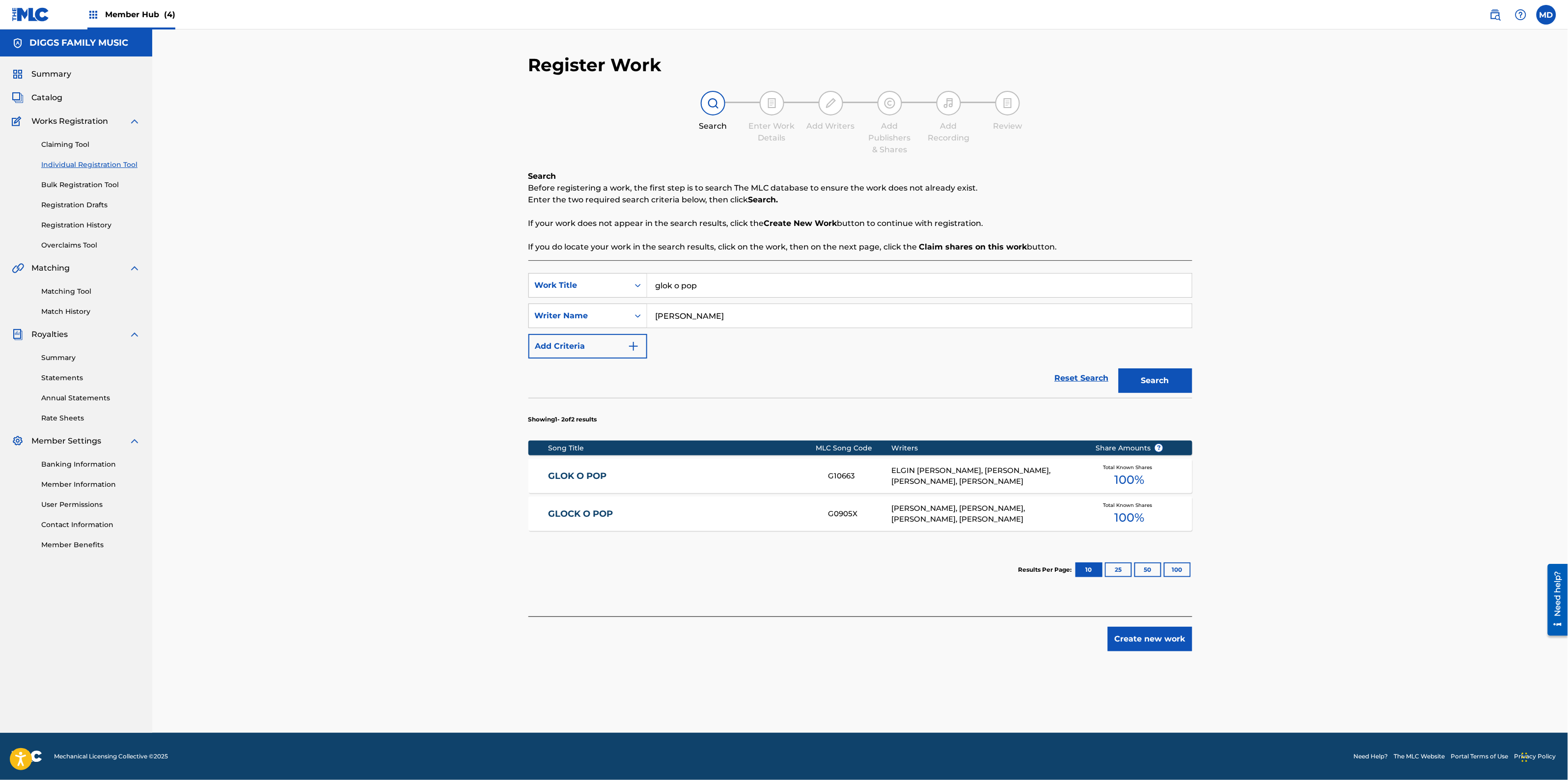
click at [623, 480] on link "GLOK O POP" at bounding box center [682, 476] width 267 height 12
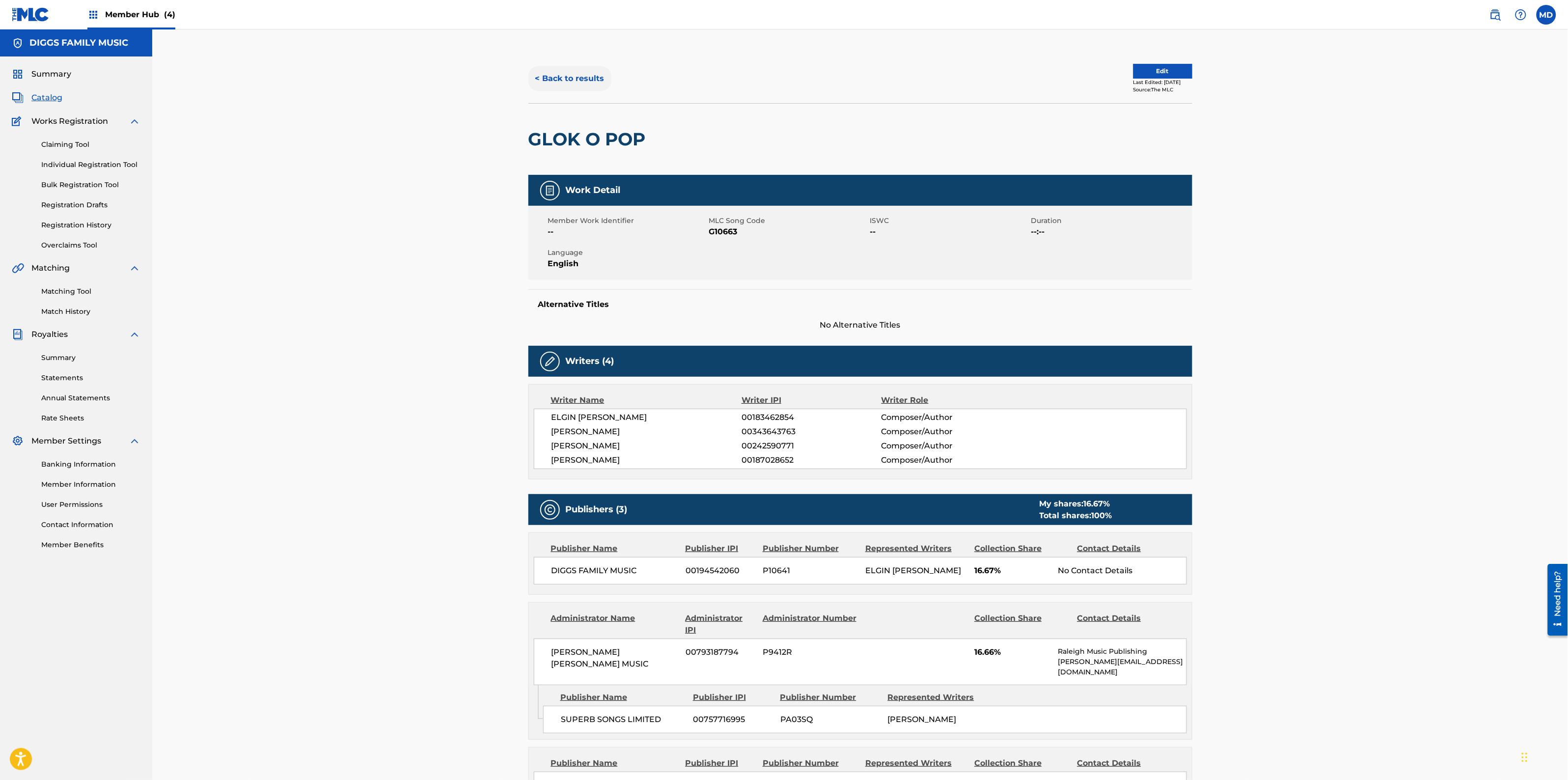
click at [567, 82] on button "< Back to results" at bounding box center [569, 78] width 83 height 24
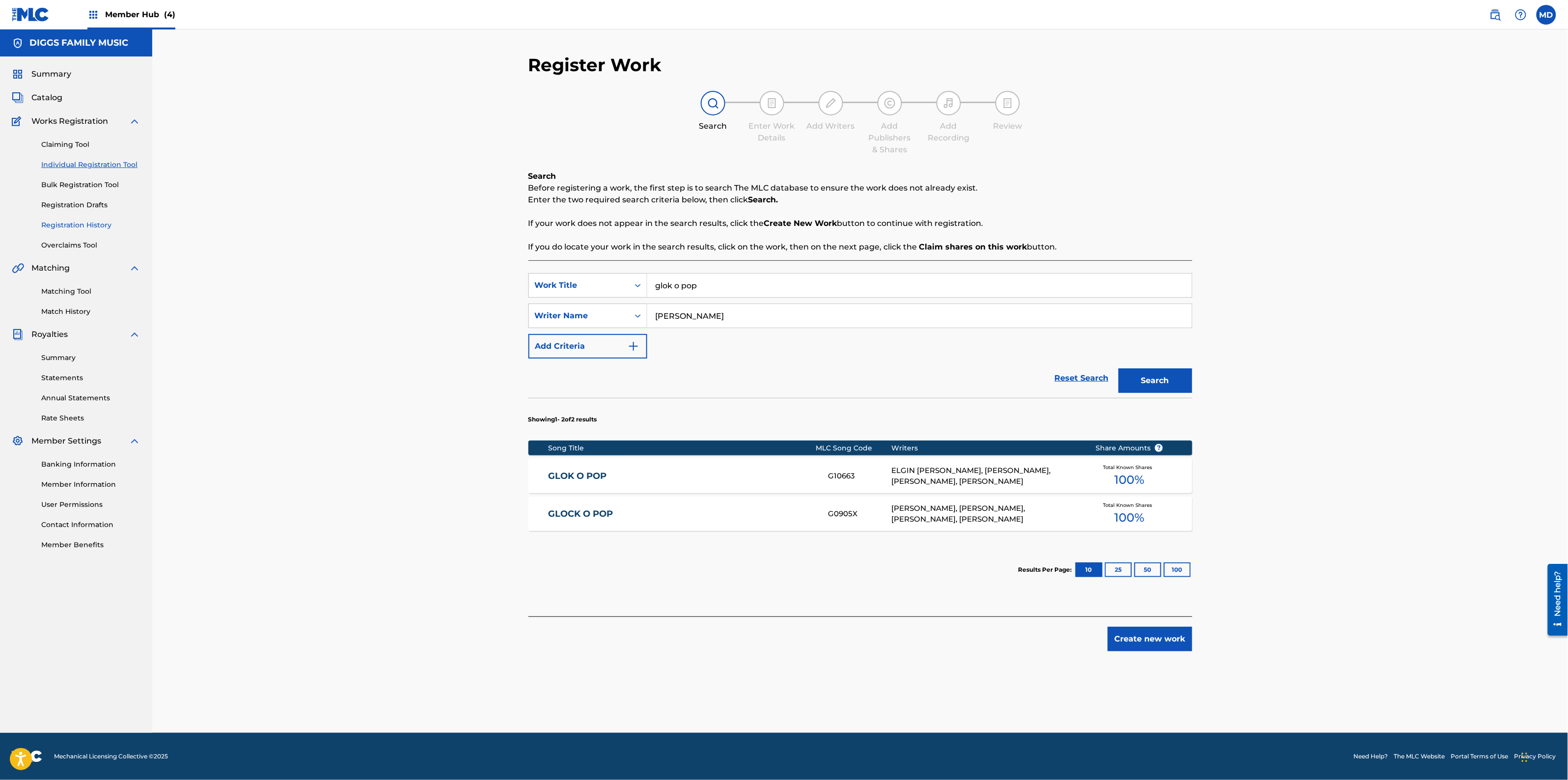
click at [77, 226] on link "Registration History" at bounding box center [91, 225] width 99 height 10
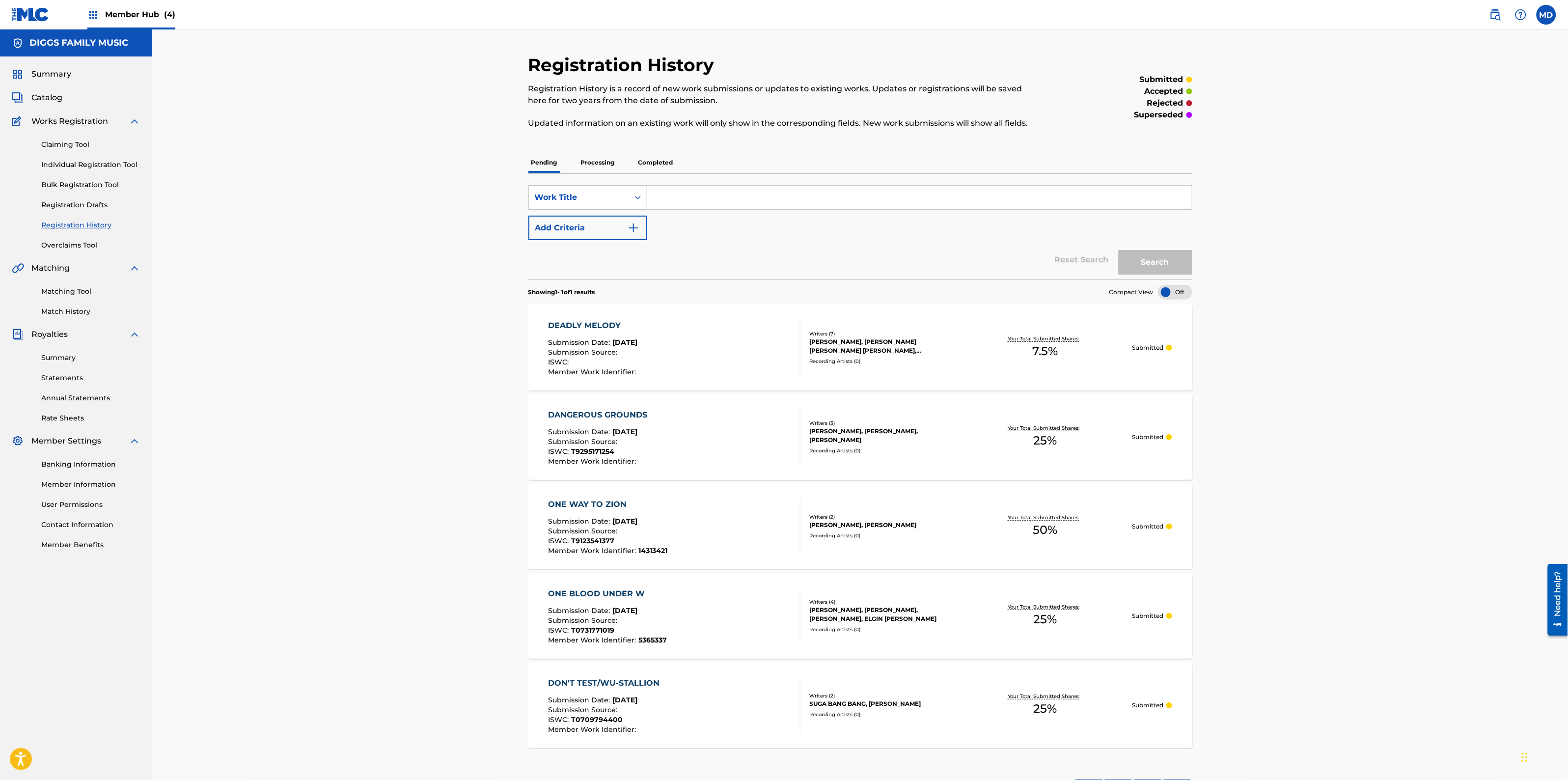
click at [724, 198] on input "Search Form" at bounding box center [919, 197] width 544 height 24
paste input "GRID IRON RAP"
type input "GRID IRON RAP"
click at [1166, 257] on button "Search" at bounding box center [1155, 262] width 74 height 24
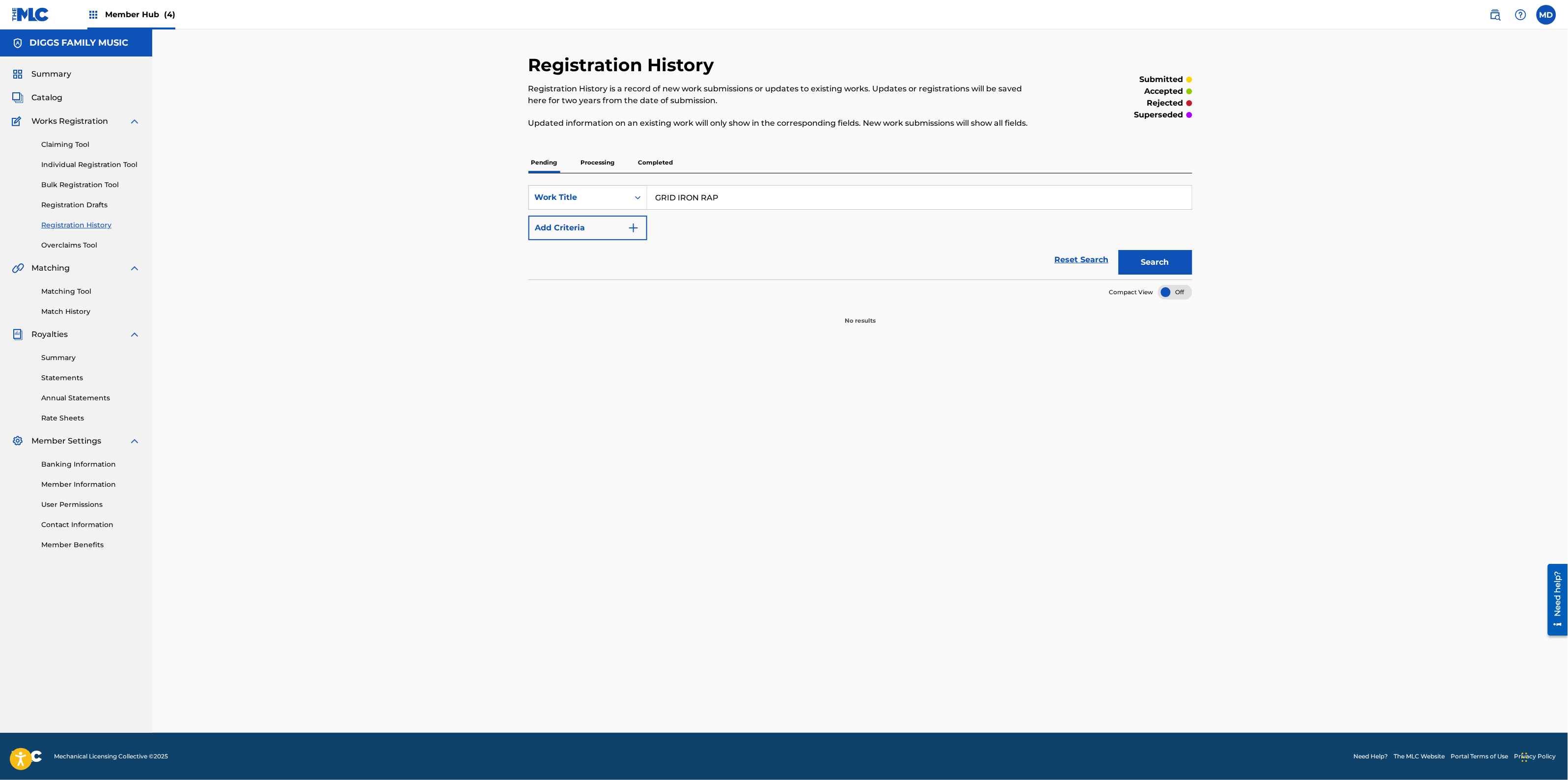
click at [600, 159] on p "Processing" at bounding box center [598, 163] width 40 height 21
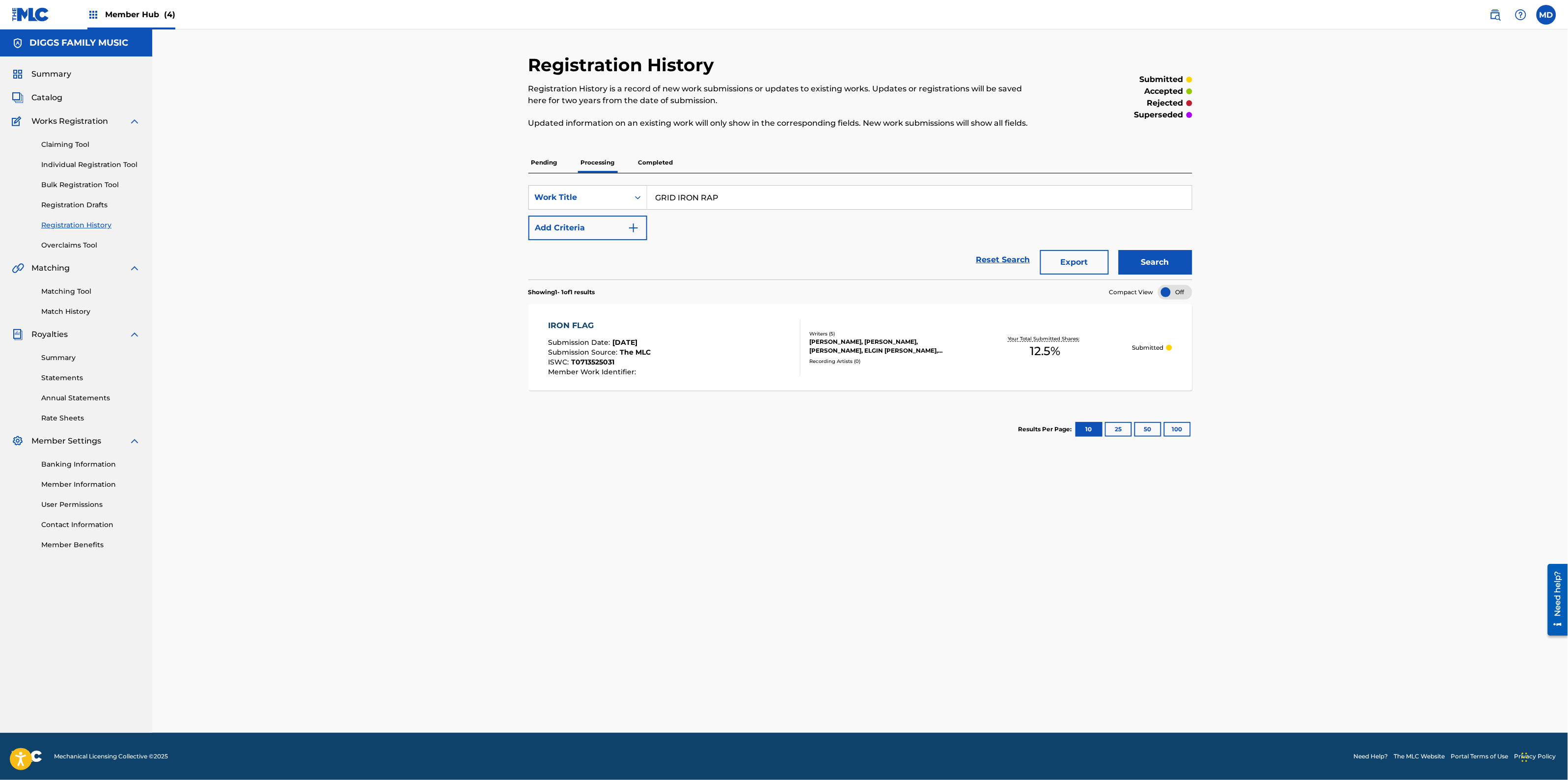
click at [655, 159] on p "Completed" at bounding box center [655, 163] width 40 height 21
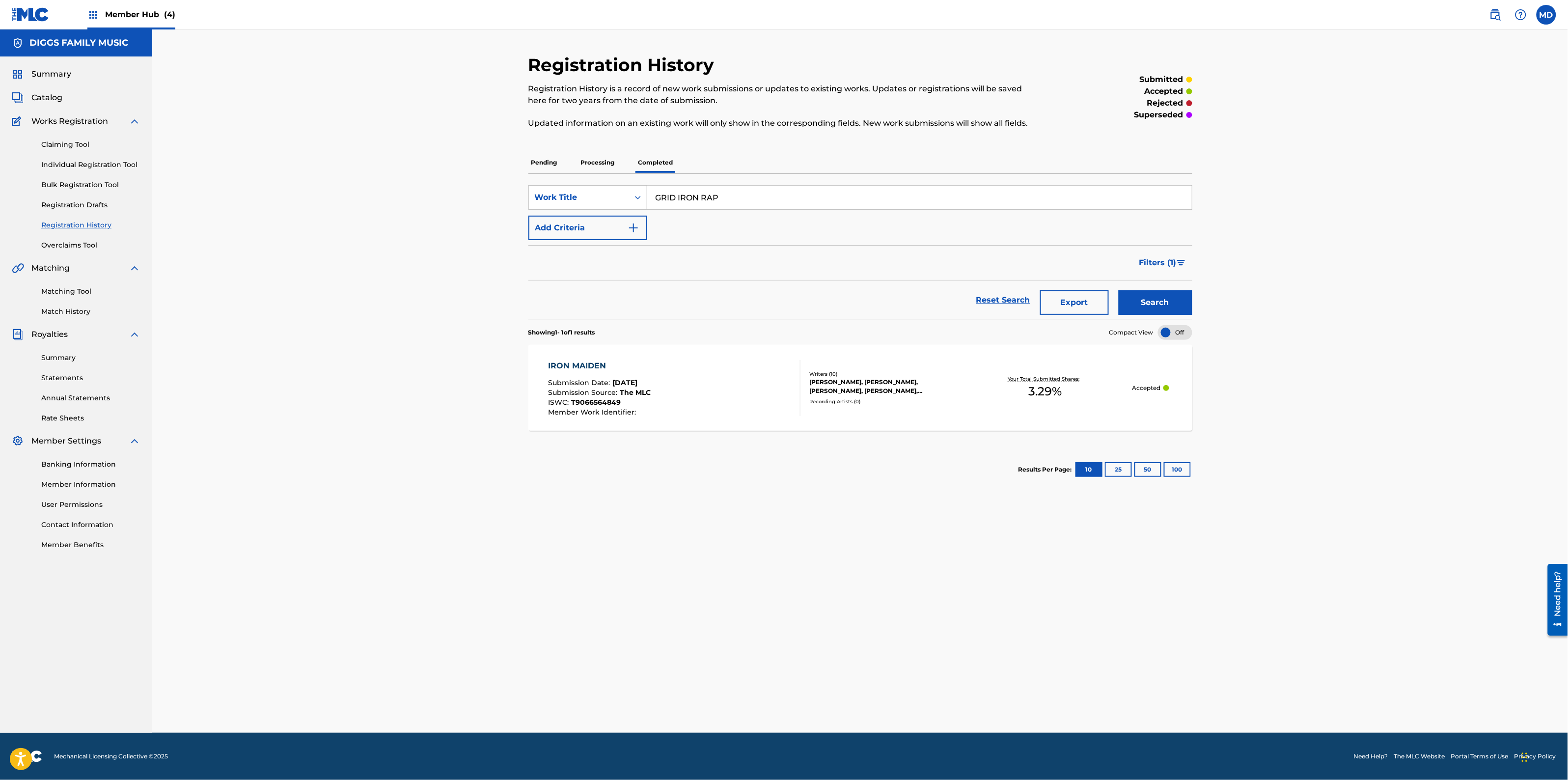
click at [596, 165] on p "Processing" at bounding box center [598, 163] width 40 height 21
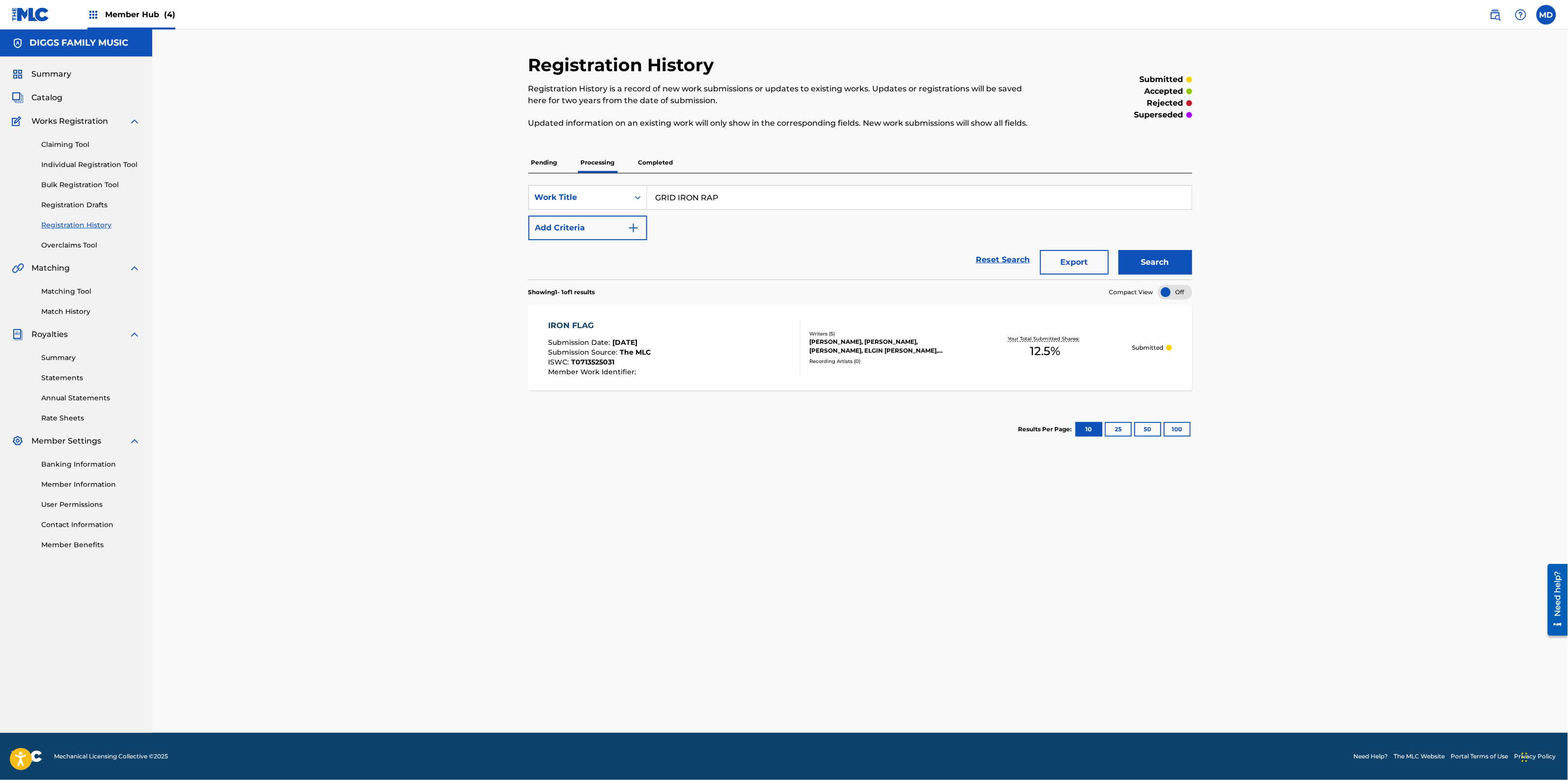
click at [540, 166] on p "Pending" at bounding box center [544, 163] width 32 height 21
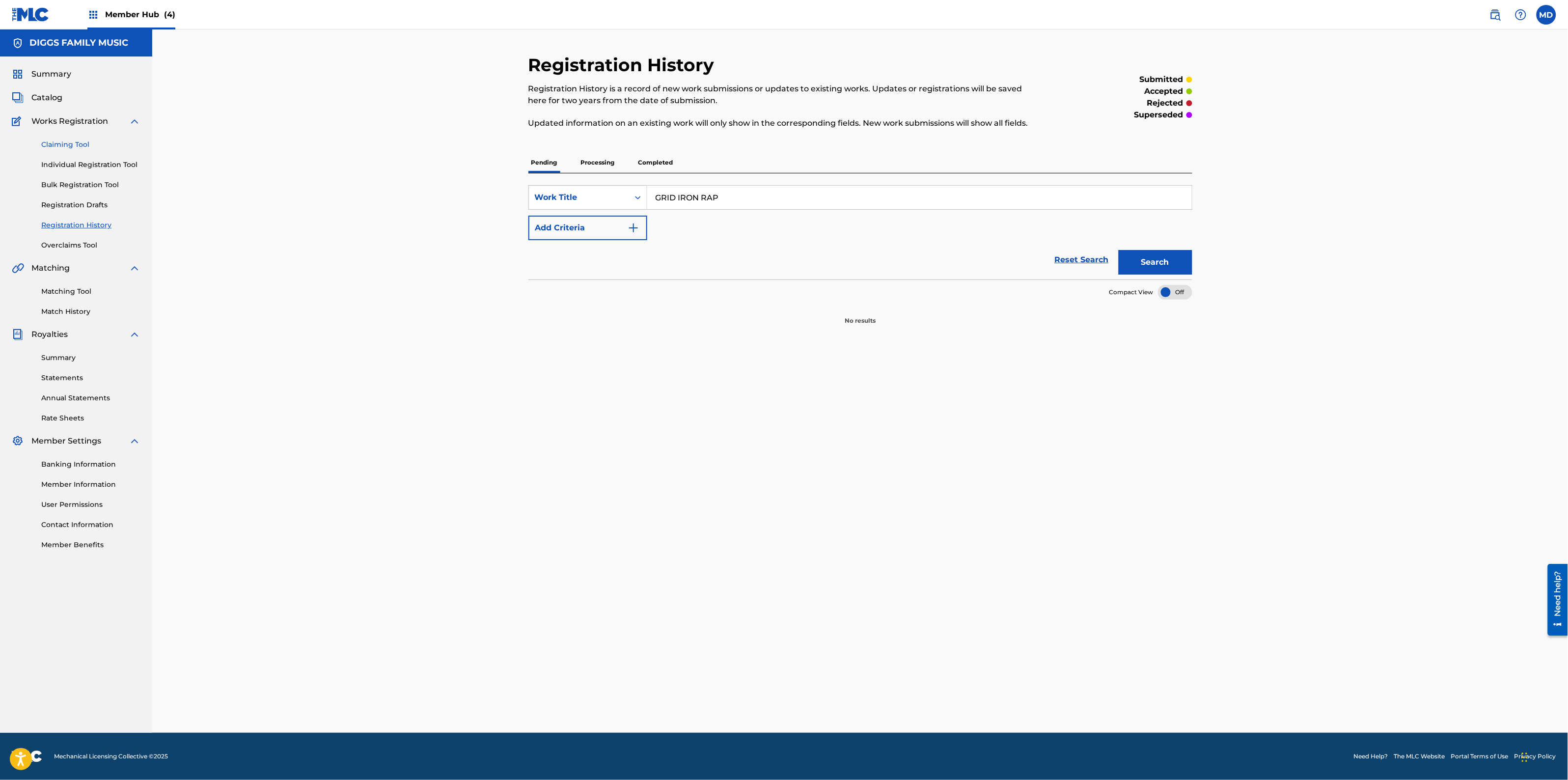
click at [82, 145] on link "Claiming Tool" at bounding box center [91, 145] width 99 height 10
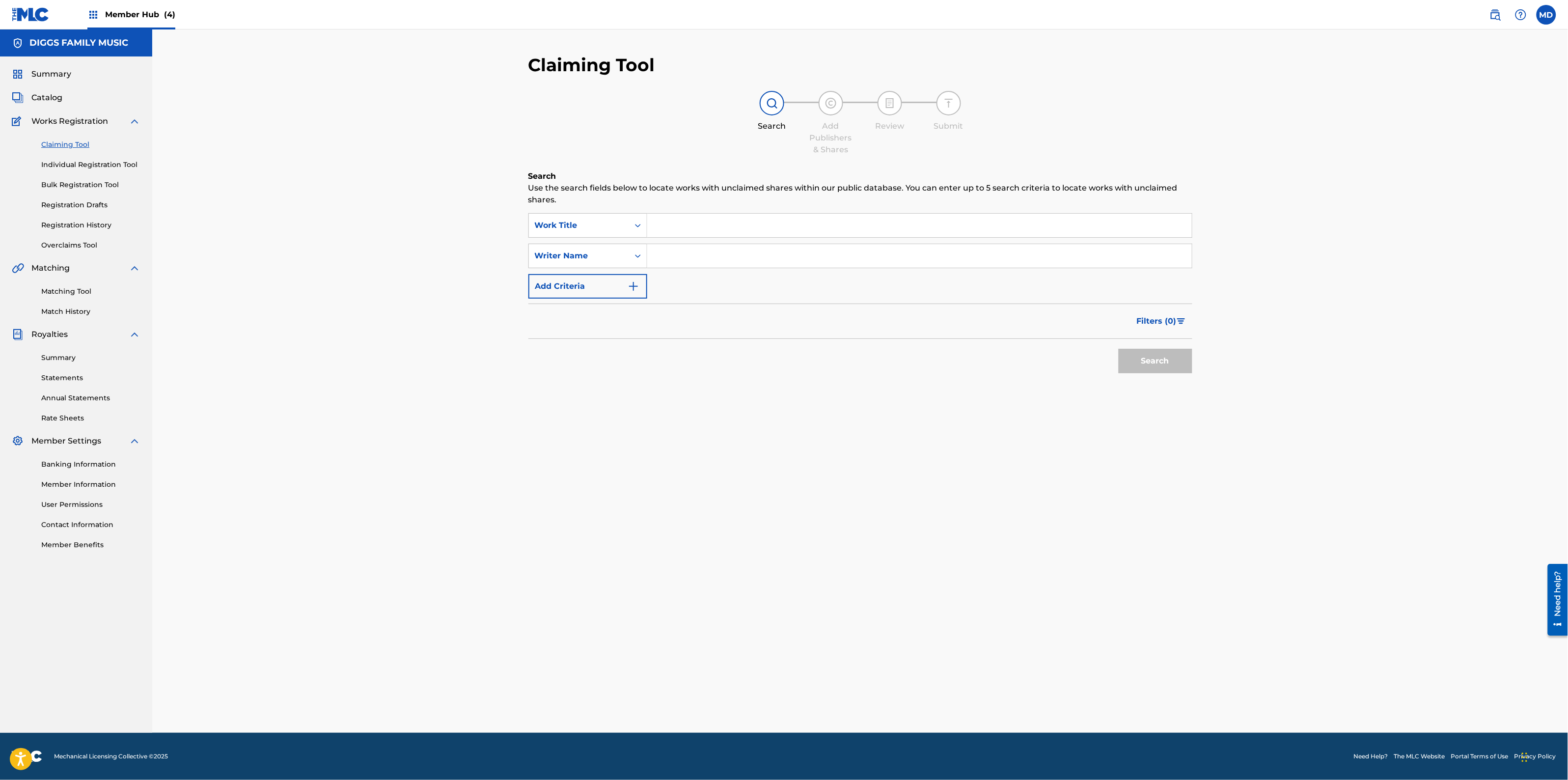
click at [694, 224] on input "Search Form" at bounding box center [919, 225] width 544 height 24
paste input "GRID IRON RAP"
type input "GRID IRON RAP"
click at [705, 255] on input "Search Form" at bounding box center [919, 256] width 544 height 24
type input "[PERSON_NAME]"
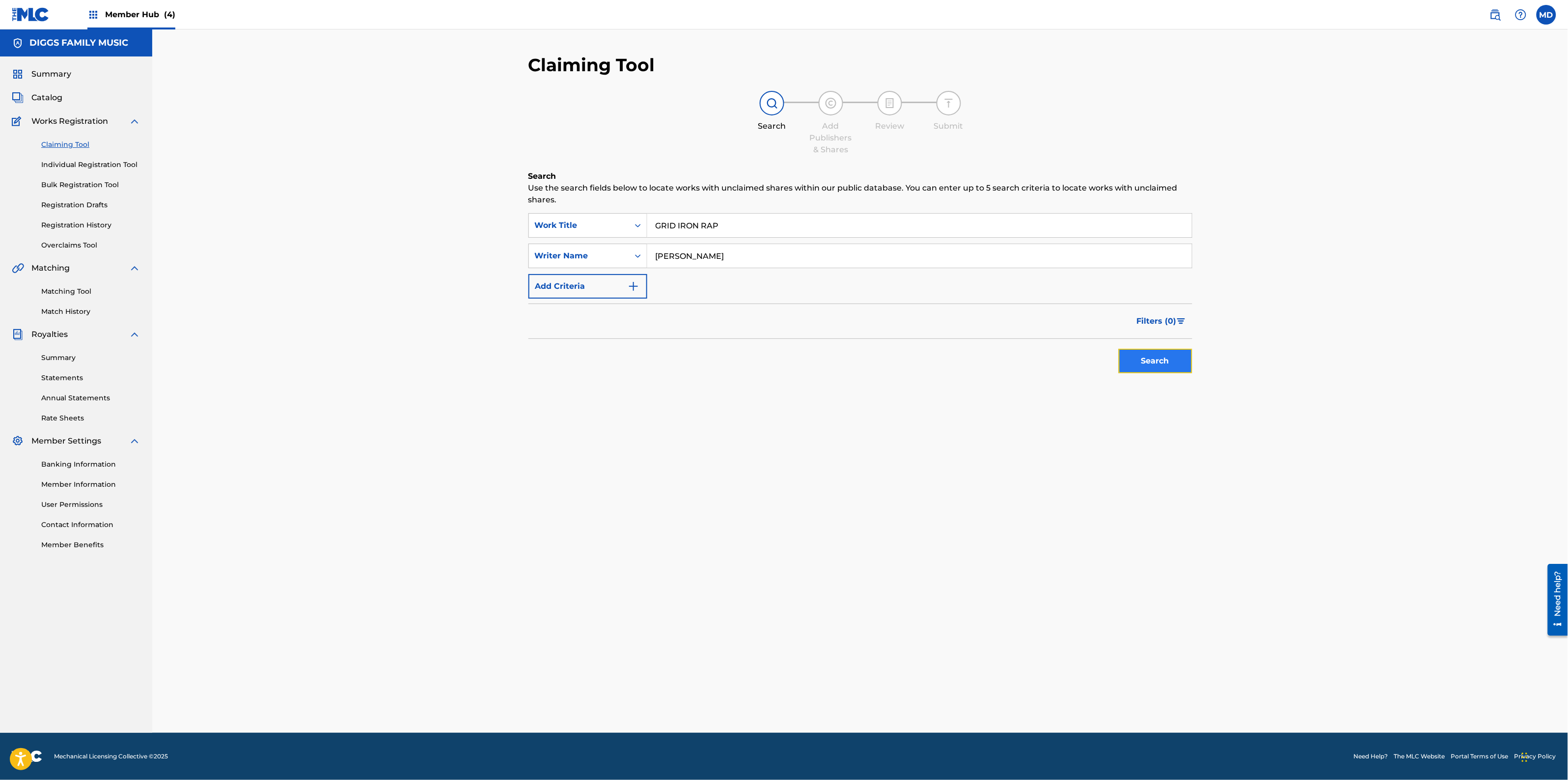
click at [1144, 361] on button "Search" at bounding box center [1155, 361] width 74 height 24
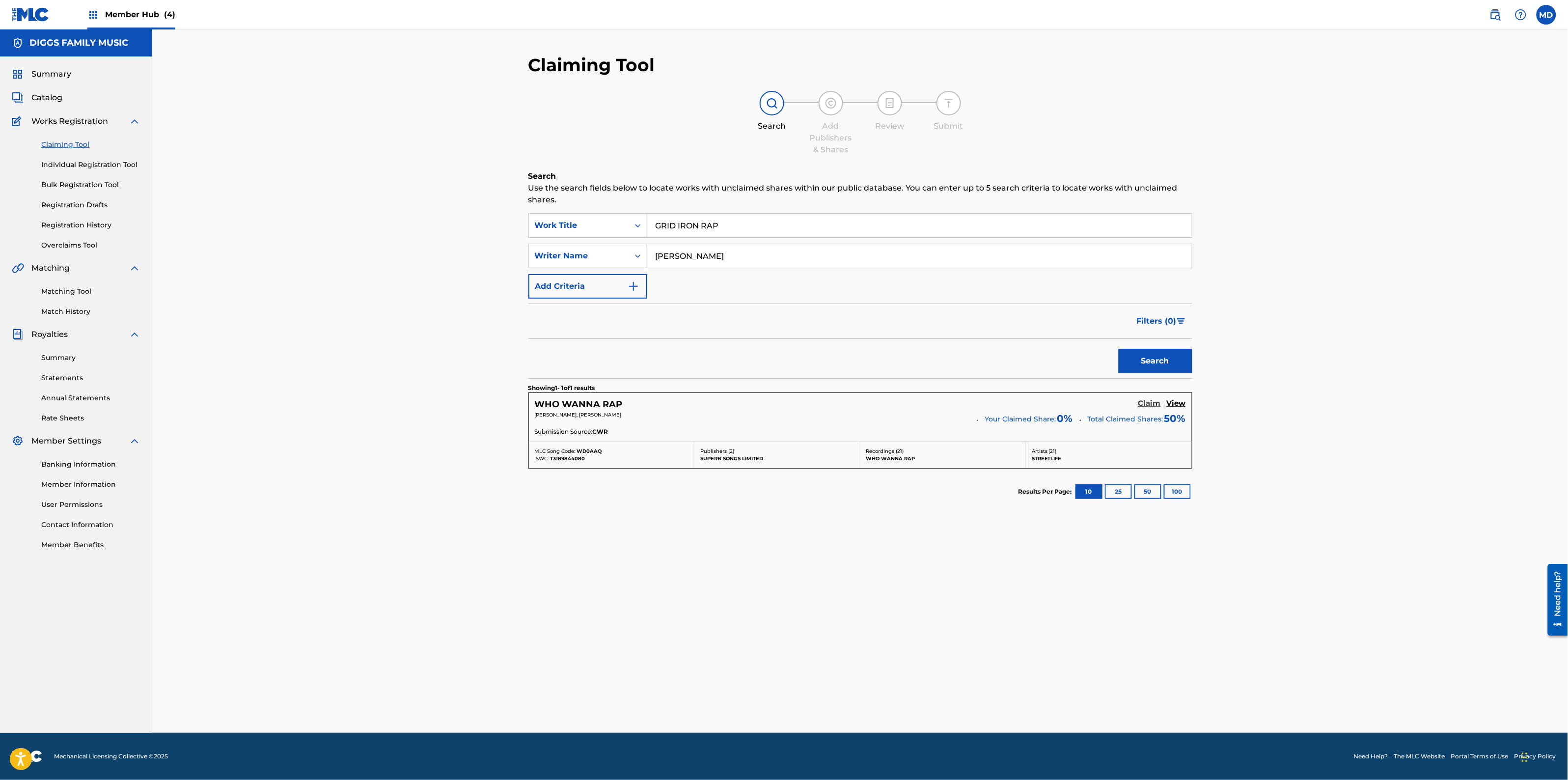
click at [1143, 406] on h5 "Claim" at bounding box center [1149, 403] width 22 height 10
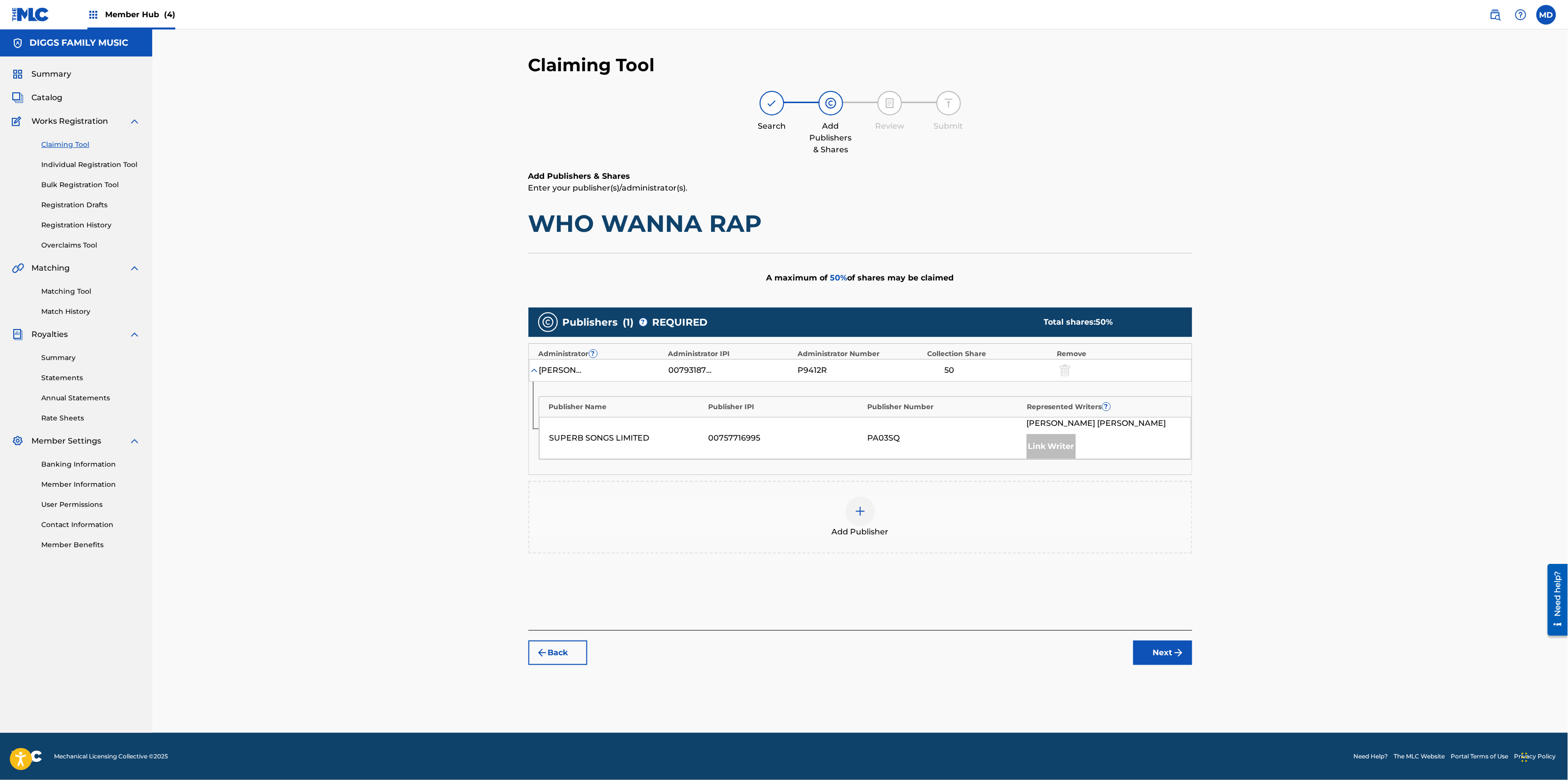
click at [862, 518] on img at bounding box center [860, 511] width 12 height 12
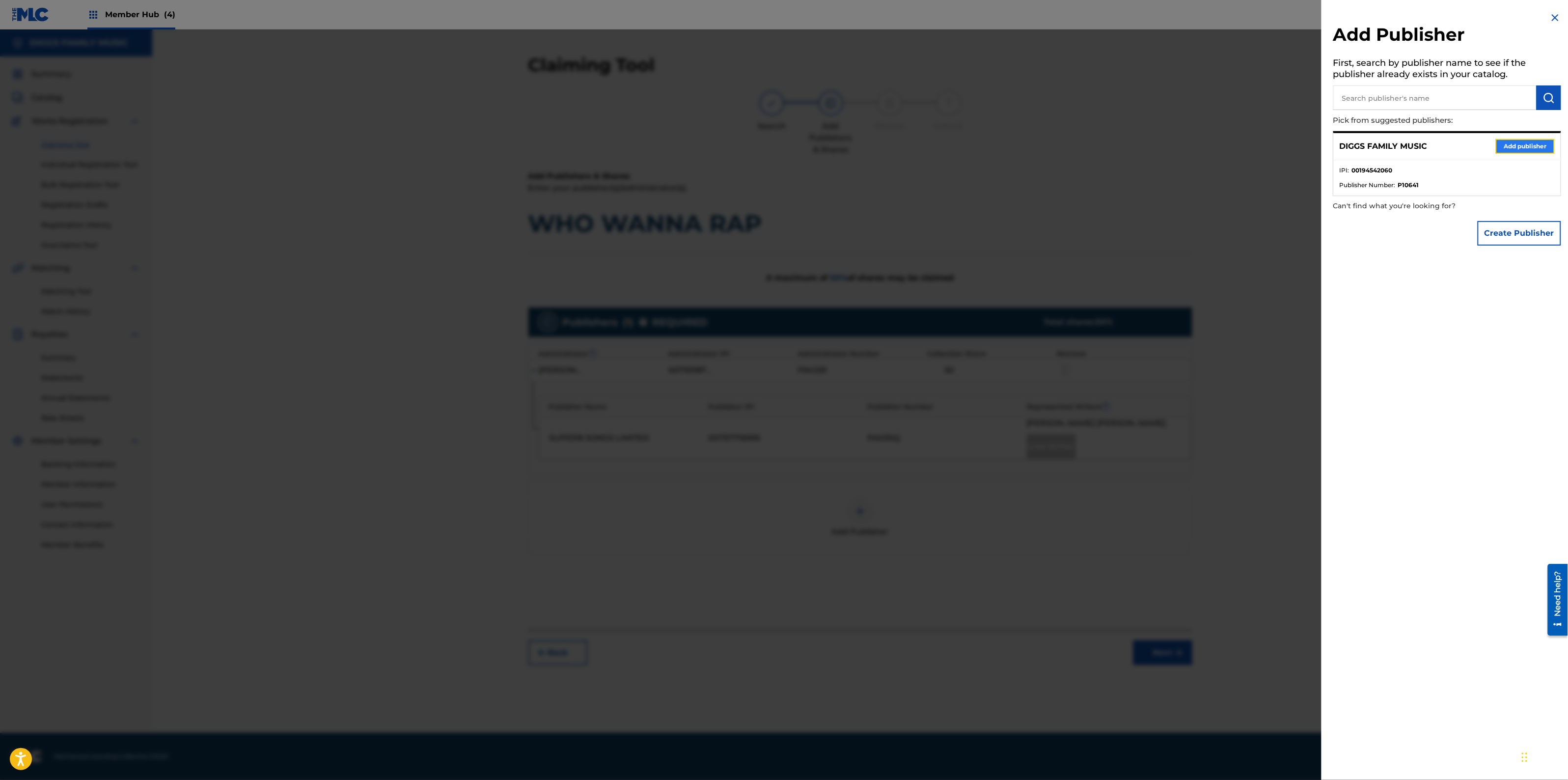
click at [1515, 149] on button "Add publisher" at bounding box center [1526, 146] width 59 height 15
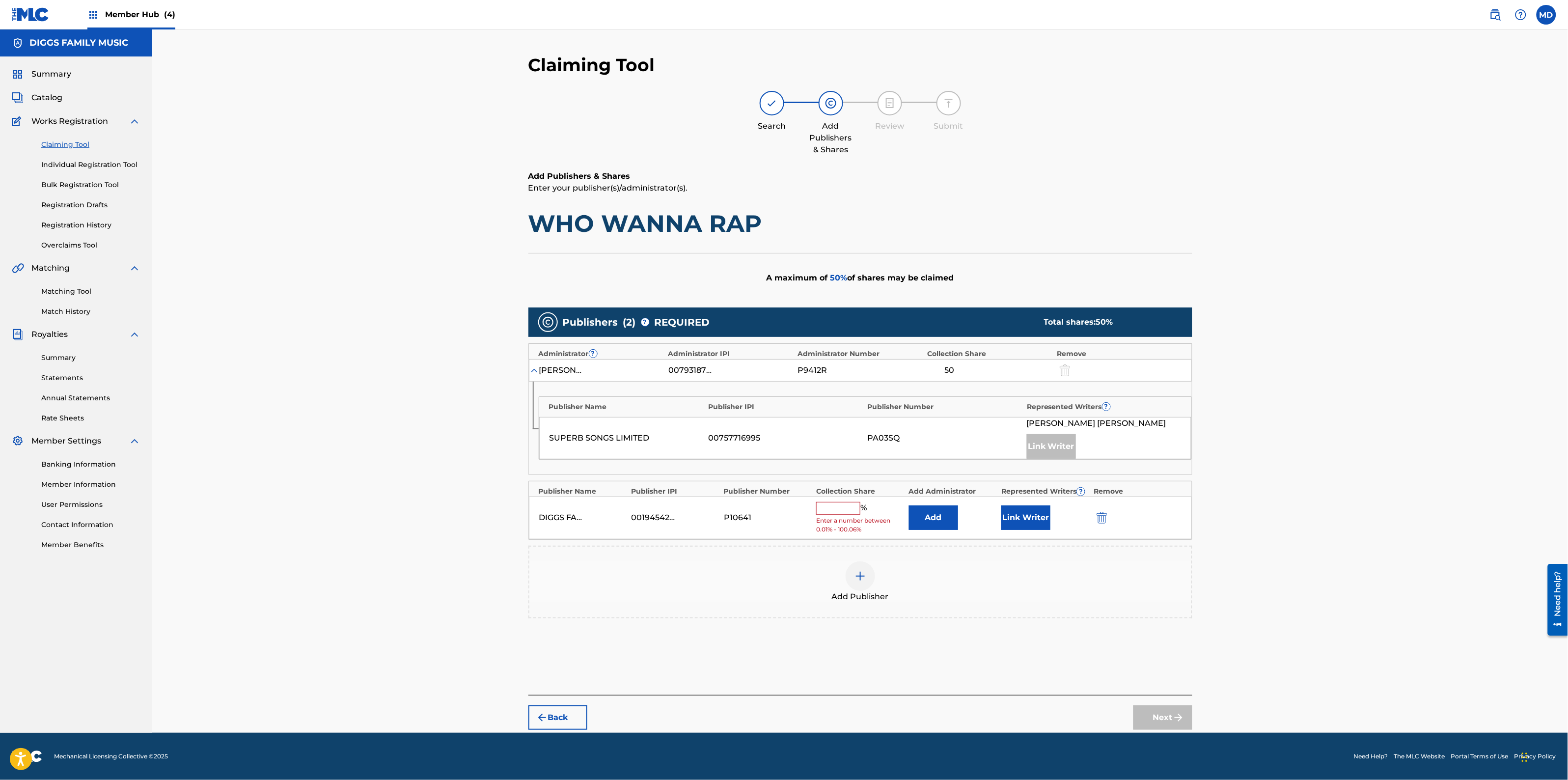
click at [834, 512] on input "text" at bounding box center [838, 509] width 44 height 13
type input "50"
click at [1017, 517] on button "Link Writer" at bounding box center [1026, 514] width 49 height 24
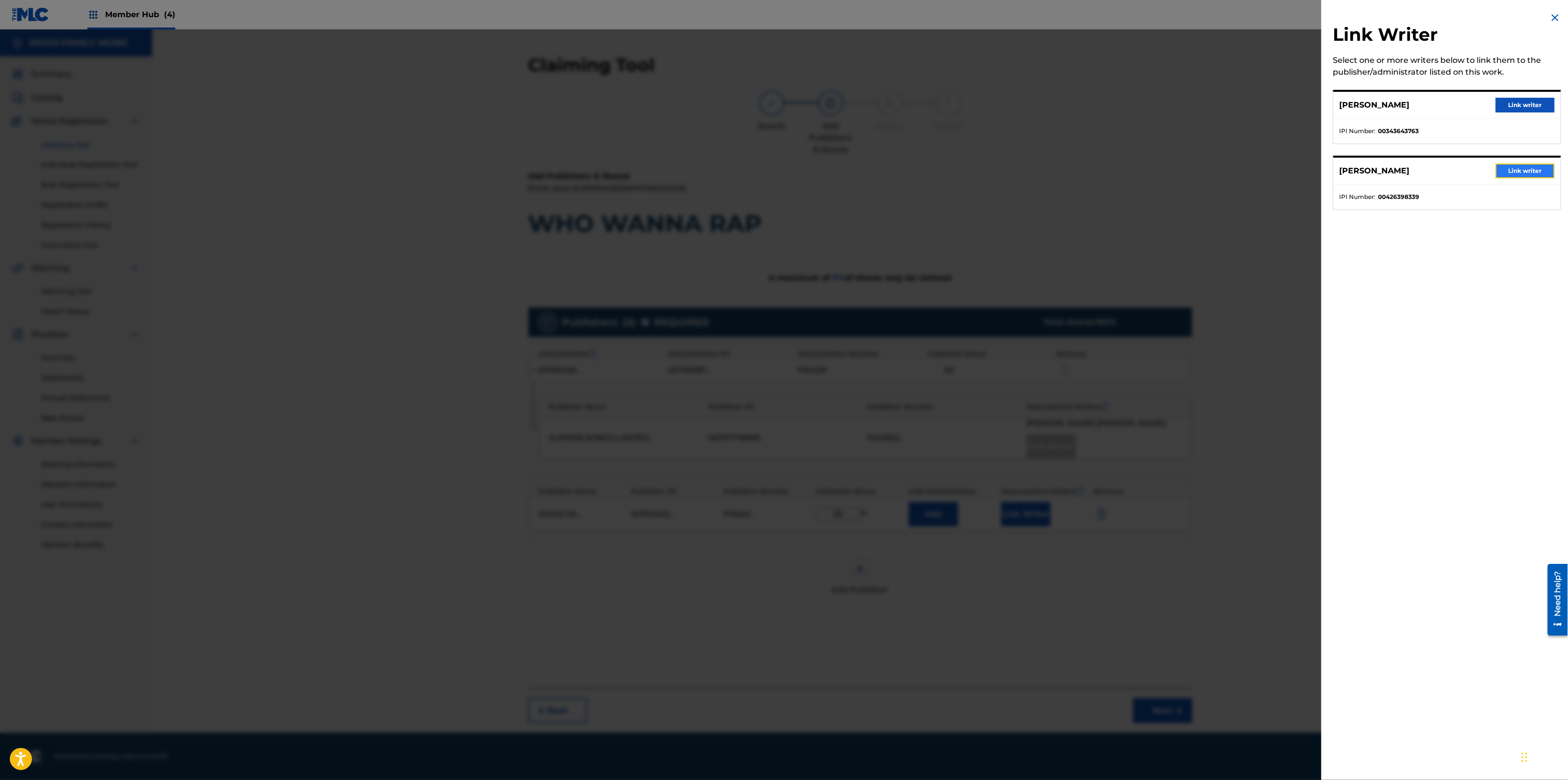
click at [1504, 168] on button "Link writer" at bounding box center [1526, 170] width 59 height 15
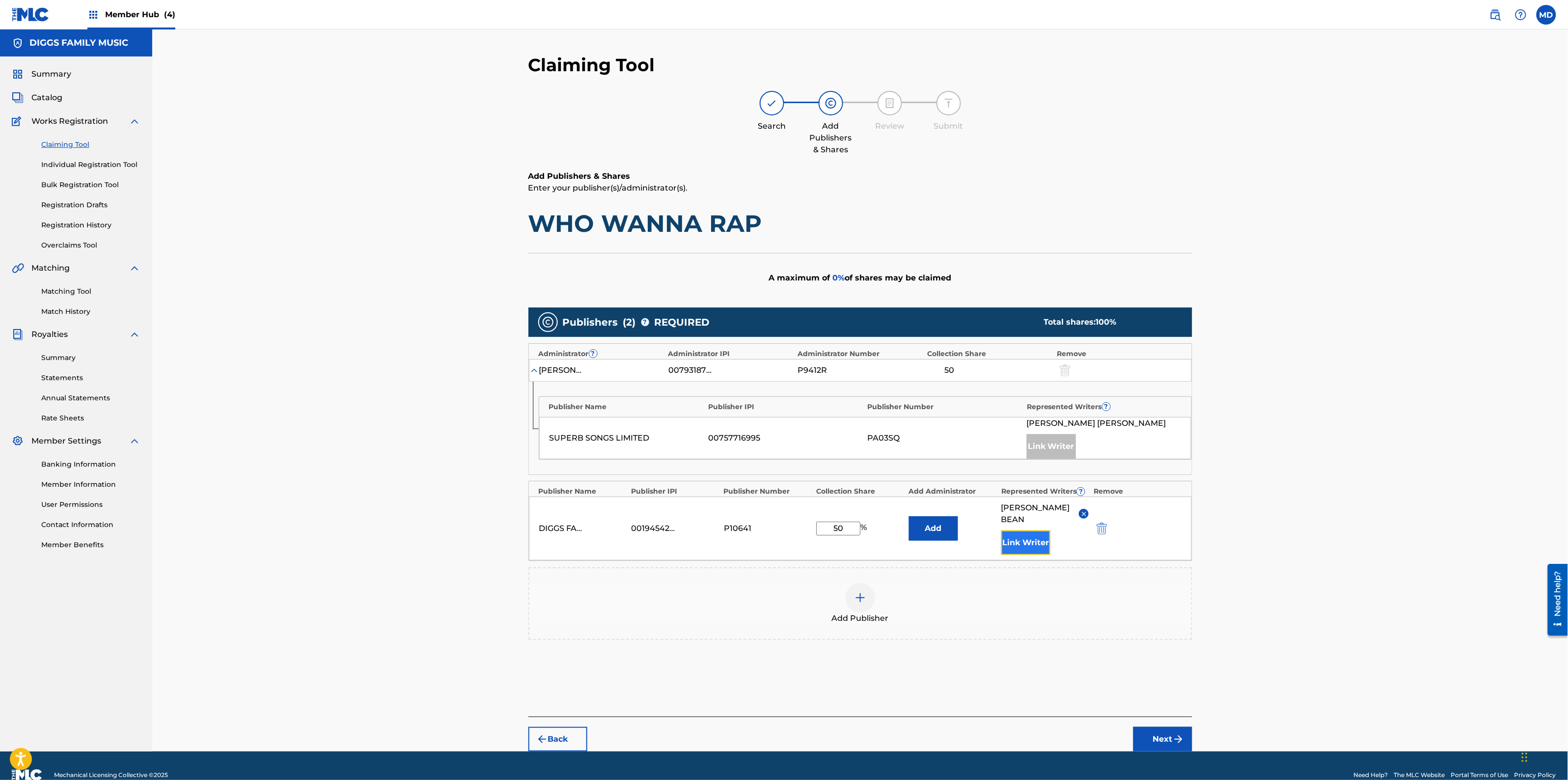
click at [1038, 531] on button "Link Writer" at bounding box center [1026, 543] width 49 height 24
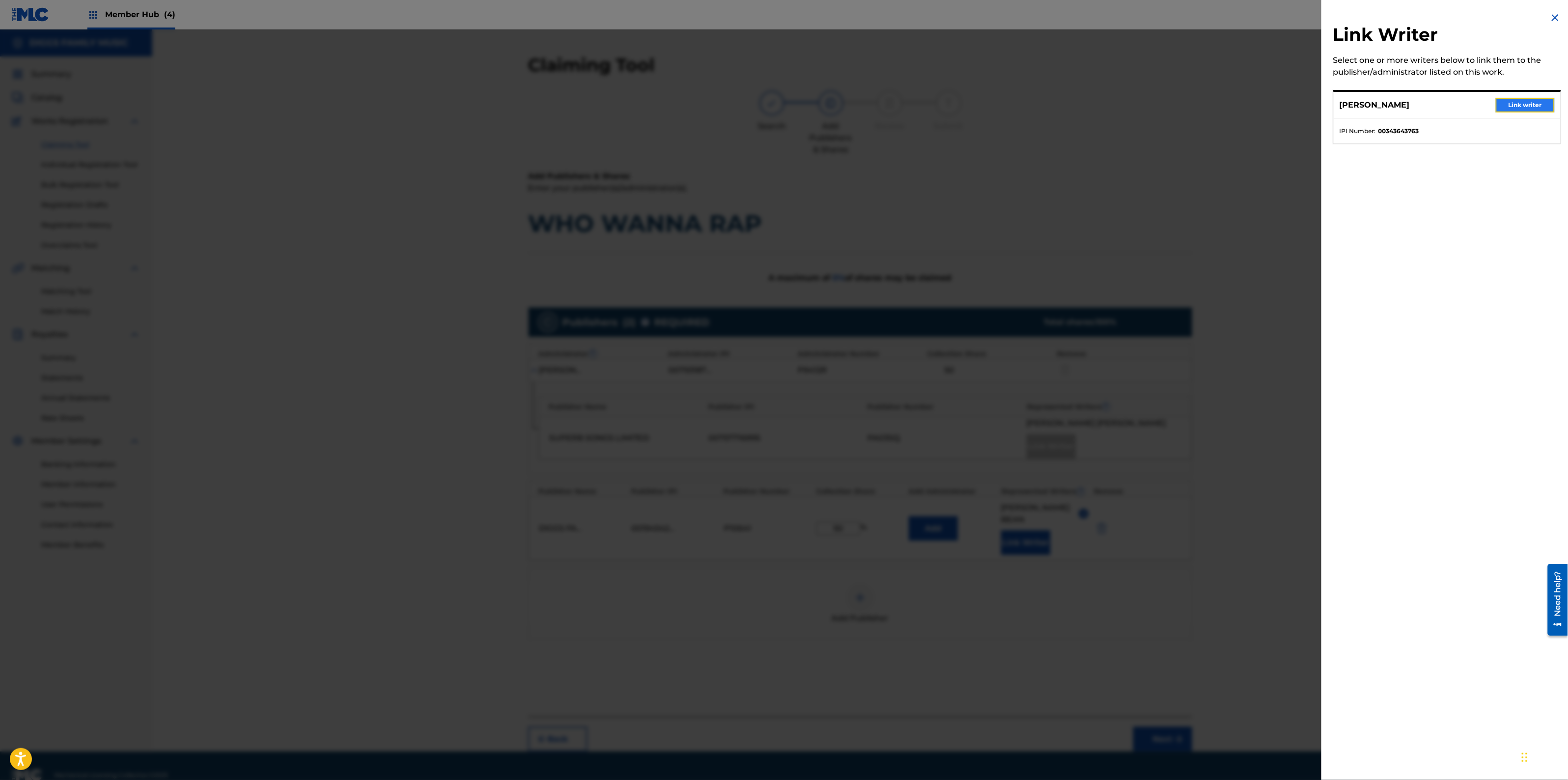
click at [1532, 102] on button "Link writer" at bounding box center [1526, 105] width 59 height 15
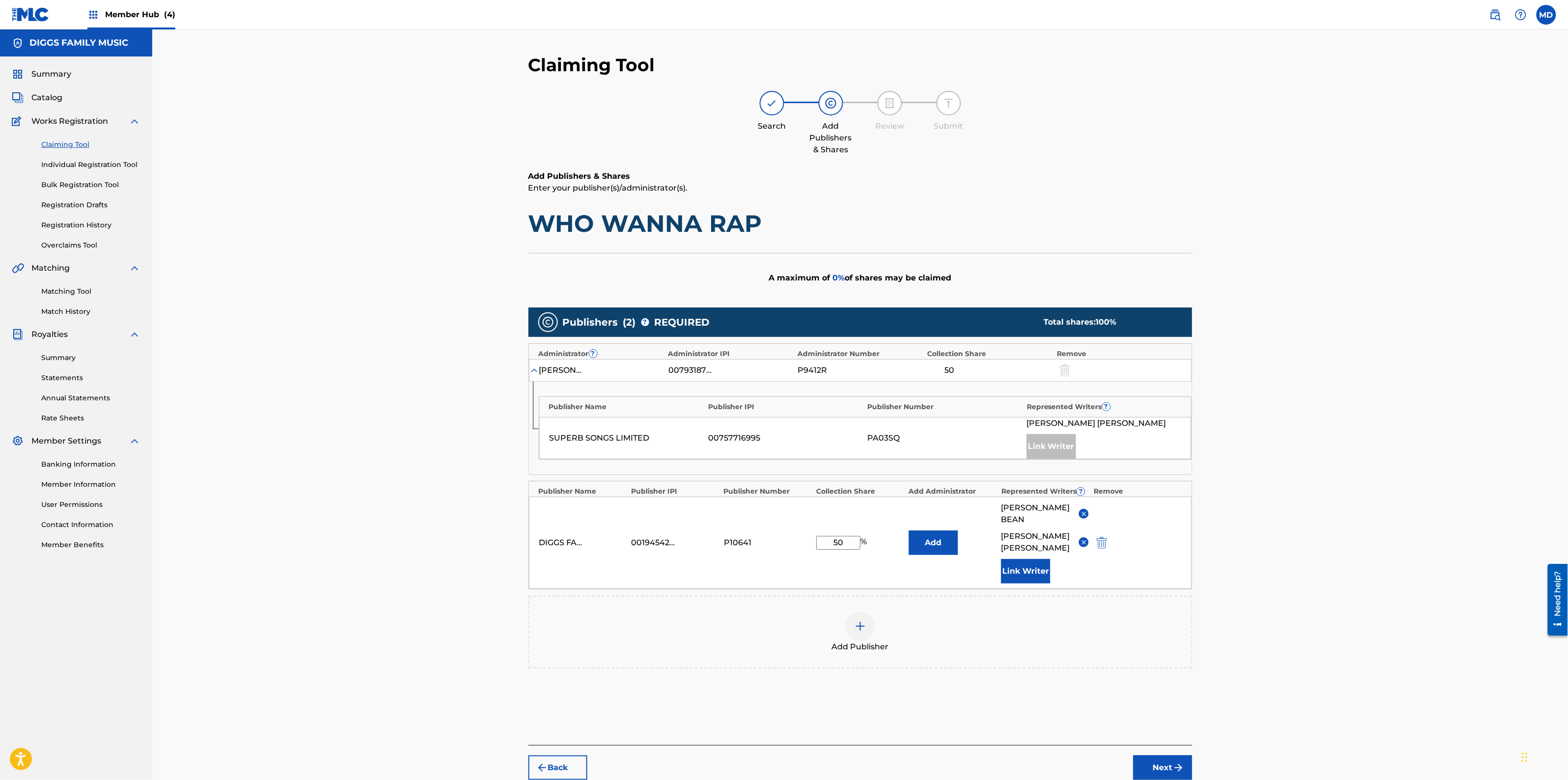
click at [1398, 463] on div "Claiming Tool Search Add Publishers & Shares Review Submit Add Publishers & Sha…" at bounding box center [860, 405] width 1416 height 751
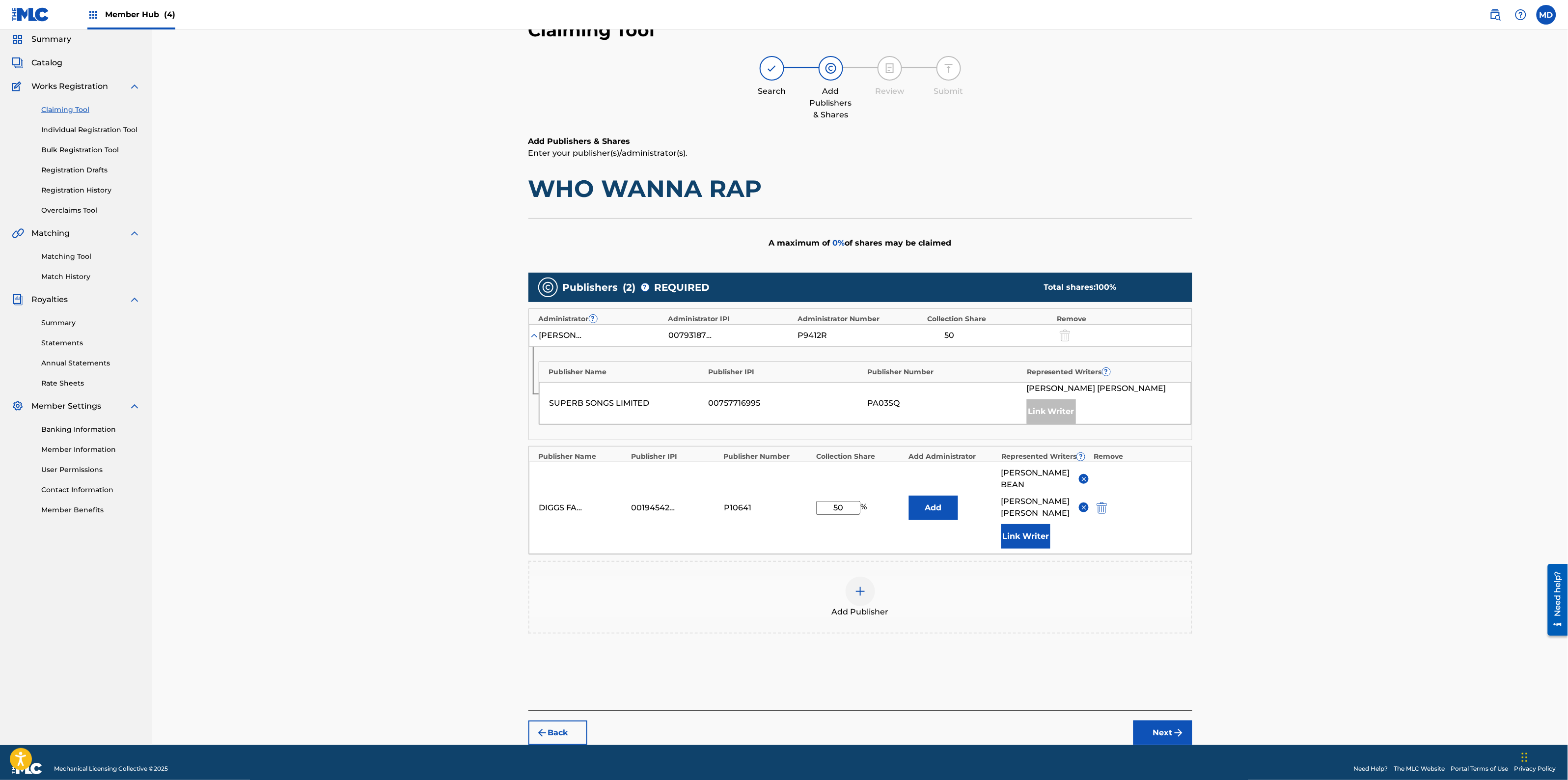
scroll to position [35, 0]
click at [1177, 727] on img "submit" at bounding box center [1179, 732] width 12 height 12
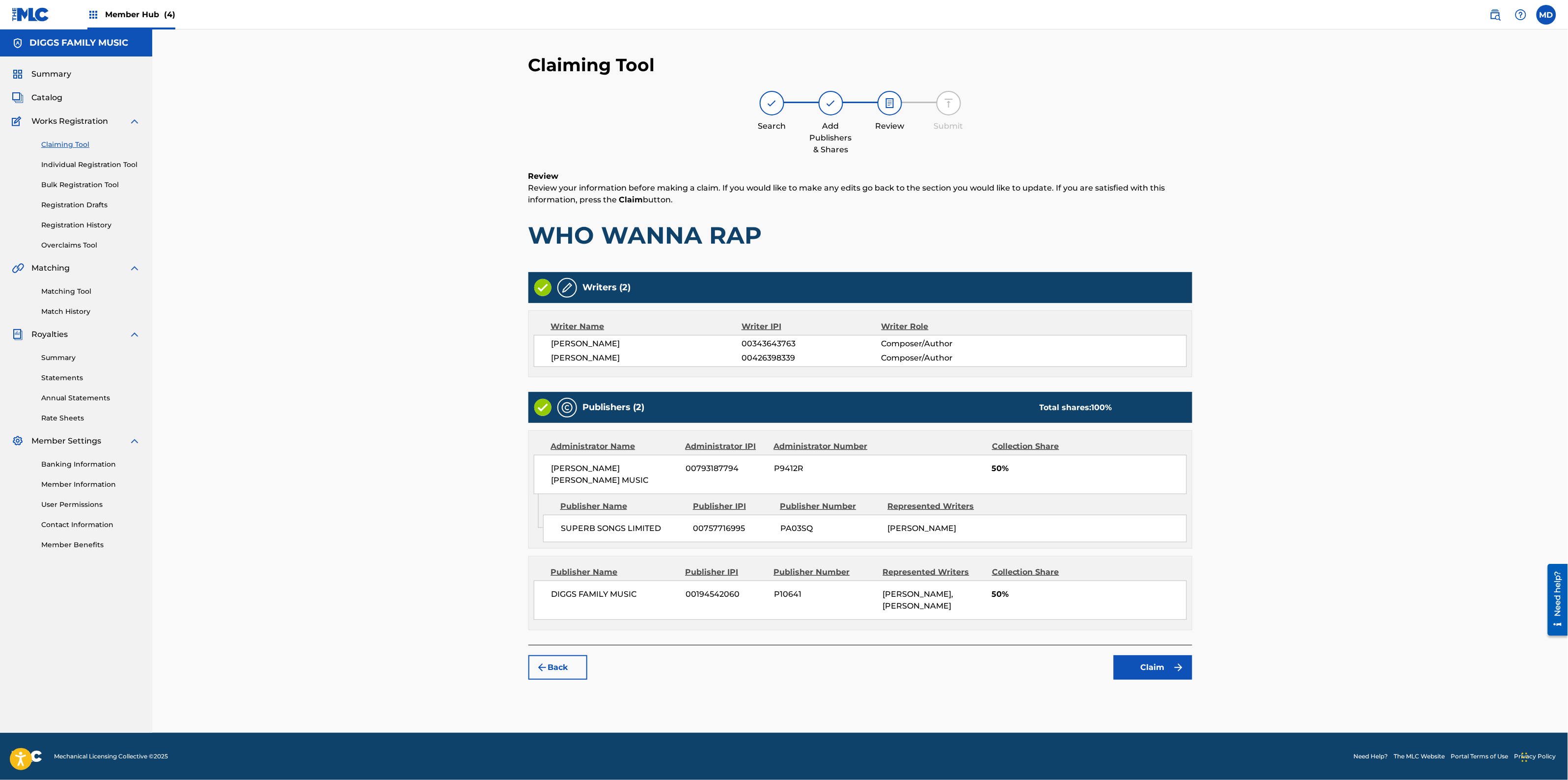
scroll to position [0, 0]
click at [1160, 659] on button "Claim" at bounding box center [1153, 667] width 78 height 24
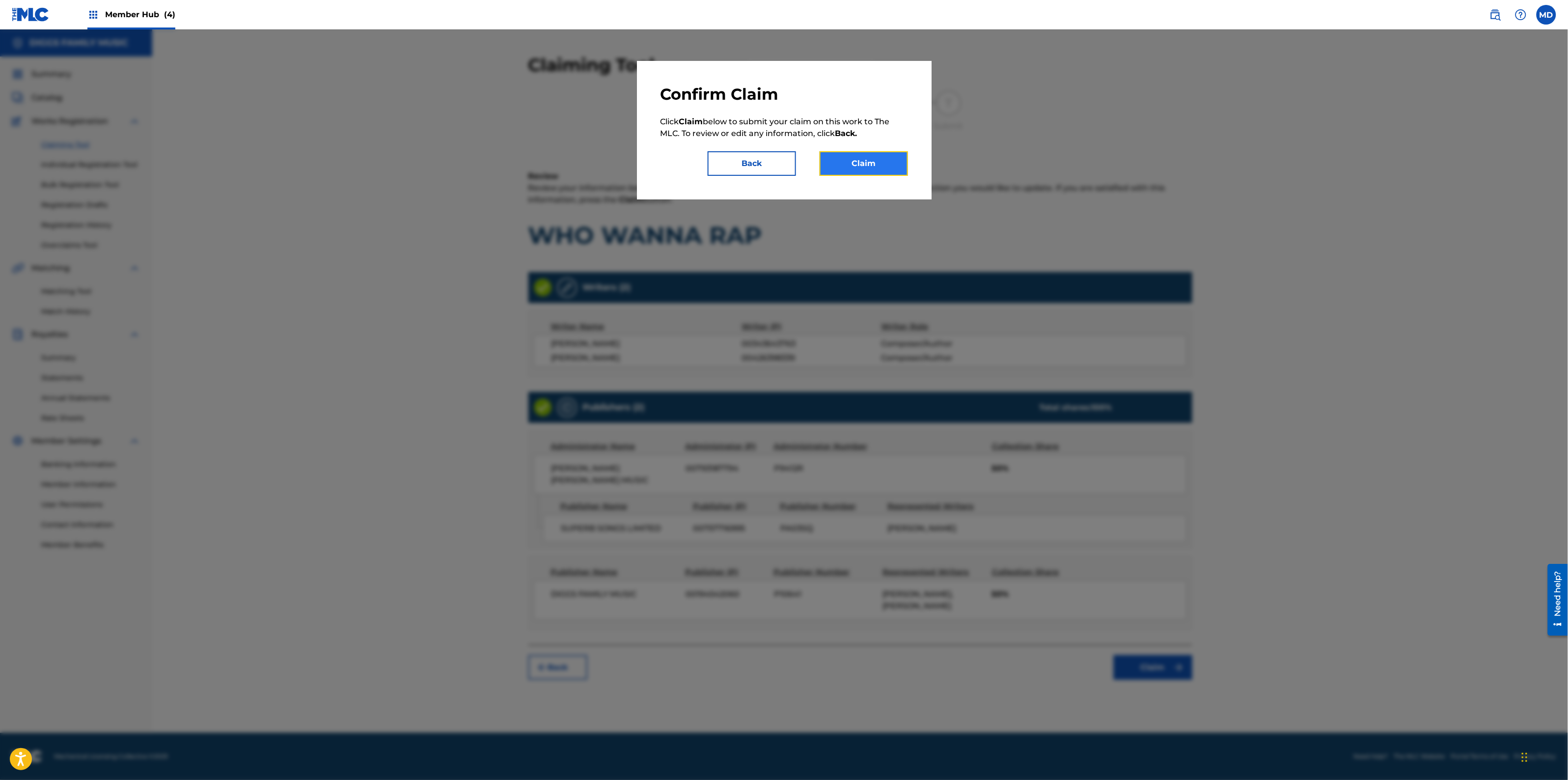
click at [853, 165] on button "Claim" at bounding box center [864, 163] width 89 height 24
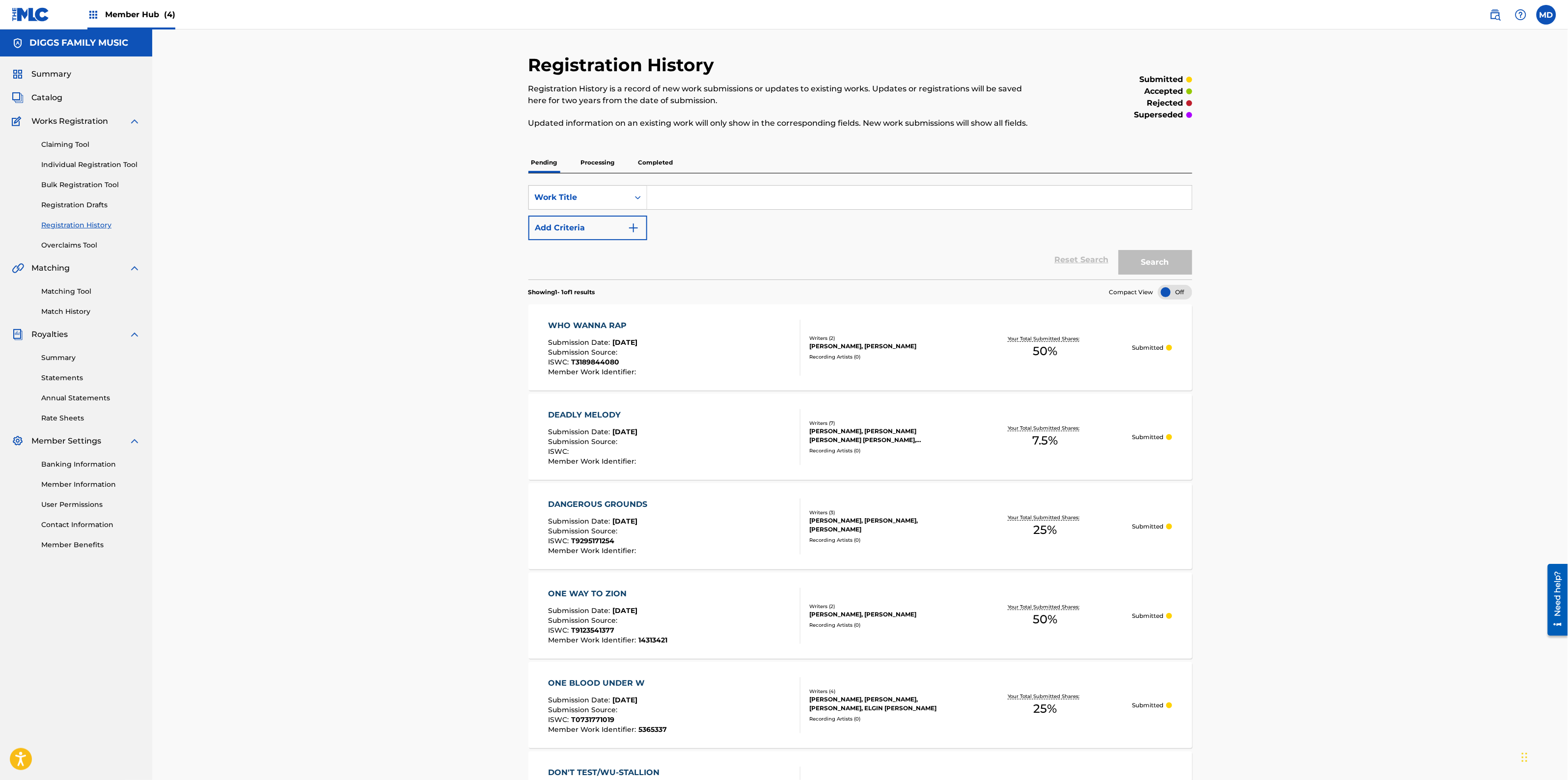
click at [794, 195] on input "Search Form" at bounding box center [919, 197] width 544 height 24
paste input "GRID IRON RAP"
type input "GRID IRON RAP"
click at [70, 145] on link "Claiming Tool" at bounding box center [91, 145] width 99 height 10
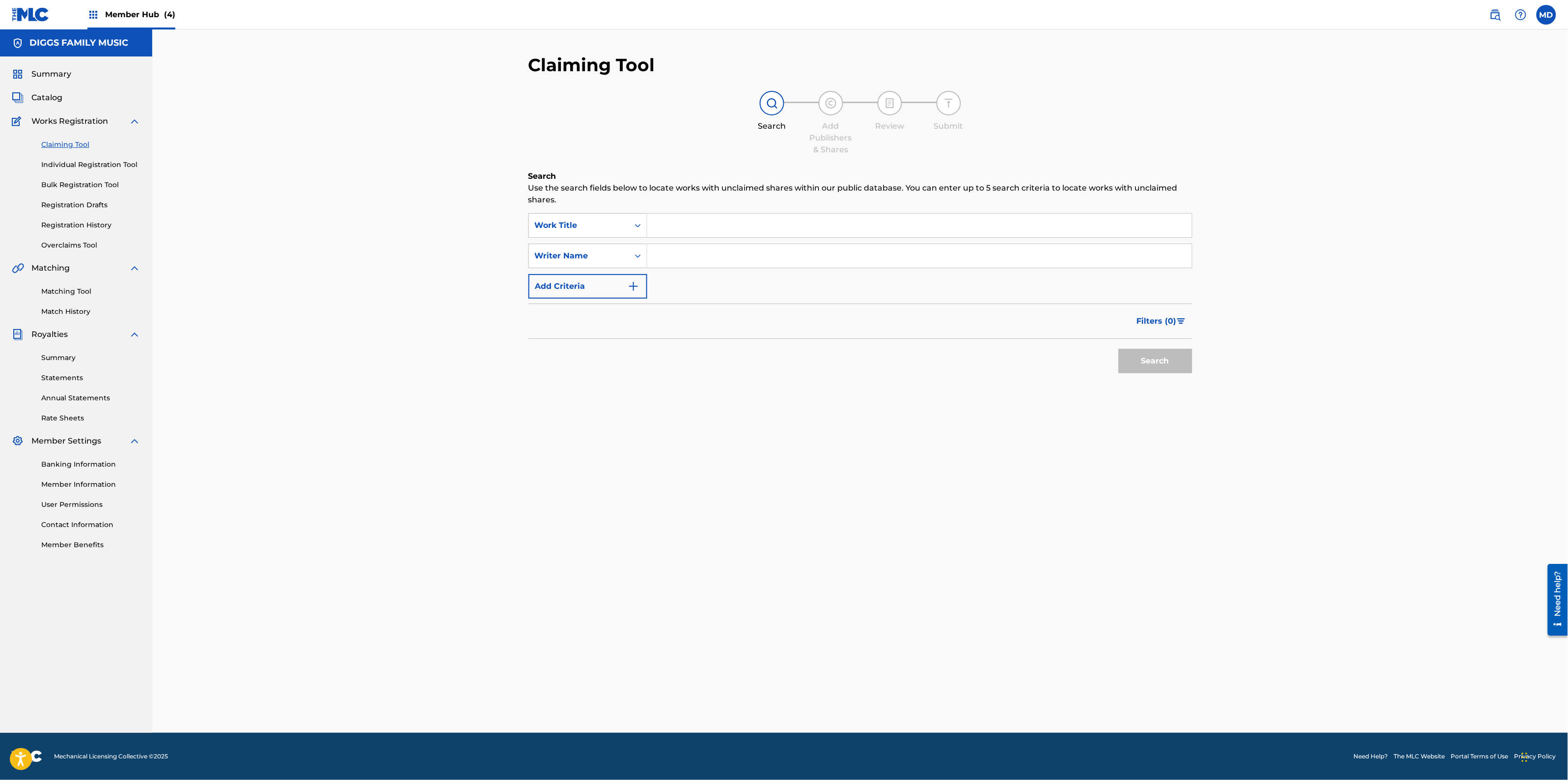
click at [684, 228] on input "Search Form" at bounding box center [919, 225] width 544 height 24
paste input "GRID IRON RAP"
type input "GRID IRON RAP"
click at [678, 260] on input "Search Form" at bounding box center [919, 256] width 544 height 24
type input "[PERSON_NAME]"
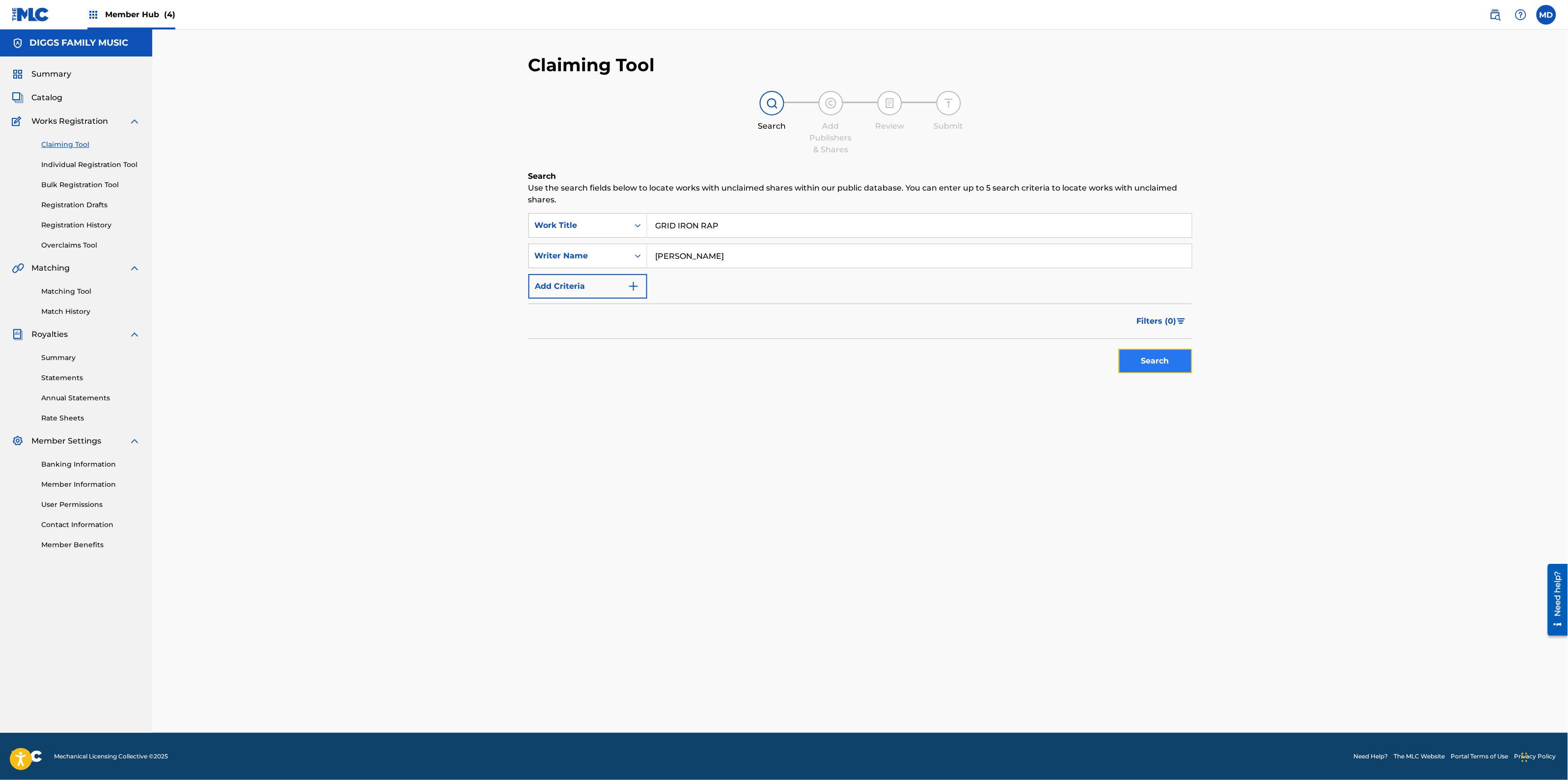
click at [1138, 363] on button "Search" at bounding box center [1155, 361] width 74 height 24
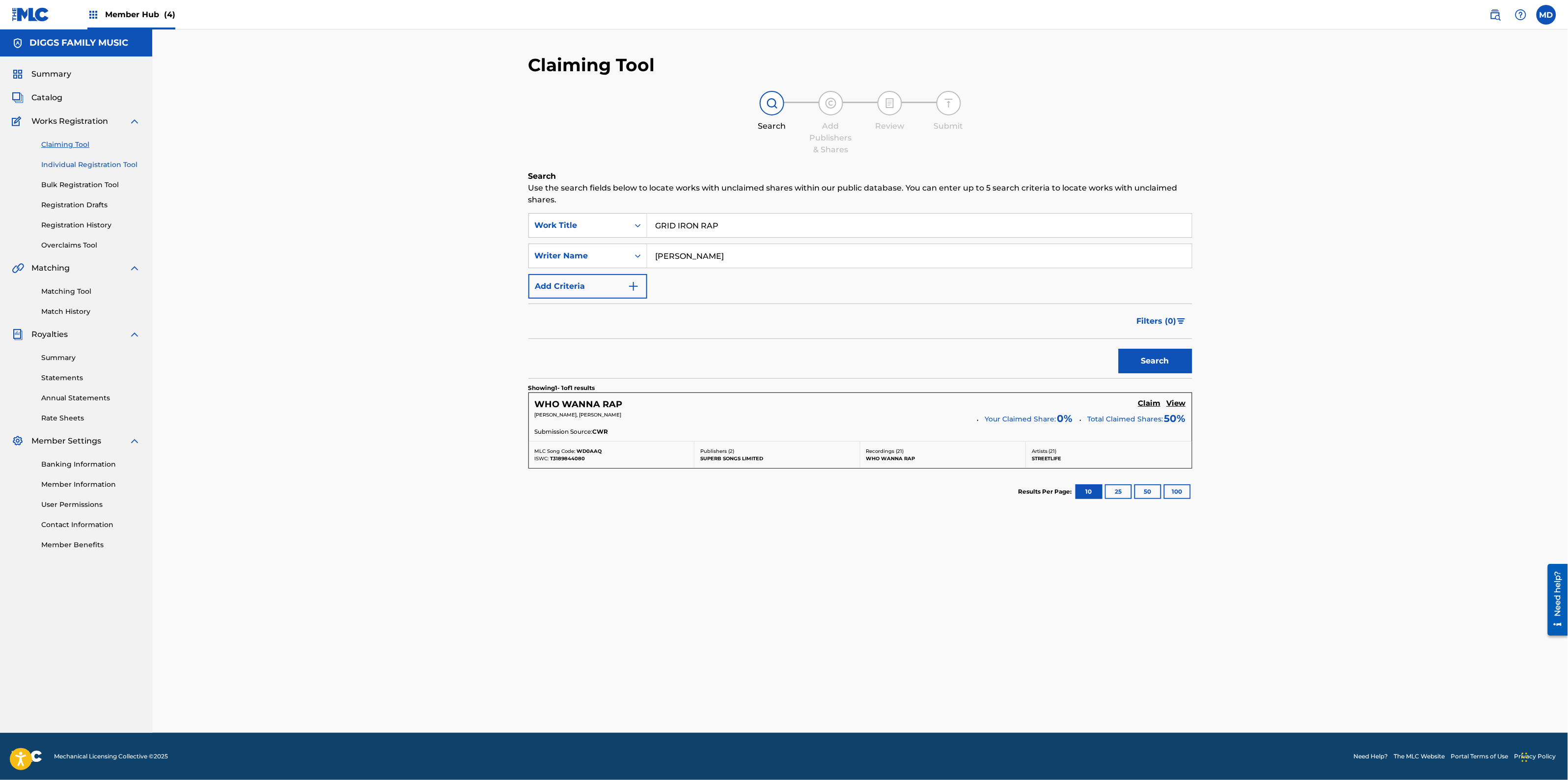
click at [53, 165] on link "Individual Registration Tool" at bounding box center [91, 165] width 99 height 10
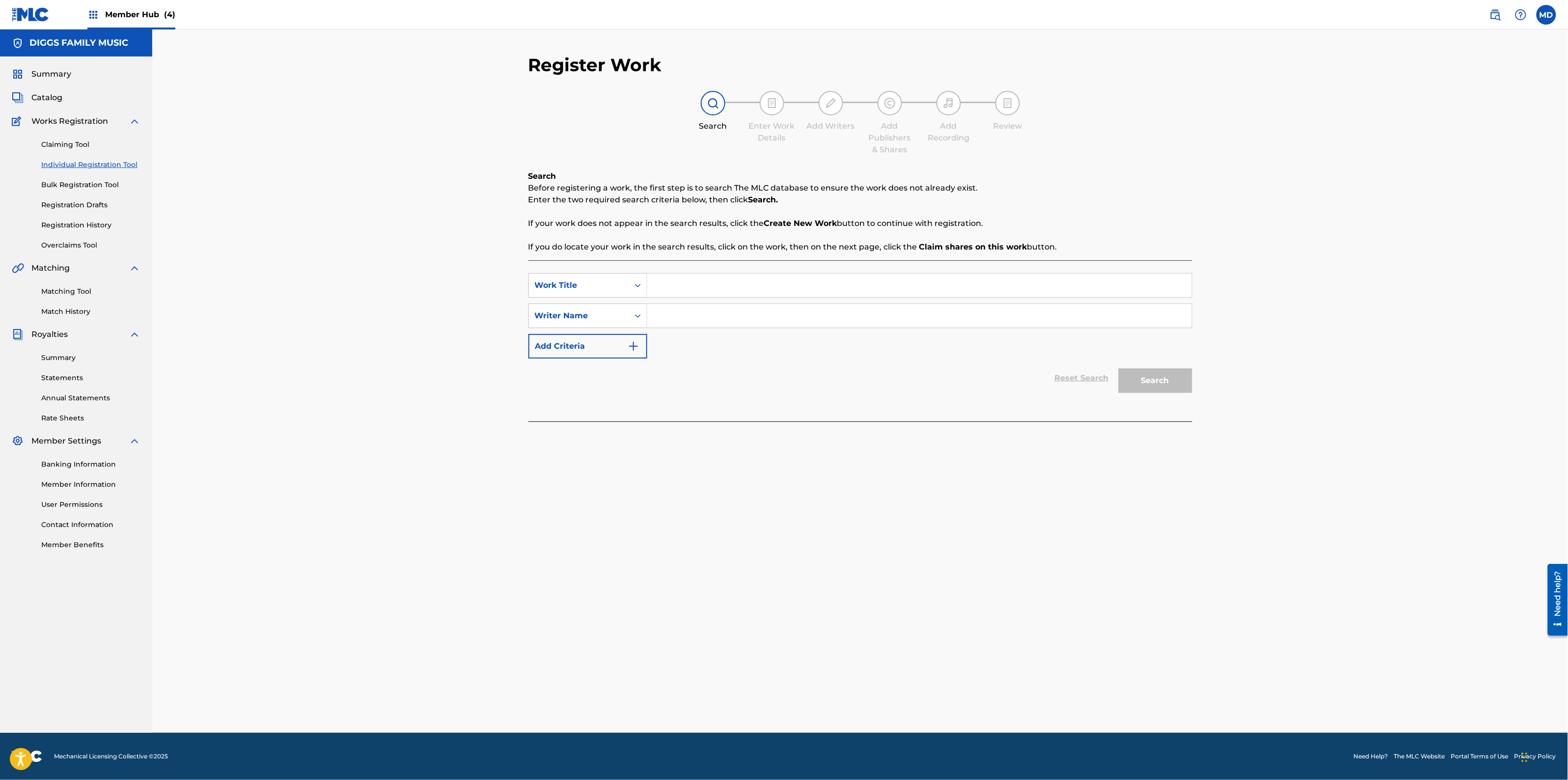
click at [673, 281] on input "Search Form" at bounding box center [919, 286] width 544 height 24
paste input "GRID IRON RAP"
type input "GRID IRON RAP"
click at [704, 320] on input "Search Form" at bounding box center [919, 316] width 544 height 24
paste input "[PERSON_NAME]"
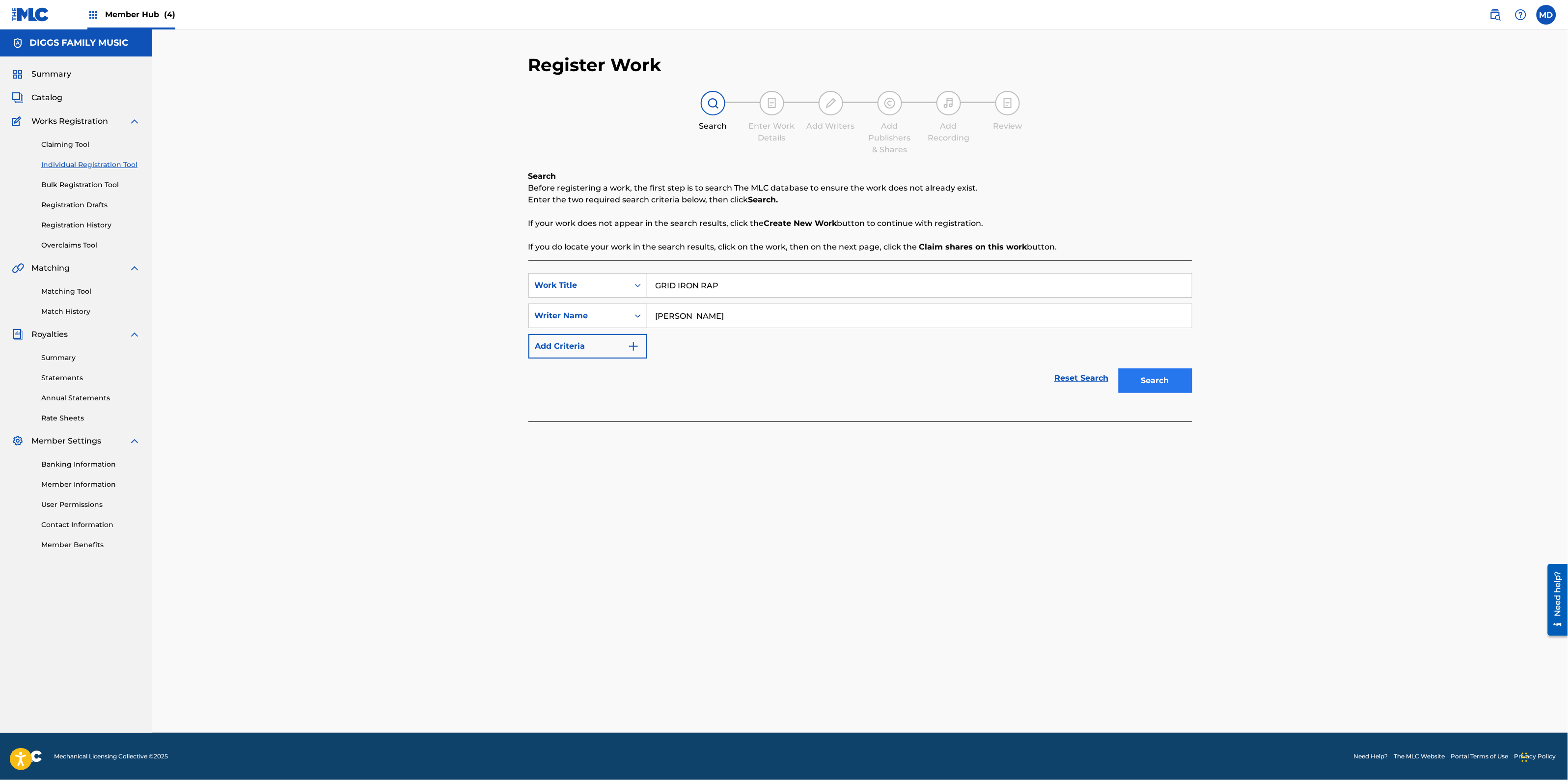
type input "[PERSON_NAME]"
click at [1150, 385] on button "Search" at bounding box center [1155, 381] width 74 height 24
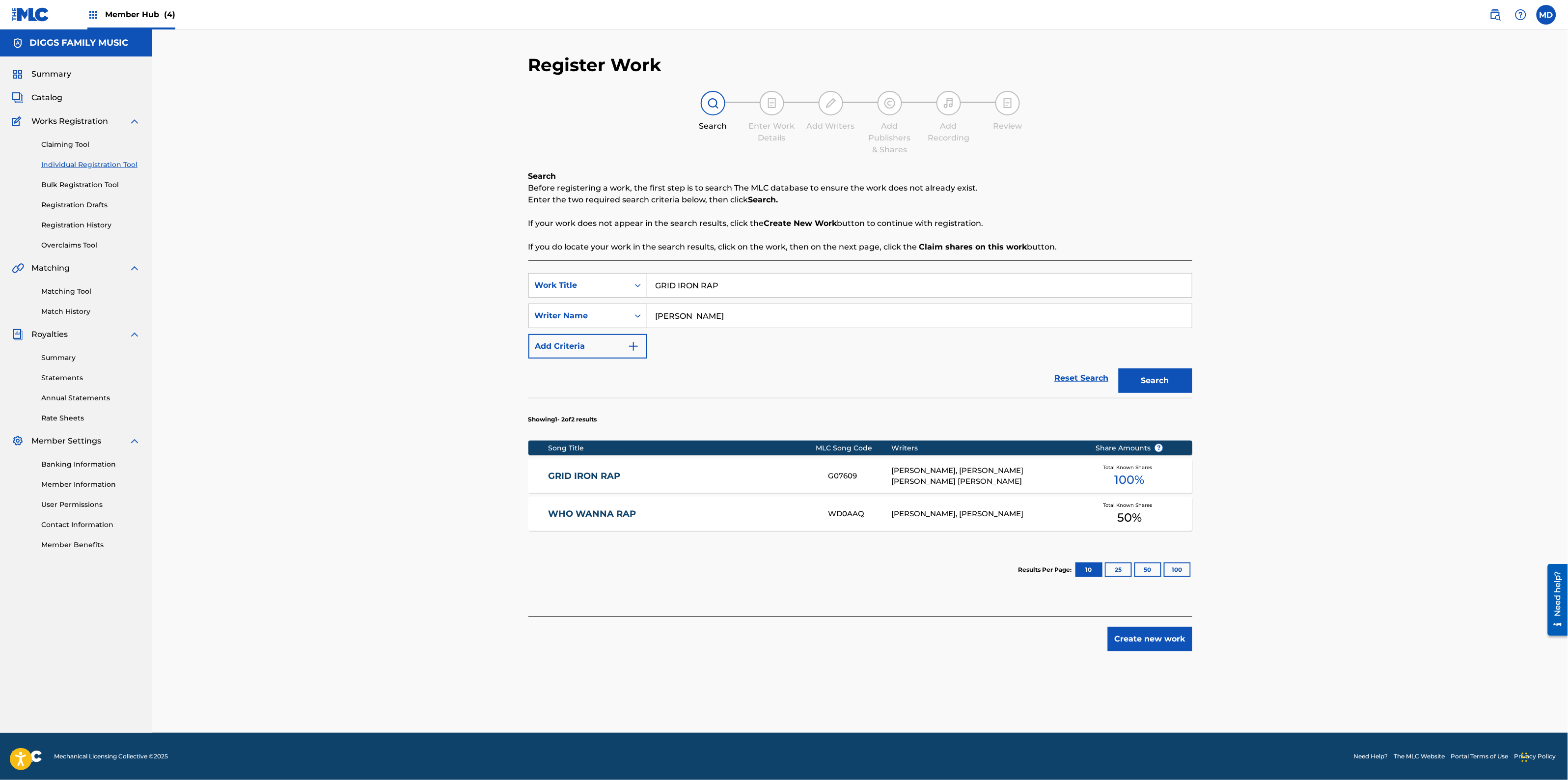
click at [627, 477] on link "GRID IRON RAP" at bounding box center [682, 476] width 267 height 12
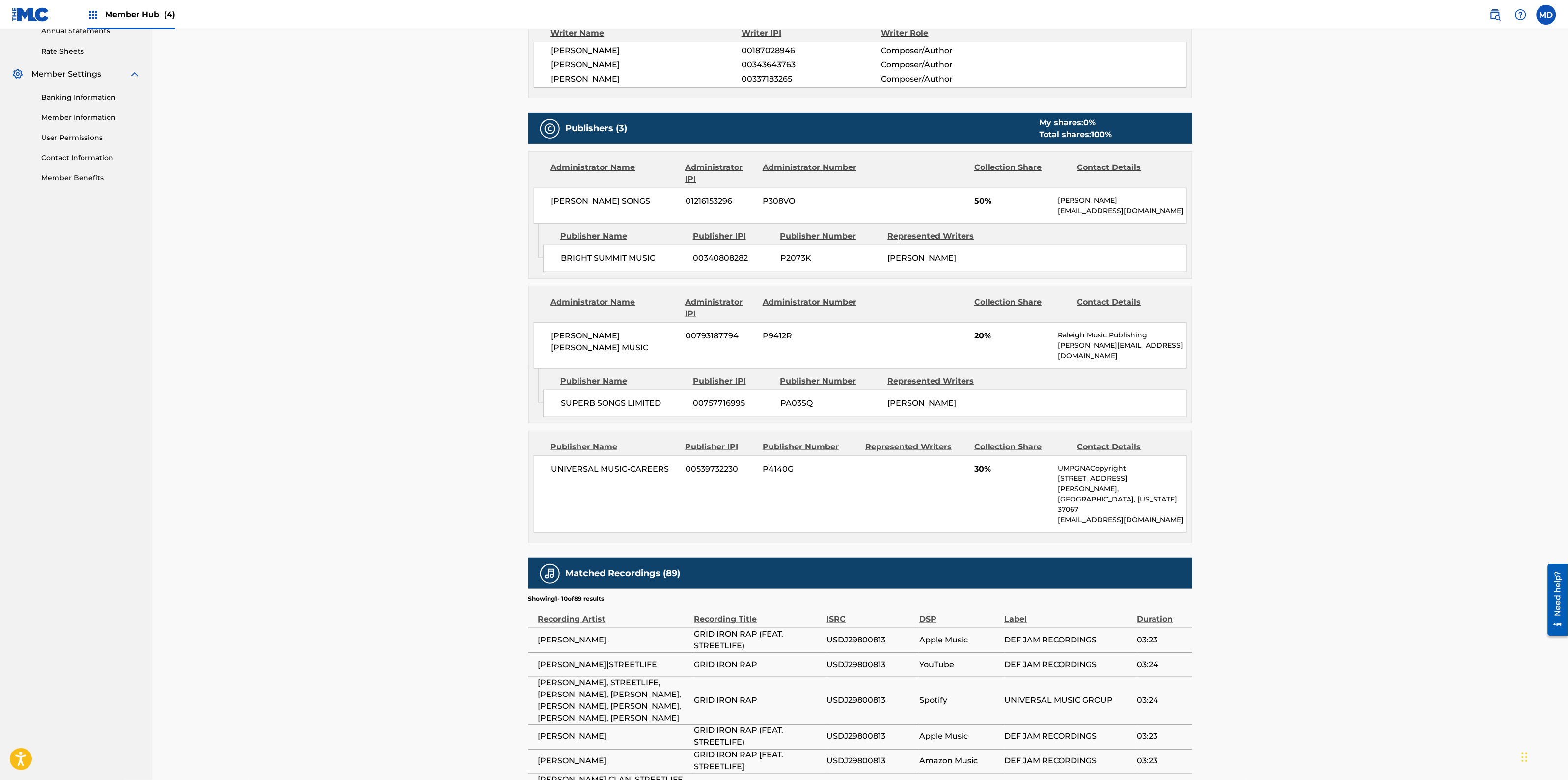
scroll to position [368, 0]
